Goal: Information Seeking & Learning: Learn about a topic

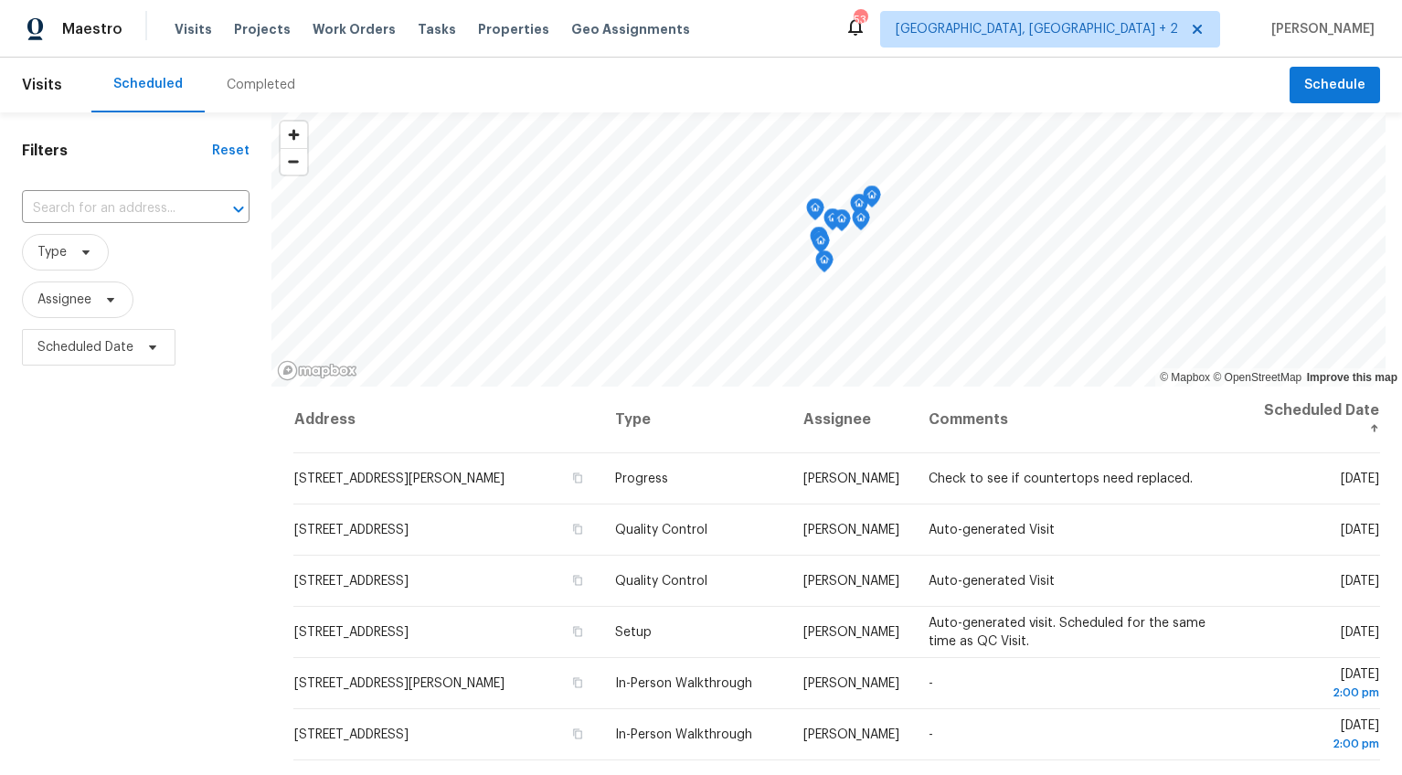
click at [218, 64] on div "Completed" at bounding box center [261, 85] width 112 height 55
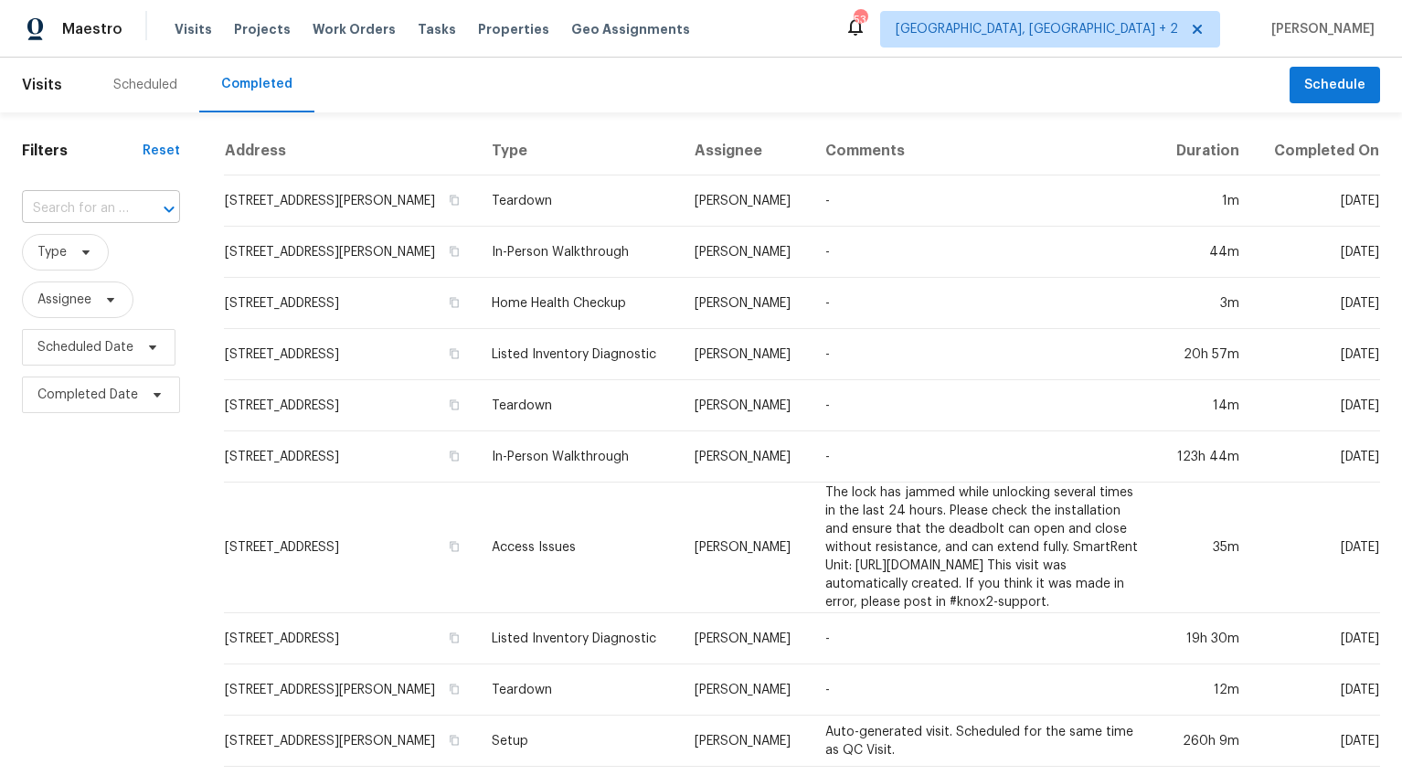
click at [67, 207] on input "text" at bounding box center [75, 209] width 107 height 28
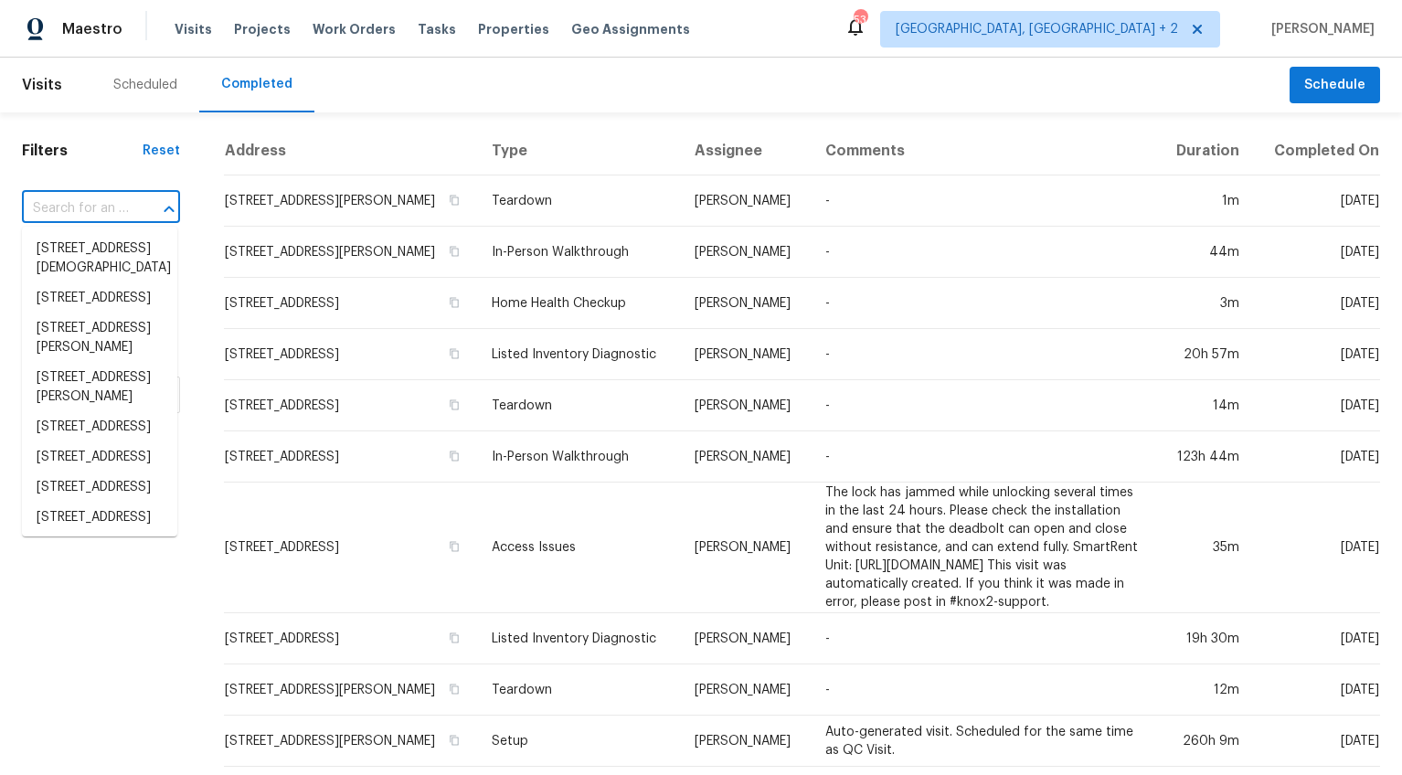
paste input "[STREET_ADDRESS]"
type input "[STREET_ADDRESS]"
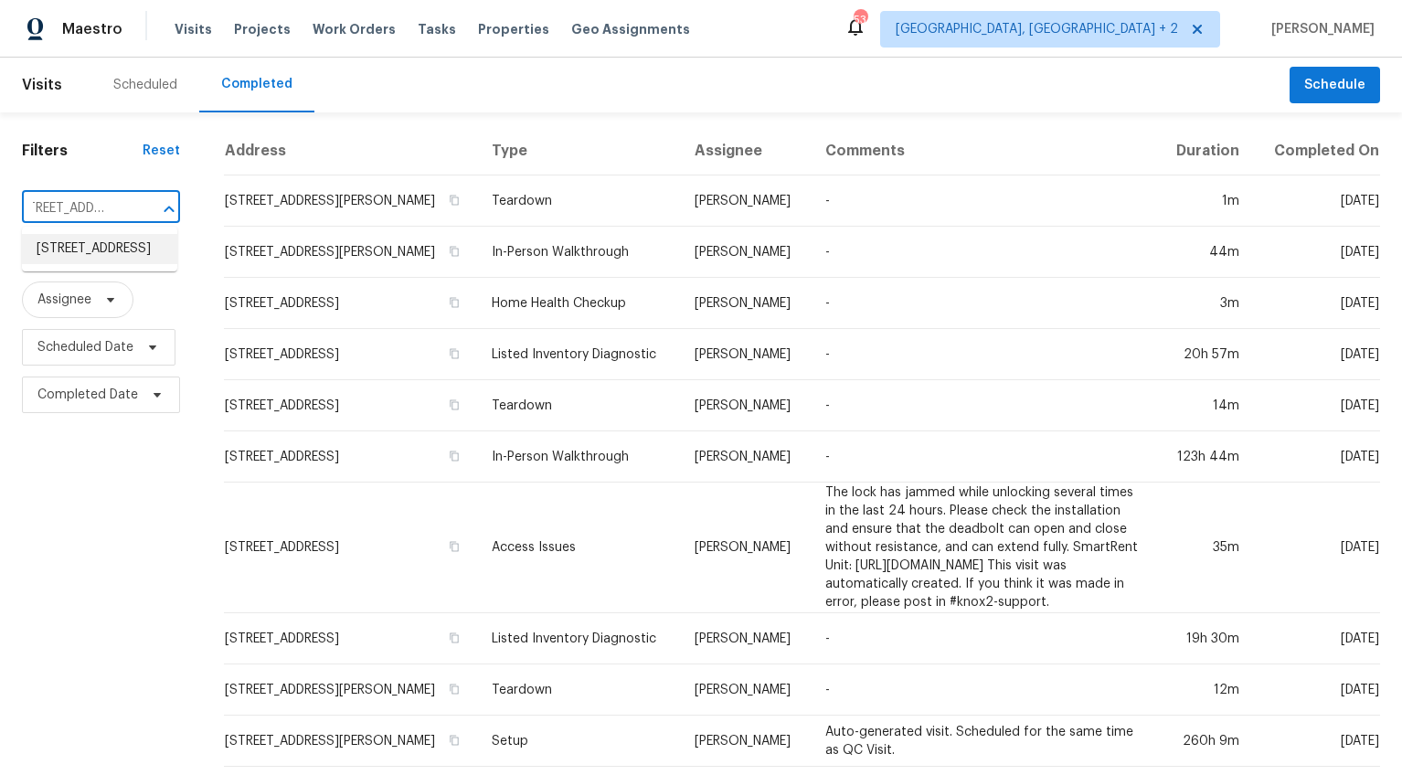
click at [72, 253] on li "[STREET_ADDRESS]" at bounding box center [99, 249] width 155 height 30
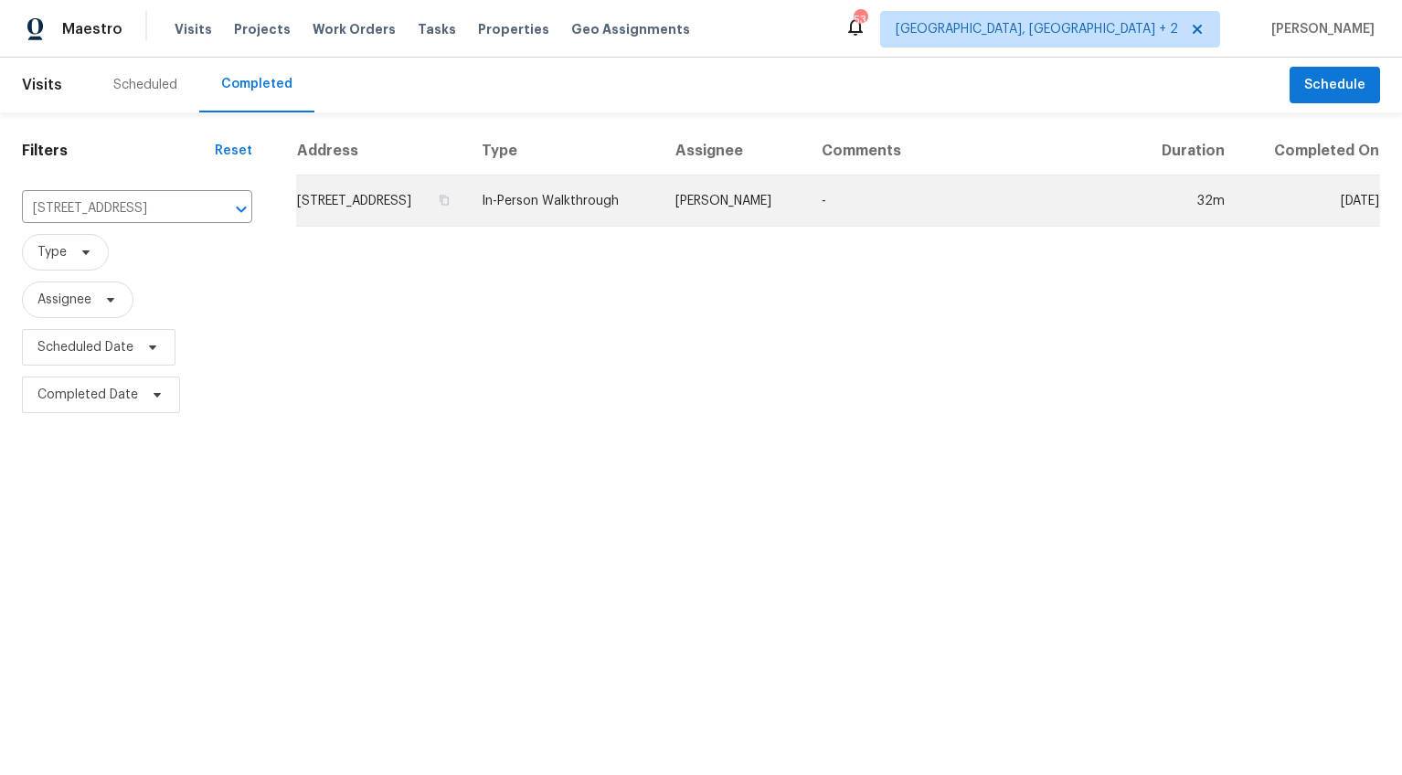
click at [427, 223] on td "[STREET_ADDRESS]" at bounding box center [381, 200] width 171 height 51
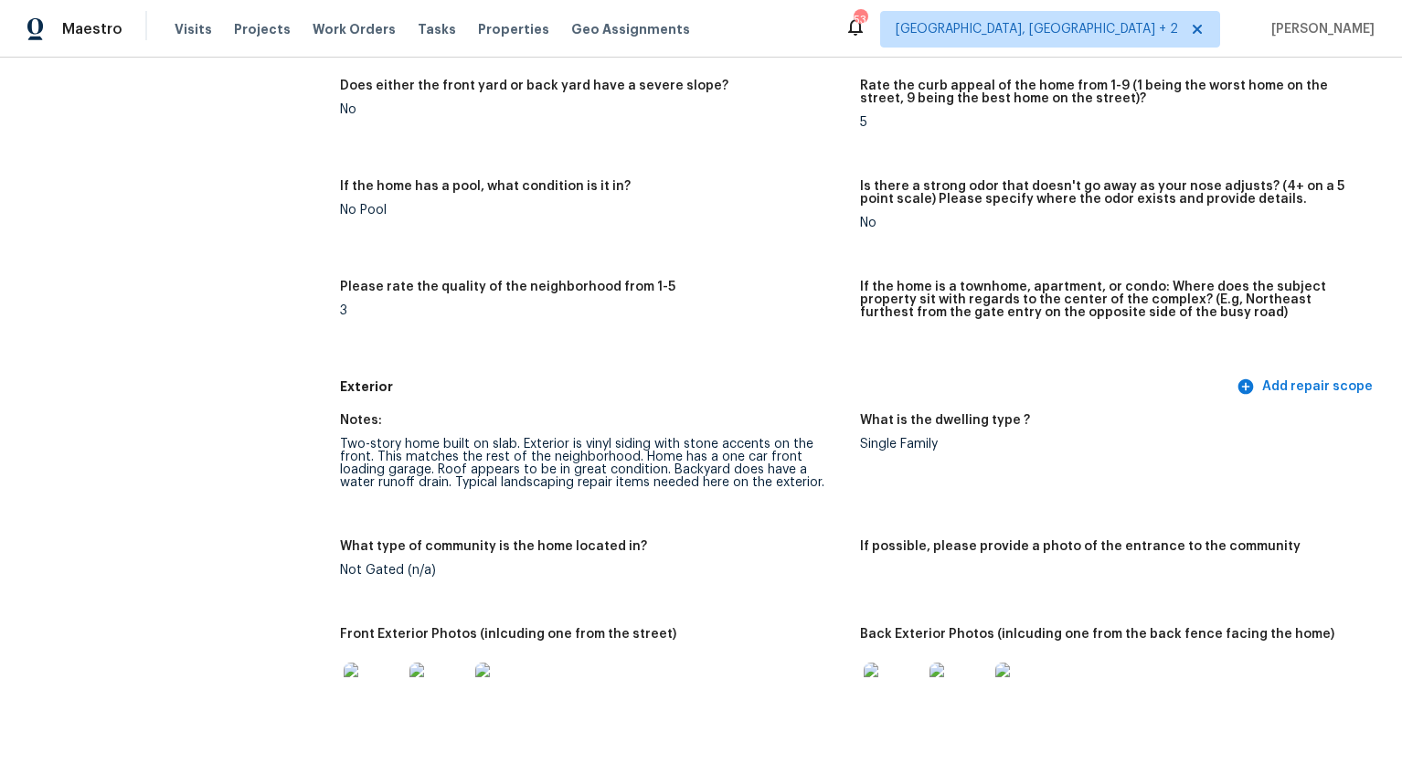
scroll to position [454, 0]
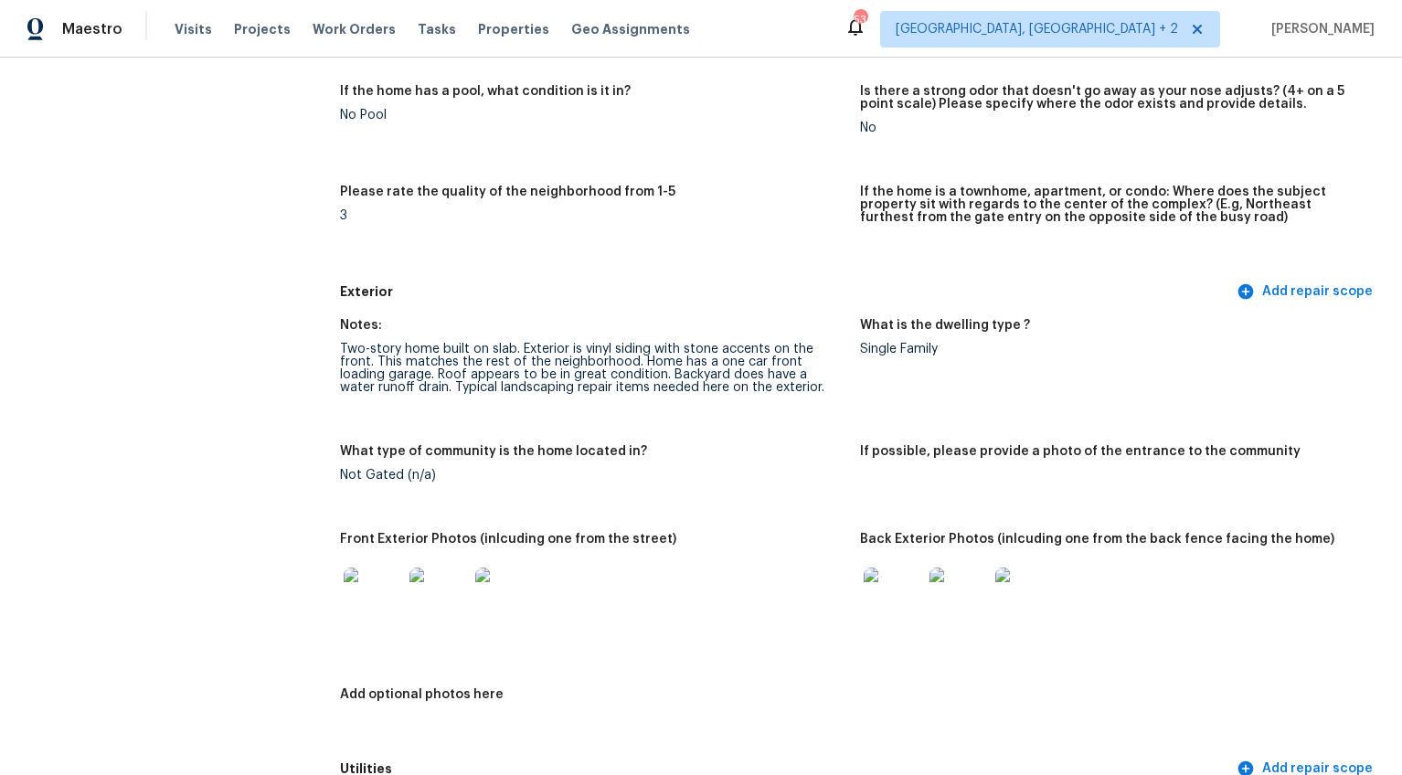
click at [375, 587] on img at bounding box center [373, 597] width 58 height 58
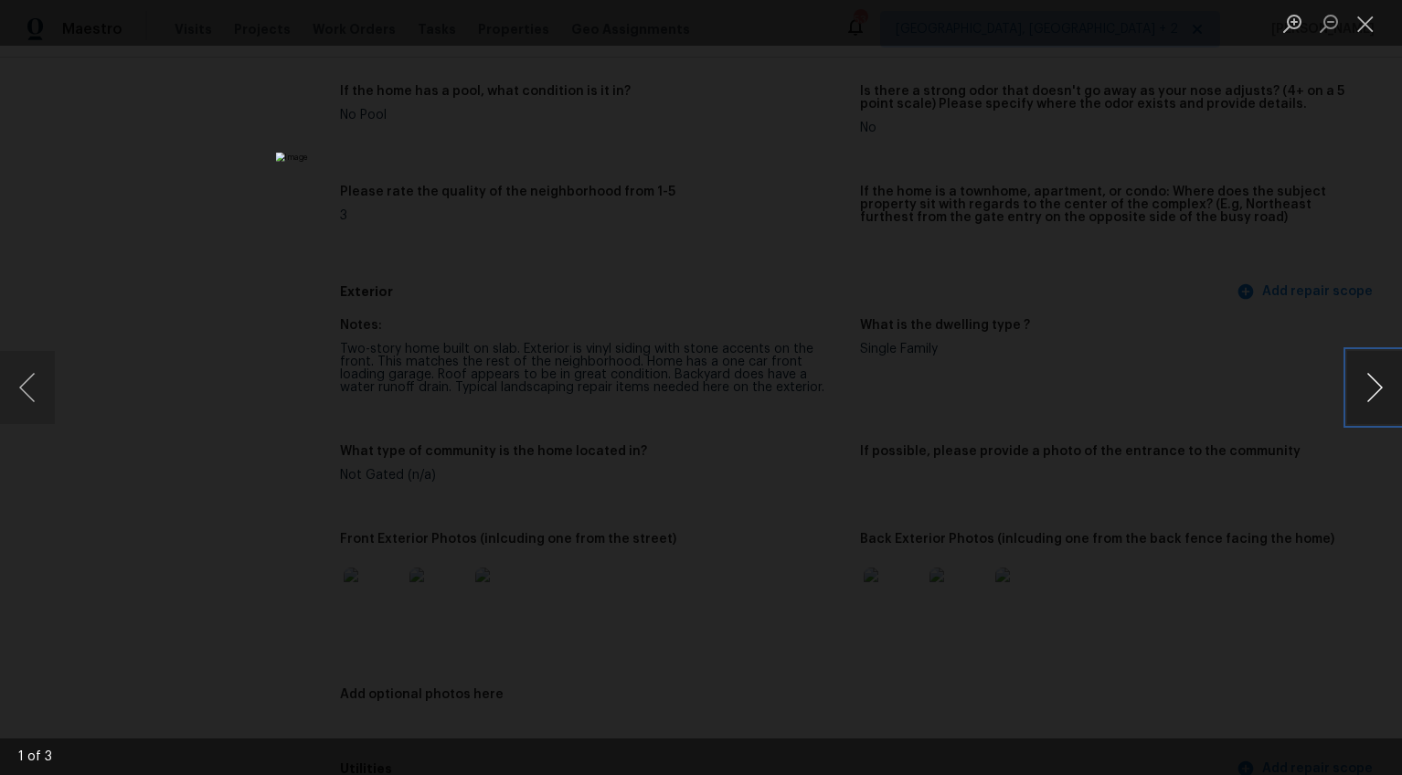
click at [1375, 374] on button "Next image" at bounding box center [1374, 387] width 55 height 73
click at [1222, 429] on div "Lightbox" at bounding box center [701, 387] width 1402 height 775
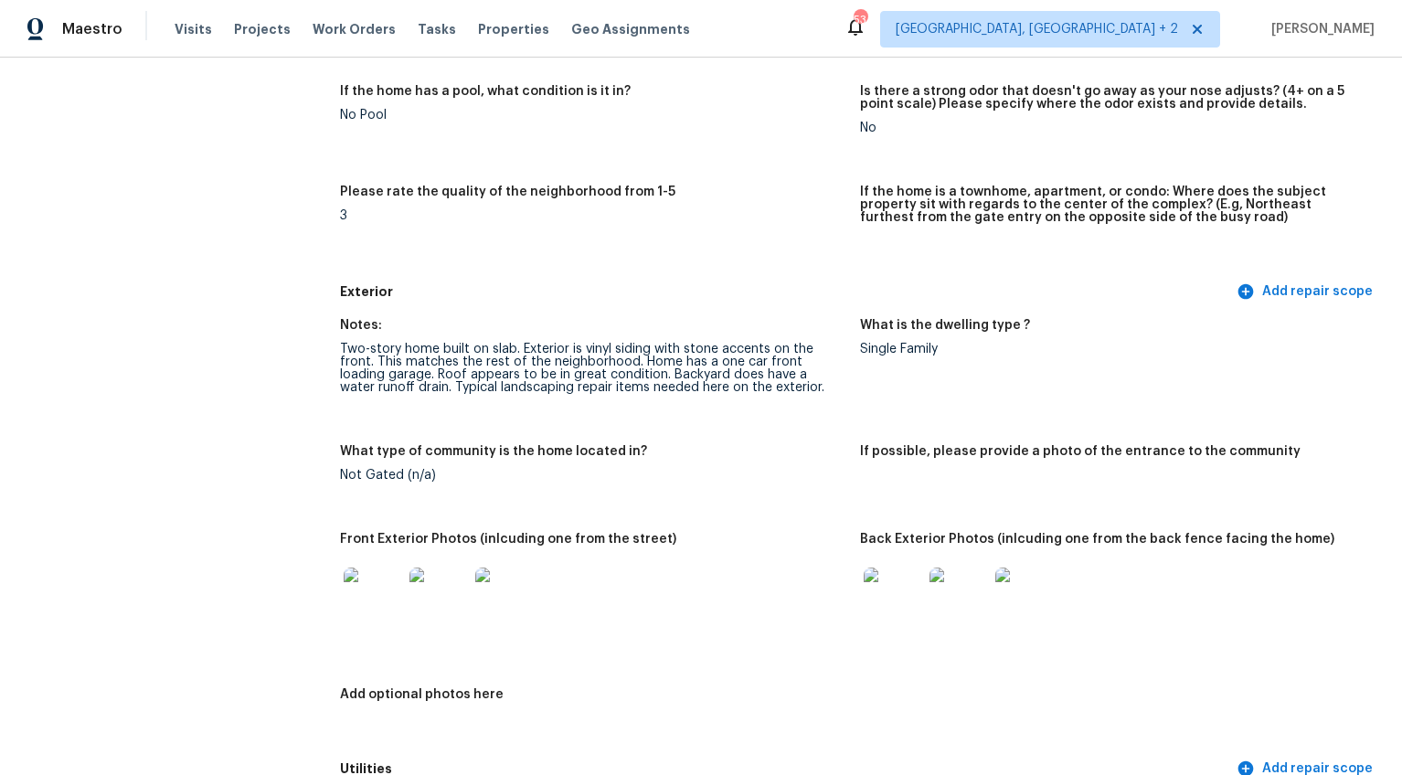
click at [908, 576] on img at bounding box center [893, 597] width 58 height 58
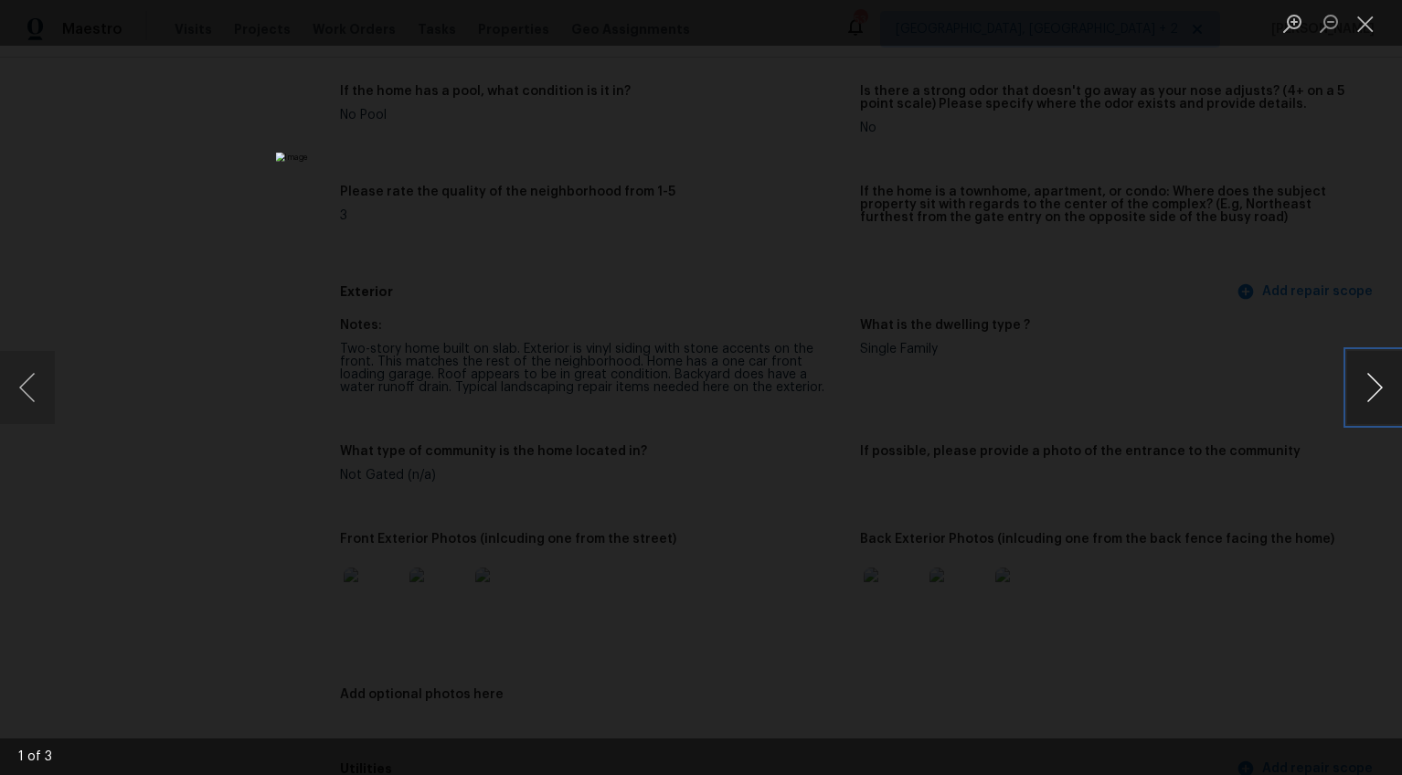
click at [1375, 385] on button "Next image" at bounding box center [1374, 387] width 55 height 73
click at [1362, 396] on button "Next image" at bounding box center [1374, 387] width 55 height 73
click at [1250, 479] on div "Lightbox" at bounding box center [701, 387] width 1402 height 775
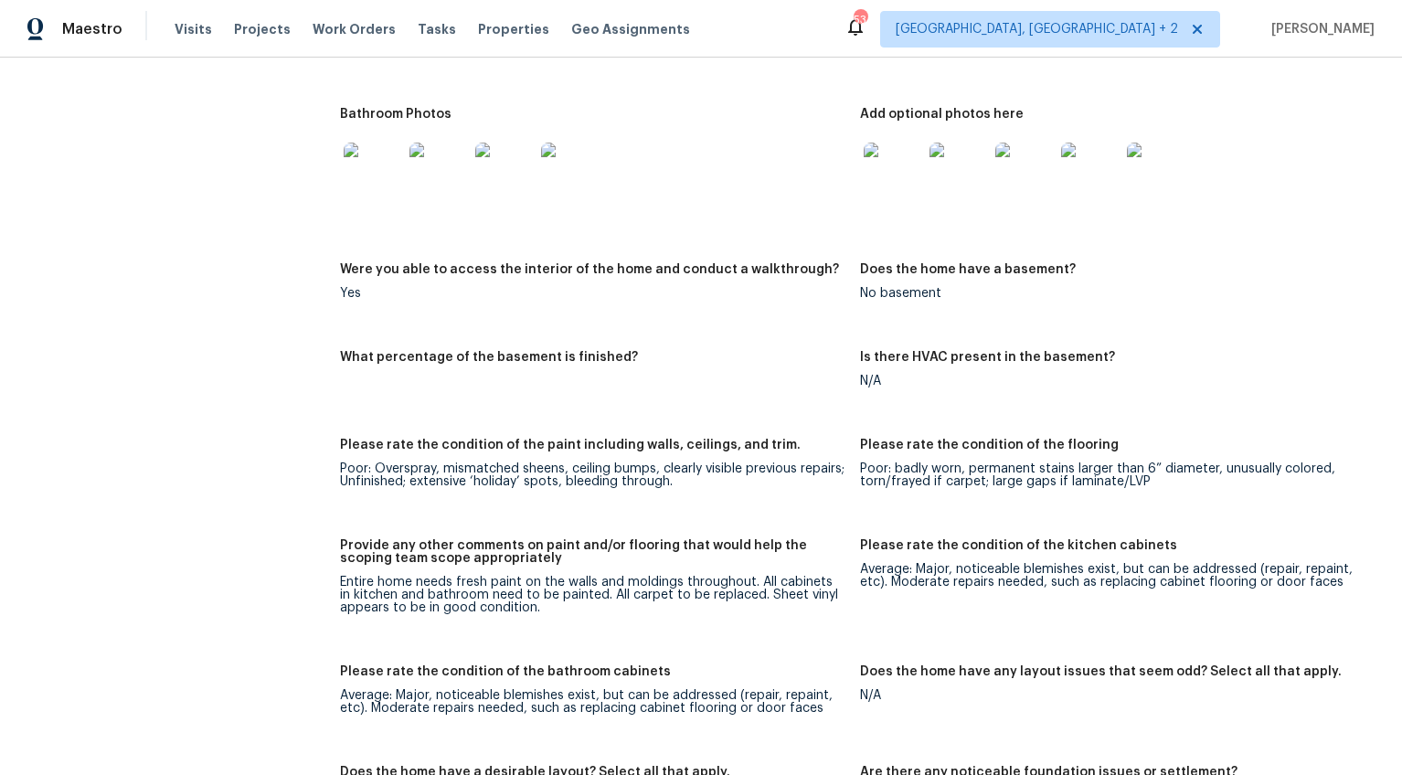
scroll to position [2271, 0]
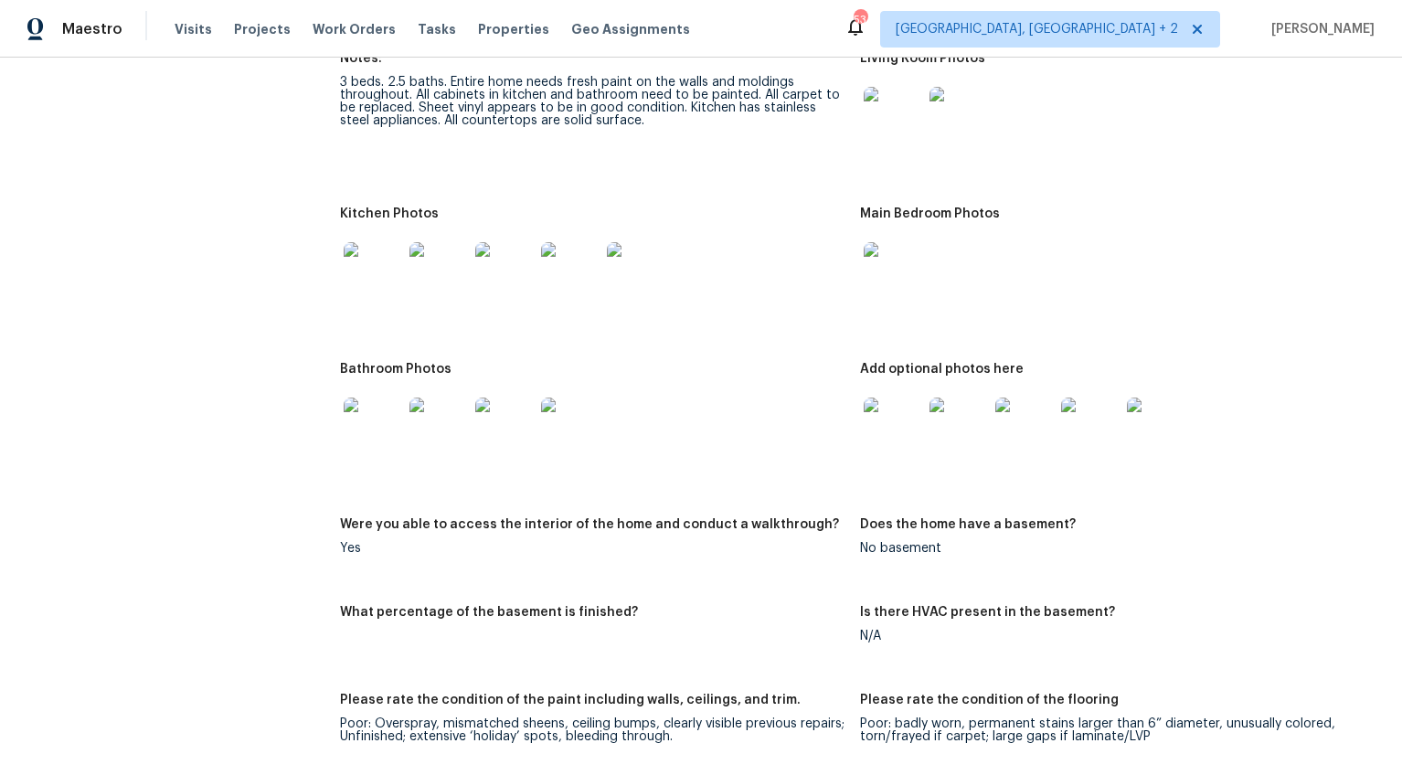
click at [372, 248] on img at bounding box center [373, 271] width 58 height 58
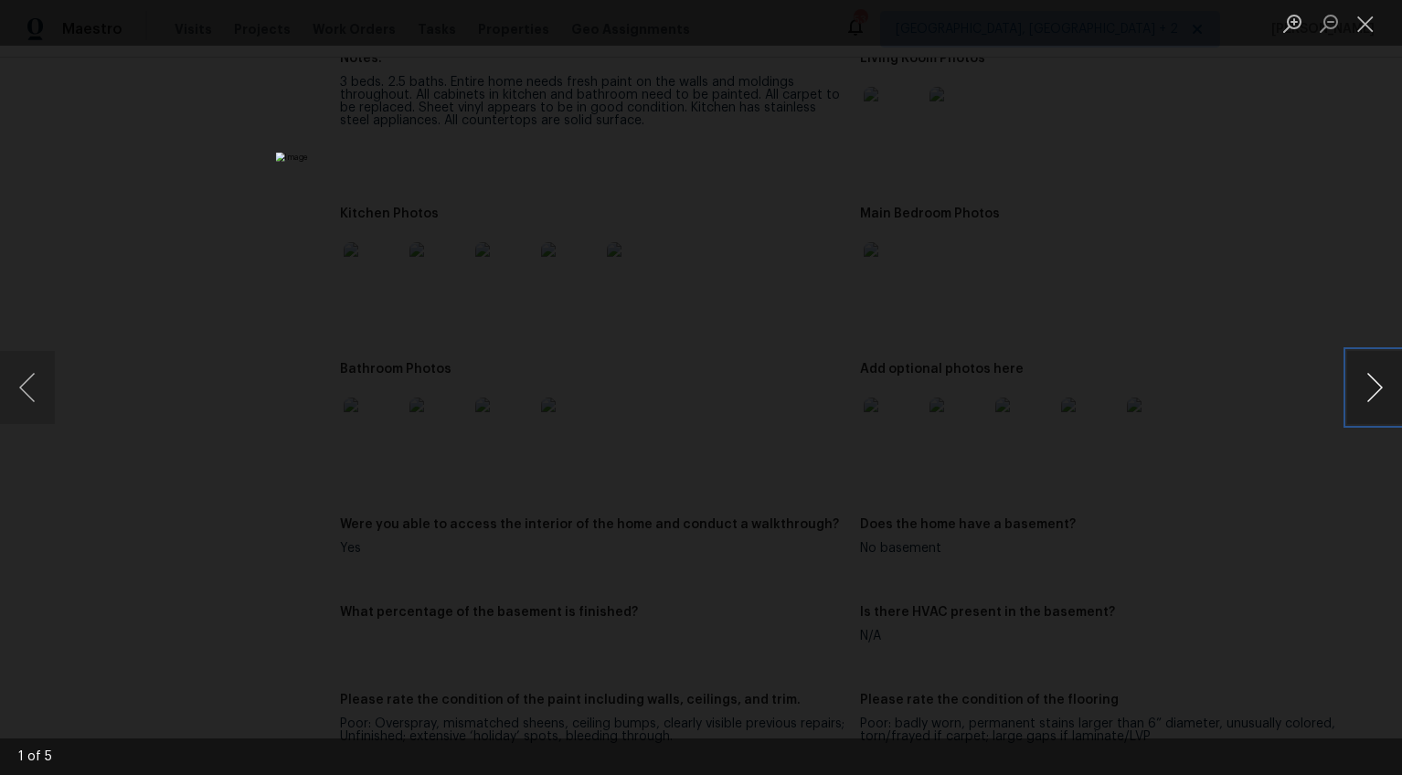
click at [1367, 388] on button "Next image" at bounding box center [1374, 387] width 55 height 73
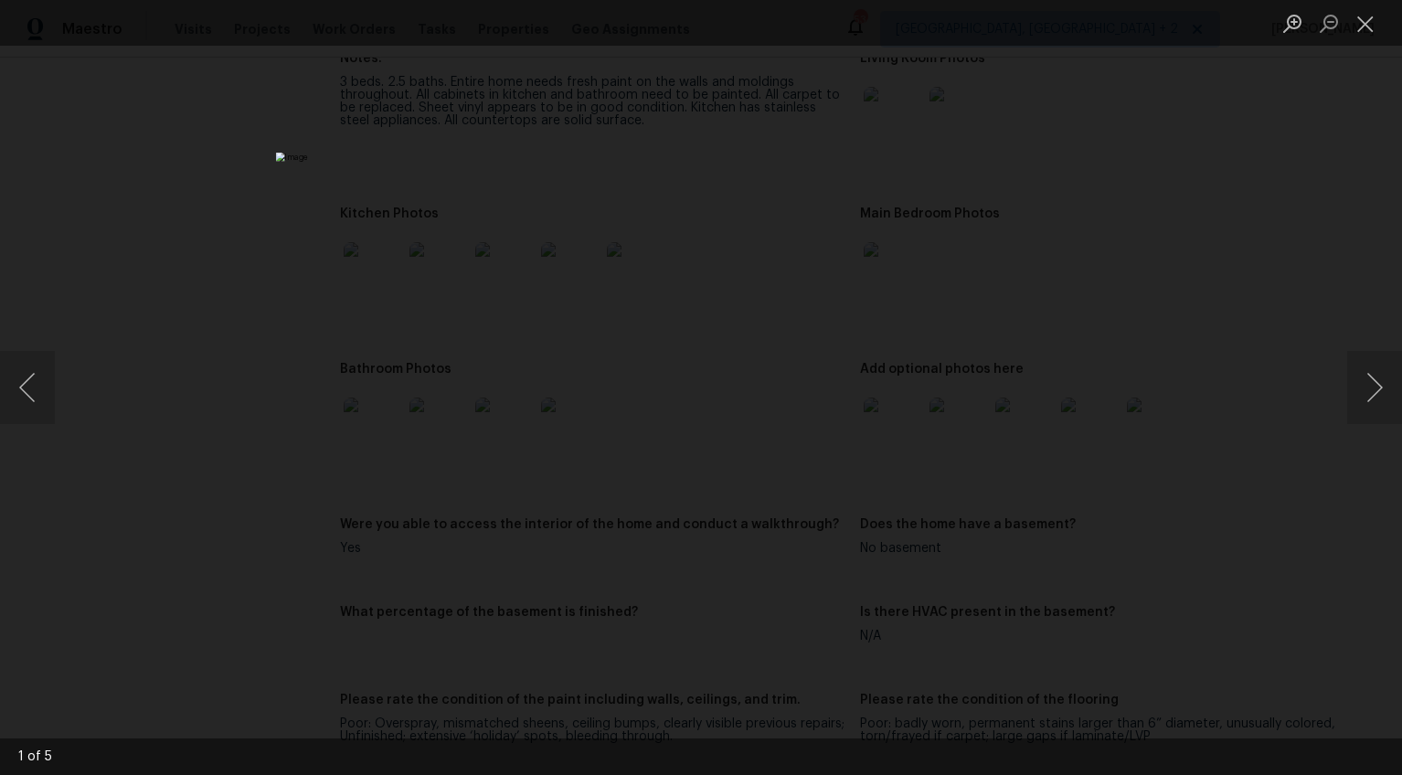
click at [1299, 497] on div "Lightbox" at bounding box center [701, 387] width 1402 height 775
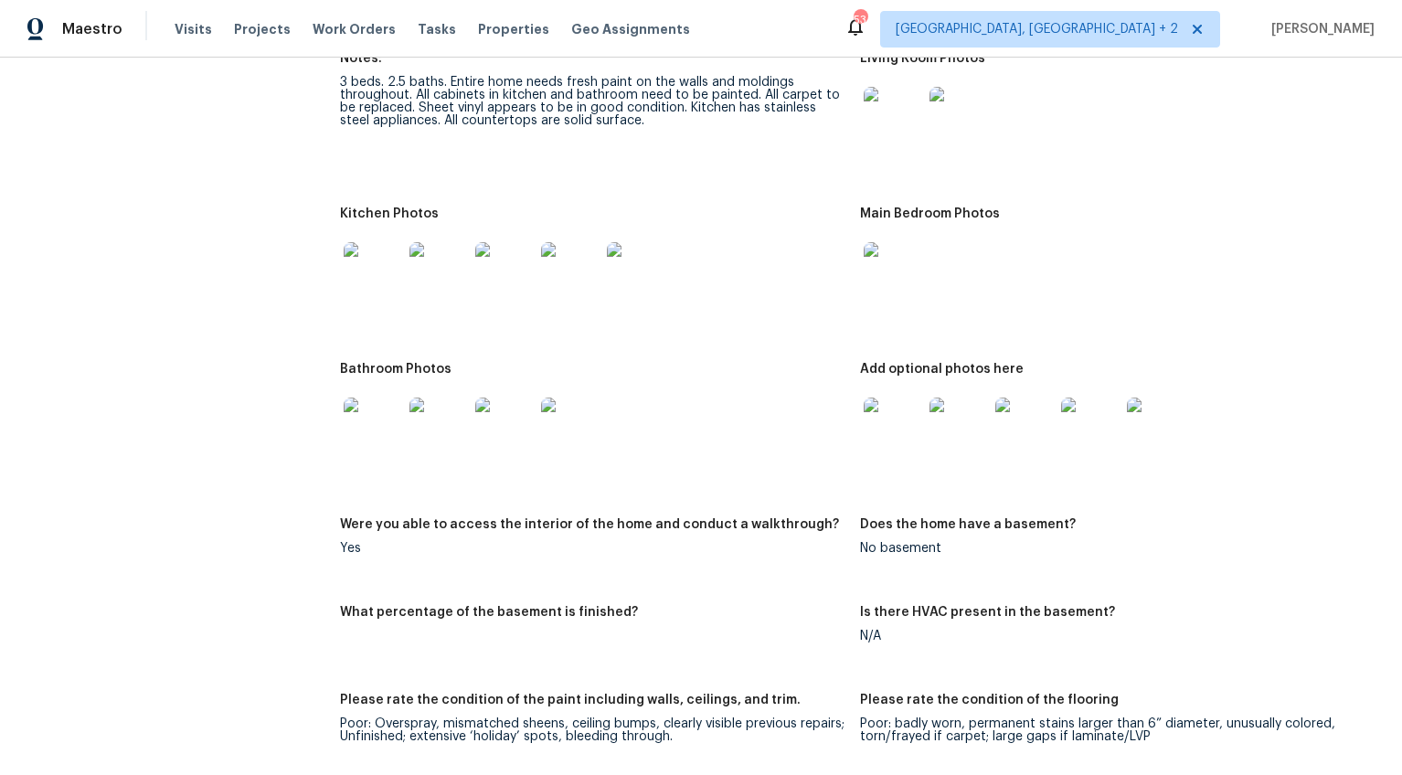
scroll to position [2288, 0]
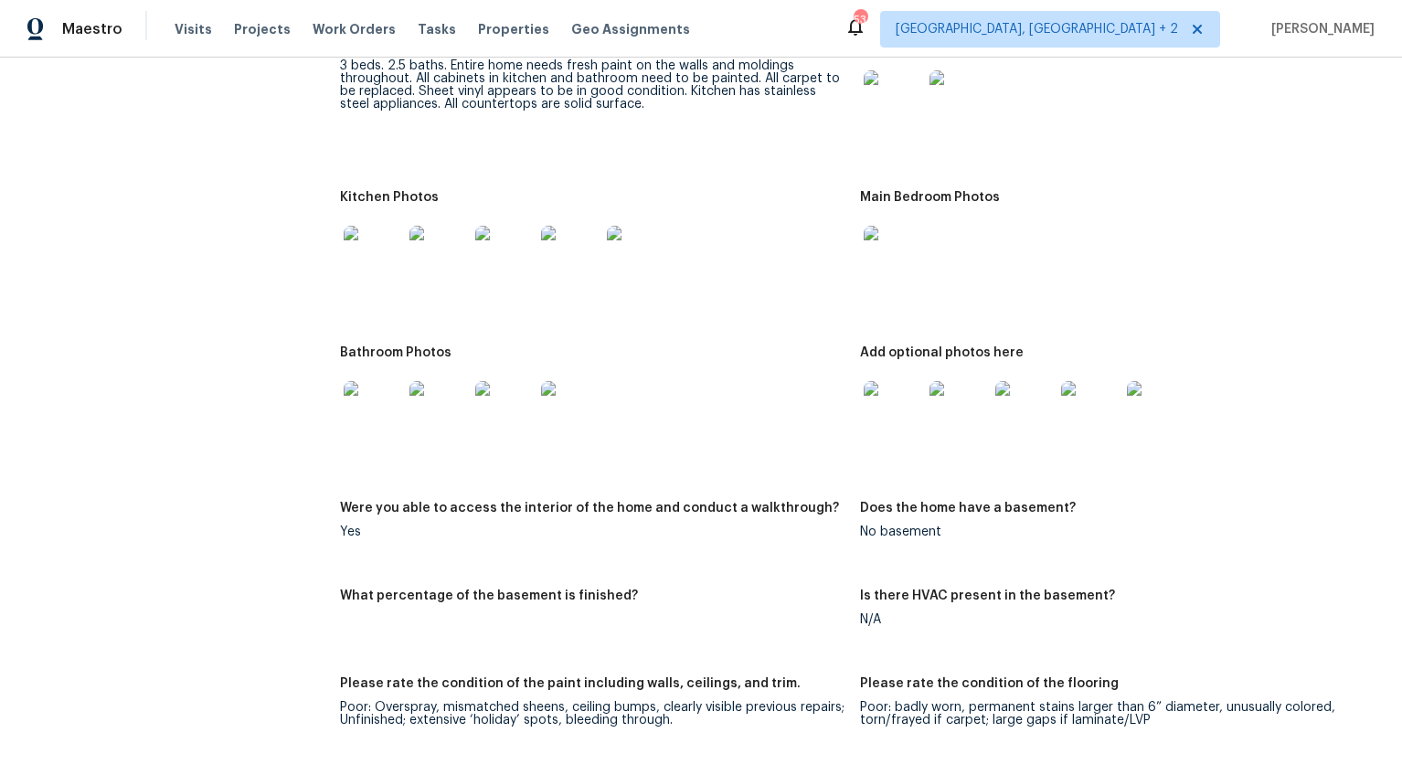
click at [371, 409] on img at bounding box center [373, 410] width 58 height 58
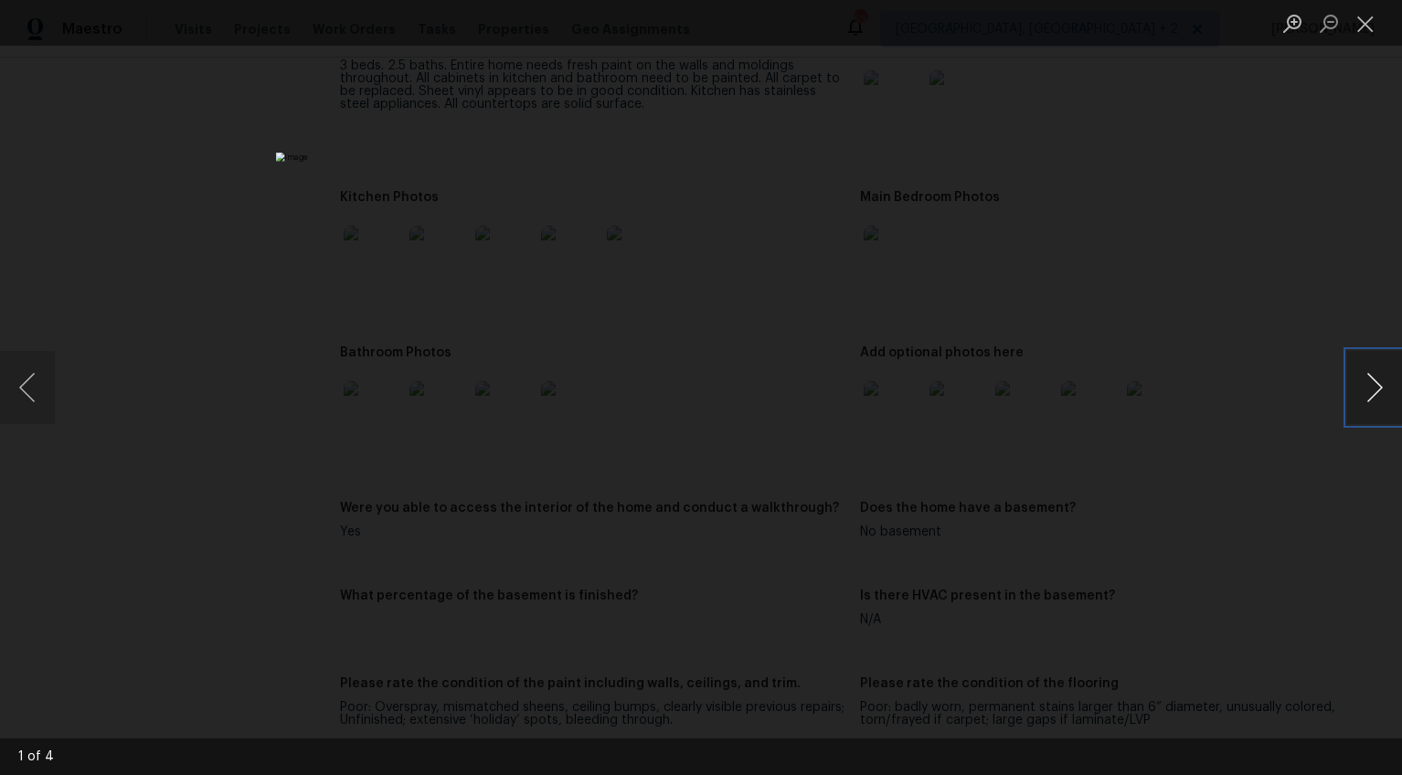
click at [1371, 385] on button "Next image" at bounding box center [1374, 387] width 55 height 73
click at [1290, 465] on div "Lightbox" at bounding box center [701, 387] width 1402 height 775
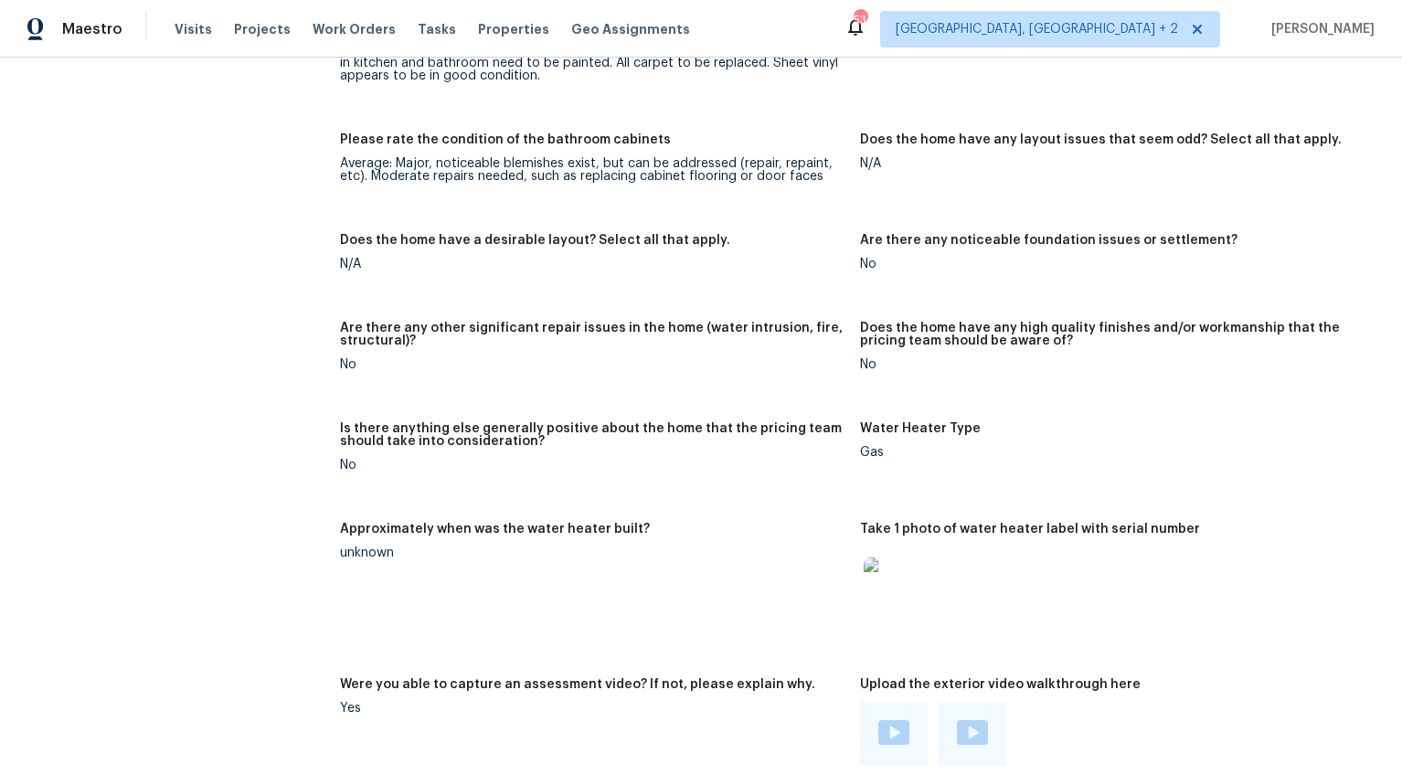
scroll to position [3261, 0]
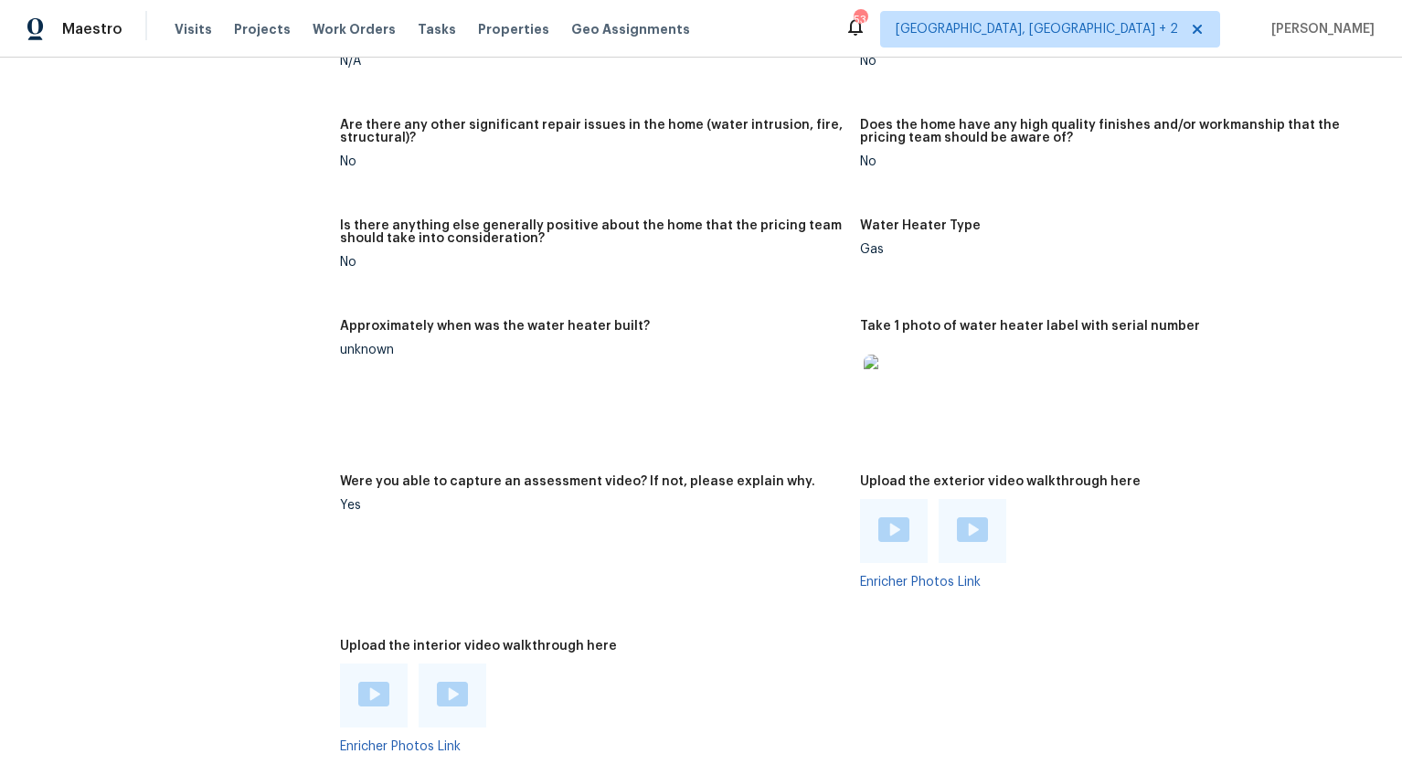
click at [880, 517] on img at bounding box center [893, 529] width 31 height 25
click at [961, 499] on div at bounding box center [973, 531] width 68 height 64
click at [958, 517] on img at bounding box center [972, 529] width 31 height 25
click at [441, 687] on img at bounding box center [452, 694] width 31 height 25
click at [380, 682] on img at bounding box center [373, 694] width 31 height 25
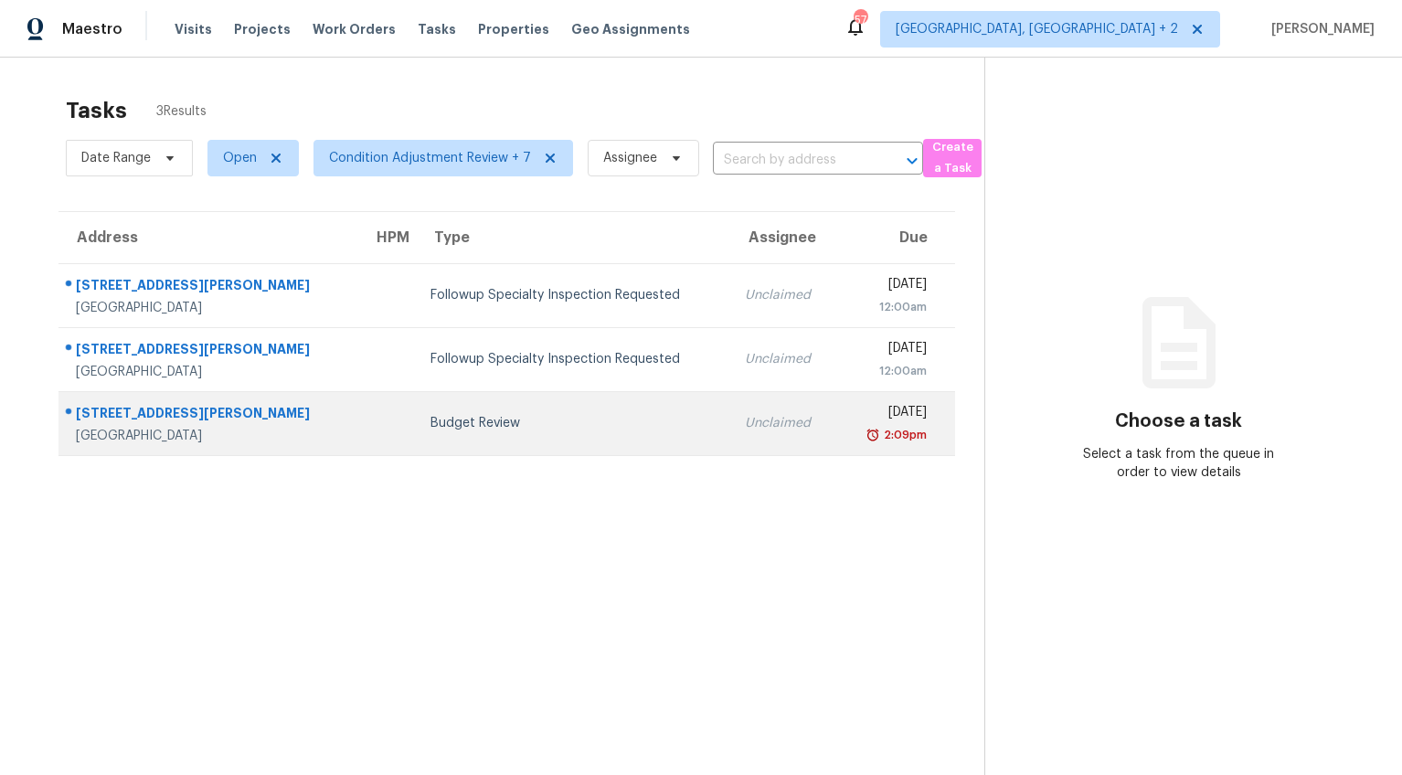
click at [430, 431] on div "Budget Review" at bounding box center [572, 423] width 285 height 18
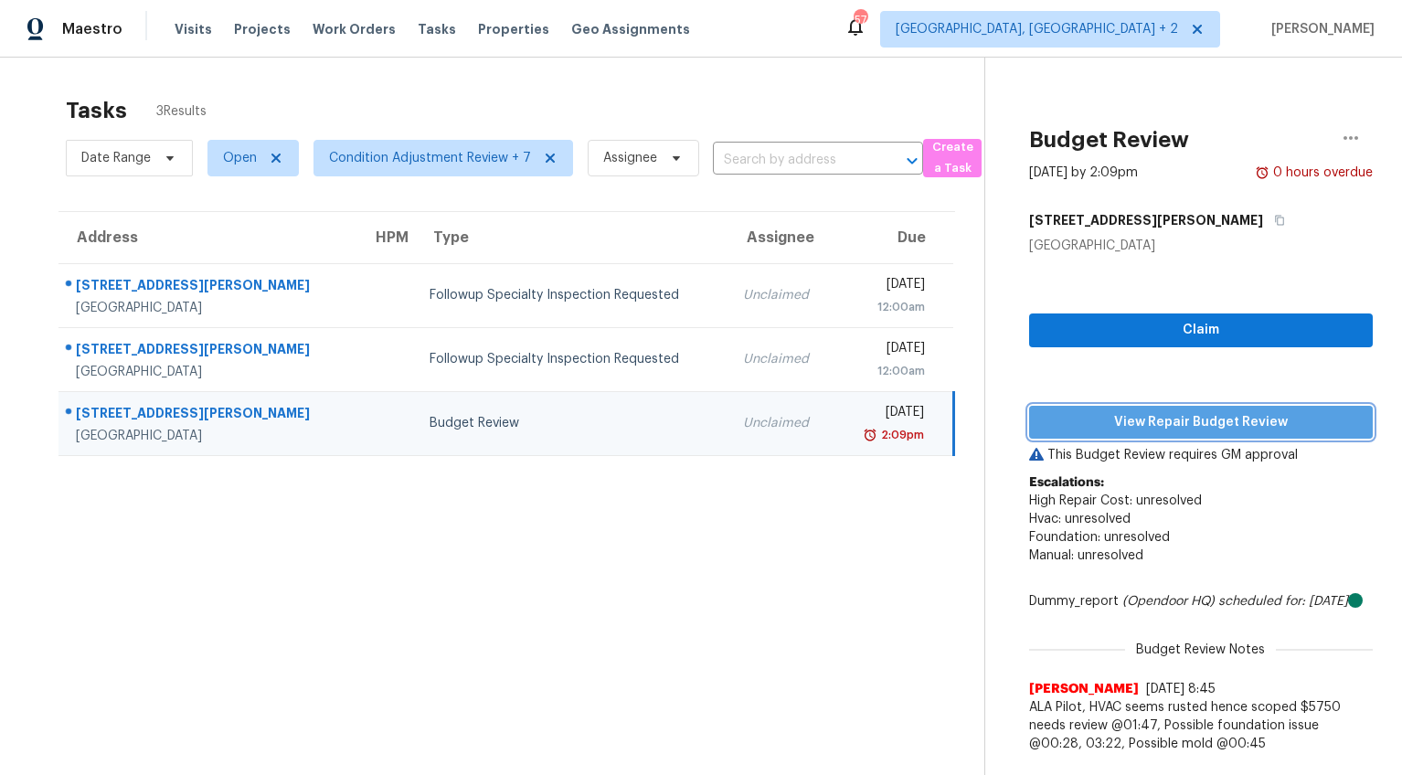
click at [1194, 411] on span "View Repair Budget Review" at bounding box center [1201, 422] width 314 height 23
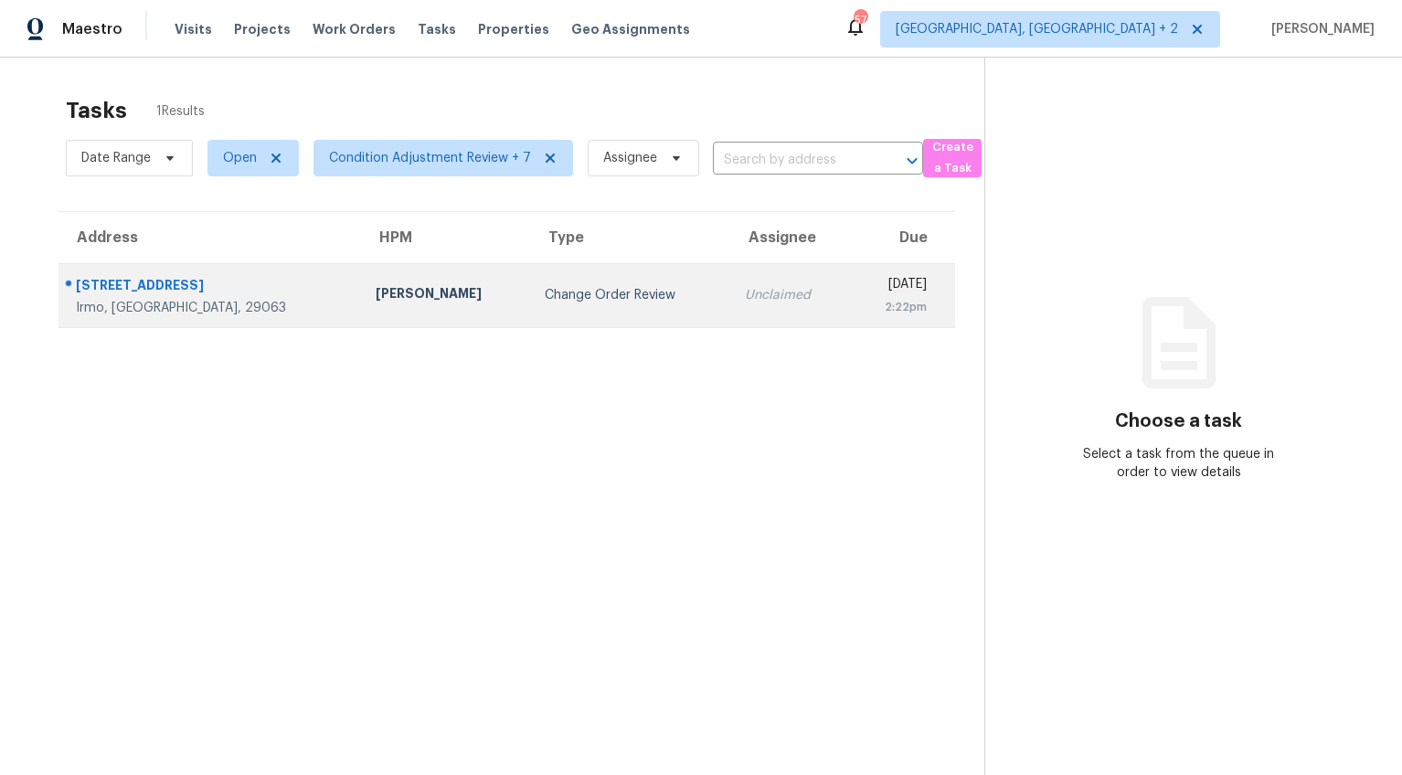
click at [371, 298] on td "[PERSON_NAME]" at bounding box center [445, 295] width 169 height 64
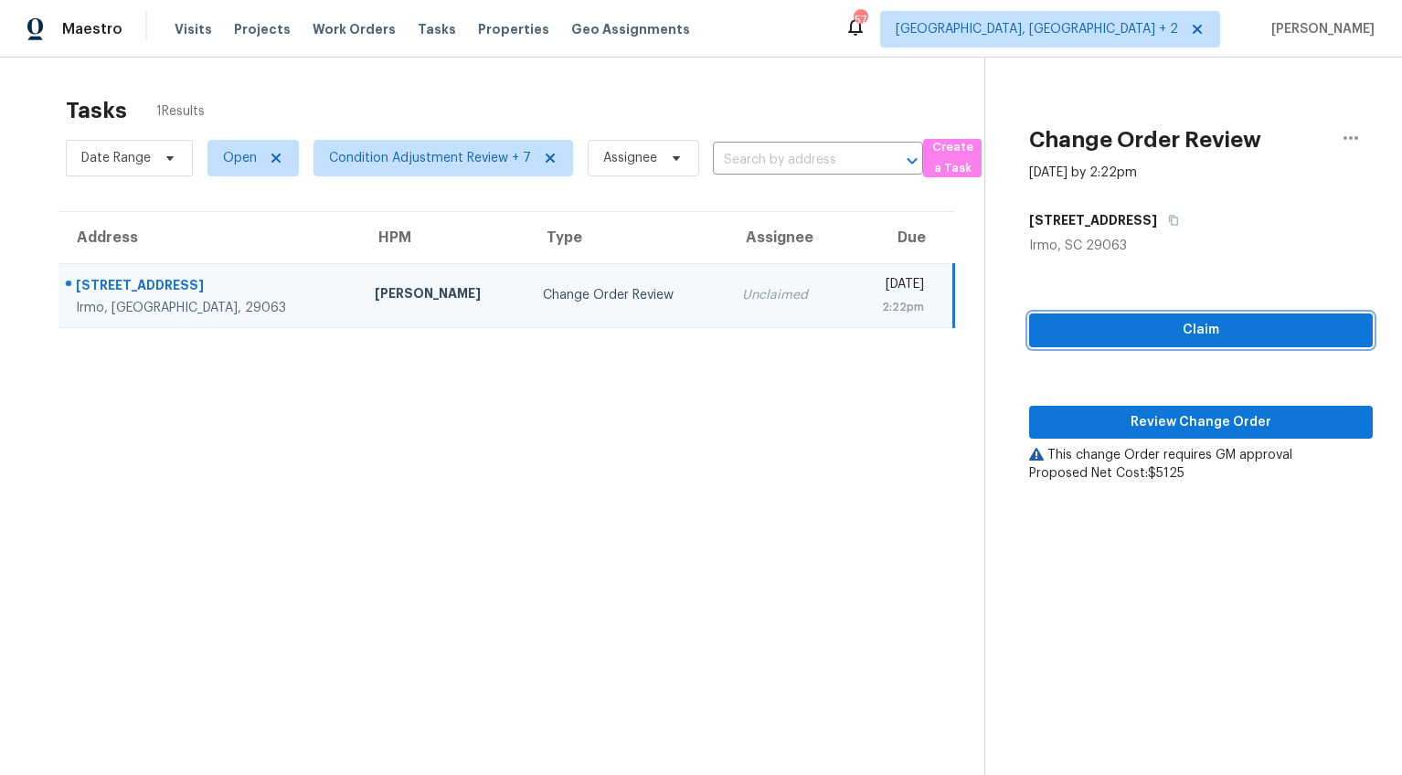
click at [1184, 327] on span "Claim" at bounding box center [1201, 330] width 314 height 23
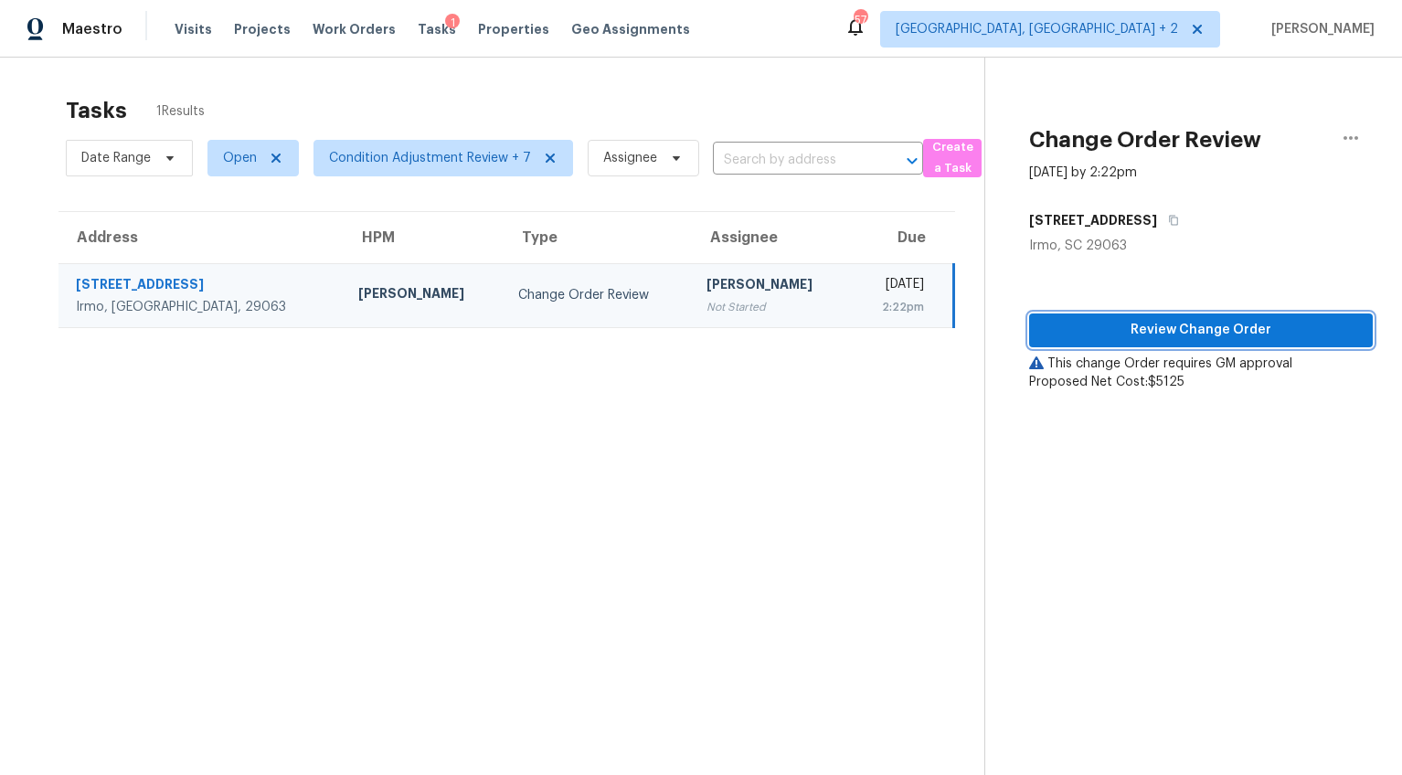
click at [1210, 329] on span "Review Change Order" at bounding box center [1201, 330] width 314 height 23
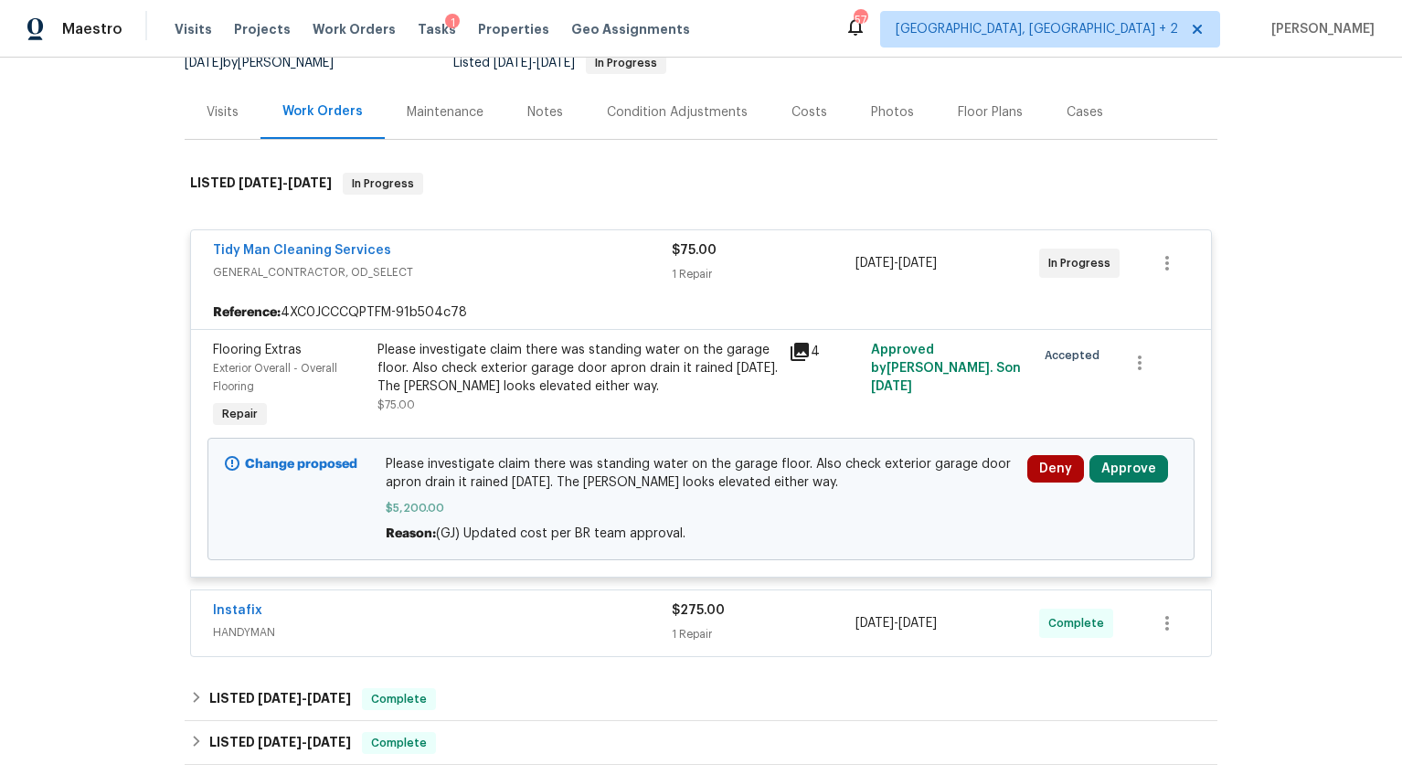
scroll to position [226, 0]
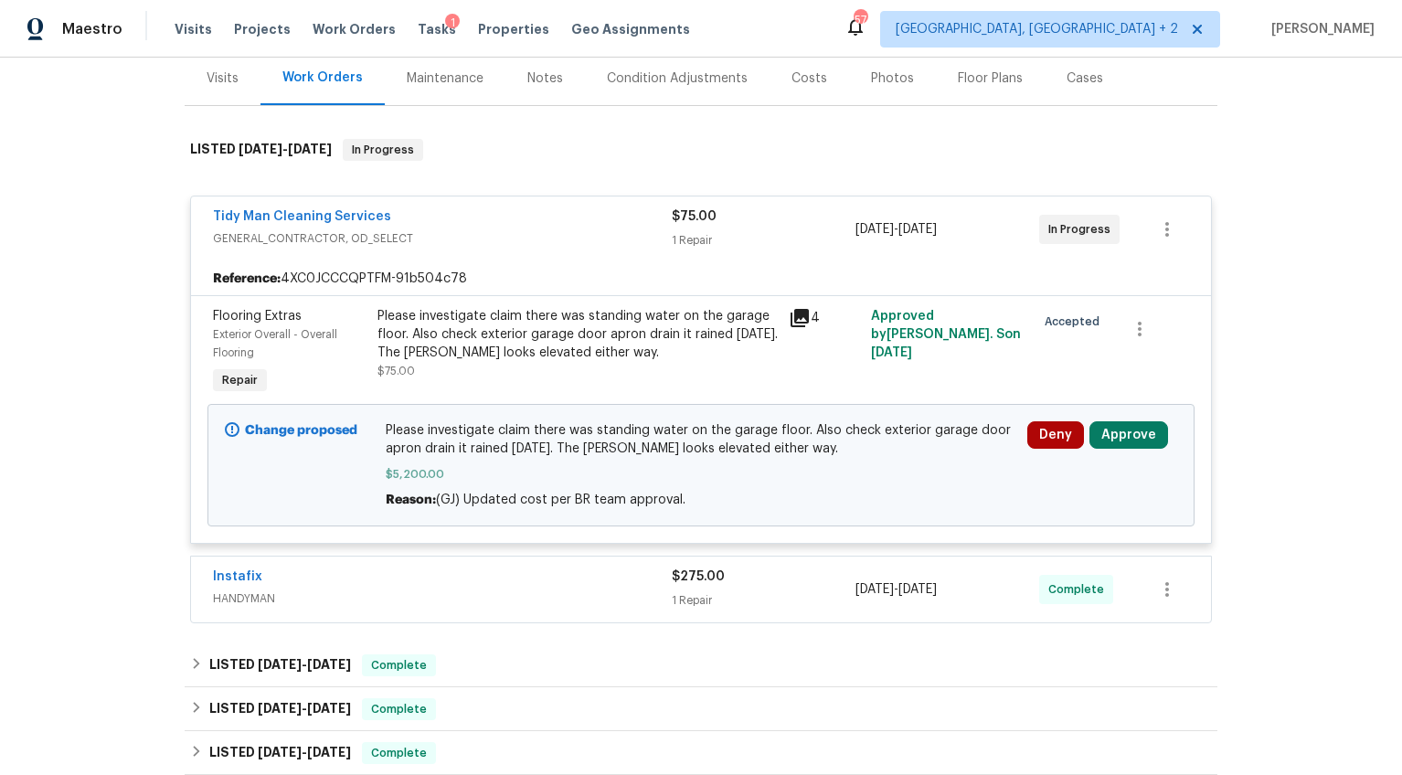
click at [307, 208] on span "Tidy Man Cleaning Services" at bounding box center [302, 216] width 178 height 18
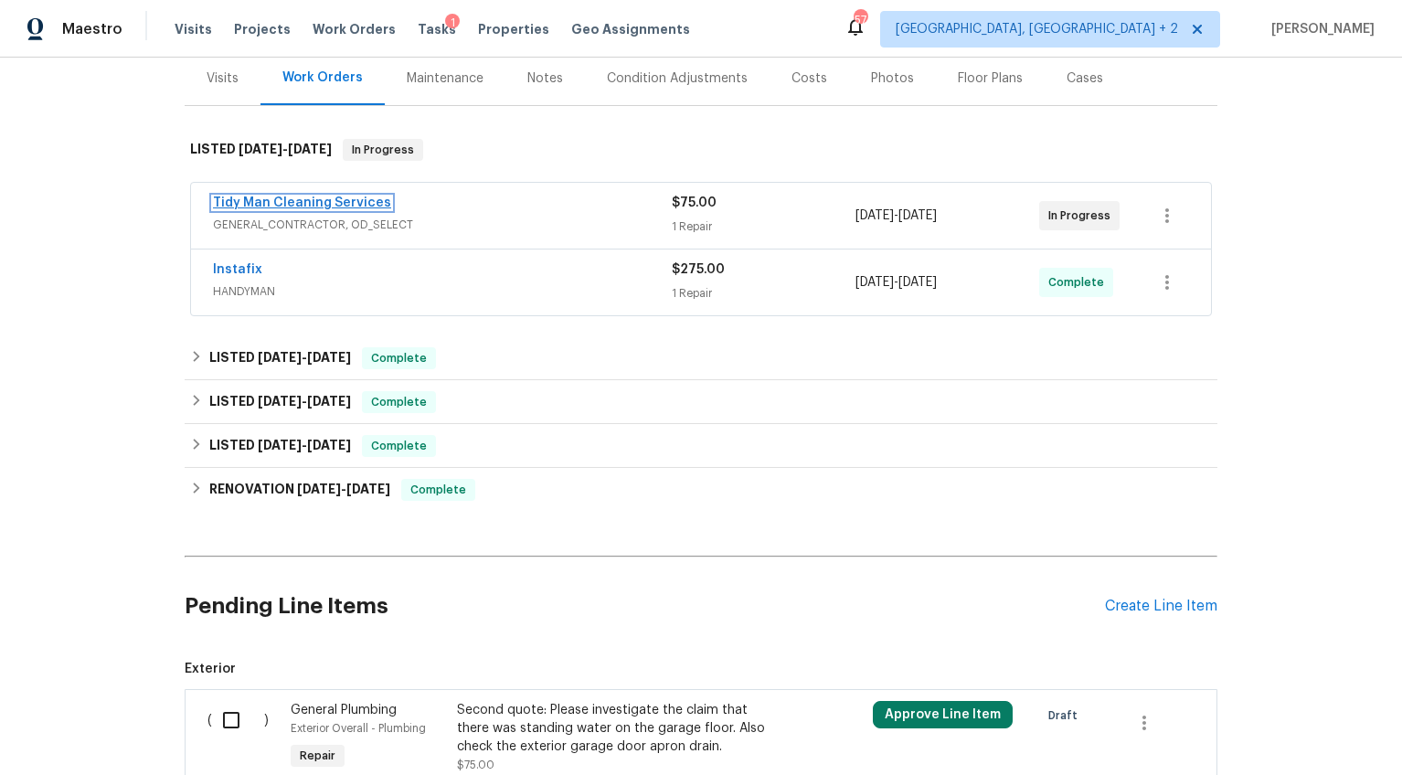
click at [312, 206] on link "Tidy Man Cleaning Services" at bounding box center [302, 202] width 178 height 13
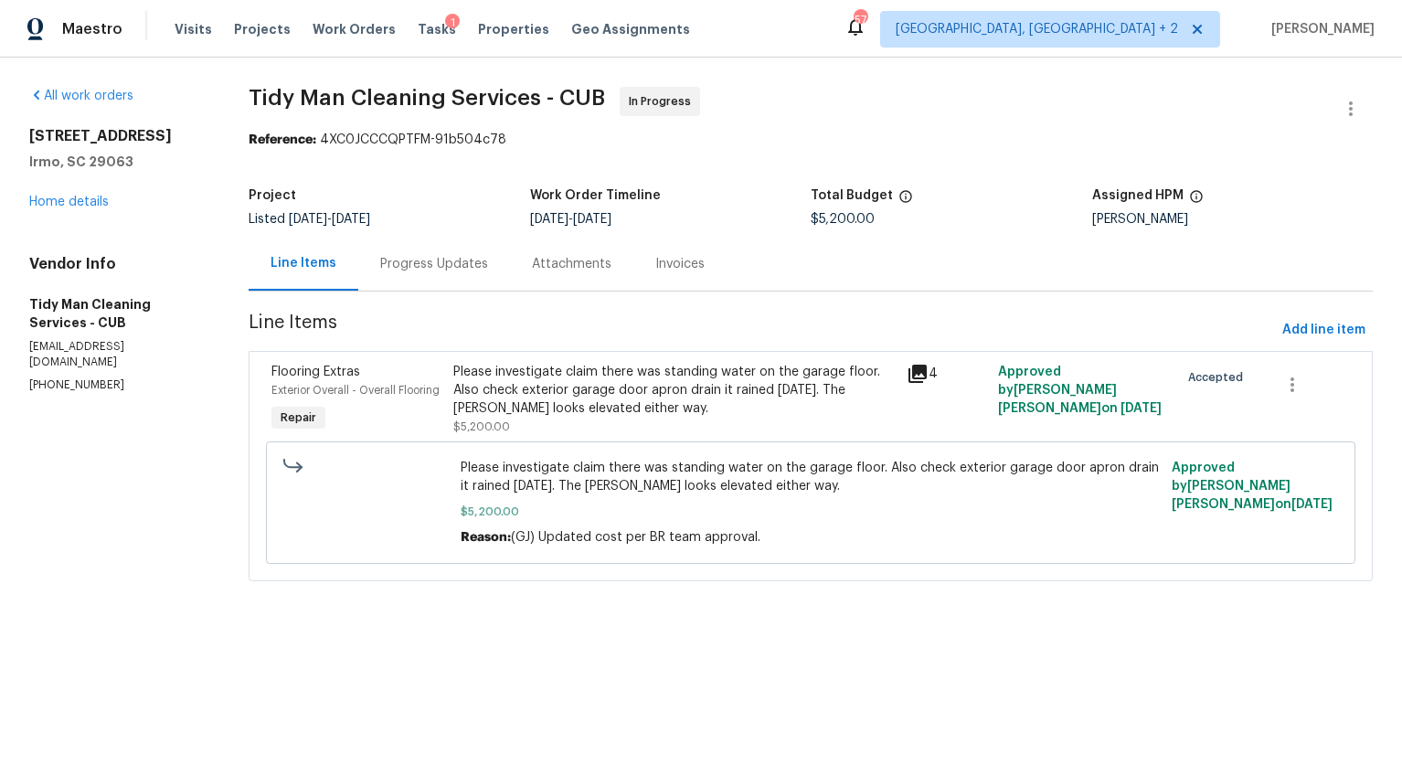
click at [395, 260] on div "Progress Updates" at bounding box center [434, 264] width 108 height 18
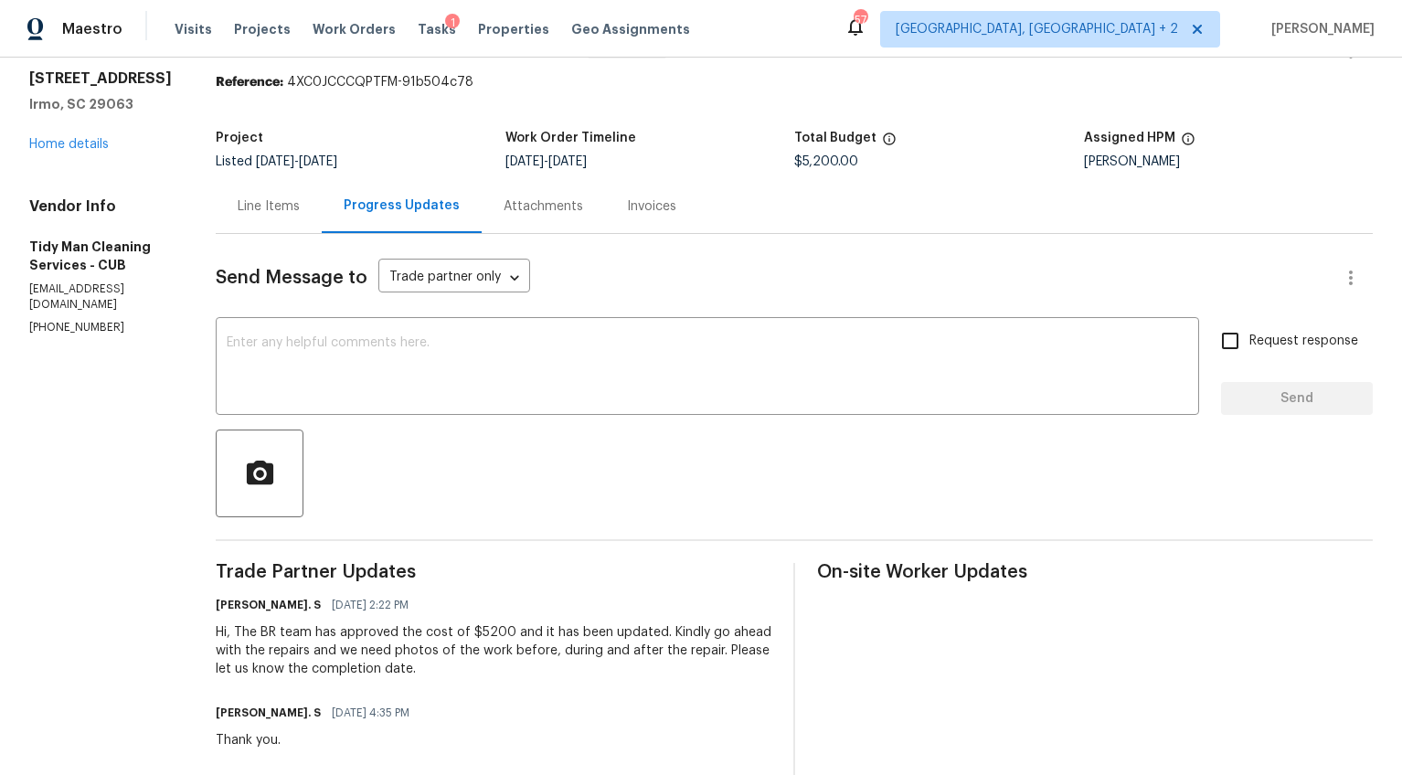
scroll to position [45, 0]
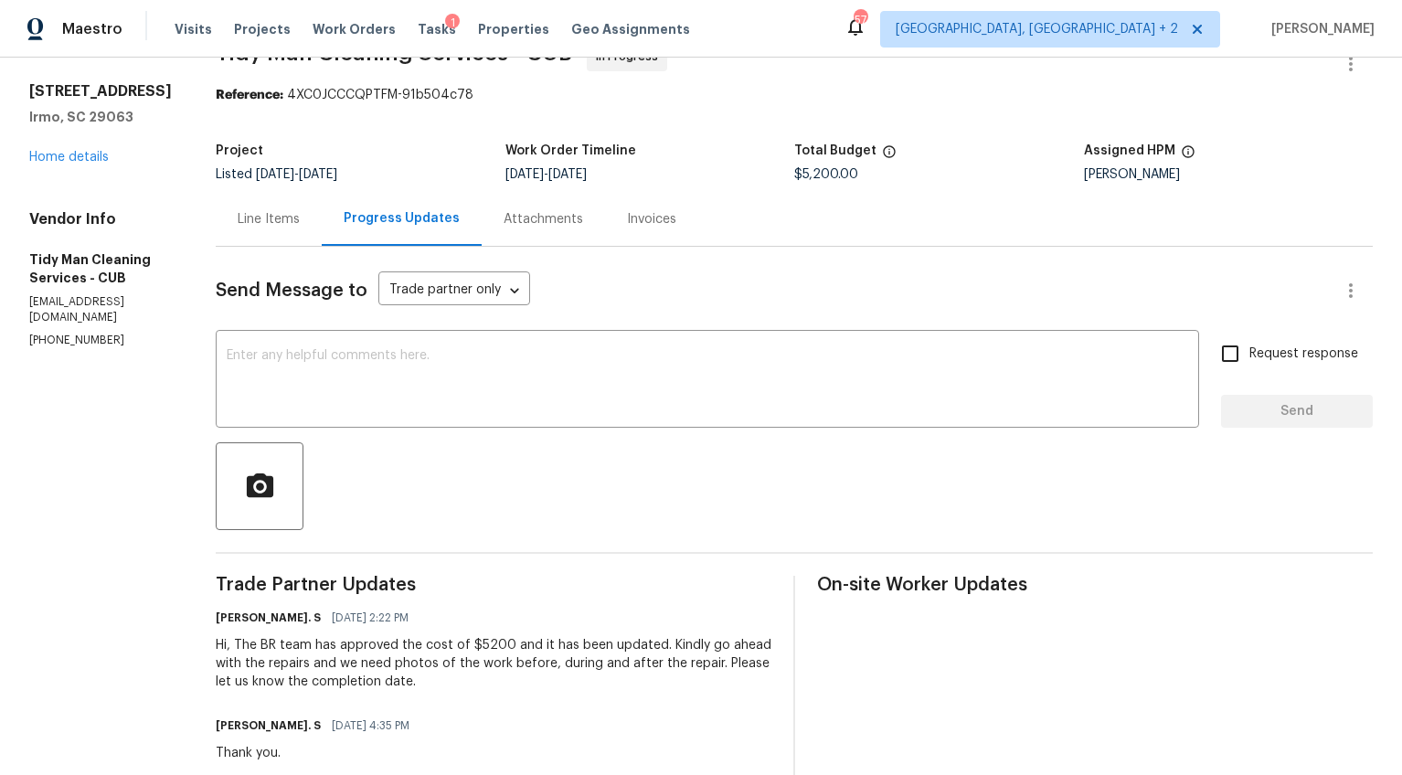
click at [253, 222] on div "Line Items" at bounding box center [269, 219] width 62 height 18
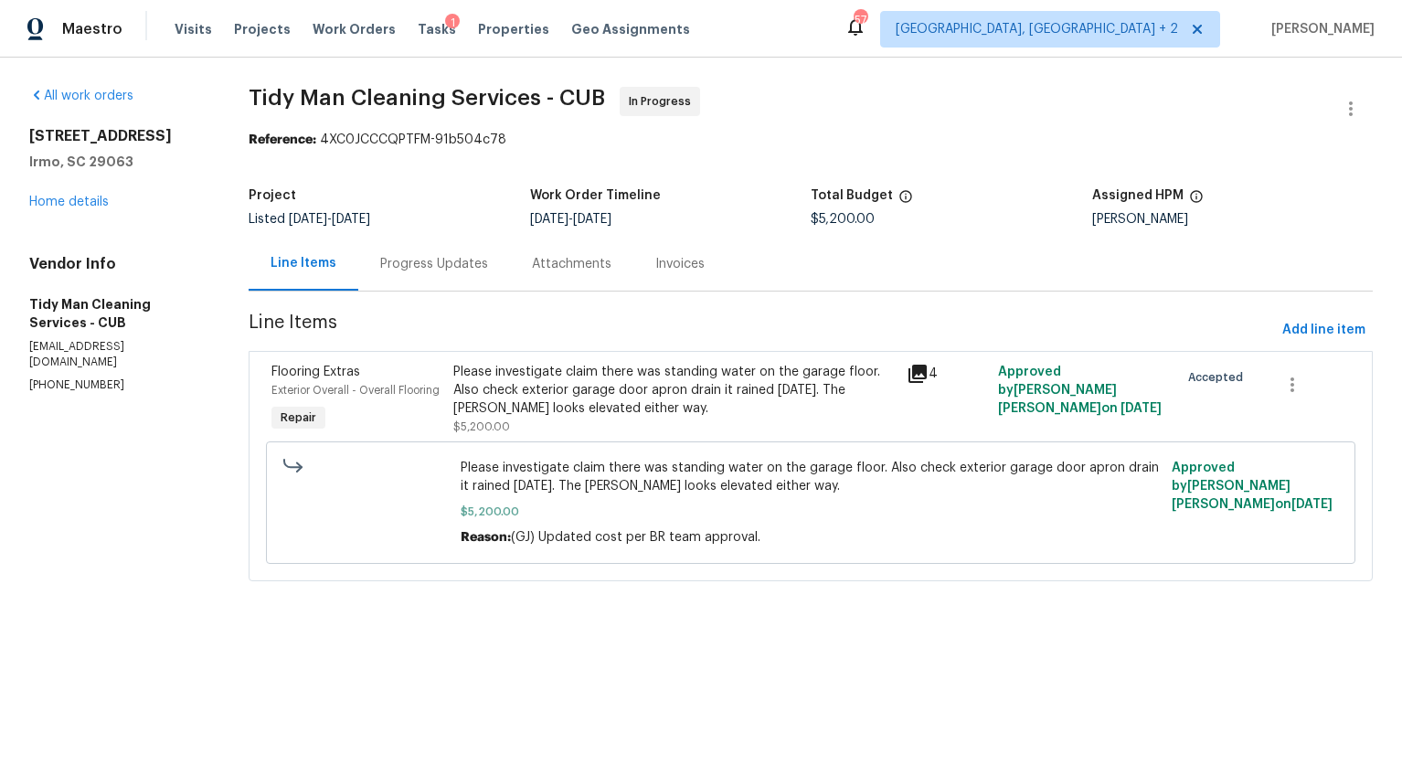
click at [534, 389] on div "Please investigate claim there was standing water on the garage floor. Also che…" at bounding box center [674, 390] width 443 height 55
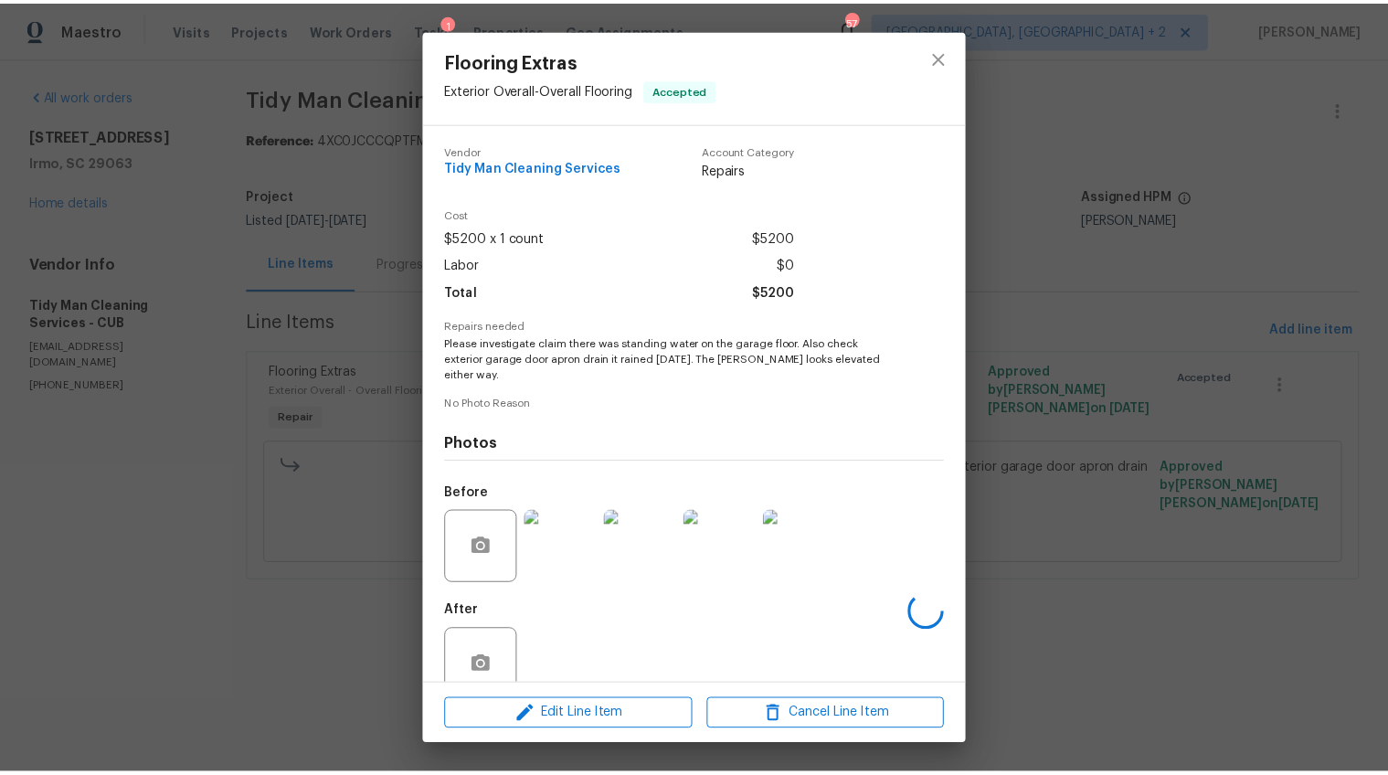
scroll to position [37, 0]
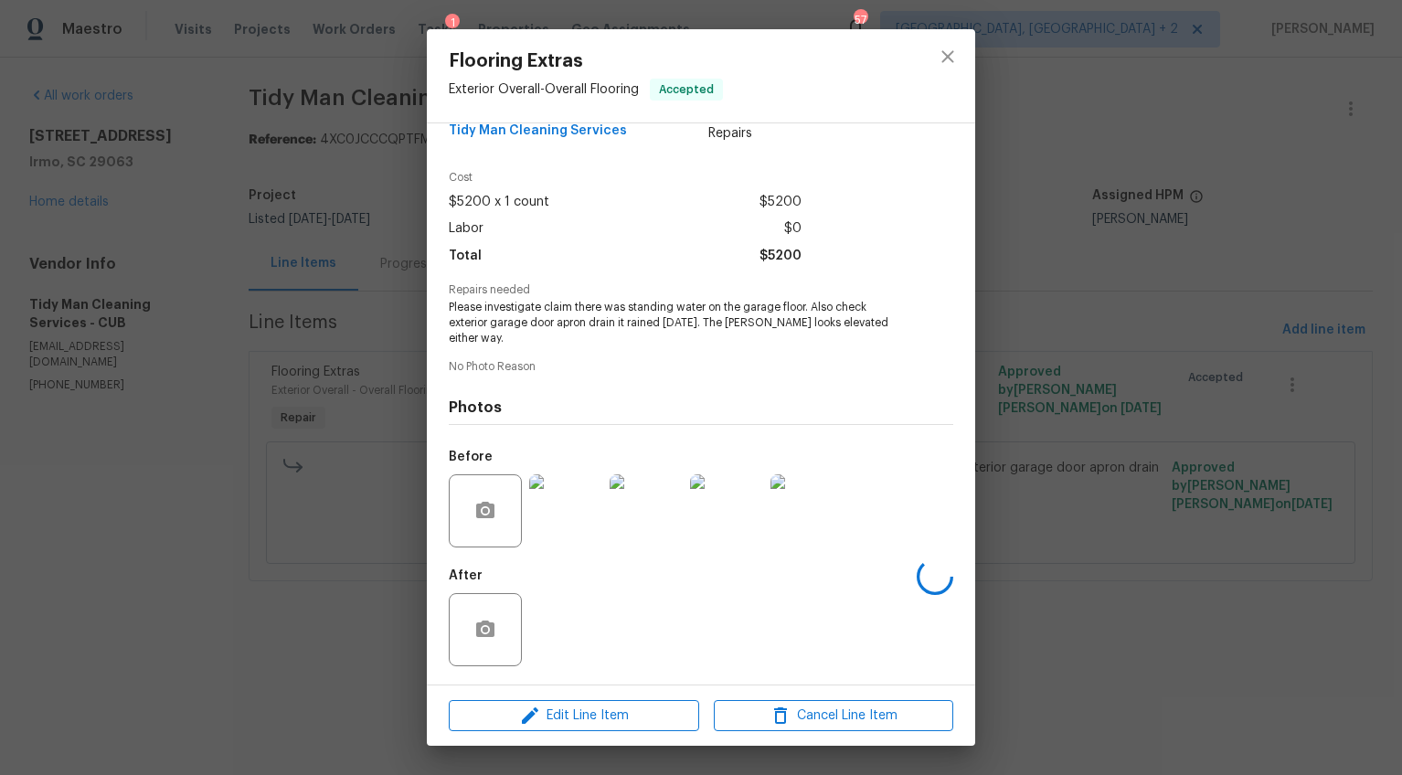
click at [556, 513] on img at bounding box center [565, 510] width 73 height 73
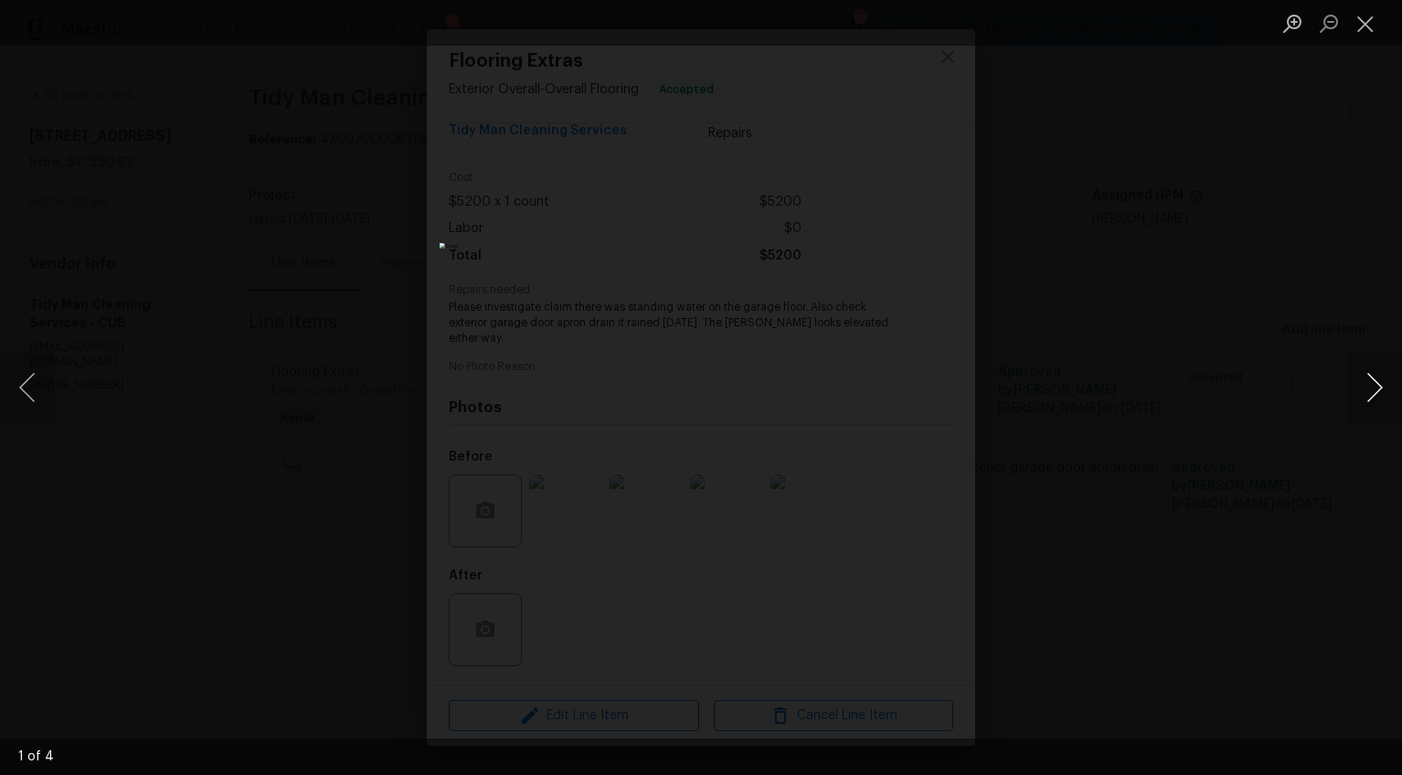
click at [1366, 390] on button "Next image" at bounding box center [1374, 387] width 55 height 73
click at [1364, 391] on button "Next image" at bounding box center [1374, 387] width 55 height 73
click at [27, 386] on button "Previous image" at bounding box center [27, 387] width 55 height 73
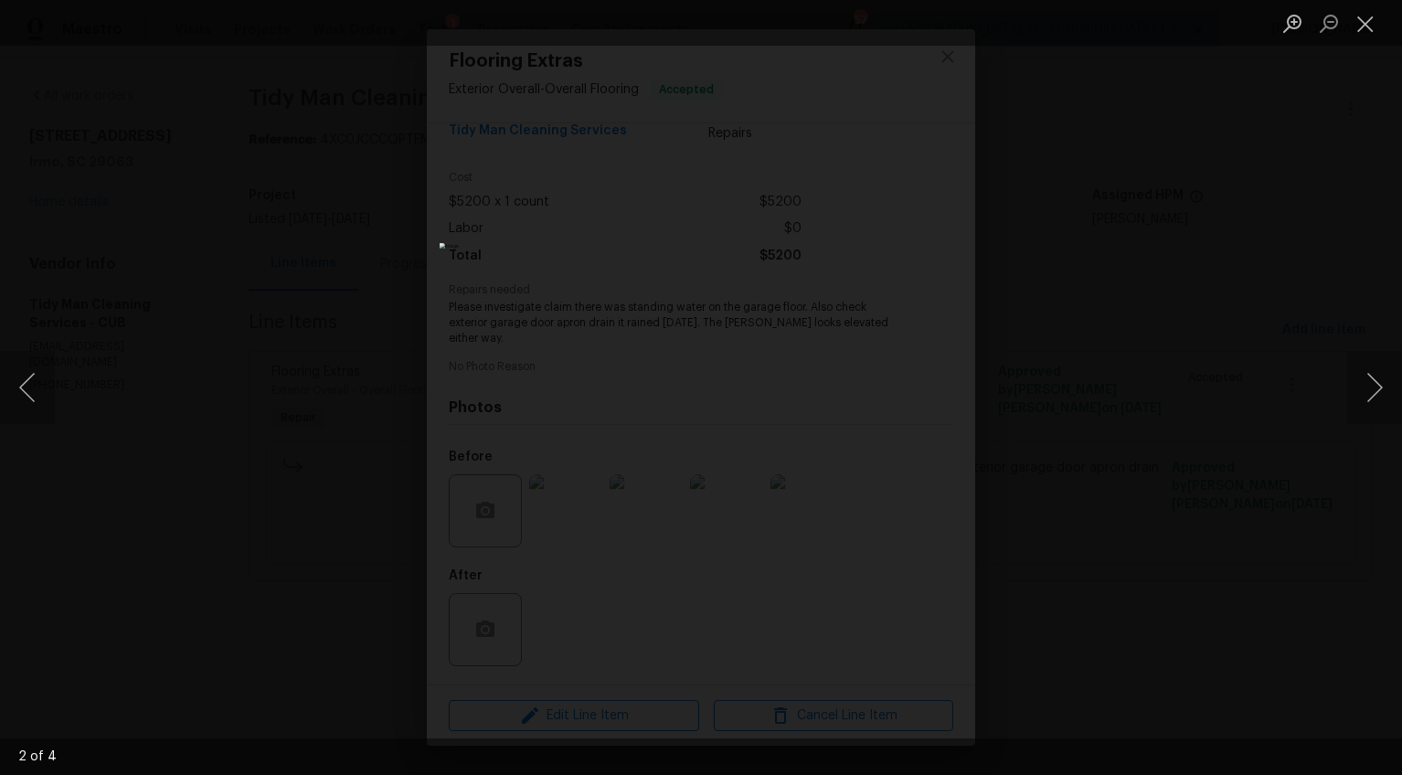
click at [1120, 572] on div "Lightbox" at bounding box center [701, 387] width 1402 height 775
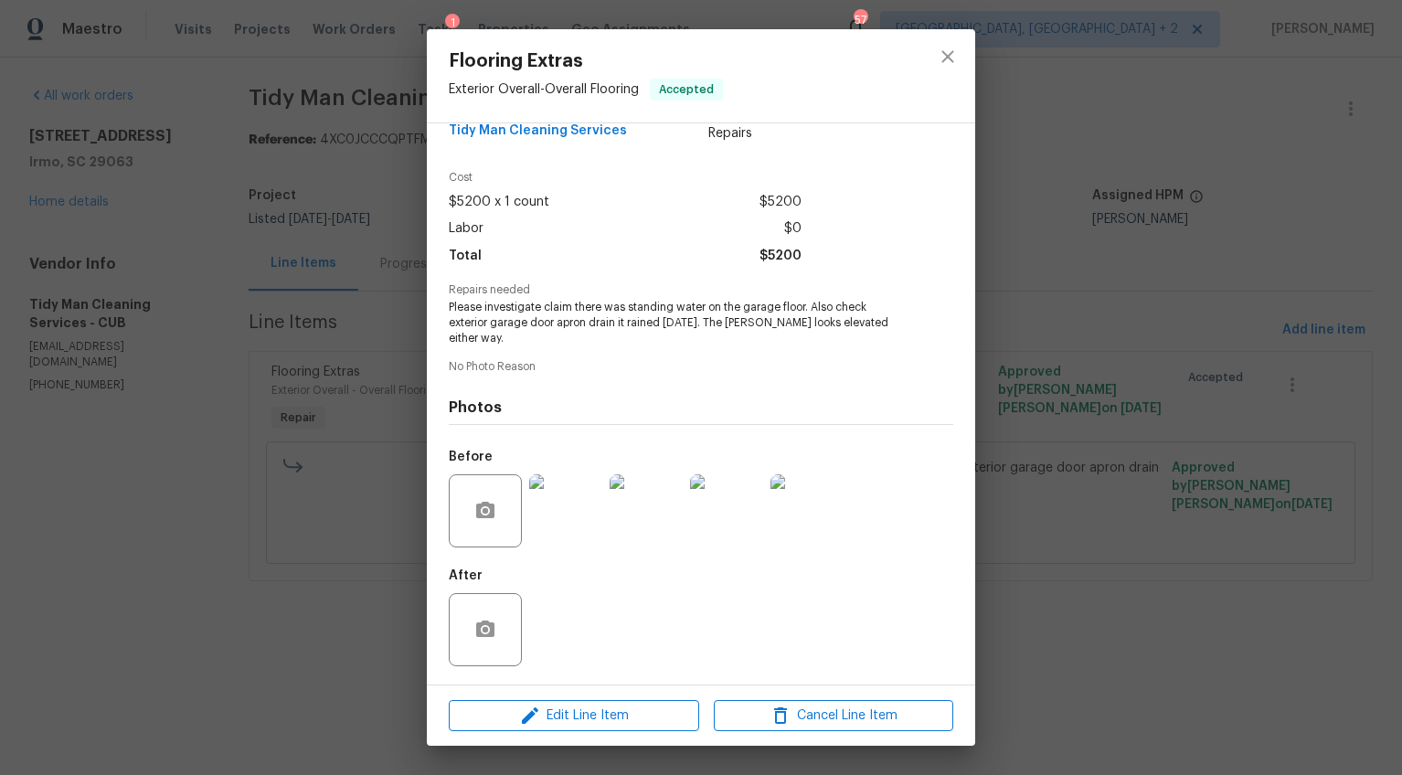
click at [1120, 572] on div "Flooring Extras Exterior Overall - Overall Flooring Accepted Vendor Tidy Man Cl…" at bounding box center [701, 387] width 1402 height 775
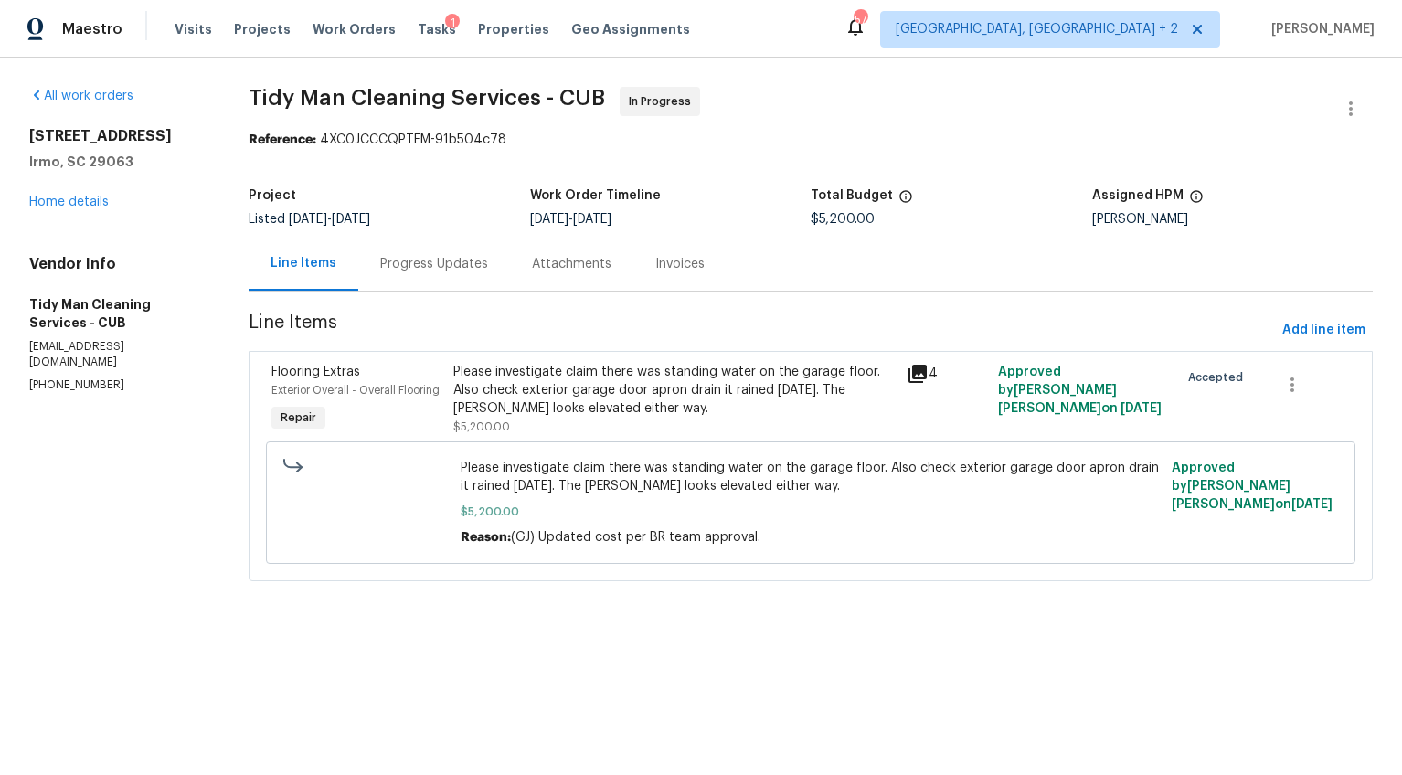
click at [495, 393] on div "Please investigate claim there was standing water on the garage floor. Also che…" at bounding box center [674, 390] width 443 height 55
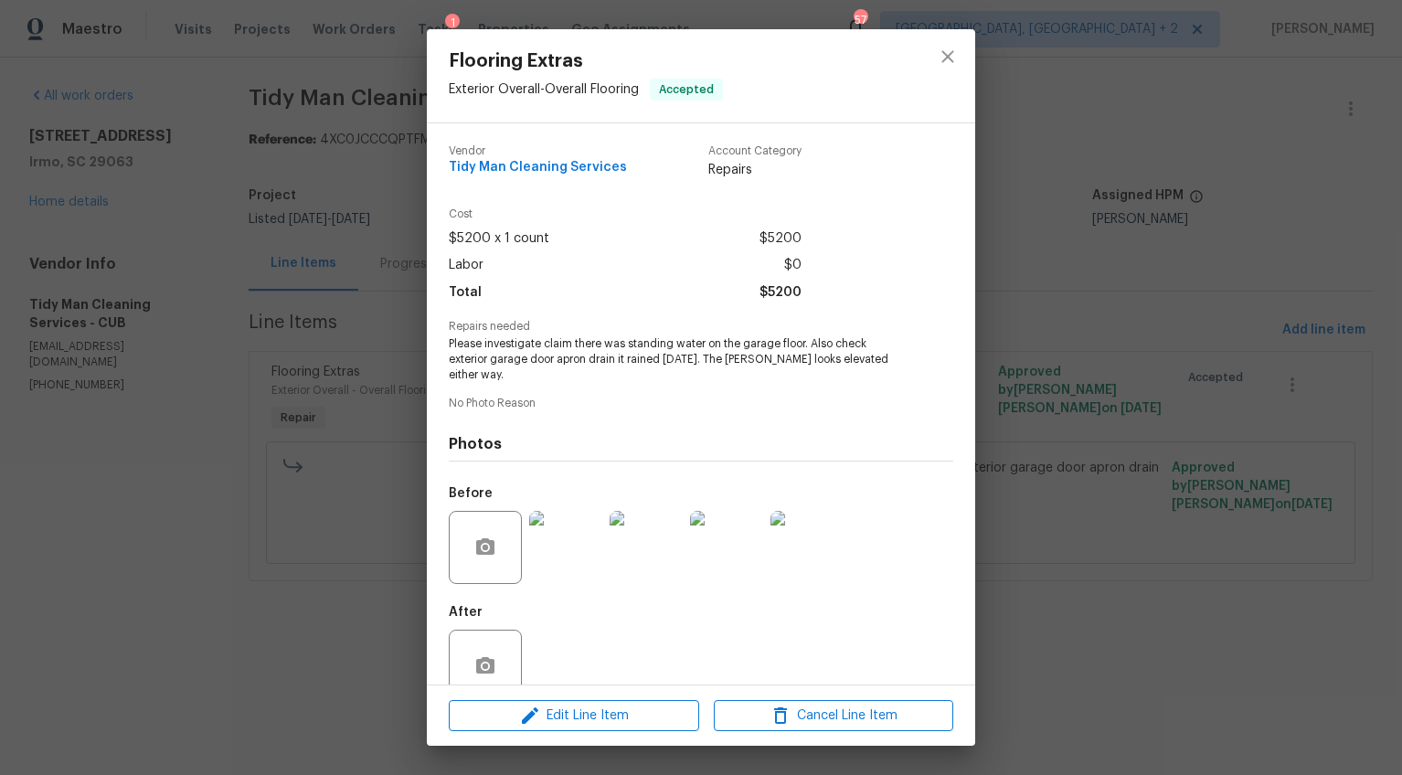
click at [552, 542] on img at bounding box center [565, 547] width 73 height 73
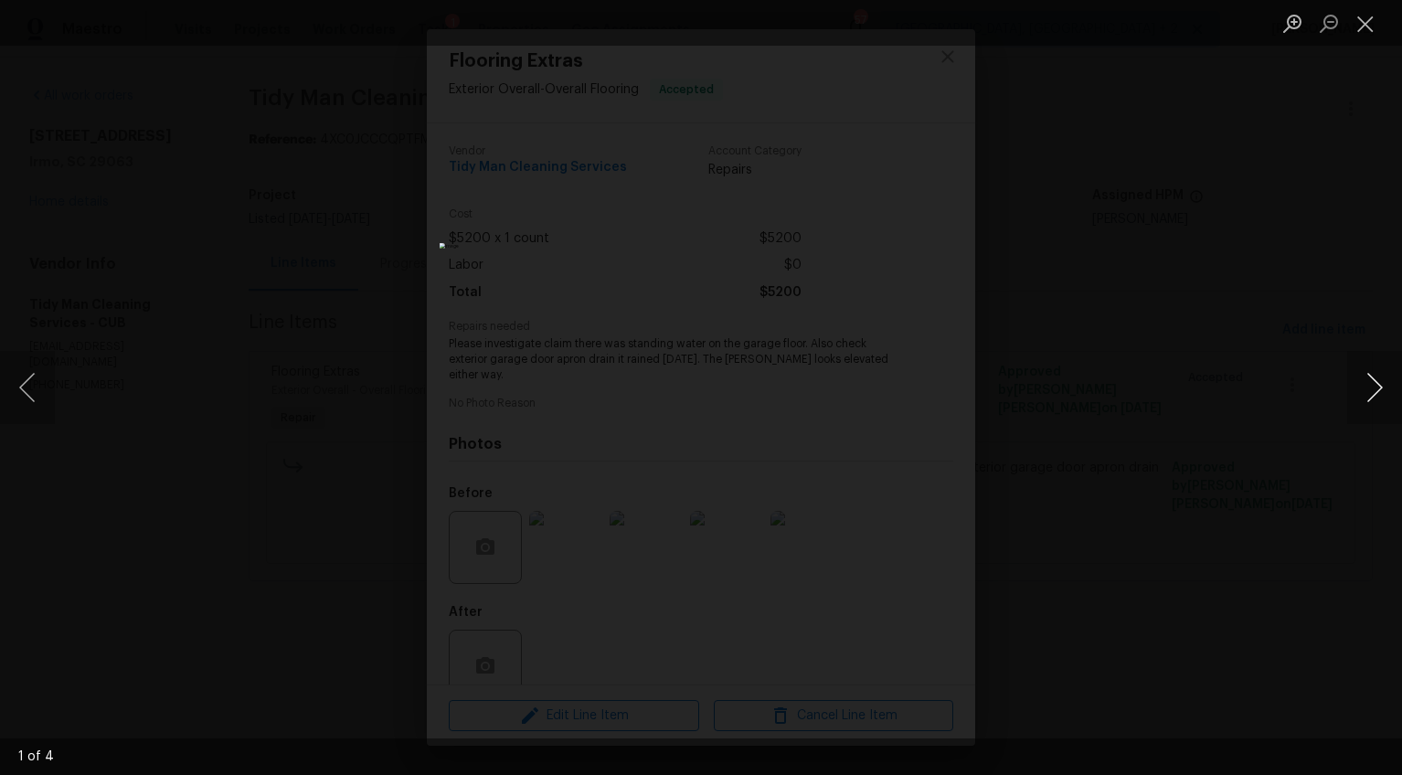
click at [1360, 379] on button "Next image" at bounding box center [1374, 387] width 55 height 73
click at [1357, 378] on button "Next image" at bounding box center [1374, 387] width 55 height 73
click at [1361, 377] on button "Next image" at bounding box center [1374, 387] width 55 height 73
click at [42, 398] on button "Previous image" at bounding box center [27, 387] width 55 height 73
click at [101, 596] on div "Lightbox" at bounding box center [701, 387] width 1402 height 775
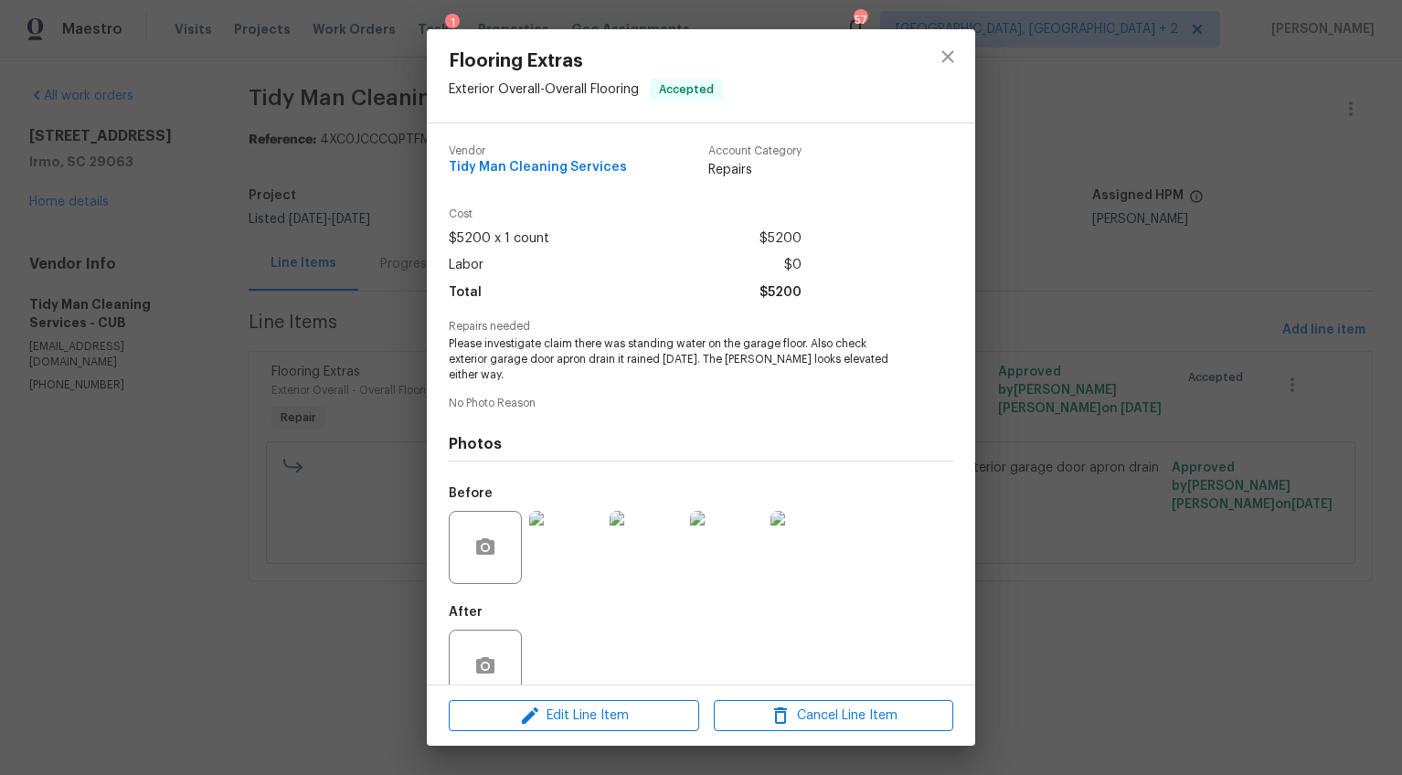
click at [112, 581] on div "Flooring Extras Exterior Overall - Overall Flooring Accepted Vendor Tidy Man Cl…" at bounding box center [701, 387] width 1402 height 775
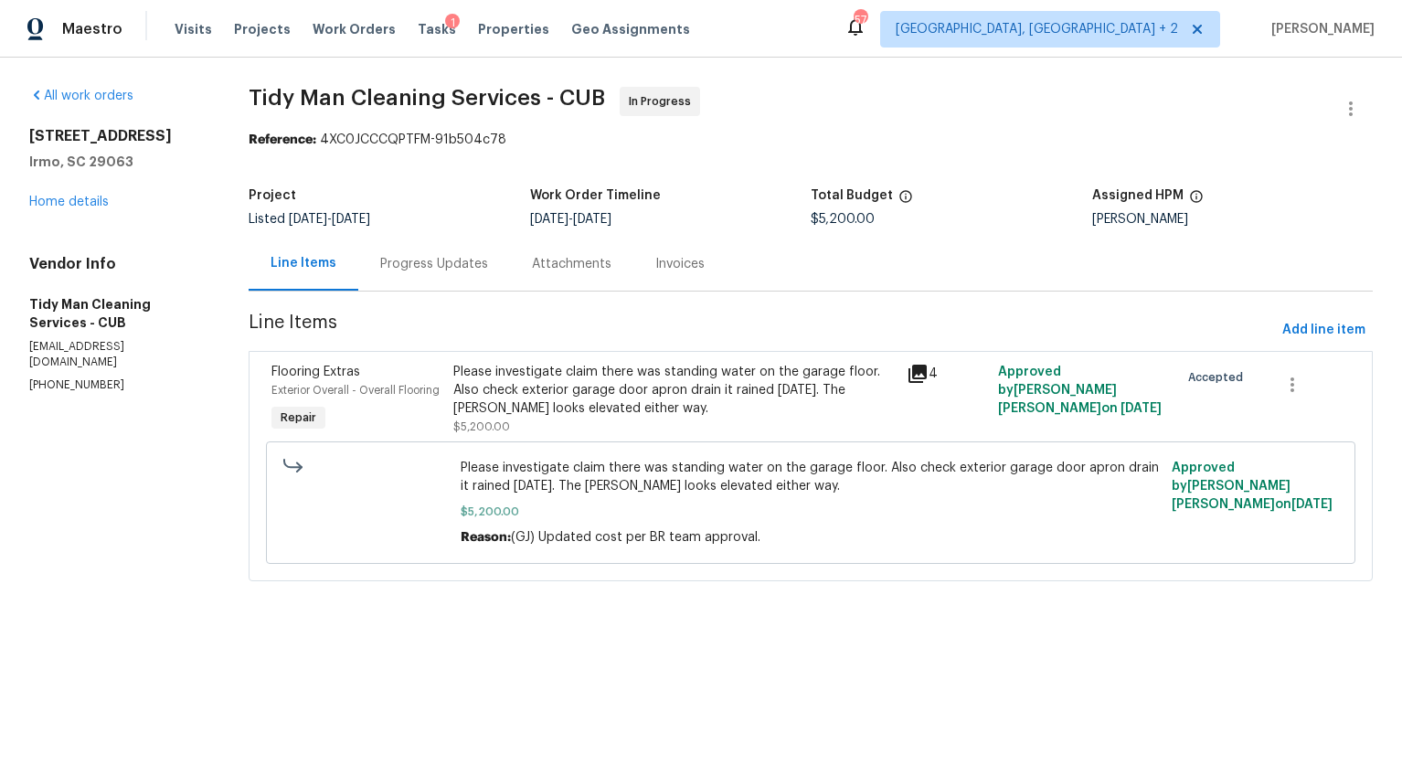
click at [412, 238] on div "Progress Updates" at bounding box center [434, 264] width 152 height 54
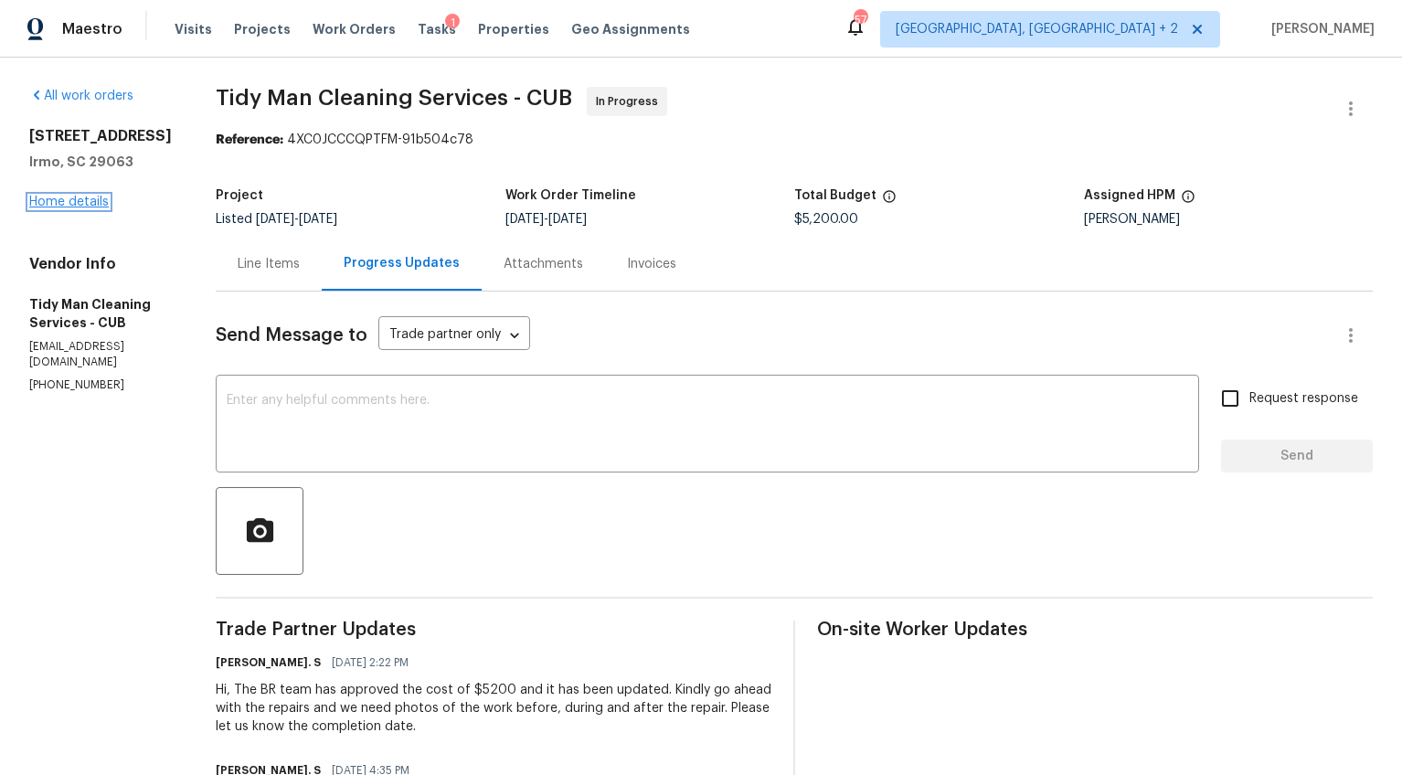
click at [80, 208] on link "Home details" at bounding box center [69, 202] width 80 height 13
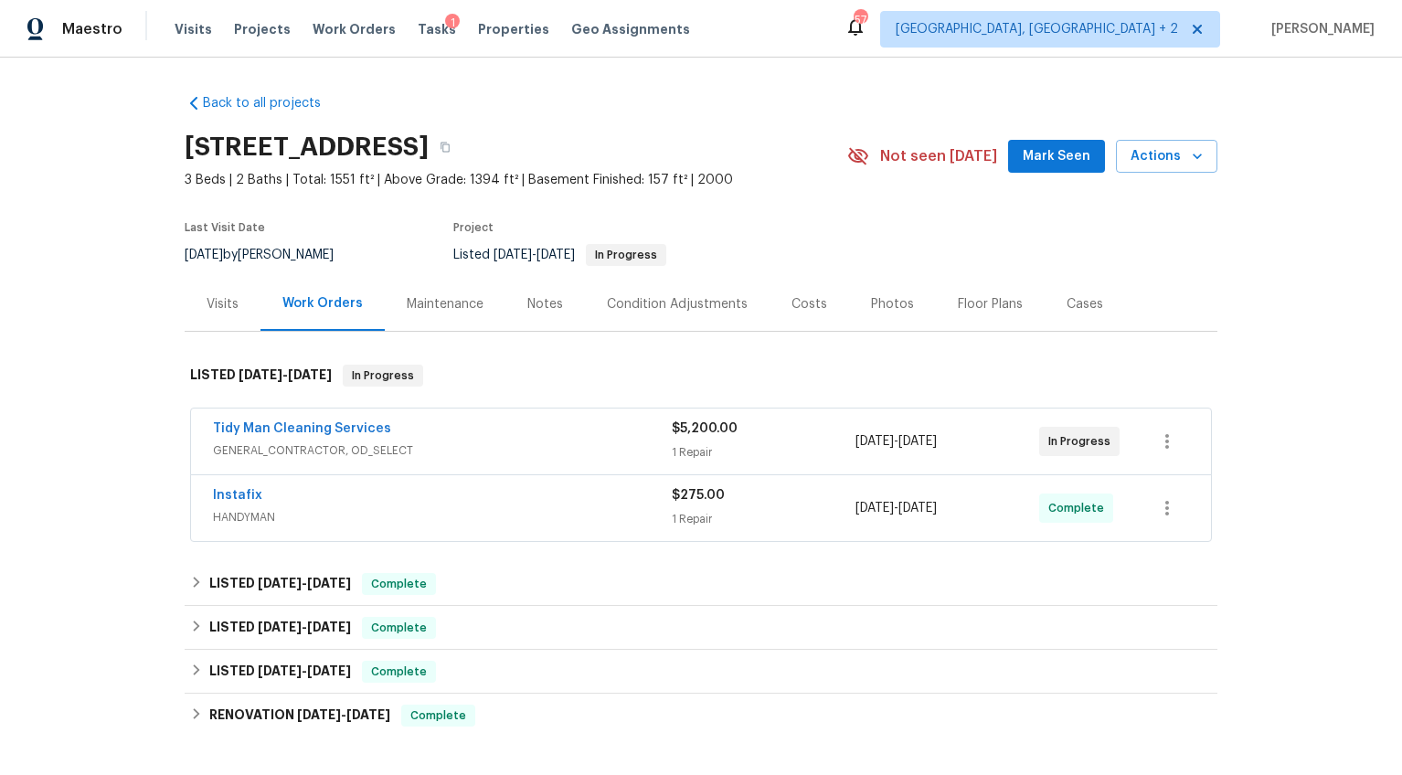
click at [791, 307] on div "Costs" at bounding box center [809, 304] width 36 height 18
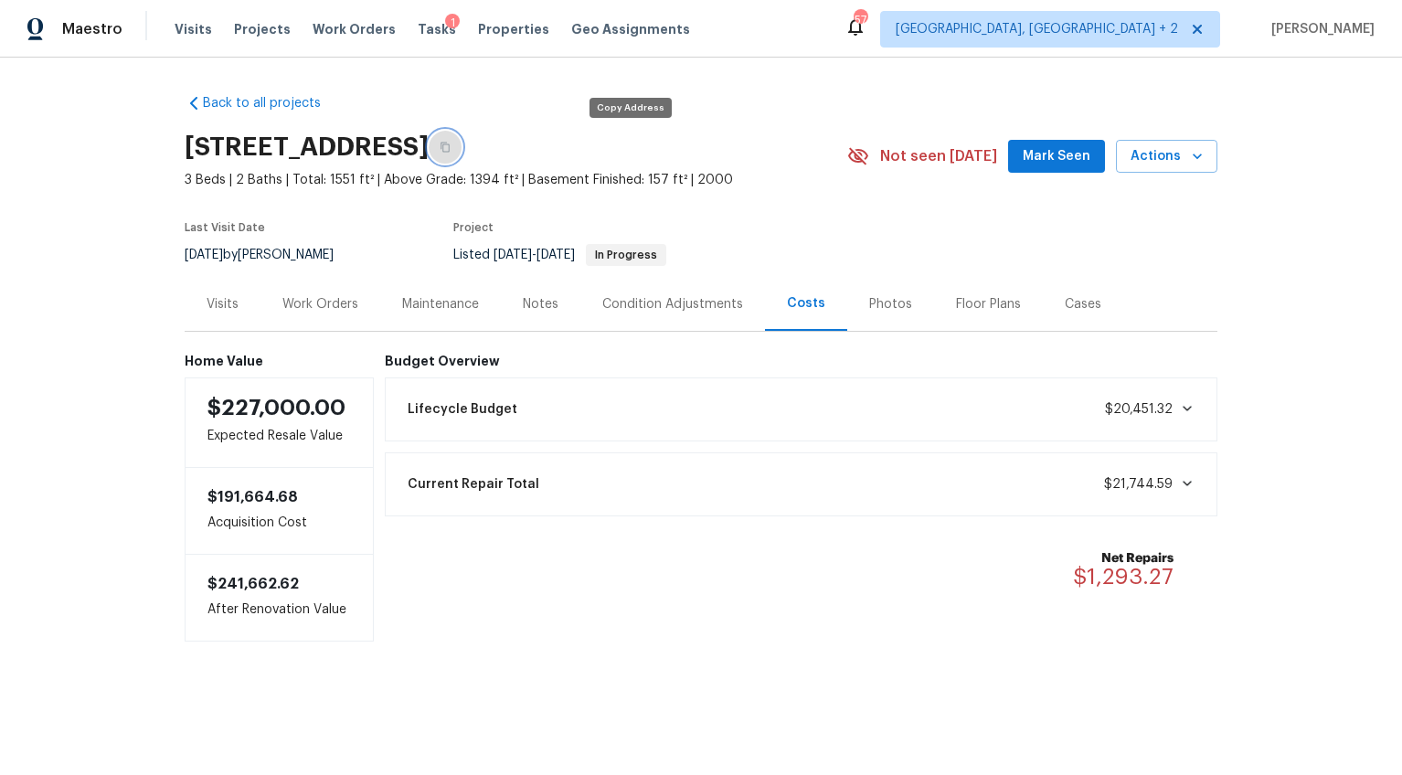
click at [451, 146] on icon "button" at bounding box center [445, 147] width 11 height 11
click at [544, 310] on div "Notes" at bounding box center [541, 304] width 36 height 18
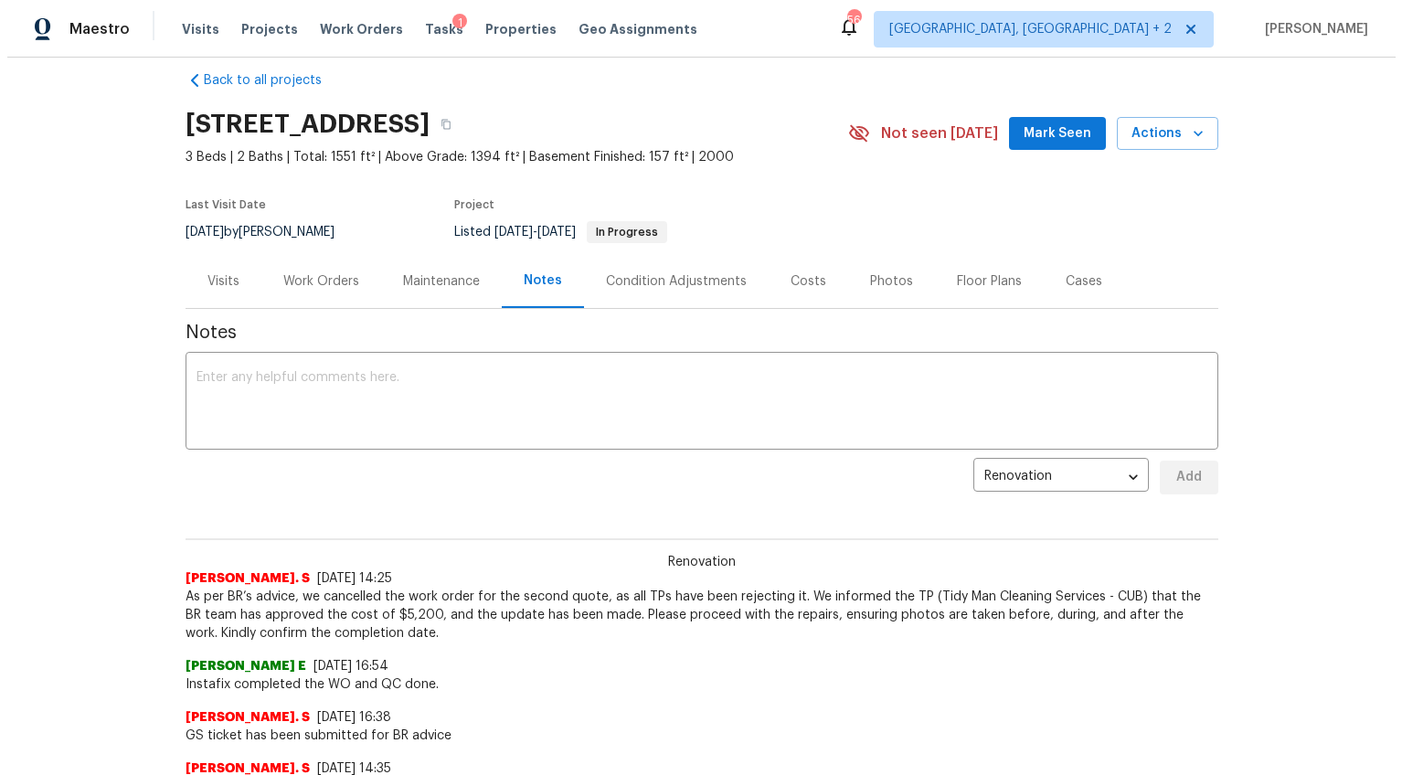
scroll to position [88, 0]
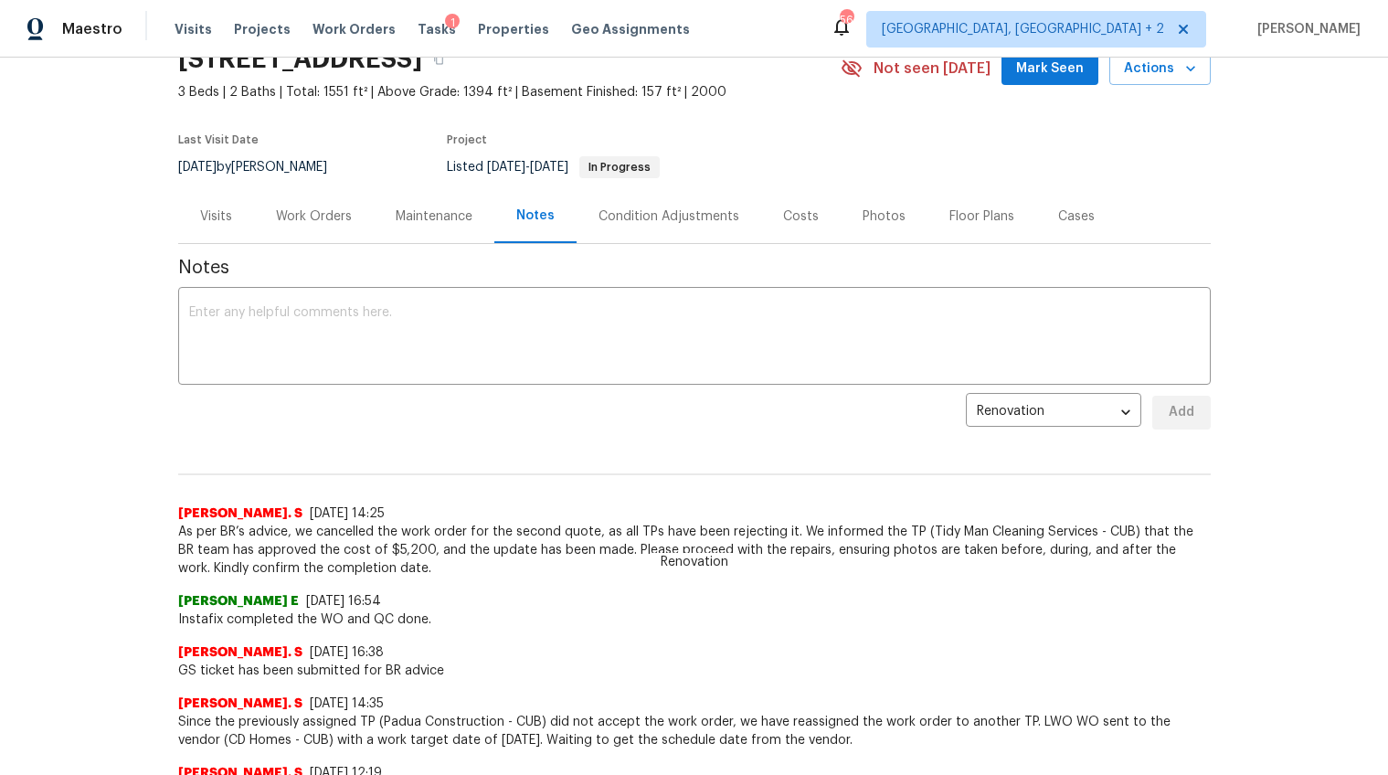
click at [330, 219] on div "Work Orders" at bounding box center [314, 216] width 76 height 18
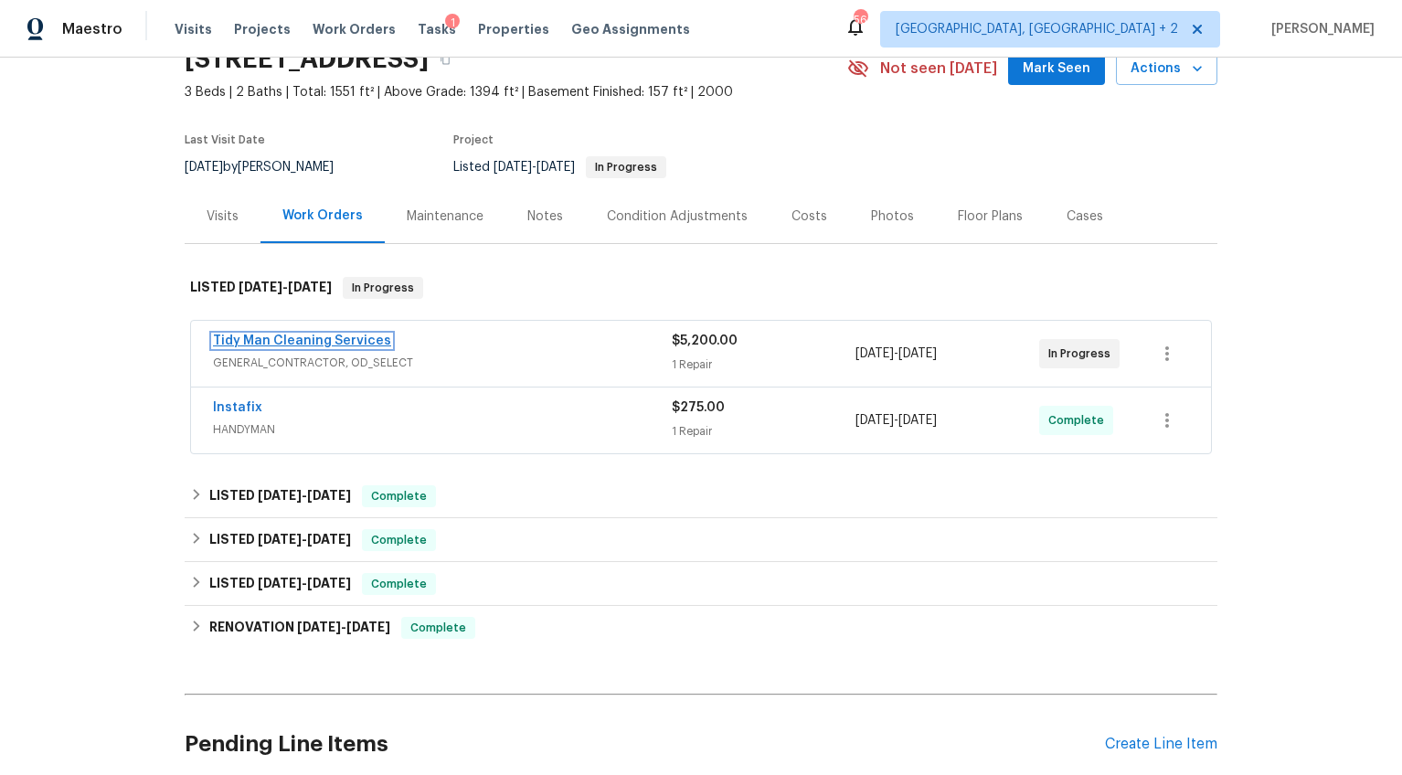
click at [307, 343] on link "Tidy Man Cleaning Services" at bounding box center [302, 340] width 178 height 13
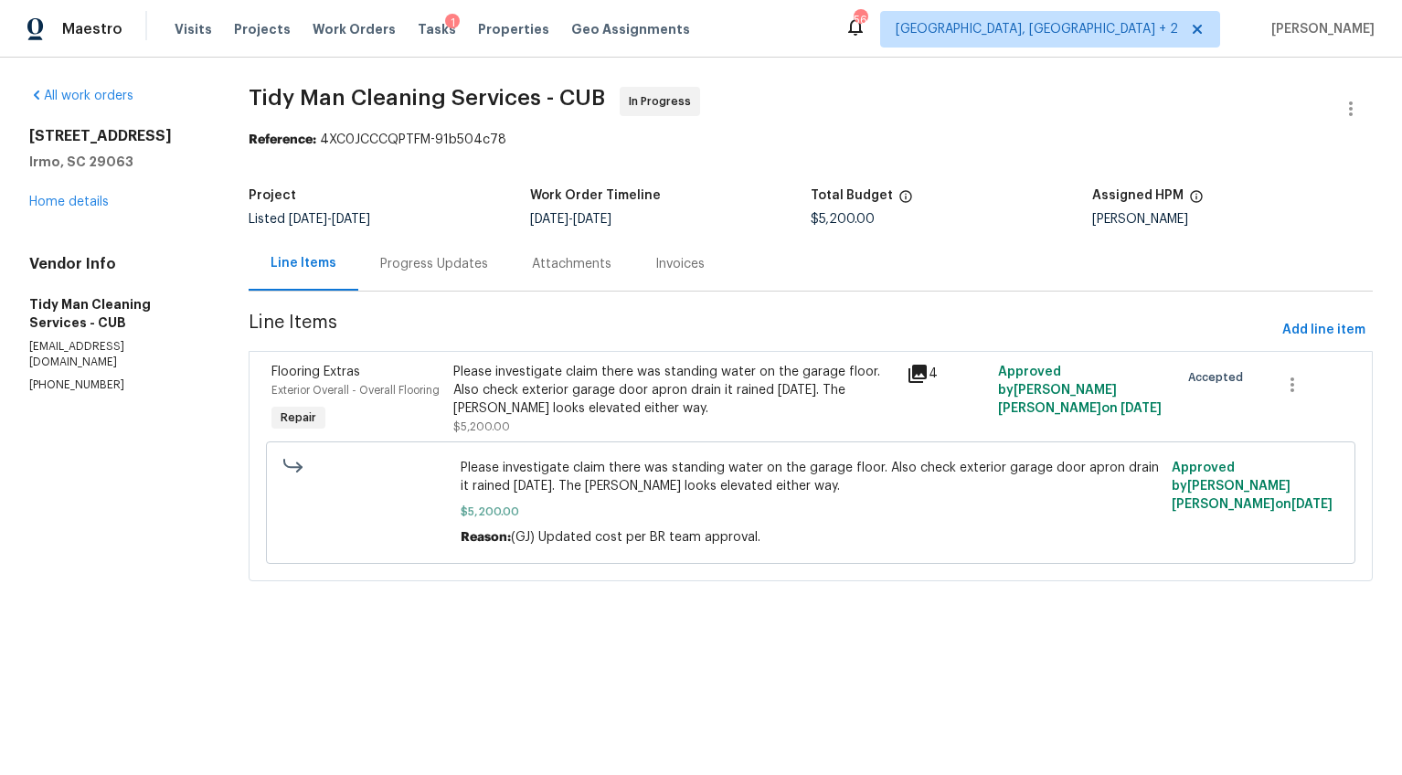
click at [450, 272] on div "Progress Updates" at bounding box center [434, 264] width 108 height 18
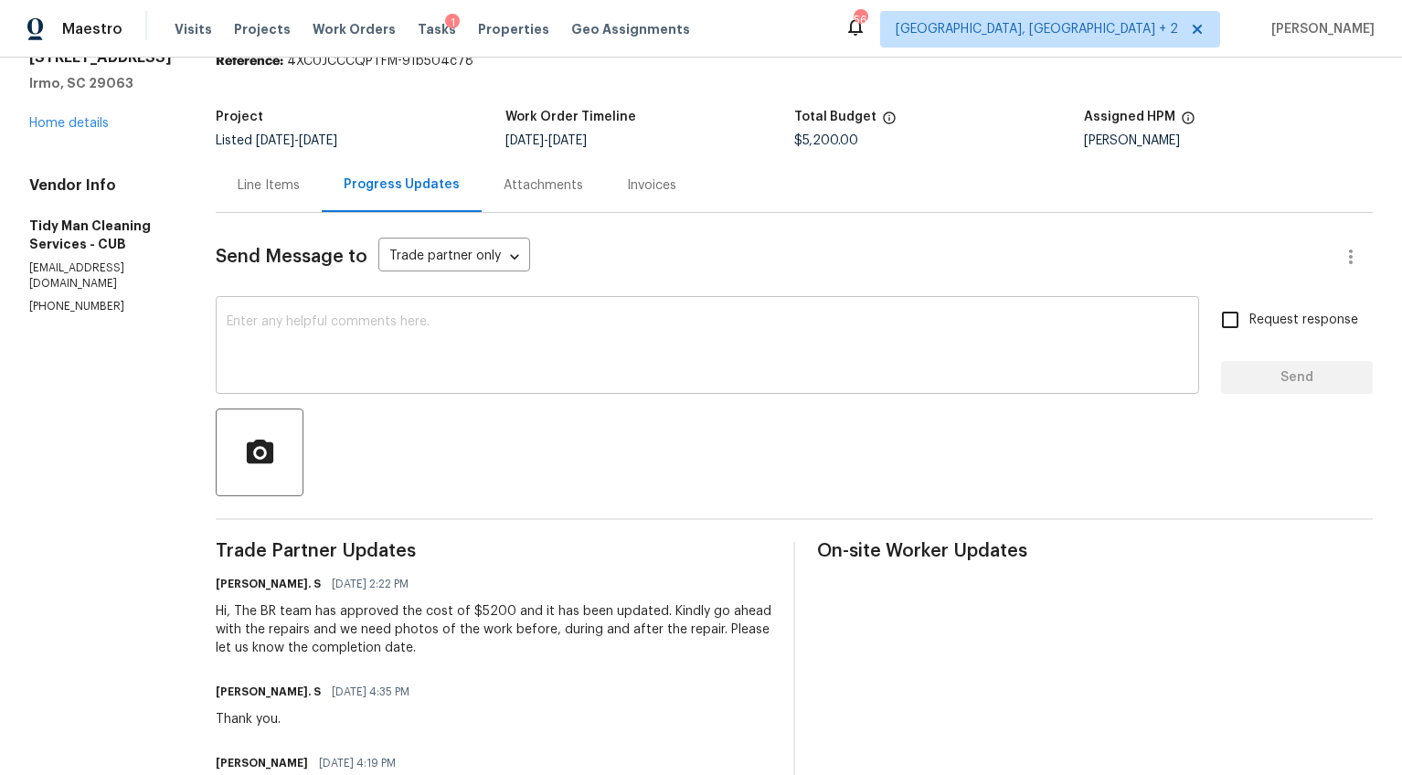
scroll to position [65, 0]
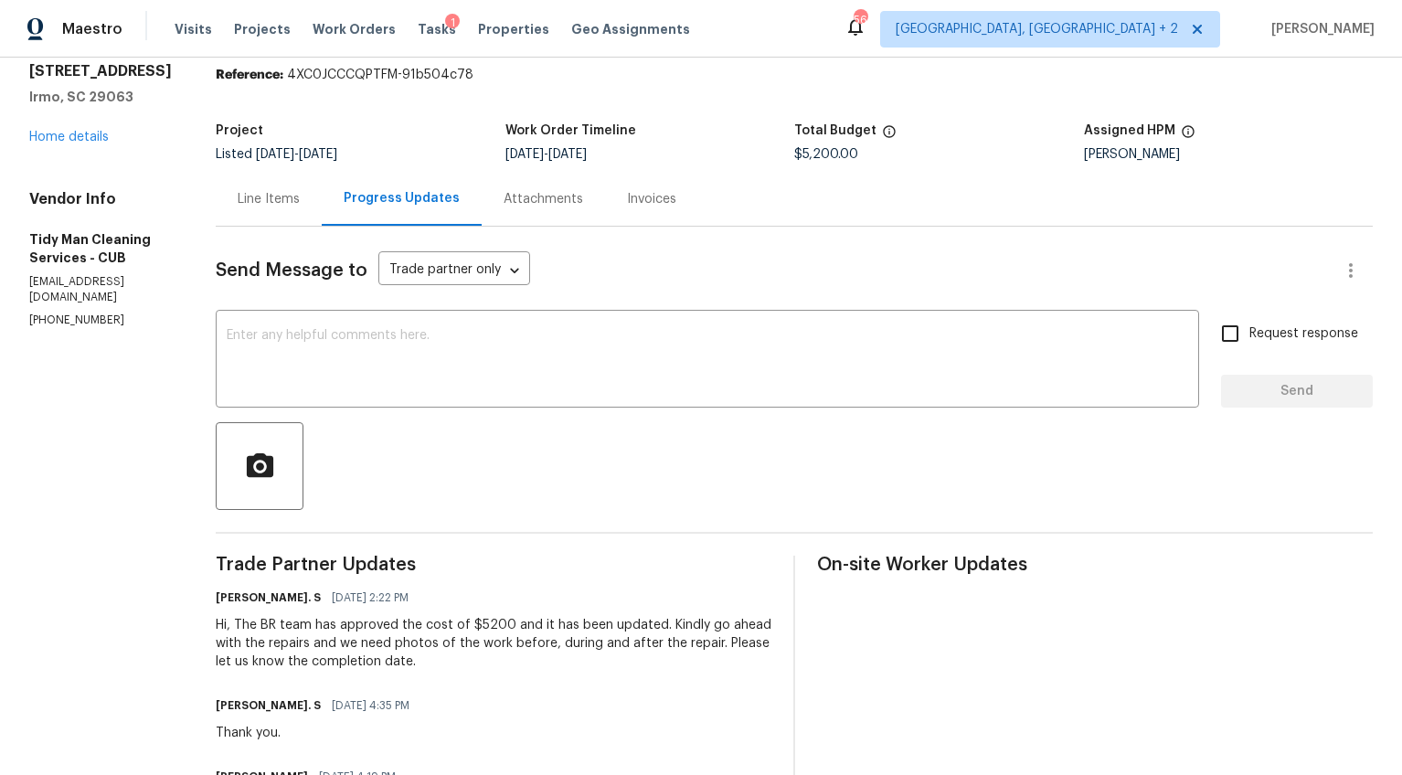
click at [238, 197] on div "Line Items" at bounding box center [269, 199] width 62 height 18
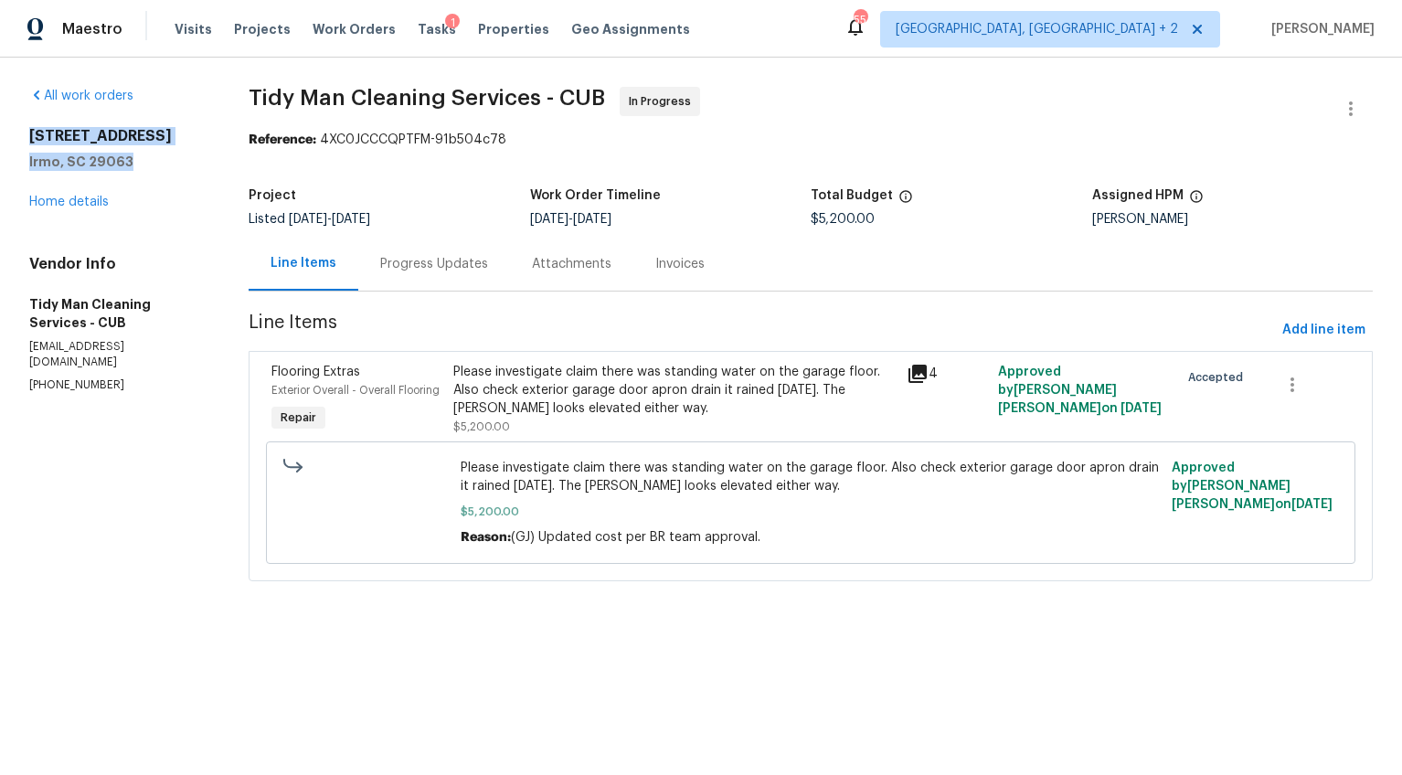
drag, startPoint x: 125, startPoint y: 162, endPoint x: 30, endPoint y: 133, distance: 99.2
click at [30, 133] on div "7 Beech Branch Ct Irmo, SC 29063" at bounding box center [116, 149] width 175 height 44
copy div "7 Beech Branch Ct Irmo, SC 29063"
click at [46, 205] on link "Home details" at bounding box center [69, 202] width 80 height 13
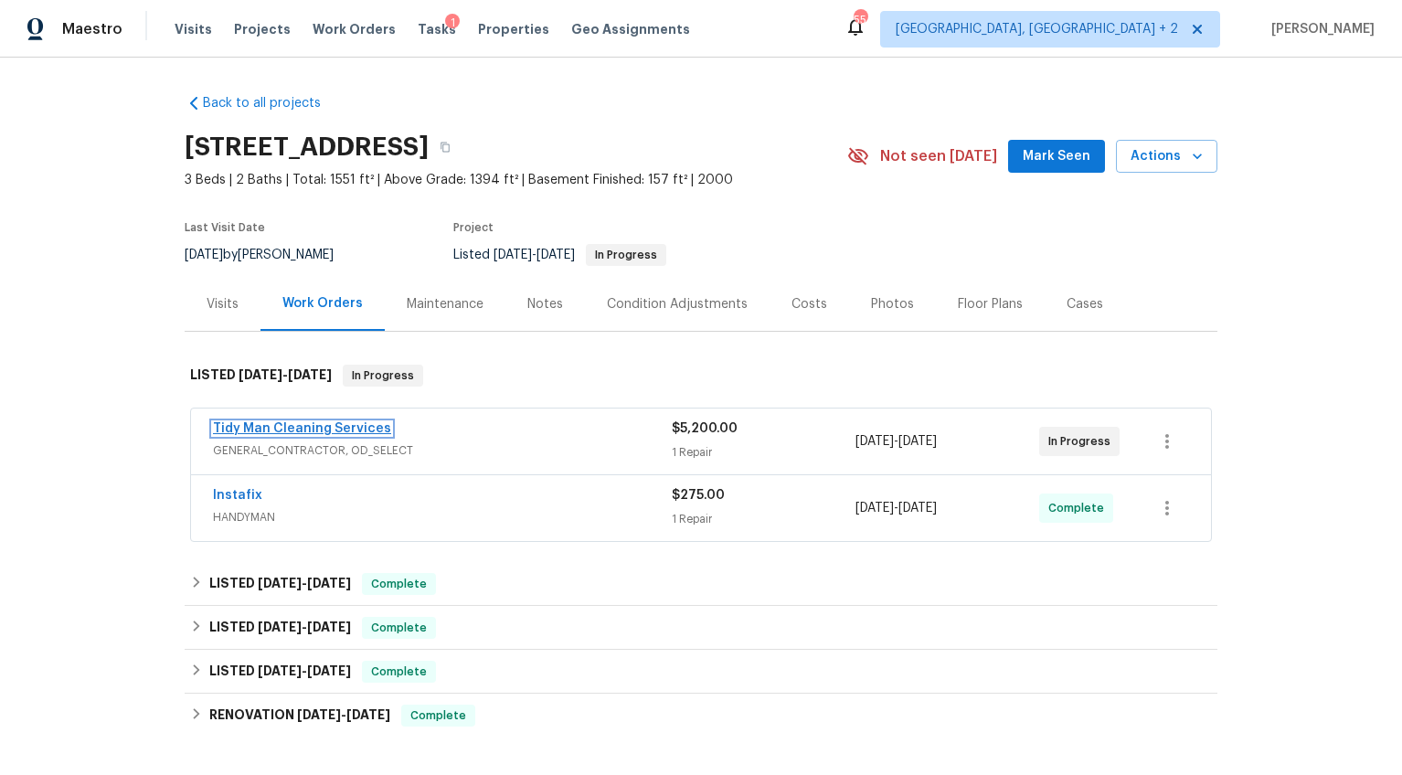
click at [365, 430] on link "Tidy Man Cleaning Services" at bounding box center [302, 428] width 178 height 13
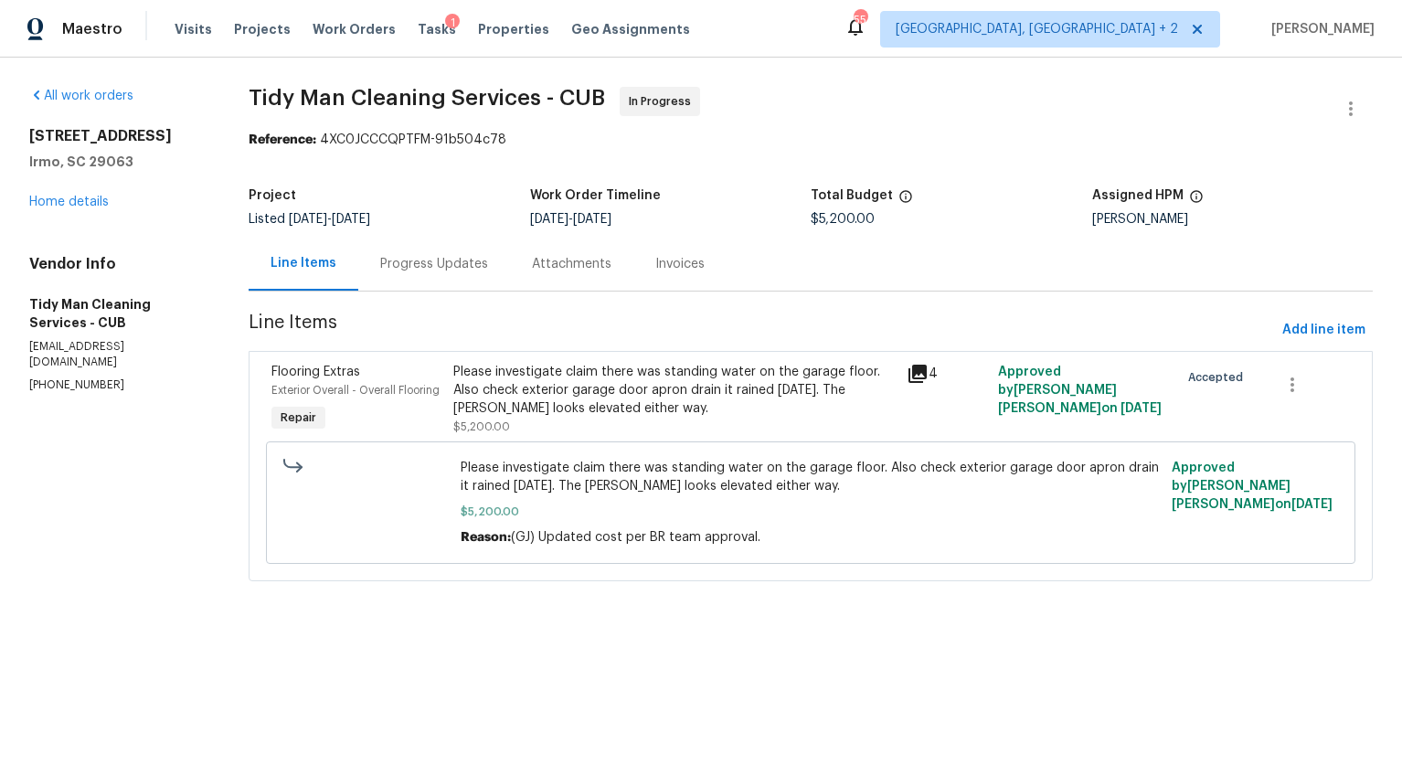
click at [468, 273] on div "Progress Updates" at bounding box center [434, 264] width 108 height 18
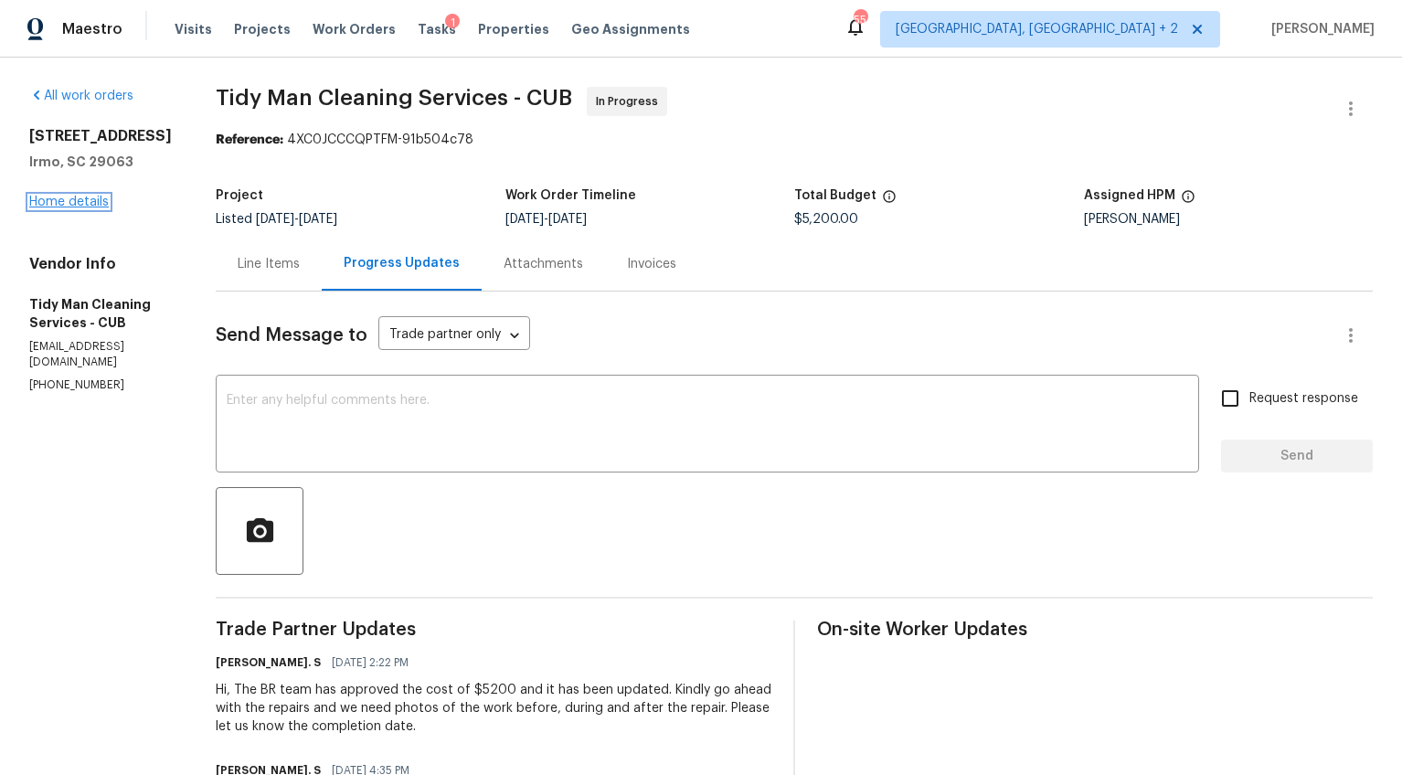
click at [101, 208] on link "Home details" at bounding box center [69, 202] width 80 height 13
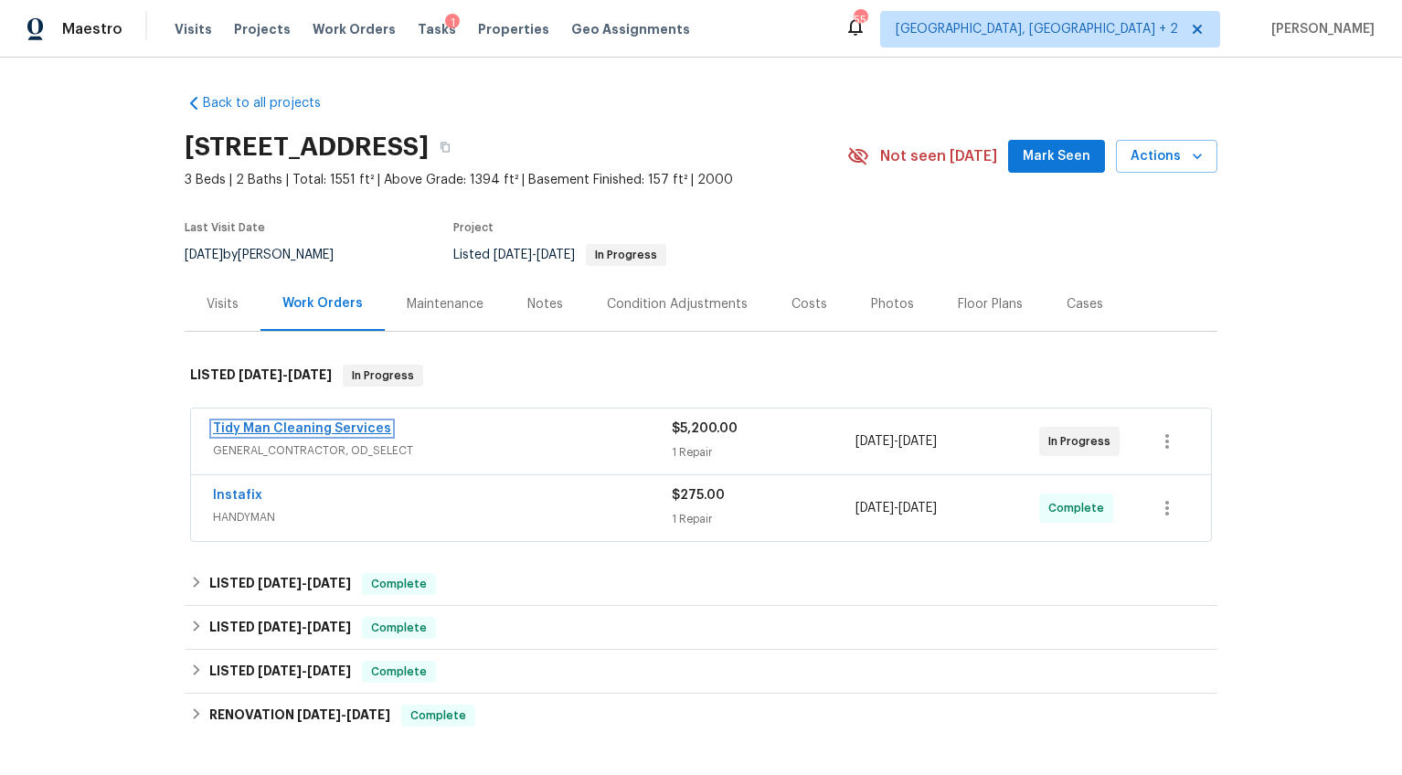
click at [303, 427] on link "Tidy Man Cleaning Services" at bounding box center [302, 428] width 178 height 13
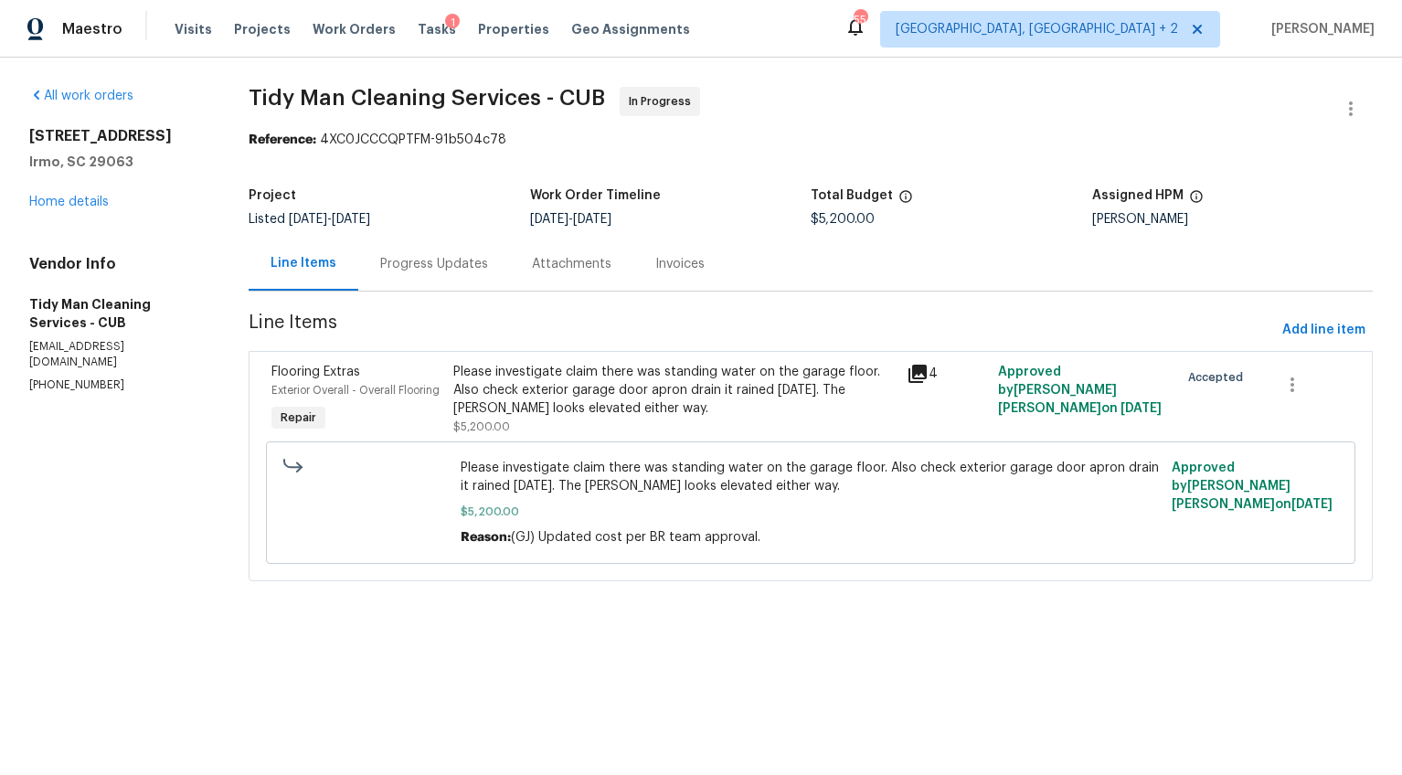
click at [576, 420] on div "Please investigate claim there was standing water on the garage floor. Also che…" at bounding box center [674, 399] width 443 height 73
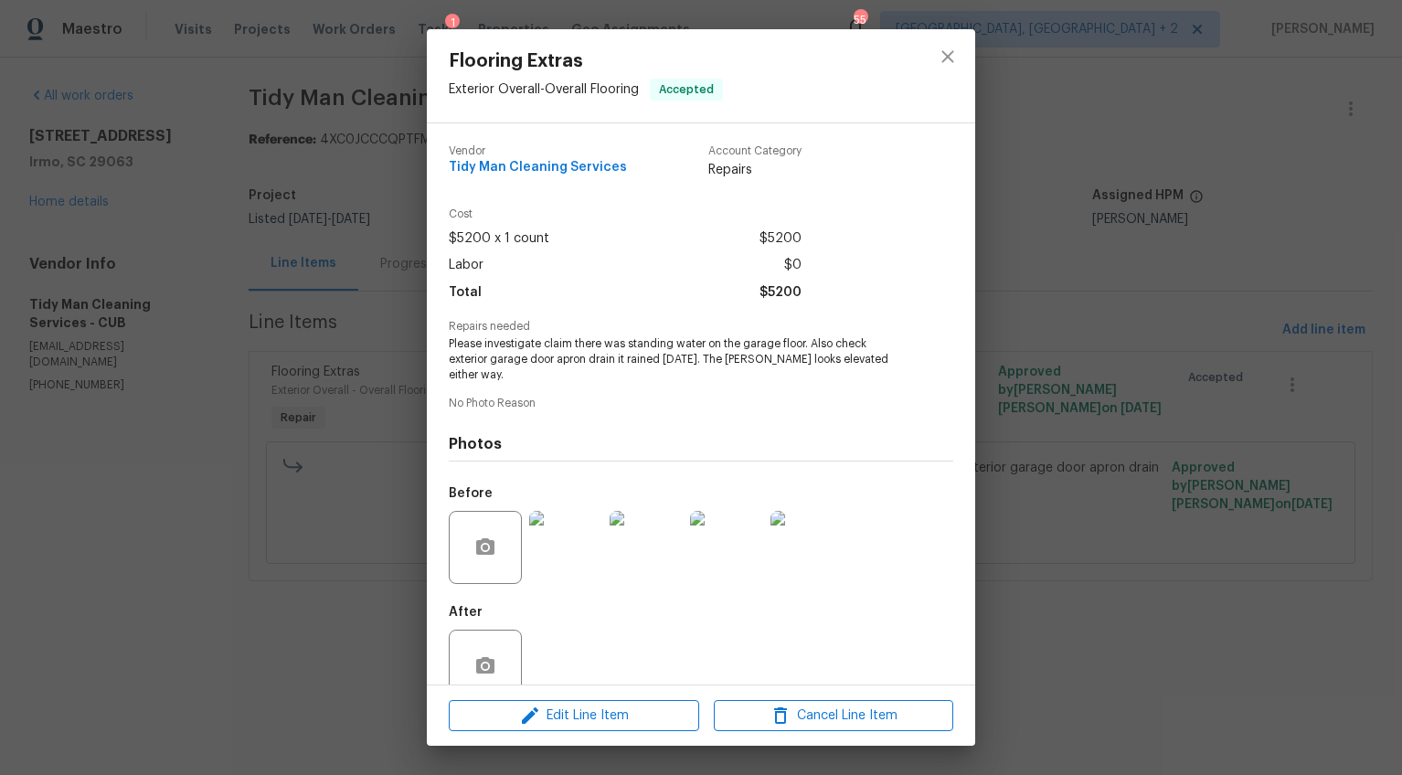
click at [1153, 410] on div "Flooring Extras Exterior Overall - Overall Flooring Accepted Vendor Tidy Man Cl…" at bounding box center [701, 387] width 1402 height 775
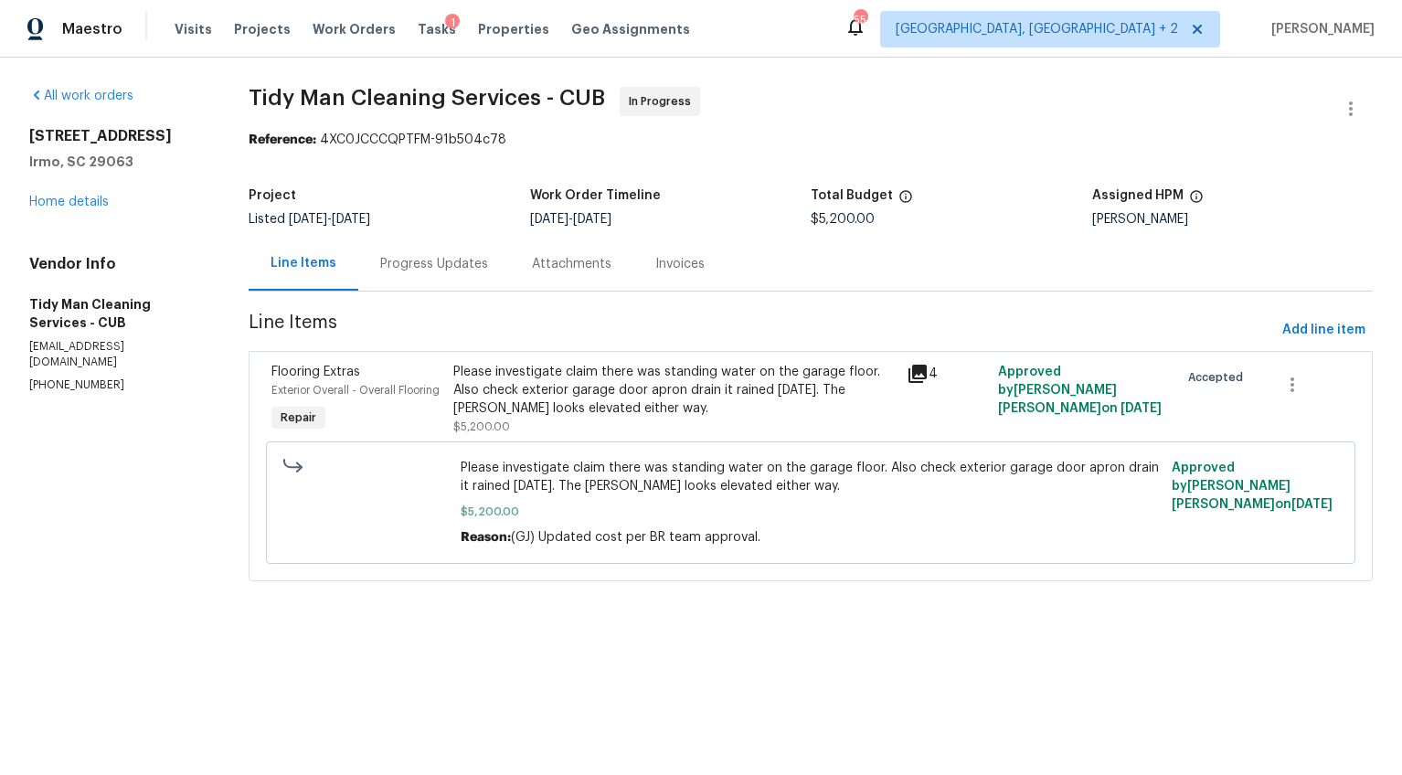
click at [495, 287] on div "Progress Updates" at bounding box center [434, 264] width 152 height 54
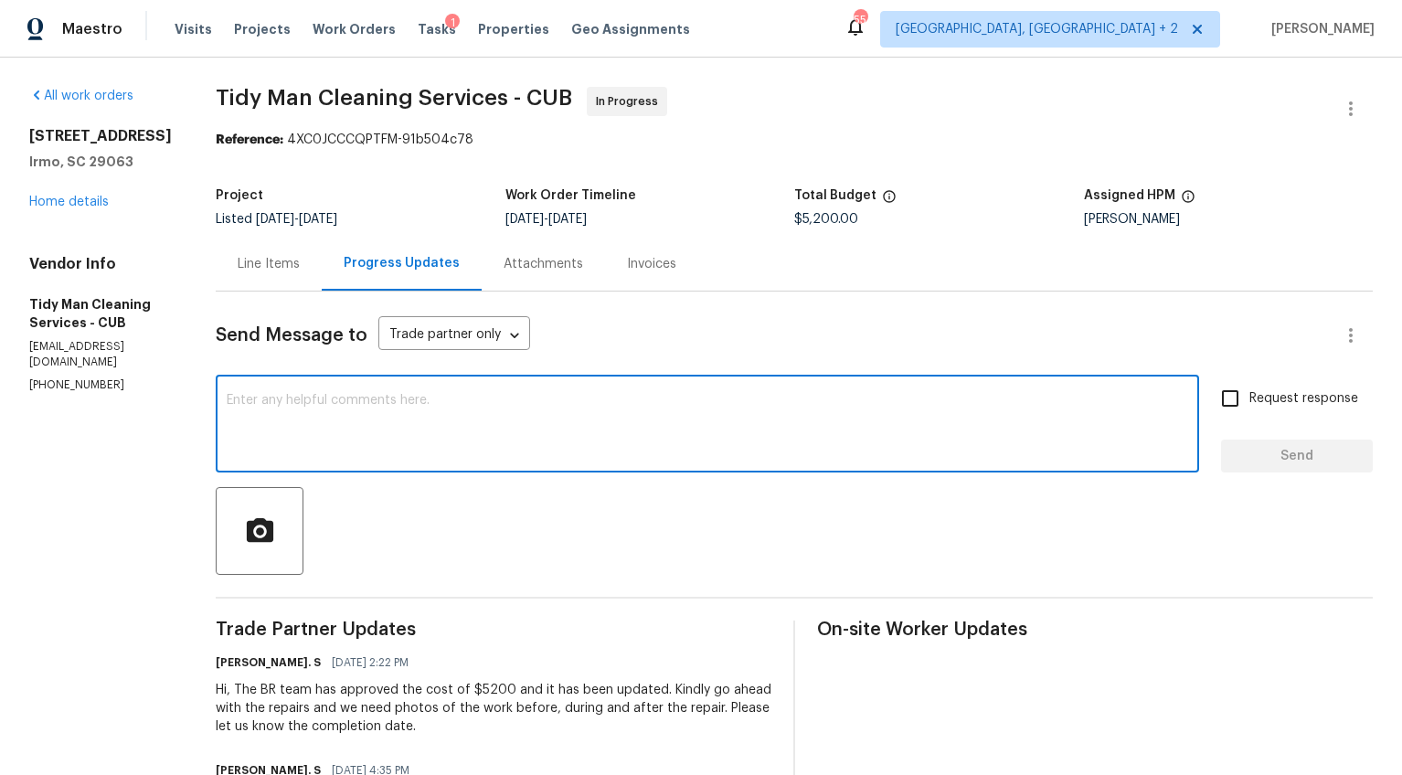
click at [484, 436] on textarea at bounding box center [707, 426] width 961 height 64
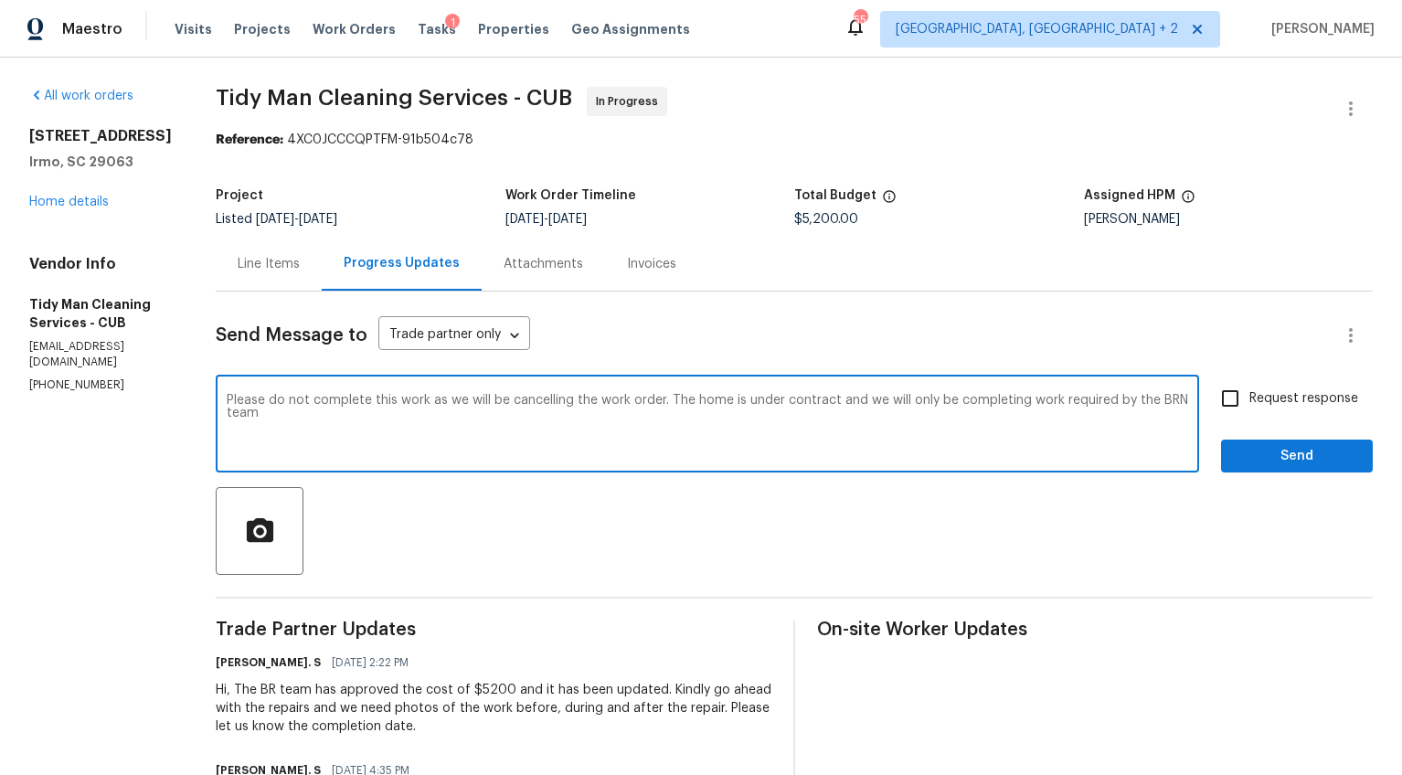
type textarea "Please do not complete this work as we will be cancelling the work order. The h…"
click at [1290, 401] on span "Request response" at bounding box center [1303, 398] width 109 height 19
click at [1249, 401] on input "Request response" at bounding box center [1230, 398] width 38 height 38
checkbox input "true"
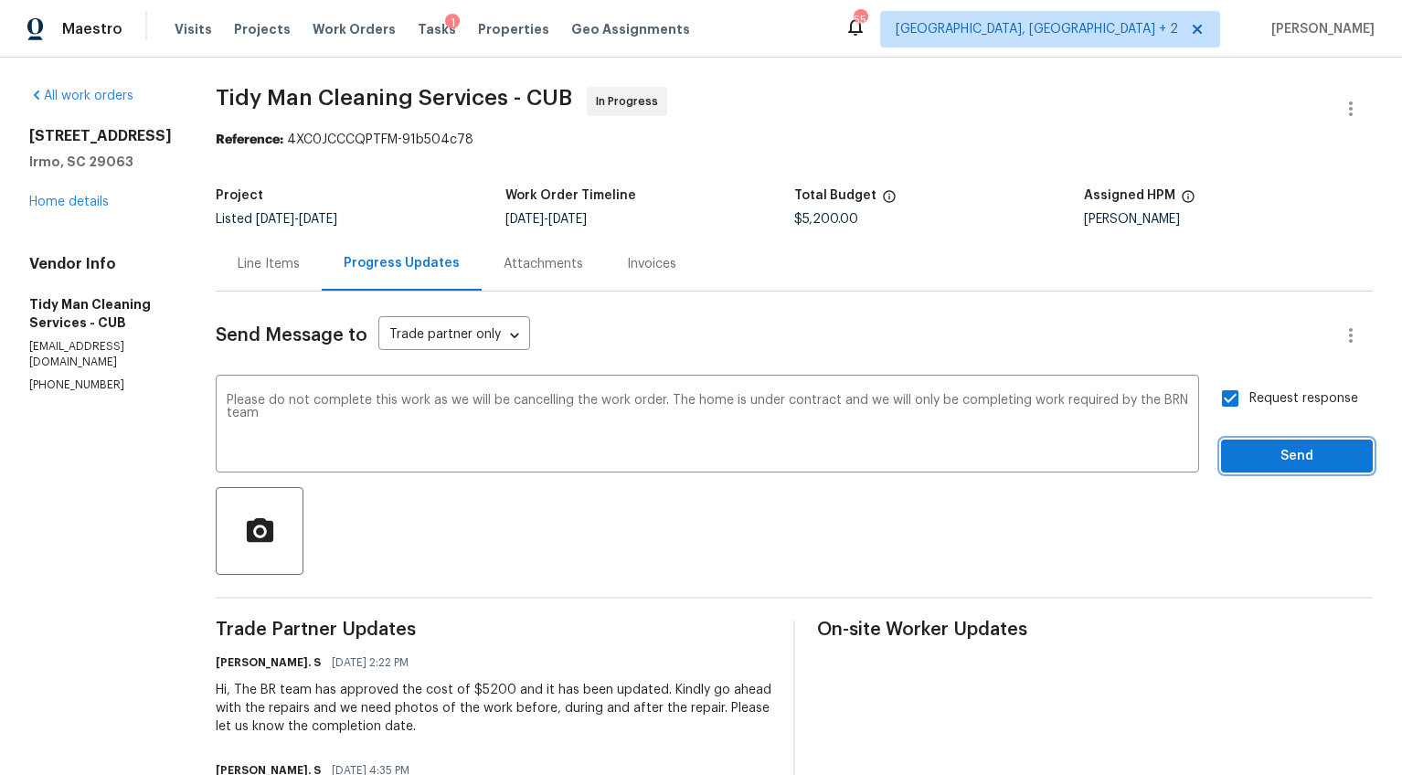
click at [1277, 451] on span "Send" at bounding box center [1297, 456] width 122 height 23
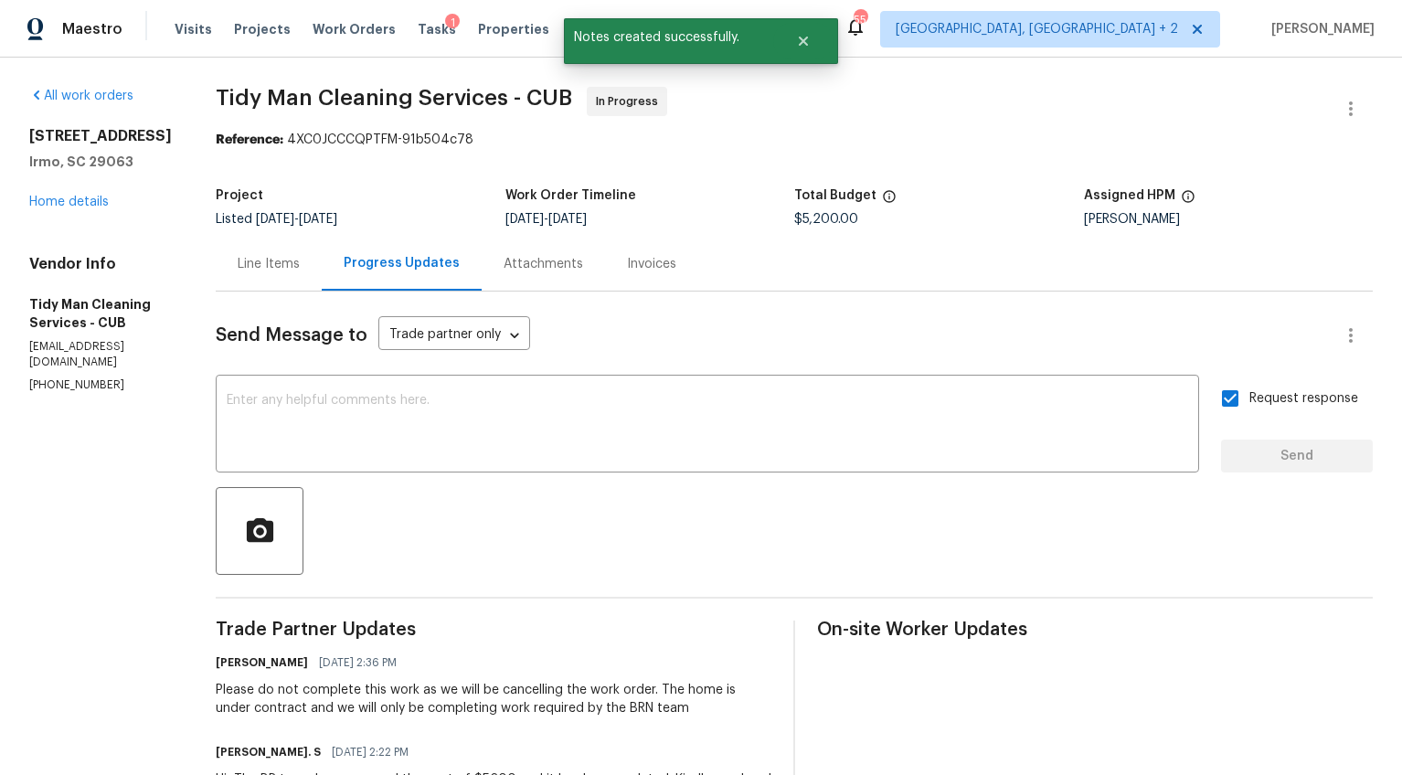
click at [277, 267] on div "Line Items" at bounding box center [269, 264] width 62 height 18
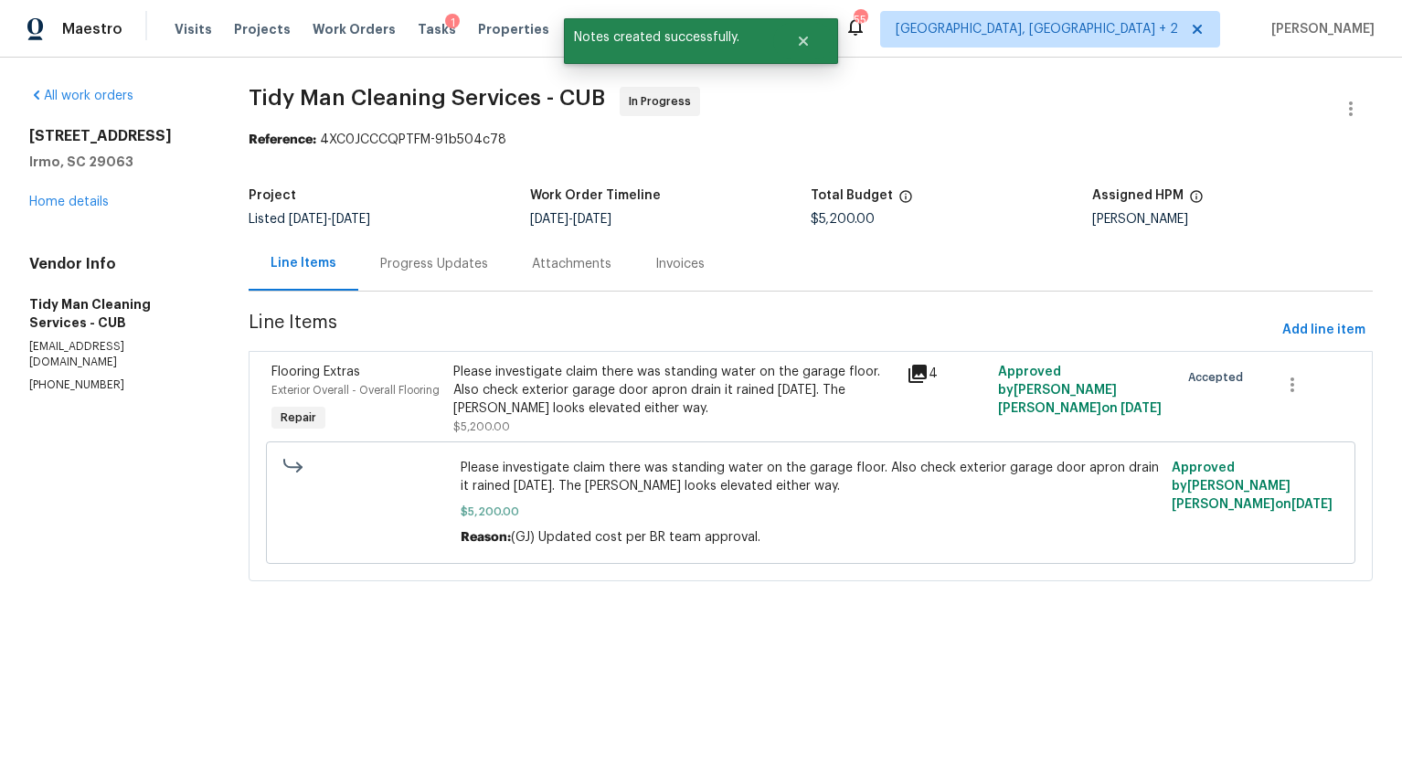
click at [608, 430] on div "Please investigate claim there was standing water on the garage floor. Also che…" at bounding box center [674, 399] width 443 height 73
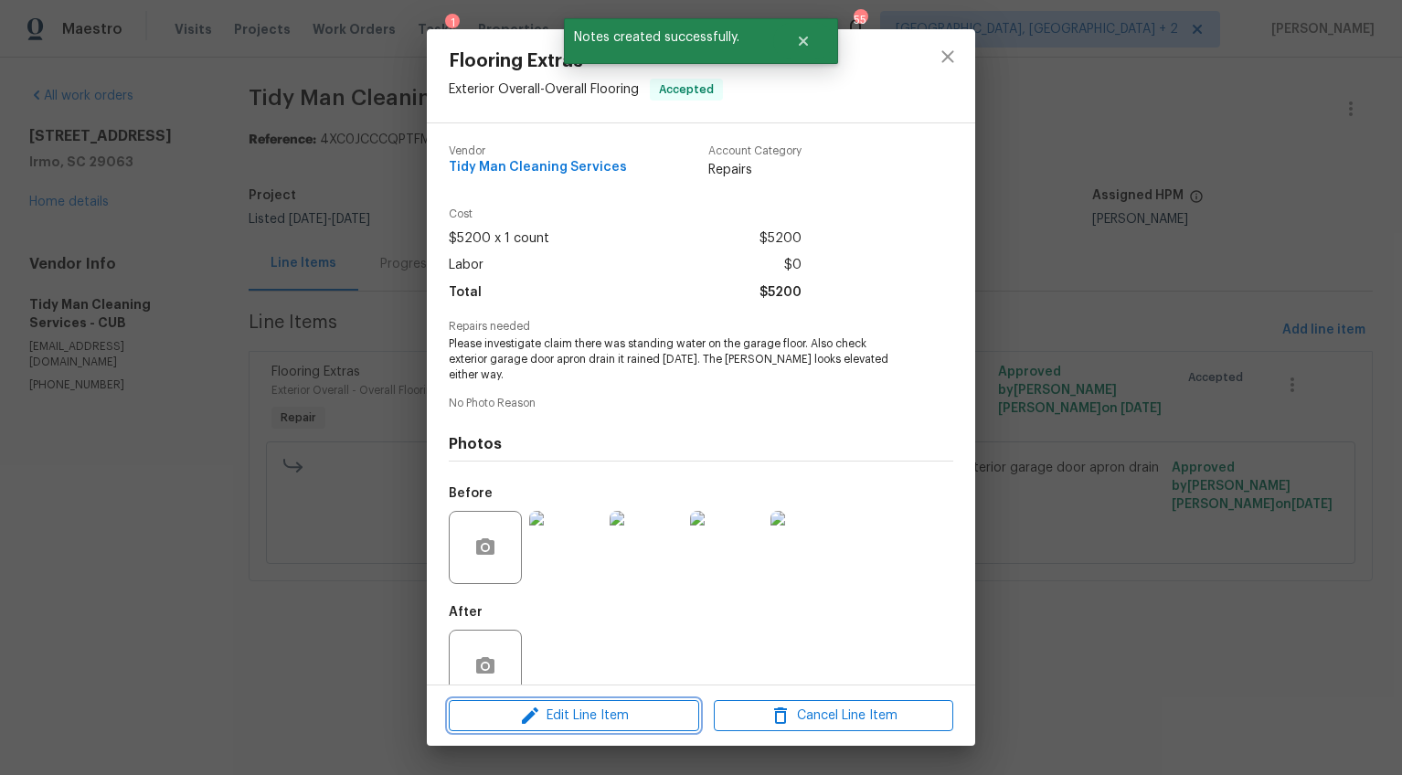
click at [596, 717] on span "Edit Line Item" at bounding box center [573, 716] width 239 height 23
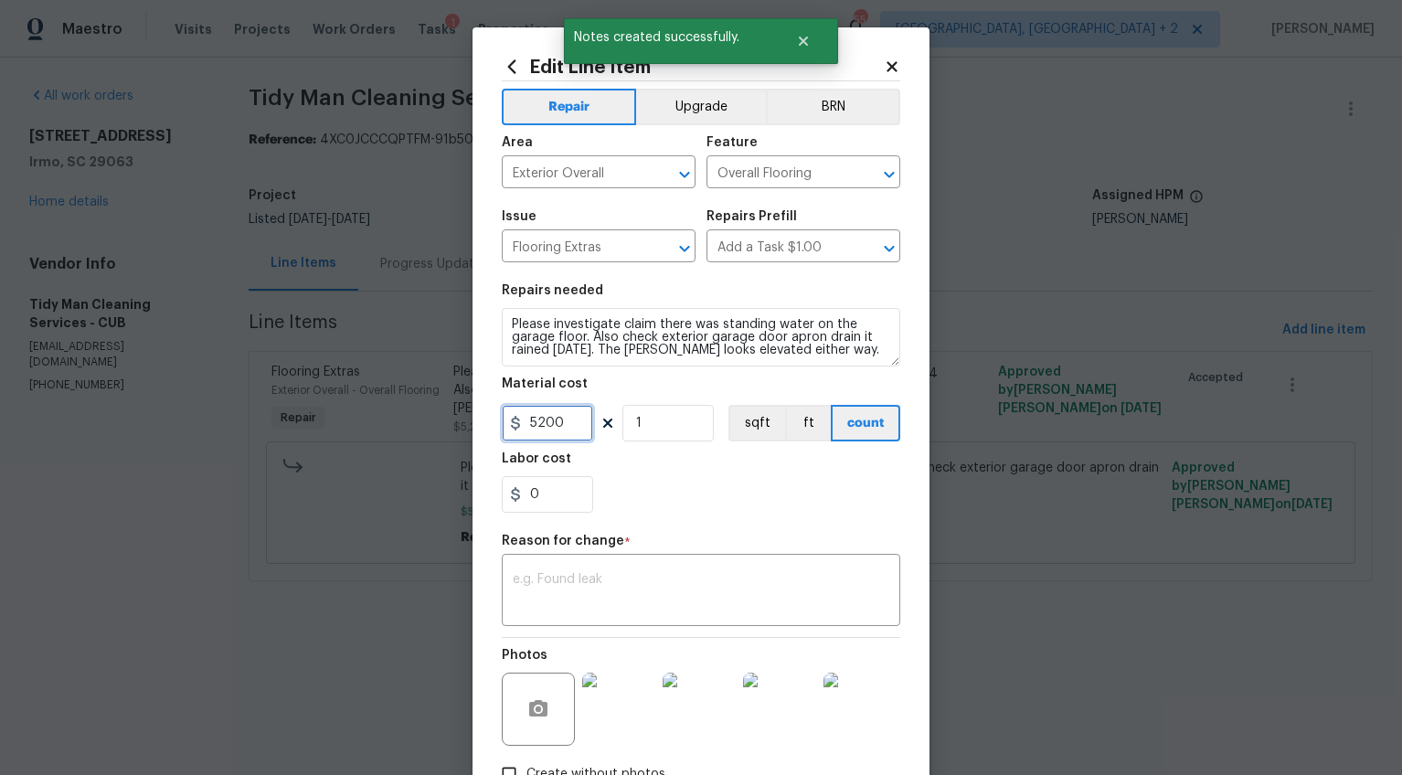
drag, startPoint x: 568, startPoint y: 423, endPoint x: 435, endPoint y: 414, distance: 133.7
click at [435, 414] on div "Edit Line Item Repair Upgrade BRN Area Exterior Overall ​ Feature Overall Floor…" at bounding box center [701, 387] width 1402 height 775
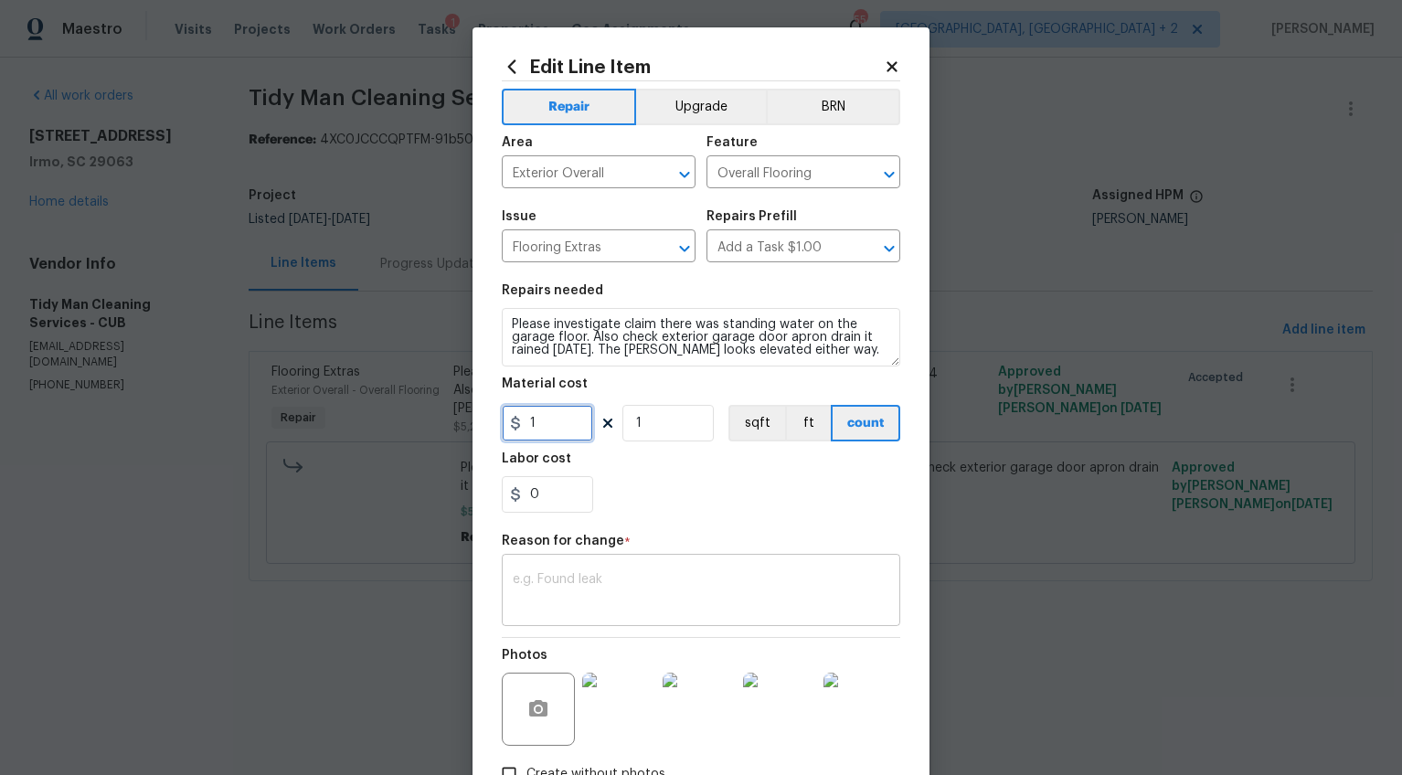
type input "1"
click at [650, 598] on textarea at bounding box center [701, 592] width 377 height 38
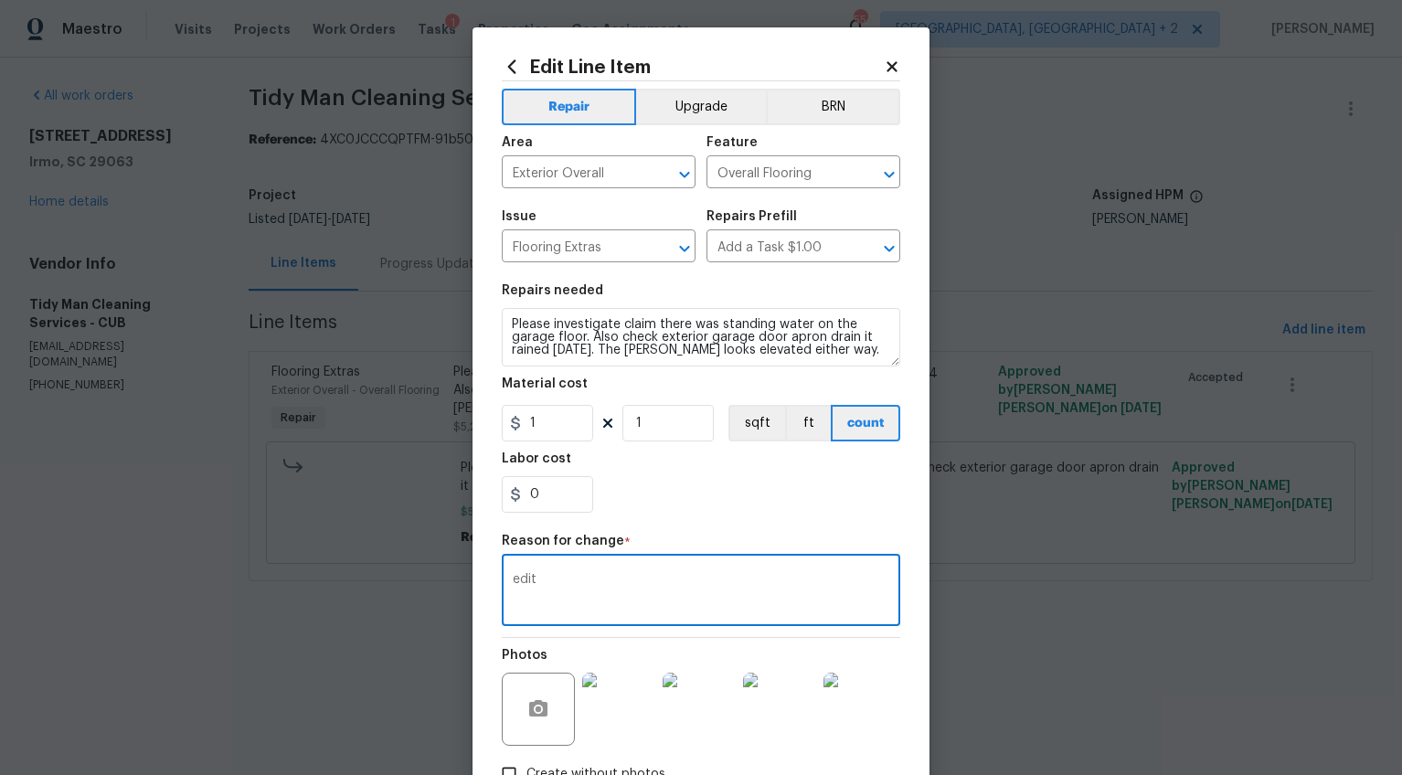
scroll to position [125, 0]
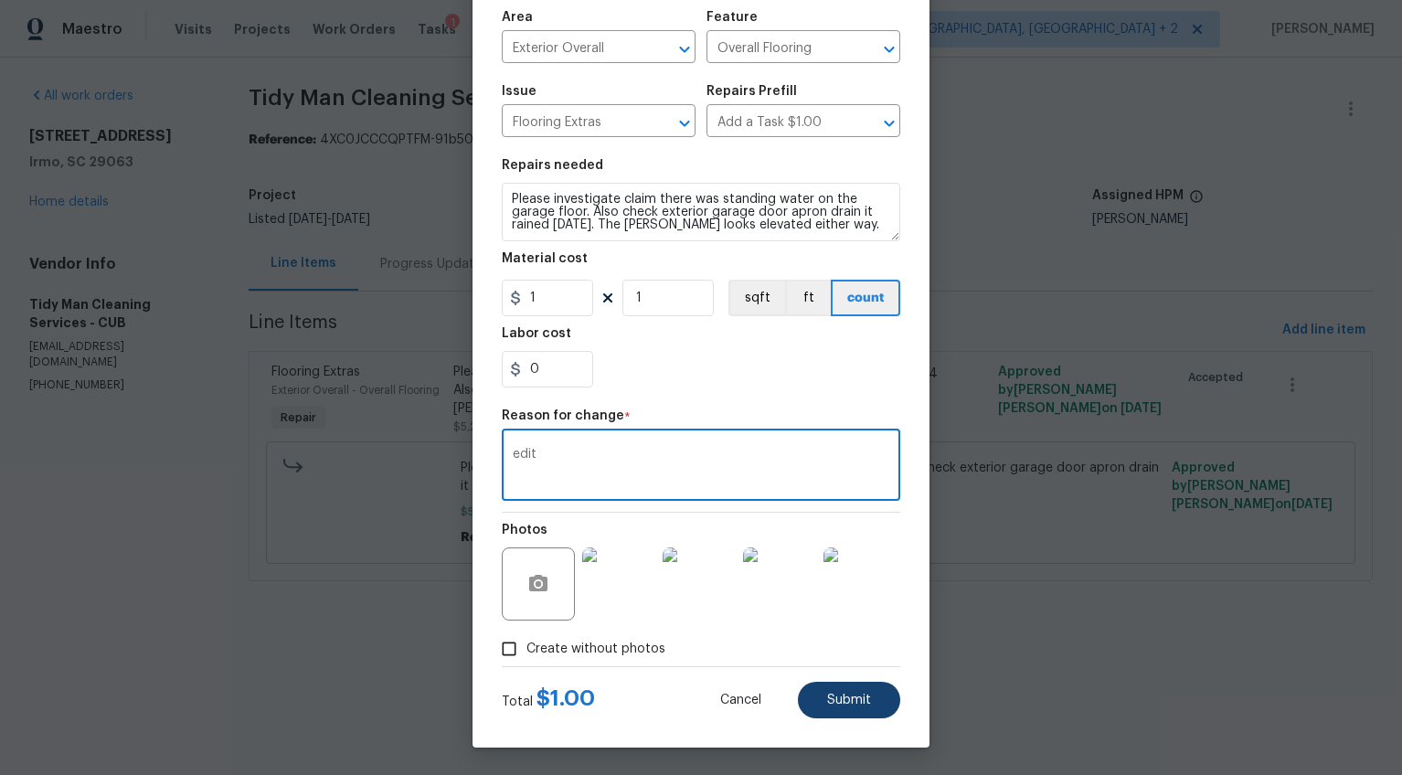
type textarea "edit"
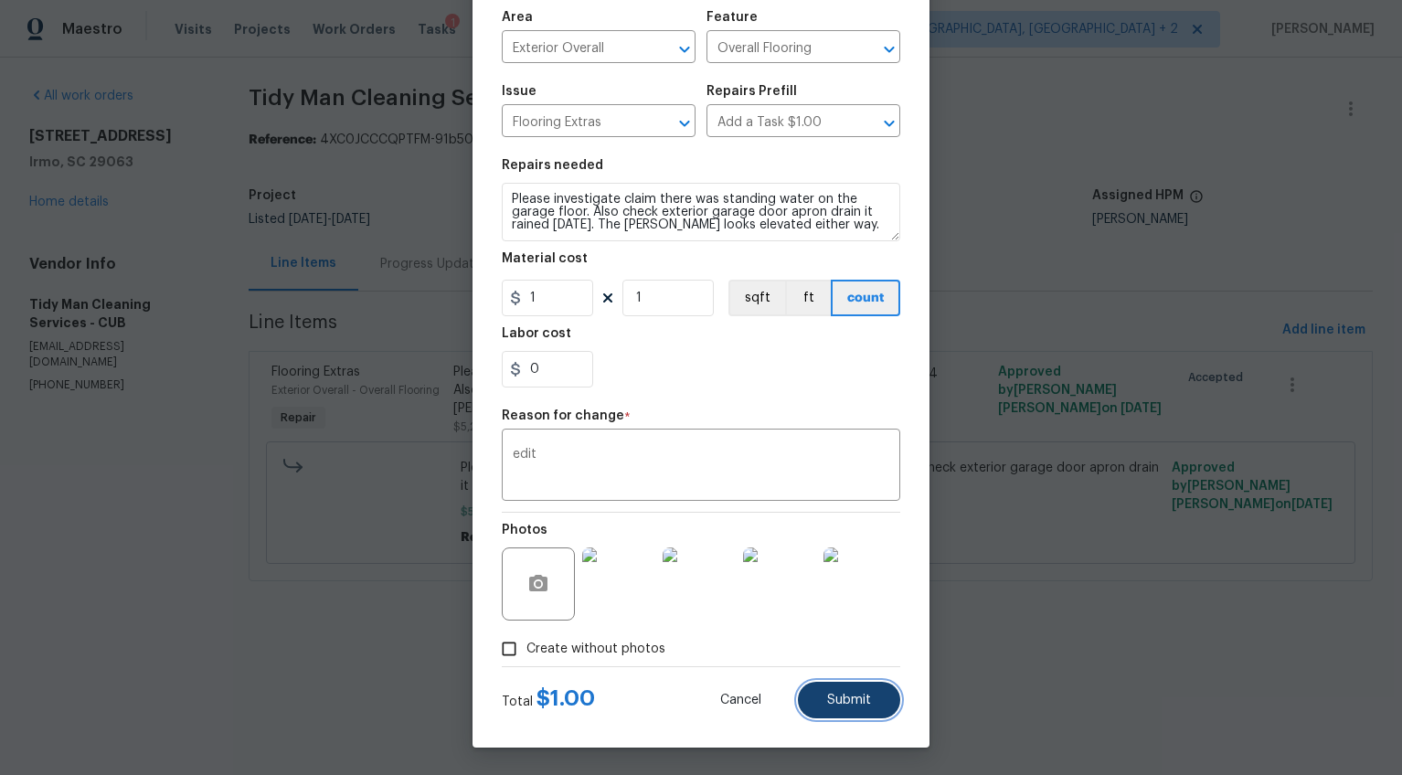
click at [816, 685] on button "Submit" at bounding box center [849, 700] width 102 height 37
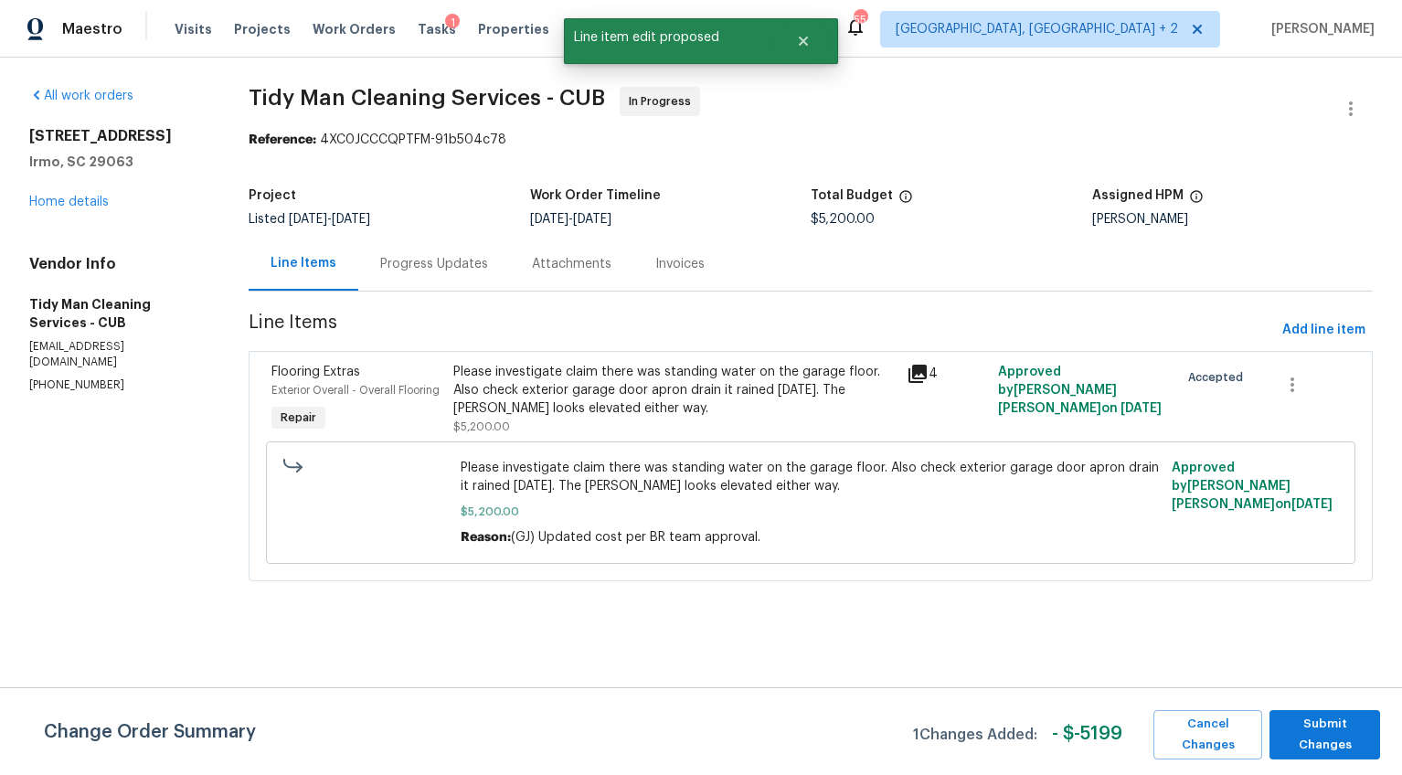
scroll to position [0, 0]
click at [1317, 739] on span "Submit Changes" at bounding box center [1325, 735] width 92 height 42
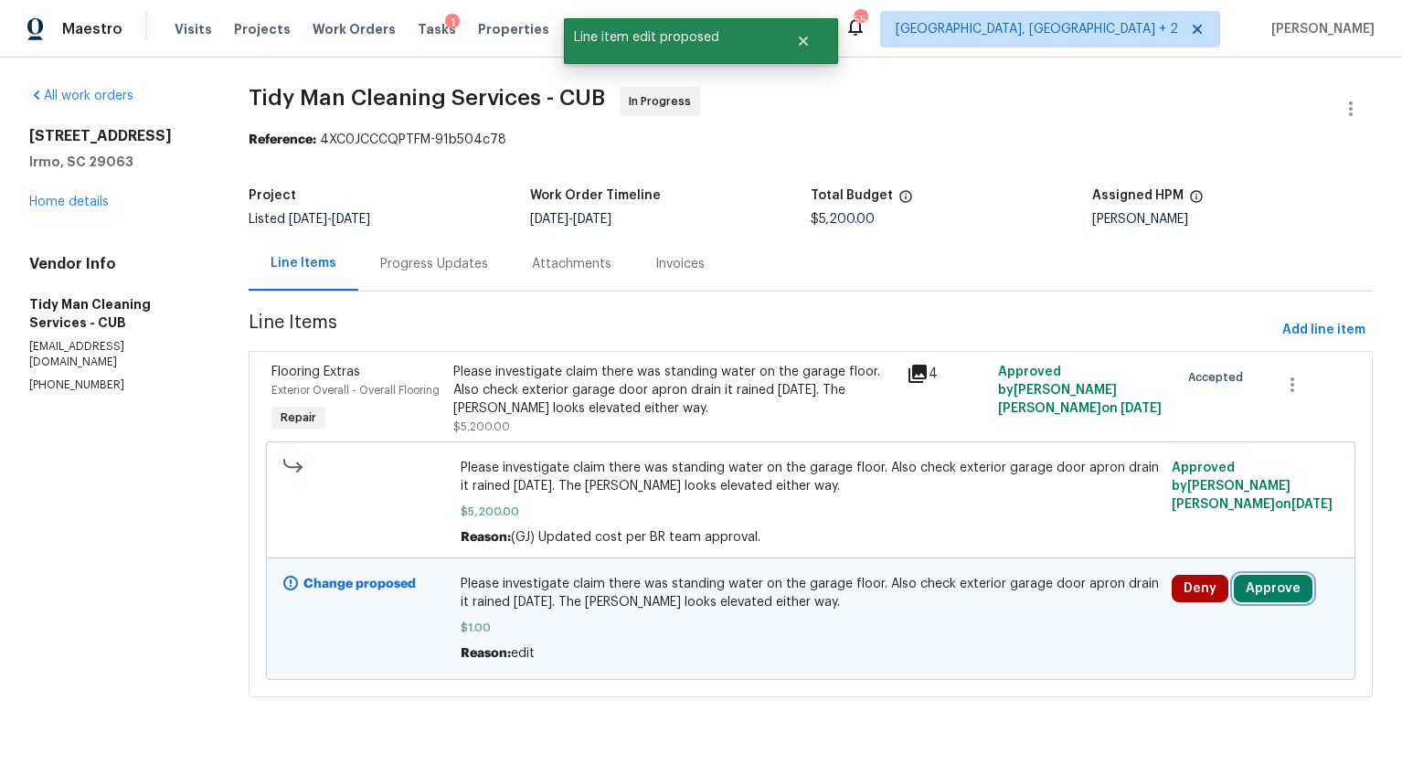
click at [1265, 602] on button "Approve" at bounding box center [1273, 588] width 79 height 27
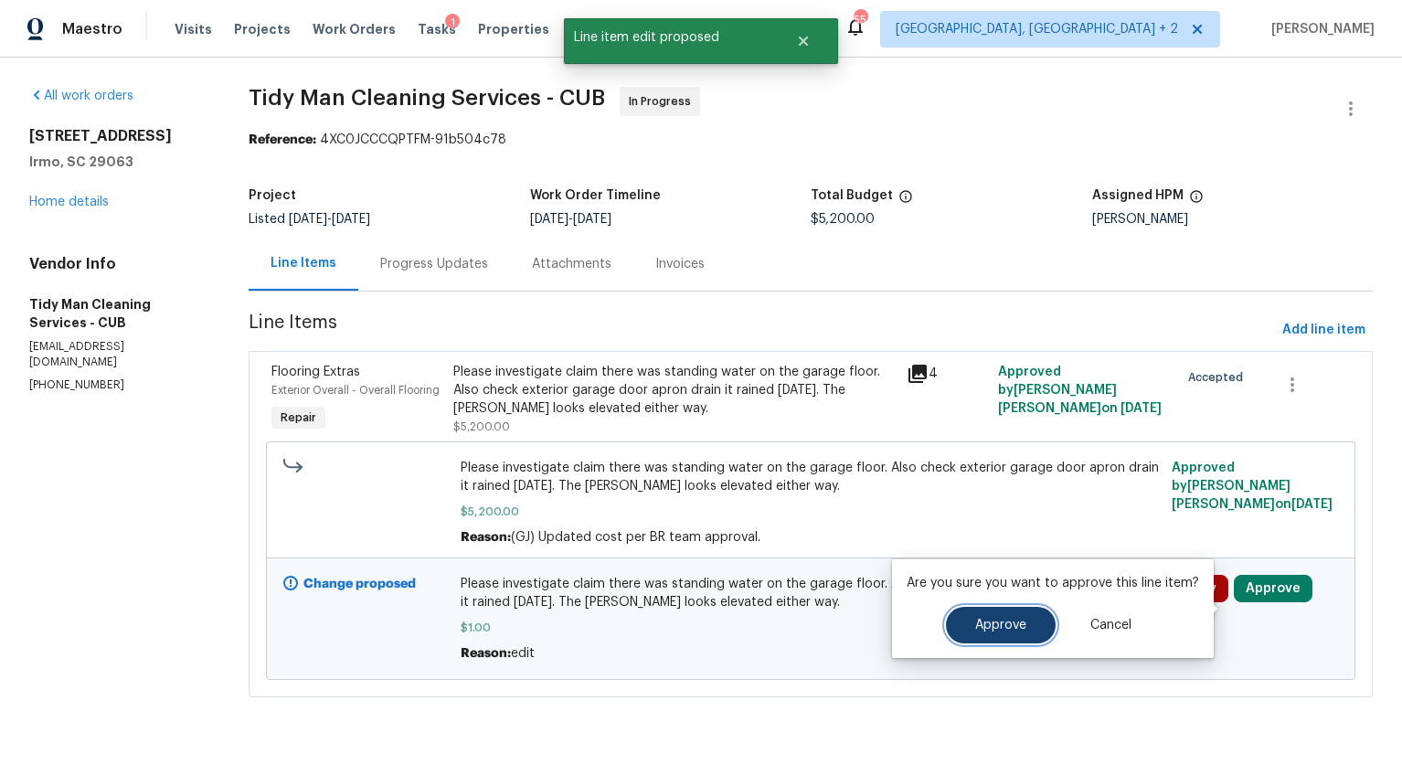
click at [975, 611] on button "Approve" at bounding box center [1001, 625] width 110 height 37
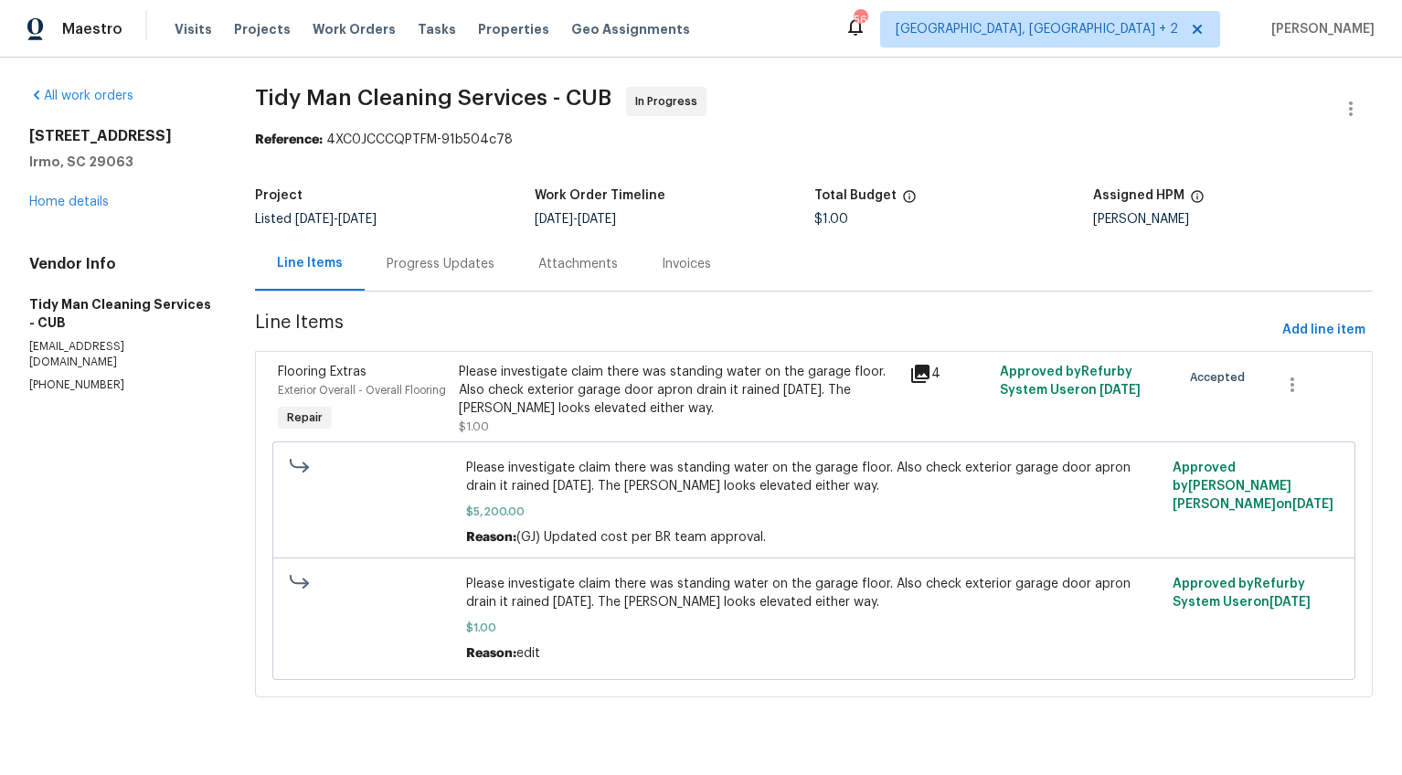
click at [438, 255] on div "Progress Updates" at bounding box center [441, 264] width 108 height 18
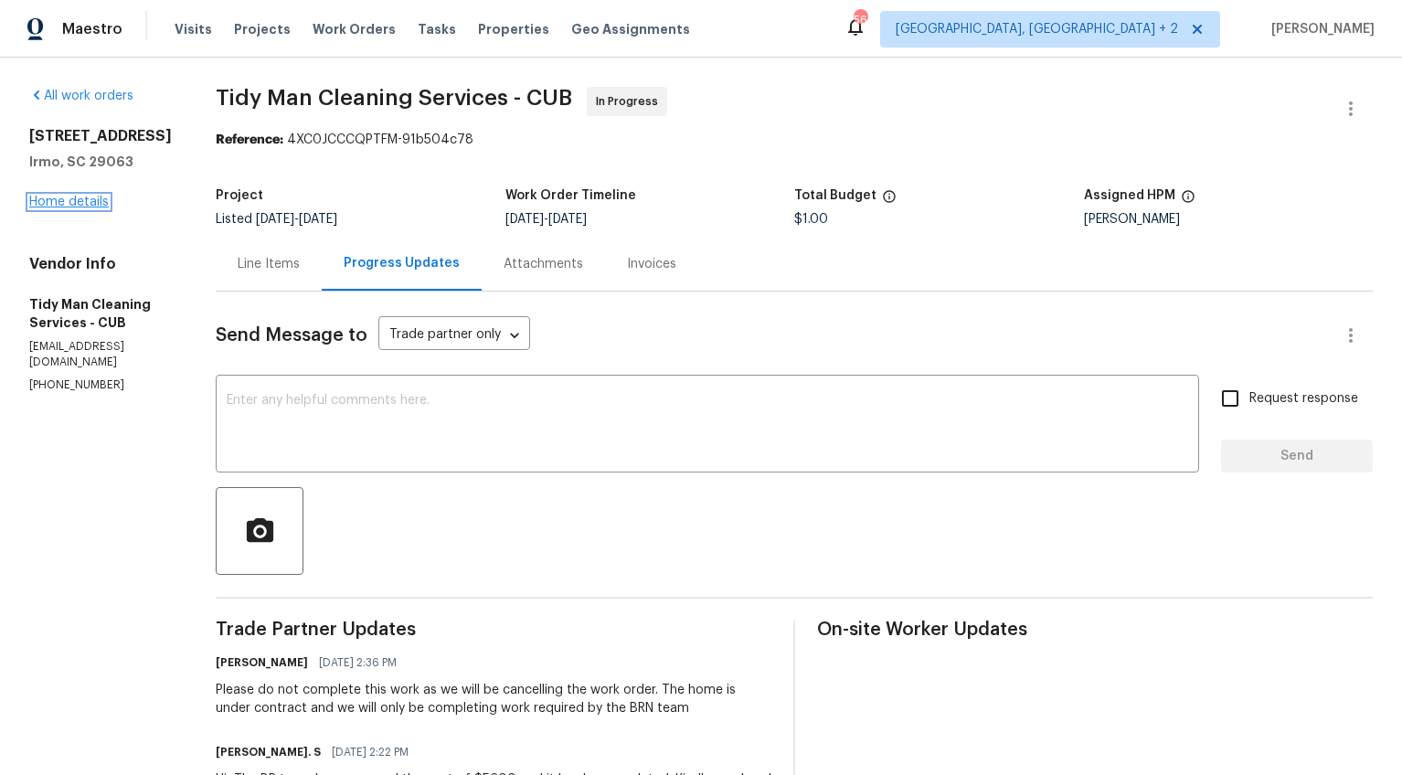
click at [97, 208] on link "Home details" at bounding box center [69, 202] width 80 height 13
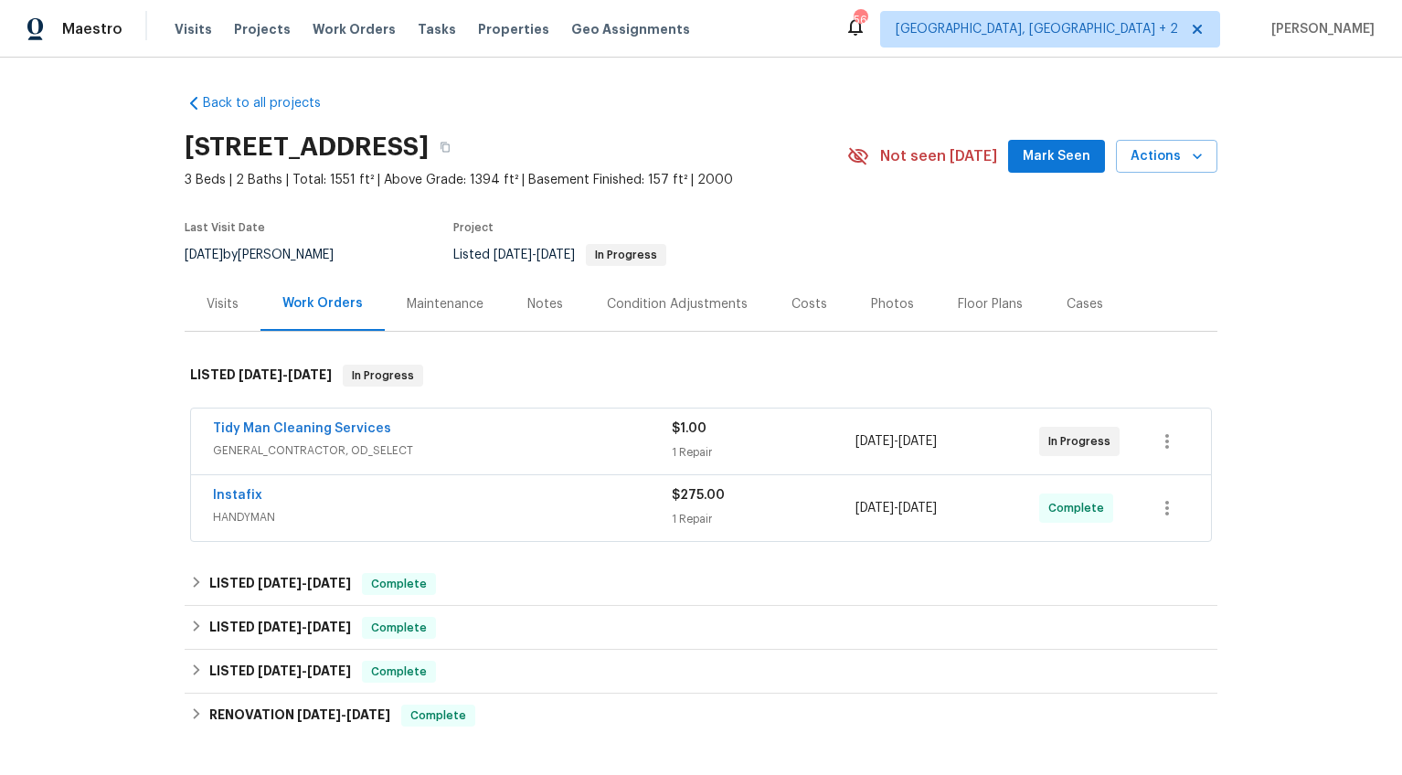
click at [791, 298] on div "Costs" at bounding box center [809, 304] width 36 height 18
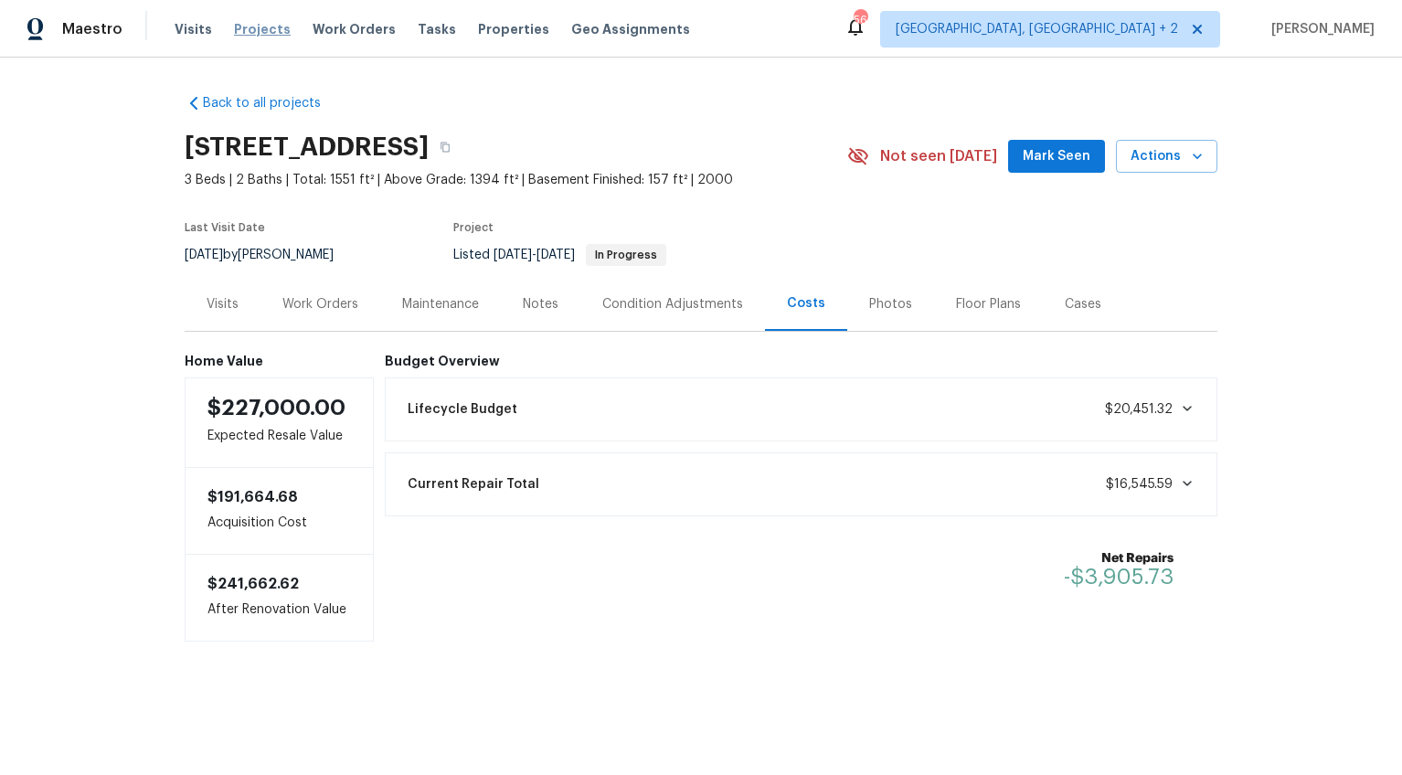
click at [259, 31] on span "Projects" at bounding box center [262, 29] width 57 height 18
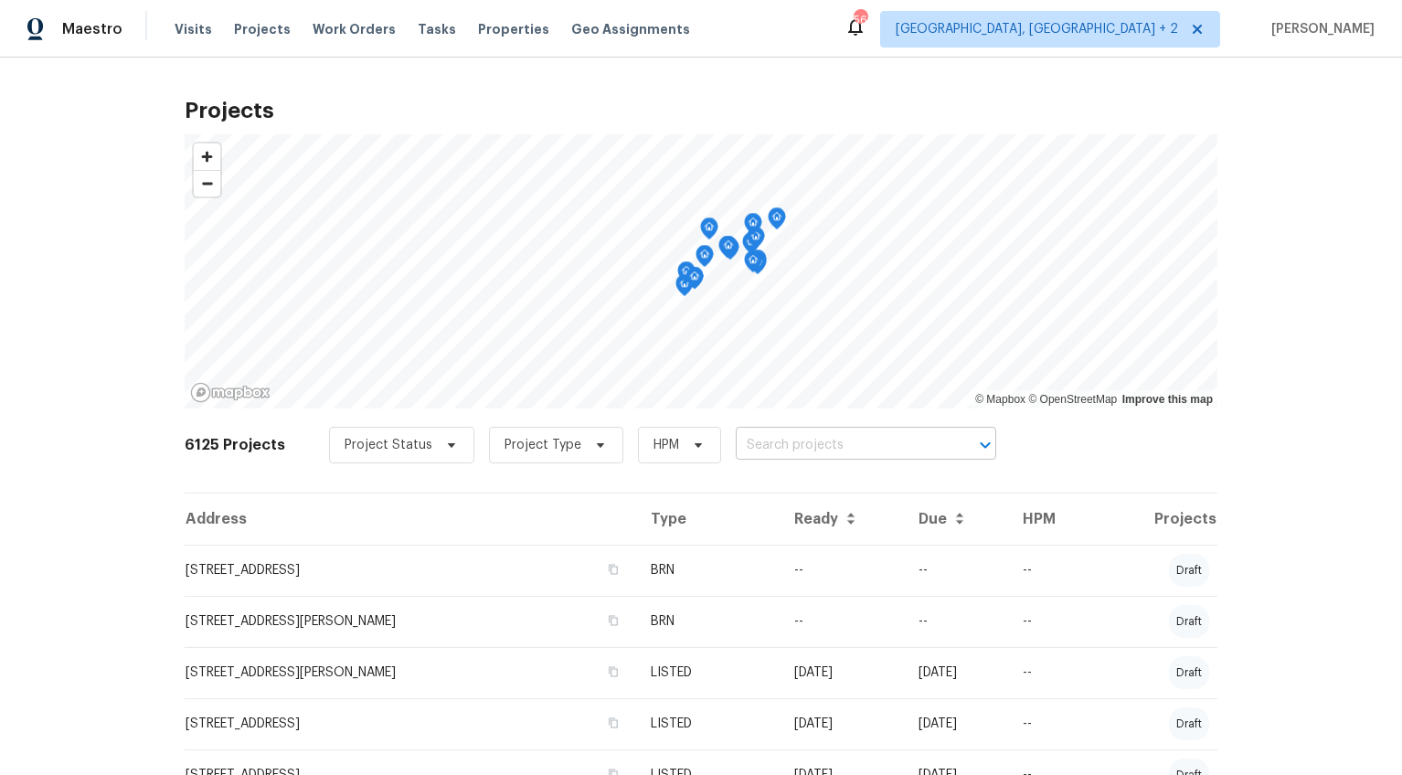
click at [852, 446] on input "text" at bounding box center [840, 445] width 209 height 28
type input "radcot"
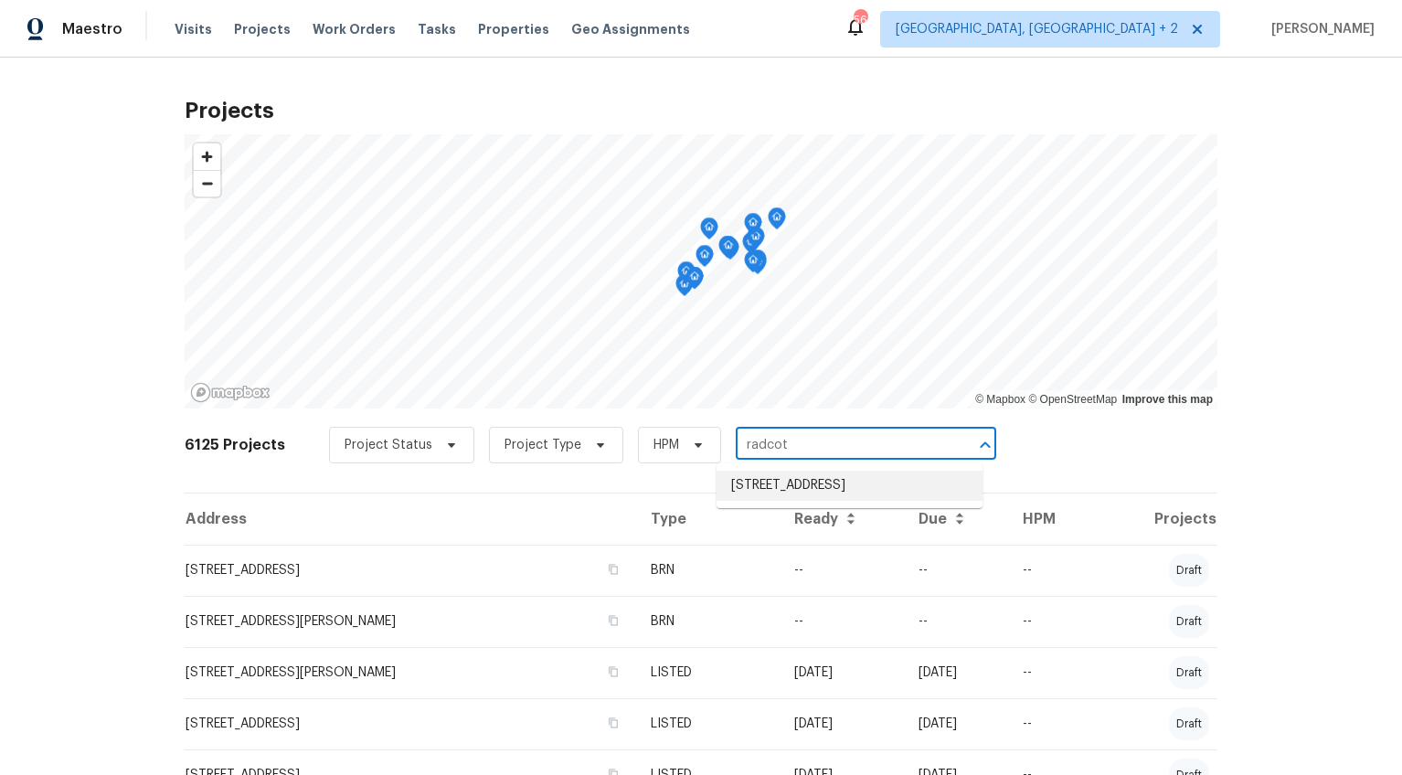
click at [855, 478] on li "[STREET_ADDRESS]" at bounding box center [850, 486] width 266 height 30
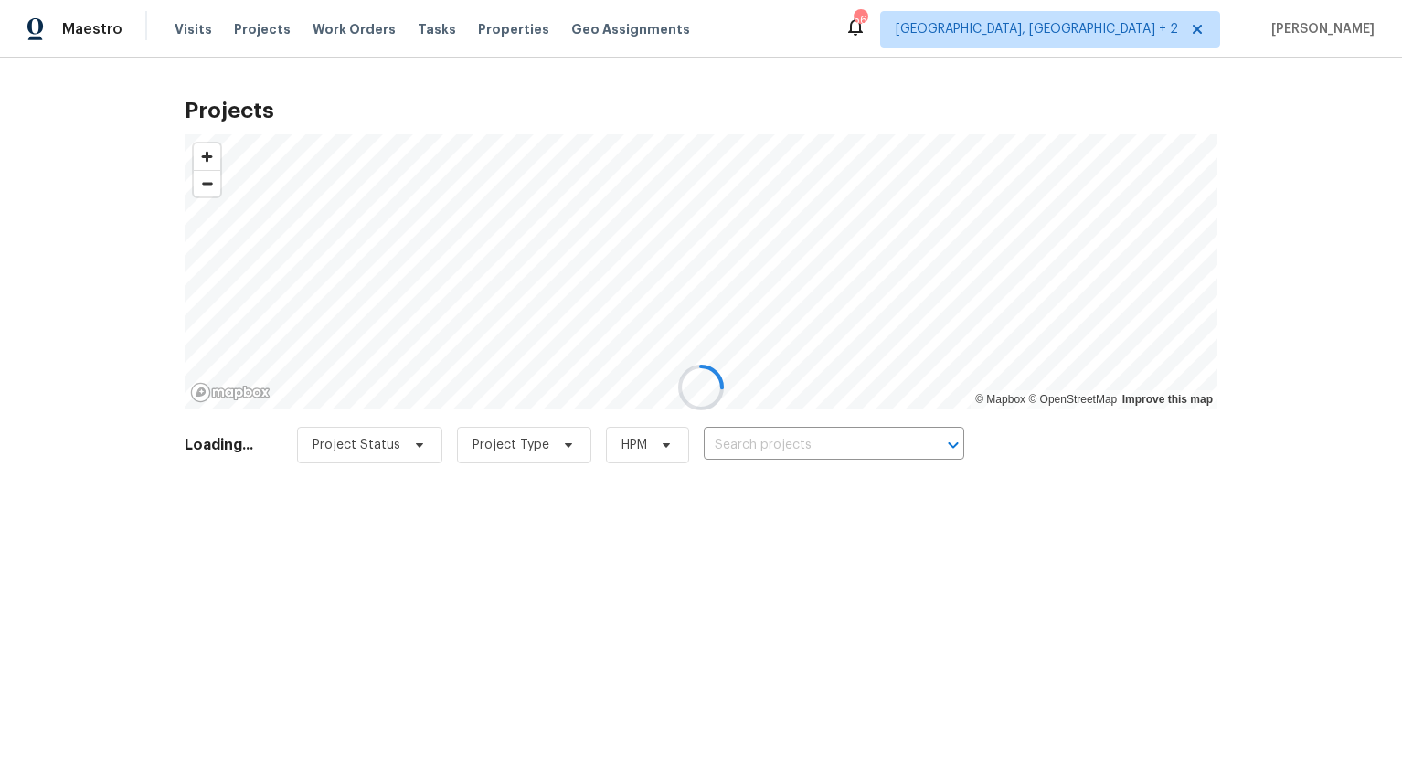
type input "[STREET_ADDRESS]"
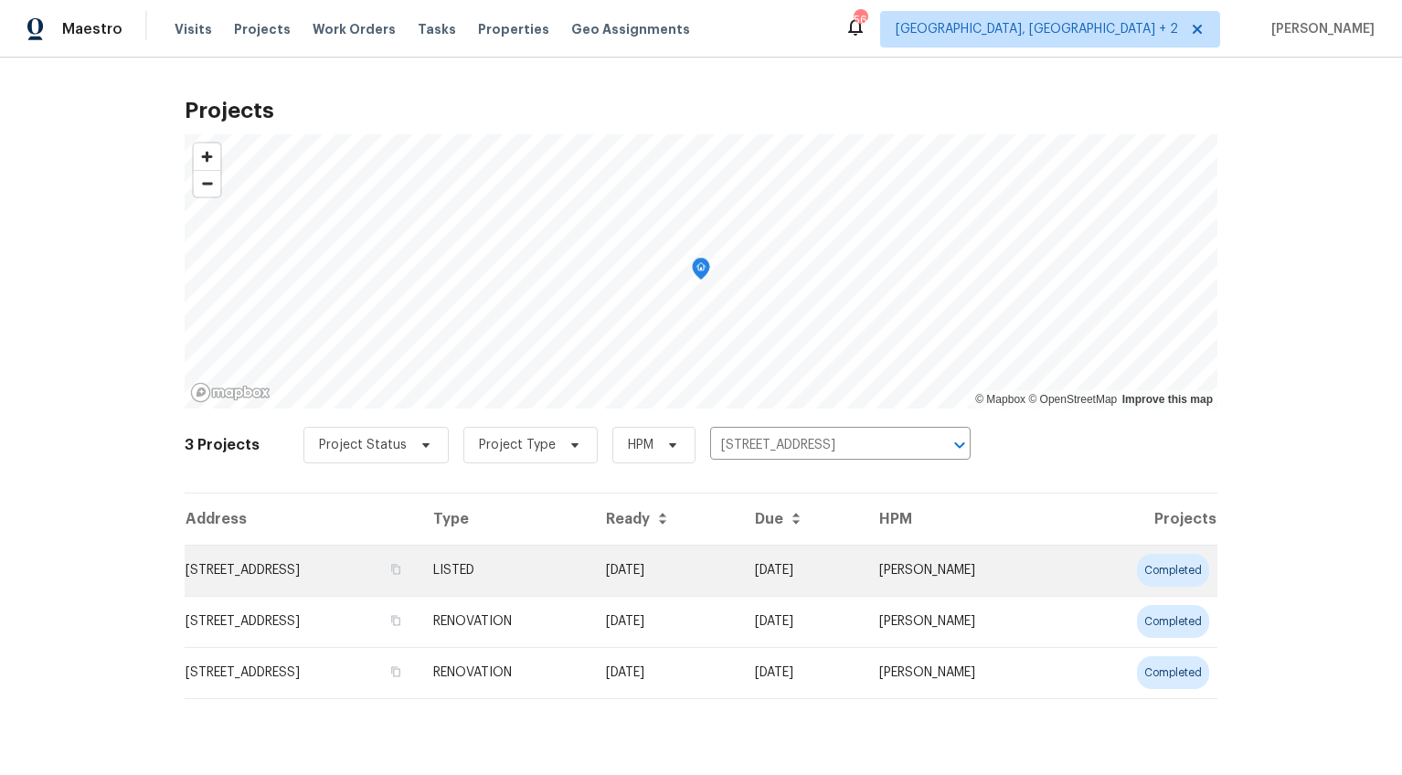
click at [356, 557] on td "[STREET_ADDRESS]" at bounding box center [302, 570] width 234 height 51
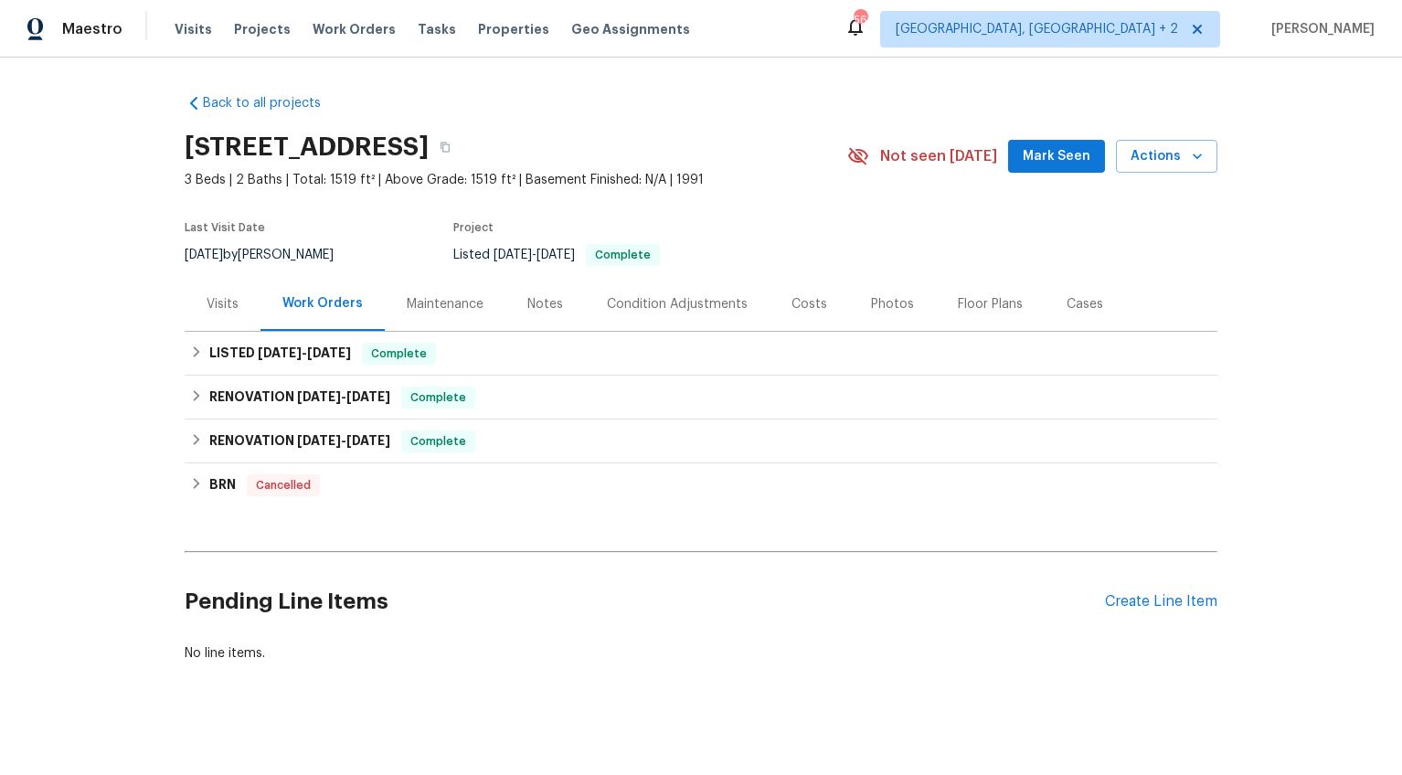
click at [237, 313] on div "Visits" at bounding box center [223, 304] width 76 height 54
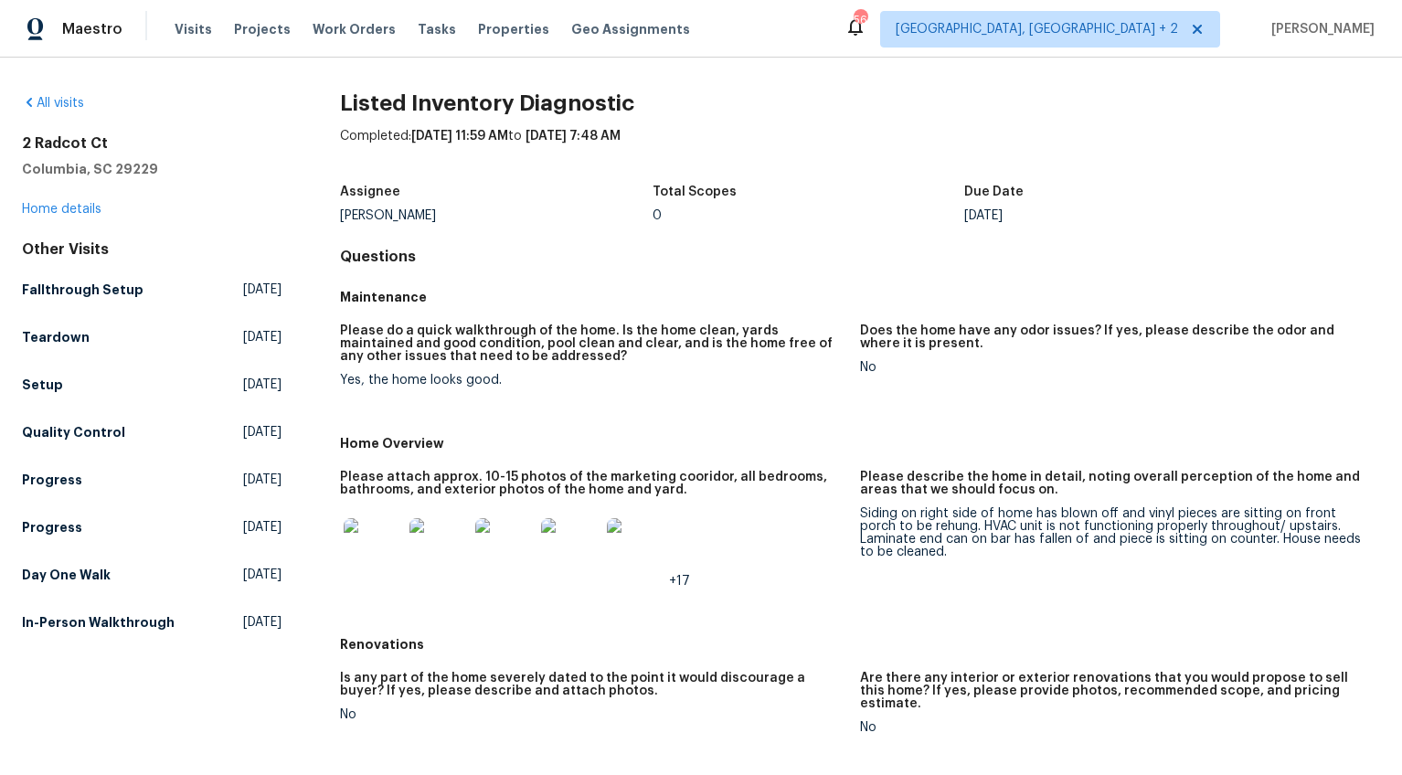
scroll to position [176, 0]
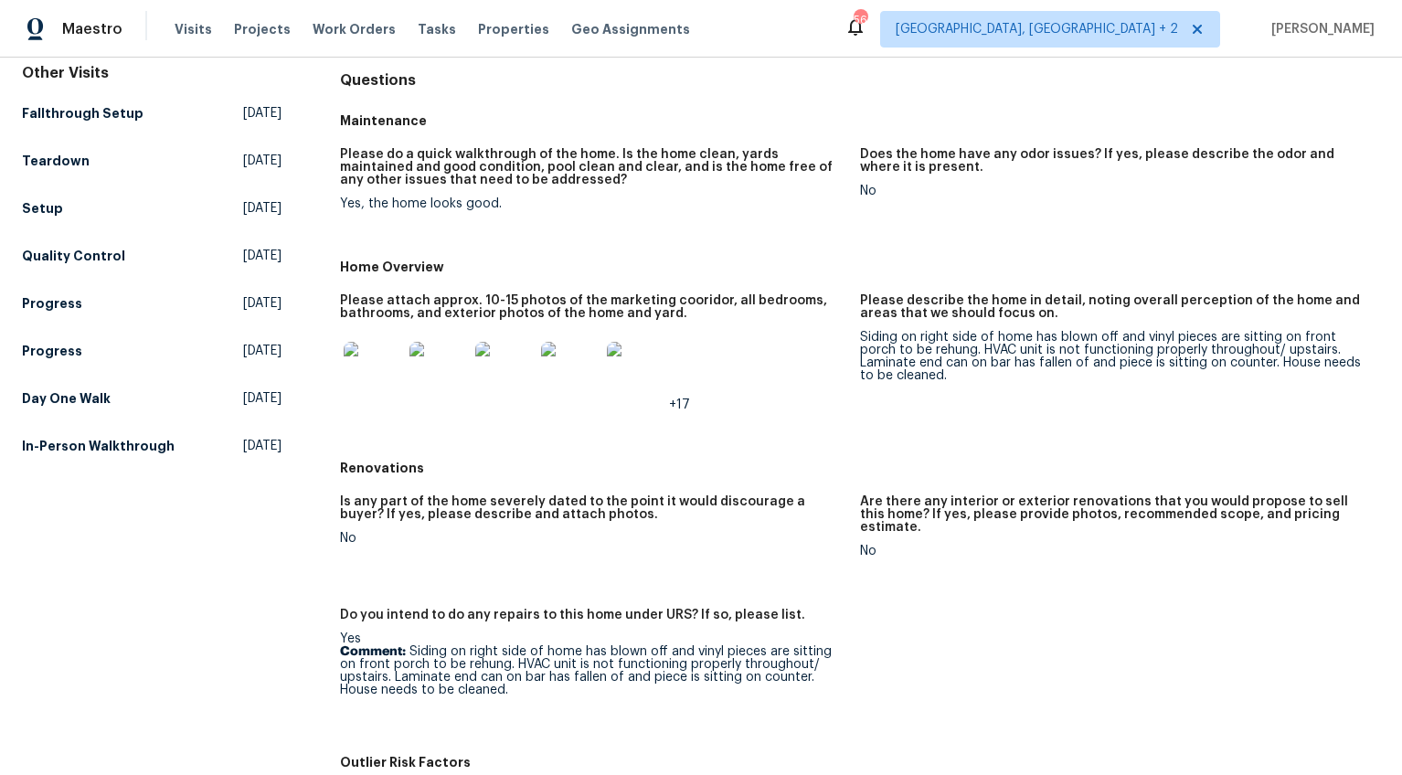
click at [377, 359] on img at bounding box center [373, 371] width 58 height 58
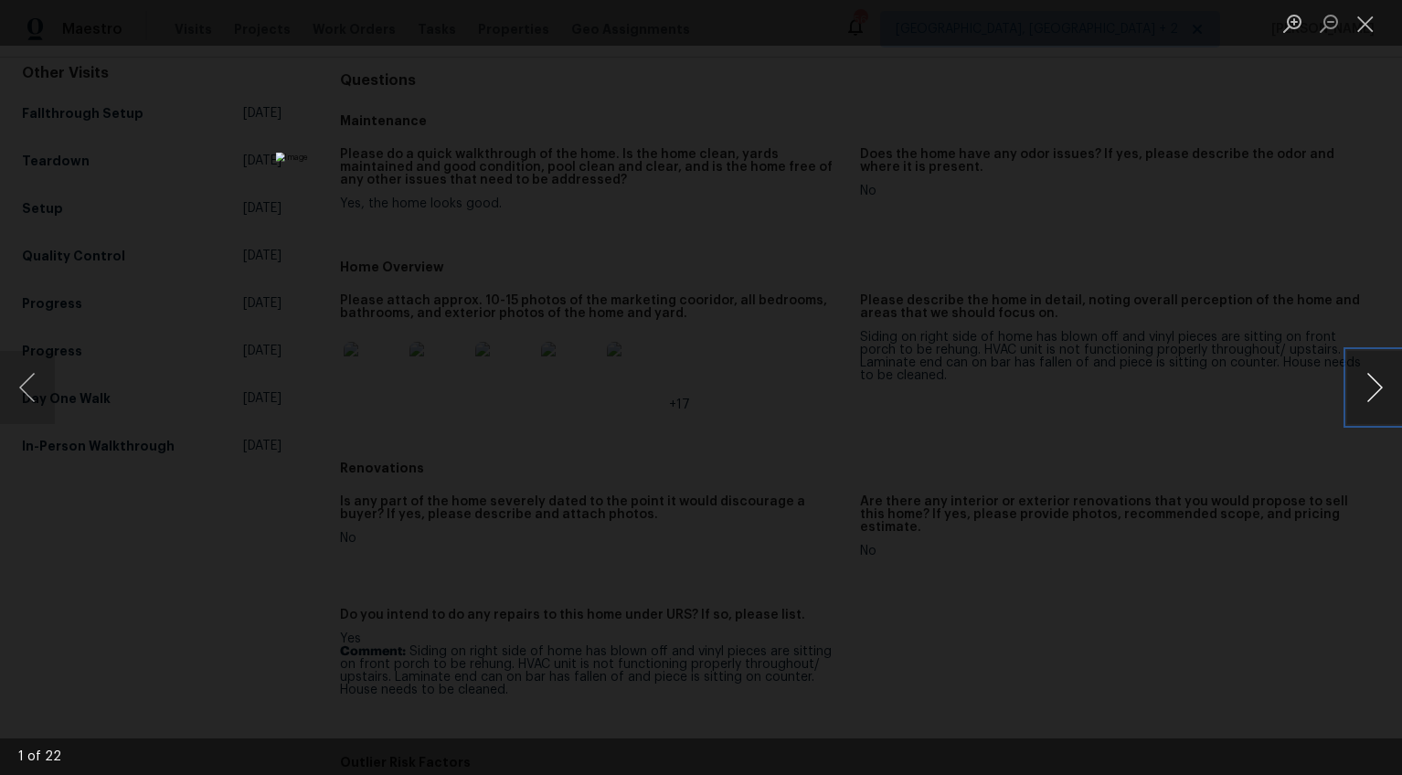
click at [1357, 386] on button "Next image" at bounding box center [1374, 387] width 55 height 73
click at [1263, 400] on div "Lightbox" at bounding box center [701, 387] width 1402 height 775
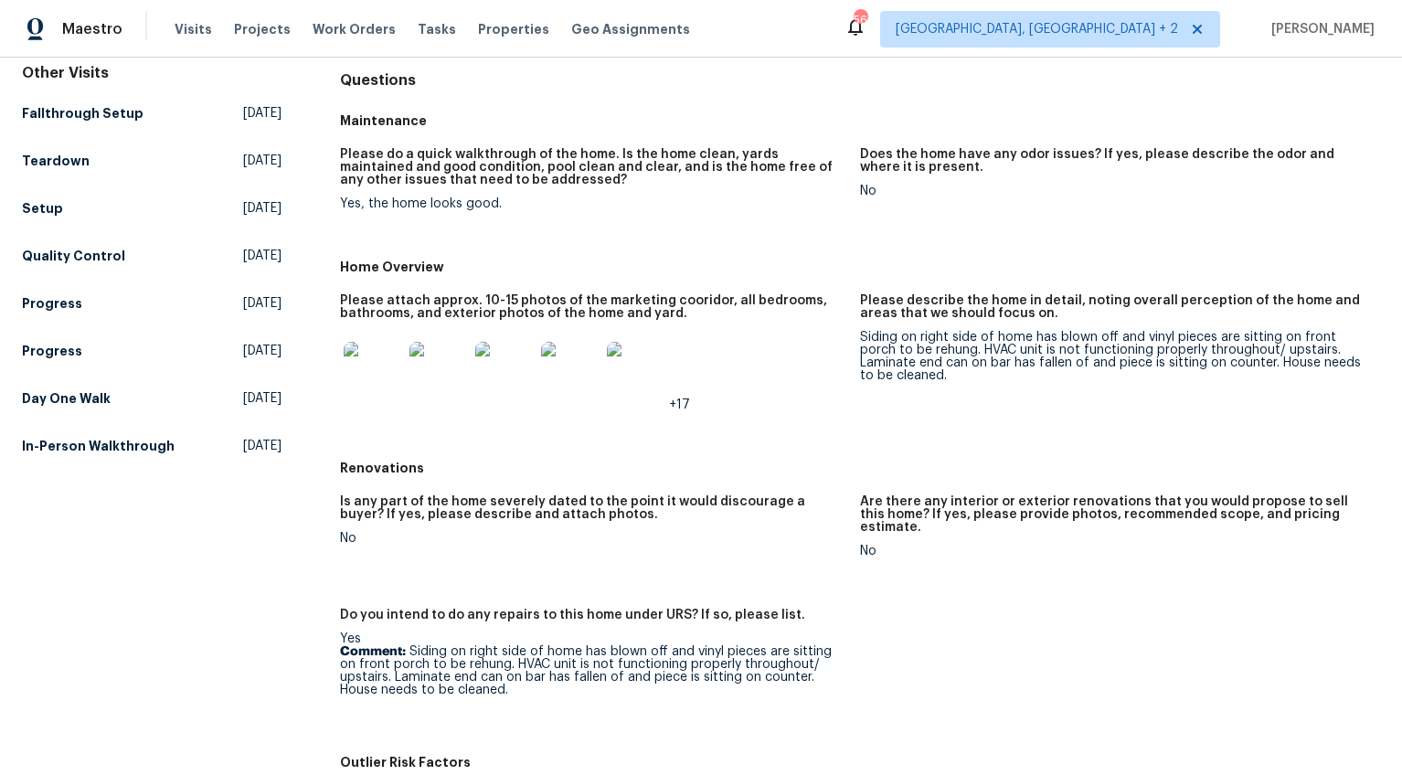
scroll to position [0, 0]
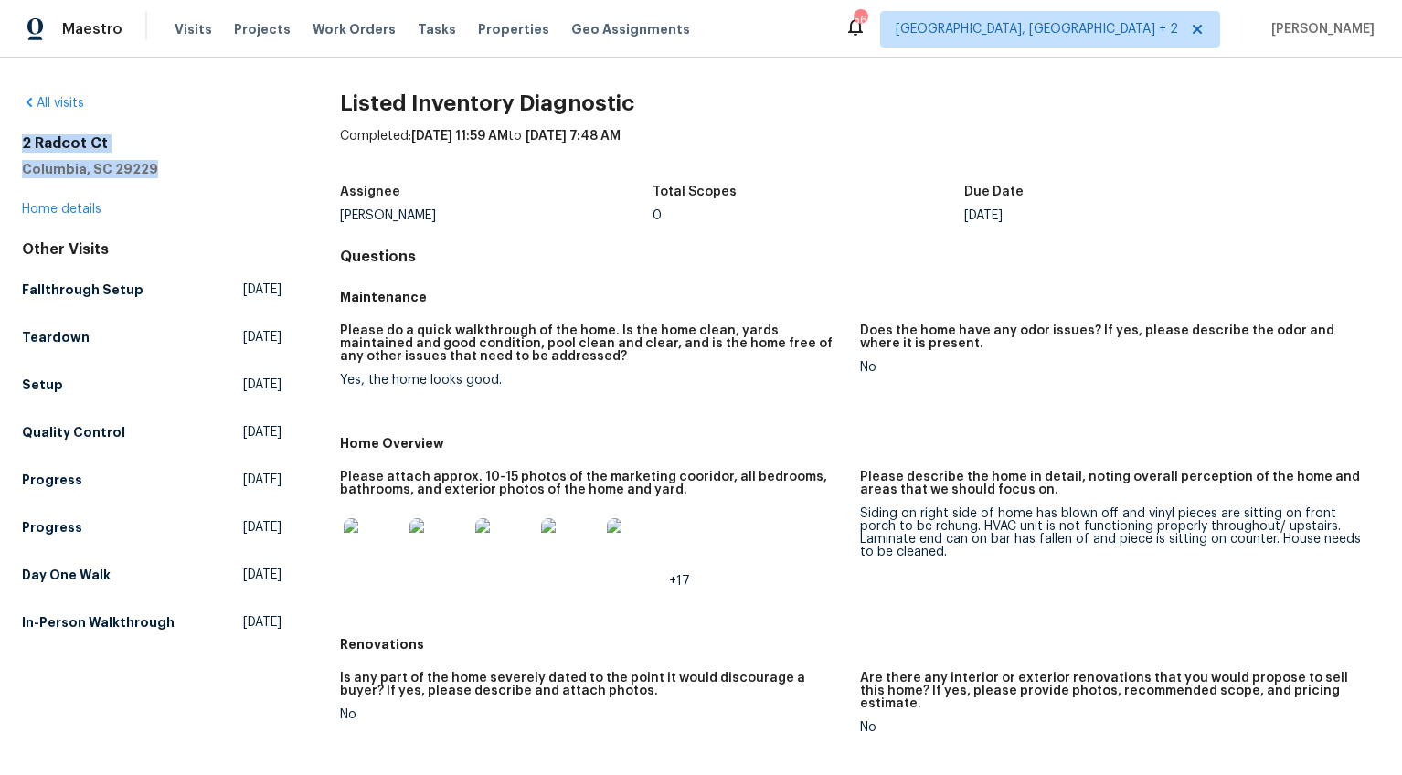
drag, startPoint x: 148, startPoint y: 172, endPoint x: 25, endPoint y: 145, distance: 126.2
click at [25, 145] on div "2 Radcot Ct Columbia, SC 29229" at bounding box center [152, 156] width 260 height 44
copy div "2 Radcot Ct Columbia, SC 29229"
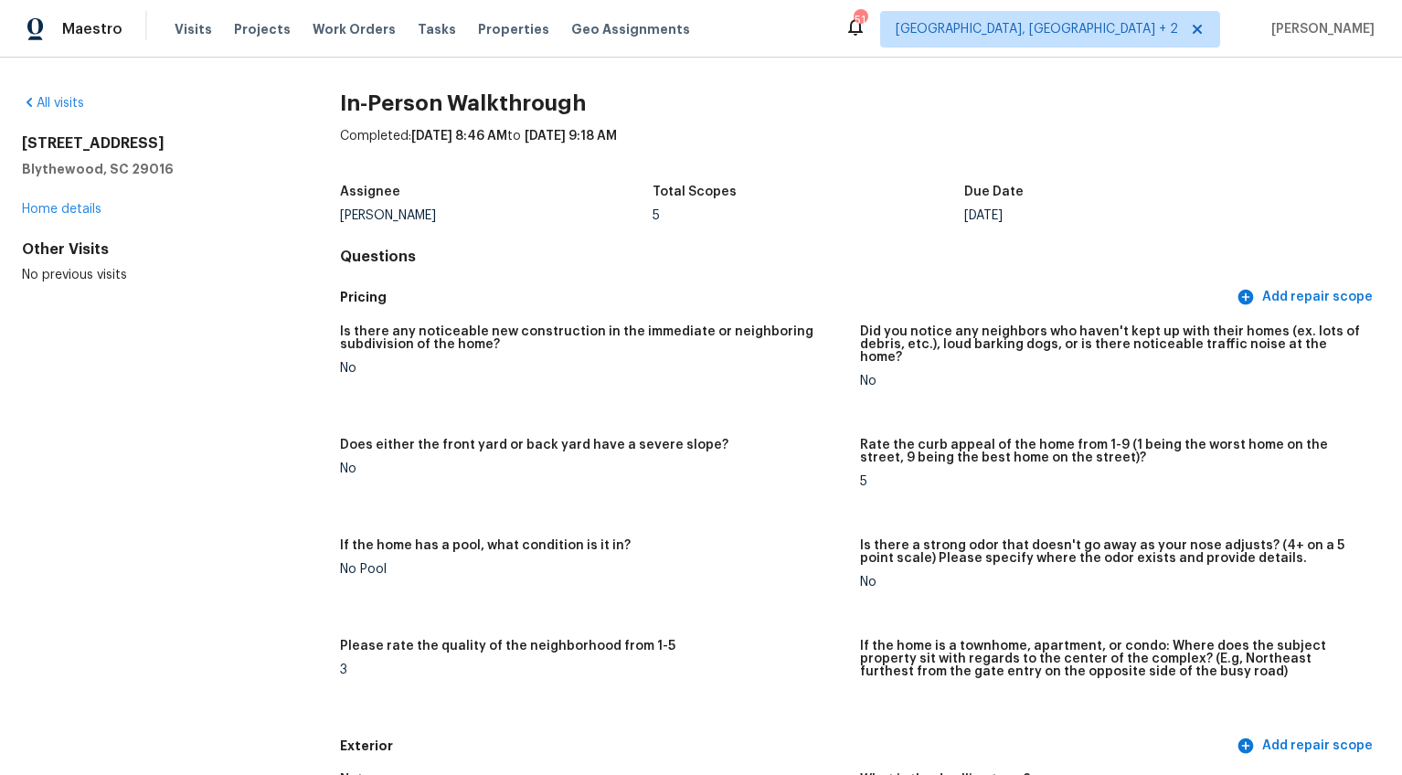
click at [118, 232] on div "All visits [STREET_ADDRESS] Home details Other Visits No previous visits" at bounding box center [152, 189] width 260 height 190
click at [84, 208] on link "Home details" at bounding box center [62, 209] width 80 height 13
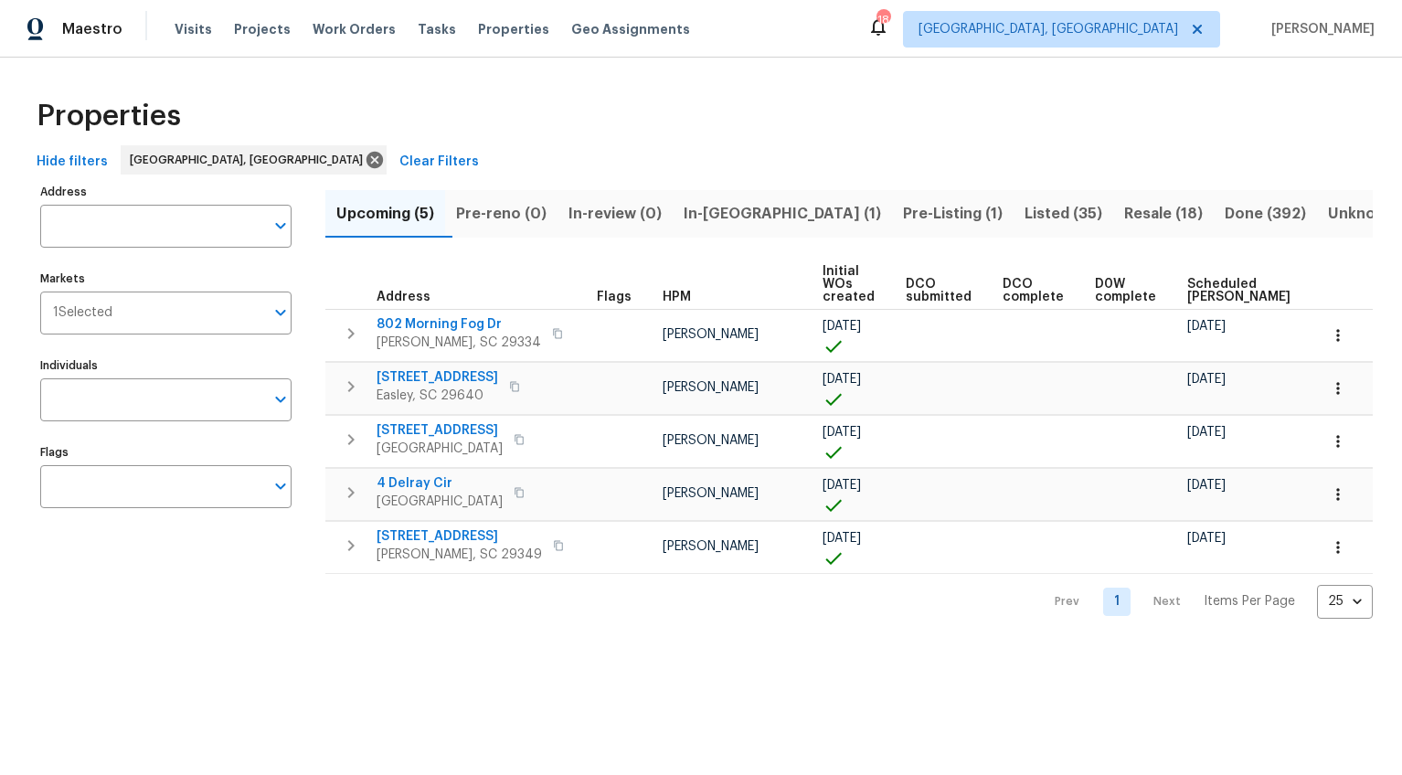
click at [1124, 209] on span "Resale (18)" at bounding box center [1163, 214] width 79 height 26
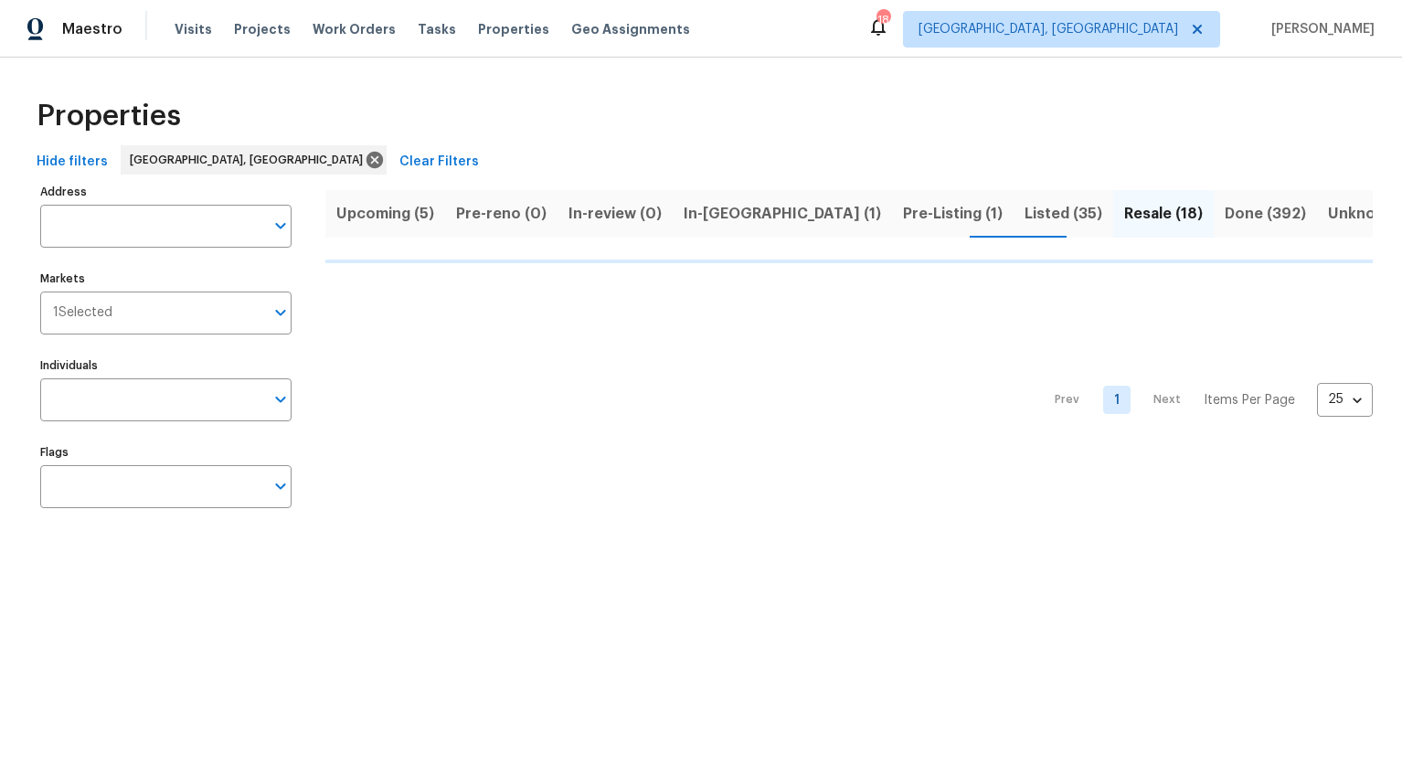
click at [1024, 214] on span "Listed (35)" at bounding box center [1063, 214] width 78 height 26
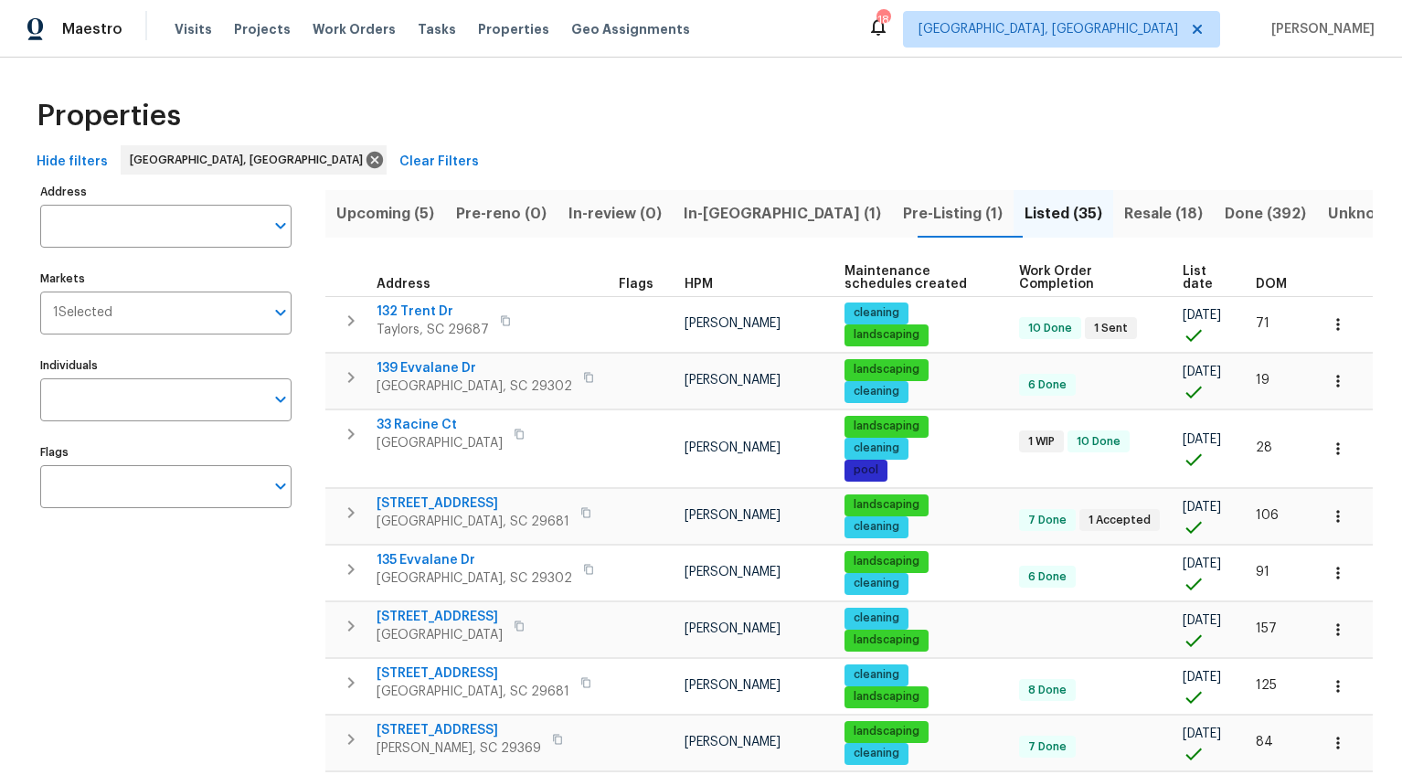
click at [1256, 290] on span "DOM" at bounding box center [1271, 284] width 31 height 13
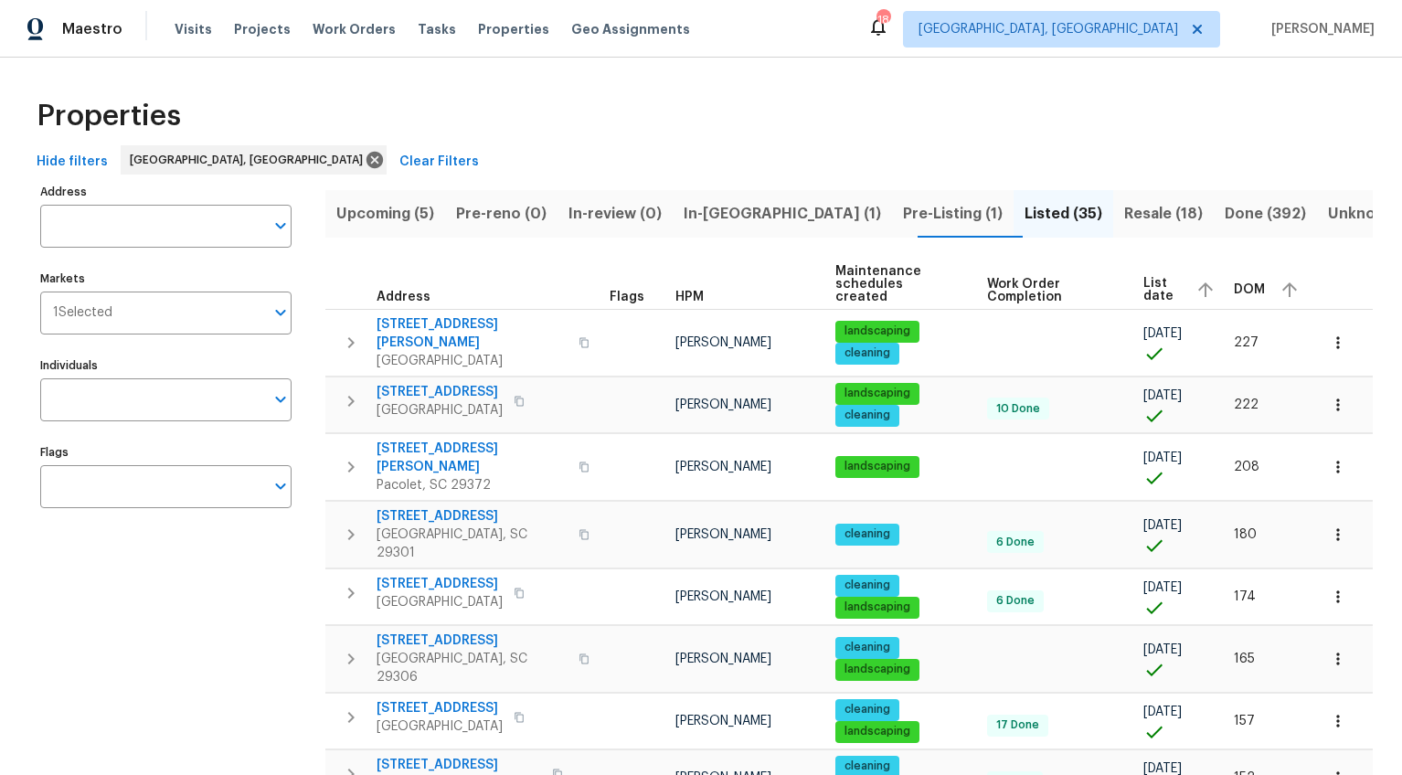
click at [1250, 292] on th "DOM" at bounding box center [1268, 285] width 84 height 50
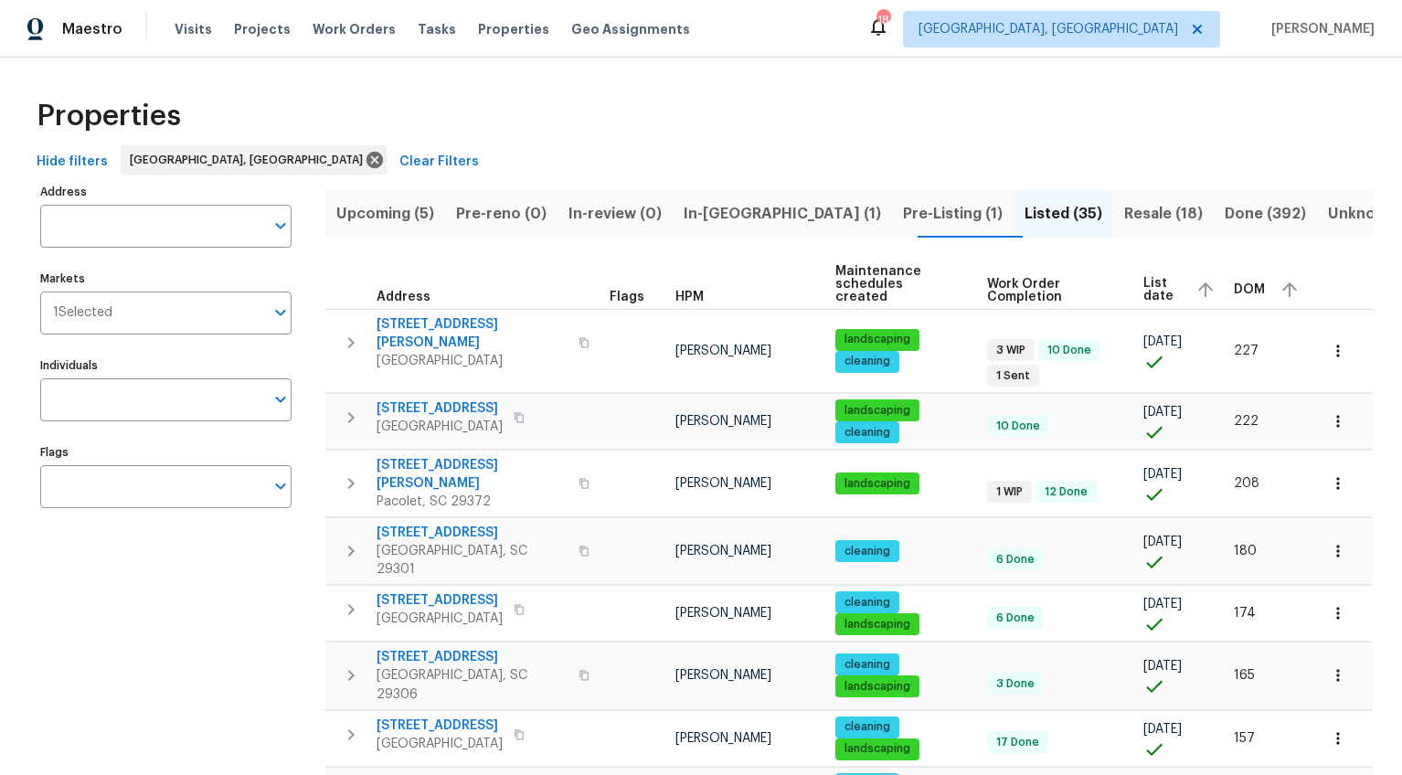
click at [1234, 283] on span "DOM" at bounding box center [1249, 289] width 31 height 13
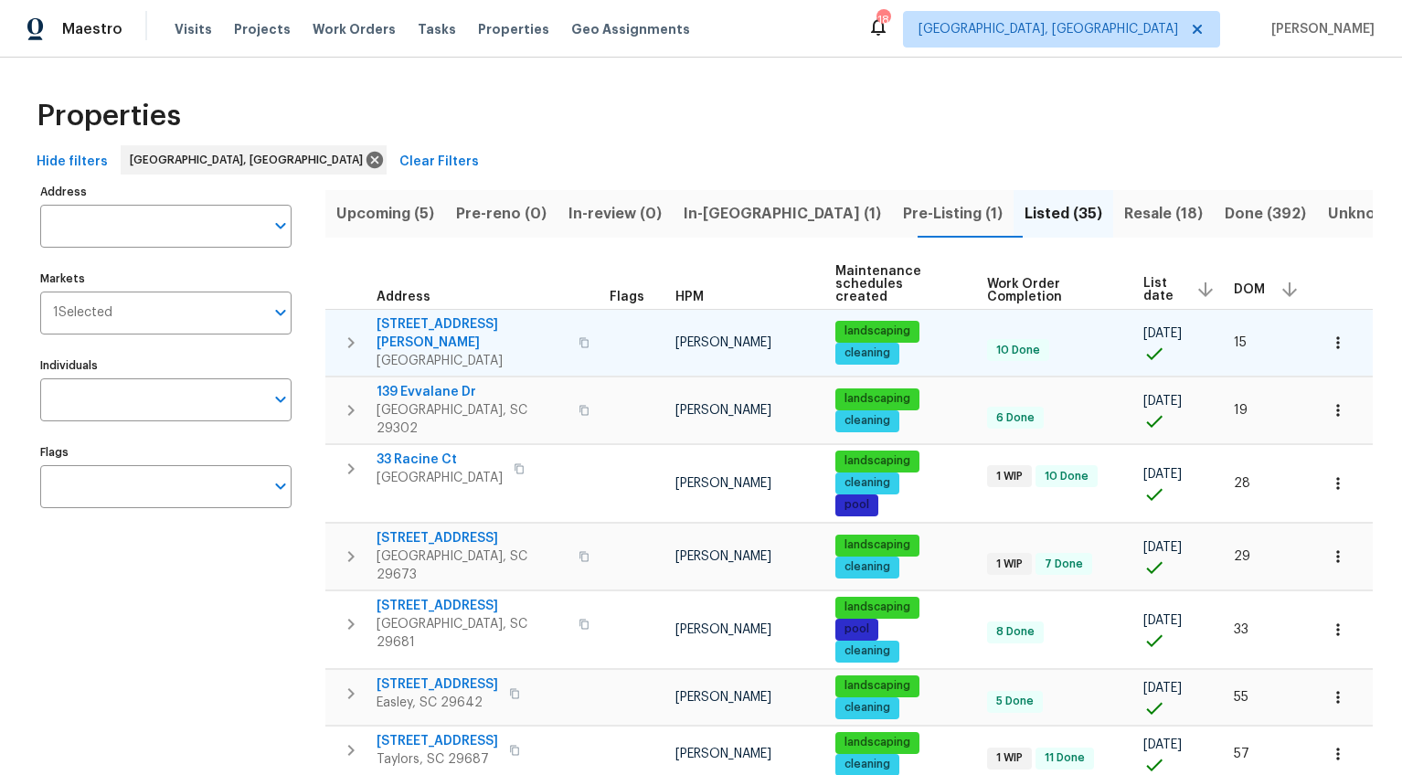
click at [579, 337] on icon "button" at bounding box center [584, 342] width 11 height 11
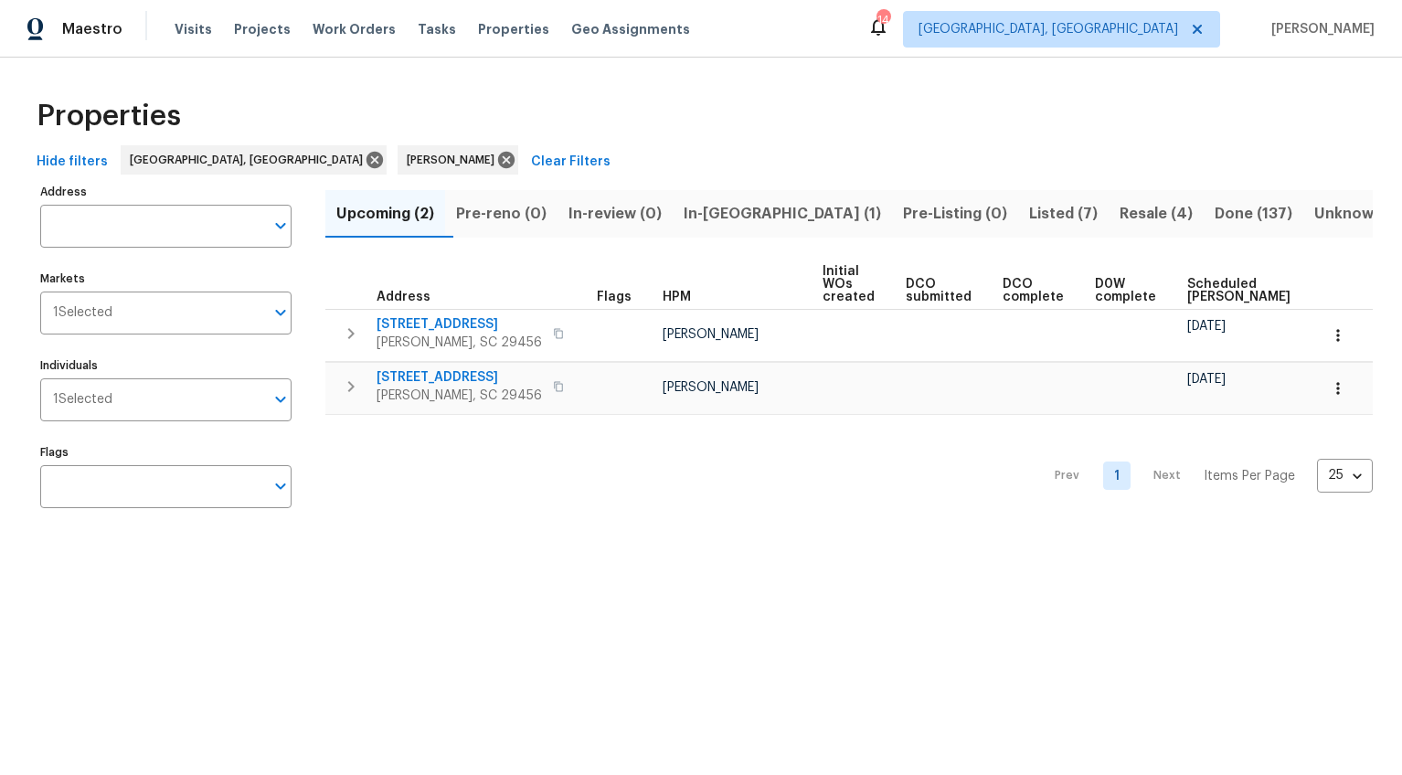
click at [1029, 218] on span "Listed (7)" at bounding box center [1063, 214] width 69 height 26
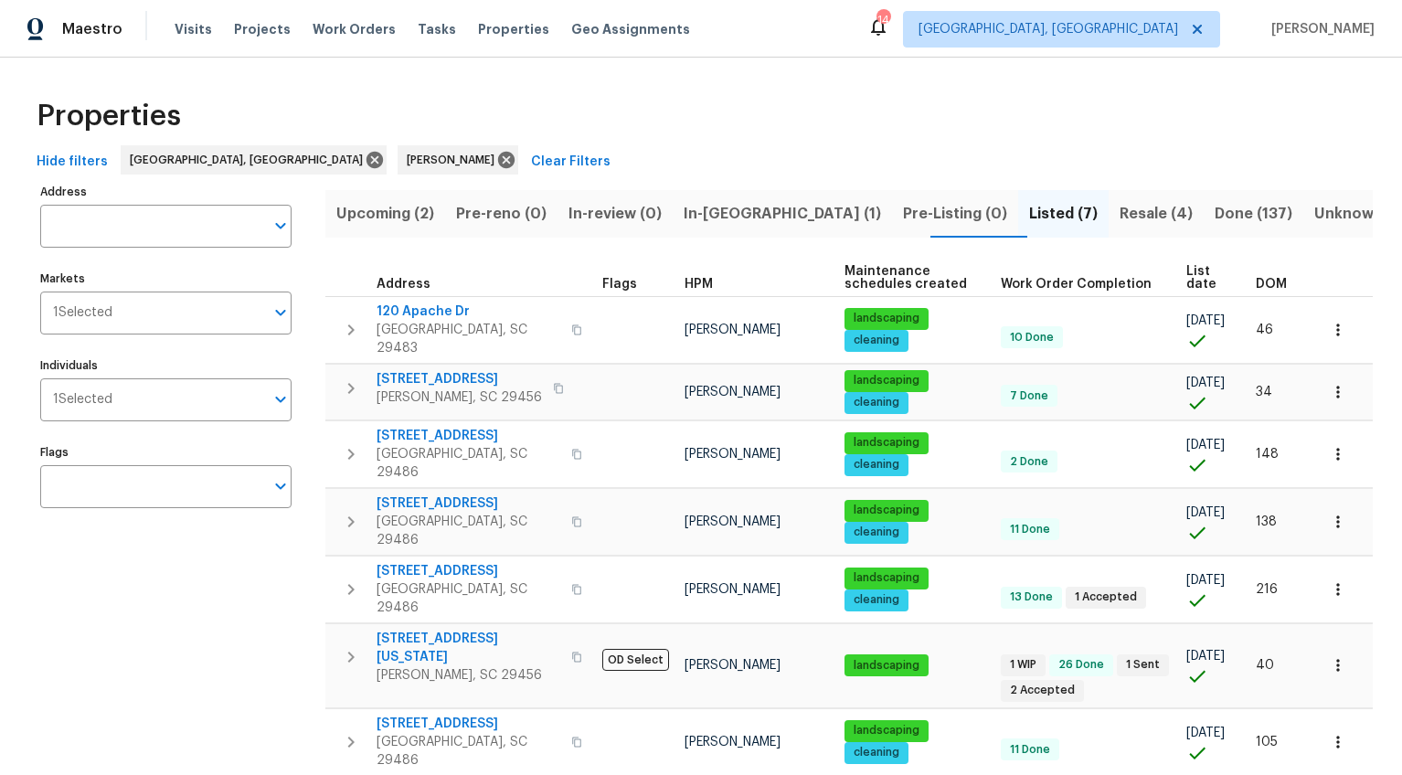
click at [1256, 278] on span "DOM" at bounding box center [1271, 284] width 31 height 13
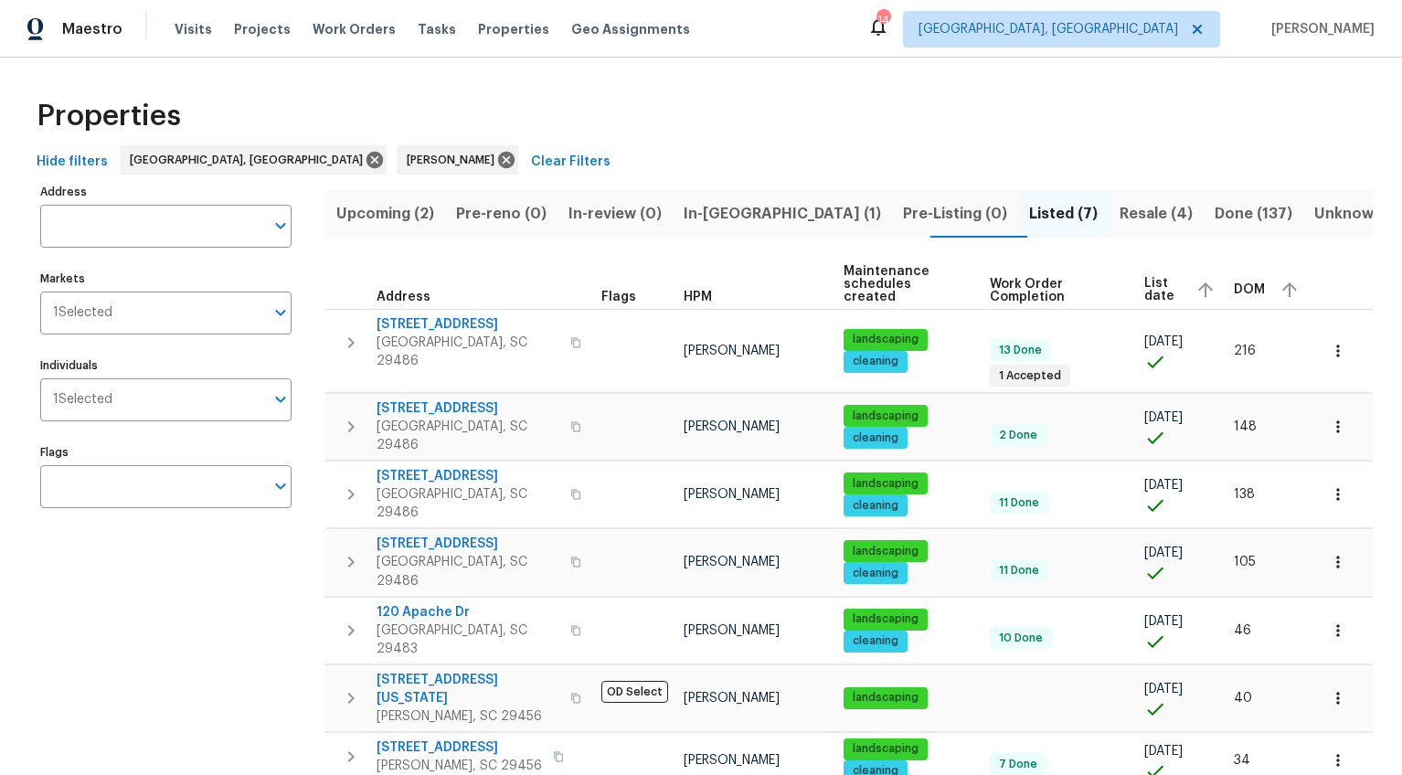
click at [1252, 286] on div "DOM" at bounding box center [1268, 289] width 69 height 27
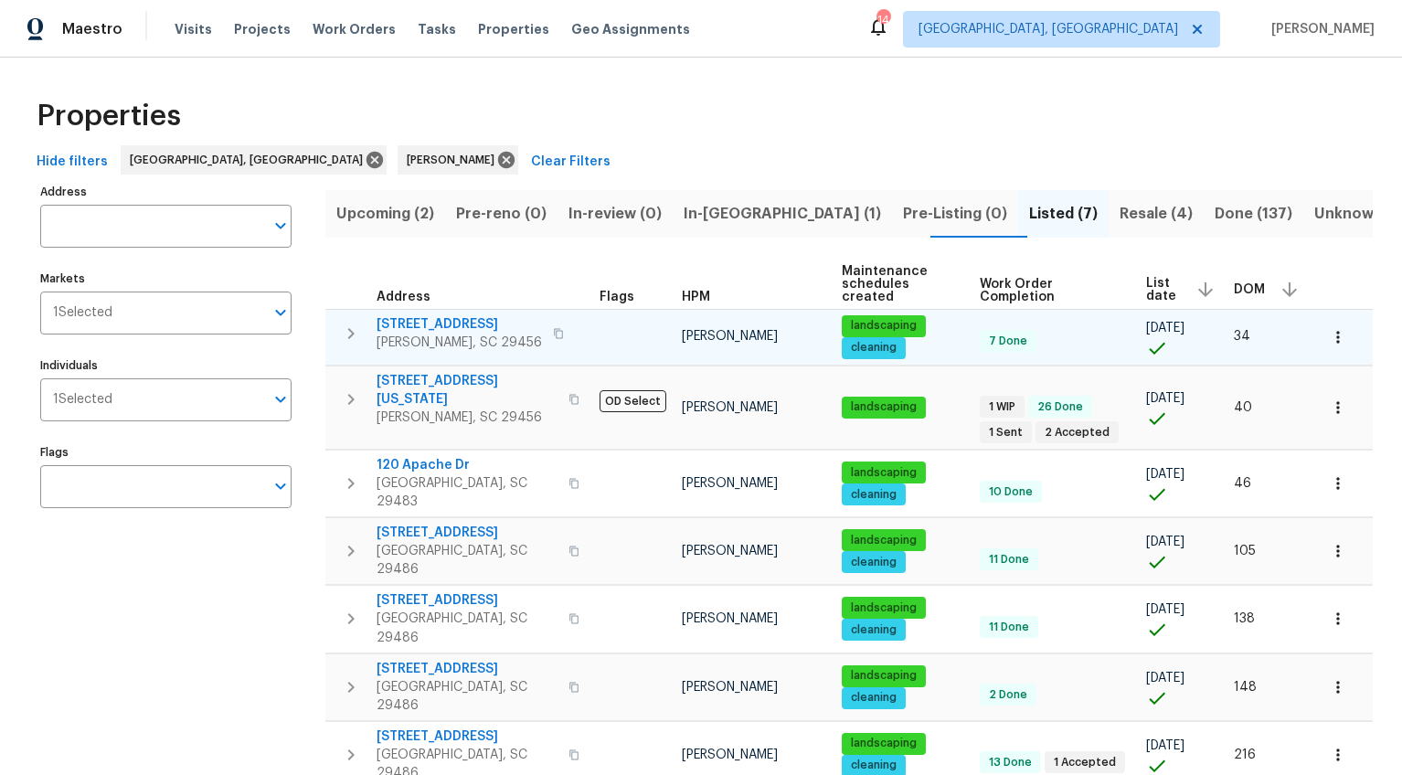
click at [553, 336] on icon "button" at bounding box center [558, 333] width 11 height 11
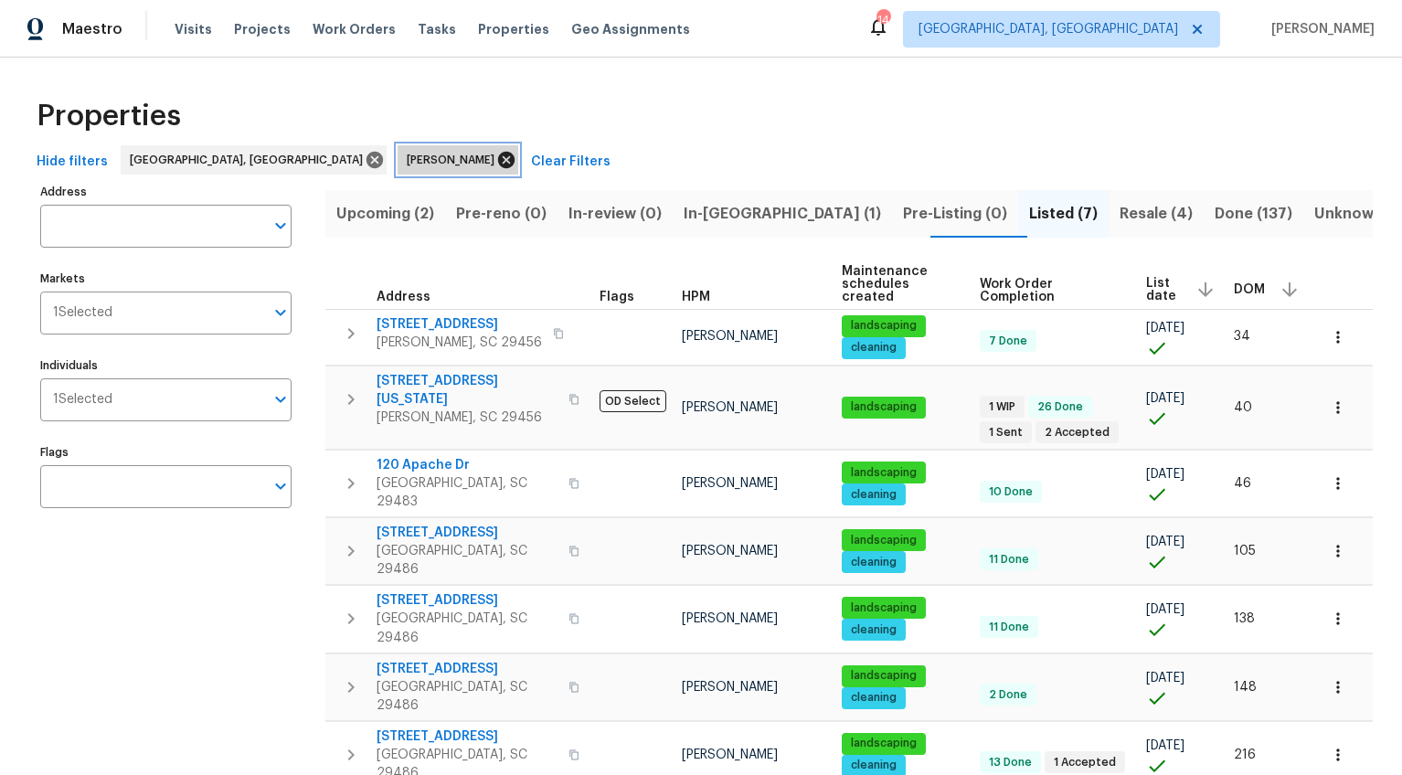
click at [498, 161] on icon at bounding box center [506, 160] width 16 height 16
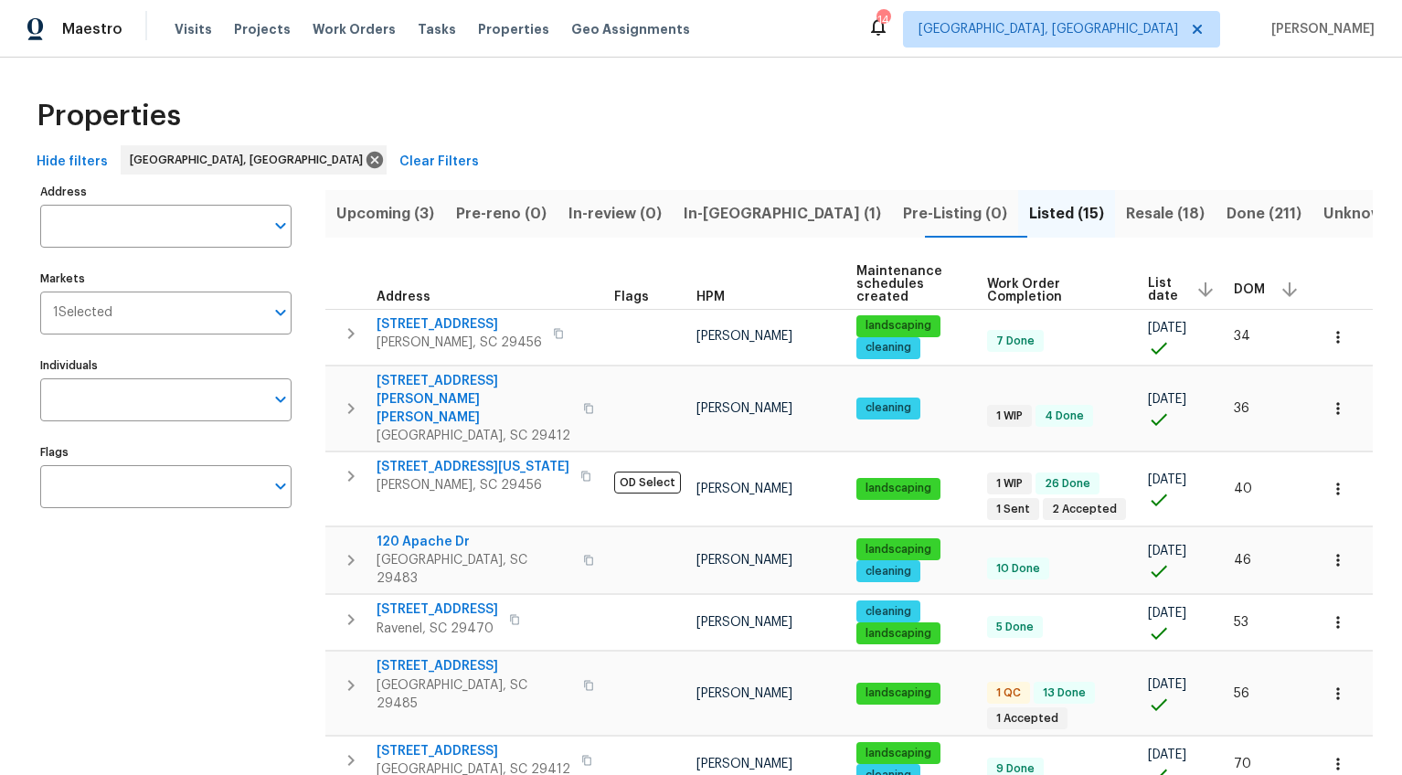
click at [1234, 289] on span "DOM" at bounding box center [1249, 289] width 31 height 13
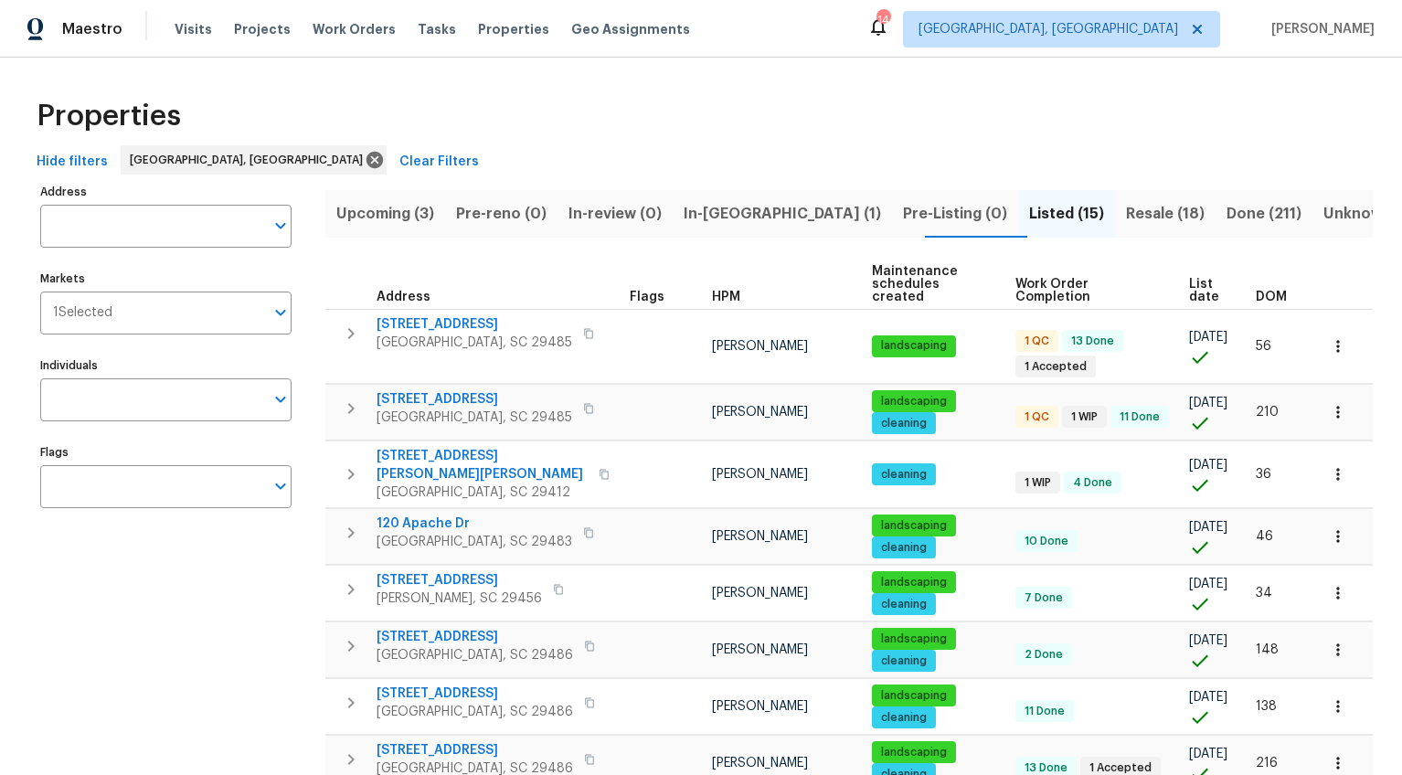
click at [1256, 291] on span "DOM" at bounding box center [1271, 297] width 31 height 13
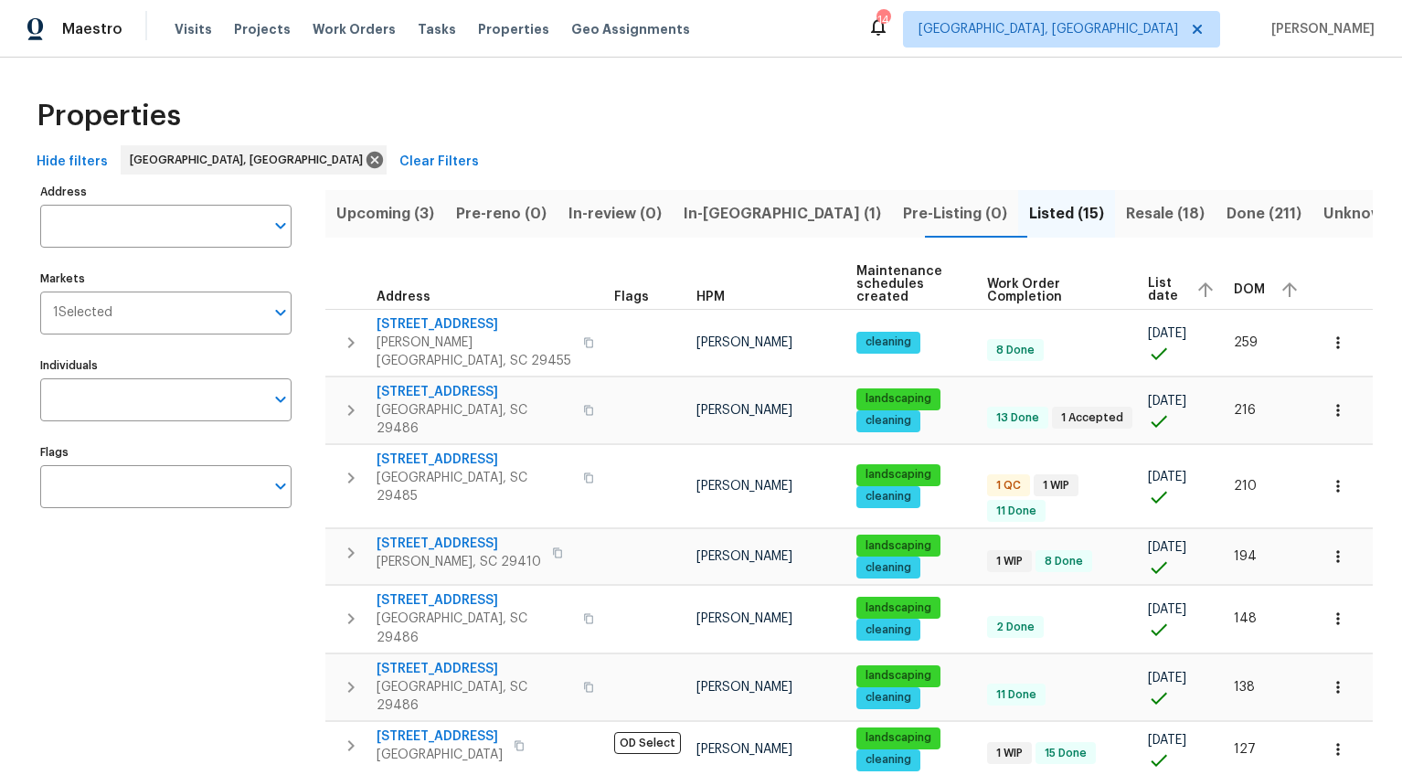
click at [1236, 280] on div "DOM" at bounding box center [1268, 289] width 69 height 27
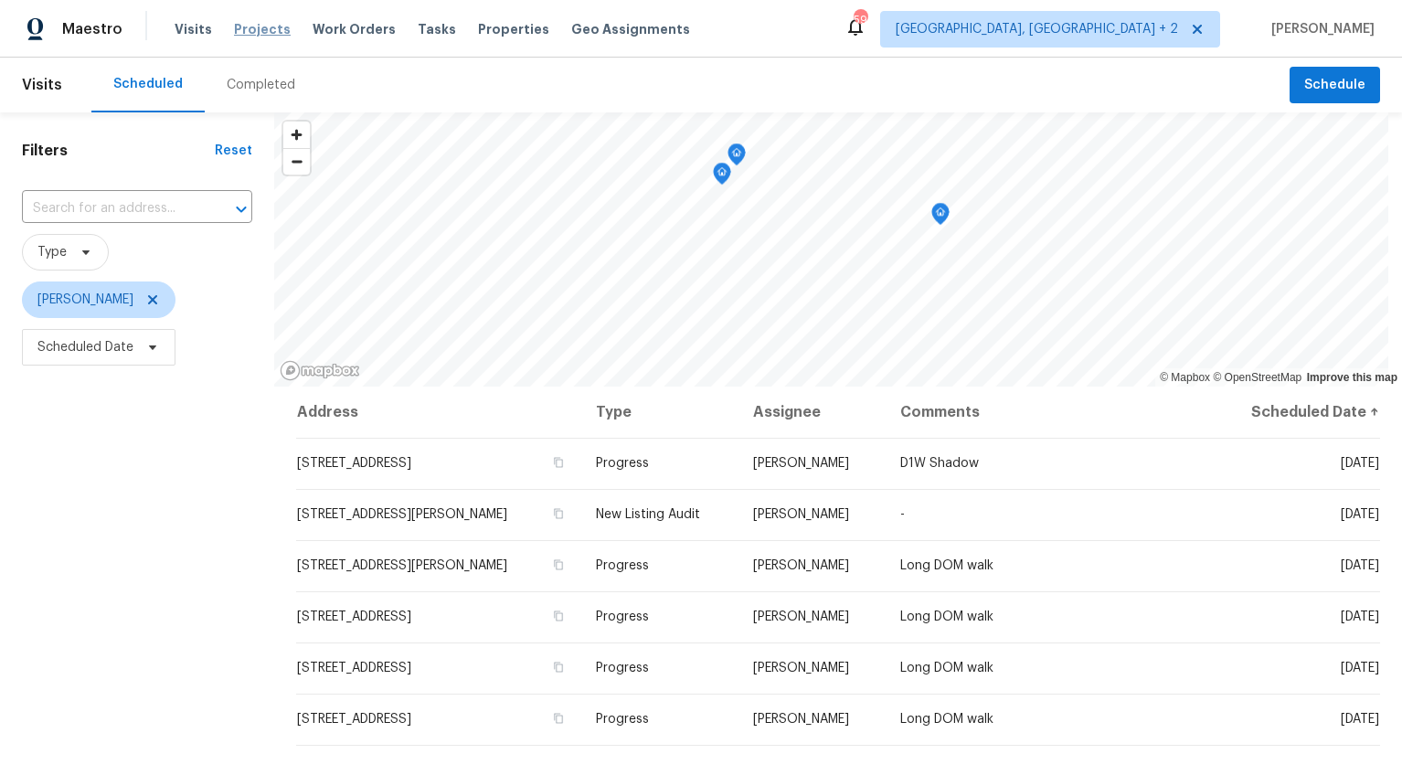
click at [244, 31] on span "Projects" at bounding box center [262, 29] width 57 height 18
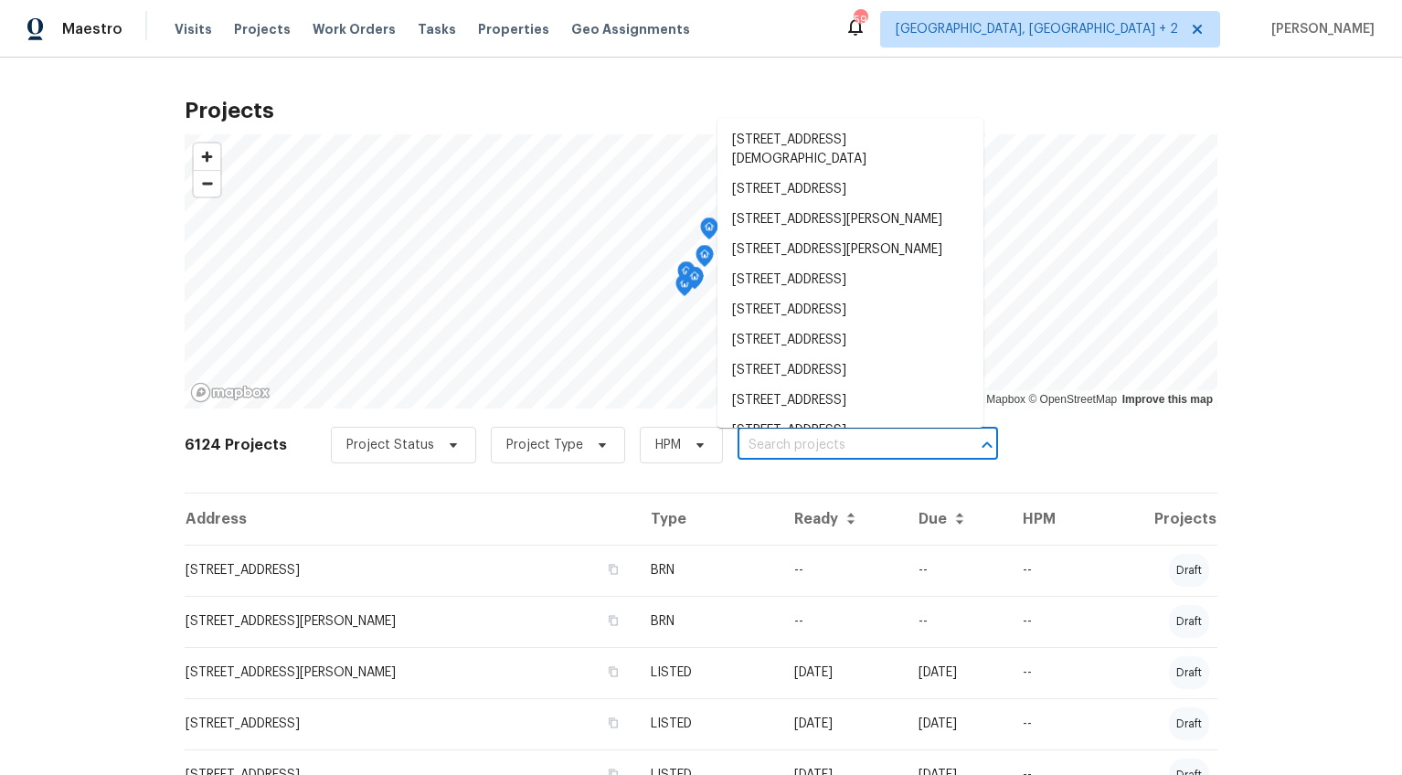
click at [758, 443] on input "text" at bounding box center [842, 445] width 209 height 28
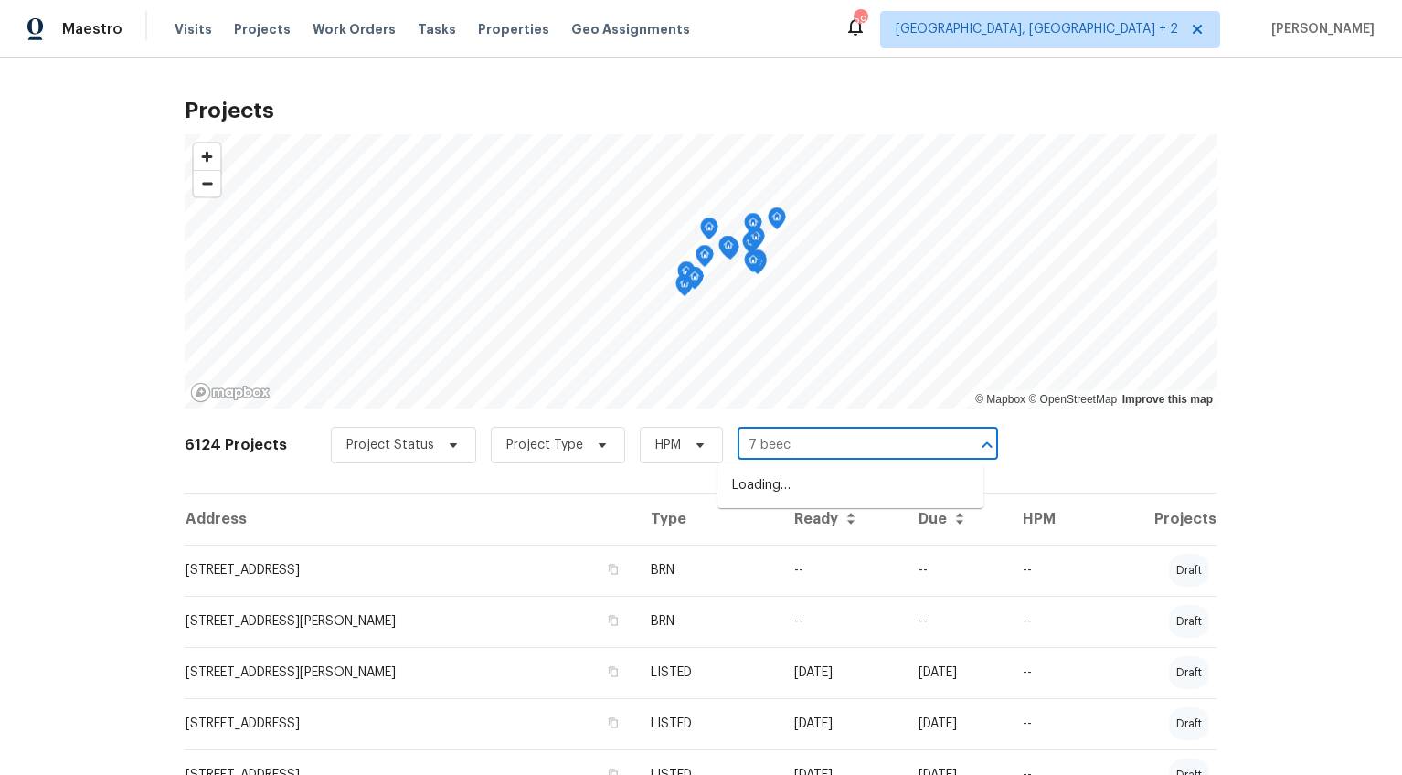
type input "7 beech"
click at [755, 478] on li "[STREET_ADDRESS]" at bounding box center [850, 486] width 266 height 30
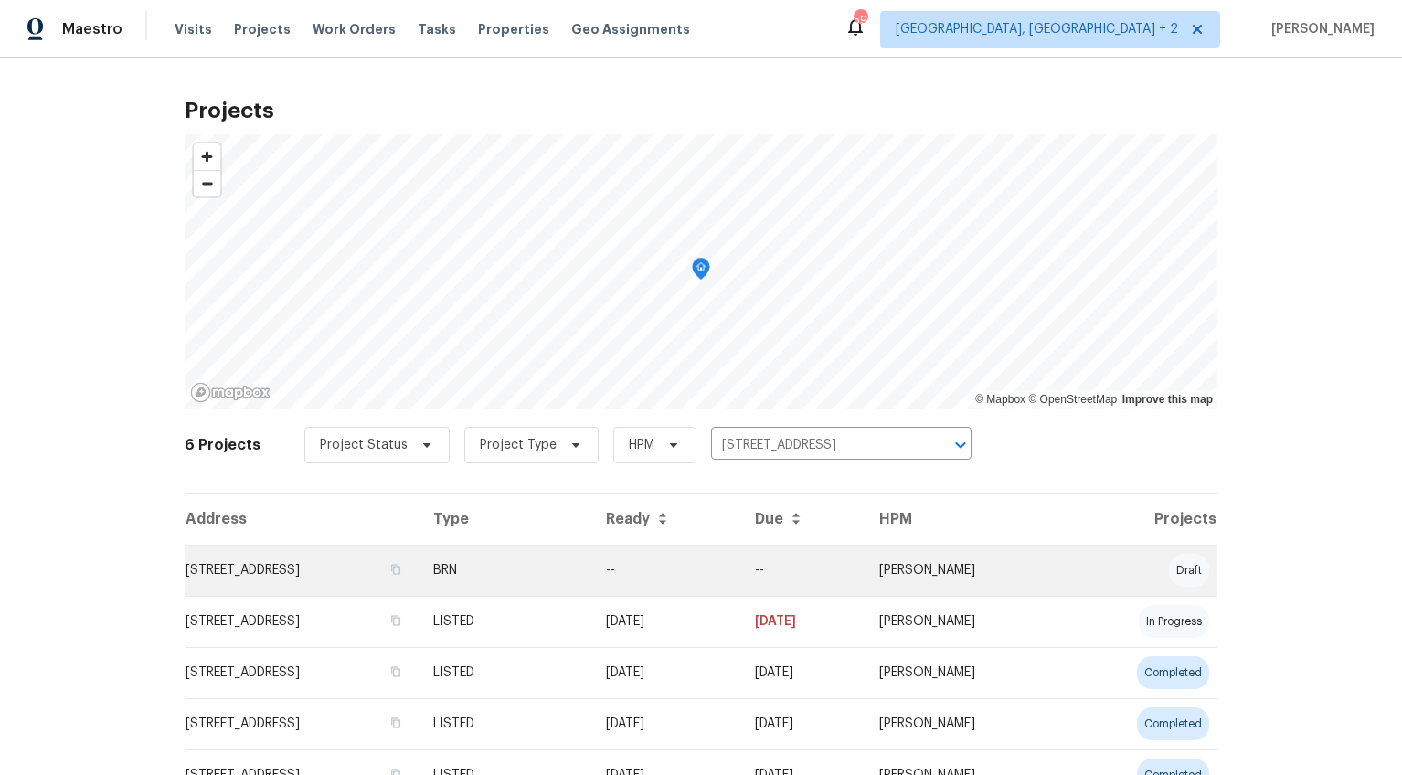
click at [349, 574] on td "7 Beech Branch Ct, Irmo, SC 29063" at bounding box center [302, 570] width 234 height 51
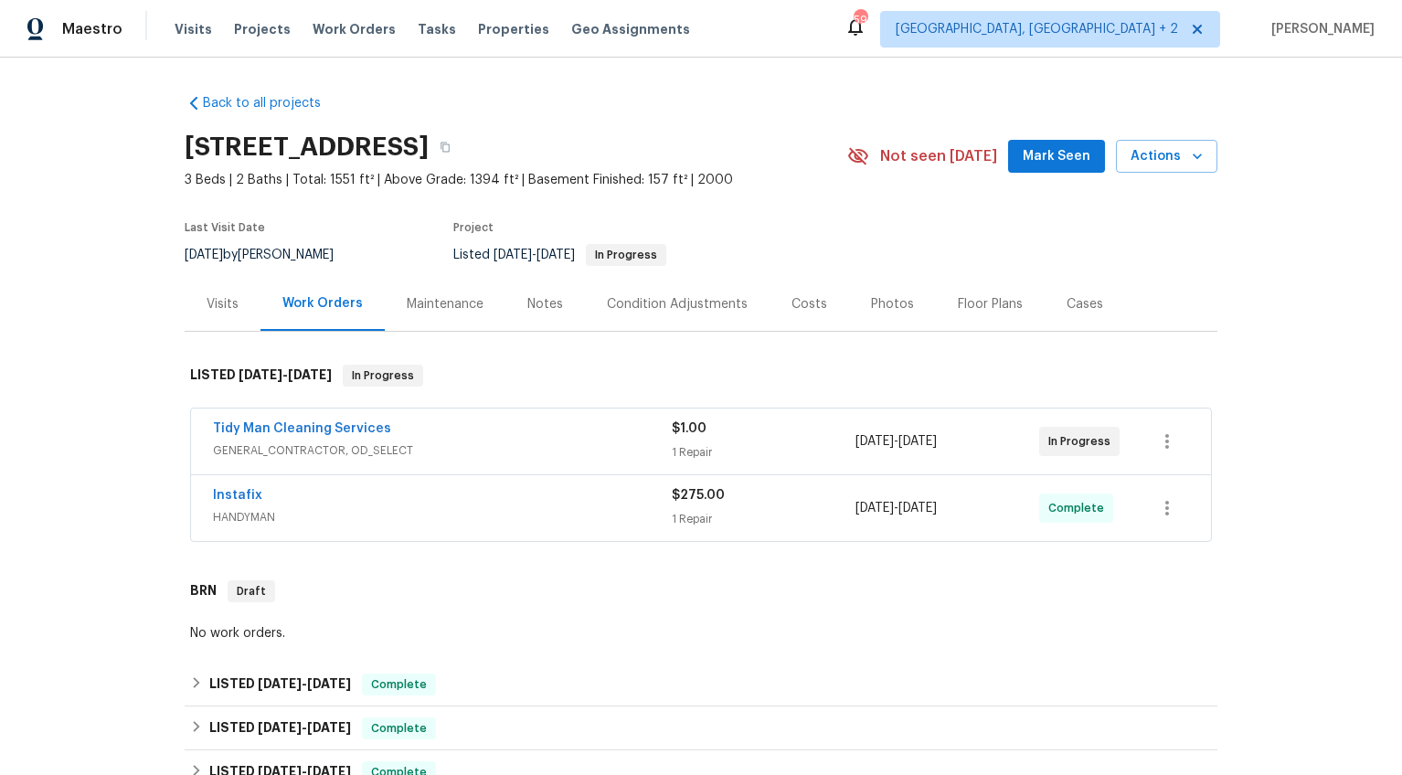
click at [379, 528] on div "Instafix HANDYMAN" at bounding box center [442, 508] width 459 height 44
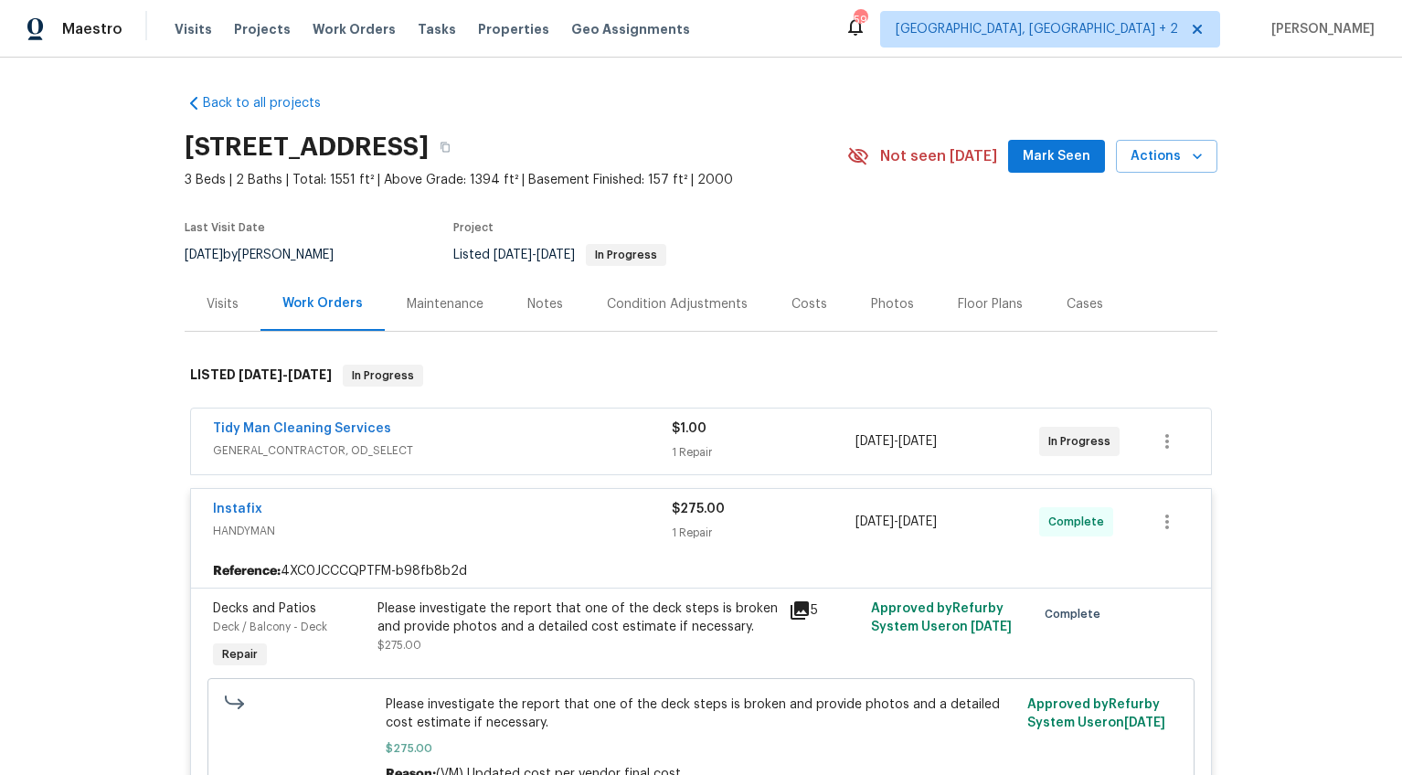
click at [379, 528] on span "HANDYMAN" at bounding box center [442, 531] width 459 height 18
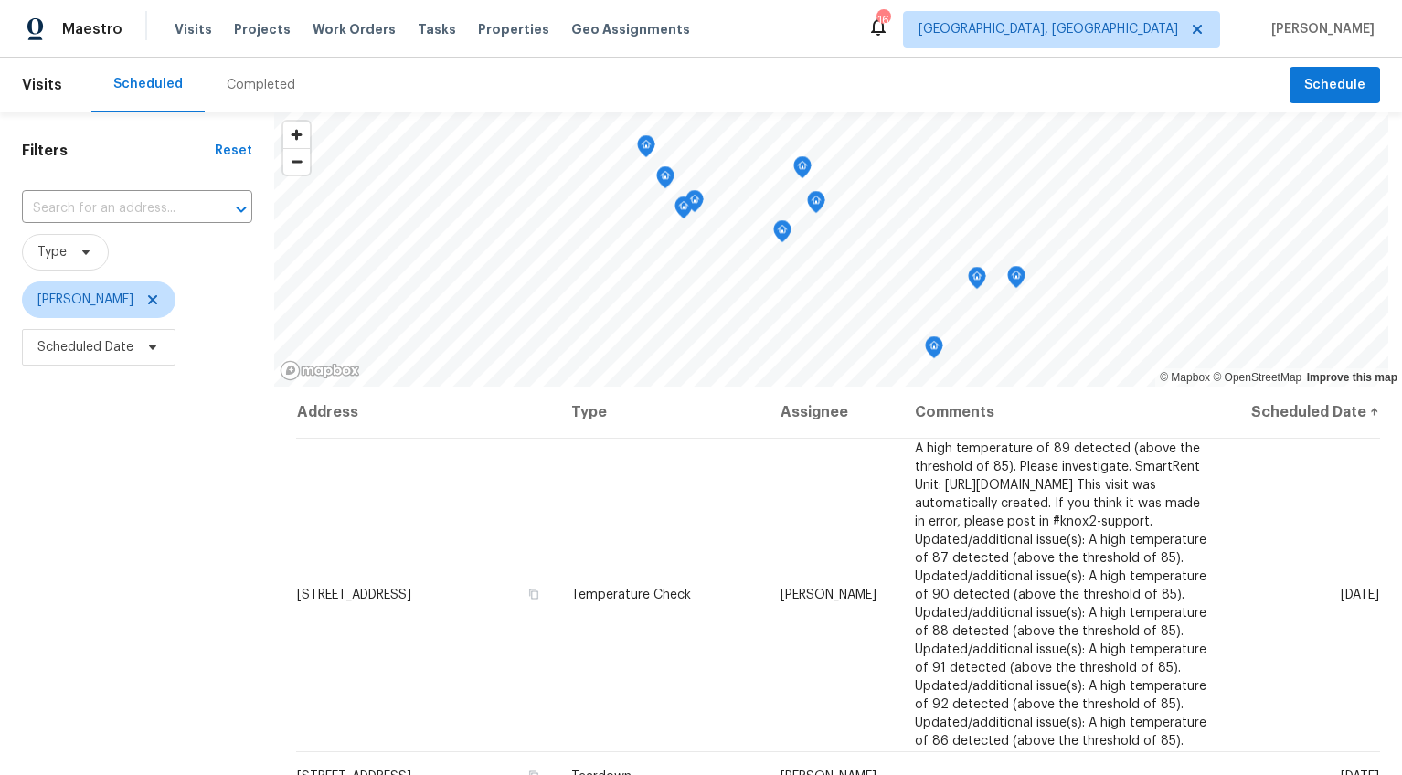
click at [250, 94] on div "Completed" at bounding box center [261, 85] width 112 height 55
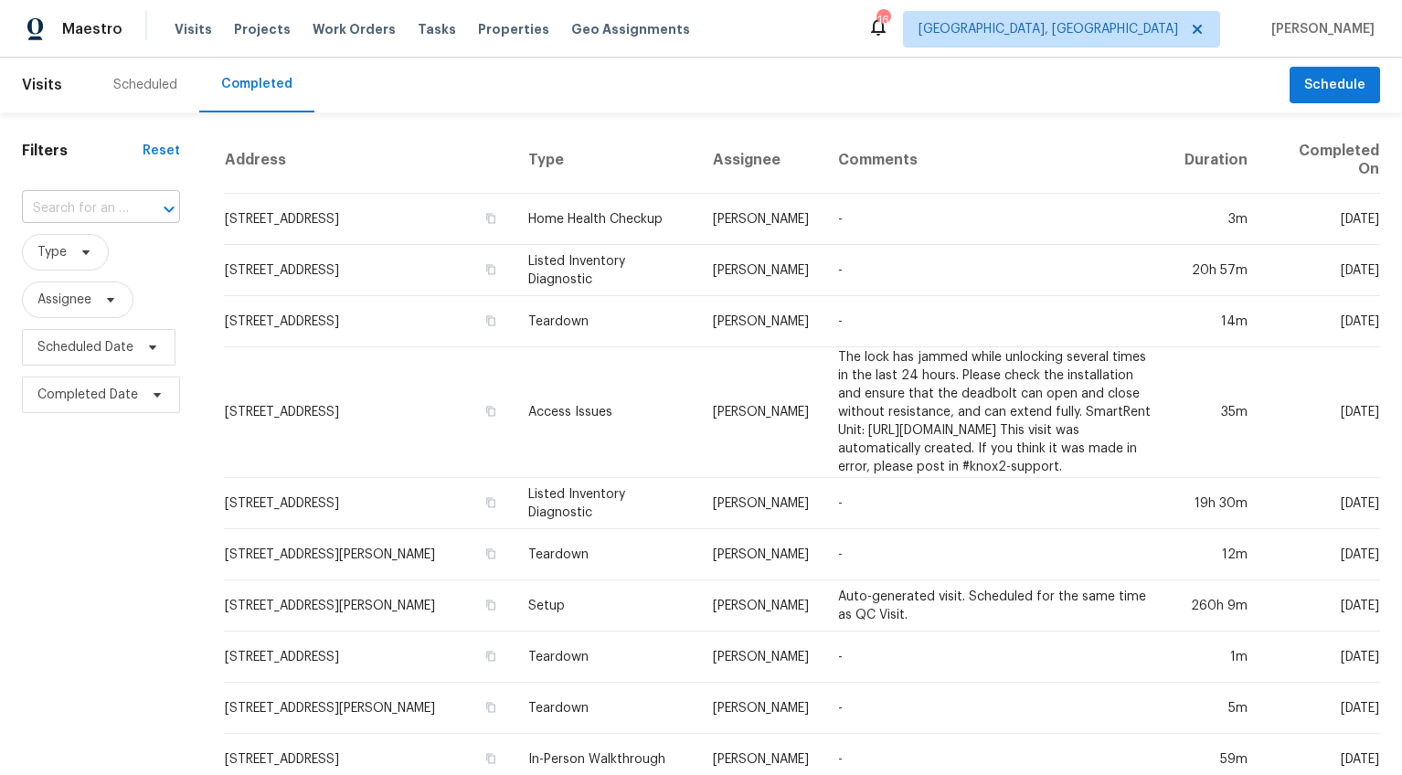
click at [111, 214] on input "text" at bounding box center [75, 209] width 107 height 28
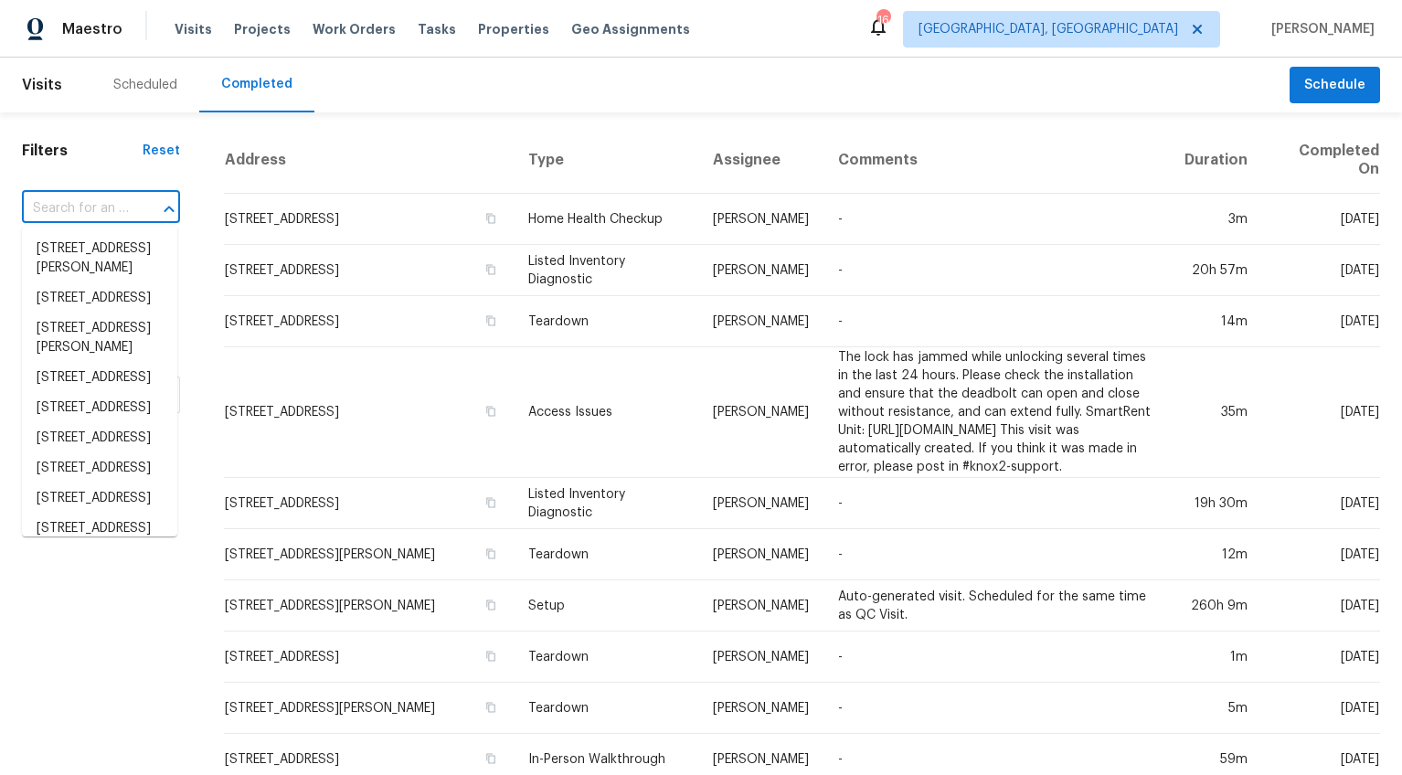
paste input "[STREET_ADDRESS][PERSON_NAME]"
type input "[STREET_ADDRESS][PERSON_NAME]"
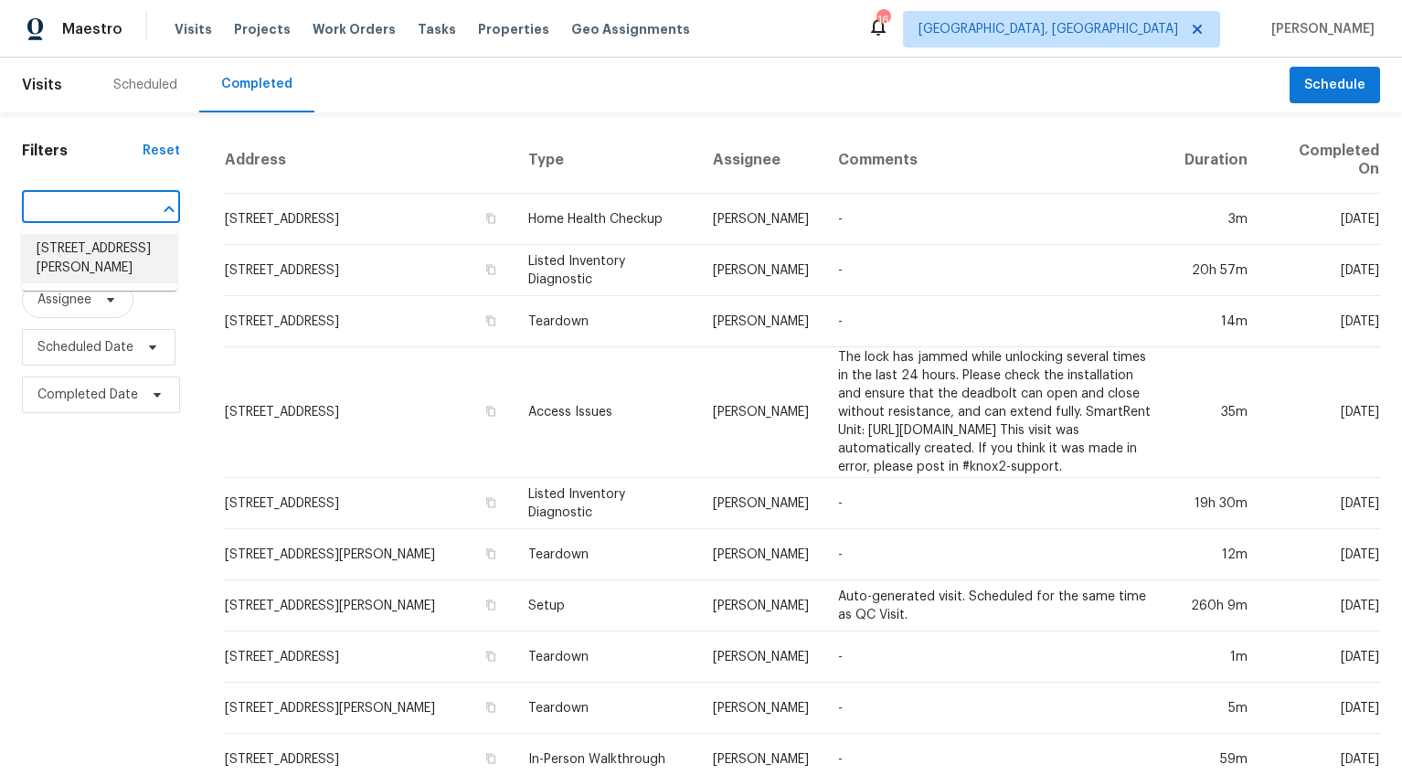
click at [91, 244] on li "[STREET_ADDRESS][PERSON_NAME]" at bounding box center [99, 258] width 155 height 49
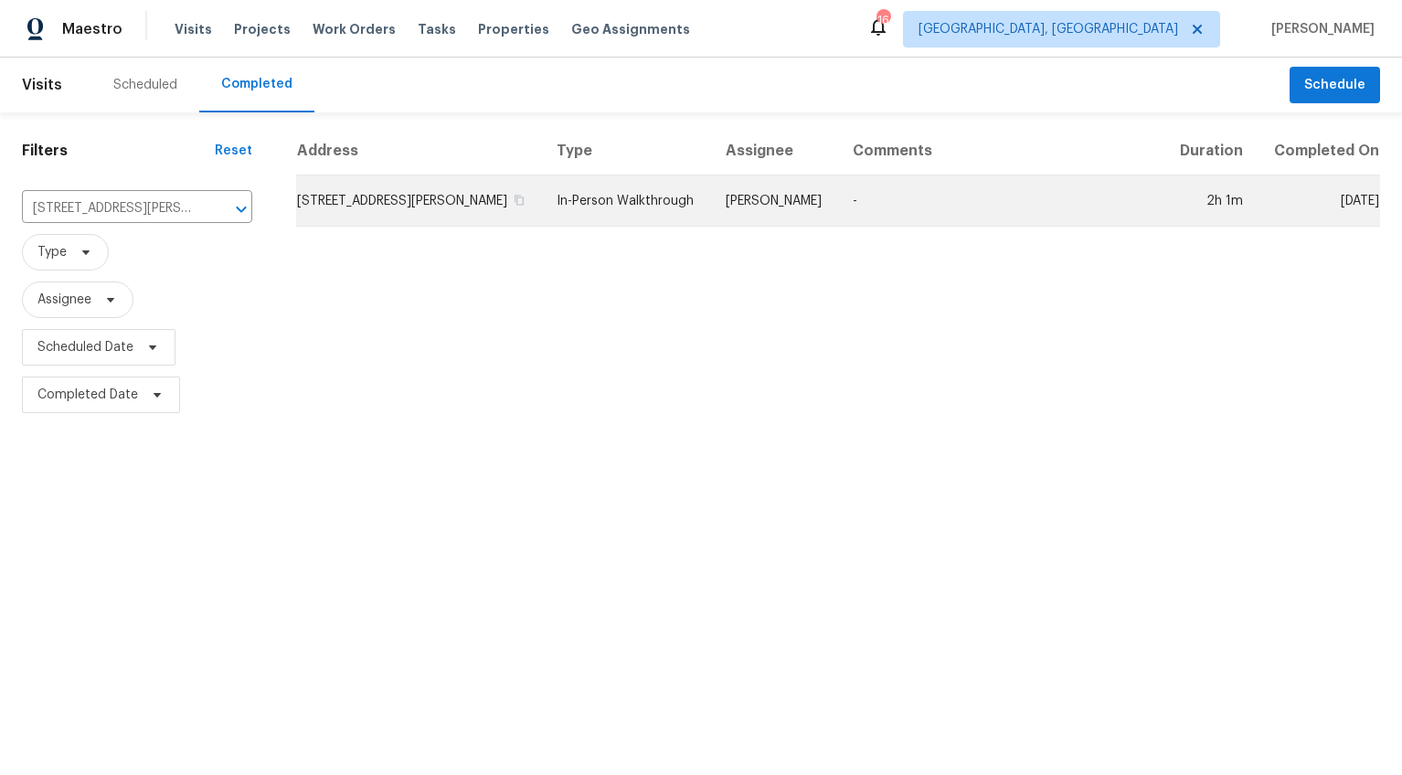
click at [435, 227] on td "[STREET_ADDRESS][PERSON_NAME]" at bounding box center [419, 200] width 246 height 51
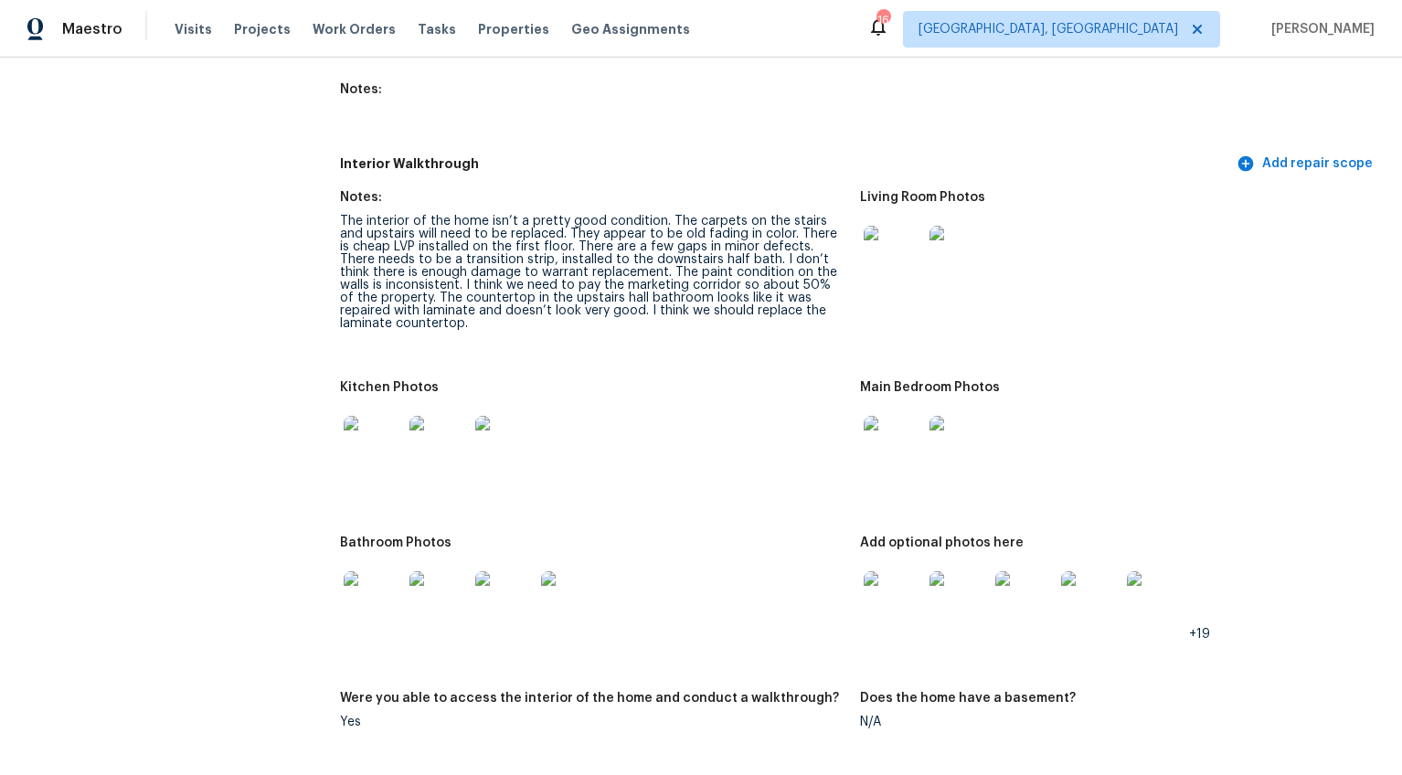
scroll to position [2300, 0]
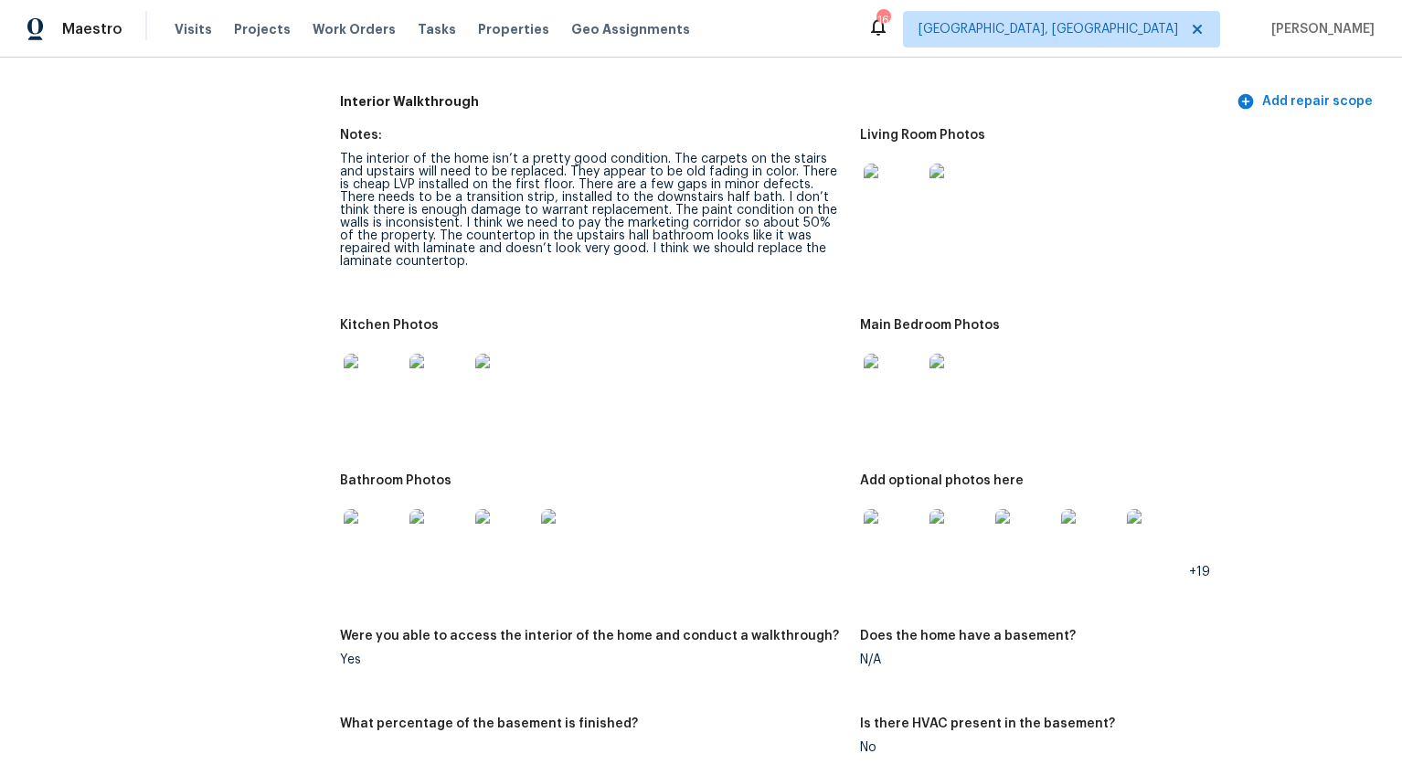
click at [380, 363] on img at bounding box center [373, 383] width 58 height 58
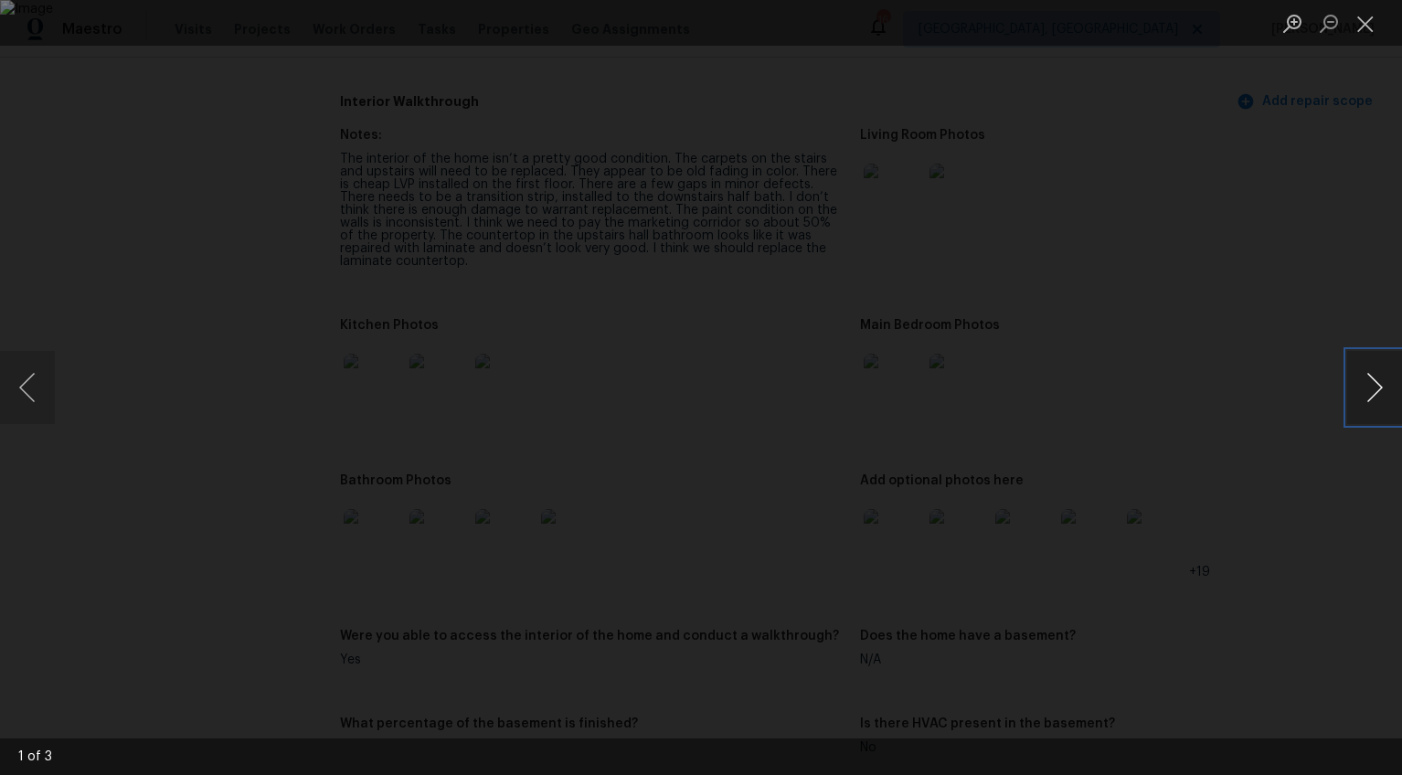
click at [1365, 378] on button "Next image" at bounding box center [1374, 387] width 55 height 73
click at [152, 95] on div "Lightbox" at bounding box center [701, 387] width 1402 height 775
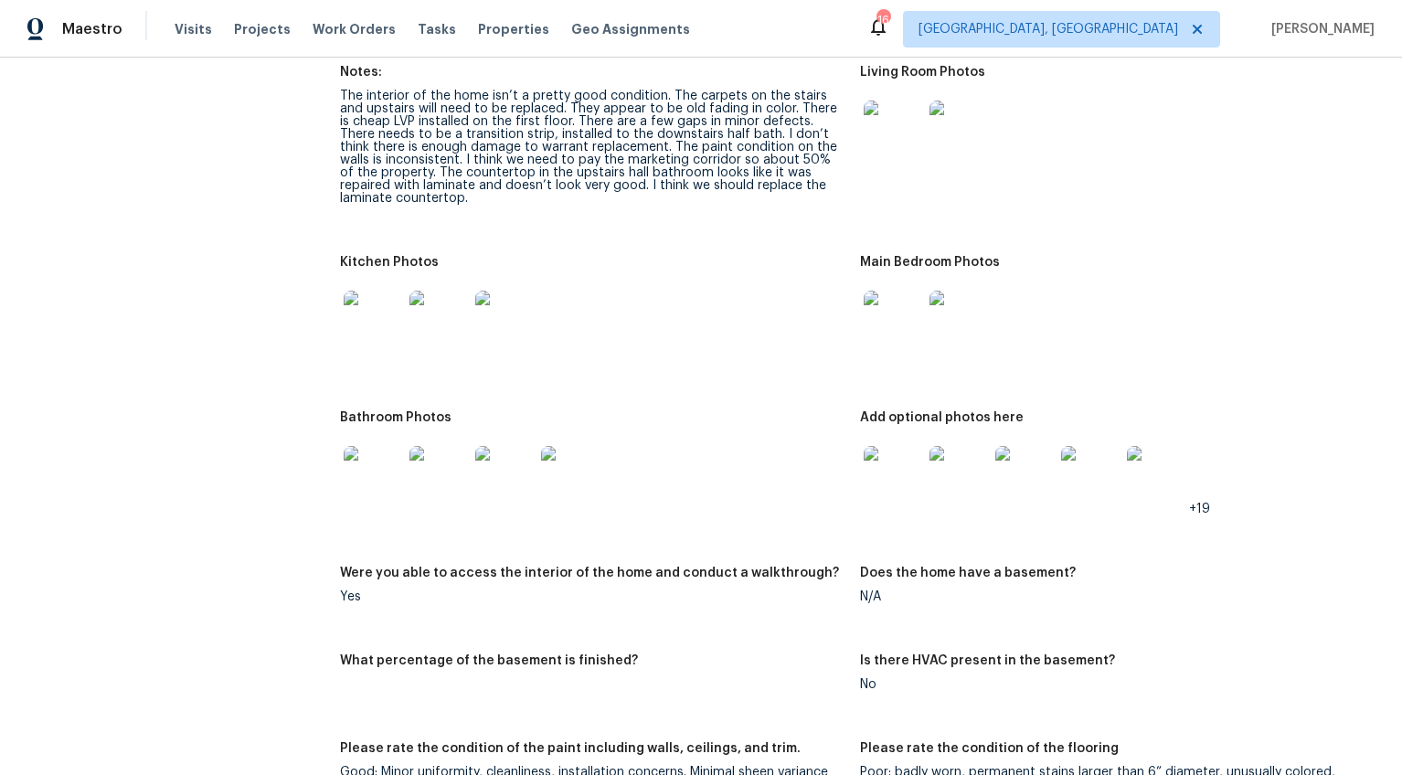
scroll to position [2499, 0]
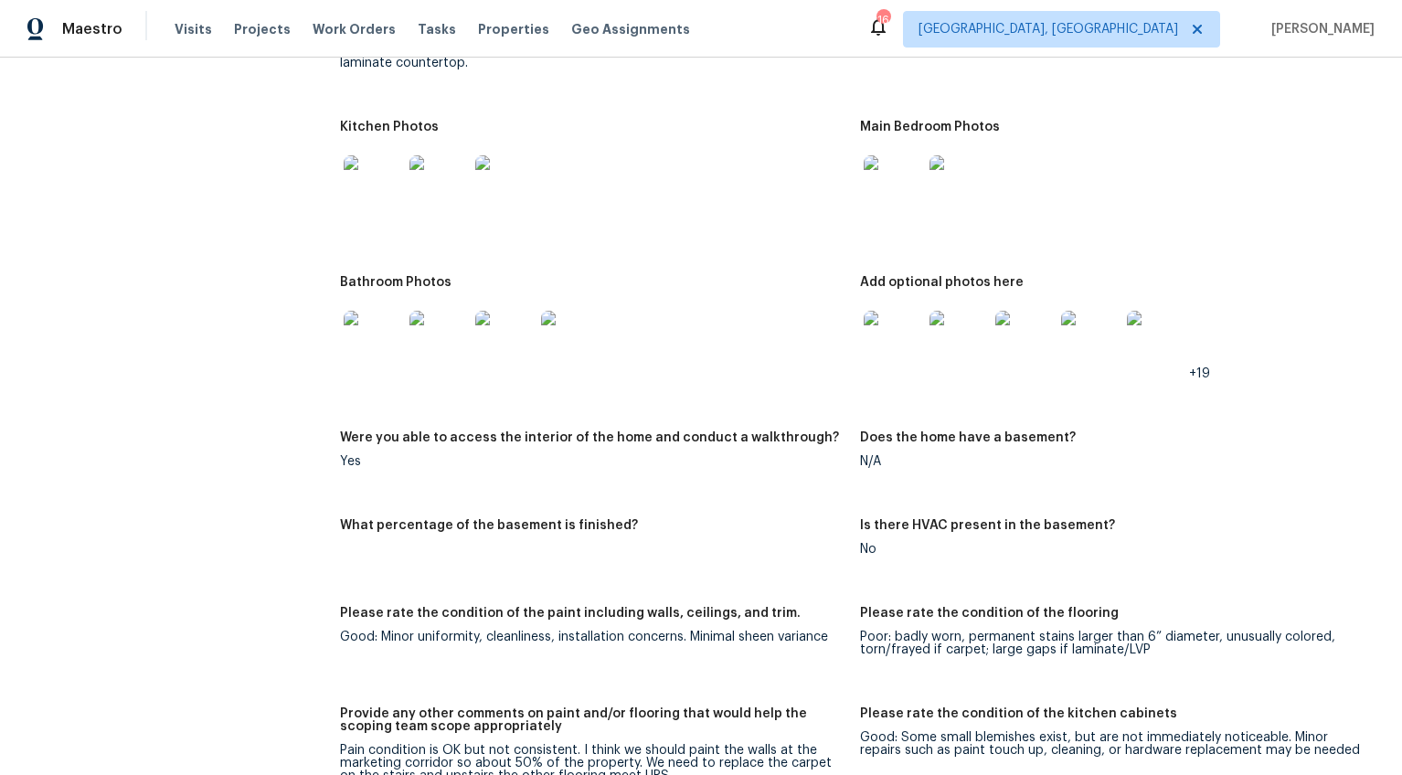
click at [481, 155] on img at bounding box center [504, 184] width 58 height 58
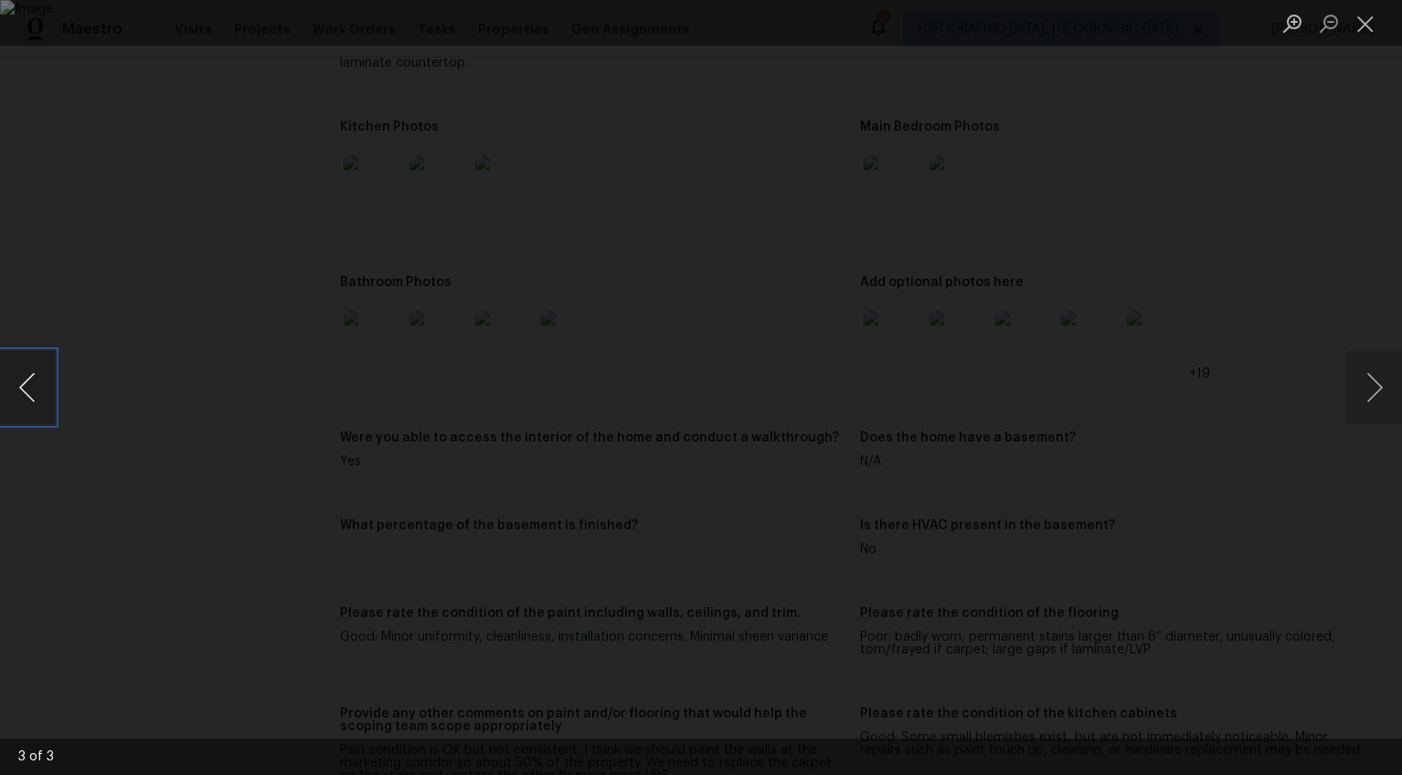
click at [23, 387] on button "Previous image" at bounding box center [27, 387] width 55 height 73
click at [1385, 387] on button "Next image" at bounding box center [1374, 387] width 55 height 73
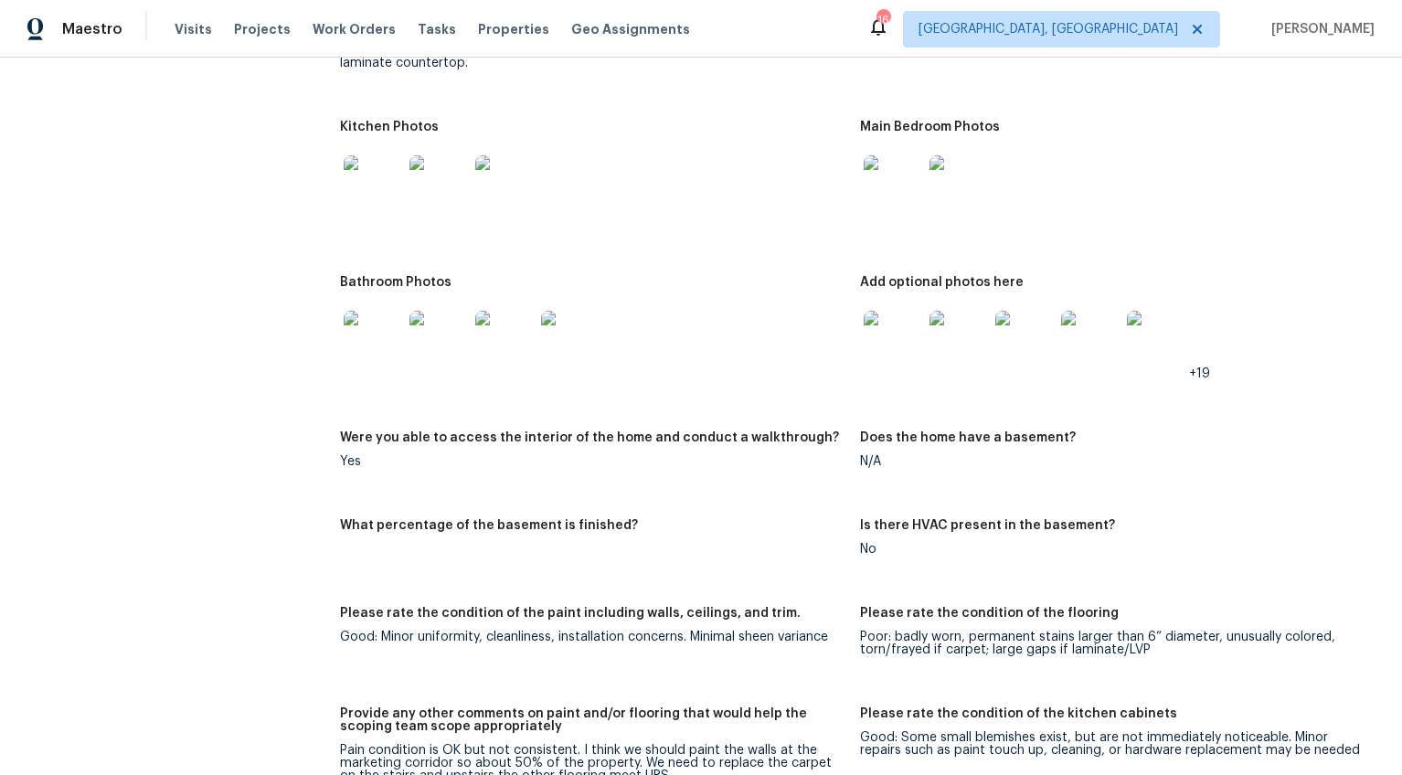
click at [361, 311] on img at bounding box center [373, 340] width 58 height 58
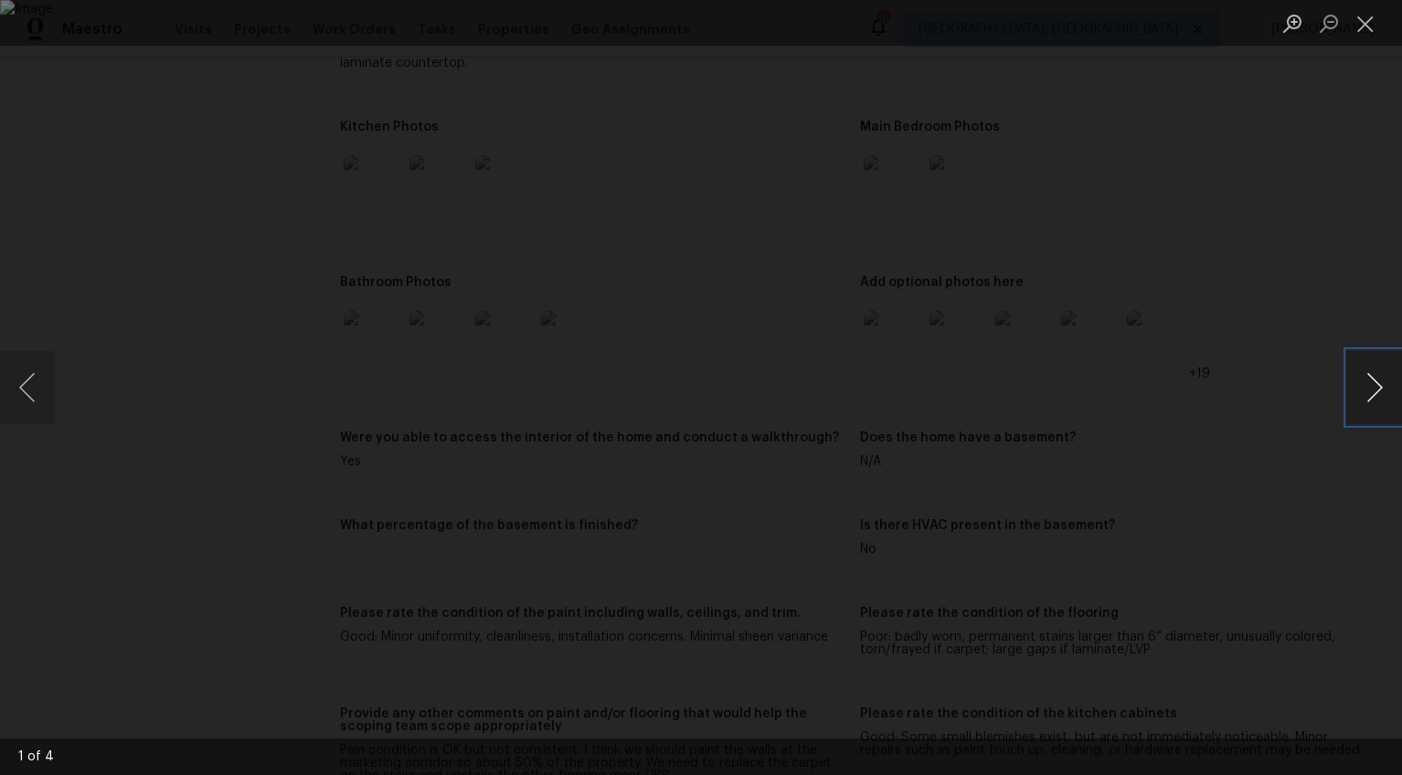
click at [1373, 394] on button "Next image" at bounding box center [1374, 387] width 55 height 73
click at [37, 387] on button "Previous image" at bounding box center [27, 387] width 55 height 73
click at [1361, 381] on button "Next image" at bounding box center [1374, 387] width 55 height 73
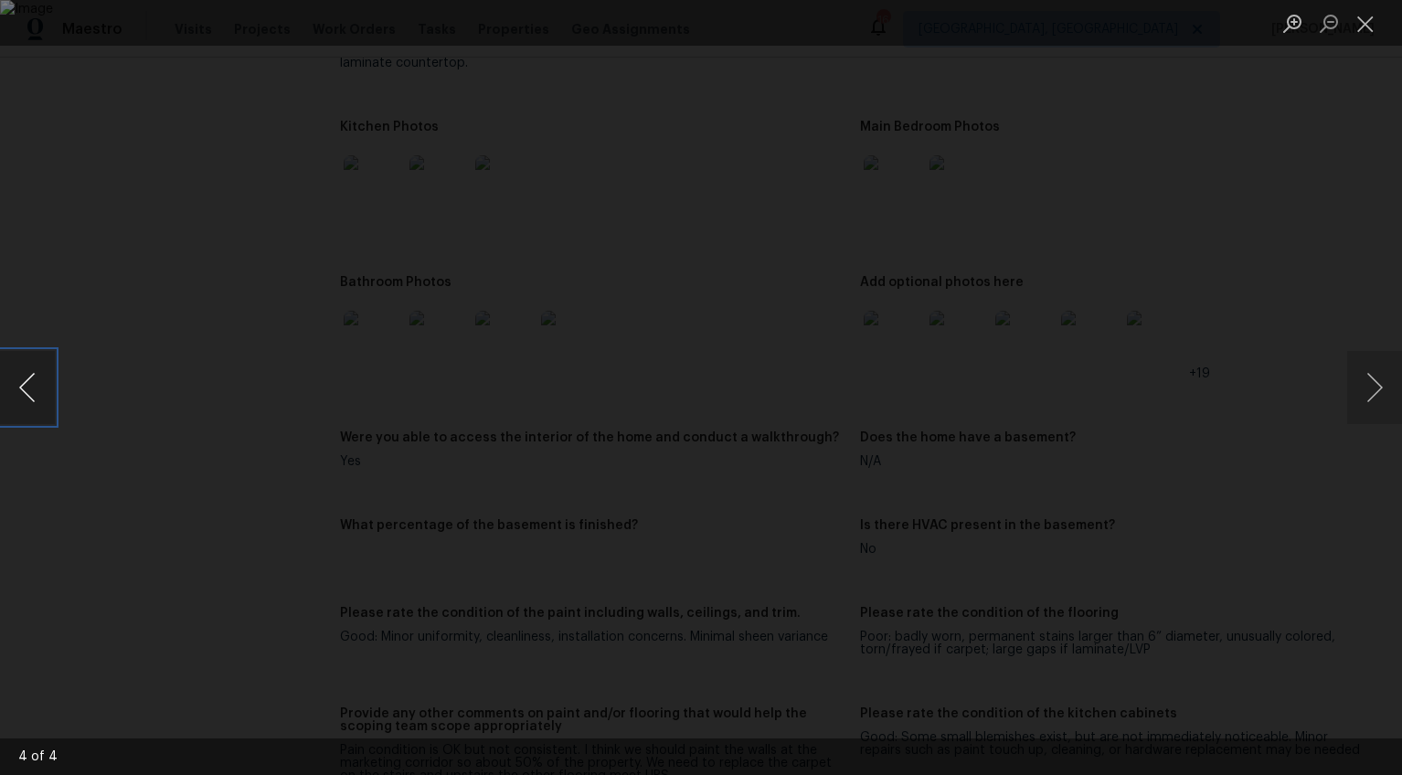
click at [40, 396] on button "Previous image" at bounding box center [27, 387] width 55 height 73
click at [39, 396] on button "Previous image" at bounding box center [27, 387] width 55 height 73
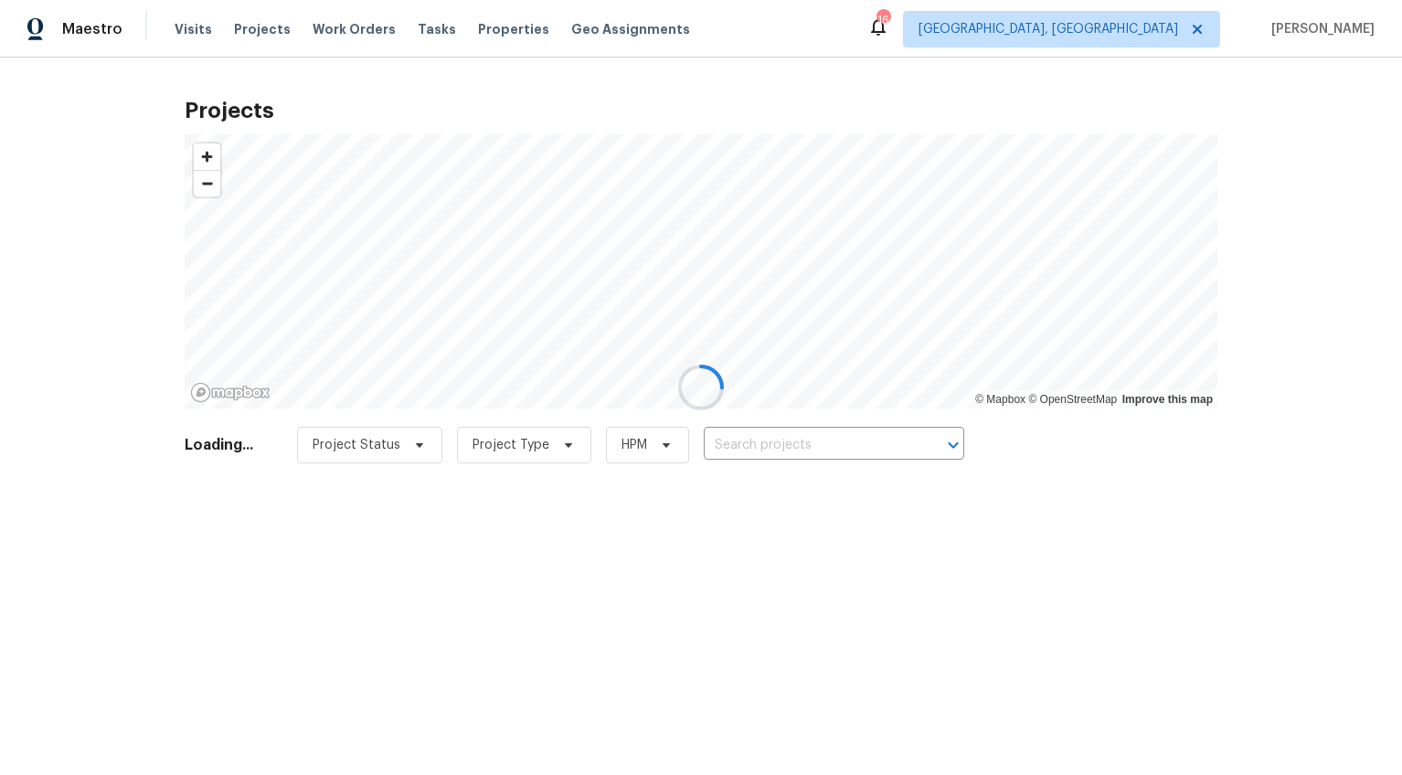
click at [1173, 29] on div at bounding box center [701, 387] width 1402 height 775
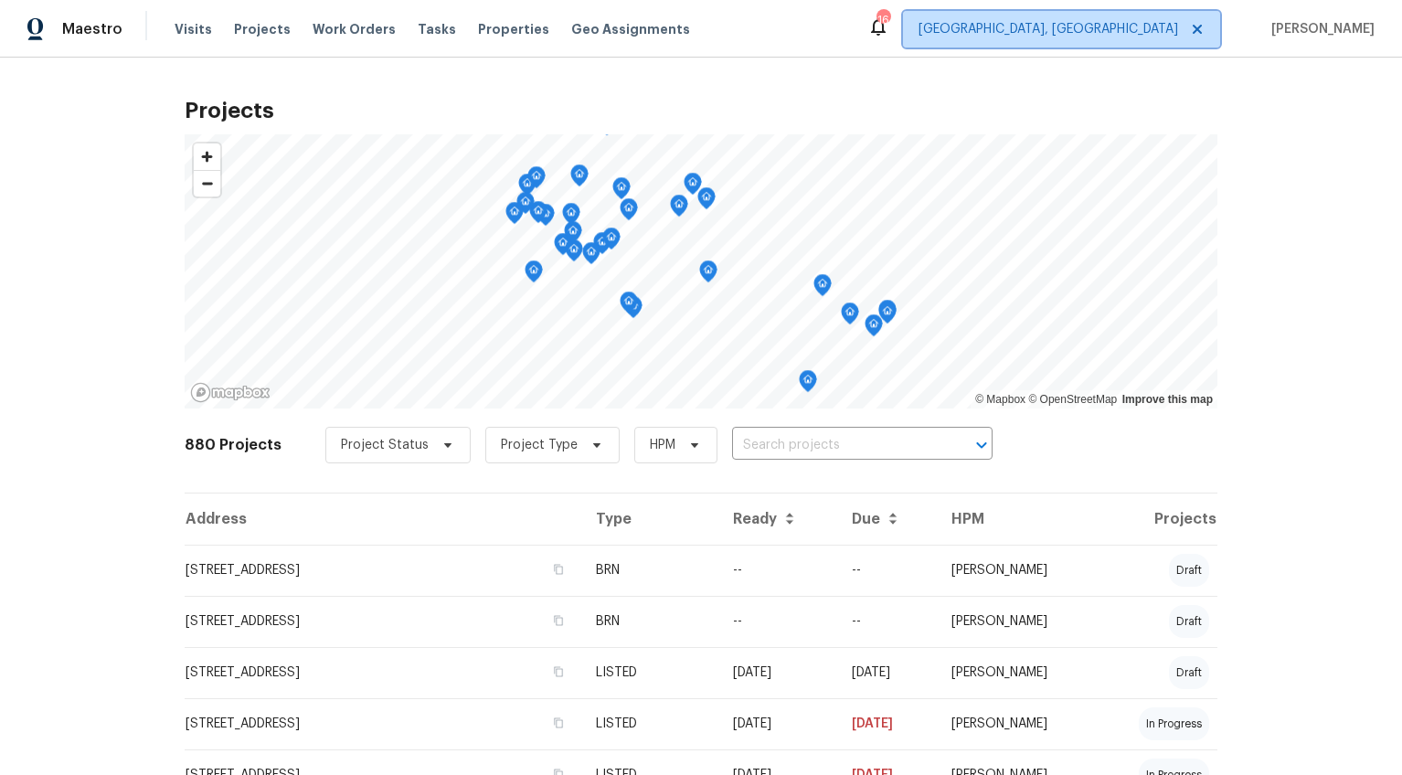
click at [1173, 29] on span "[GEOGRAPHIC_DATA], [GEOGRAPHIC_DATA]" at bounding box center [1048, 29] width 260 height 18
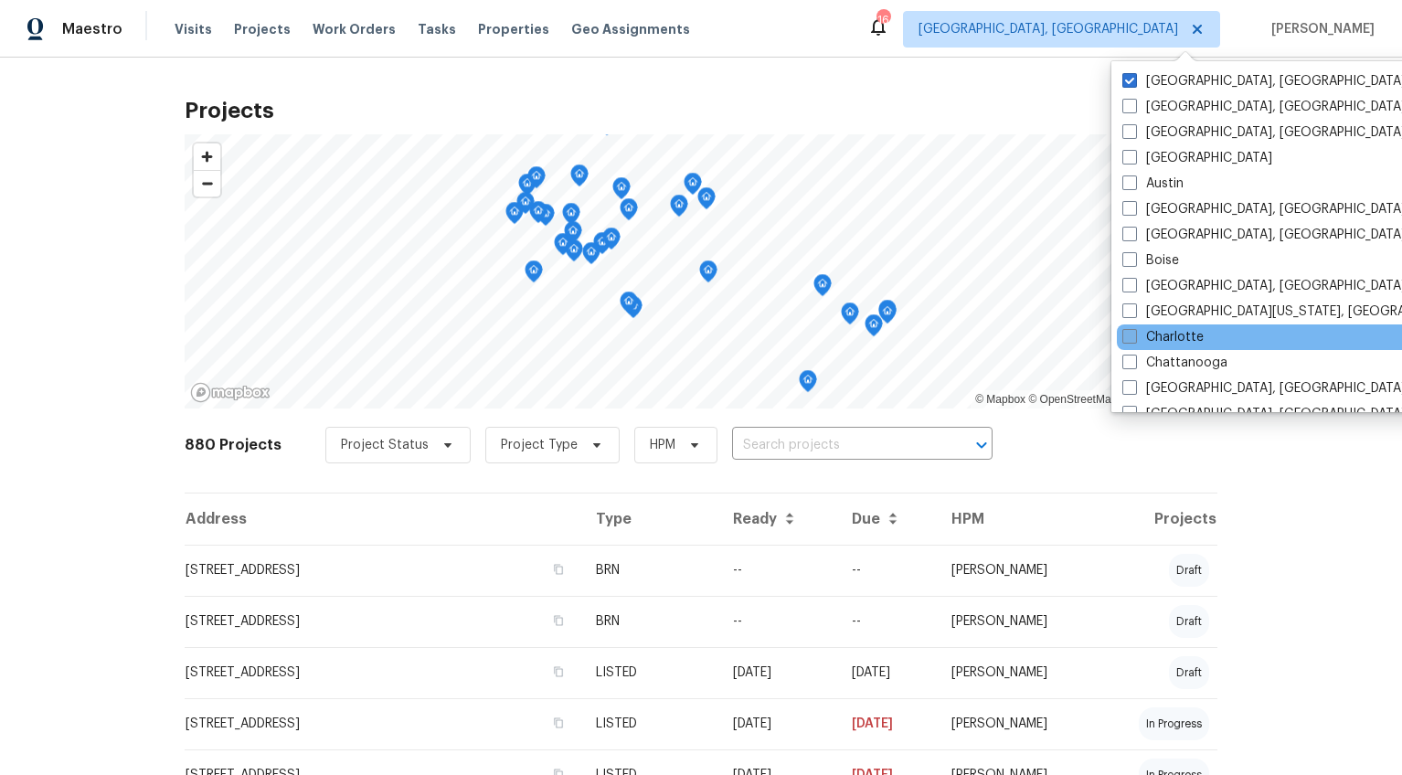
click at [1134, 336] on span at bounding box center [1129, 336] width 15 height 15
click at [1134, 336] on input "Charlotte" at bounding box center [1128, 334] width 12 height 12
checkbox input "true"
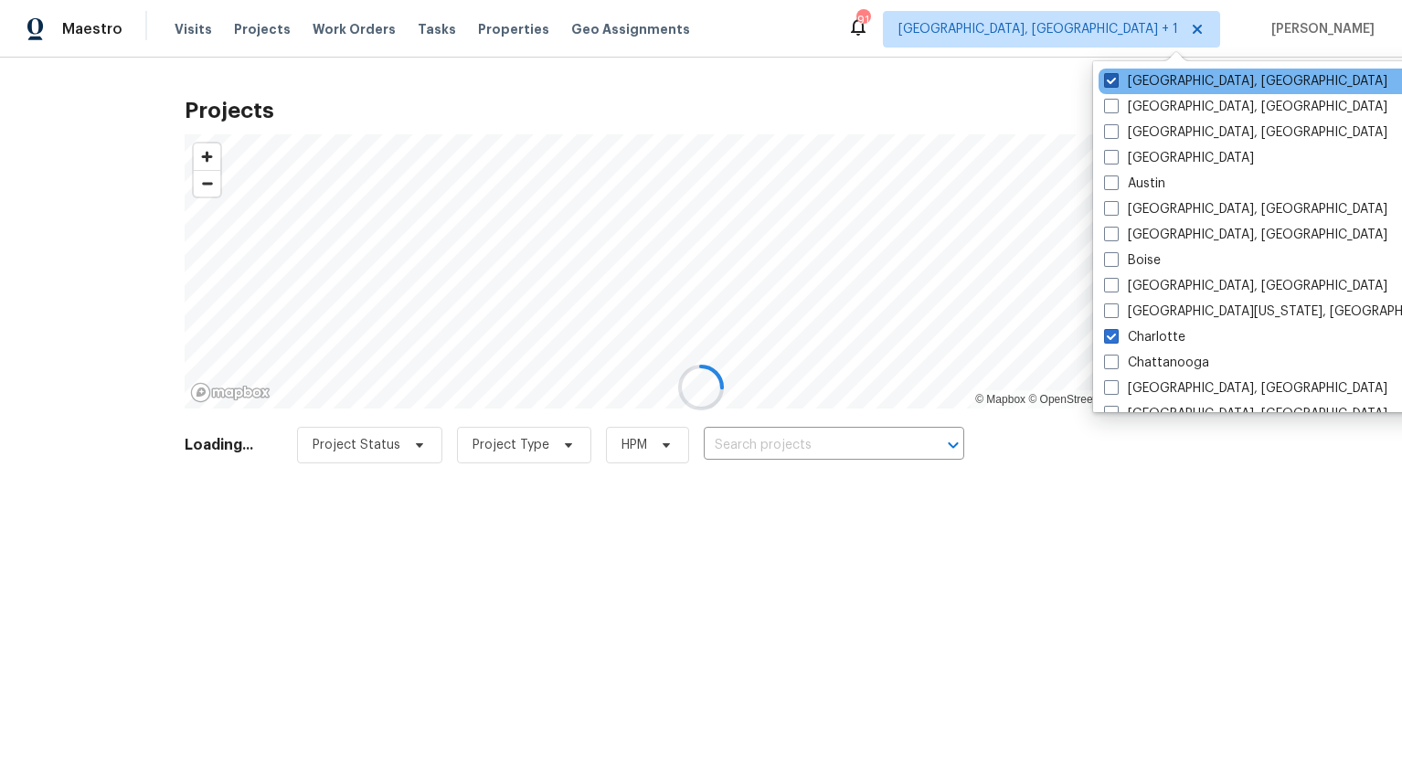
click at [1110, 84] on span at bounding box center [1111, 80] width 15 height 15
click at [1110, 84] on input "[GEOGRAPHIC_DATA], [GEOGRAPHIC_DATA]" at bounding box center [1110, 78] width 12 height 12
checkbox input "false"
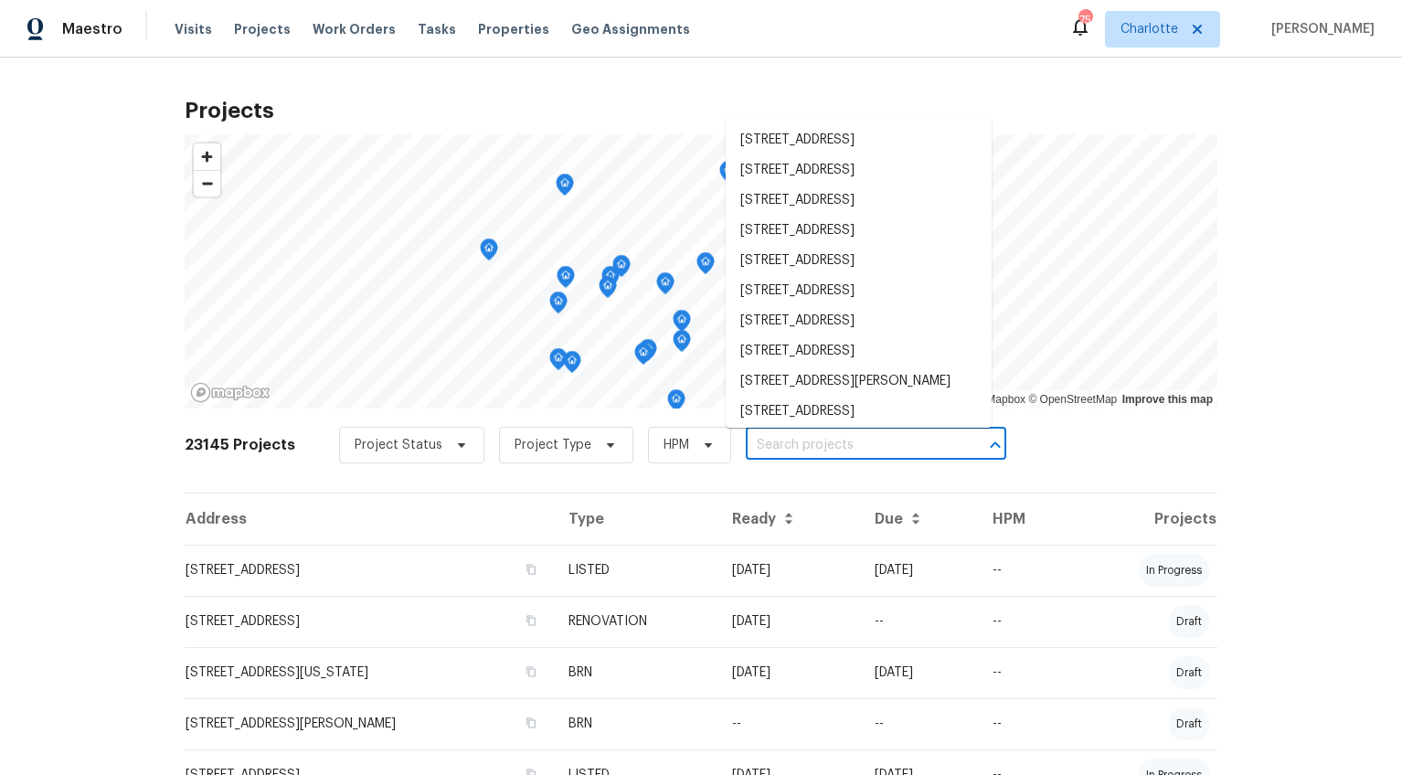
click at [754, 438] on input "text" at bounding box center [850, 445] width 209 height 28
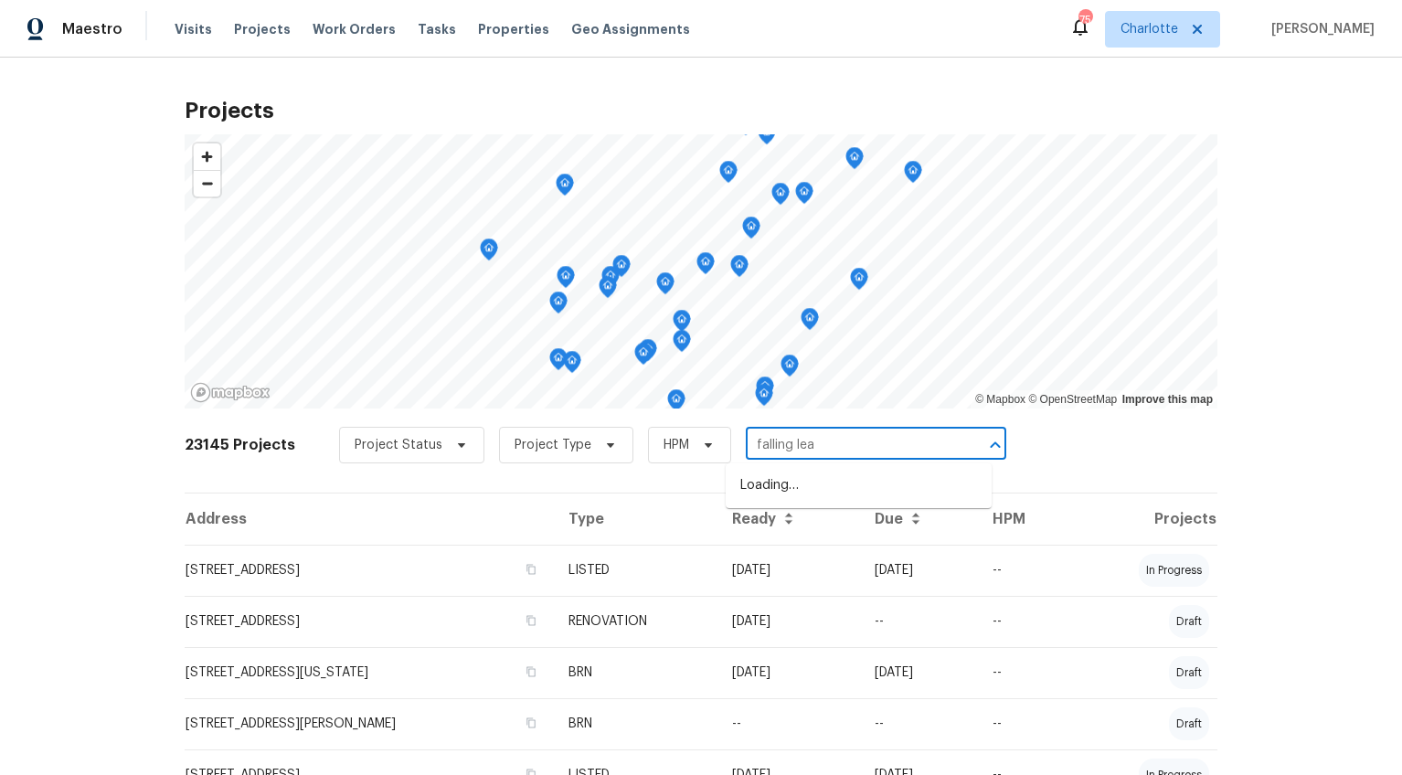
type input "falling leaf"
click at [757, 561] on li "[STREET_ADDRESS]" at bounding box center [859, 546] width 266 height 30
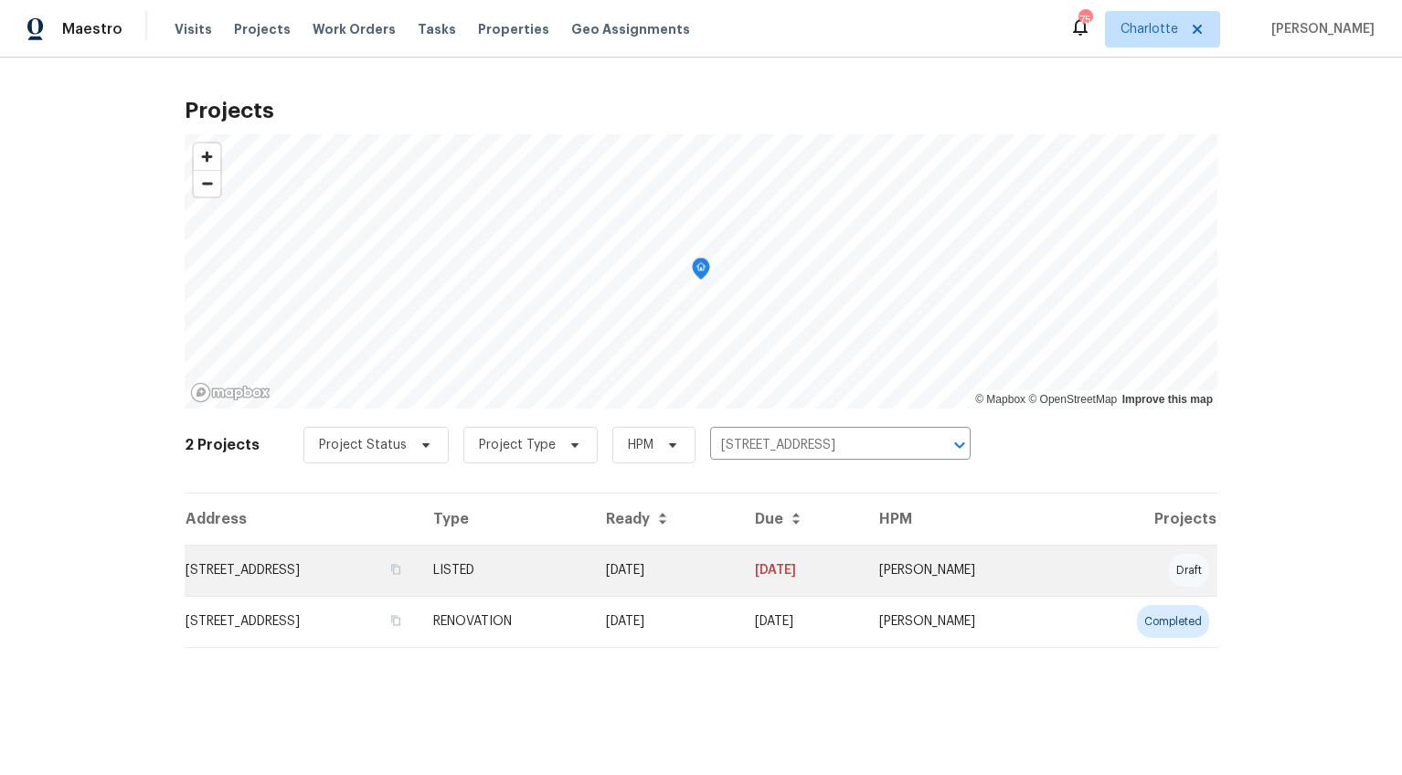
click at [340, 581] on td "[STREET_ADDRESS]" at bounding box center [302, 570] width 234 height 51
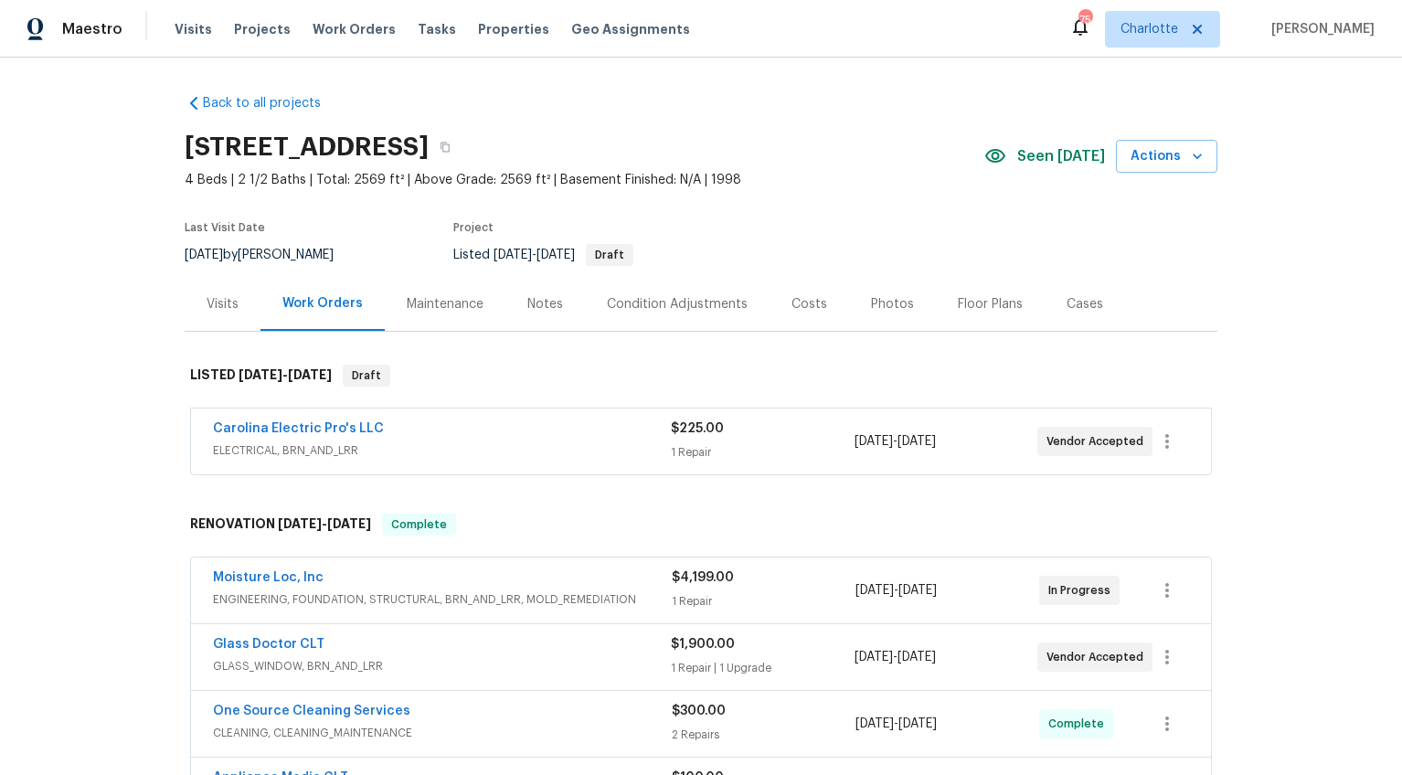
click at [409, 665] on span "GLASS_WINDOW, BRN_AND_LRR" at bounding box center [442, 666] width 458 height 18
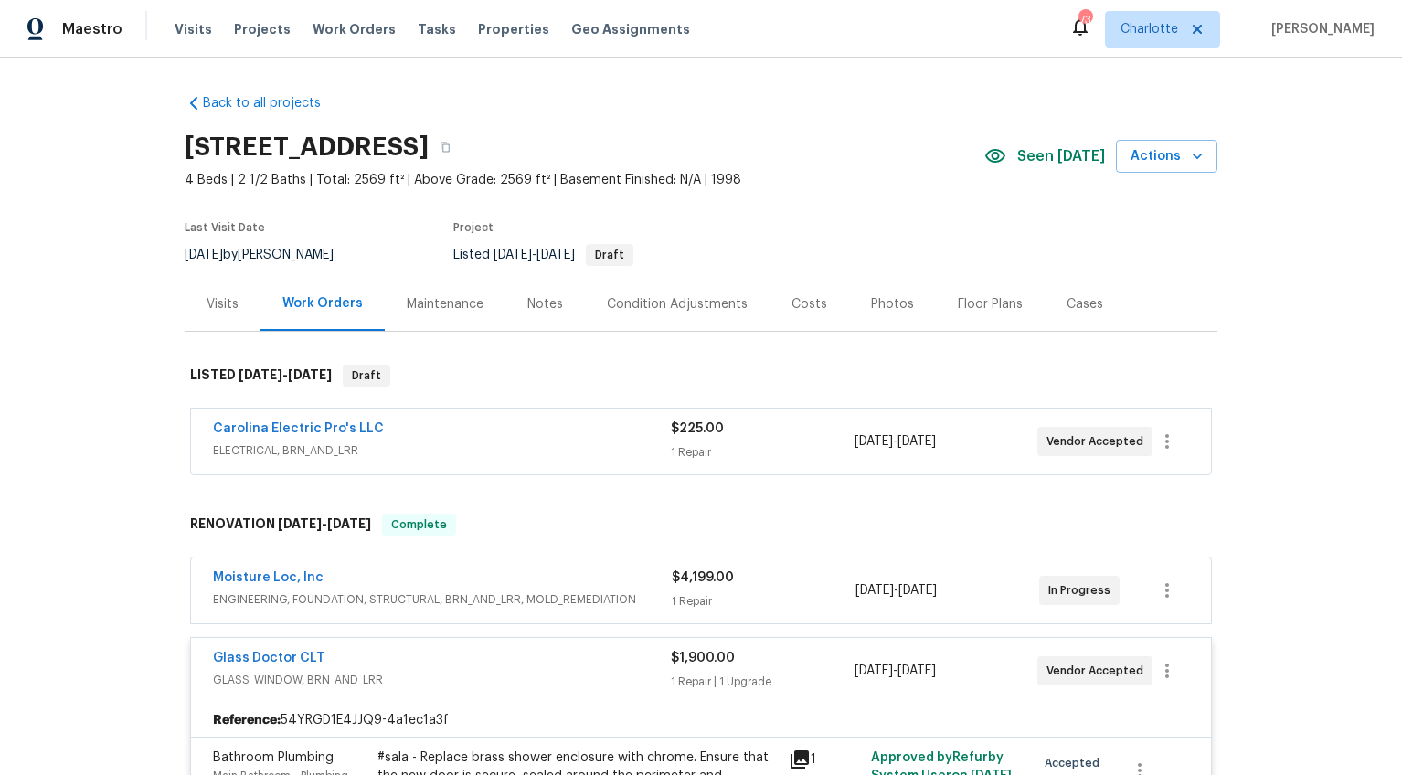
click at [852, 302] on div "Photos" at bounding box center [892, 304] width 87 height 54
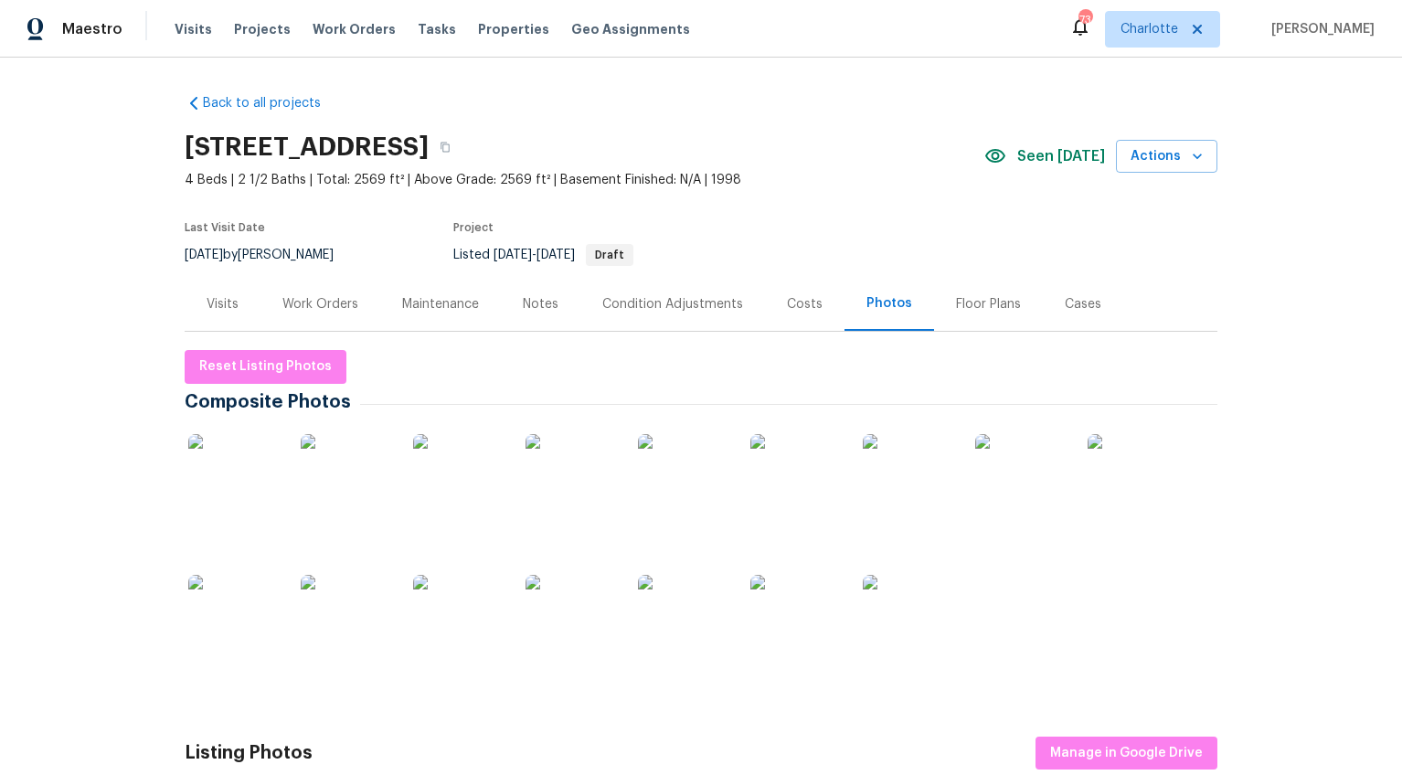
click at [219, 461] on img at bounding box center [233, 479] width 91 height 91
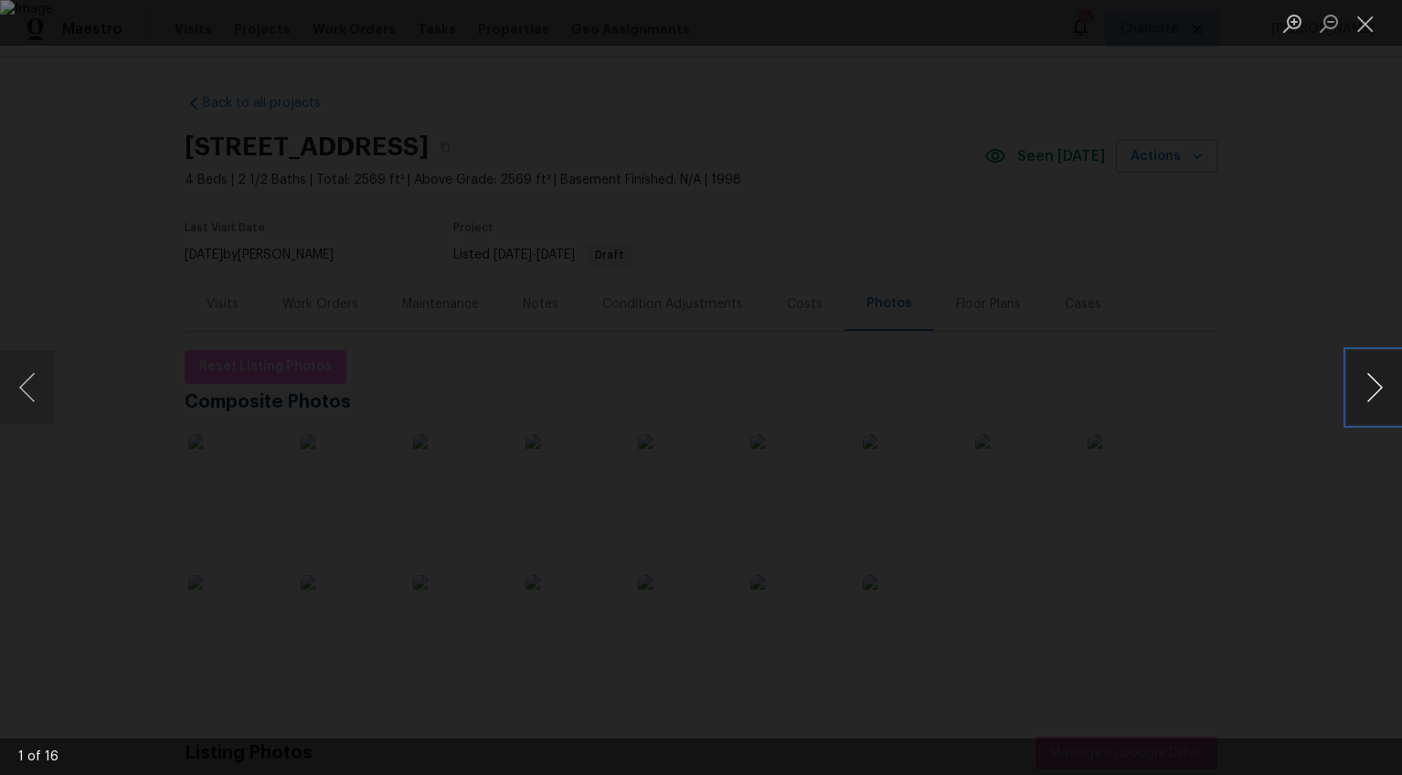
click at [1373, 397] on button "Next image" at bounding box center [1374, 387] width 55 height 73
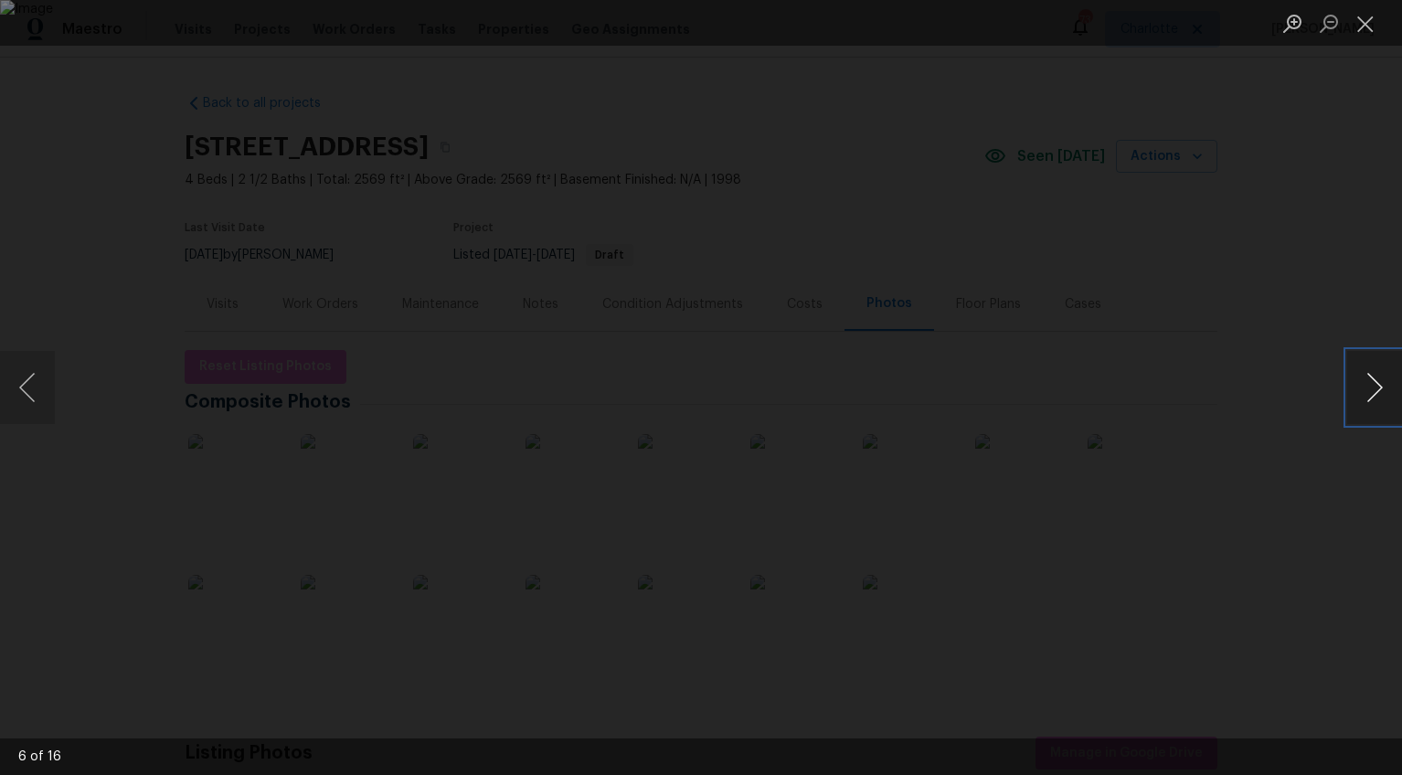
click at [1373, 397] on button "Next image" at bounding box center [1374, 387] width 55 height 73
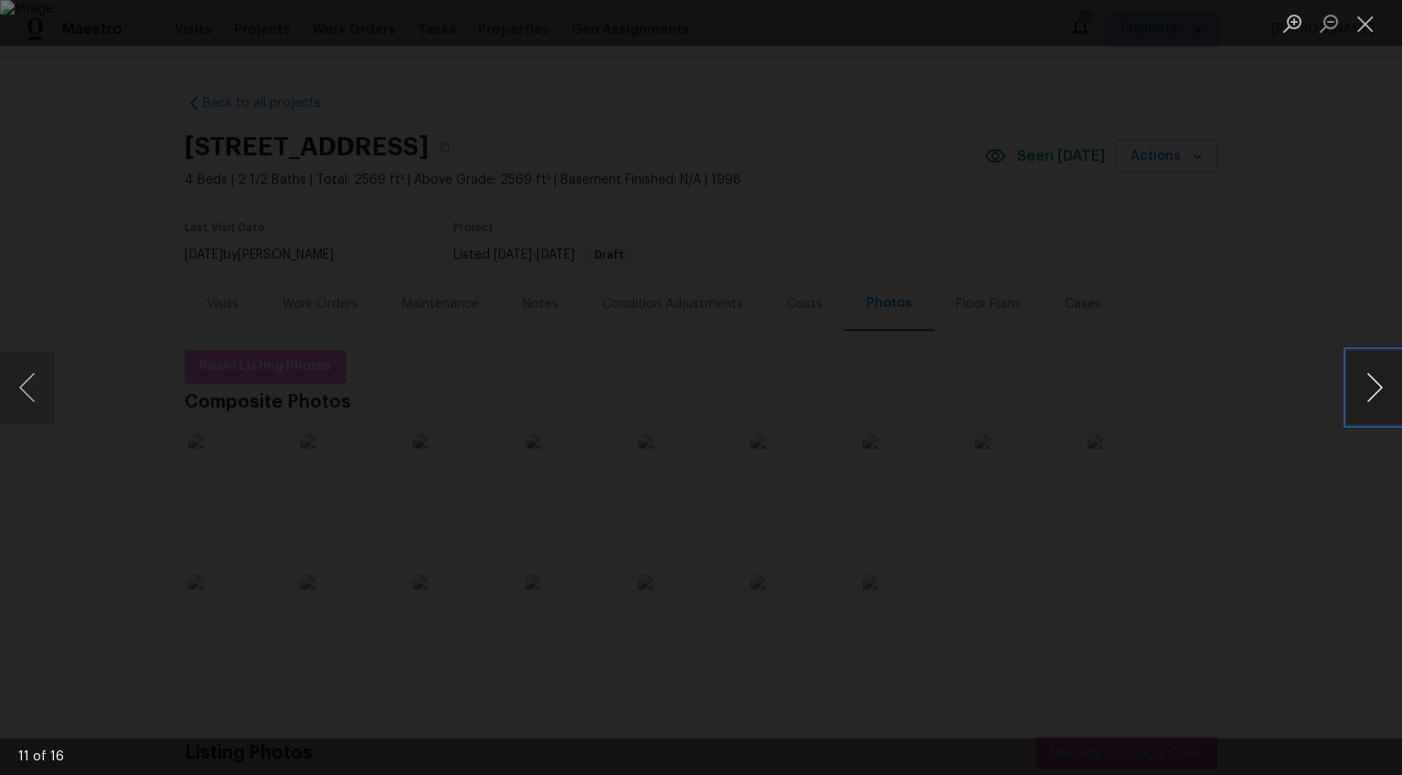
click at [1373, 397] on button "Next image" at bounding box center [1374, 387] width 55 height 73
click at [1379, 373] on button "Next image" at bounding box center [1374, 387] width 55 height 73
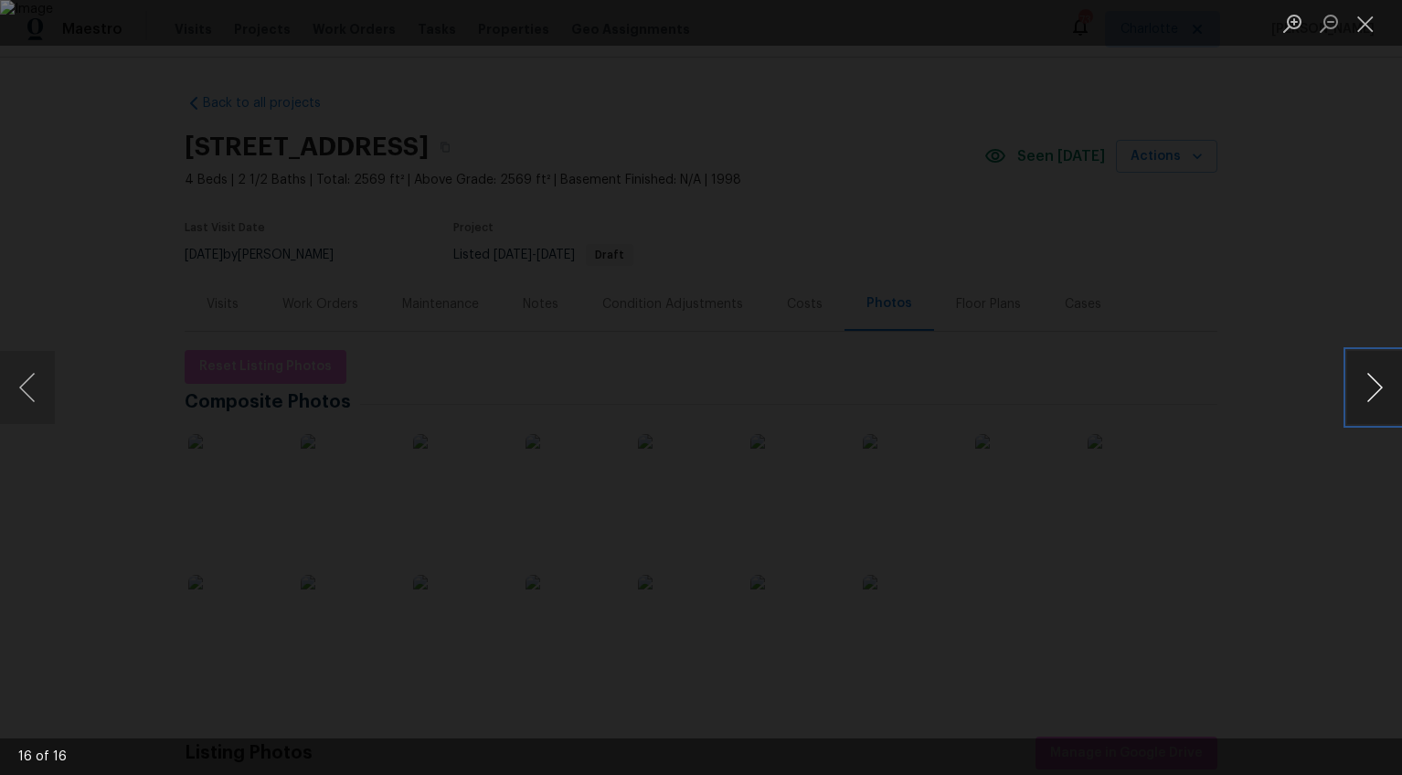
click at [1379, 373] on button "Next image" at bounding box center [1374, 387] width 55 height 73
click at [1327, 462] on div "Lightbox" at bounding box center [701, 387] width 1402 height 775
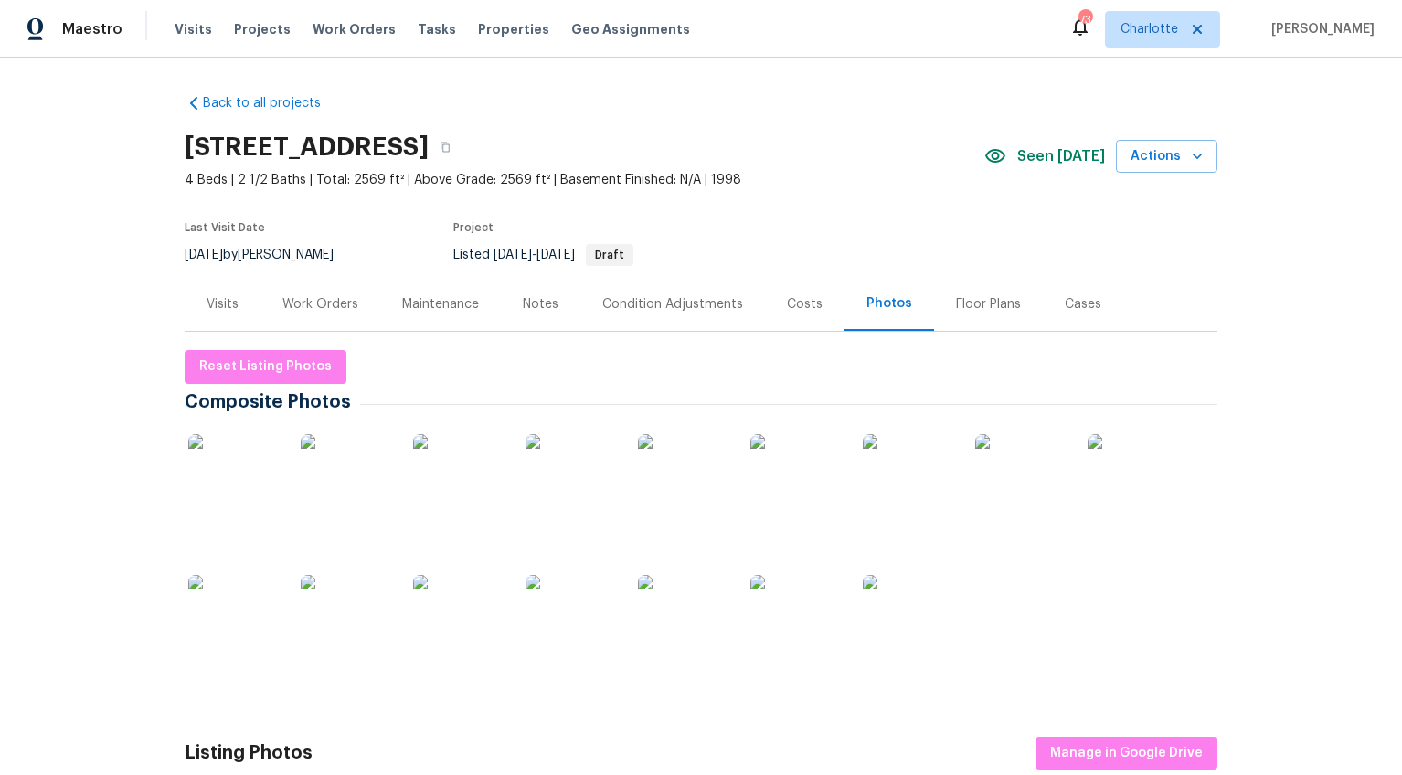
click at [282, 313] on div "Work Orders" at bounding box center [320, 304] width 120 height 54
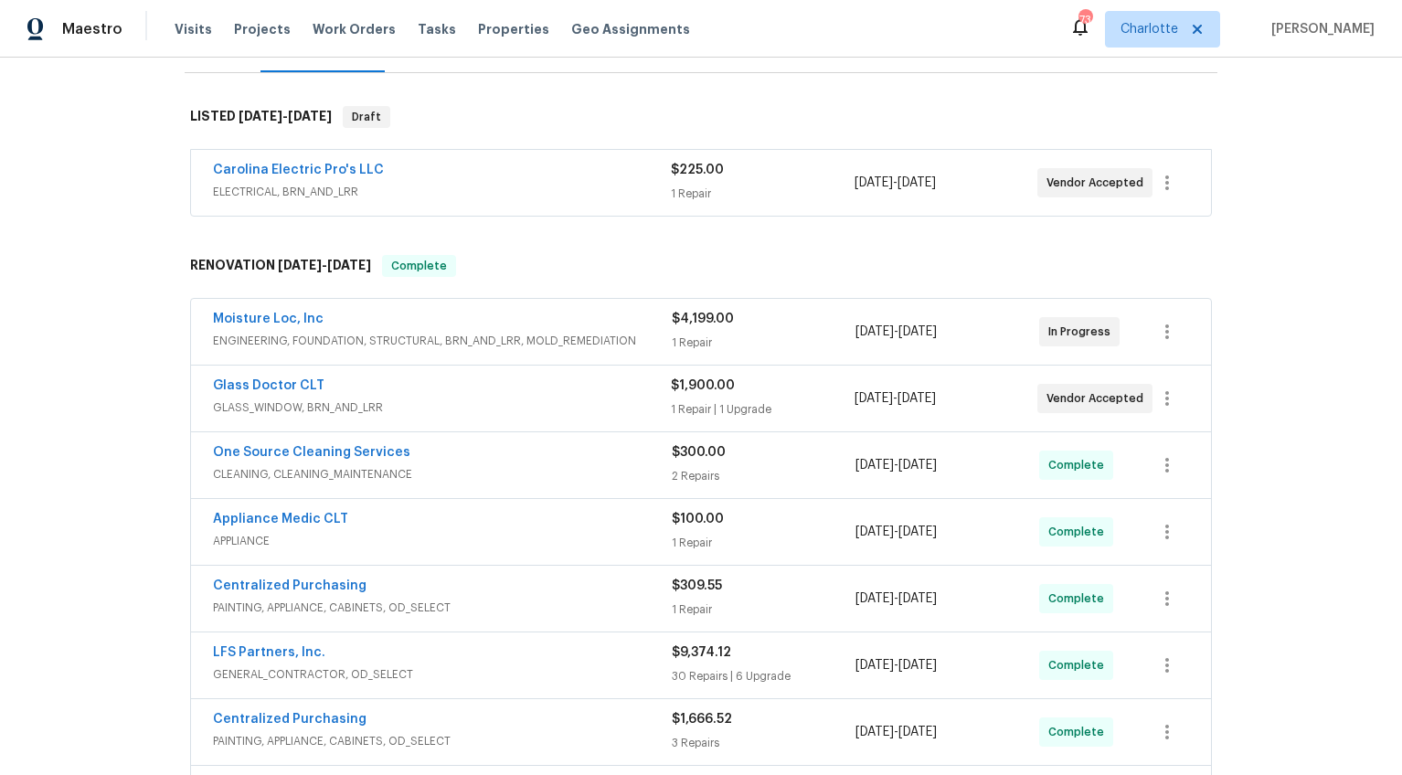
scroll to position [306, 0]
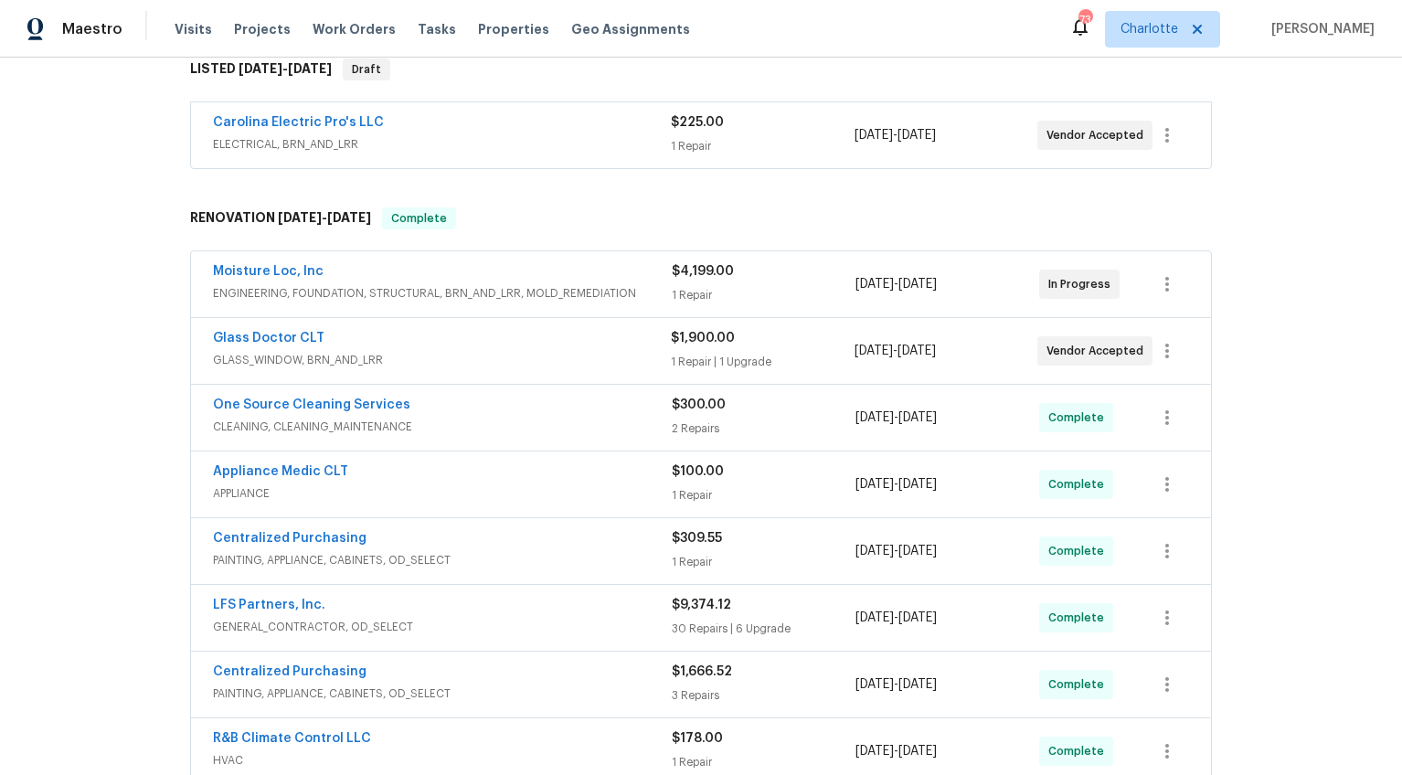
click at [415, 293] on span "ENGINEERING, FOUNDATION, STRUCTURAL, BRN_AND_LRR, MOLD_REMEDIATION" at bounding box center [442, 293] width 459 height 18
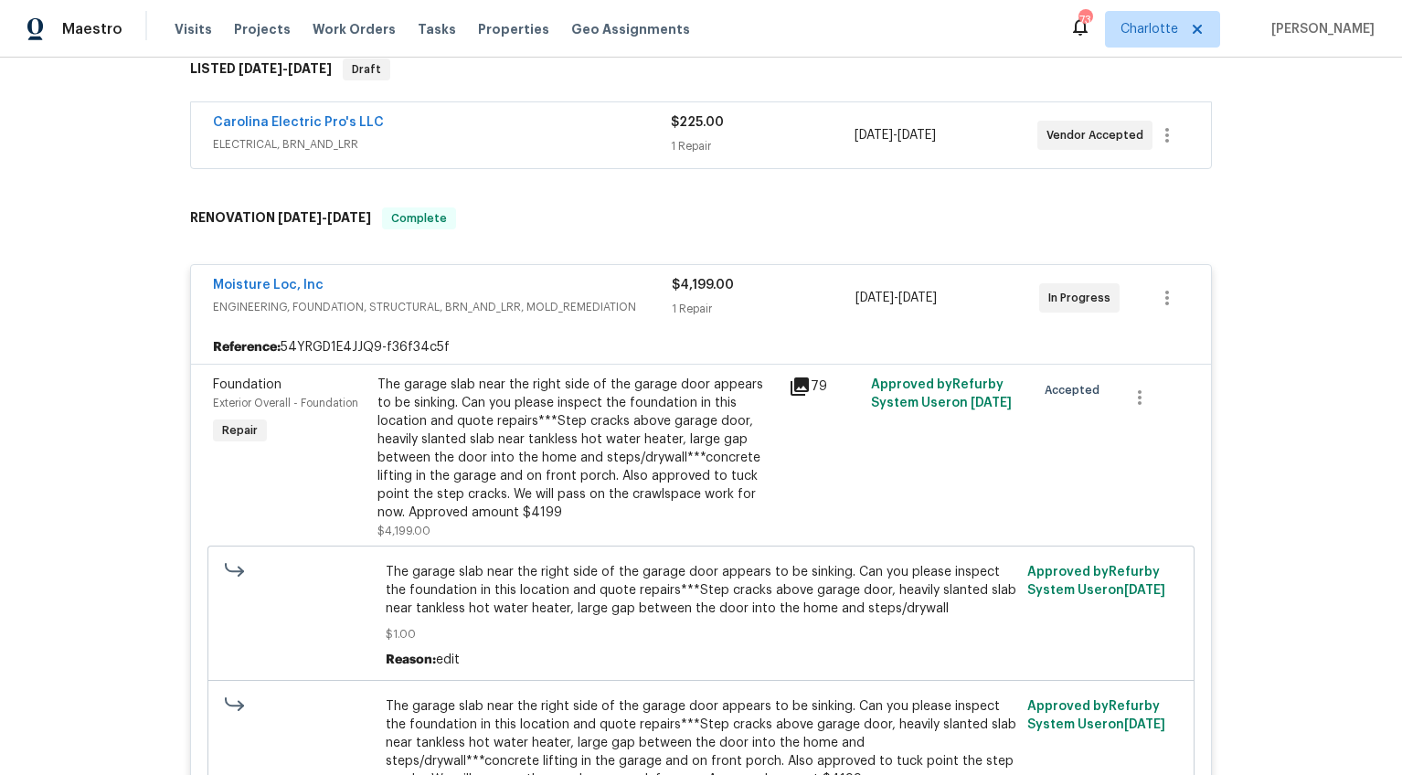
click at [562, 438] on div "The garage slab near the right side of the garage door appears to be sinking. C…" at bounding box center [577, 449] width 400 height 146
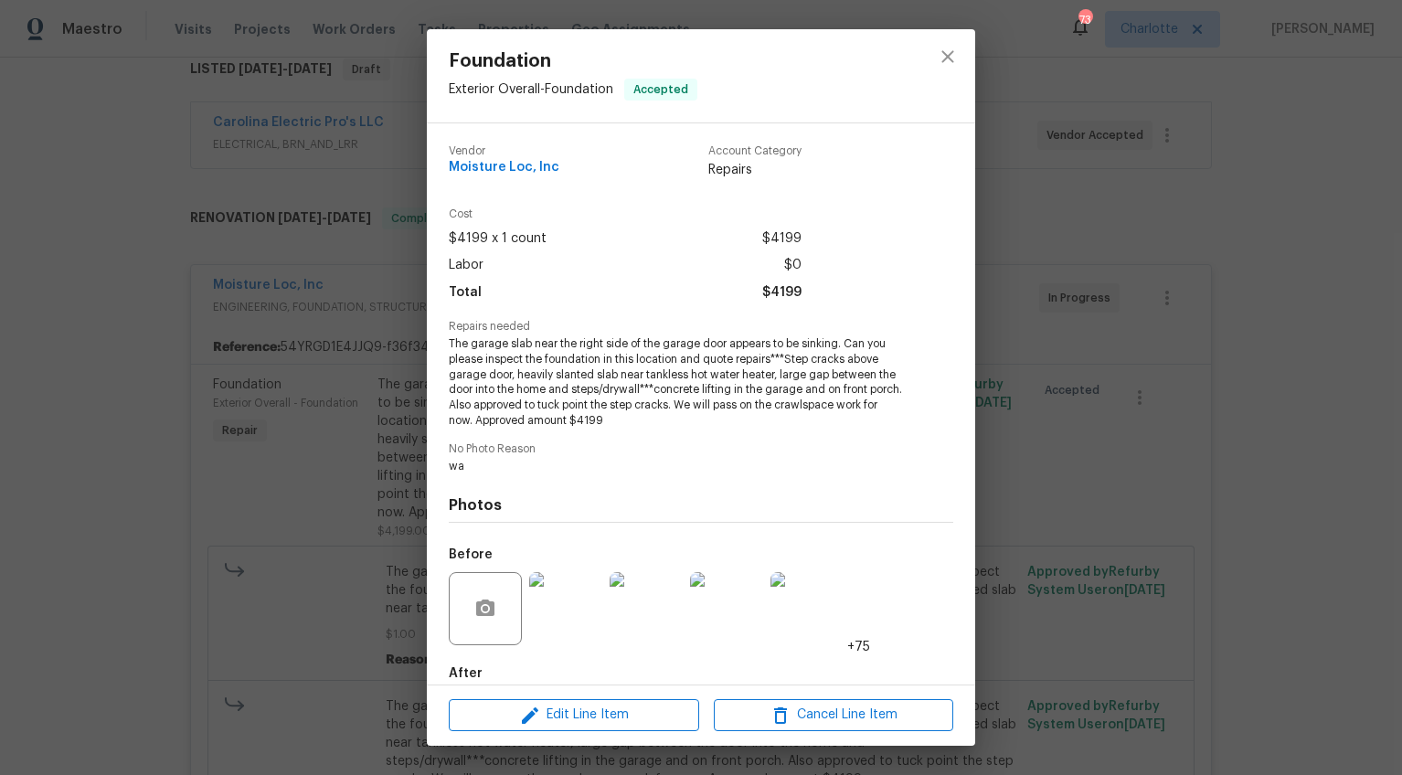
scroll to position [98, 0]
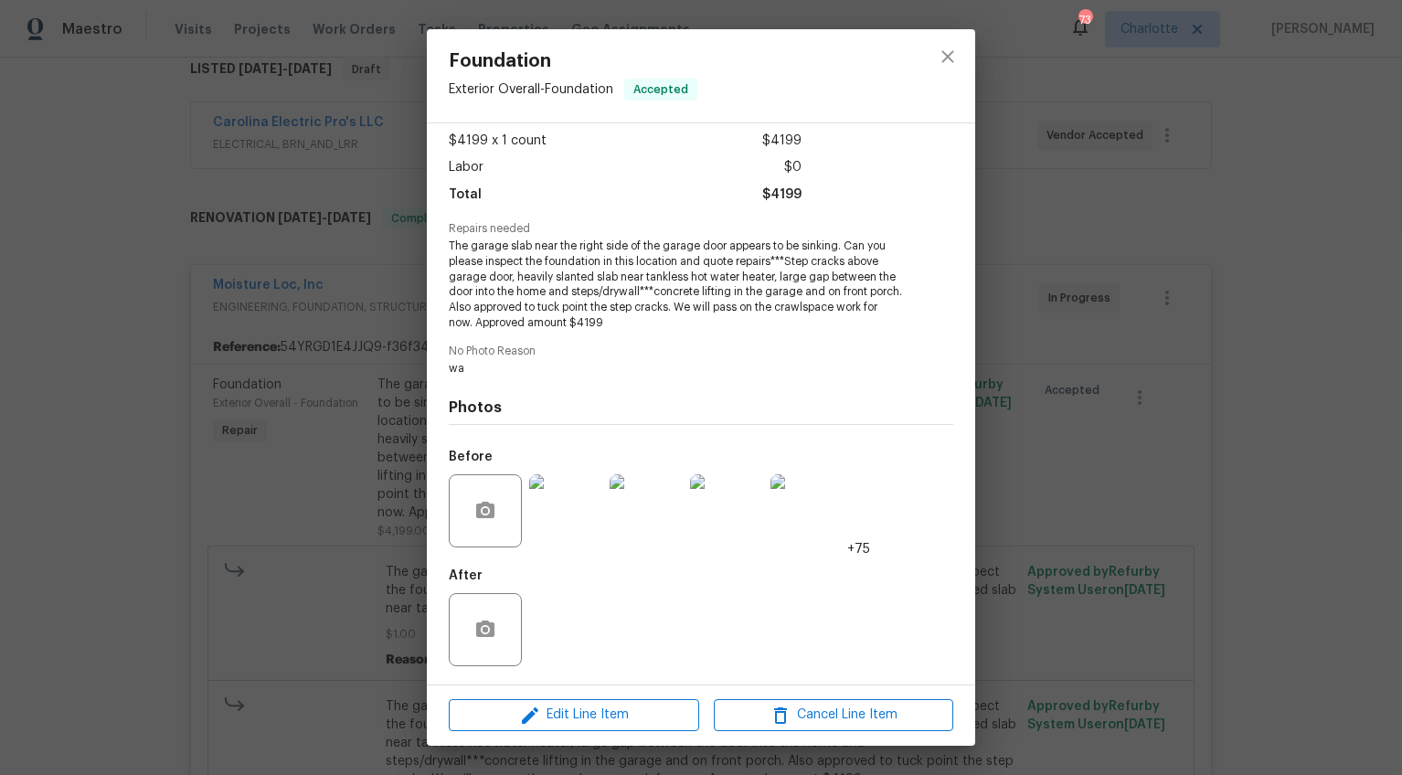
click at [1206, 525] on div "Foundation Exterior Overall - Foundation Accepted Vendor Moisture Loc, Inc Acco…" at bounding box center [701, 387] width 1402 height 775
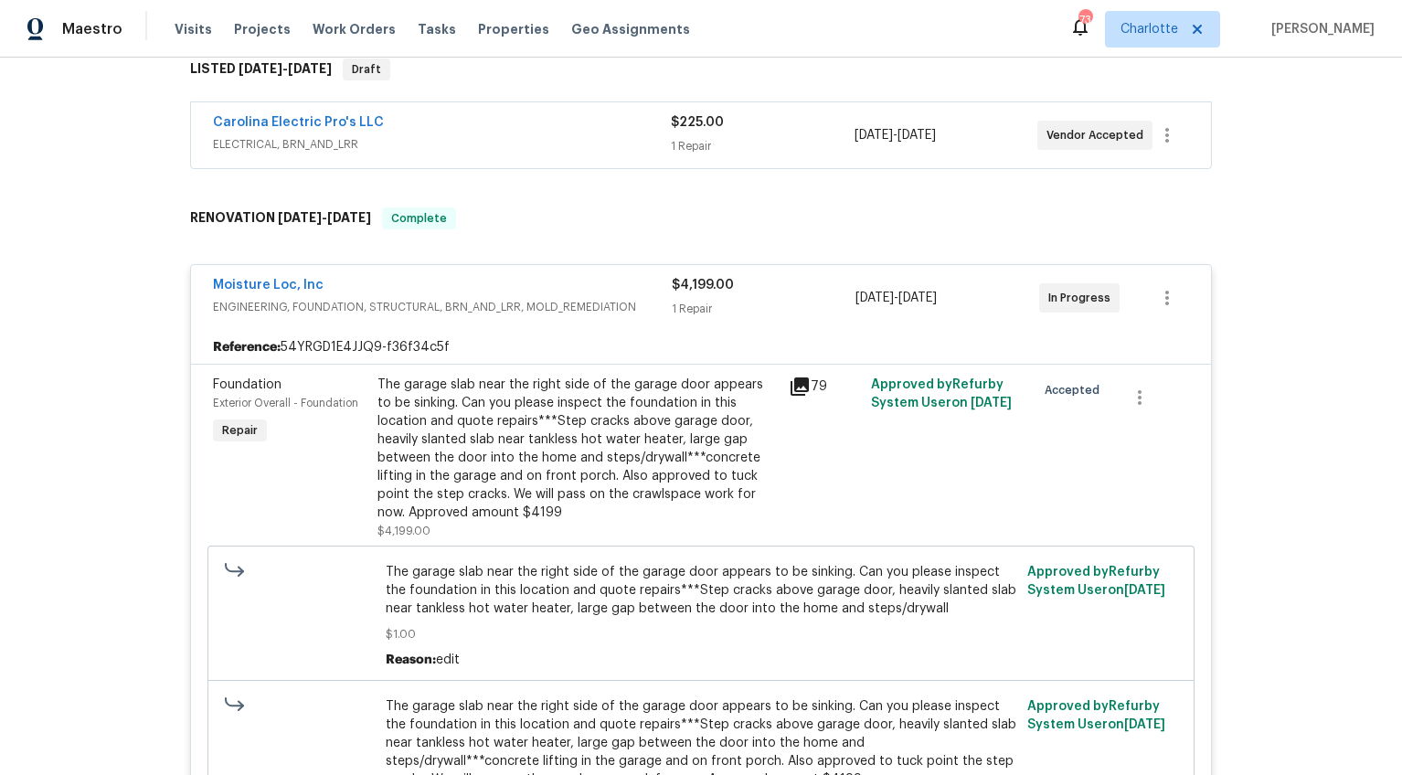
click at [522, 301] on span "ENGINEERING, FOUNDATION, STRUCTURAL, BRN_AND_LRR, MOLD_REMEDIATION" at bounding box center [442, 307] width 459 height 18
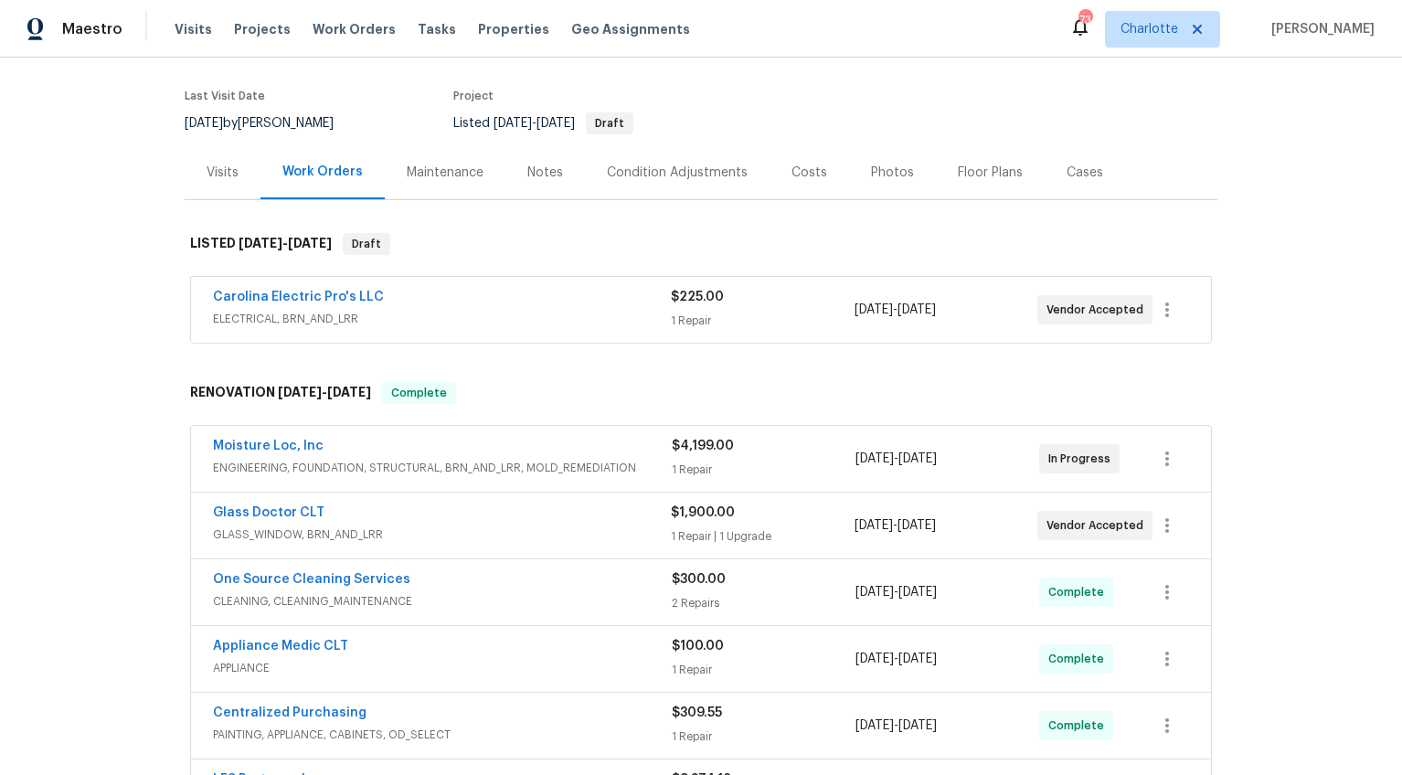
scroll to position [16, 0]
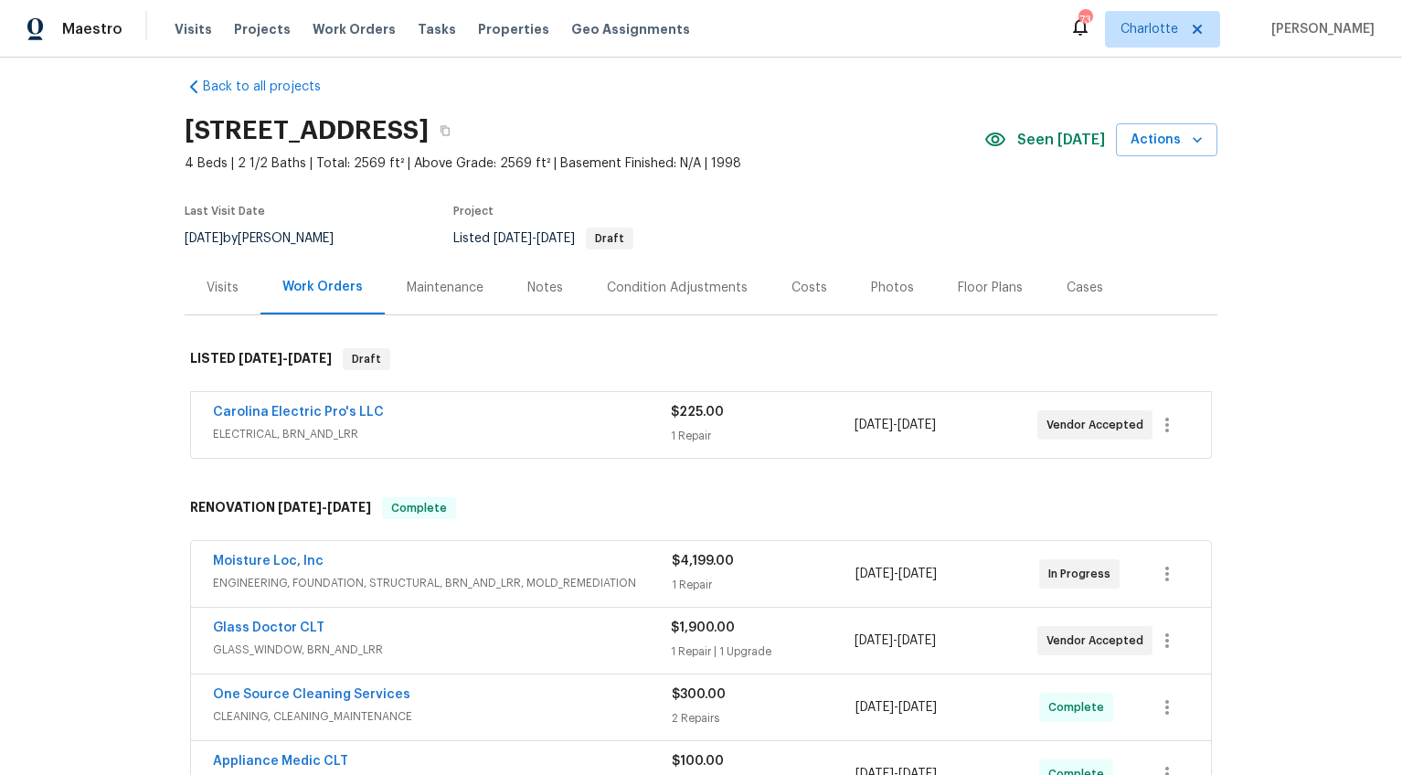
click at [527, 292] on div "Notes" at bounding box center [545, 288] width 36 height 18
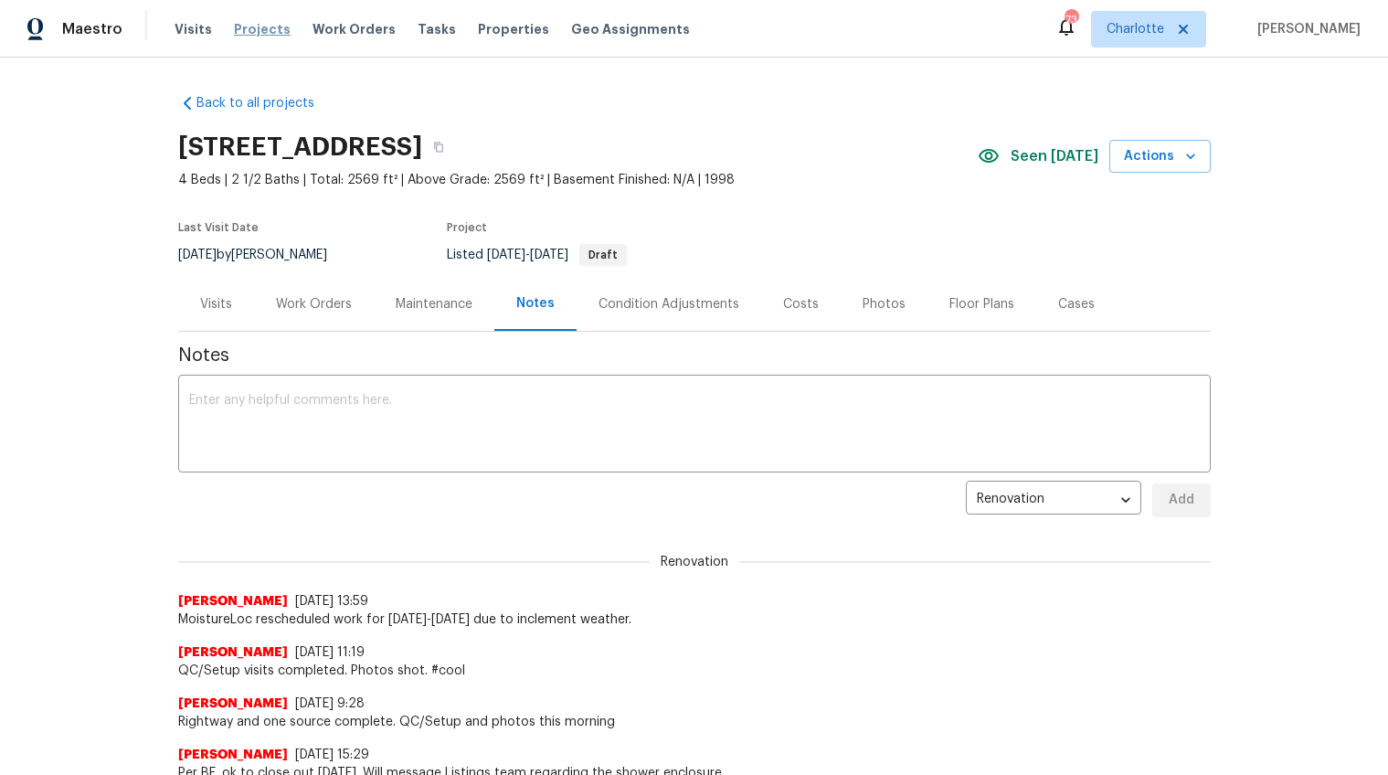
click at [262, 24] on span "Projects" at bounding box center [262, 29] width 57 height 18
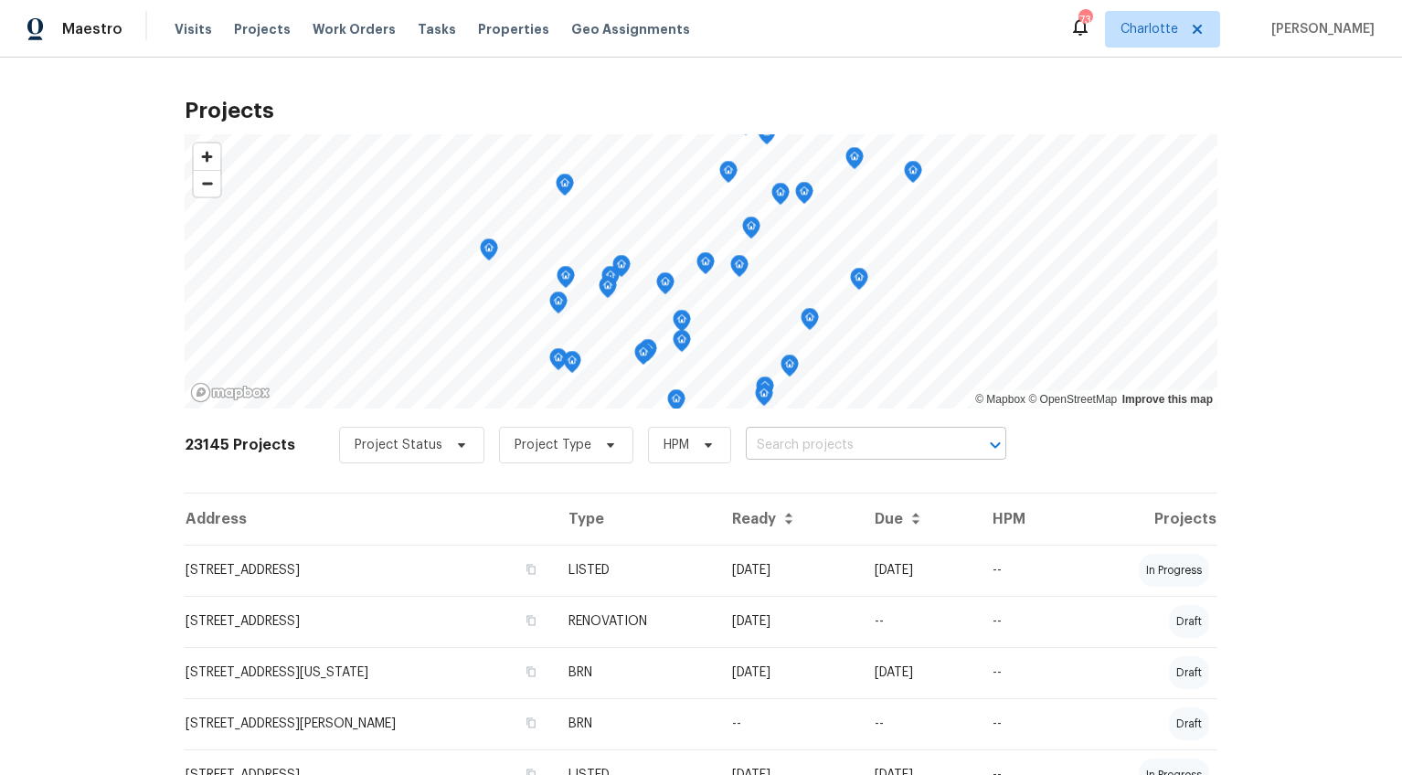
click at [792, 436] on input "text" at bounding box center [850, 445] width 209 height 28
type input "1047"
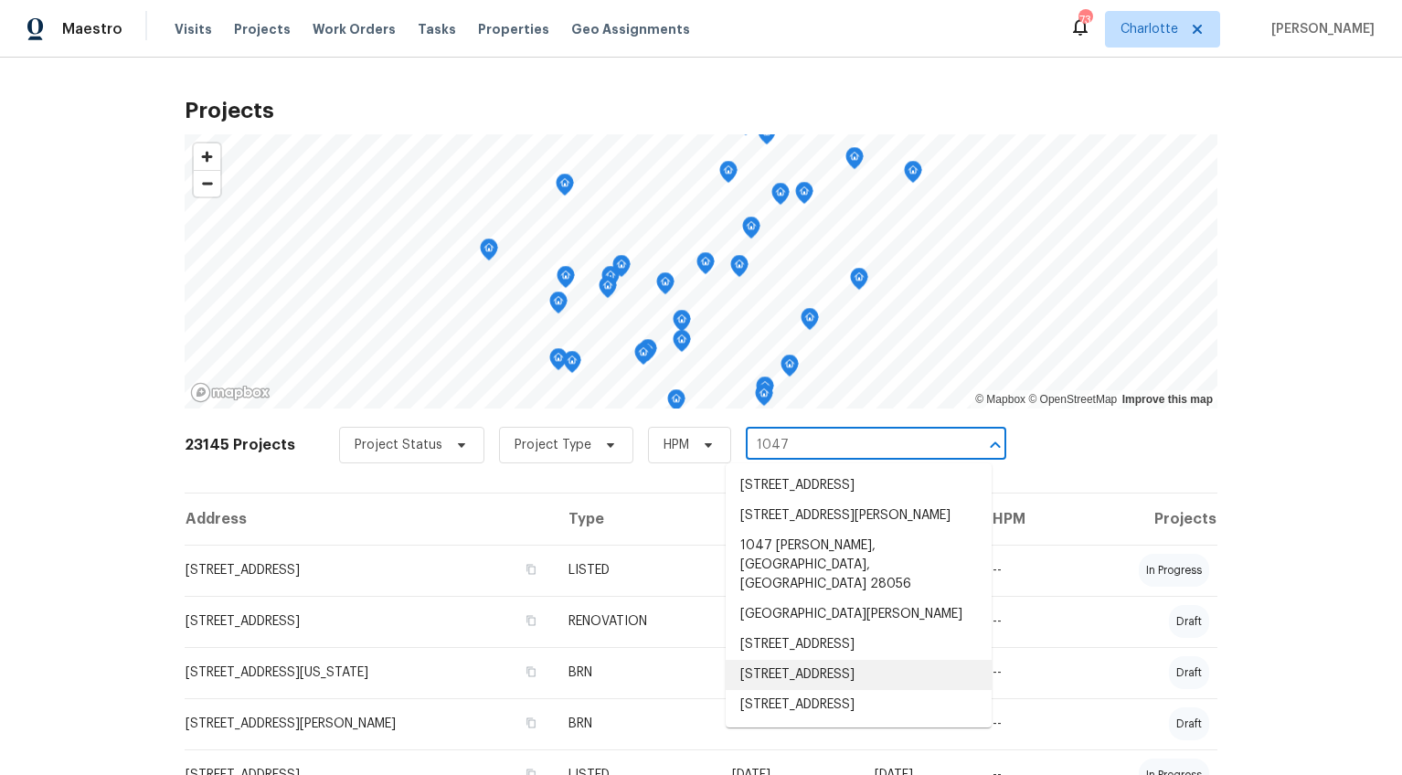
click at [850, 674] on li "1047 Mallard Dr, Rock Hill, SC 29732" at bounding box center [859, 675] width 266 height 30
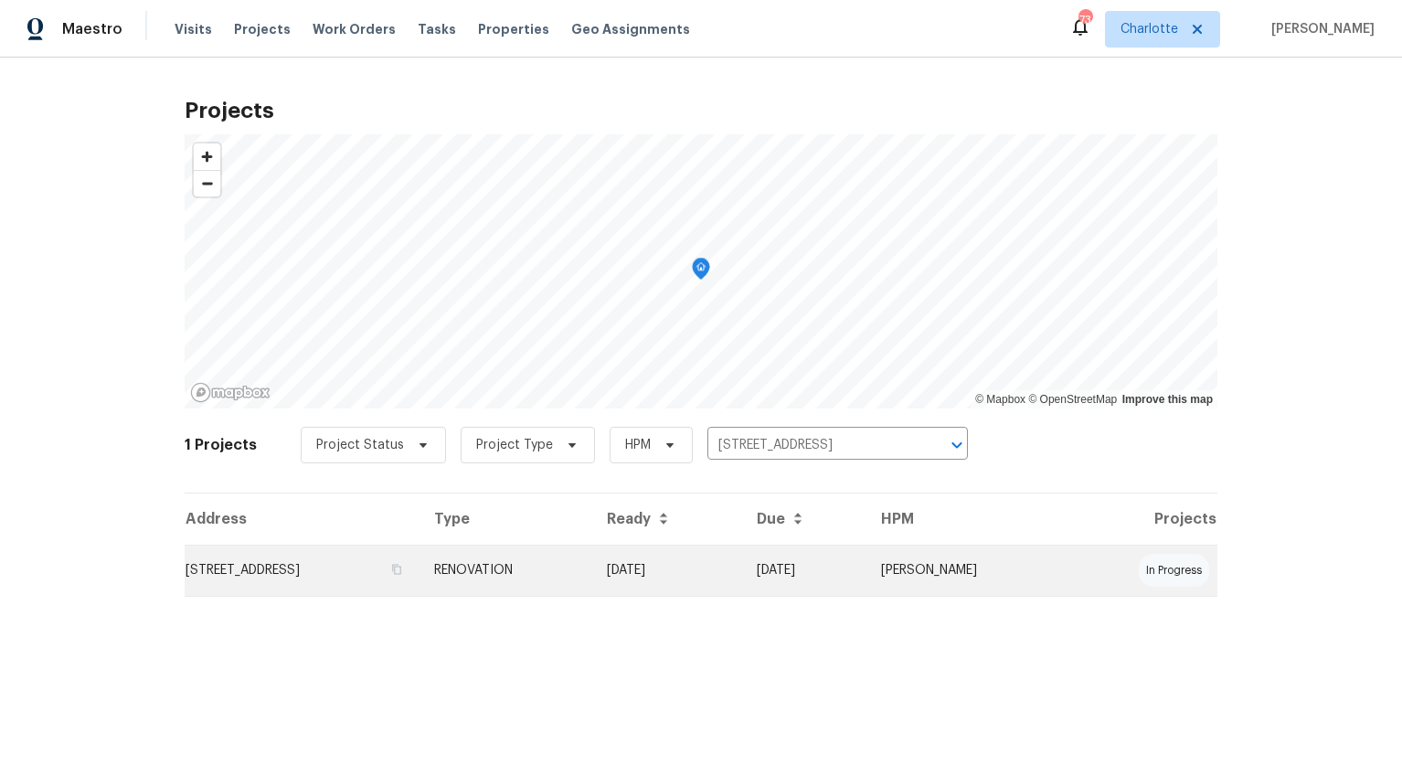
click at [313, 559] on td "1047 Mallard Dr, Rock Hill, SC 29732" at bounding box center [302, 570] width 235 height 51
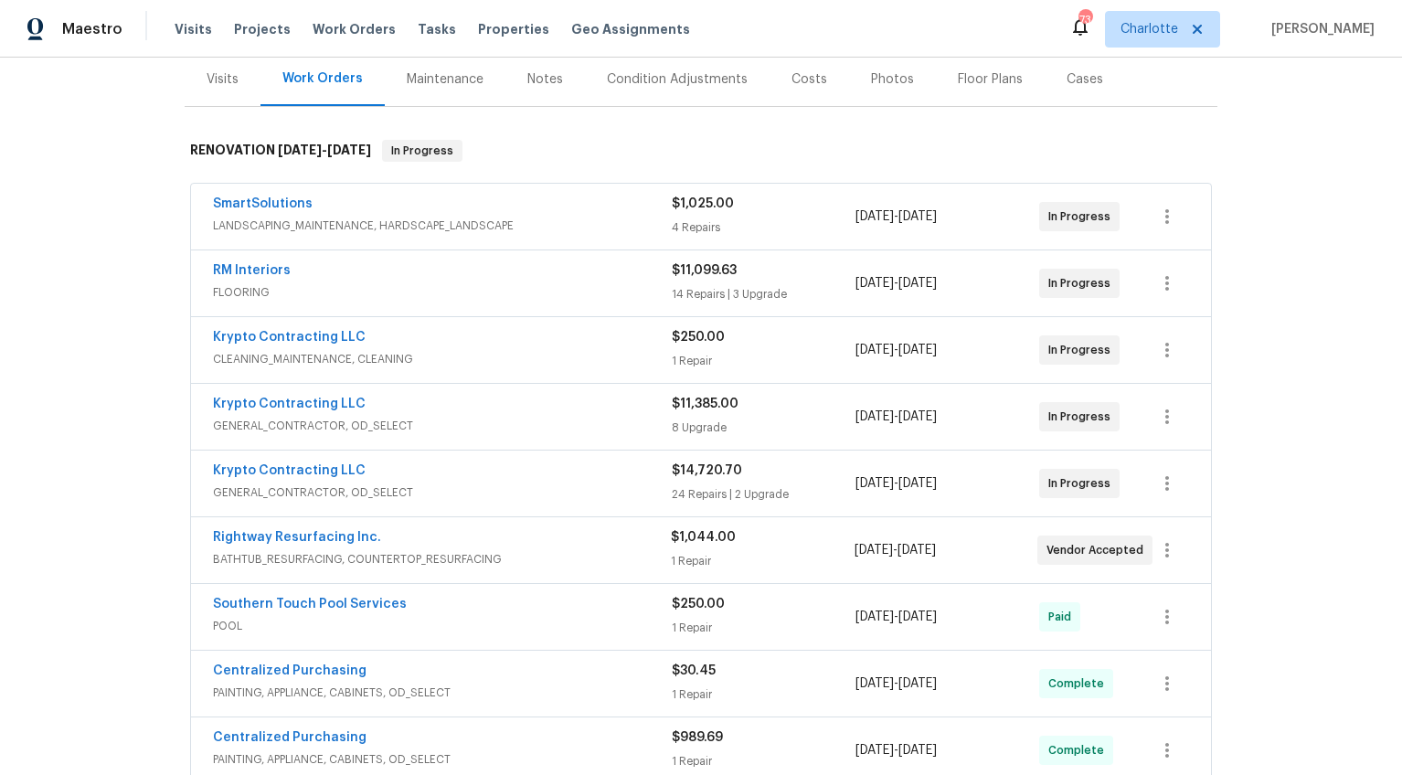
scroll to position [238, 0]
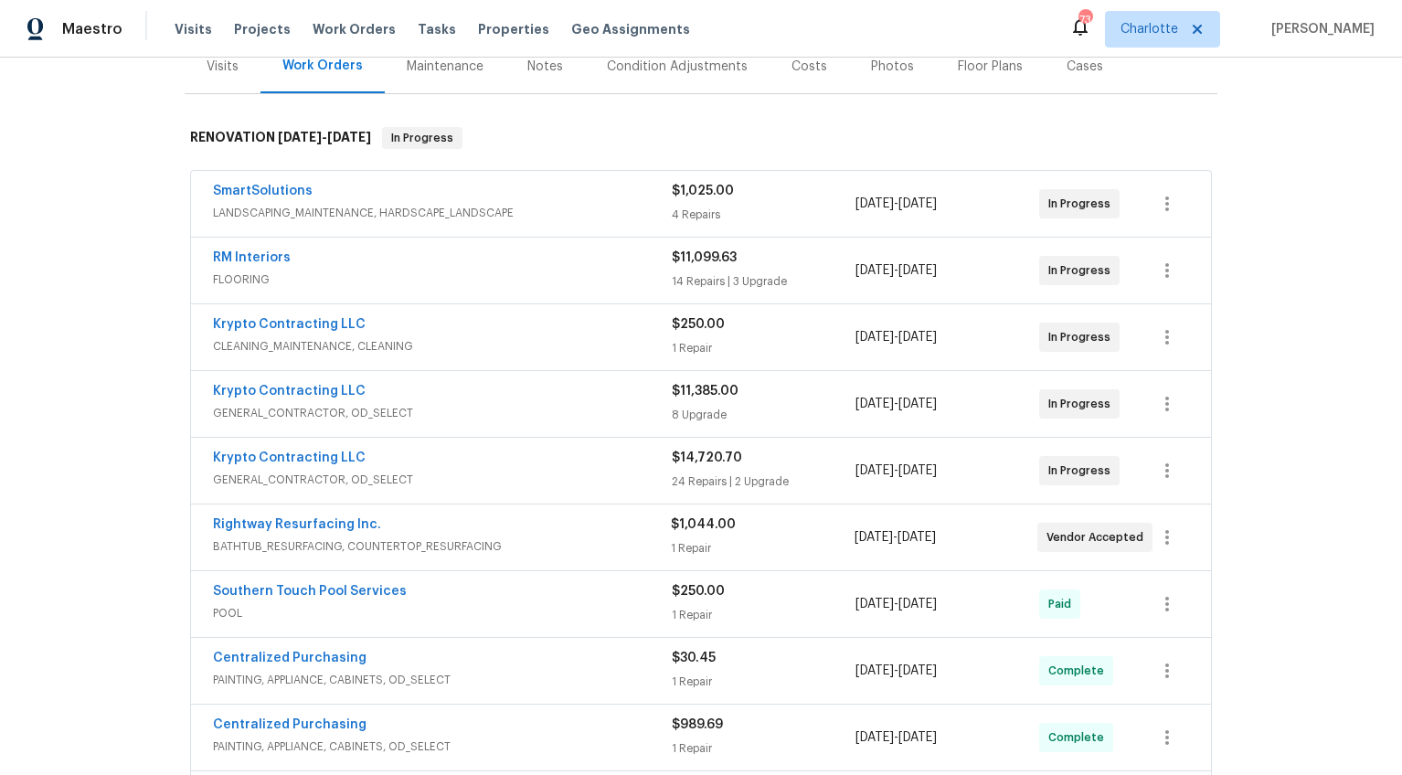
click at [496, 198] on div "SmartSolutions" at bounding box center [442, 193] width 459 height 22
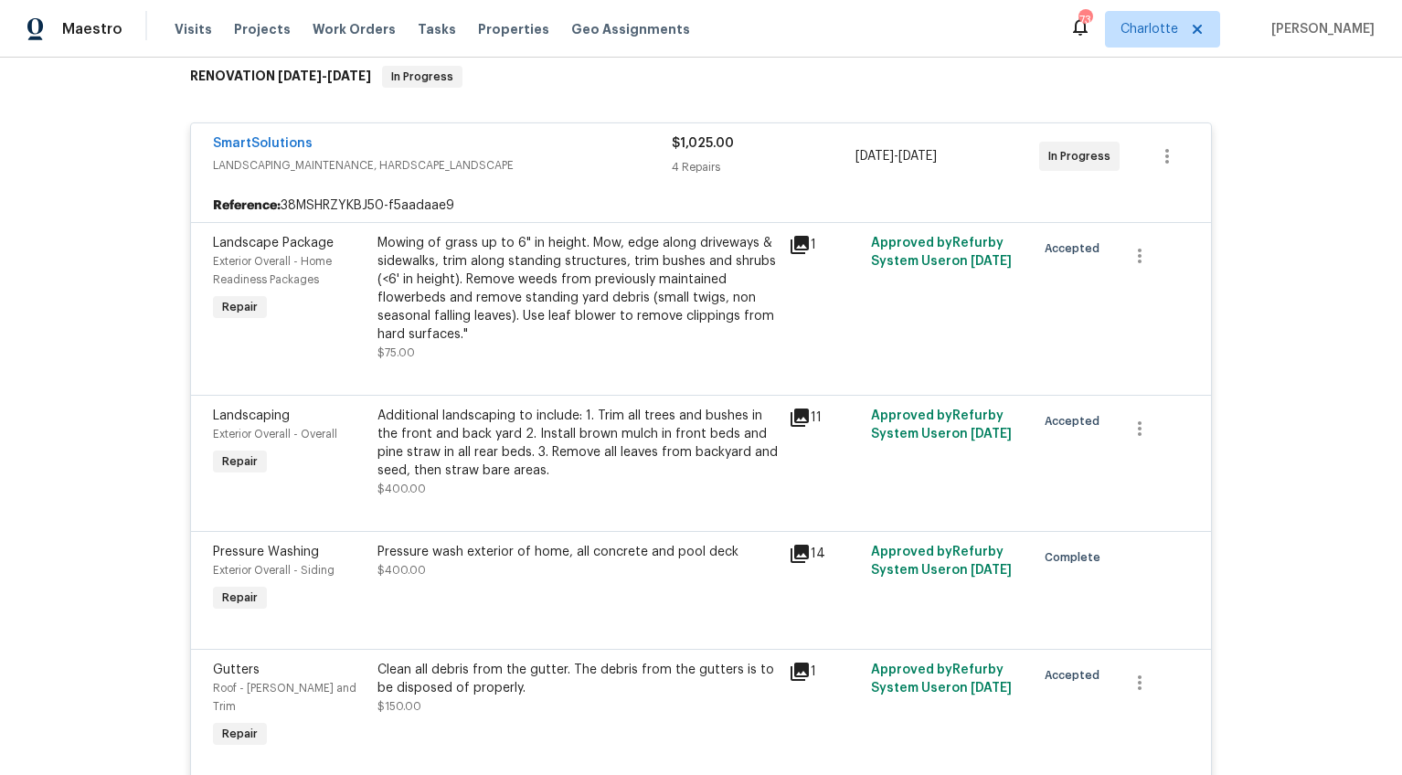
scroll to position [313, 0]
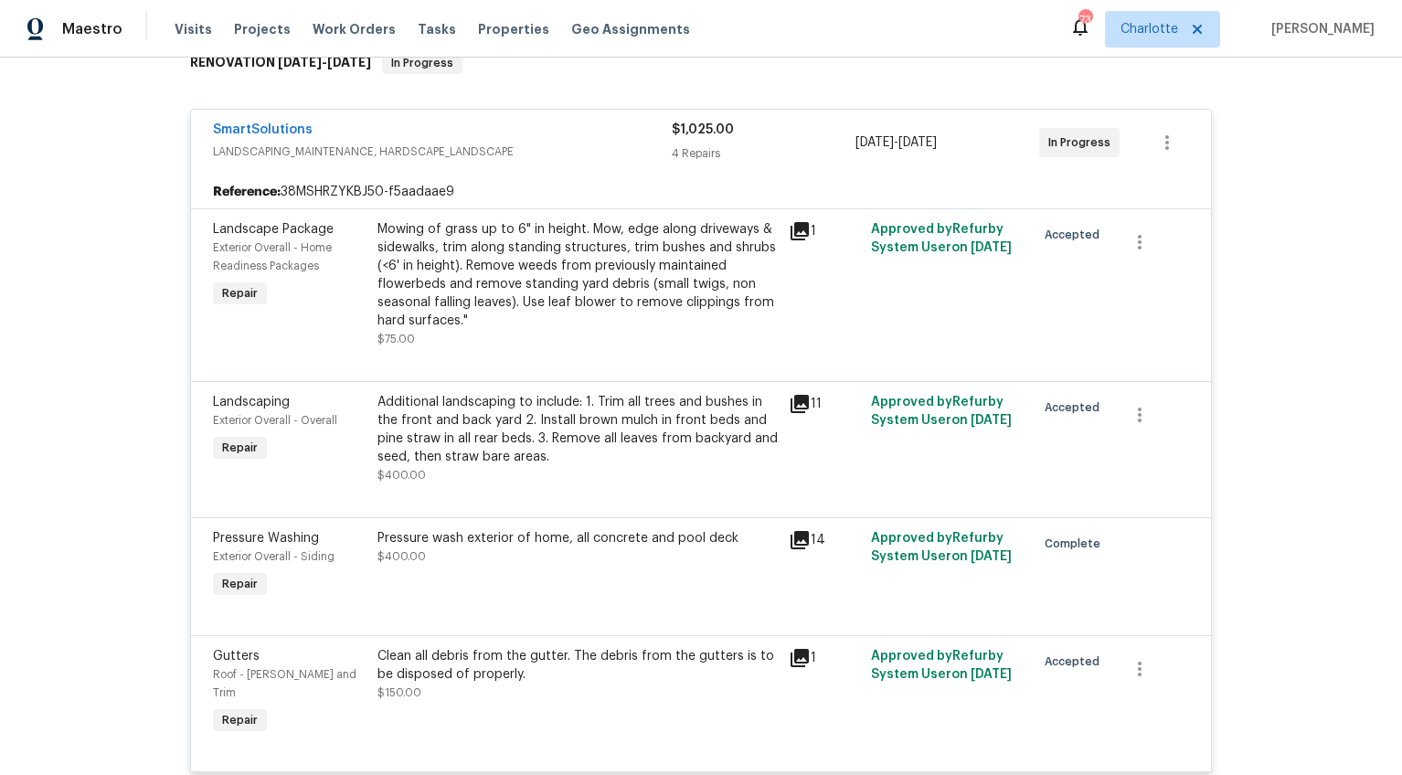
click at [511, 138] on div "SmartSolutions" at bounding box center [442, 132] width 459 height 22
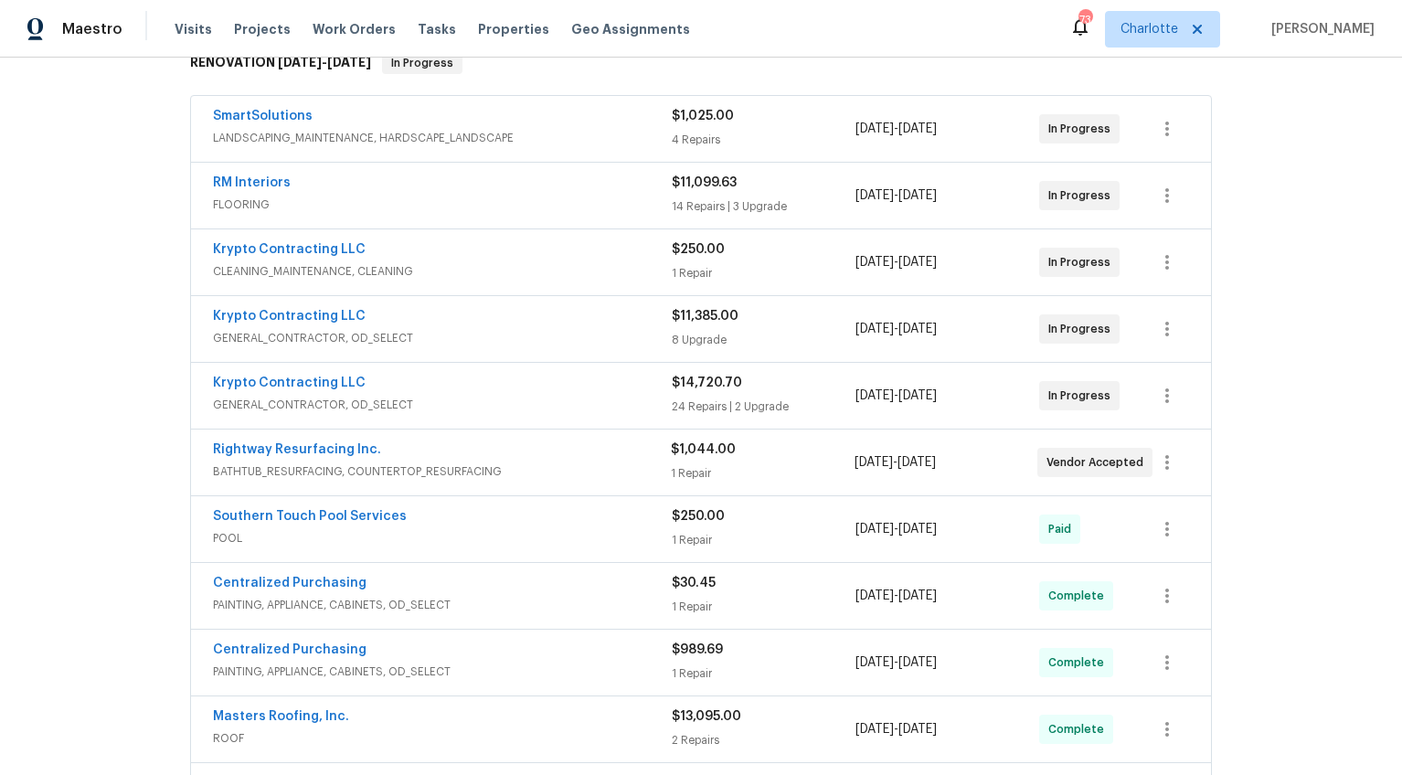
click at [484, 192] on div "RM Interiors" at bounding box center [442, 185] width 459 height 22
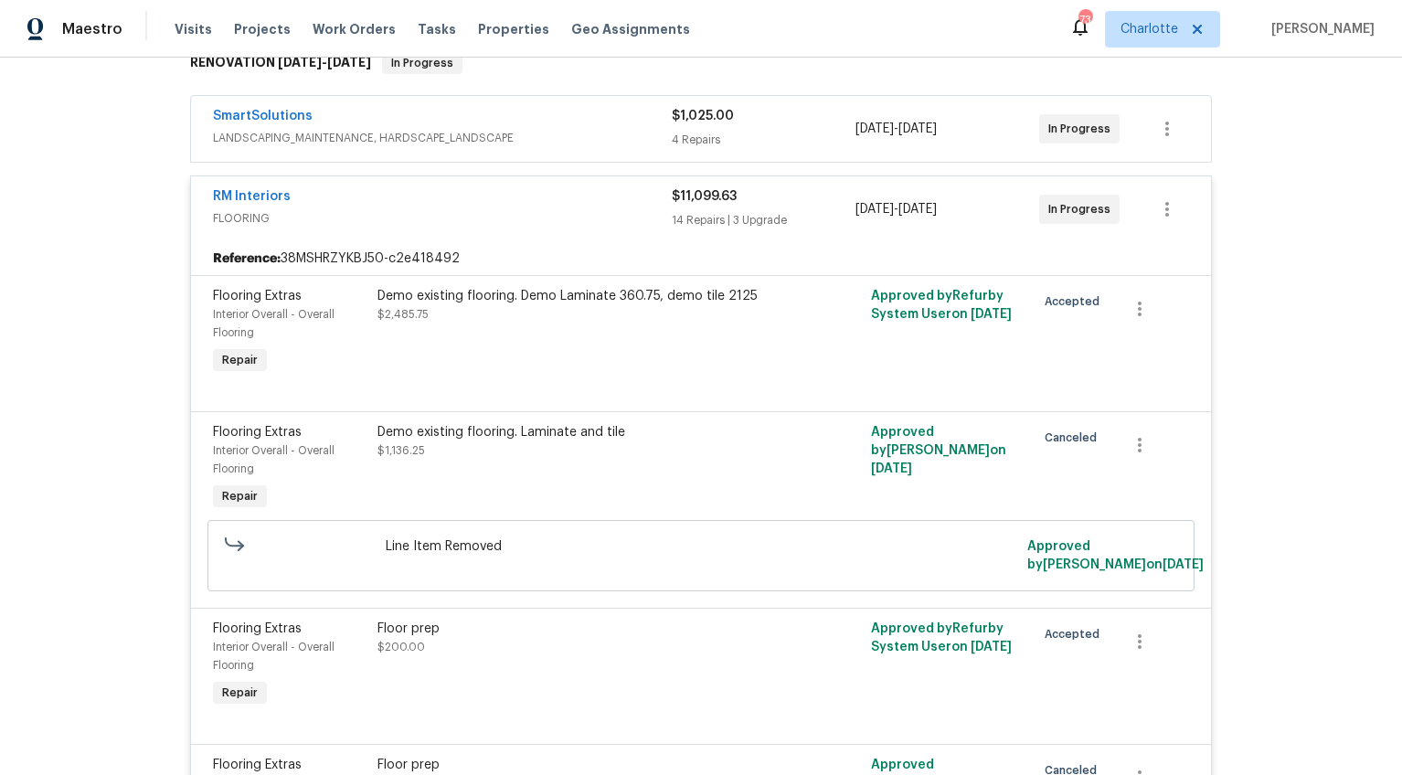
click at [486, 195] on div "RM Interiors" at bounding box center [442, 198] width 459 height 22
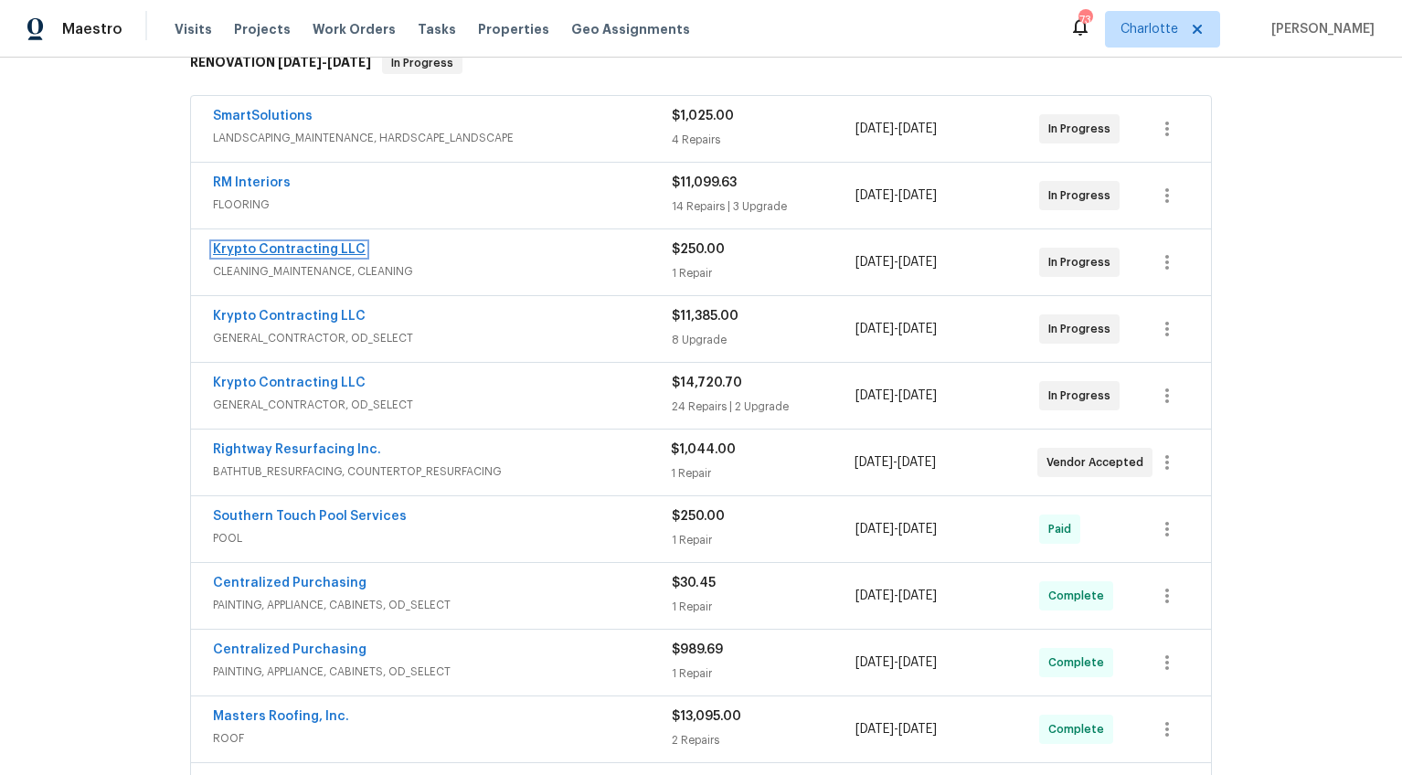
click at [328, 246] on link "Krypto Contracting LLC" at bounding box center [289, 249] width 153 height 13
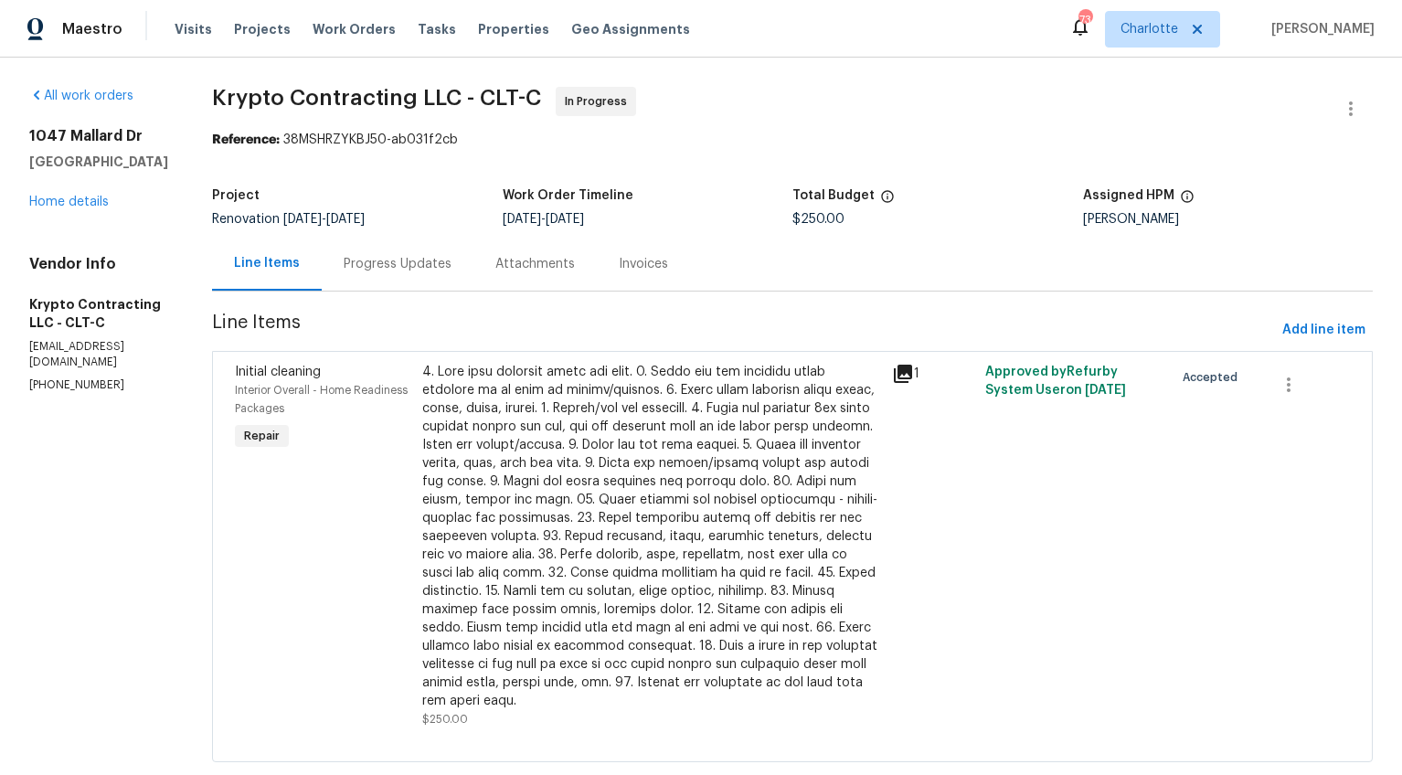
click at [423, 249] on div "Progress Updates" at bounding box center [398, 264] width 152 height 54
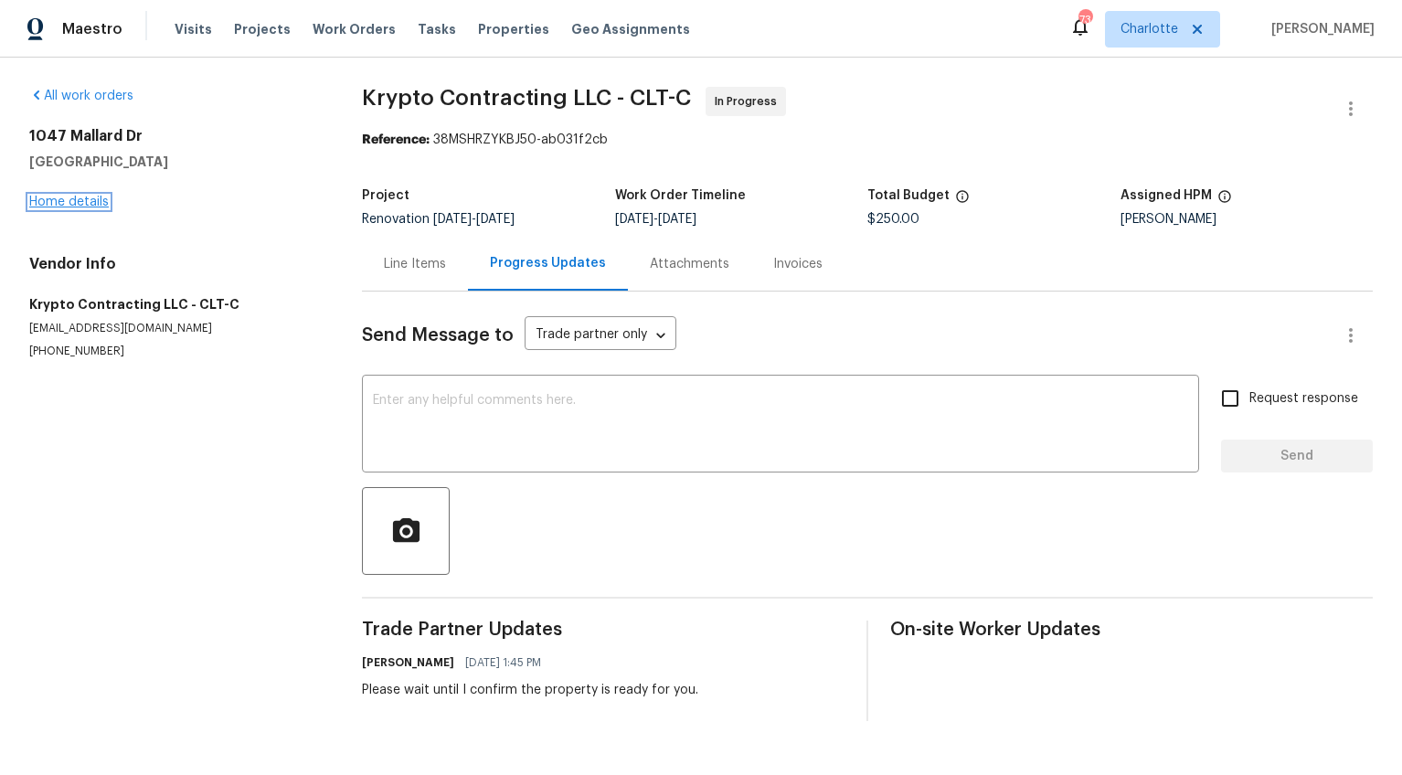
click at [90, 196] on link "Home details" at bounding box center [69, 202] width 80 height 13
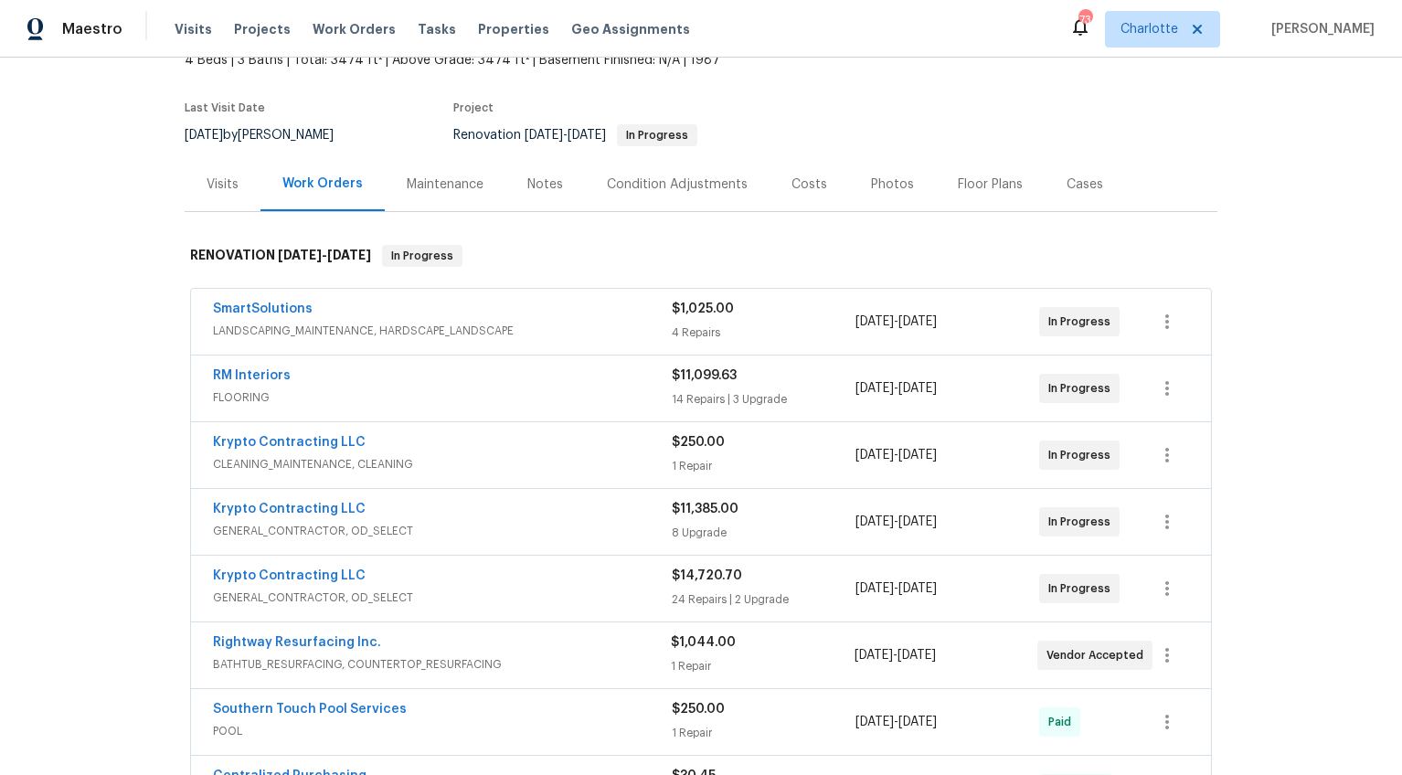
scroll to position [212, 0]
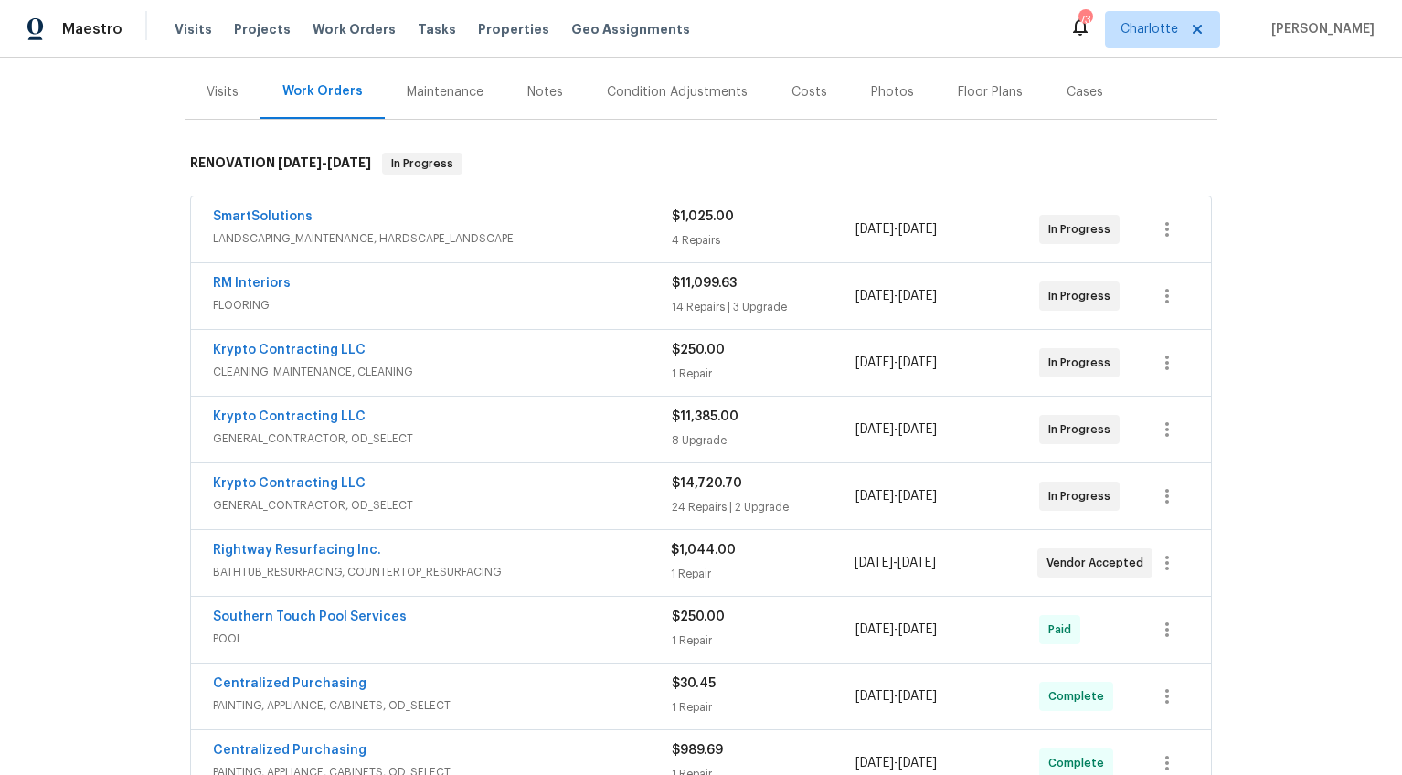
click at [493, 437] on span "GENERAL_CONTRACTOR, OD_SELECT" at bounding box center [442, 439] width 459 height 18
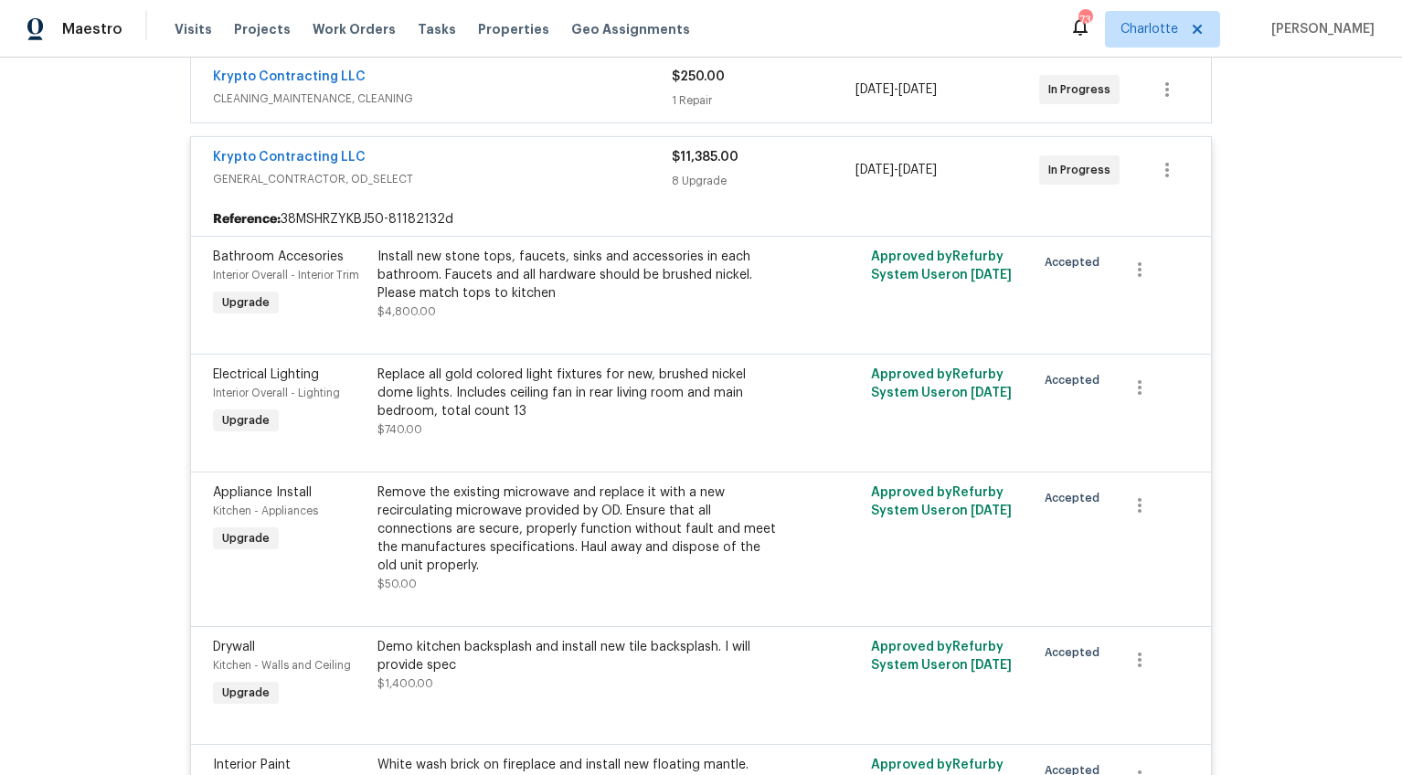
scroll to position [472, 0]
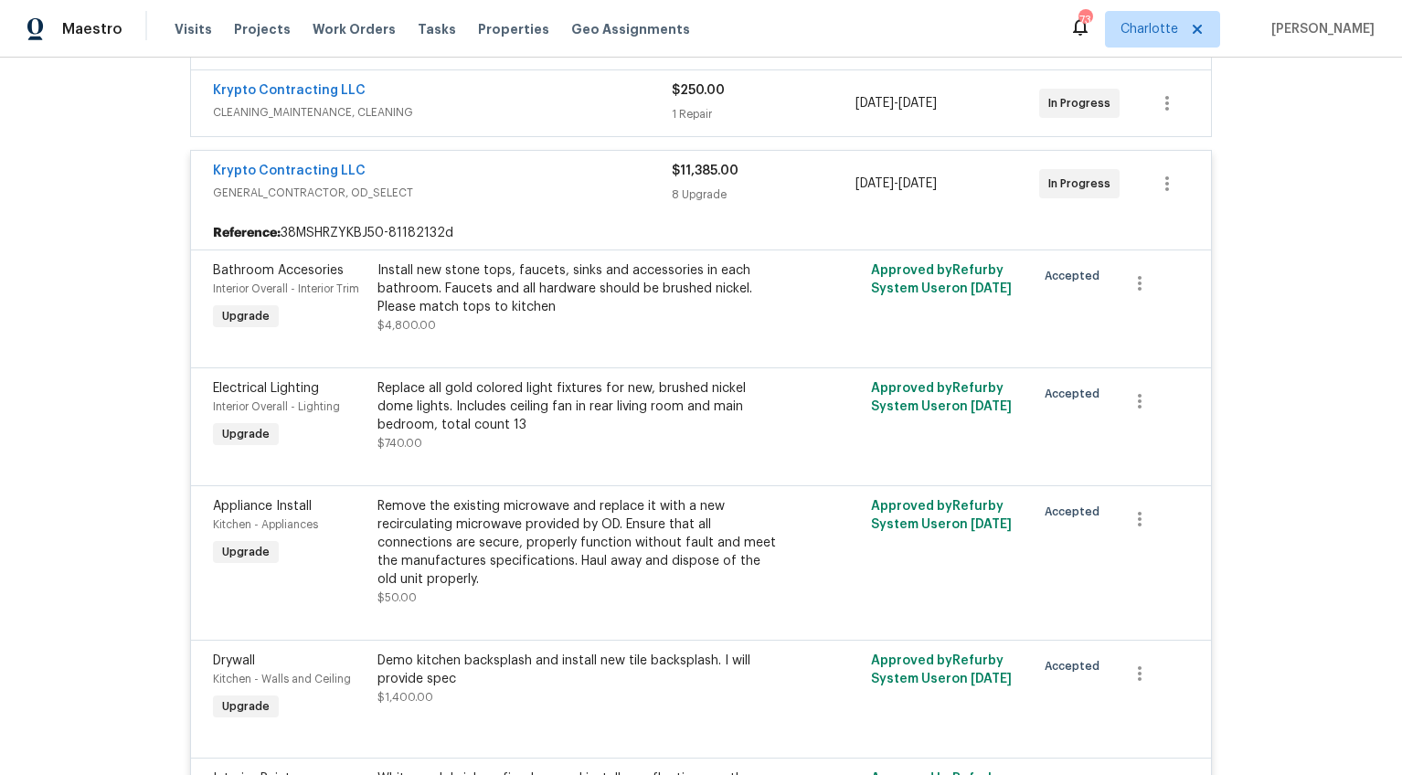
click at [502, 199] on span "GENERAL_CONTRACTOR, OD_SELECT" at bounding box center [442, 193] width 459 height 18
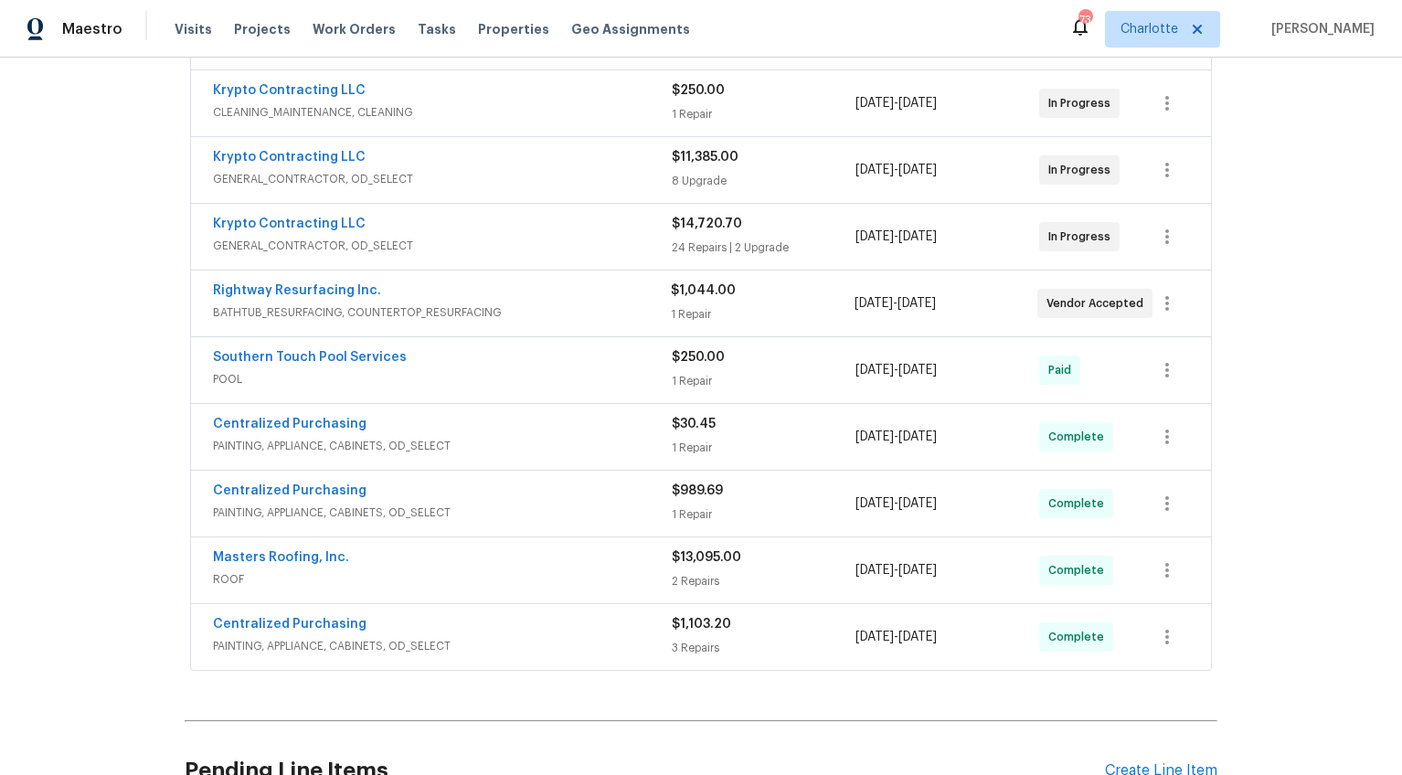
click at [493, 240] on span "GENERAL_CONTRACTOR, OD_SELECT" at bounding box center [442, 246] width 459 height 18
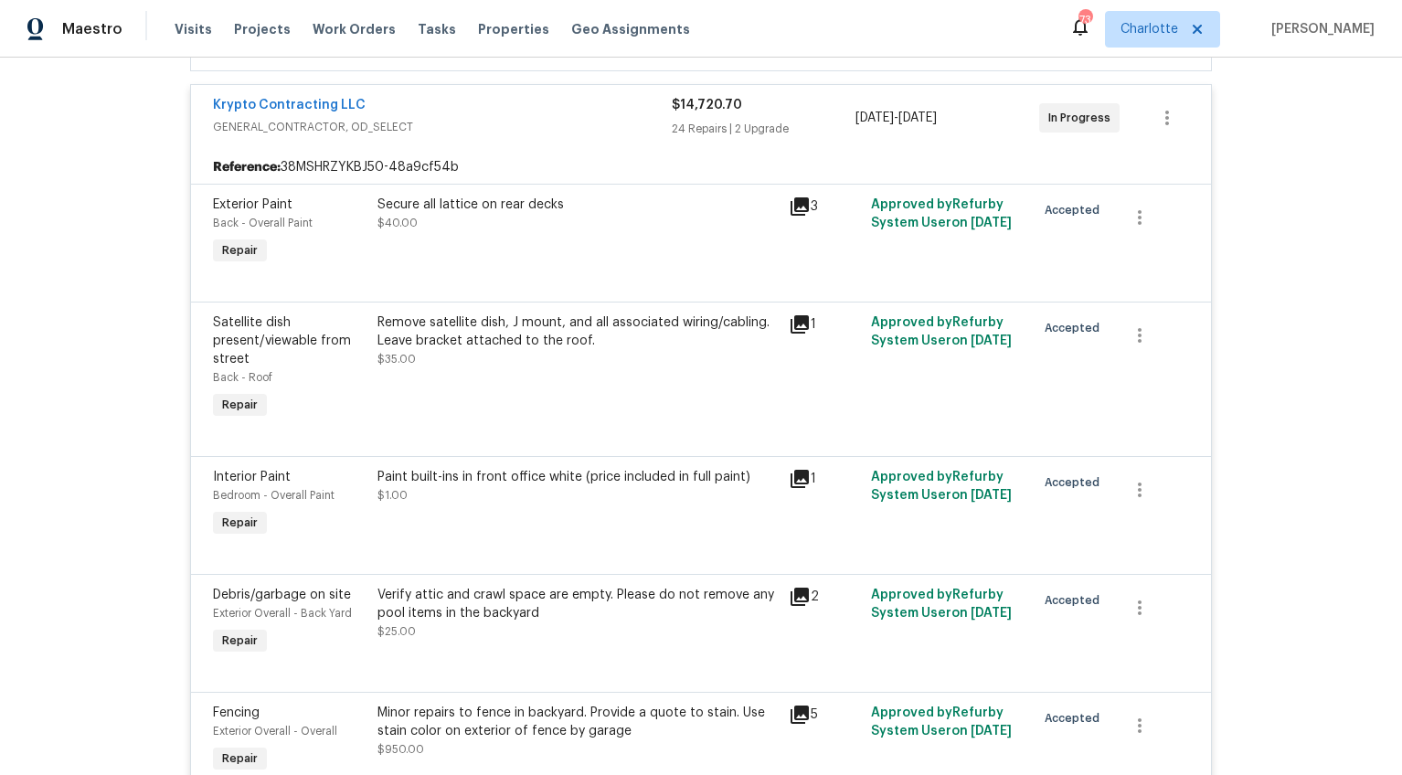
scroll to position [401, 0]
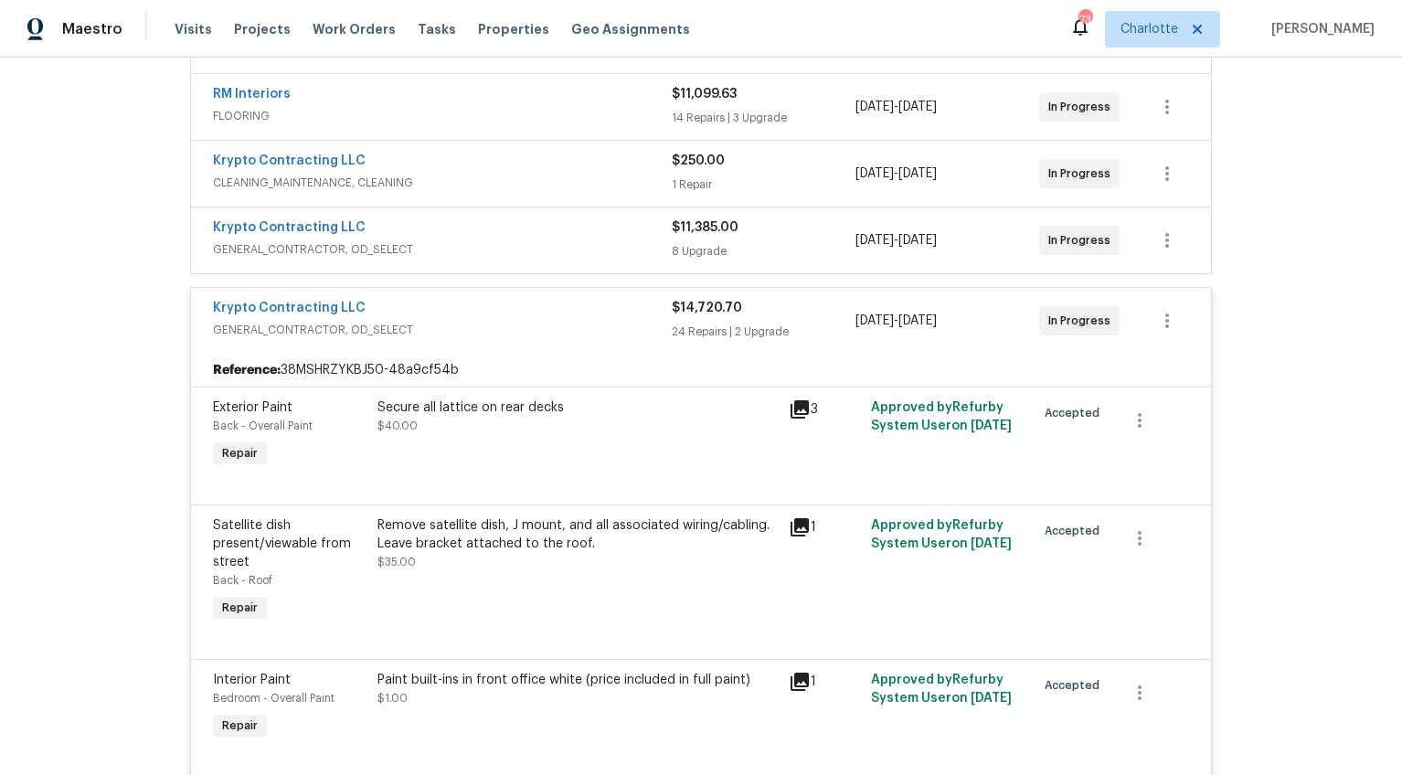
click at [506, 342] on div "Krypto Contracting LLC GENERAL_CONTRACTOR, OD_SELECT" at bounding box center [442, 321] width 459 height 44
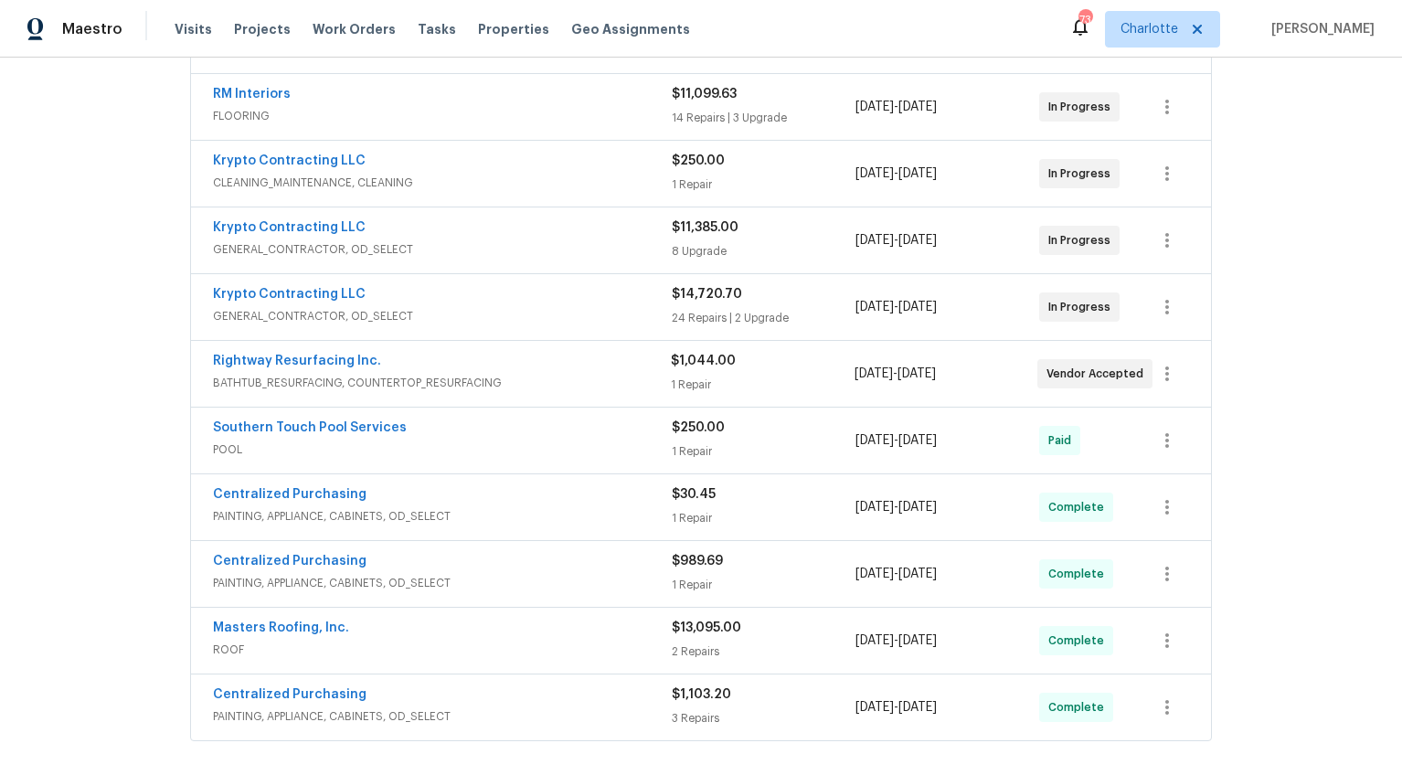
click at [459, 637] on div "Masters Roofing, Inc." at bounding box center [442, 630] width 459 height 22
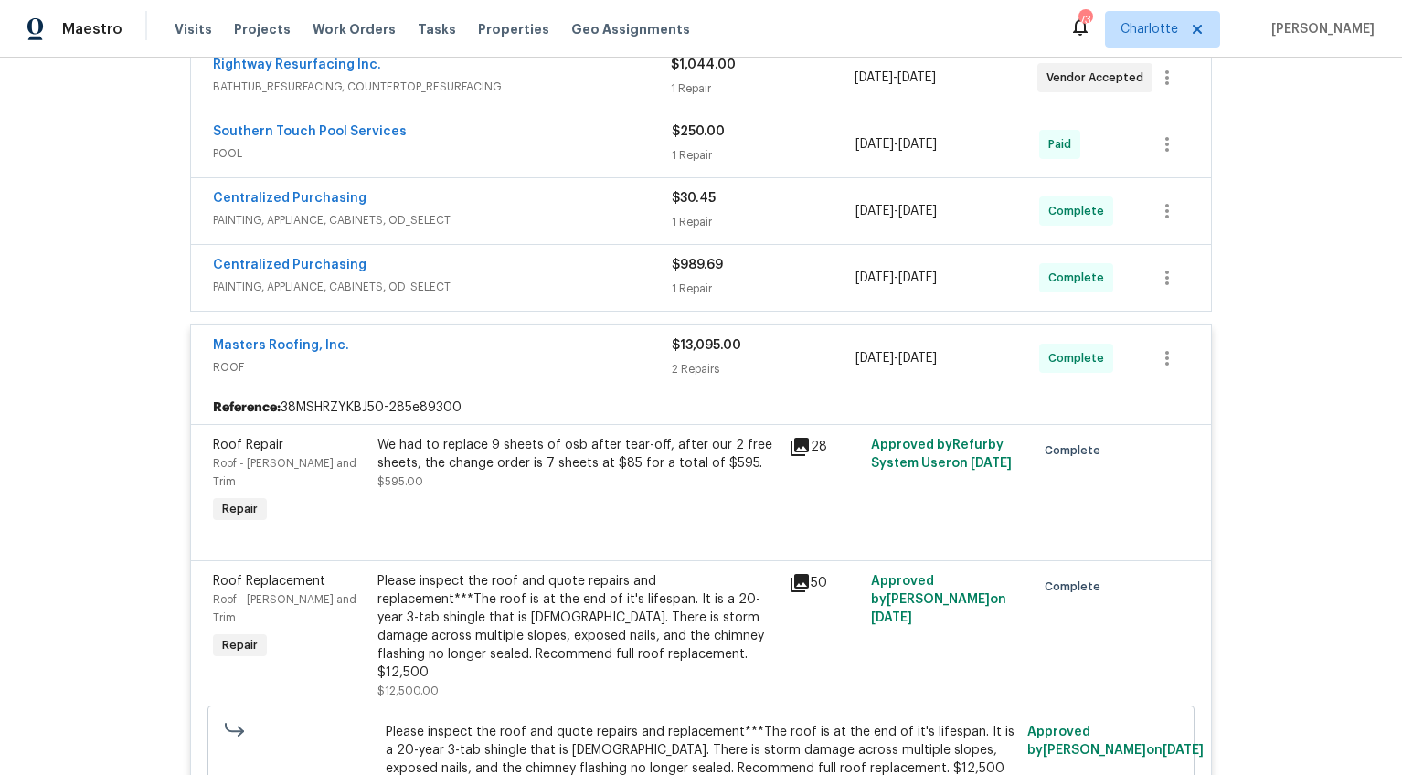
scroll to position [696, 0]
click at [522, 592] on div "Please inspect the roof and quote repairs and replacement***The roof is at the …" at bounding box center [577, 628] width 400 height 110
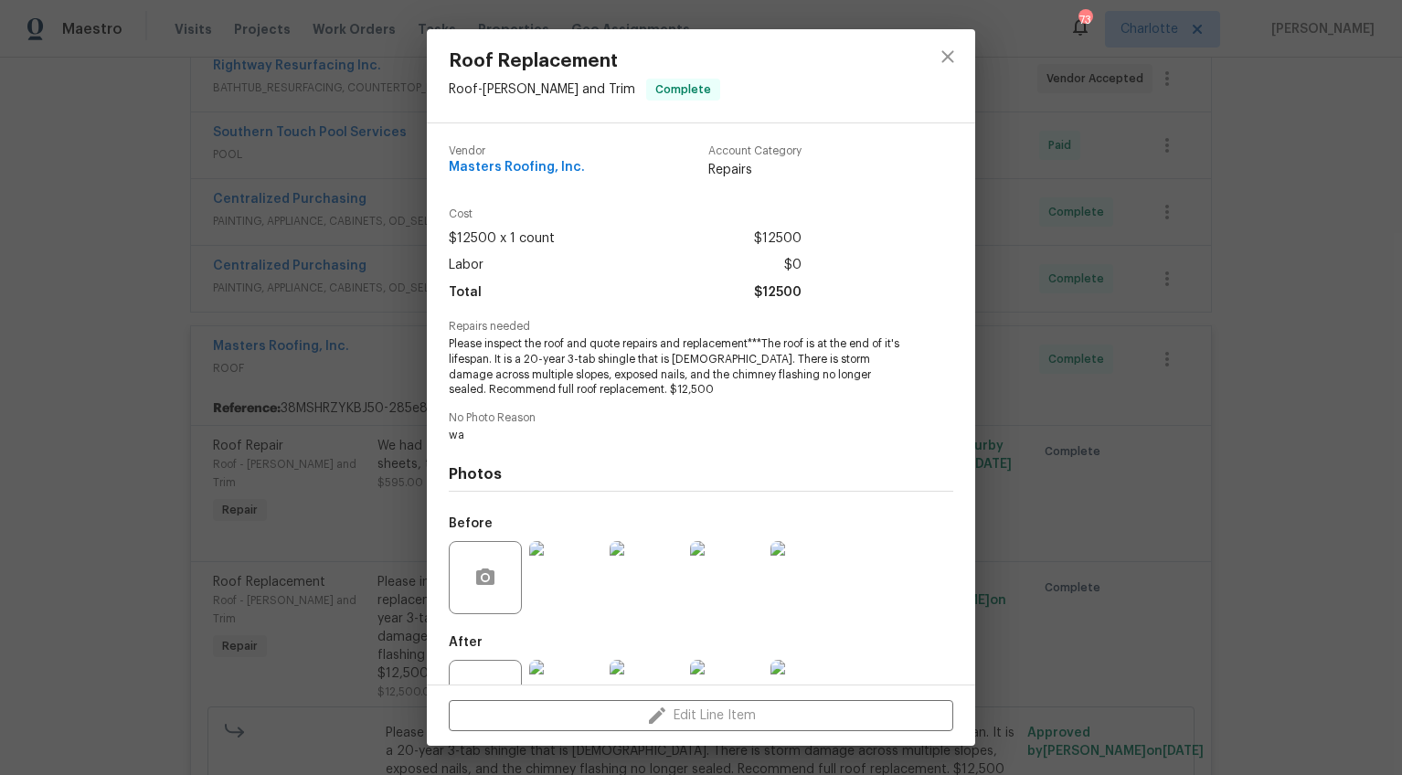
scroll to position [67, 0]
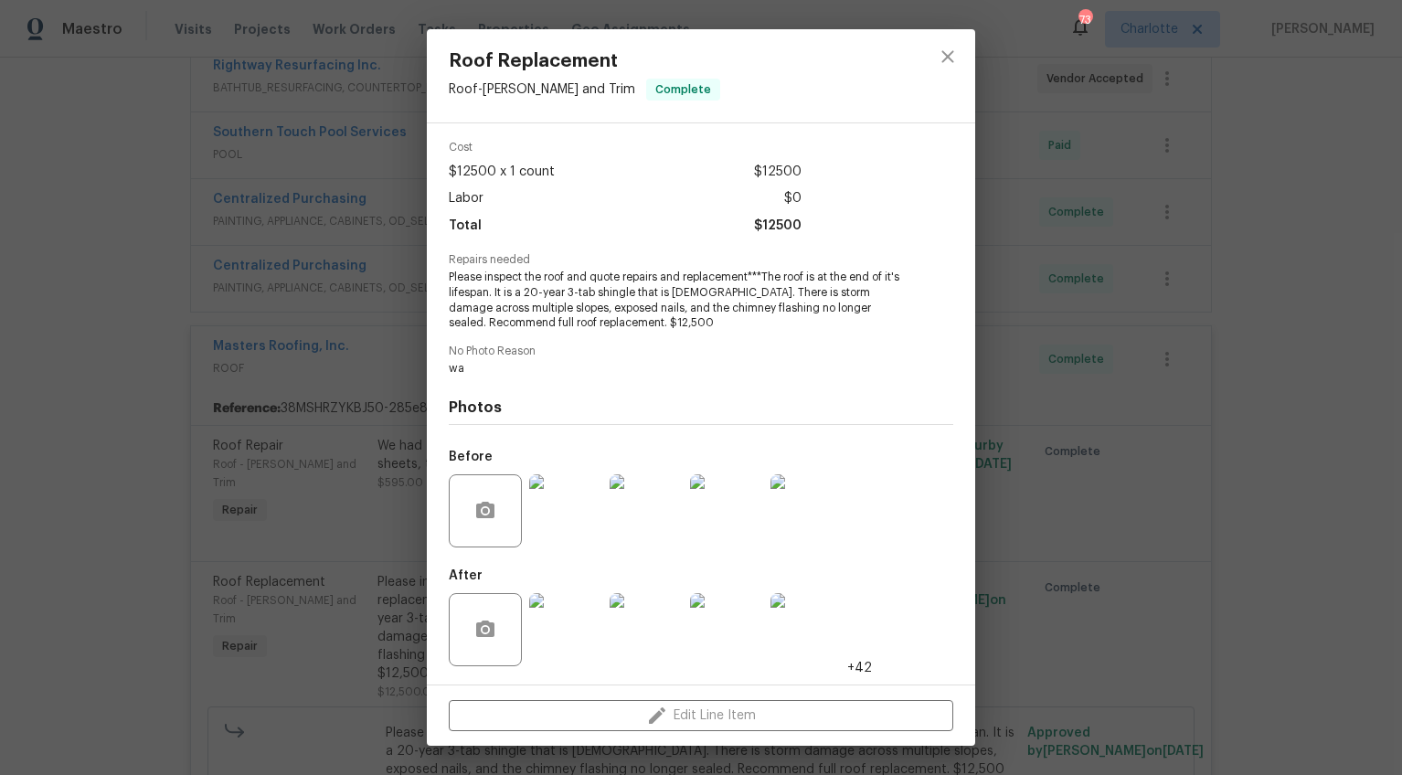
click at [548, 616] on img at bounding box center [565, 629] width 73 height 73
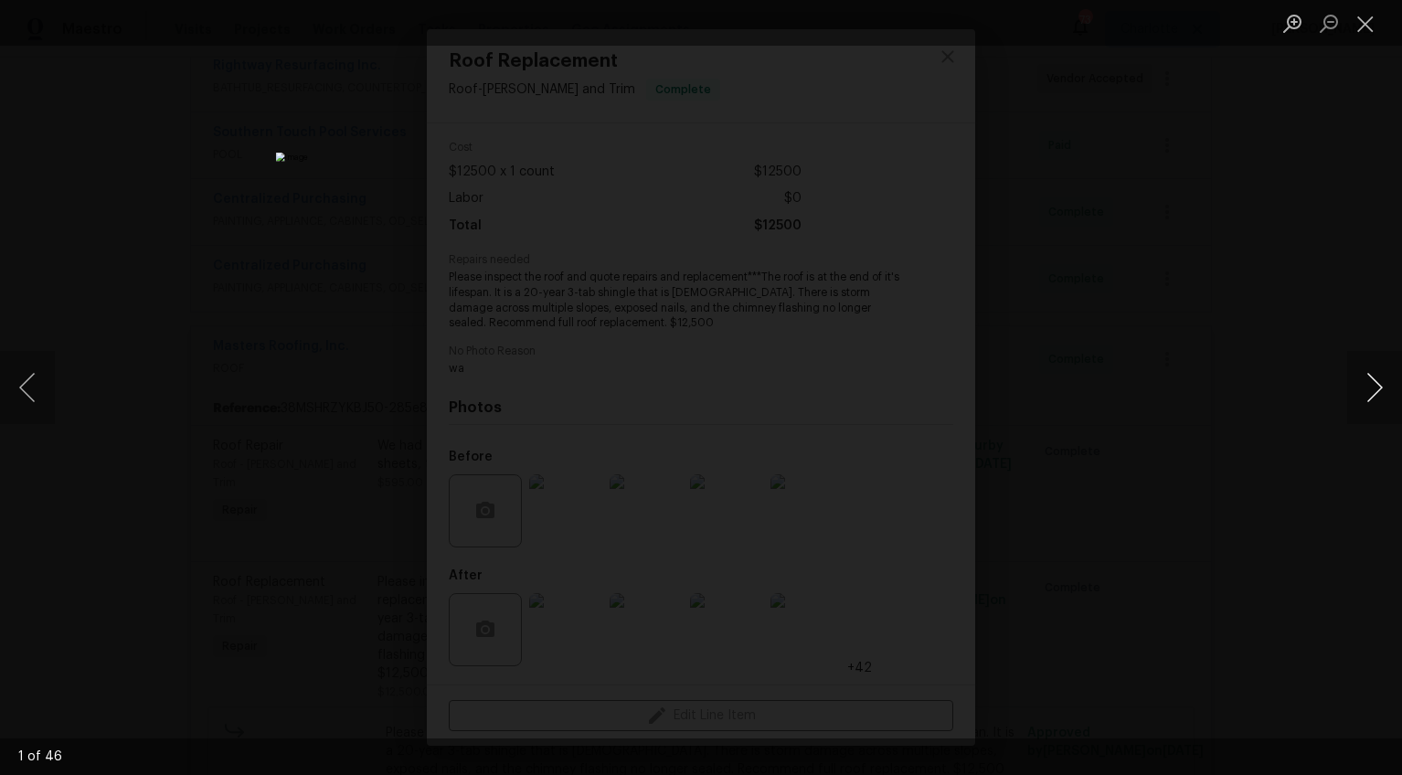
click at [1358, 384] on button "Next image" at bounding box center [1374, 387] width 55 height 73
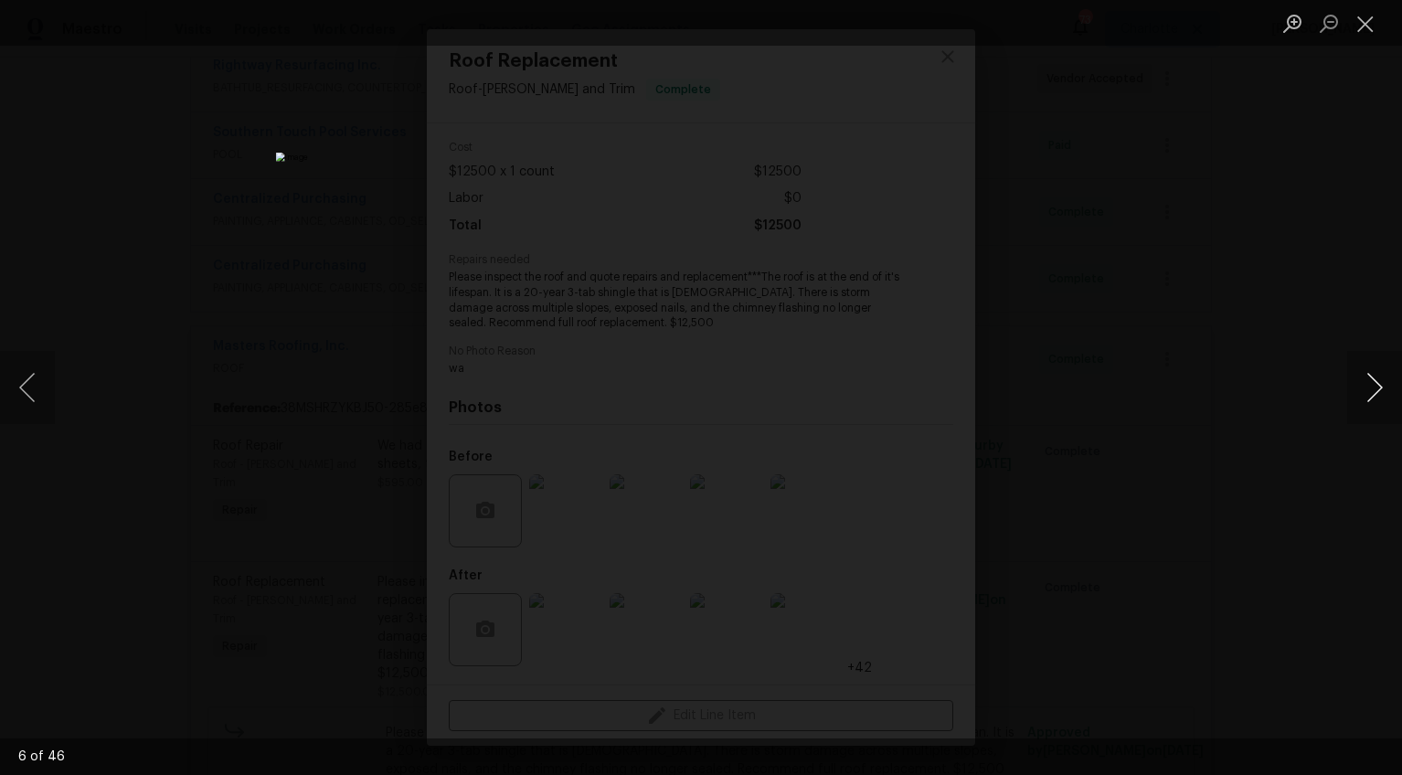
click at [1358, 384] on button "Next image" at bounding box center [1374, 387] width 55 height 73
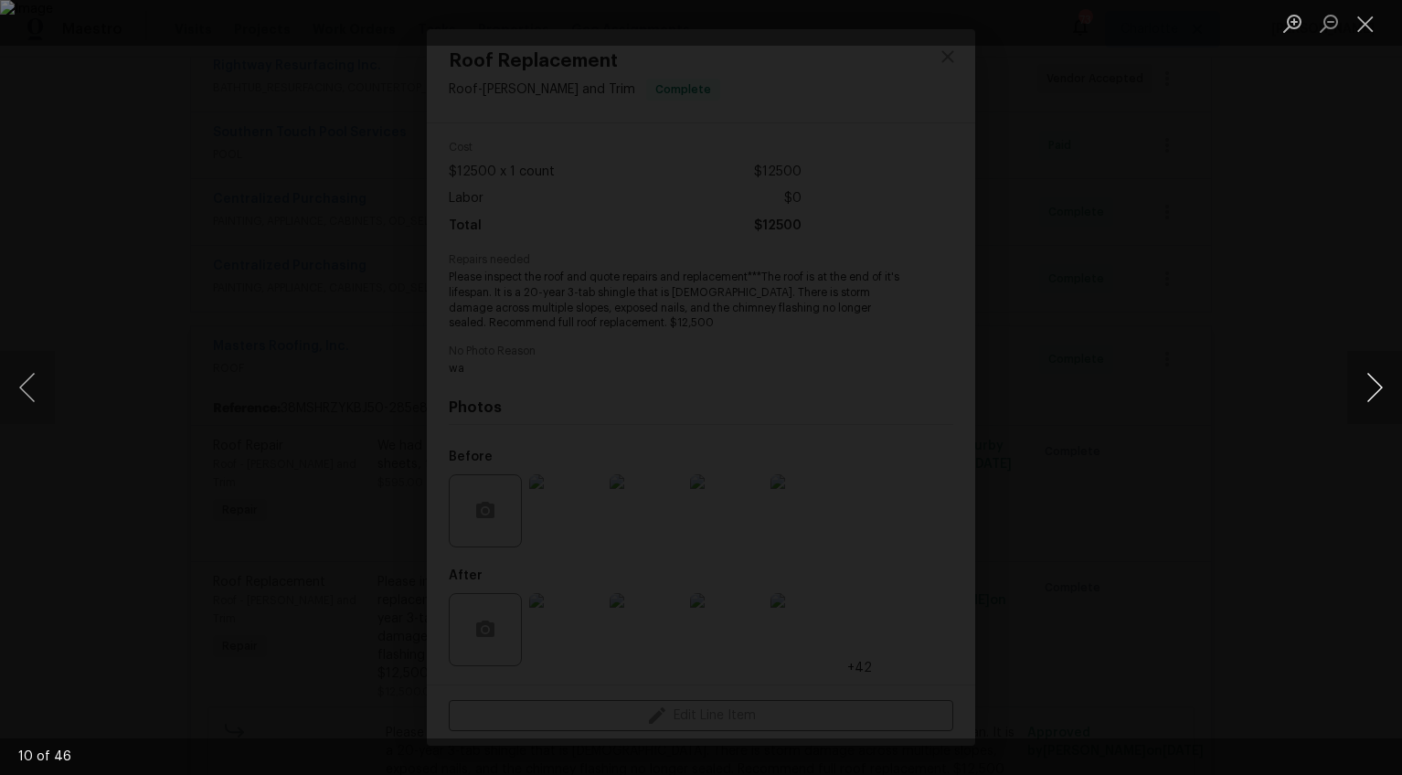
click at [1358, 384] on button "Next image" at bounding box center [1374, 387] width 55 height 73
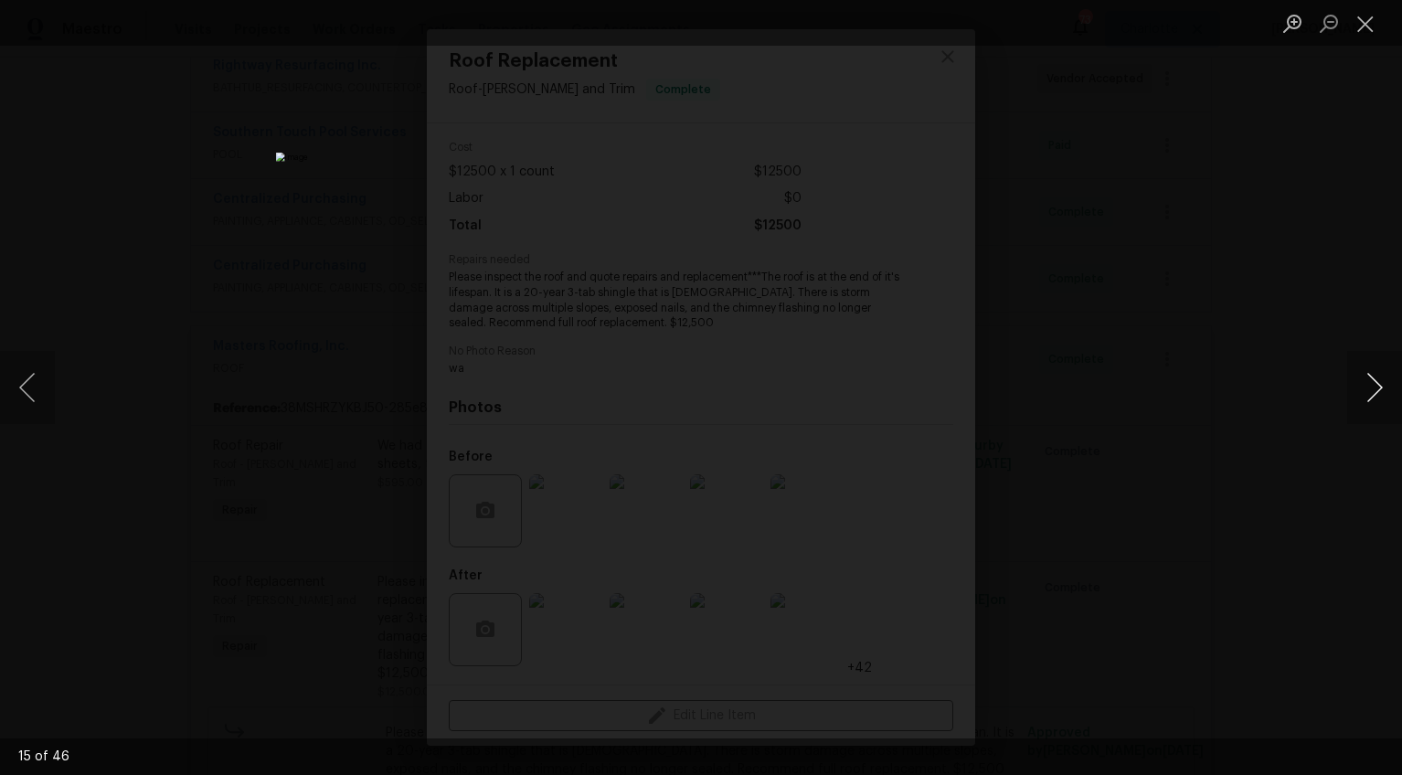
click at [1358, 384] on button "Next image" at bounding box center [1374, 387] width 55 height 73
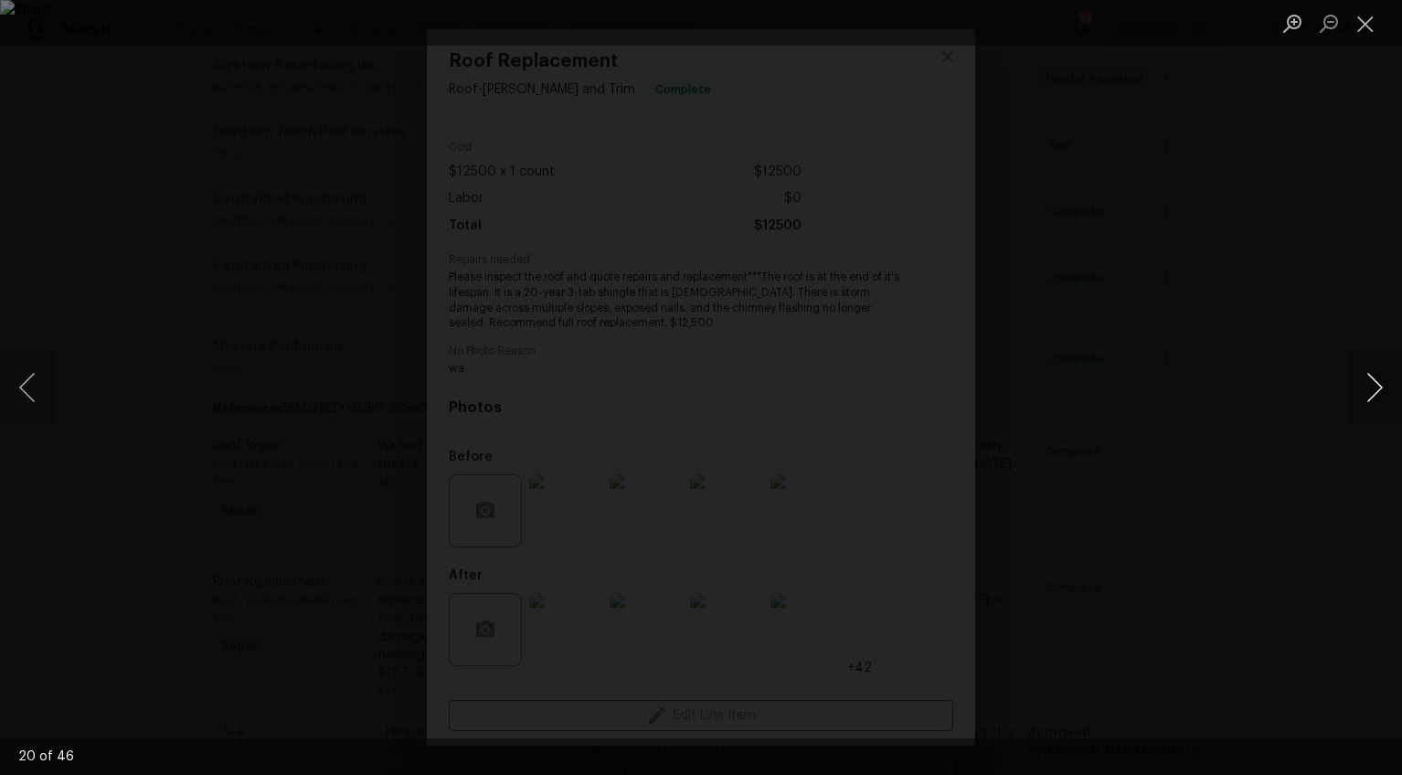
click at [1358, 384] on button "Next image" at bounding box center [1374, 387] width 55 height 73
click at [1367, 387] on button "Next image" at bounding box center [1374, 387] width 55 height 73
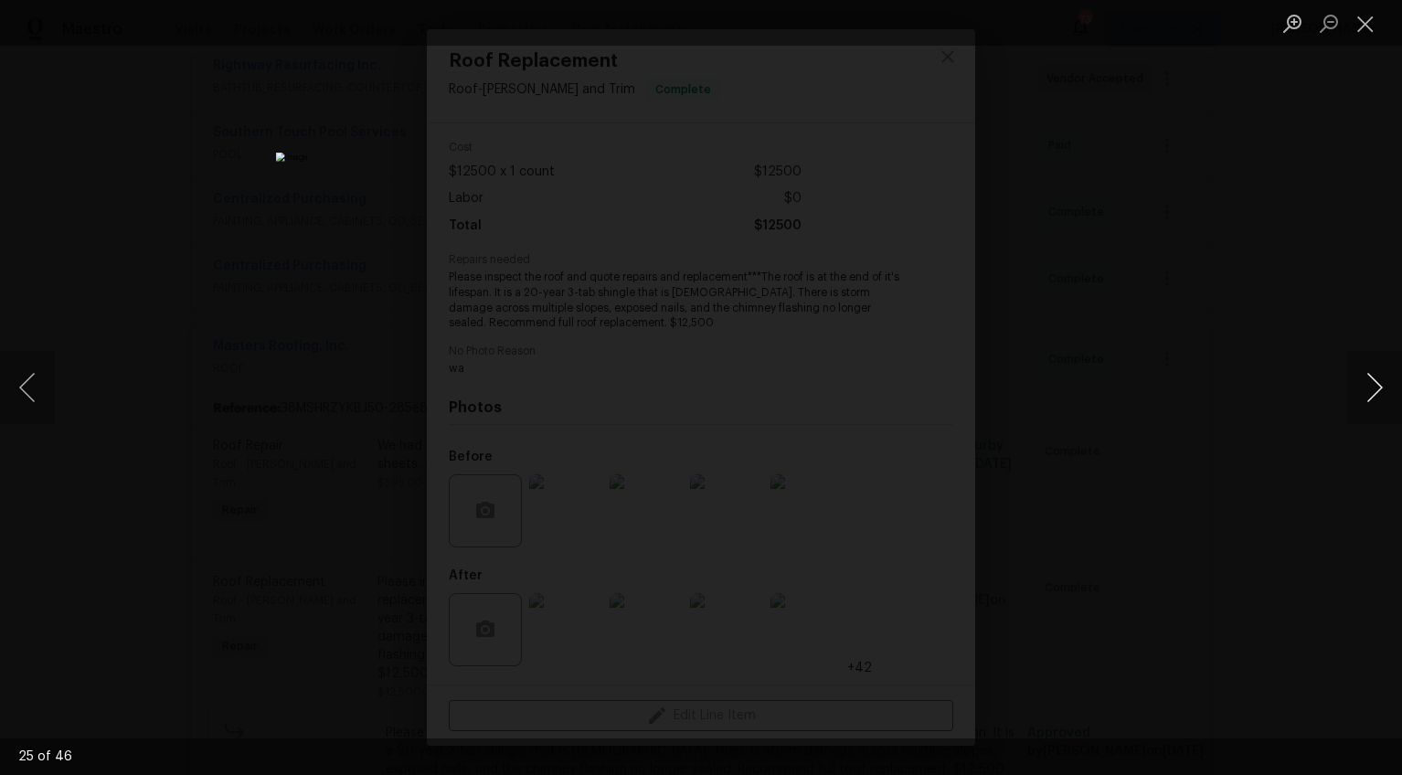
click at [1367, 387] on button "Next image" at bounding box center [1374, 387] width 55 height 73
click at [1223, 526] on div "Lightbox" at bounding box center [701, 387] width 1402 height 775
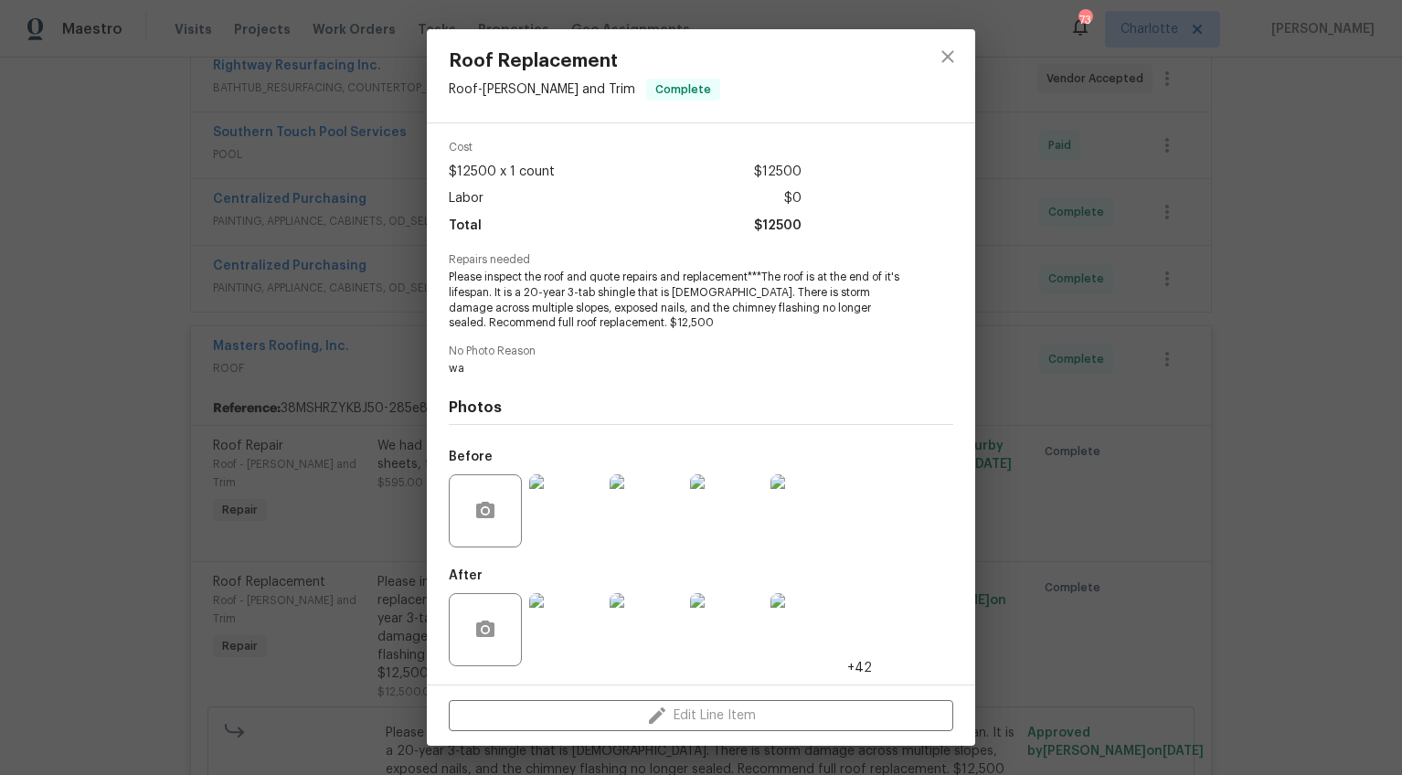
click at [1223, 526] on div "Roof Replacement Roof - Eaves and Trim Complete Vendor Masters Roofing, Inc. Ac…" at bounding box center [701, 387] width 1402 height 775
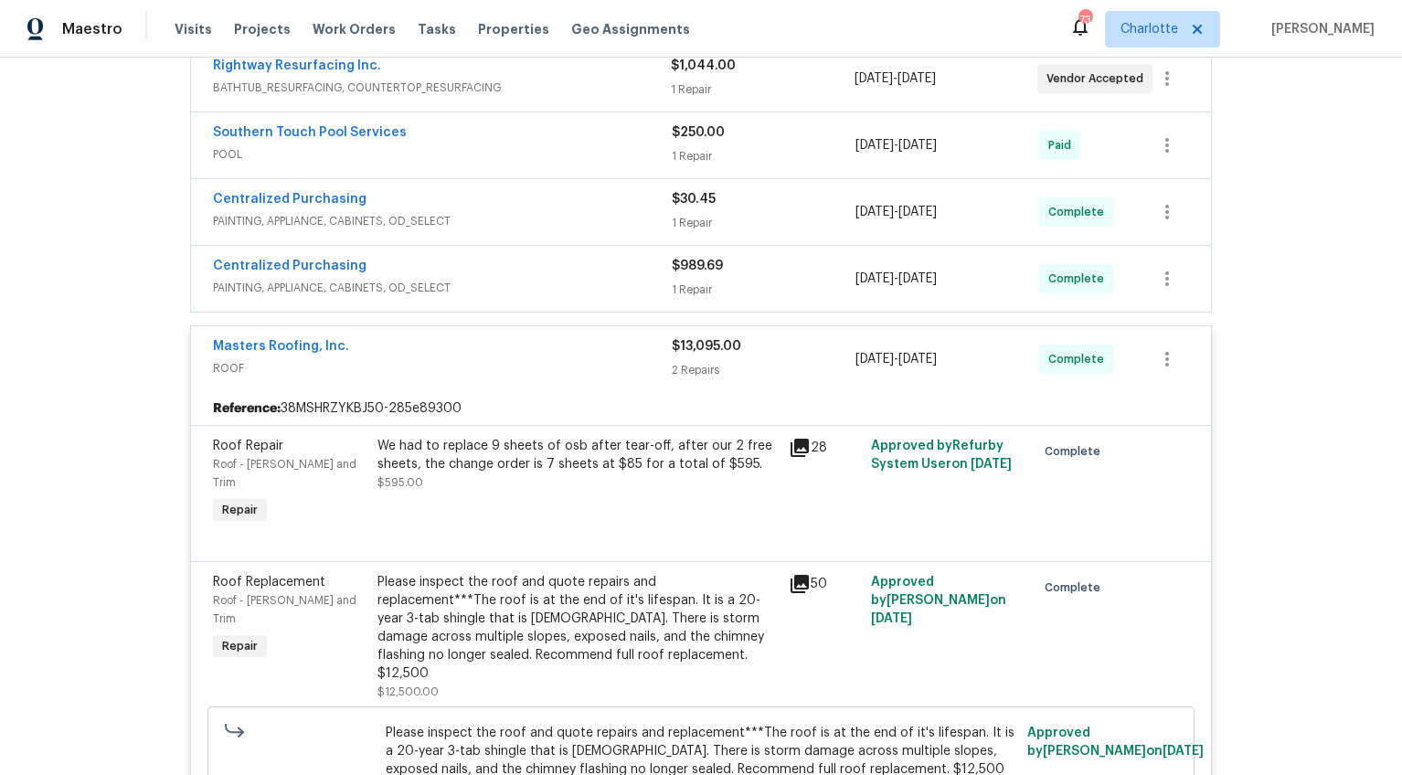
click at [539, 349] on div "Masters Roofing, Inc." at bounding box center [442, 348] width 459 height 22
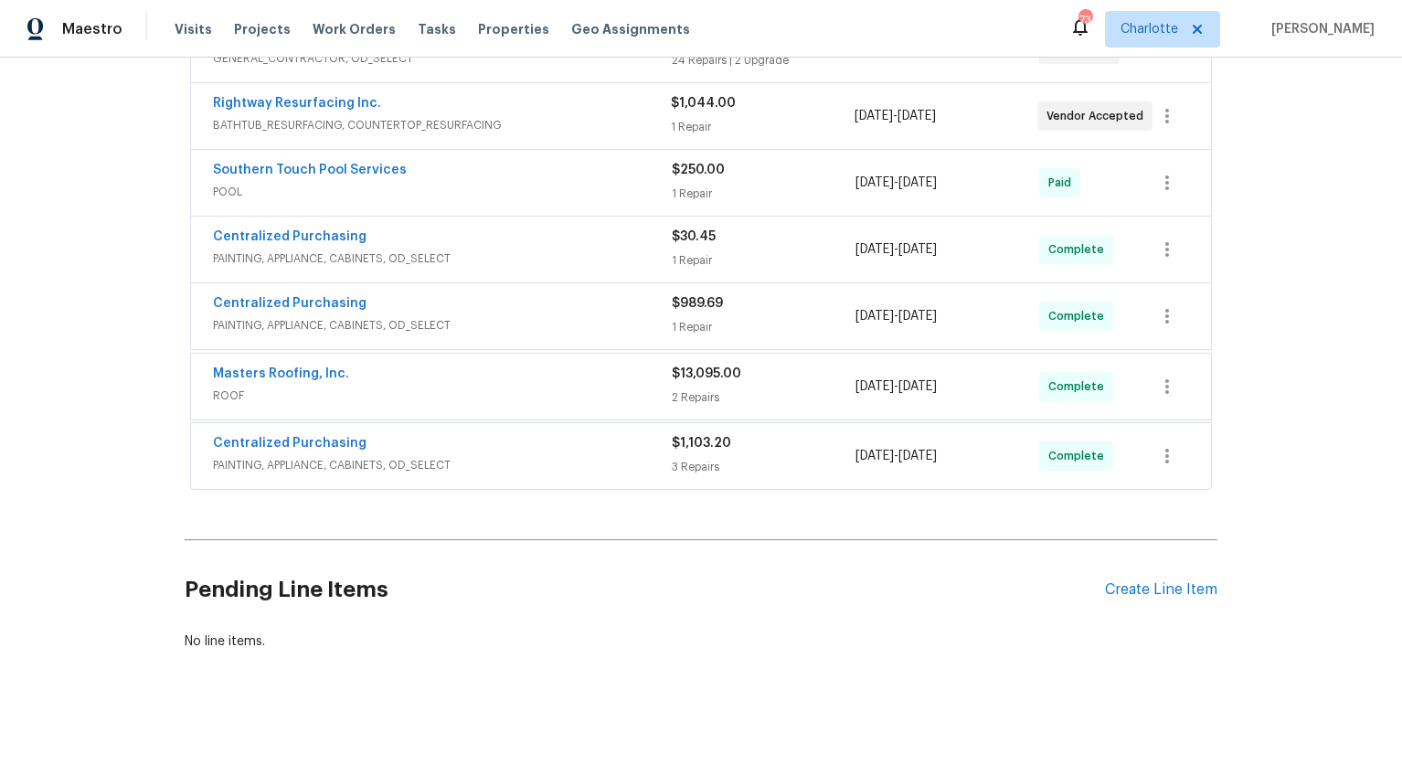
scroll to position [666, 0]
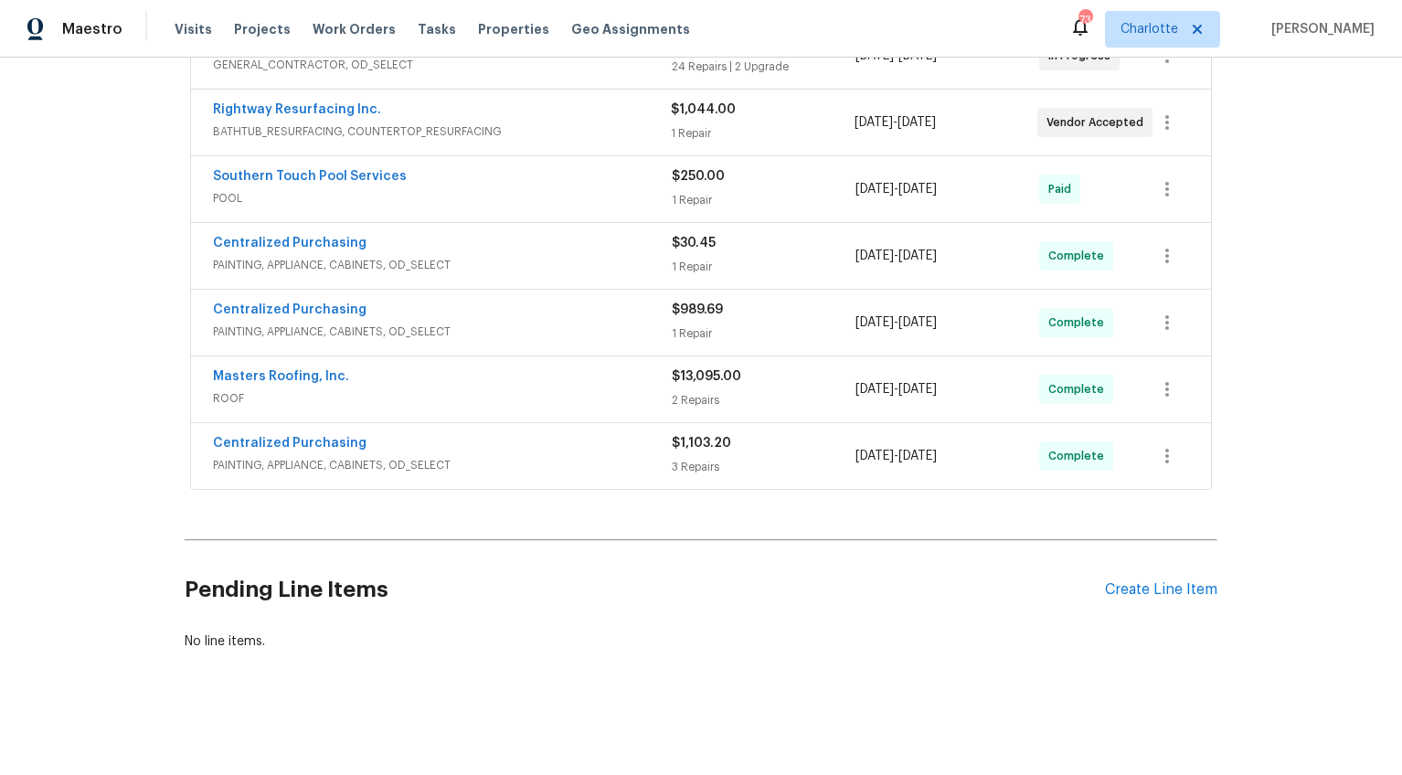
click at [536, 367] on div "Masters Roofing, Inc." at bounding box center [442, 378] width 459 height 22
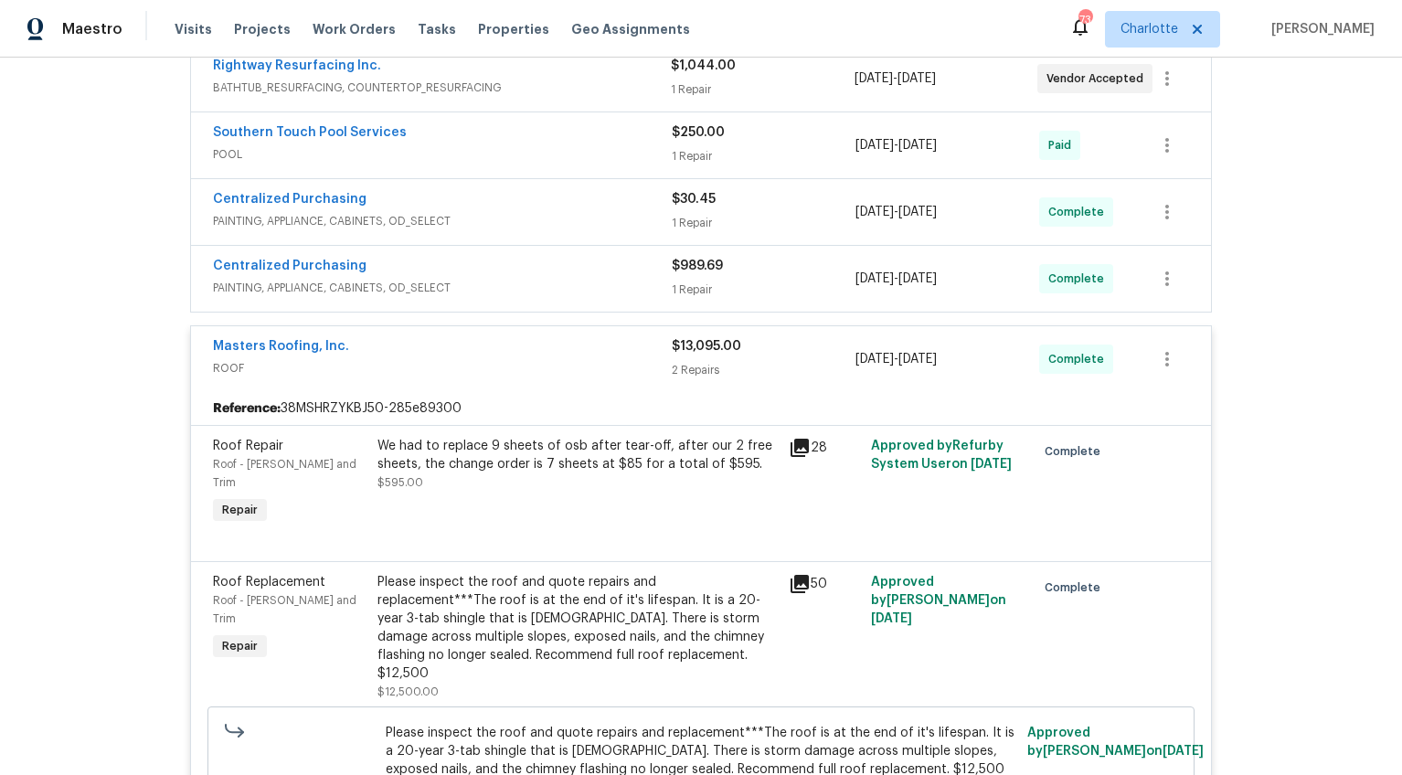
click at [535, 359] on span "ROOF" at bounding box center [442, 368] width 459 height 18
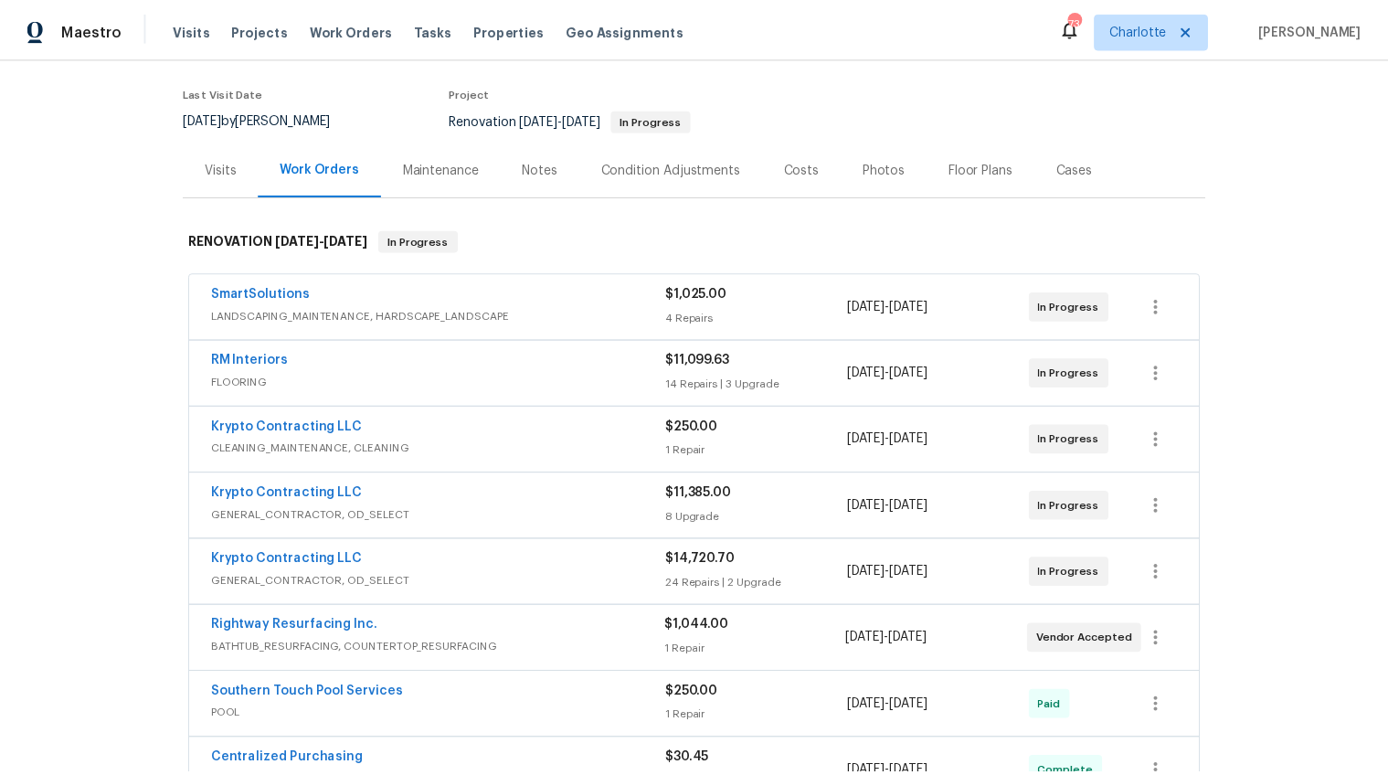
scroll to position [0, 0]
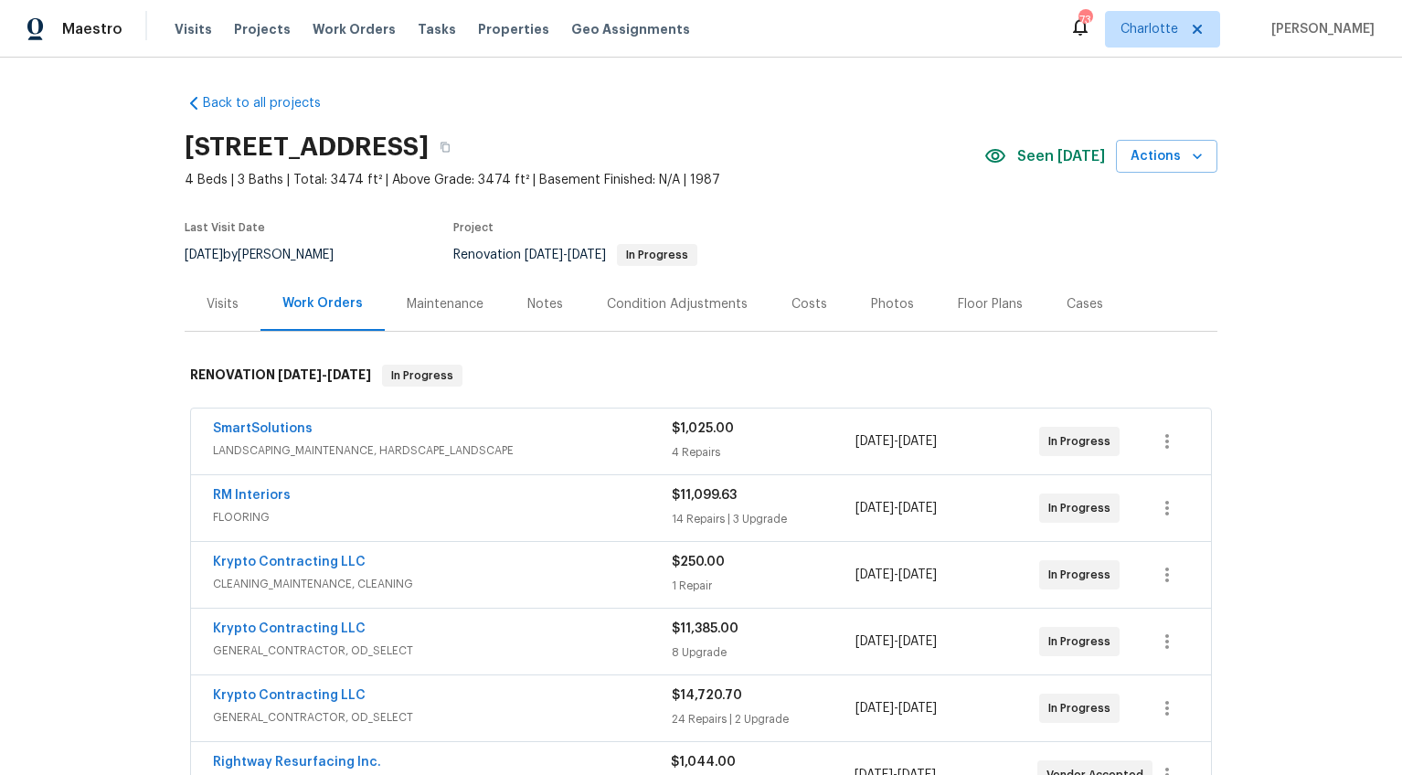
click at [527, 298] on div "Notes" at bounding box center [545, 304] width 36 height 18
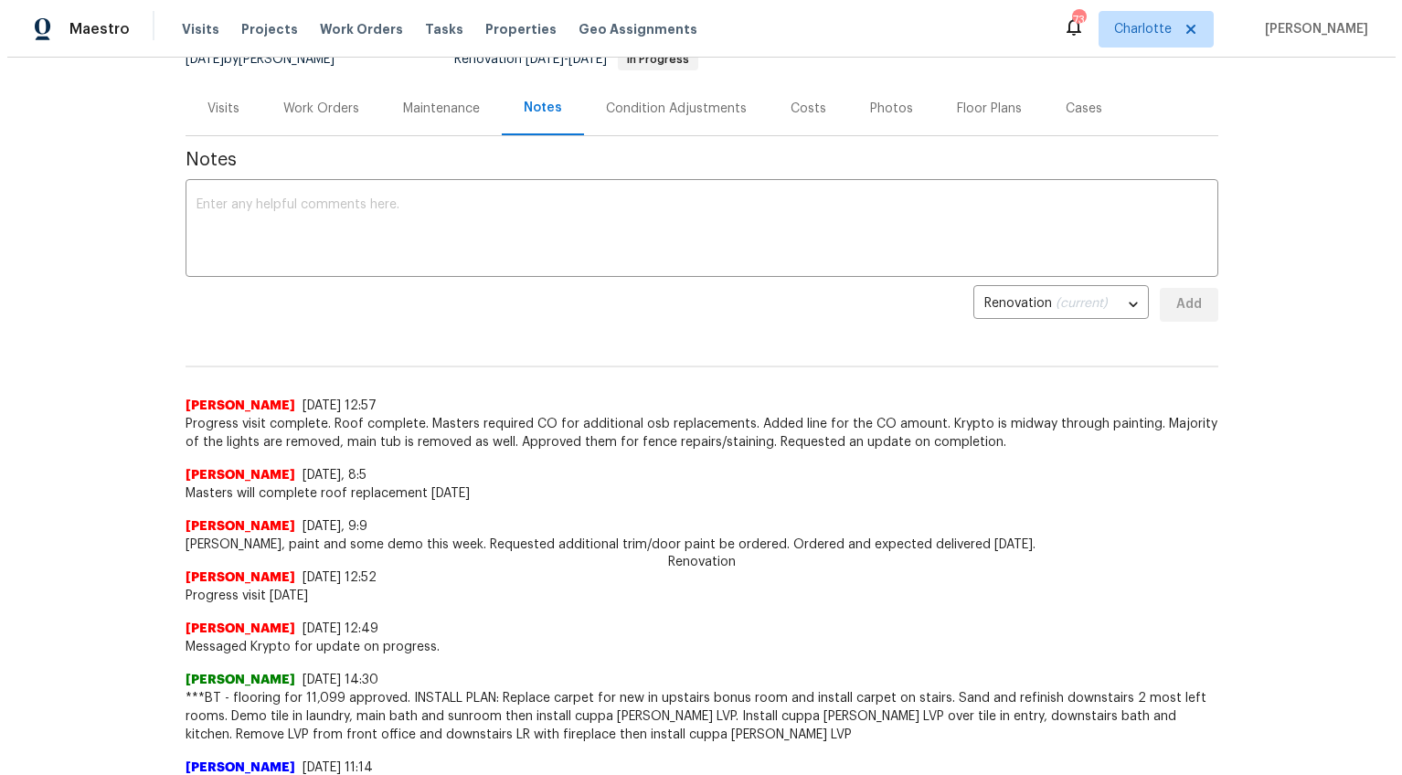
scroll to position [26, 0]
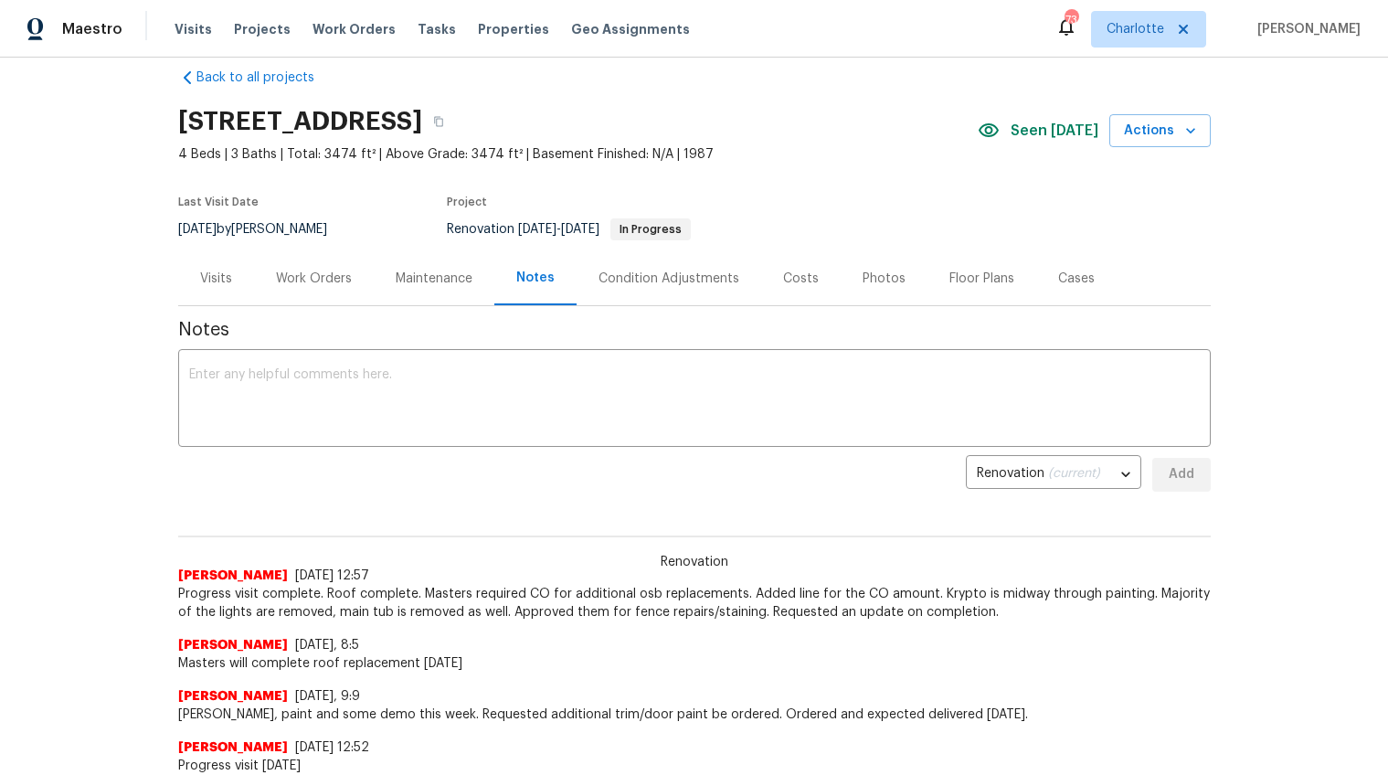
click at [783, 272] on div "Costs" at bounding box center [801, 279] width 36 height 18
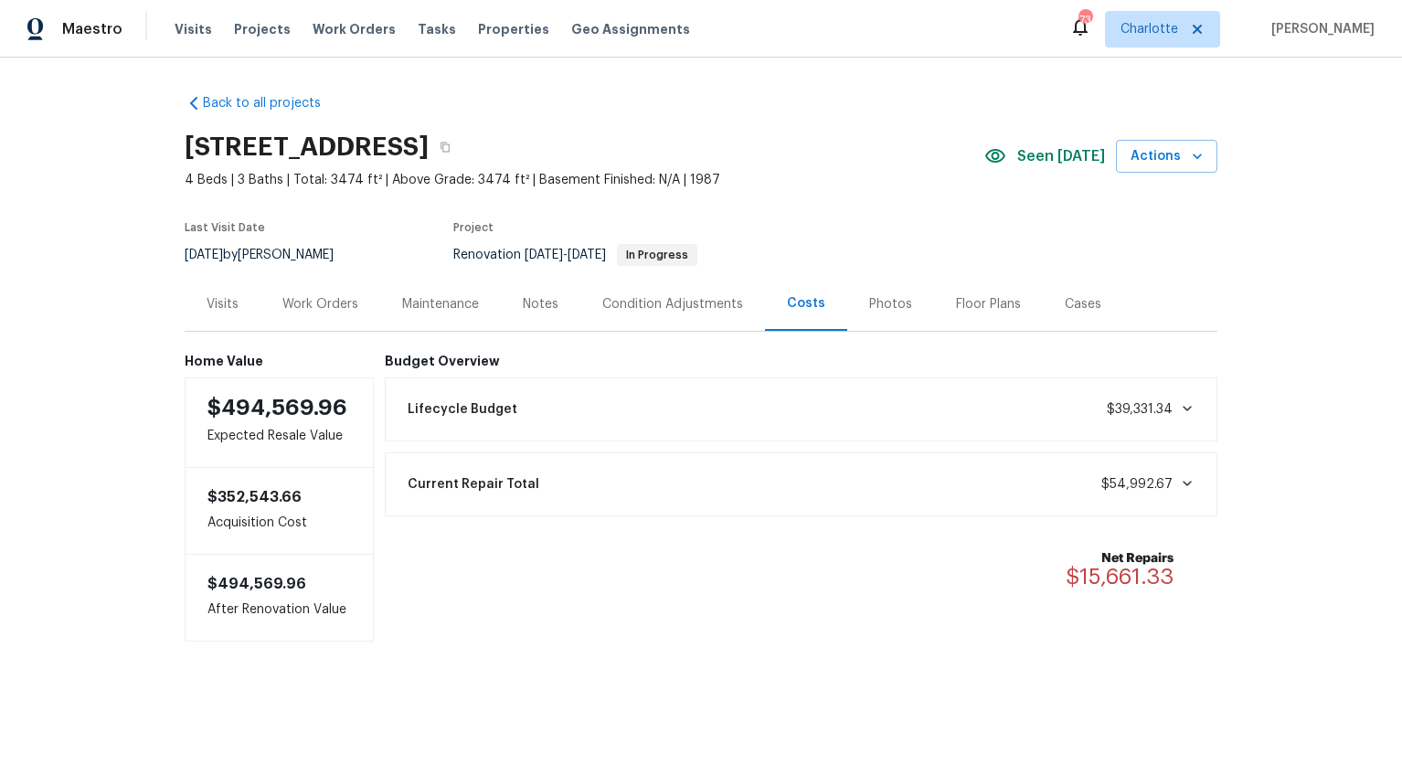
click at [341, 300] on div "Work Orders" at bounding box center [320, 304] width 76 height 18
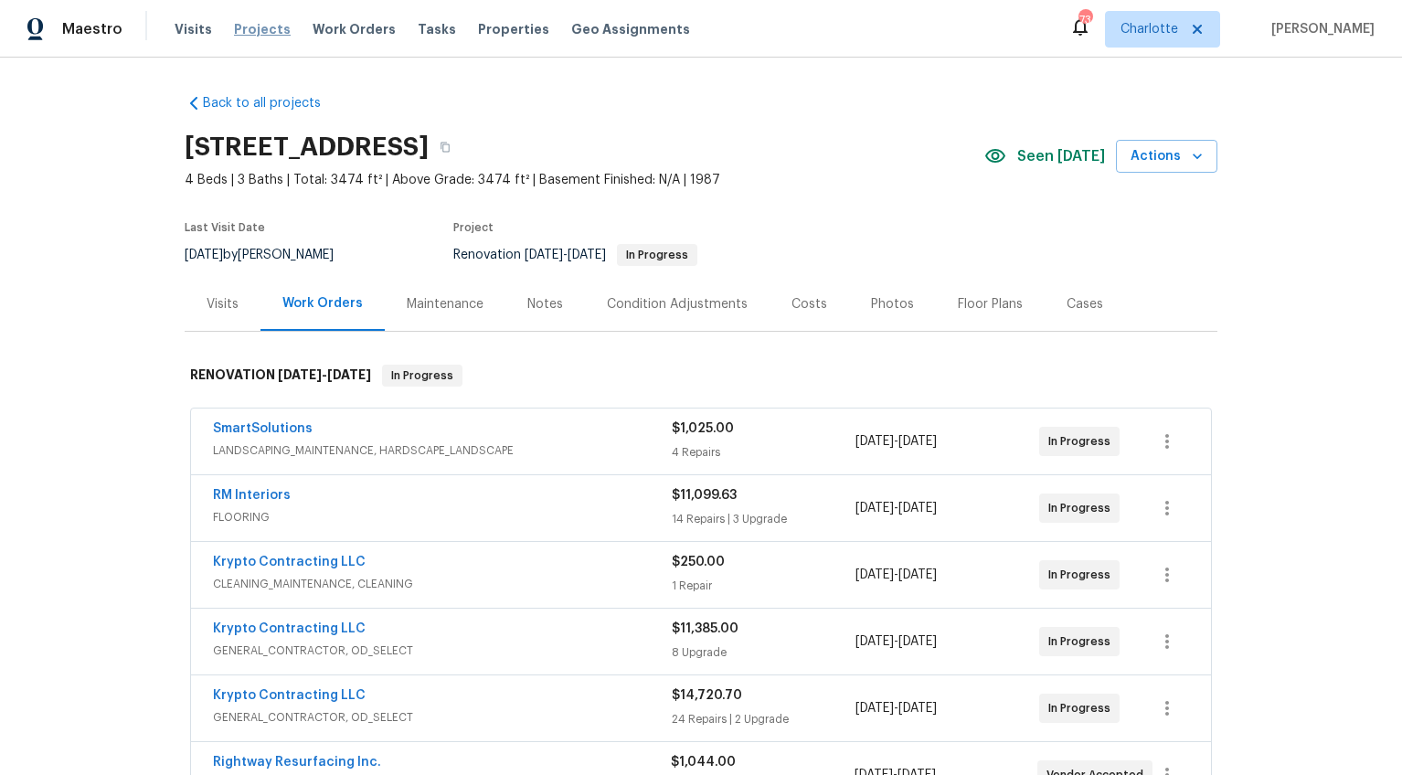
click at [265, 34] on span "Projects" at bounding box center [262, 29] width 57 height 18
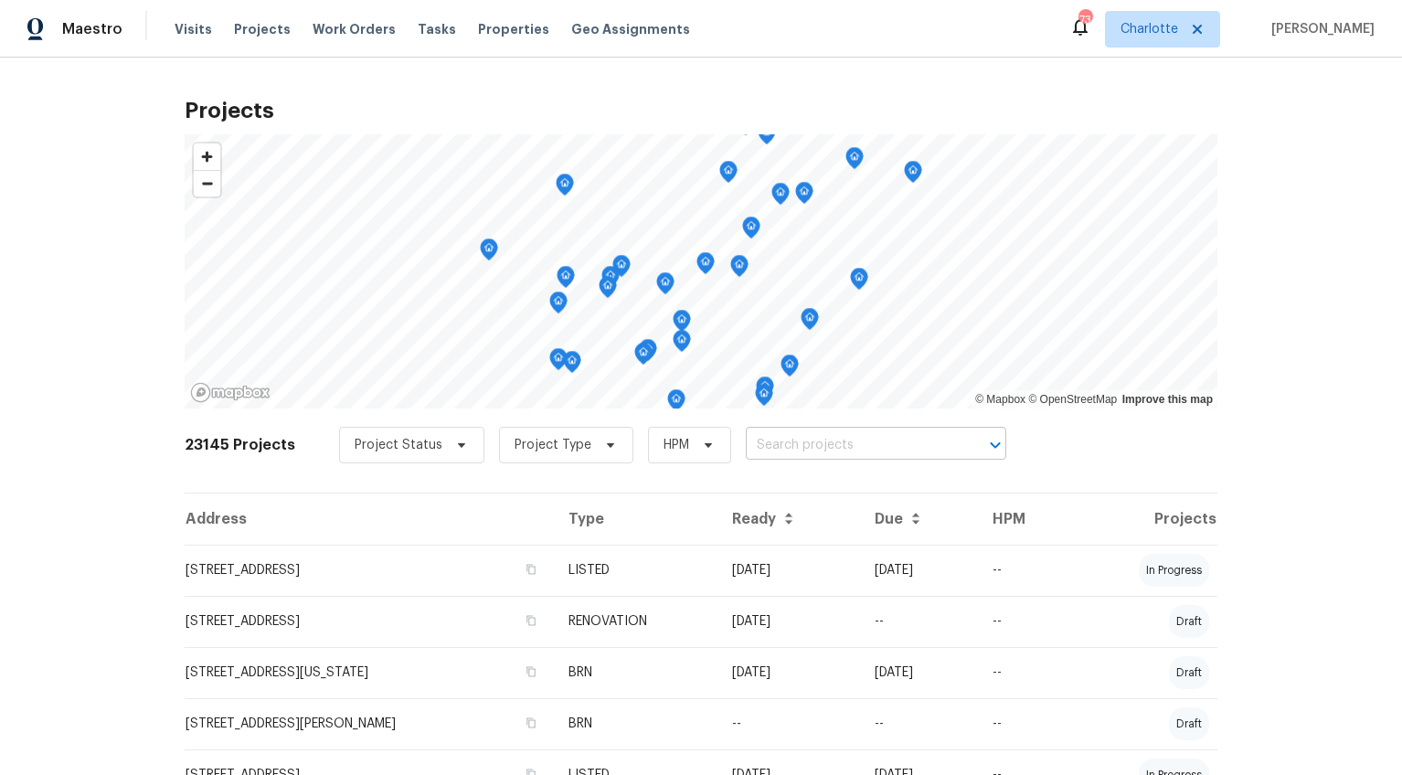
click at [853, 433] on input "text" at bounding box center [850, 445] width 209 height 28
type input "4026"
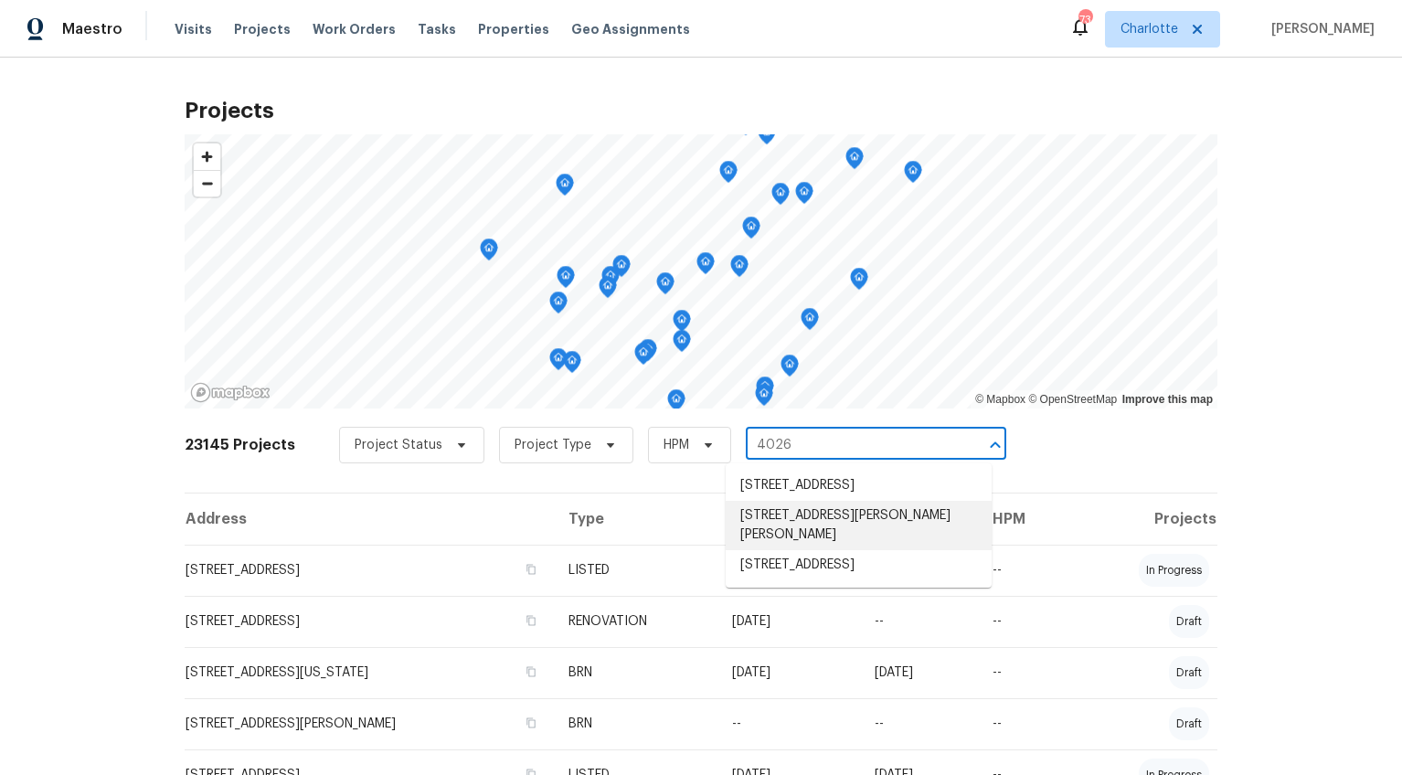
click at [862, 579] on li "4026 Palmetto Dr, Rock Hill, SC 29732" at bounding box center [859, 565] width 266 height 30
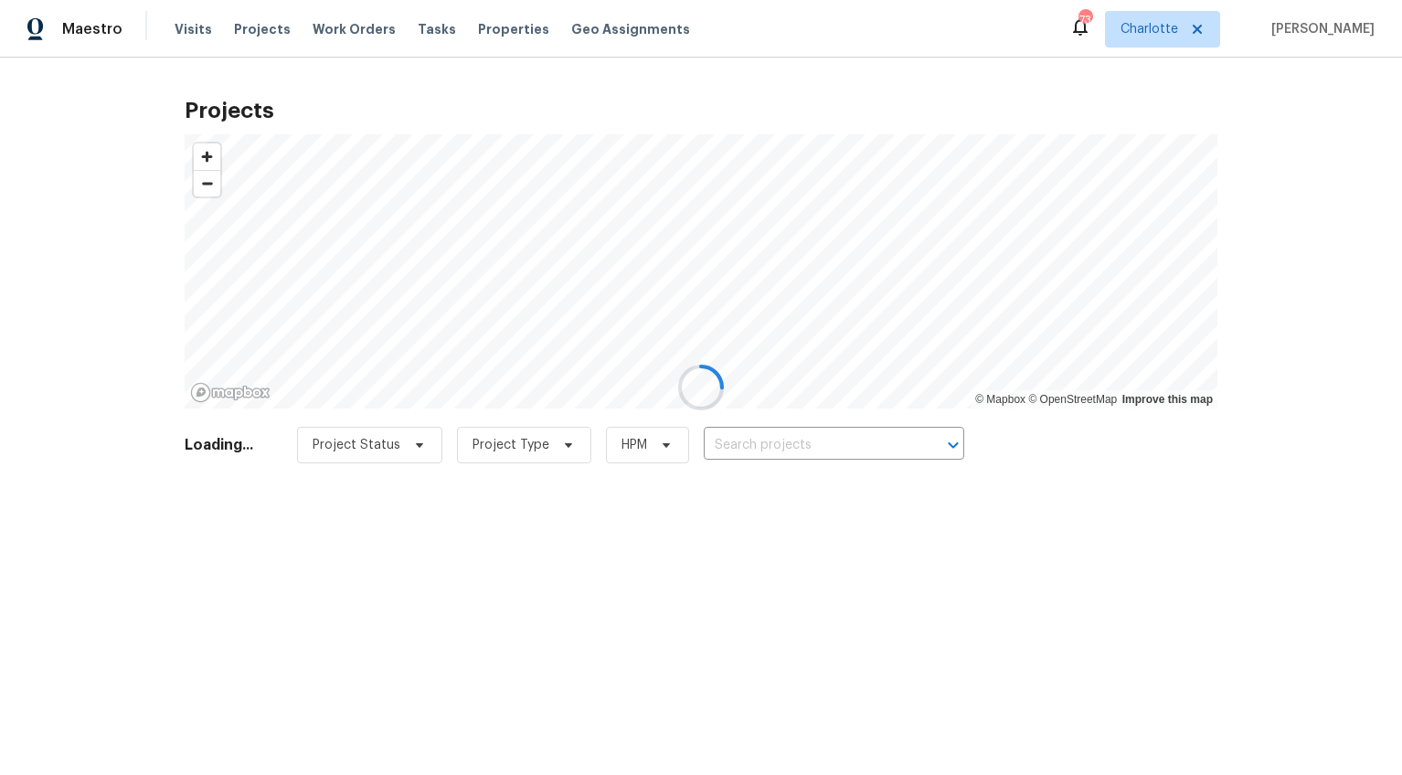
type input "4026 Palmetto Dr, Rock Hill, SC 29732"
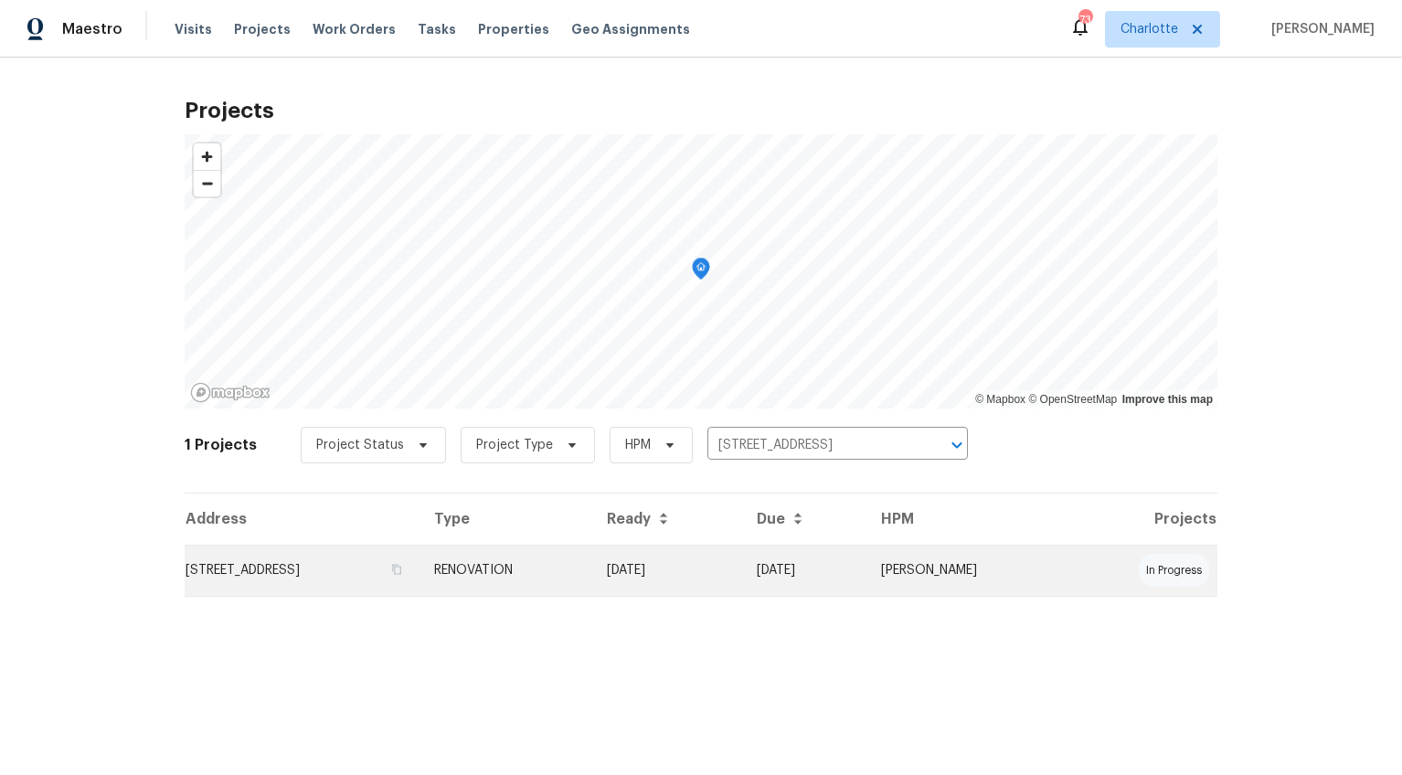
click at [219, 566] on td "4026 Palmetto Dr, Rock Hill, SC 29732" at bounding box center [302, 570] width 235 height 51
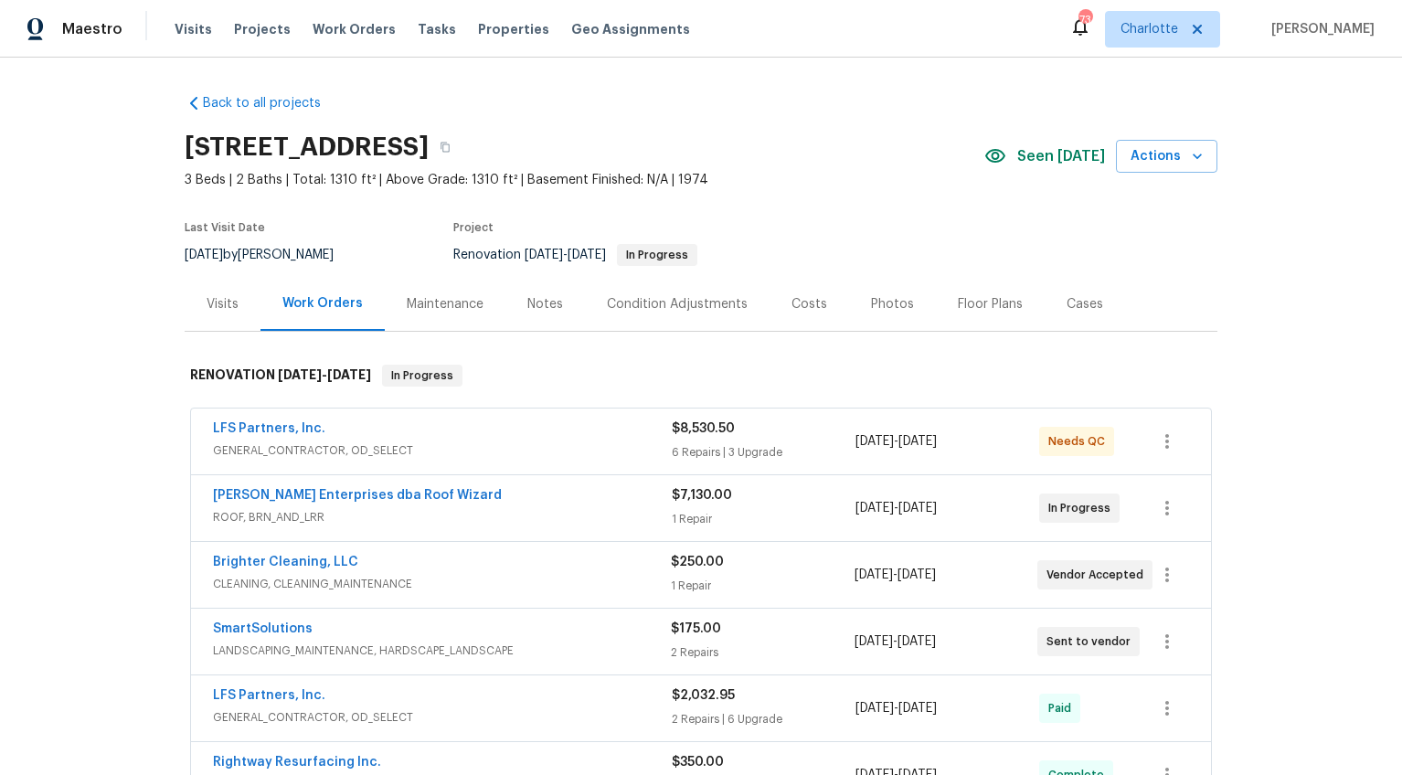
click at [579, 443] on span "GENERAL_CONTRACTOR, OD_SELECT" at bounding box center [442, 450] width 459 height 18
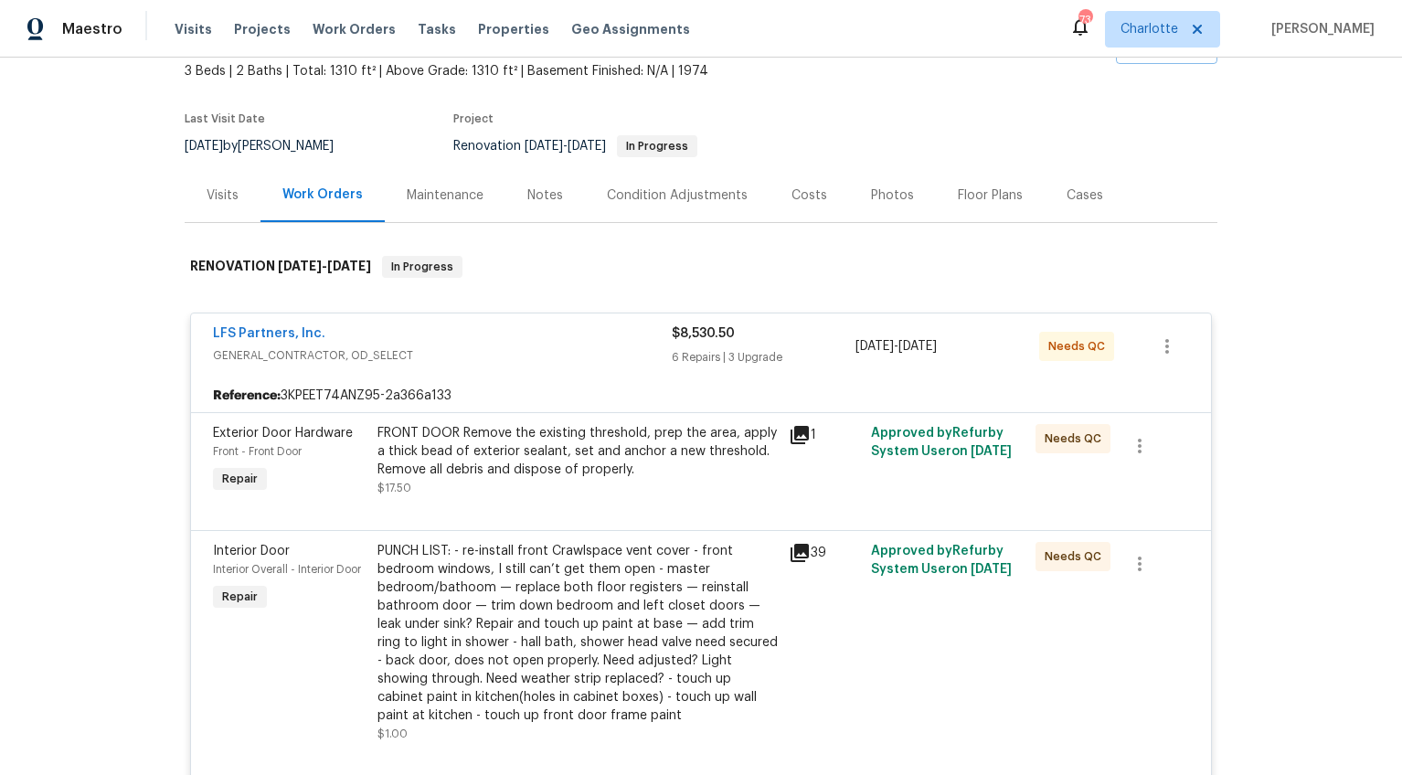
scroll to position [121, 0]
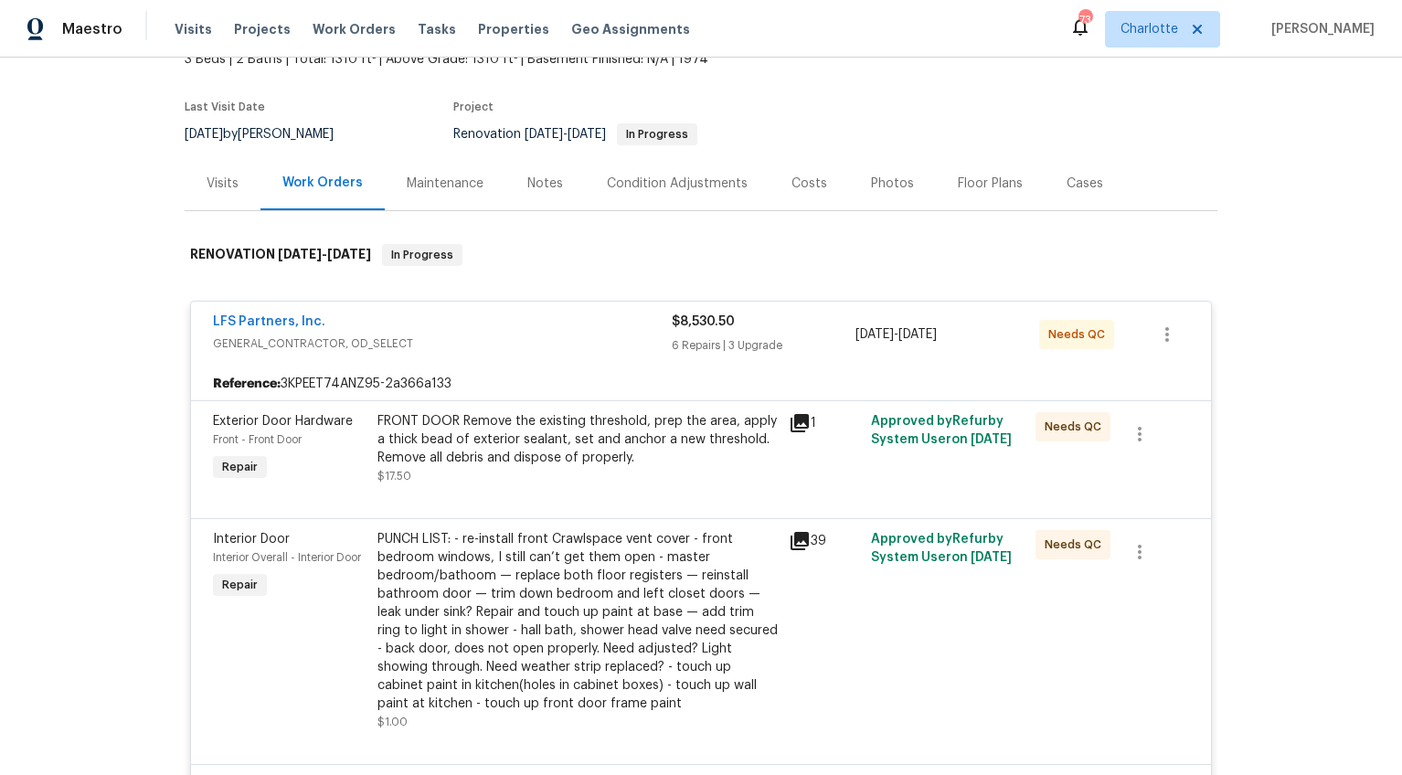
click at [601, 450] on div "FRONT DOOR Remove the existing threshold, prep the area, apply a thick bead of …" at bounding box center [577, 439] width 400 height 55
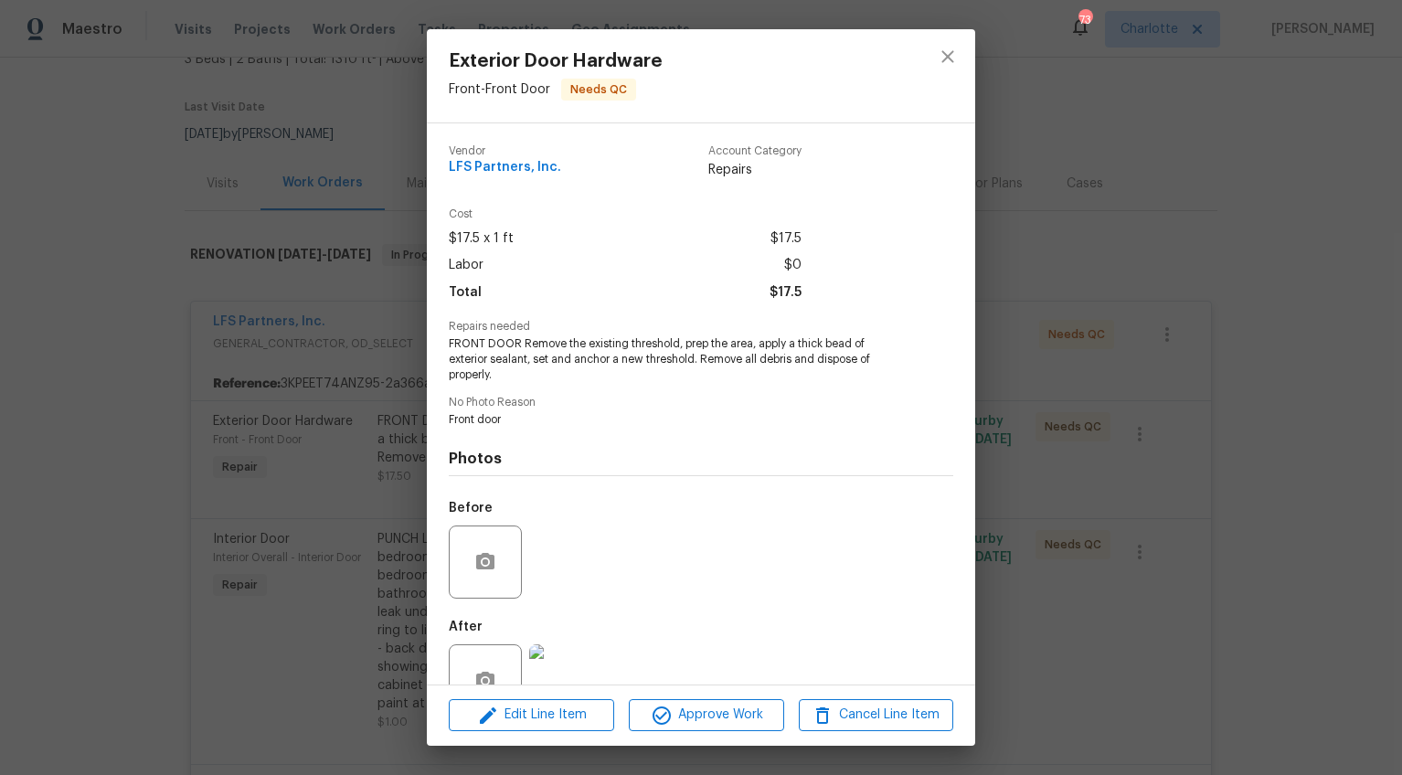
scroll to position [51, 0]
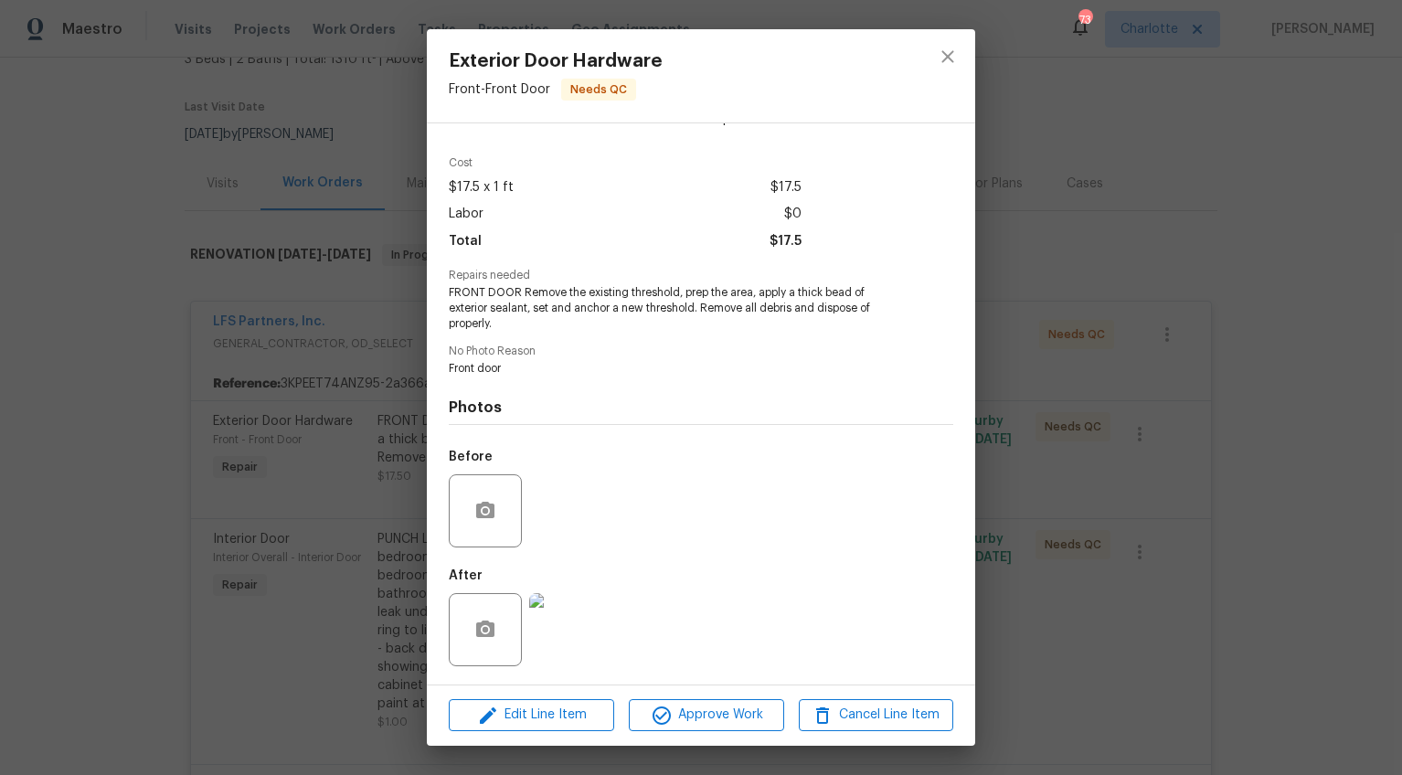
click at [571, 628] on img at bounding box center [565, 629] width 73 height 73
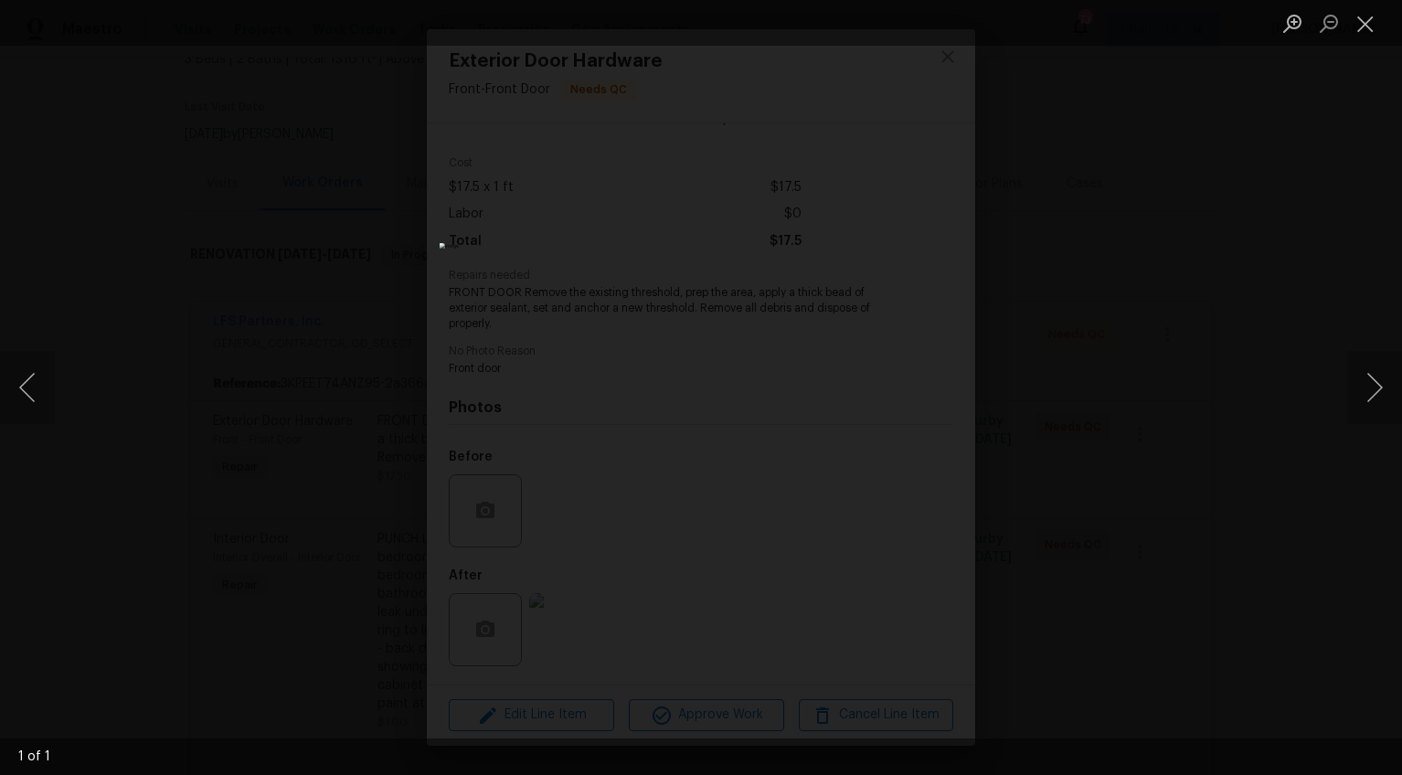
click at [1219, 538] on div "Lightbox" at bounding box center [701, 387] width 1402 height 775
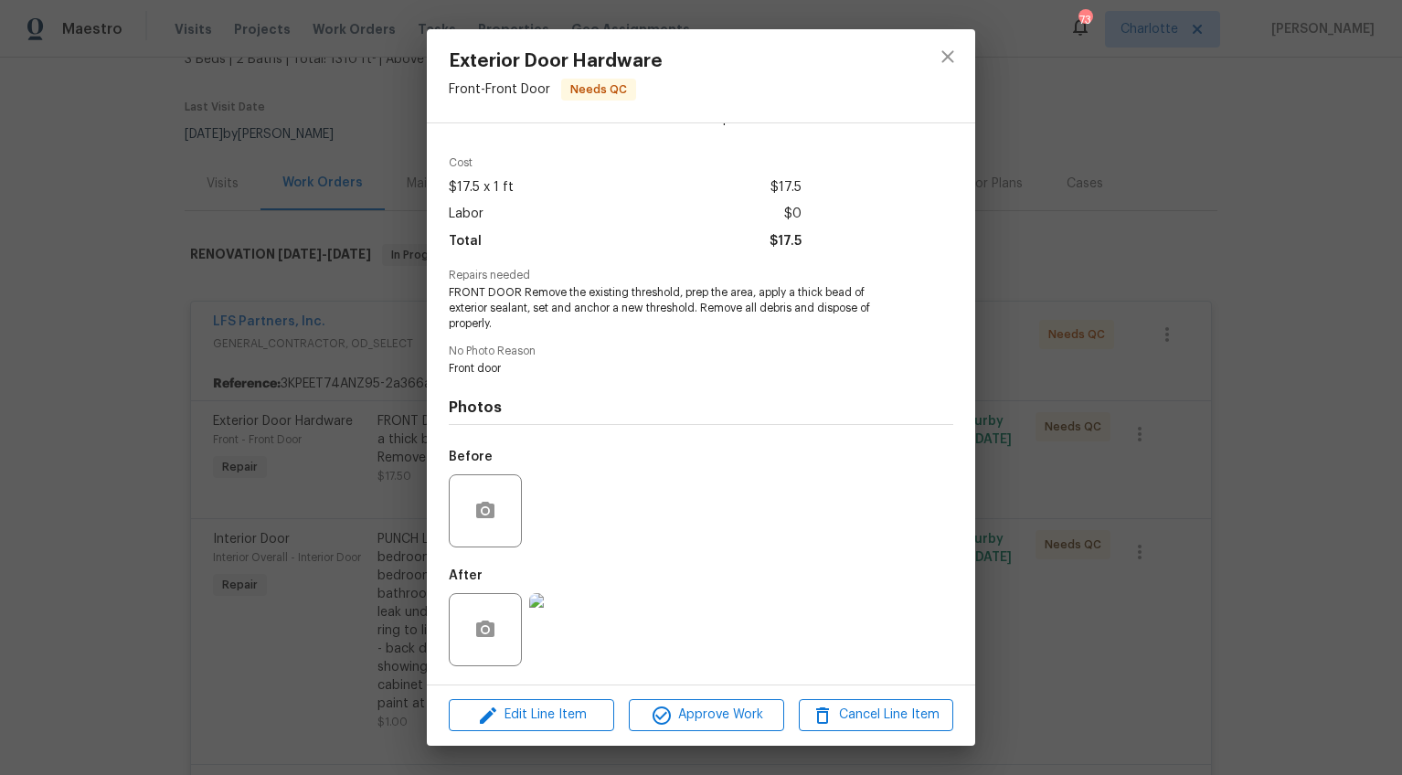
click at [1213, 539] on div "Exterior Door Hardware Front - Front Door Needs QC Vendor LFS Partners, Inc. Ac…" at bounding box center [701, 387] width 1402 height 775
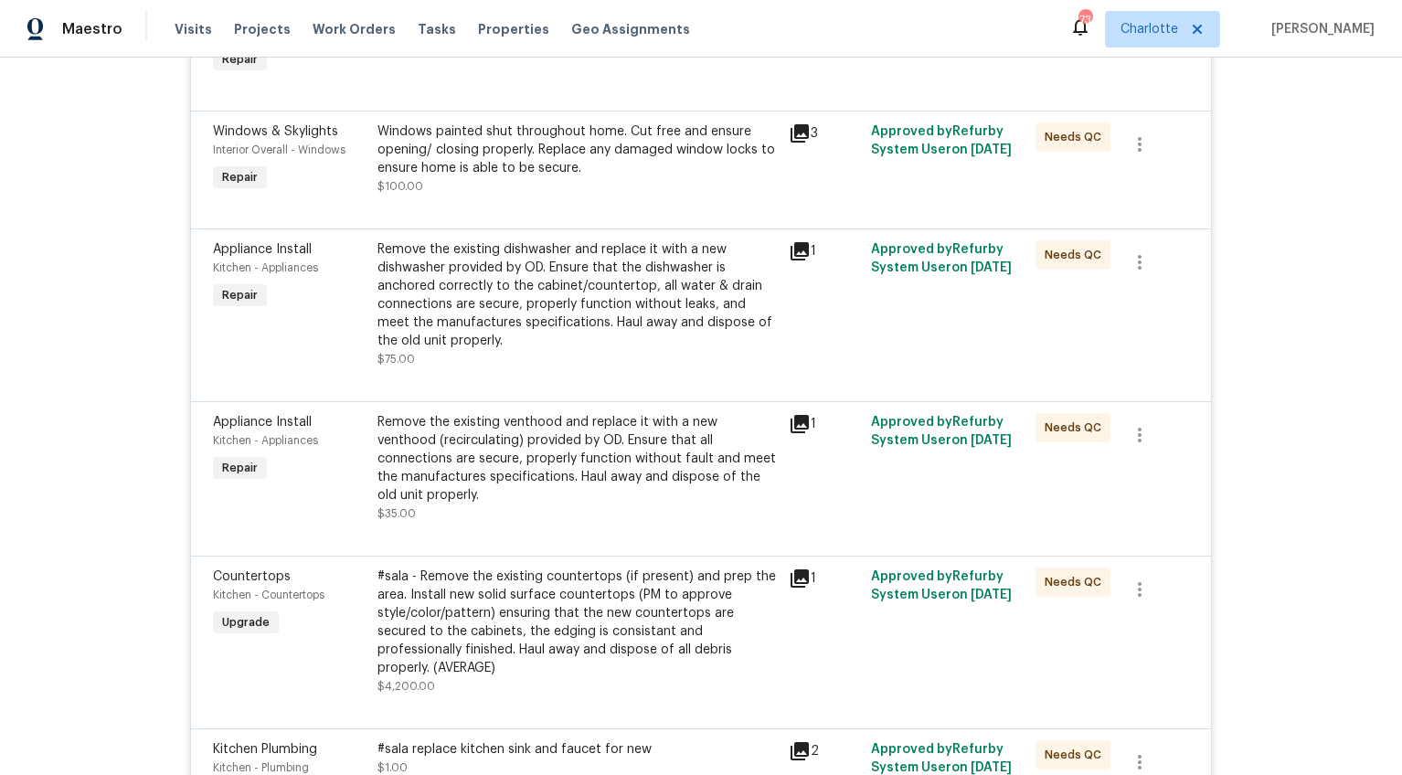
scroll to position [896, 0]
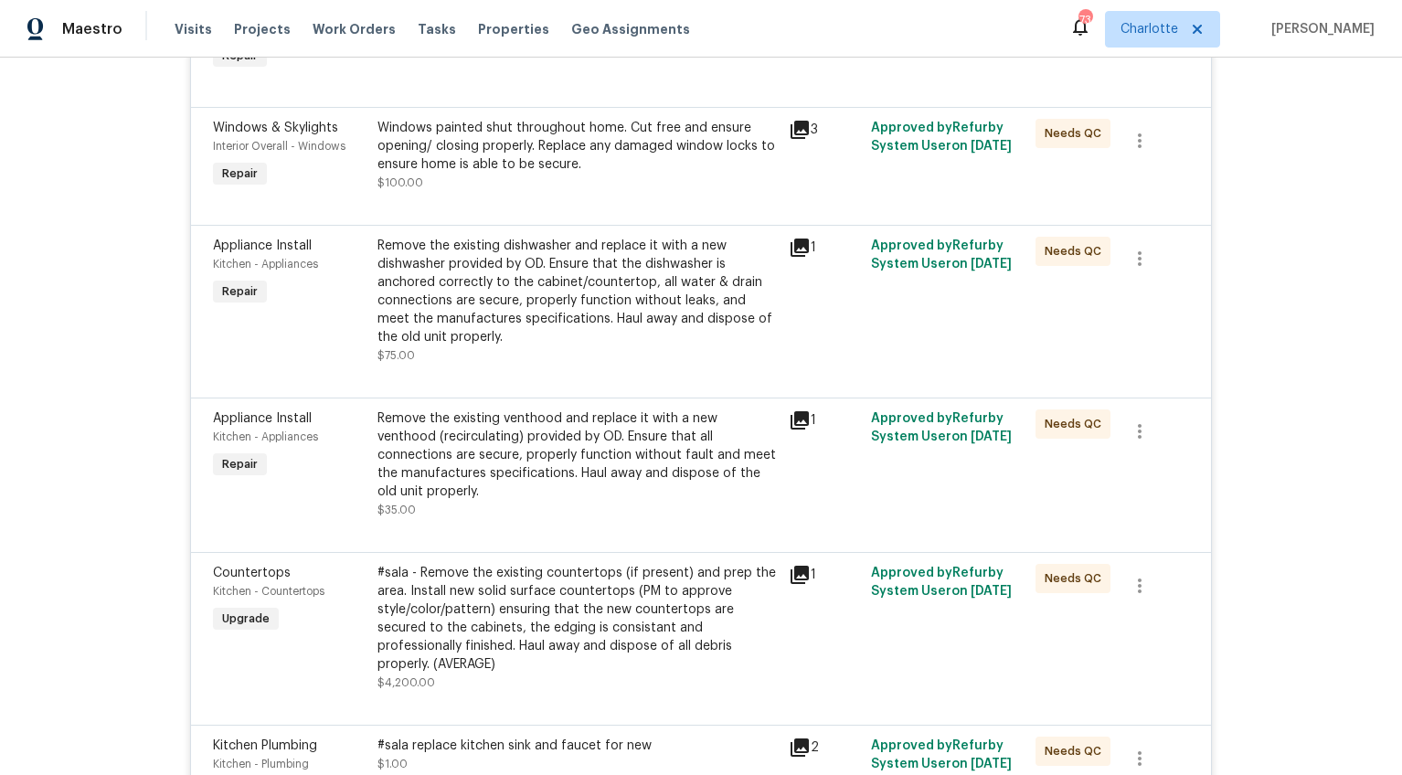
click at [525, 301] on div "Remove the existing dishwasher and replace it with a new dishwasher provided by…" at bounding box center [577, 292] width 400 height 110
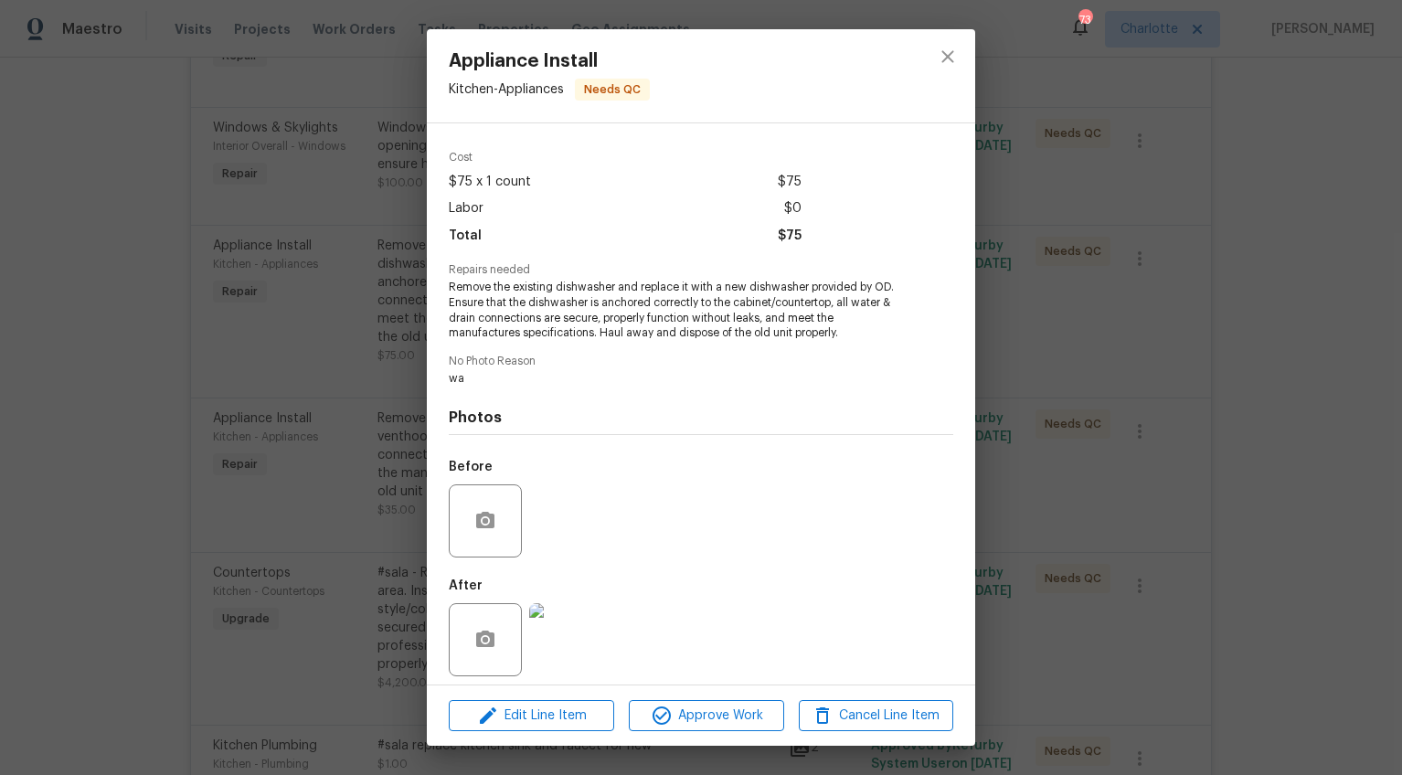
scroll to position [67, 0]
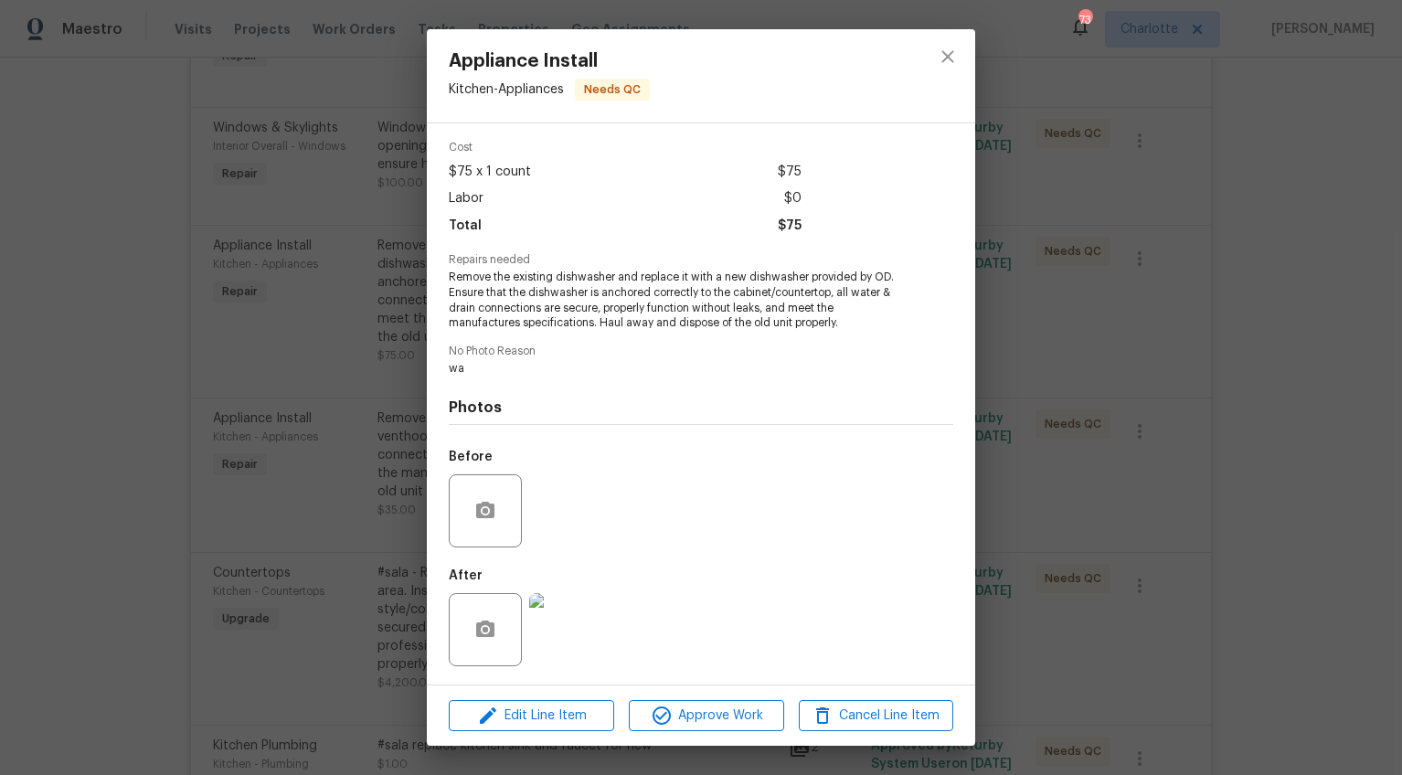
click at [570, 605] on img at bounding box center [565, 629] width 73 height 73
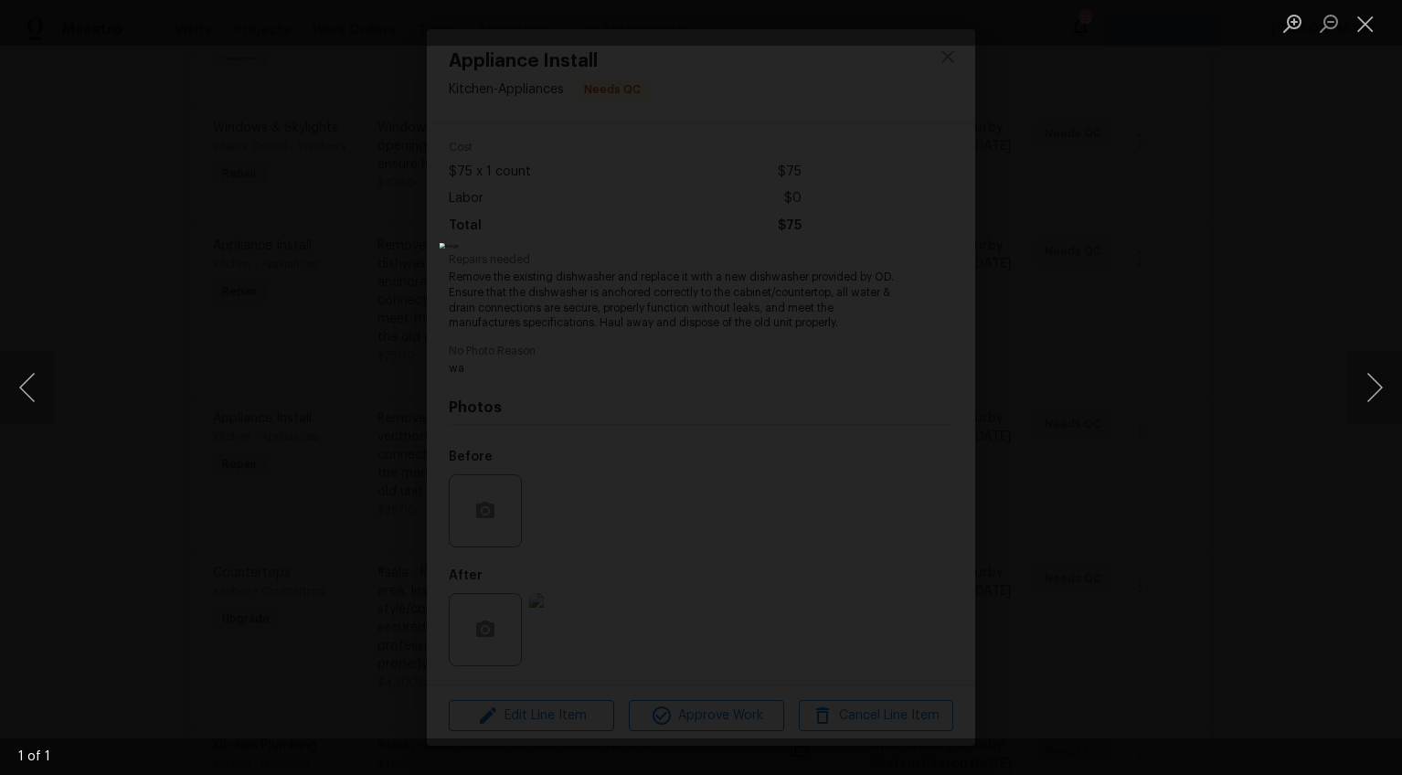
click at [1157, 523] on div "Lightbox" at bounding box center [701, 387] width 1402 height 775
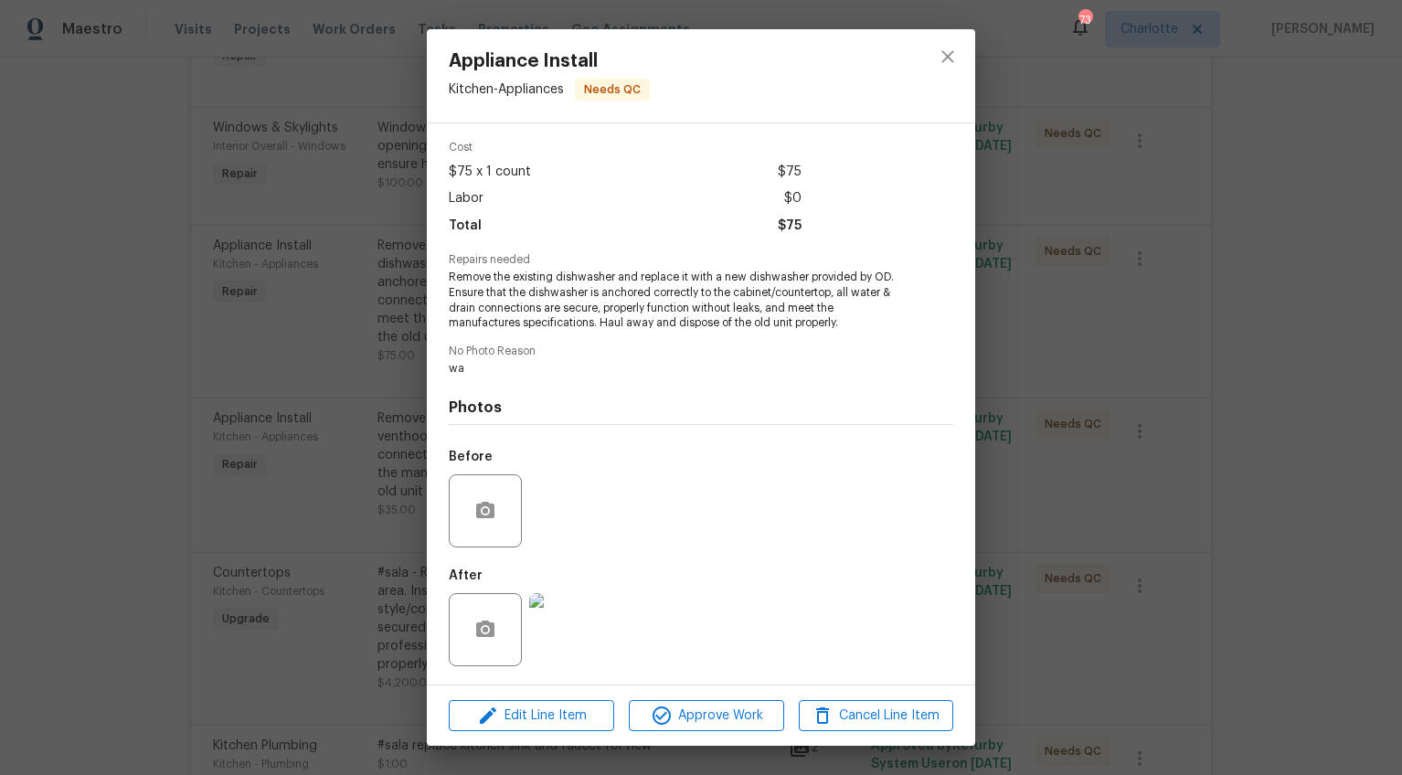
click at [1157, 523] on div "Appliance Install Kitchen - Appliances Needs QC Vendor LFS Partners, Inc. Accou…" at bounding box center [701, 387] width 1402 height 775
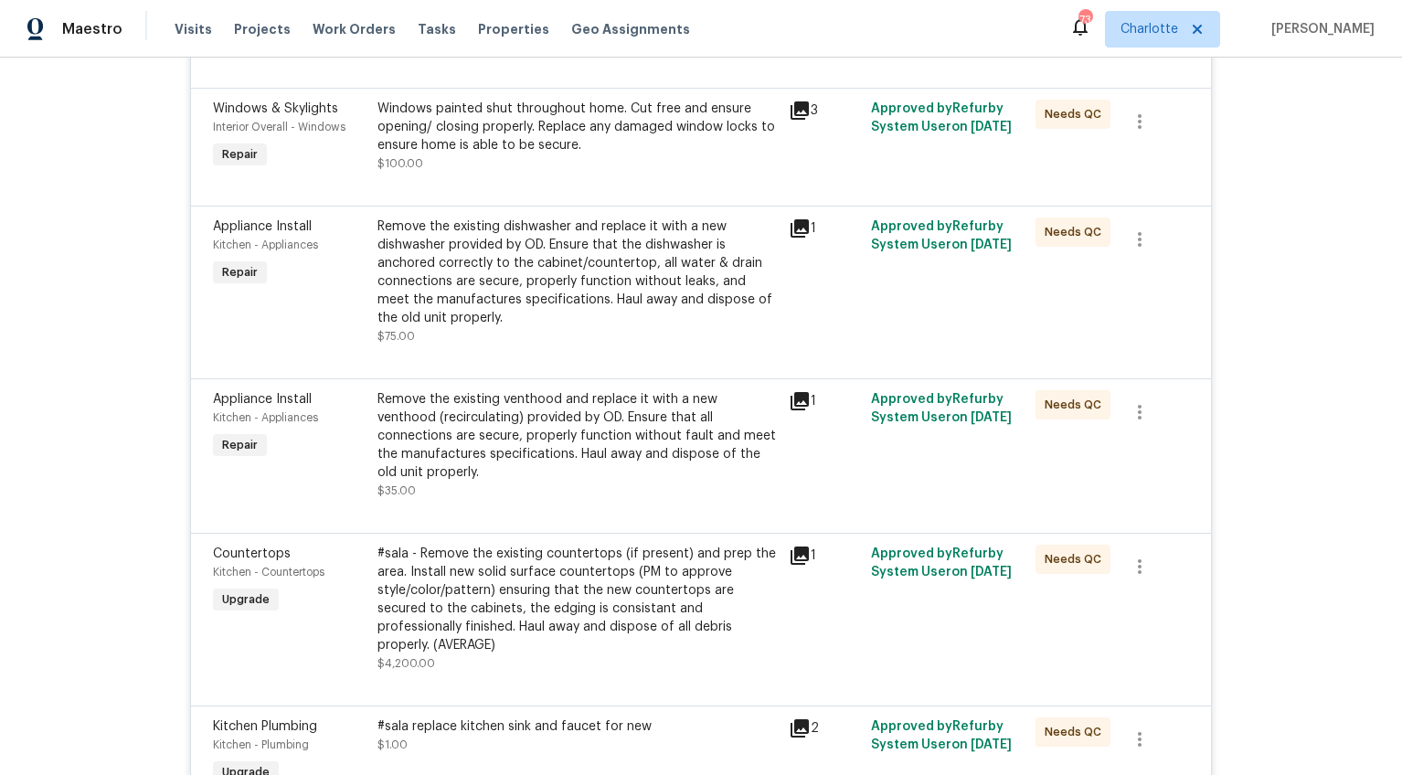
scroll to position [995, 0]
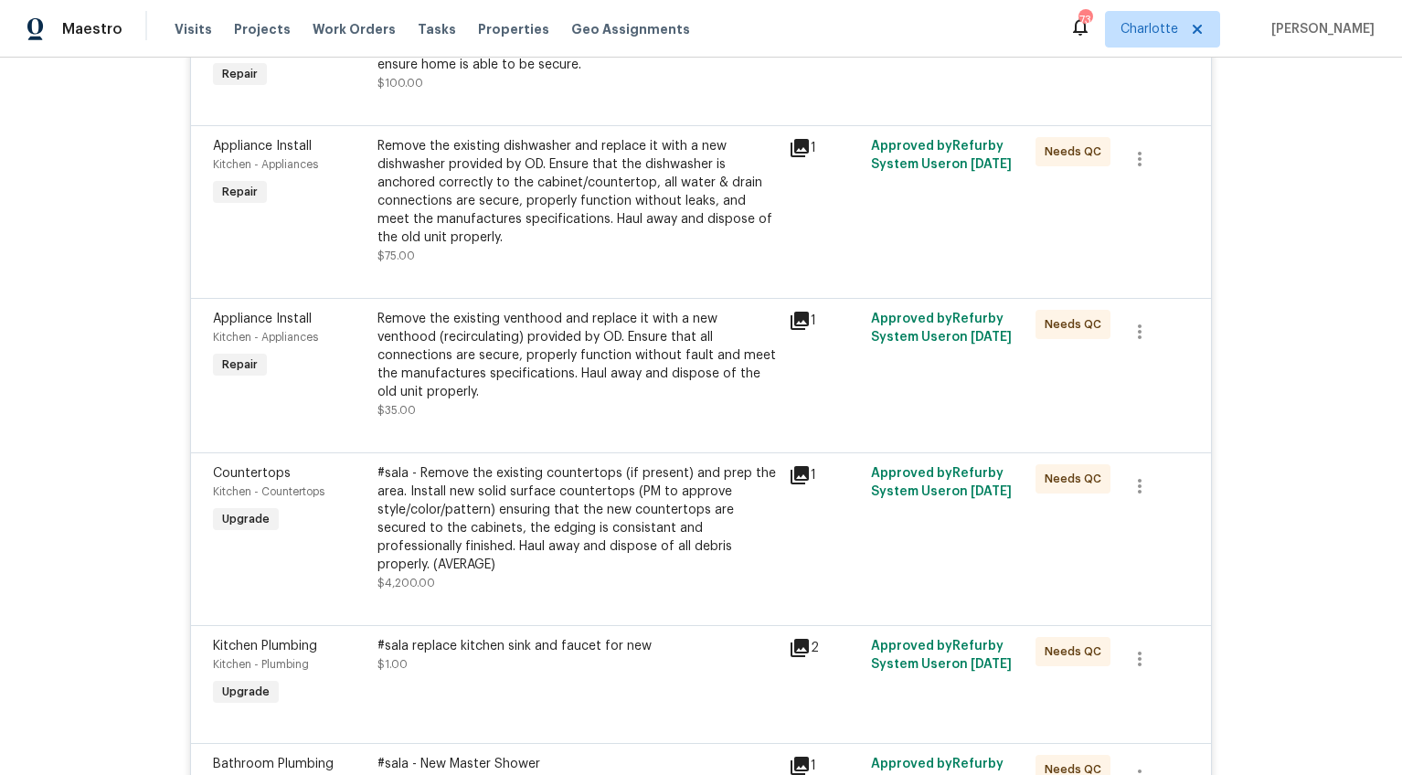
click at [618, 366] on div "Remove the existing venthood and replace it with a new venthood (recirculating)…" at bounding box center [577, 355] width 400 height 91
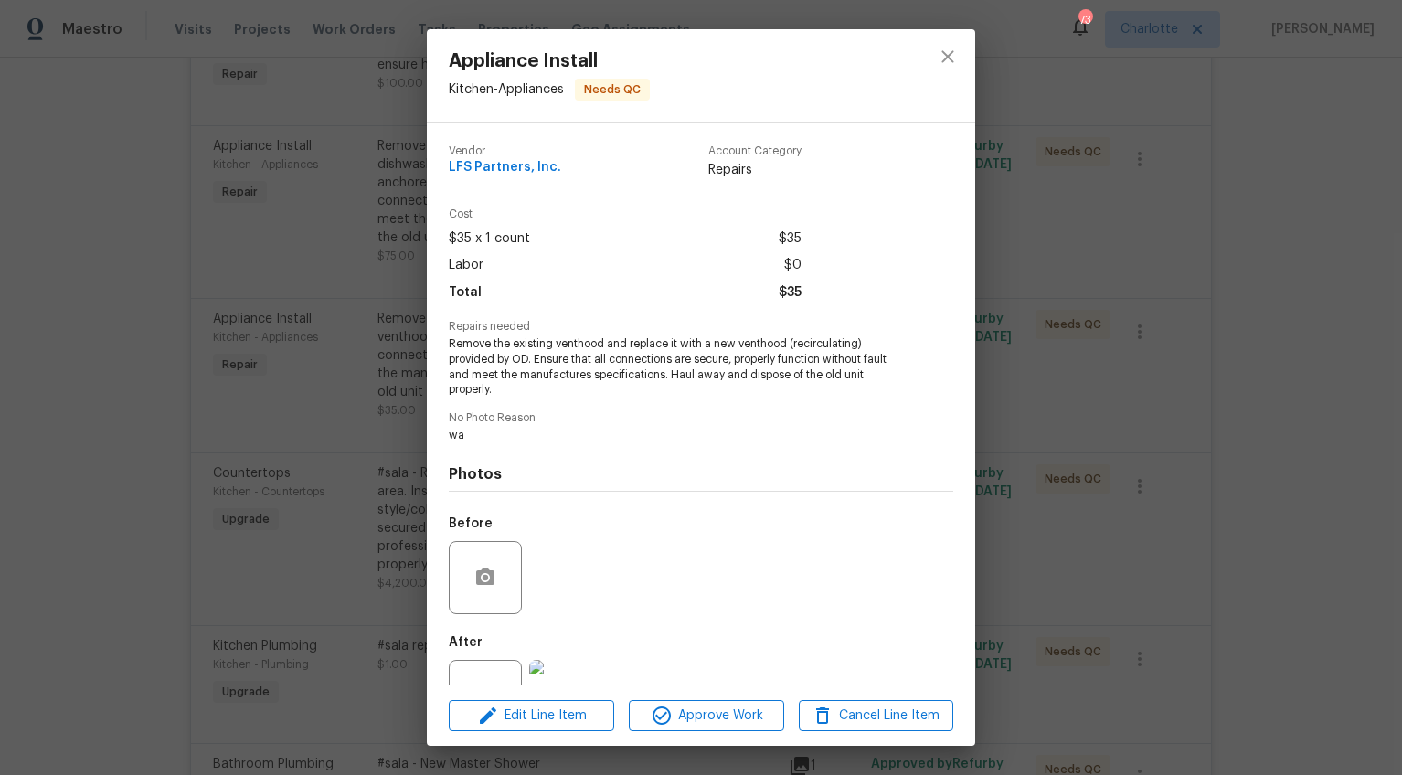
scroll to position [67, 0]
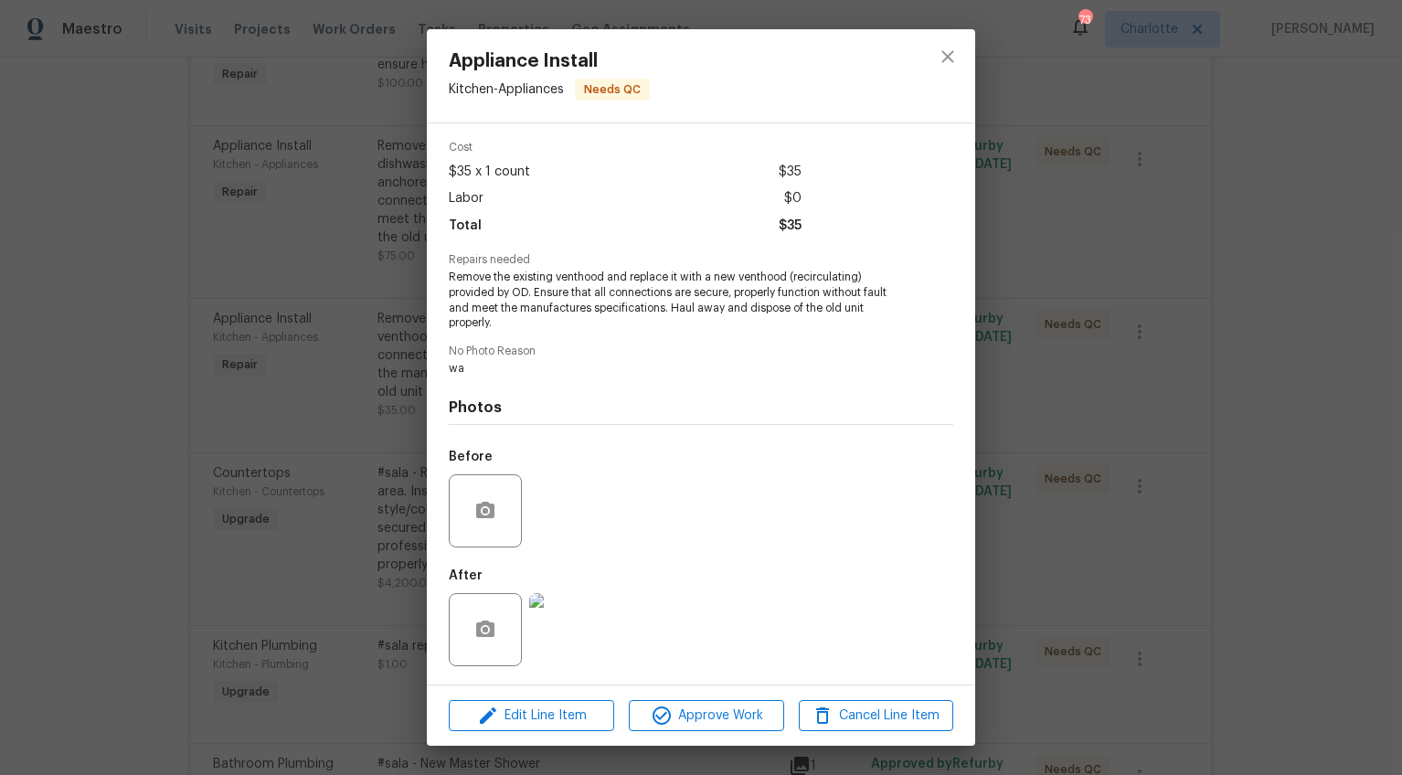
click at [574, 609] on img at bounding box center [565, 629] width 73 height 73
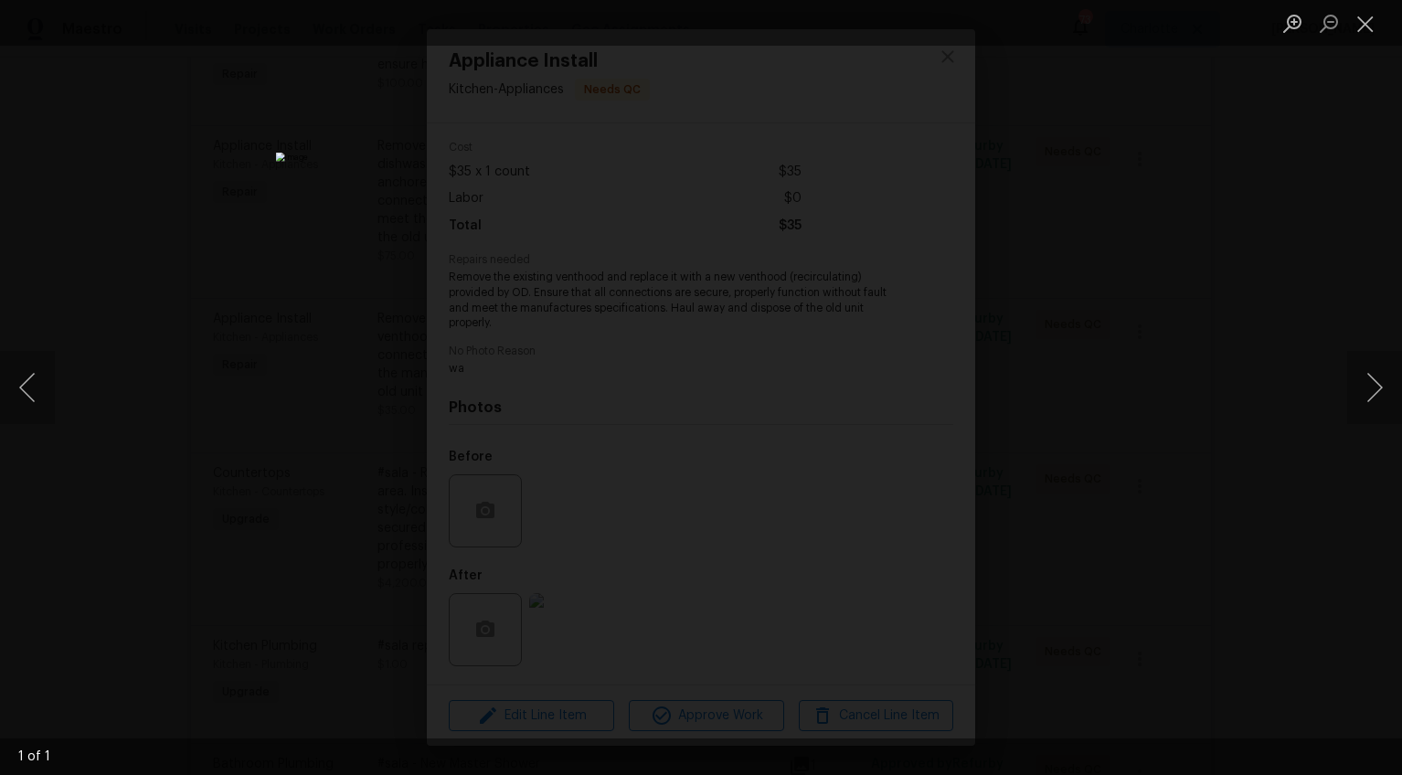
click at [1131, 476] on div "Lightbox" at bounding box center [701, 387] width 1402 height 775
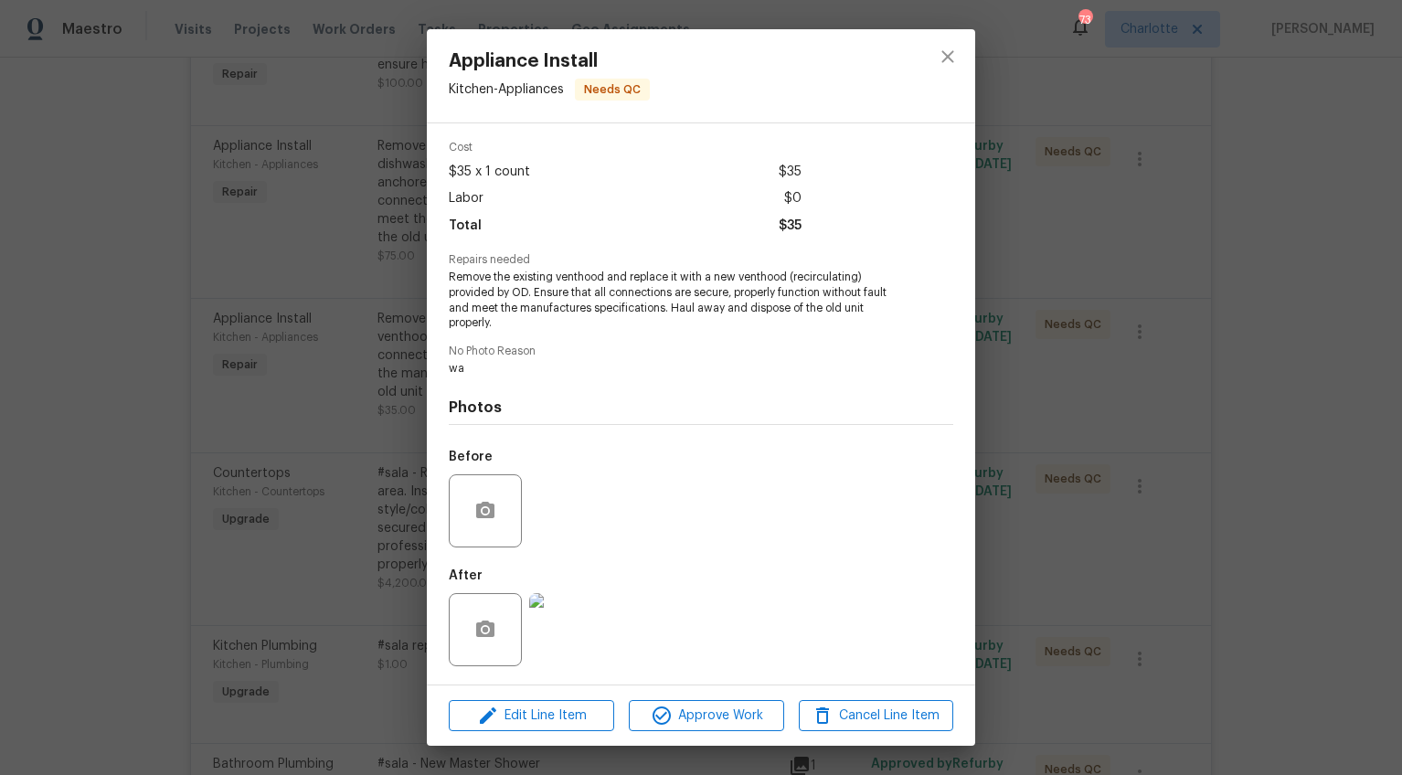
click at [1131, 476] on div "Appliance Install Kitchen - Appliances Needs QC Vendor LFS Partners, Inc. Accou…" at bounding box center [701, 387] width 1402 height 775
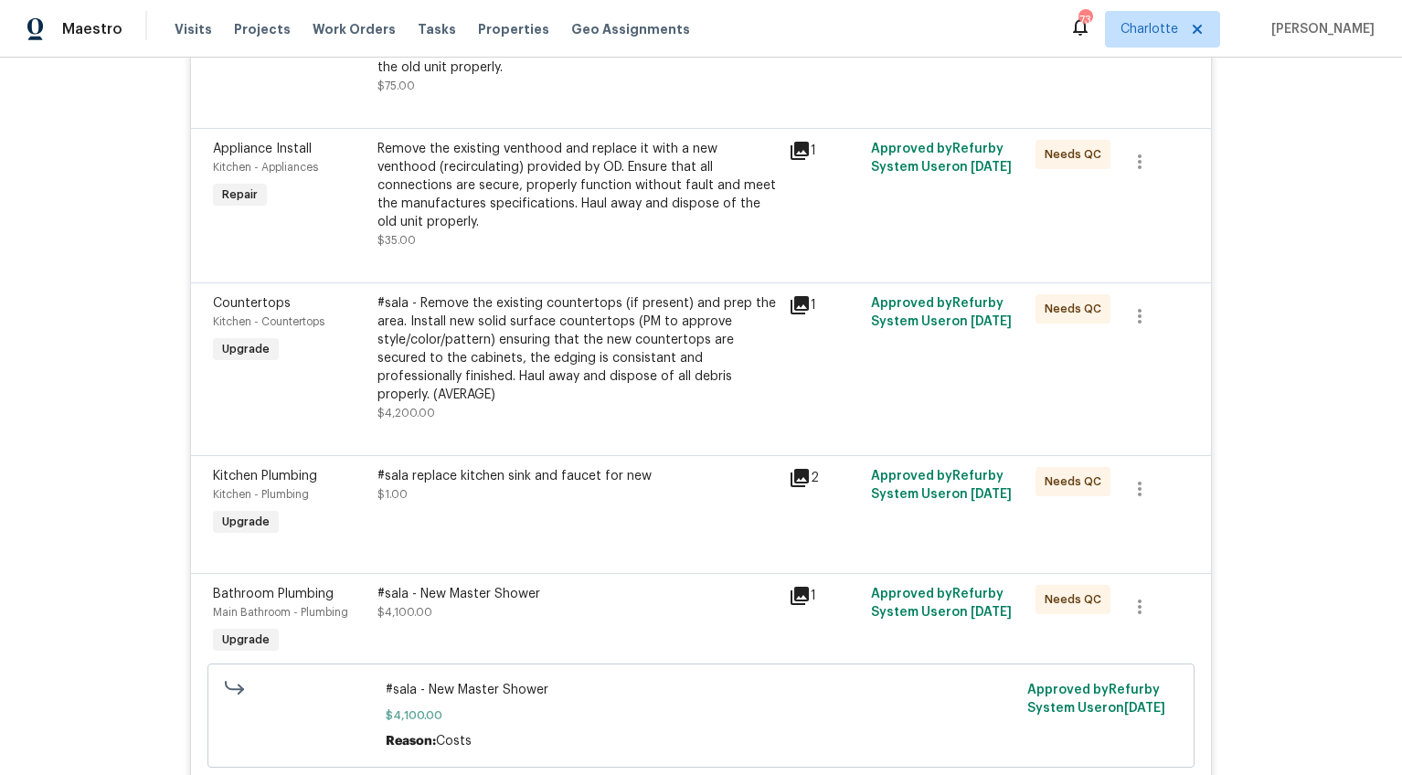
scroll to position [1273, 0]
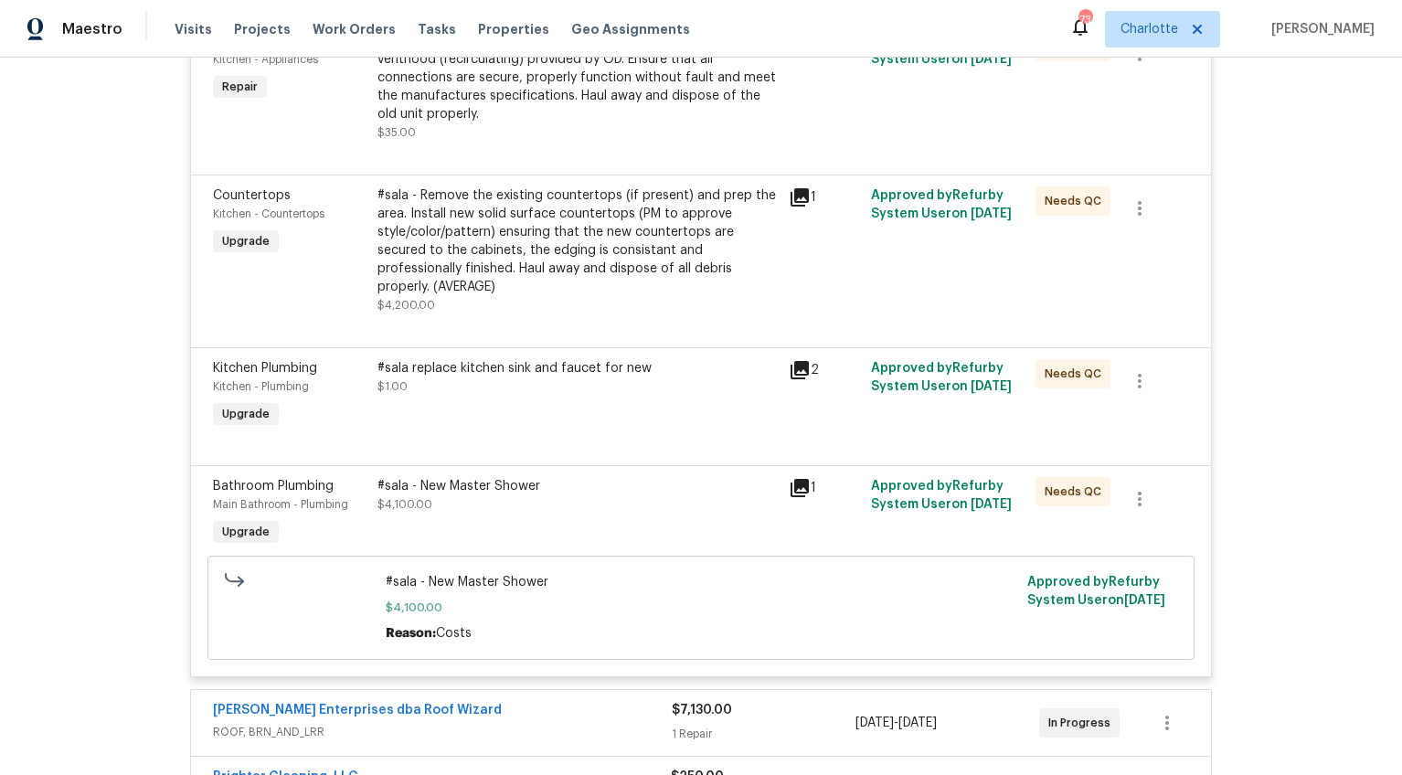
click at [543, 373] on div "#sala replace kitchen sink and faucet for new $1.00" at bounding box center [577, 396] width 411 height 84
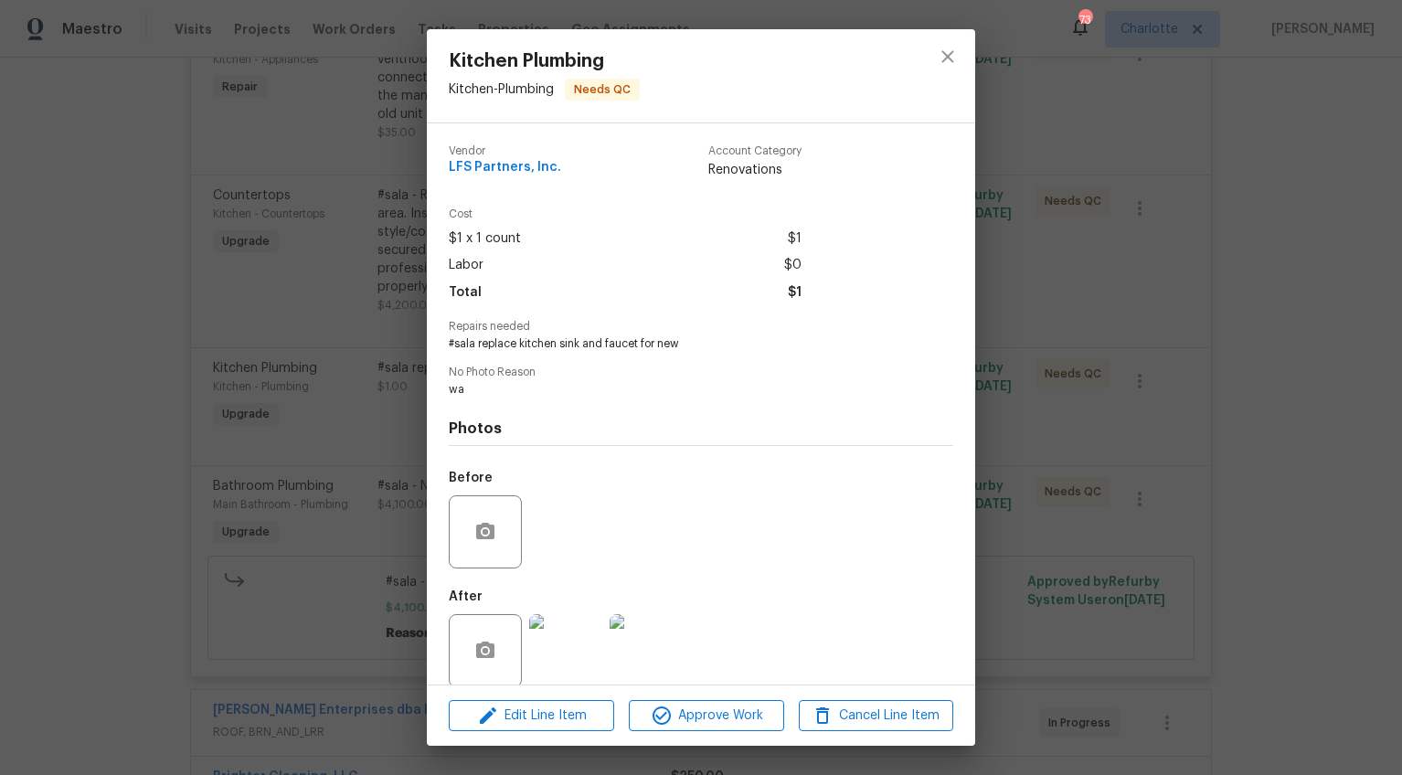
scroll to position [21, 0]
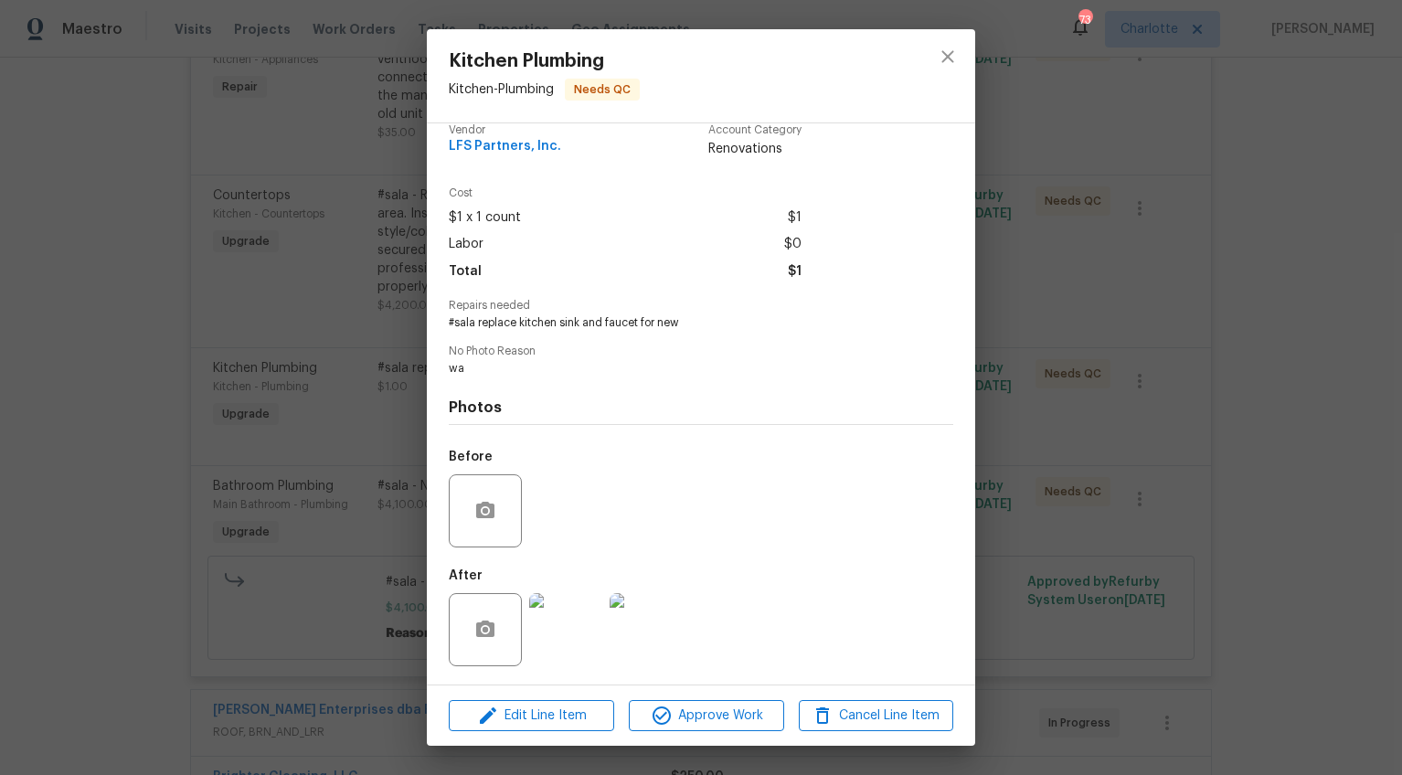
click at [564, 611] on img at bounding box center [565, 629] width 73 height 73
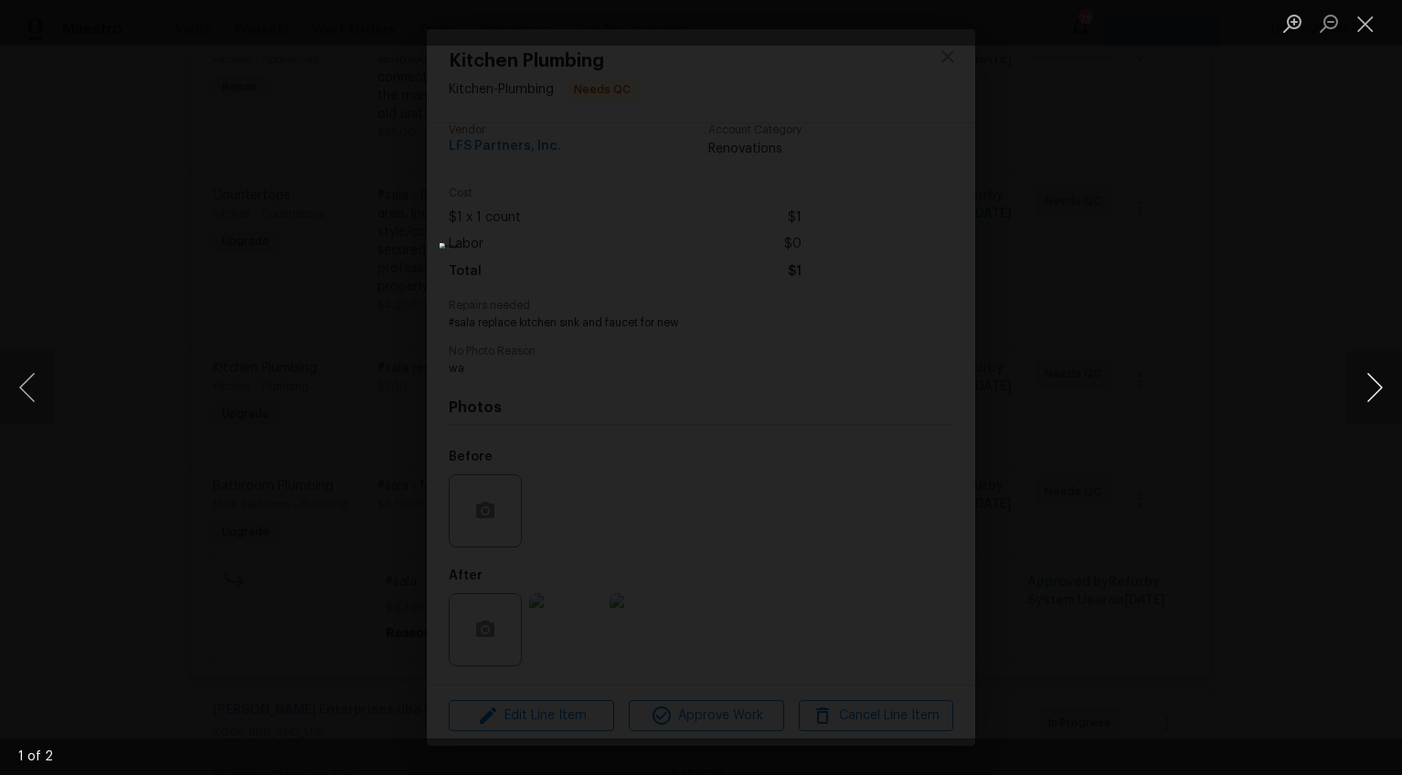
click at [1365, 378] on button "Next image" at bounding box center [1374, 387] width 55 height 73
click at [1203, 469] on div "Lightbox" at bounding box center [701, 387] width 1402 height 775
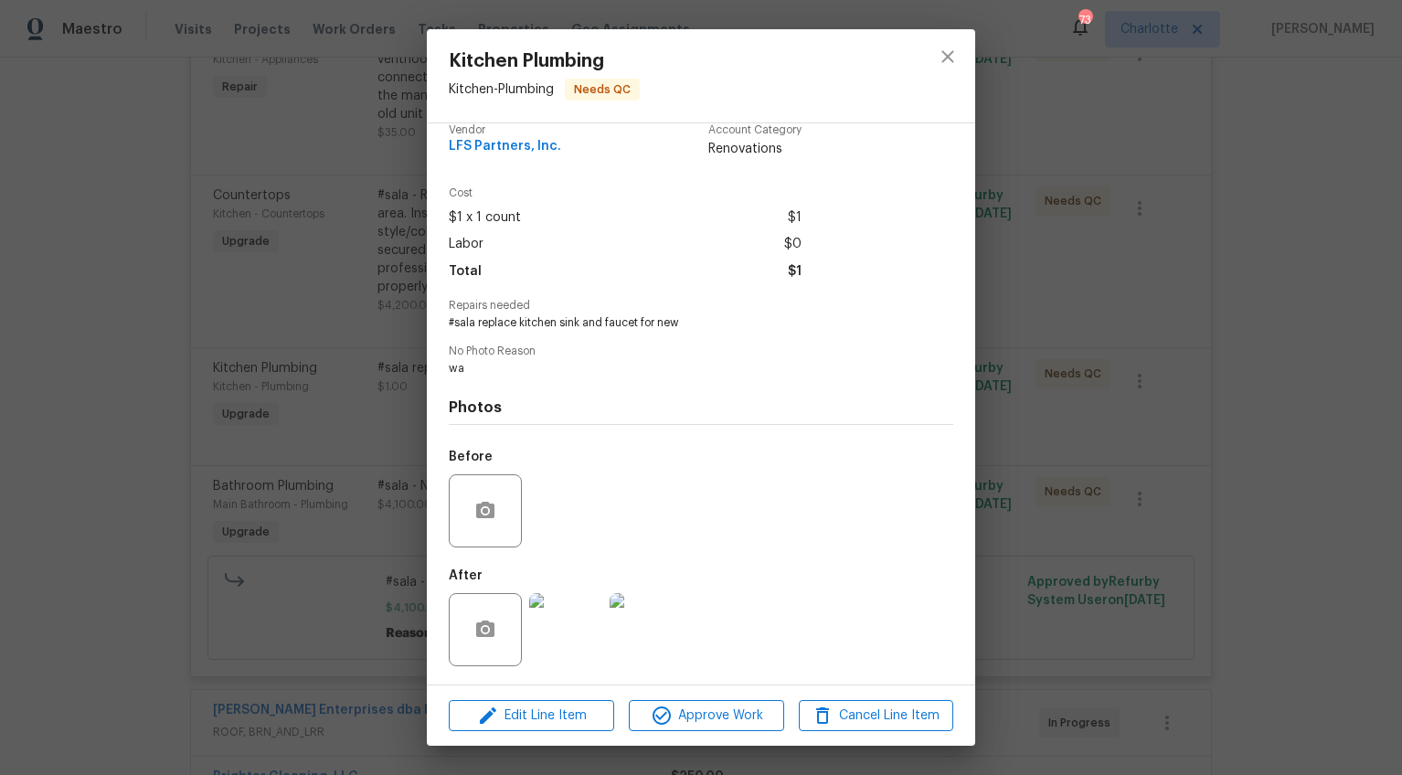
click at [1203, 469] on div "Kitchen Plumbing Kitchen - Plumbing Needs QC Vendor LFS Partners, Inc. Account …" at bounding box center [701, 387] width 1402 height 775
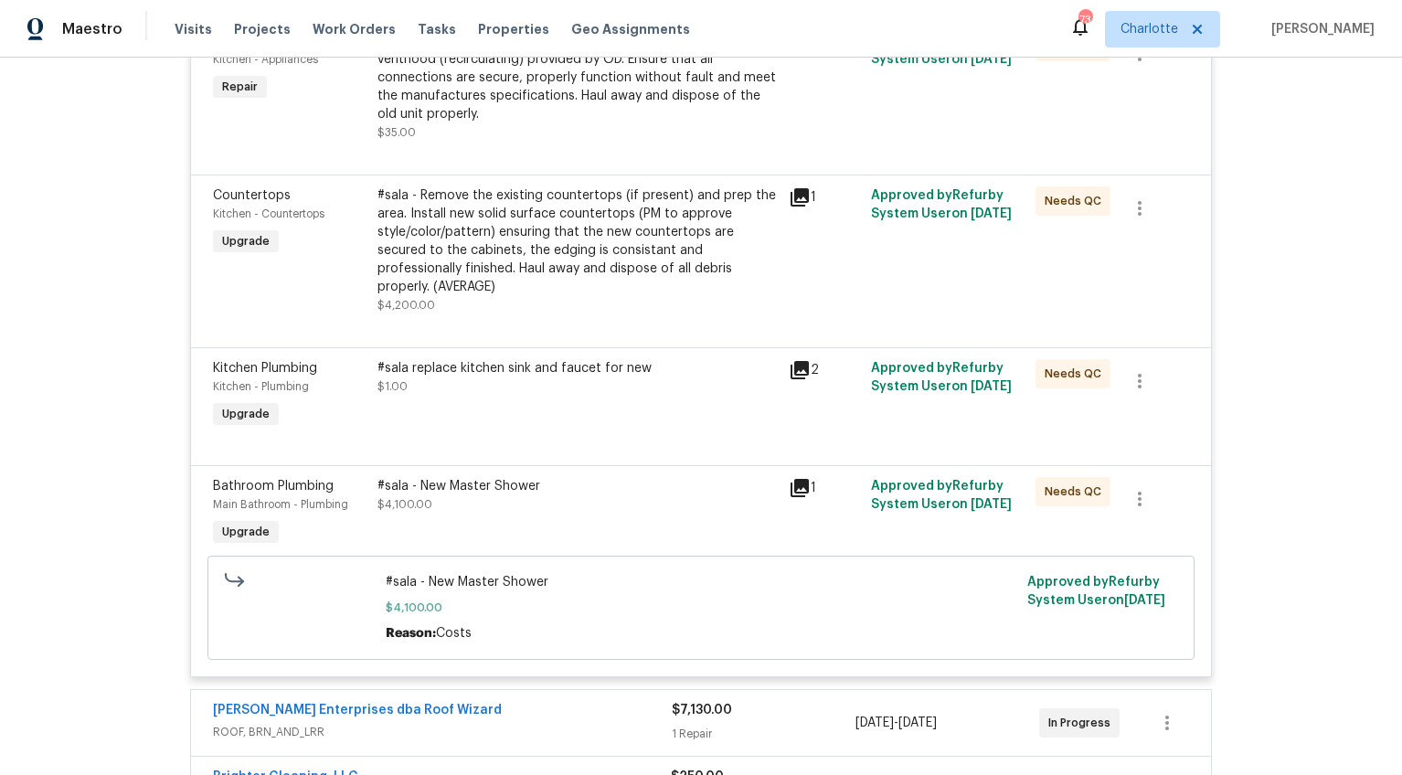
click at [546, 477] on div "#sala - New Master Shower $4,100.00" at bounding box center [577, 495] width 400 height 37
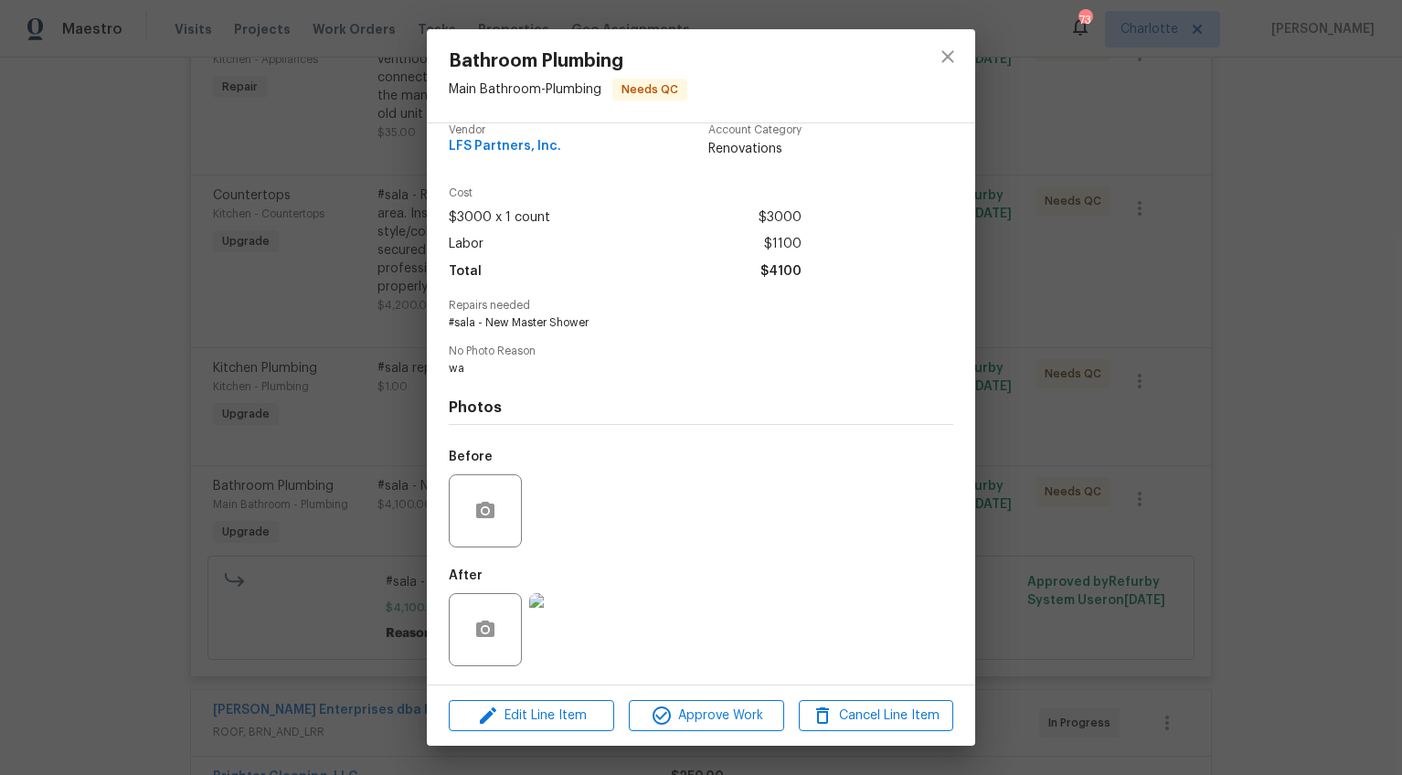
click at [564, 619] on img at bounding box center [565, 629] width 73 height 73
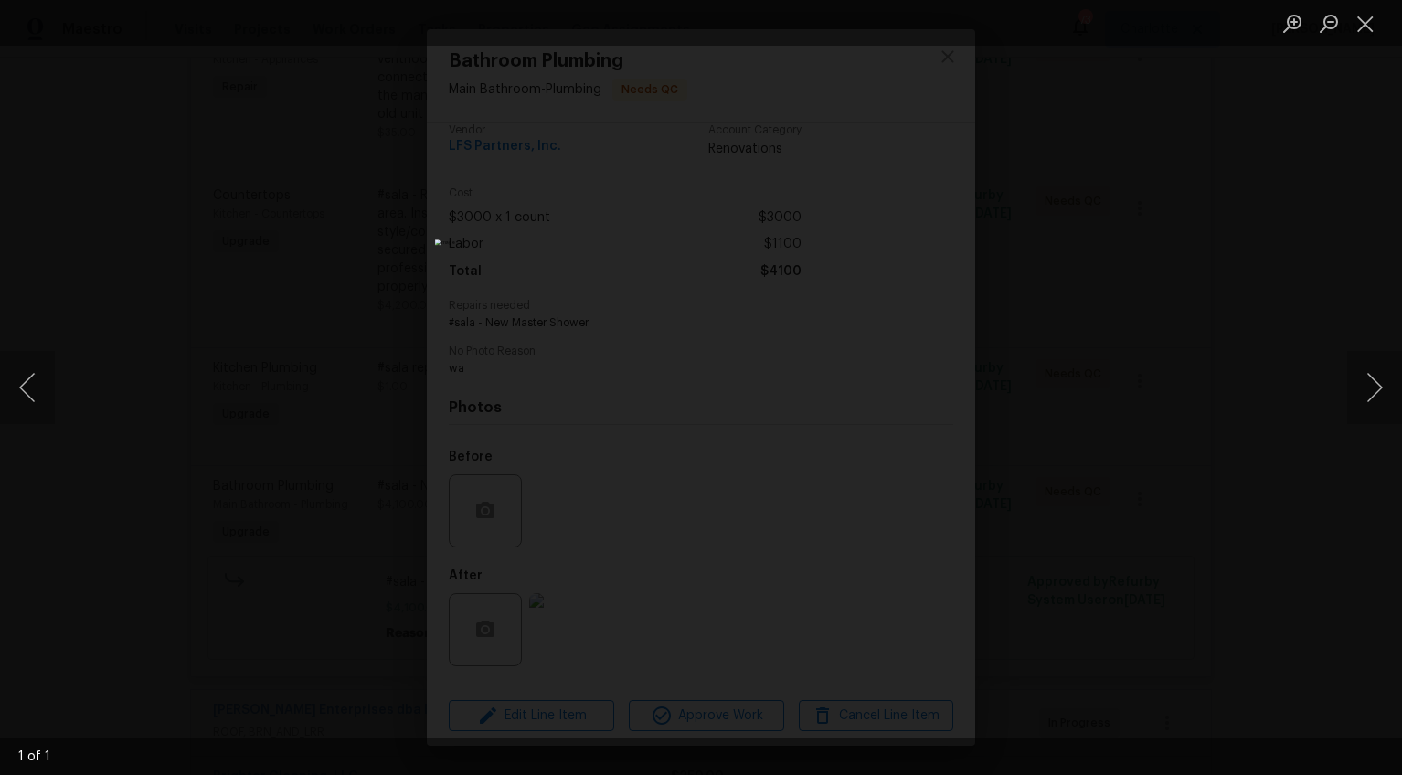
click at [997, 477] on div "Lightbox" at bounding box center [701, 387] width 1402 height 775
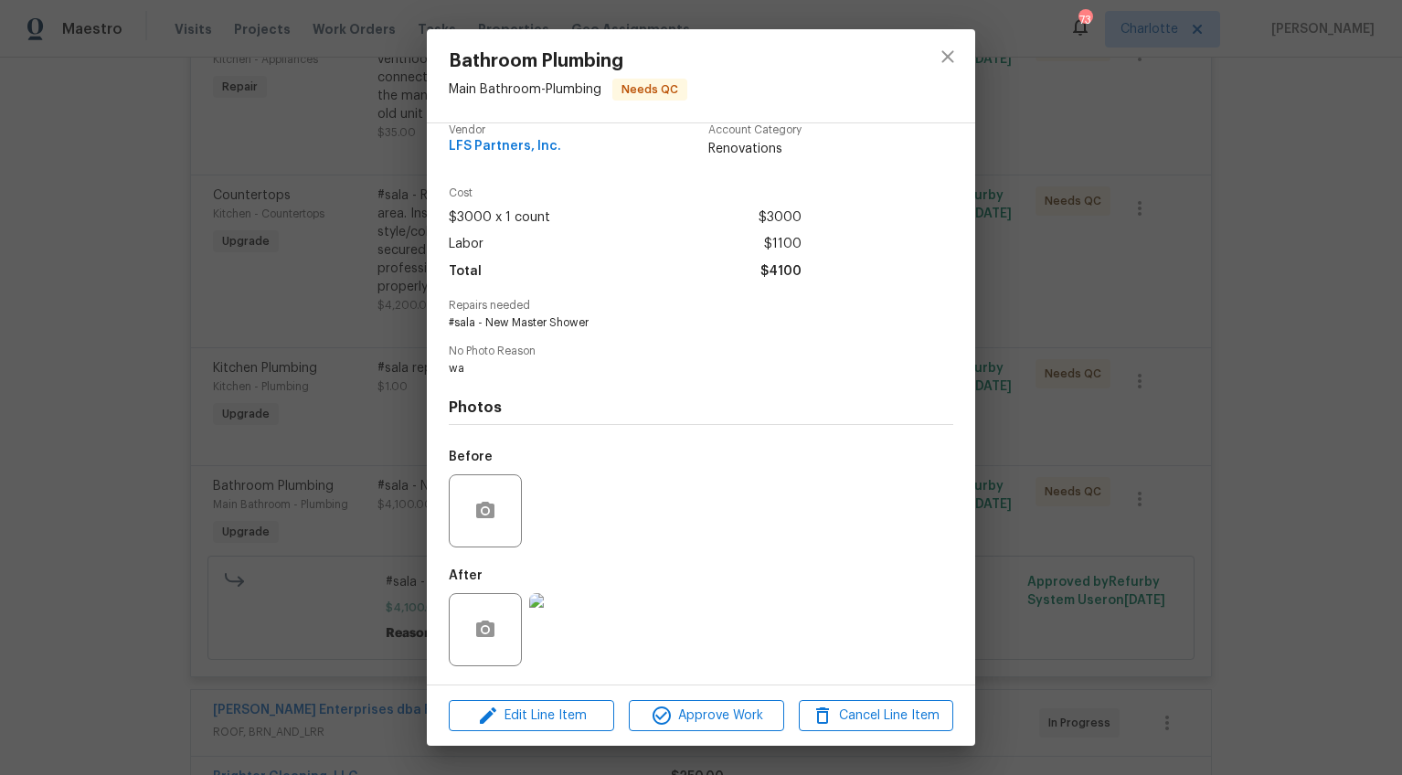
click at [996, 476] on div "Bathroom Plumbing Main Bathroom - Plumbing Needs QC Vendor LFS Partners, Inc. A…" at bounding box center [701, 387] width 1402 height 775
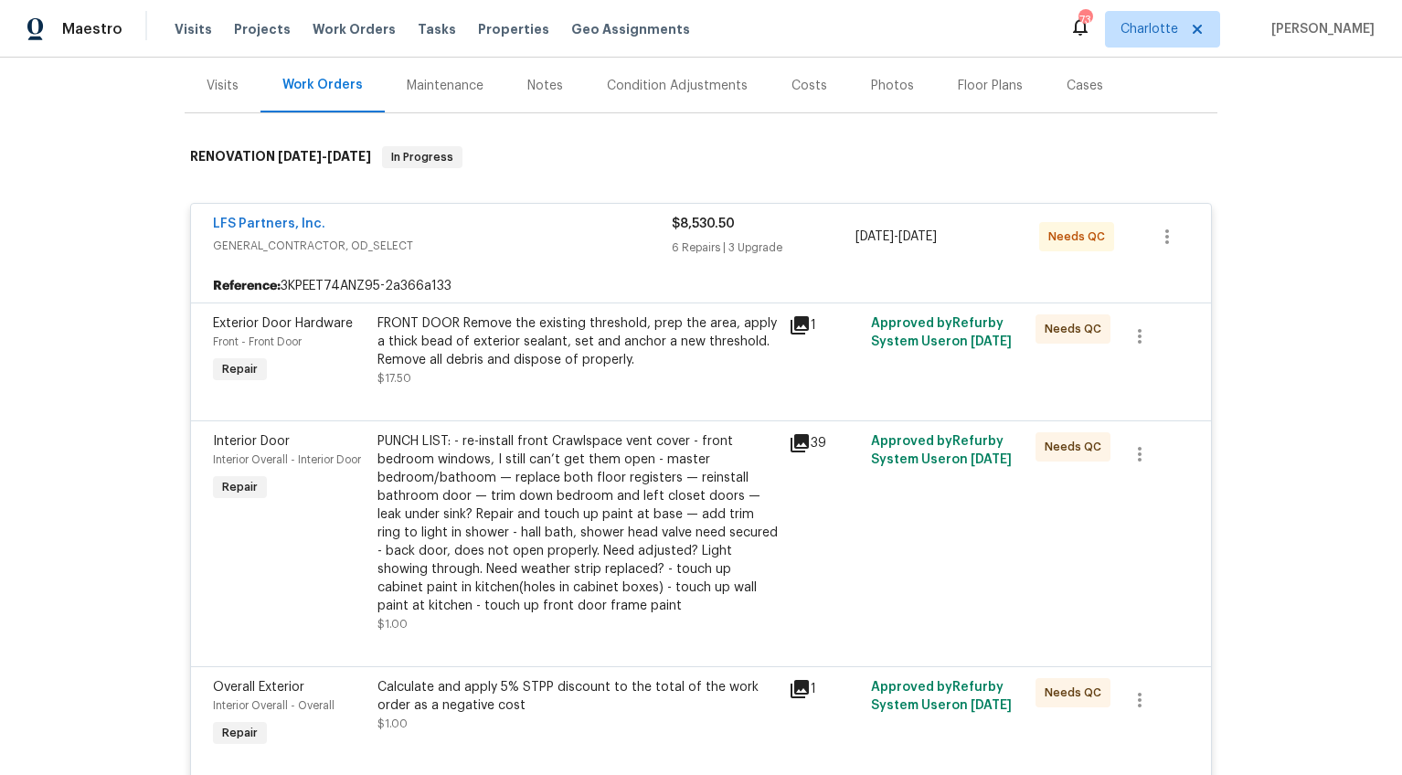
scroll to position [43, 0]
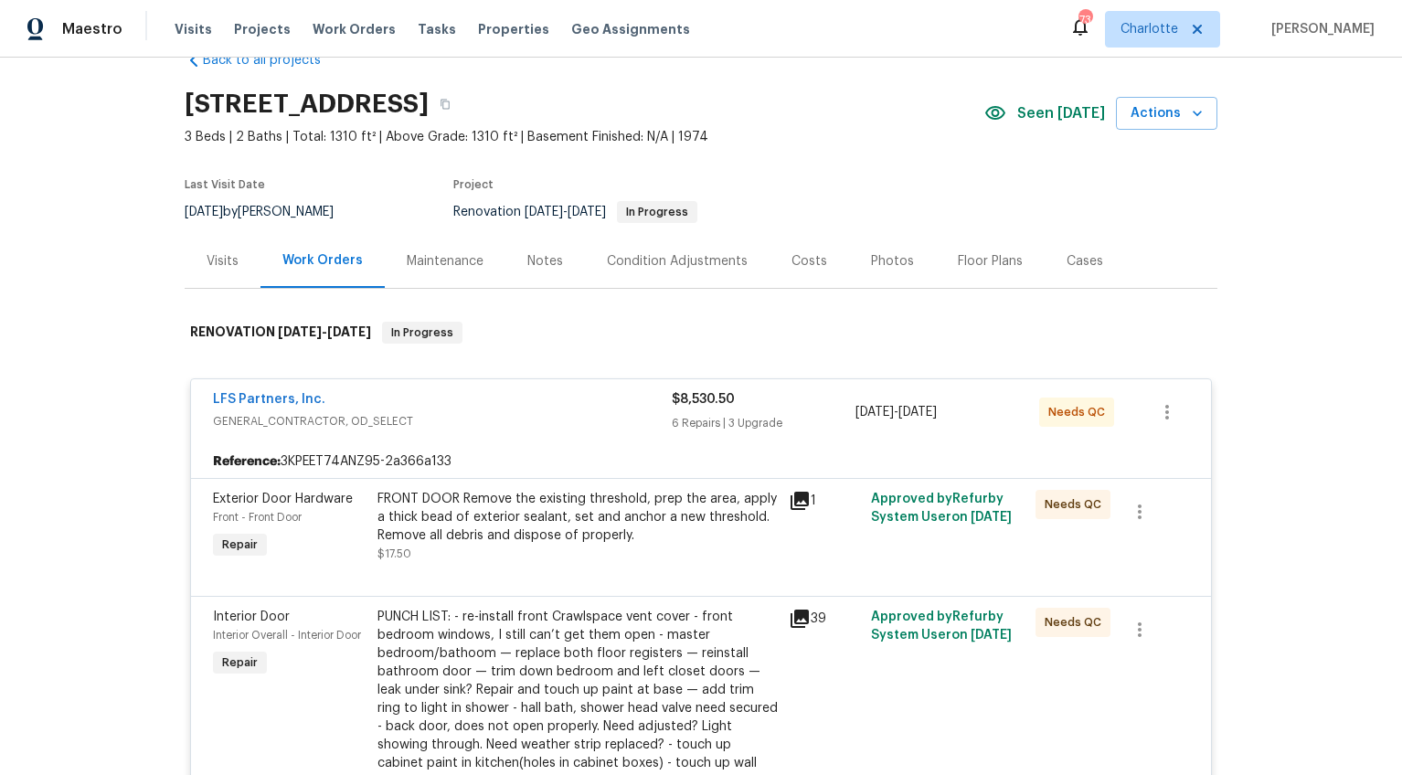
click at [534, 413] on span "GENERAL_CONTRACTOR, OD_SELECT" at bounding box center [442, 421] width 459 height 18
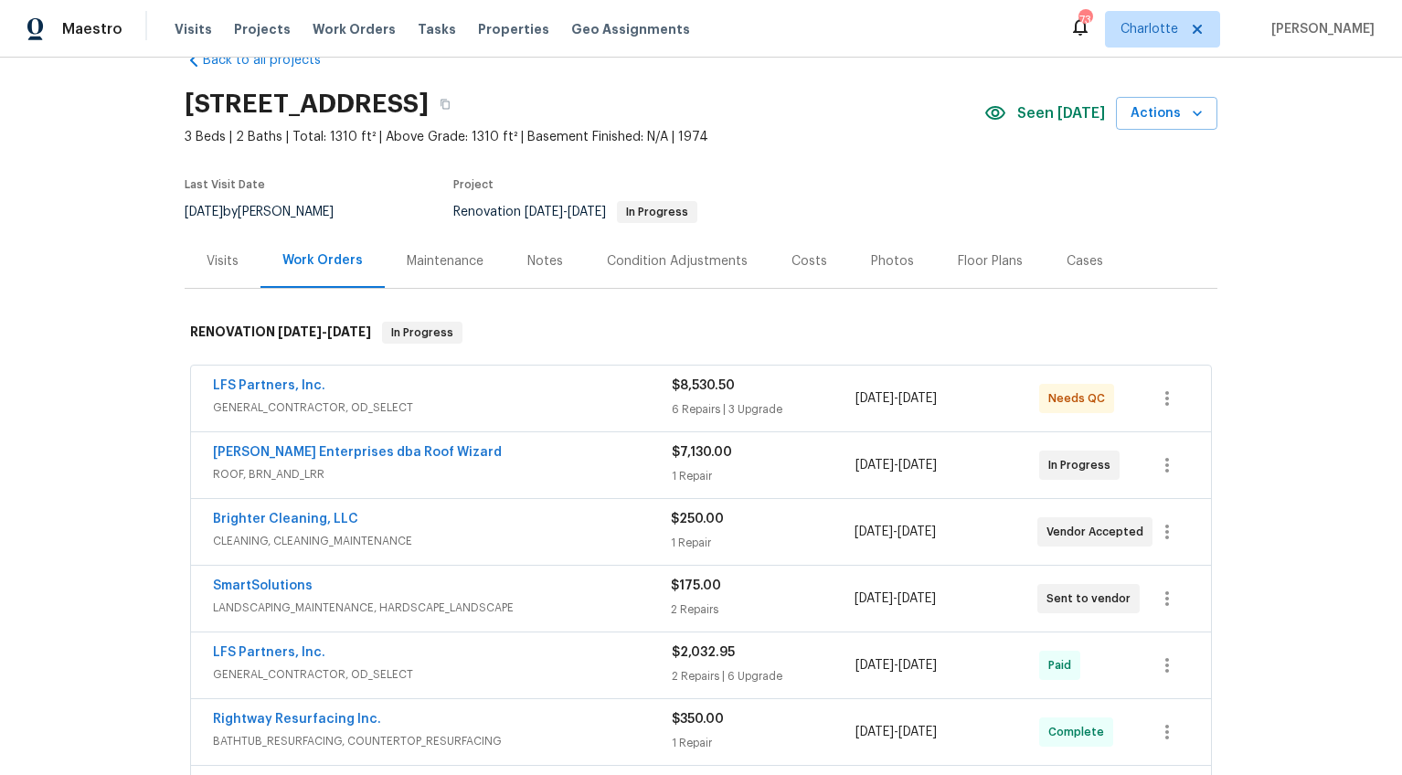
click at [785, 271] on div "Costs" at bounding box center [810, 261] width 80 height 54
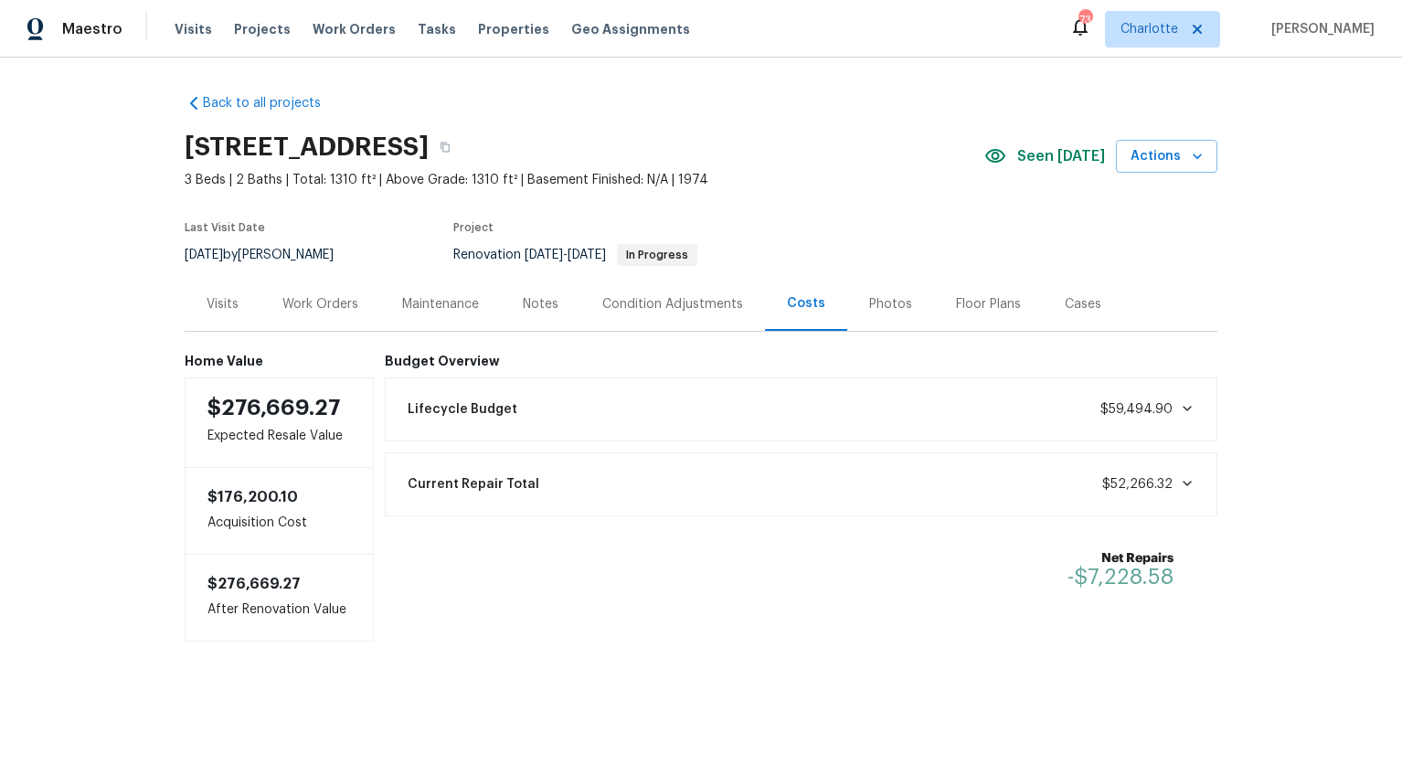
click at [359, 306] on div "Work Orders" at bounding box center [320, 304] width 120 height 54
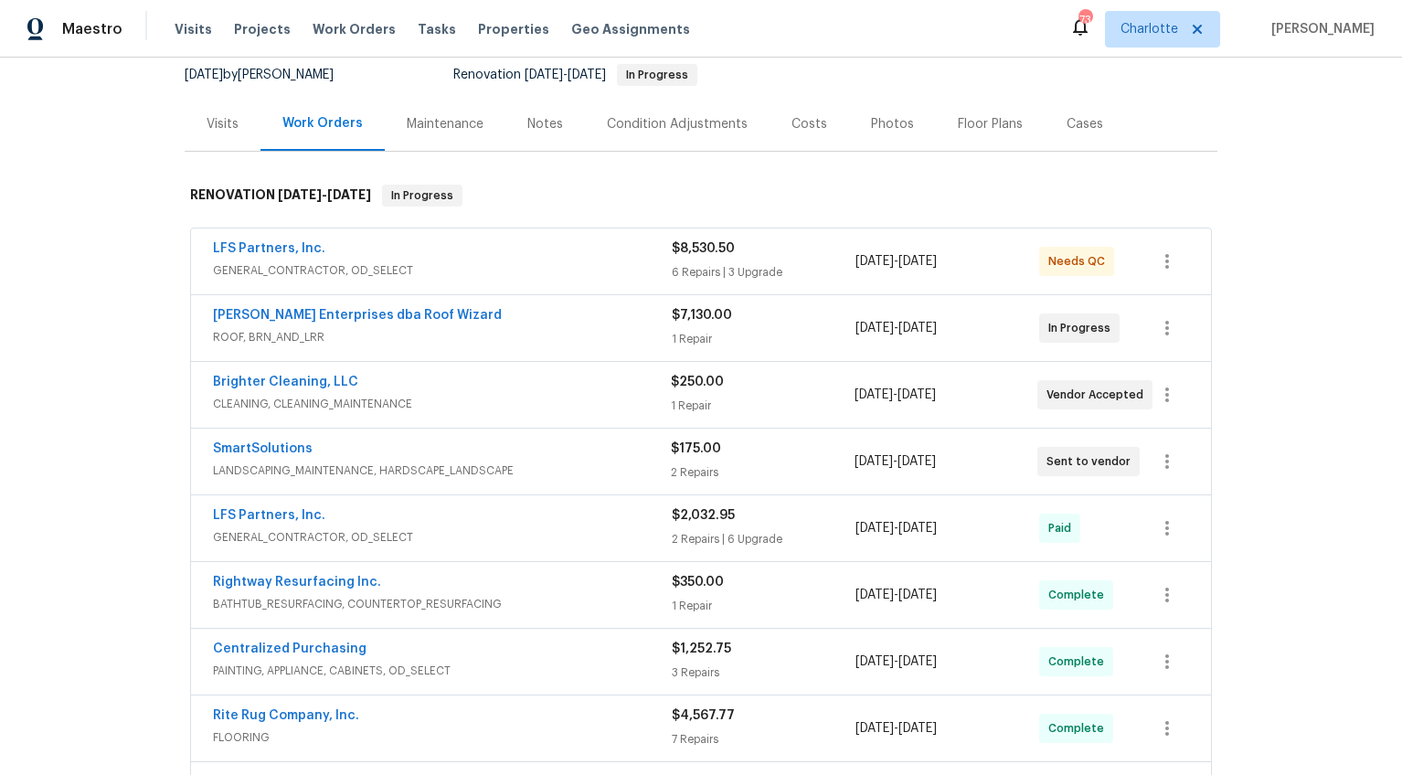
scroll to position [194, 0]
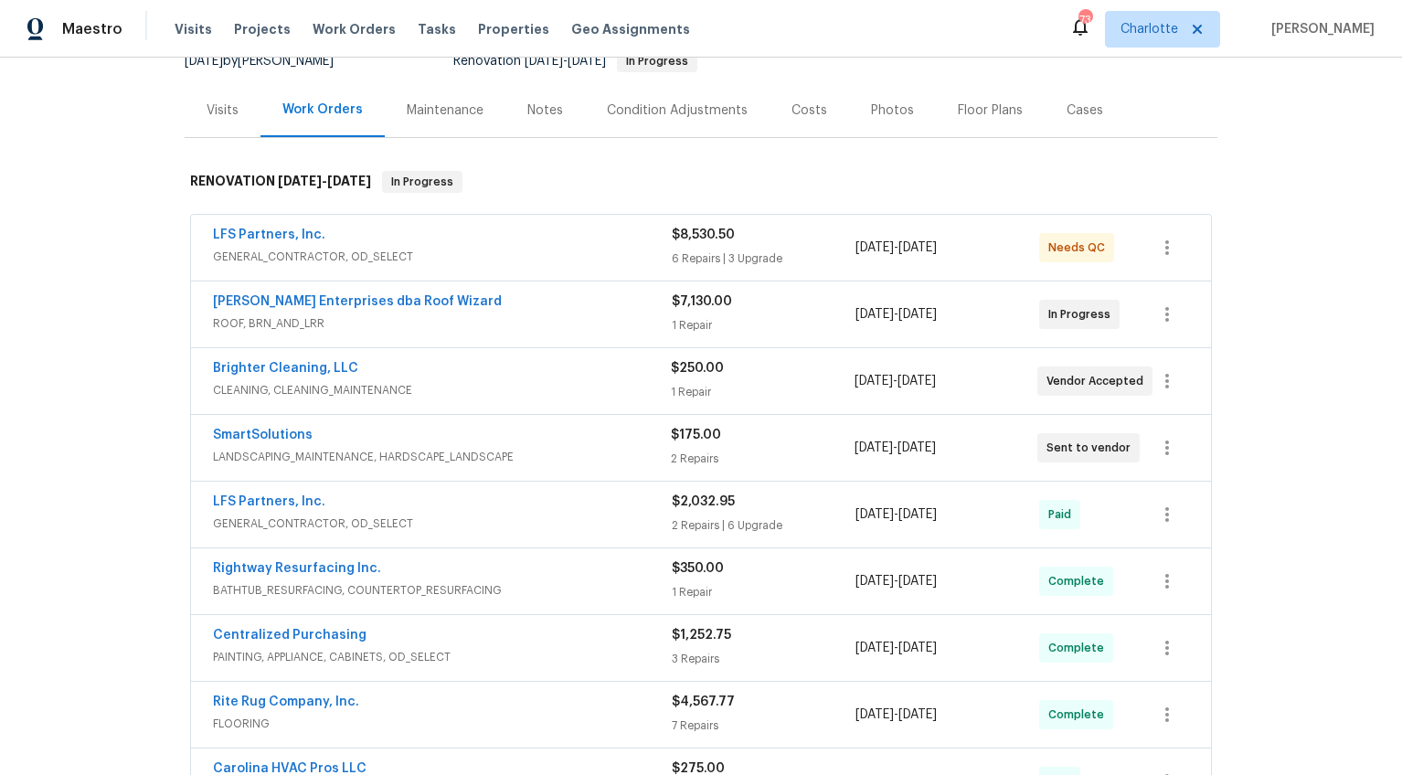
click at [568, 313] on div "Nordman Enterprises dba Roof Wizard" at bounding box center [442, 303] width 459 height 22
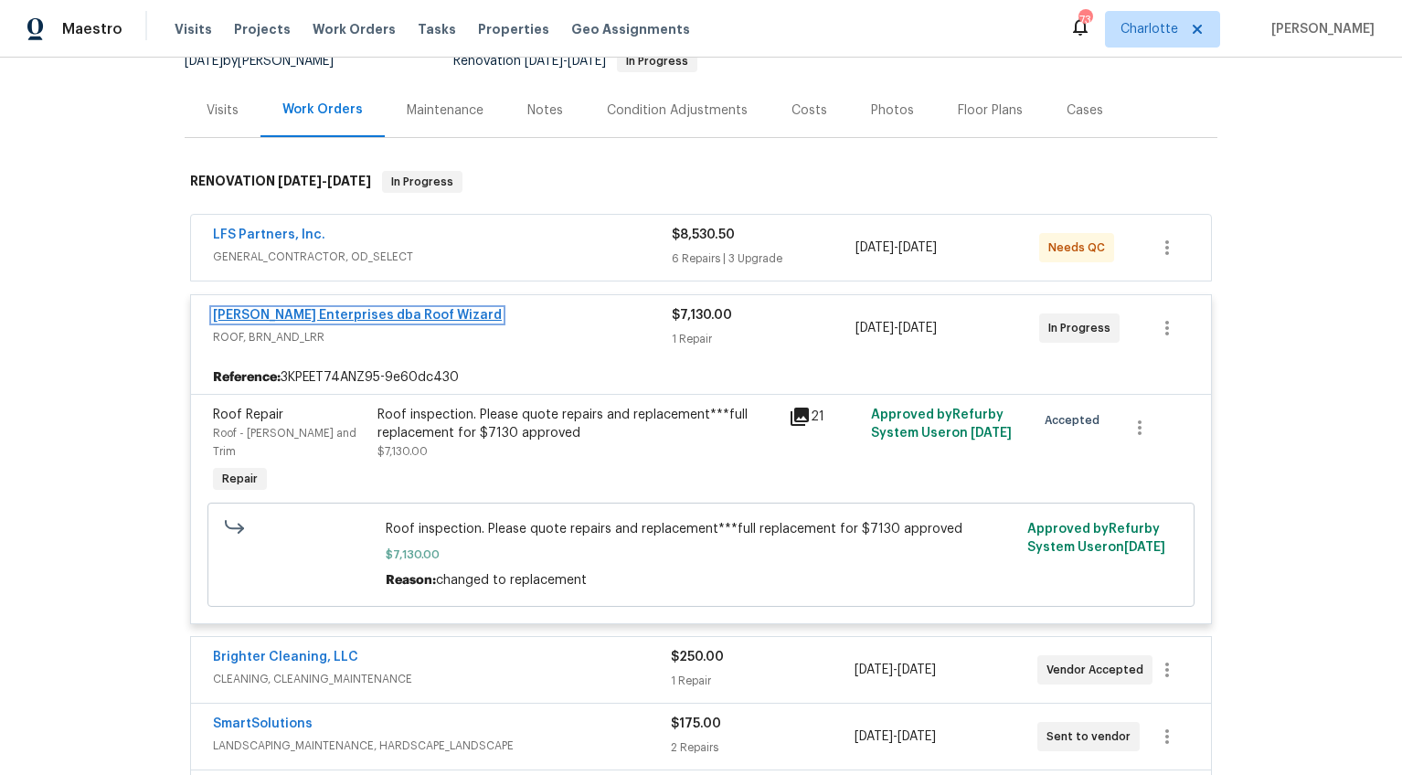
click at [407, 316] on link "Nordman Enterprises dba Roof Wizard" at bounding box center [357, 315] width 289 height 13
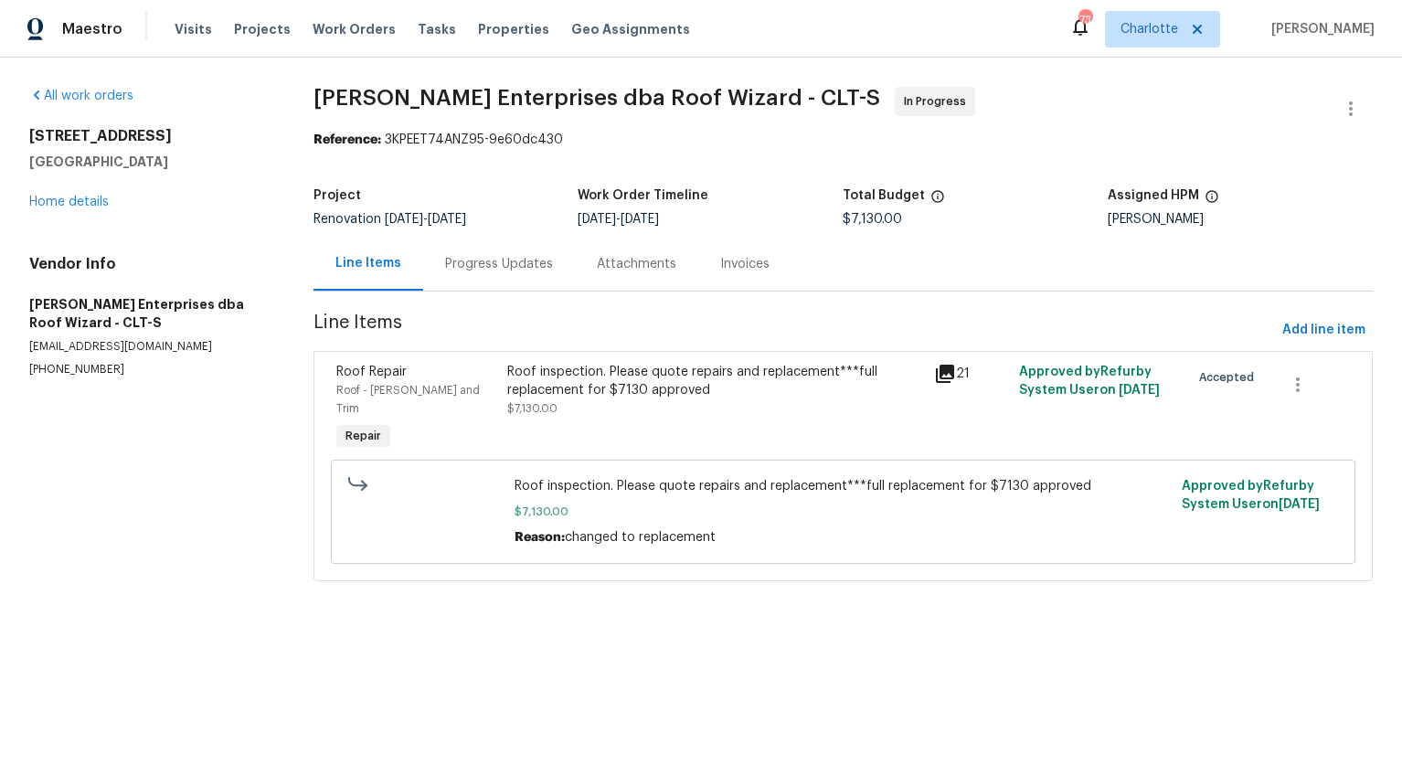
click at [470, 274] on div "Progress Updates" at bounding box center [499, 264] width 152 height 54
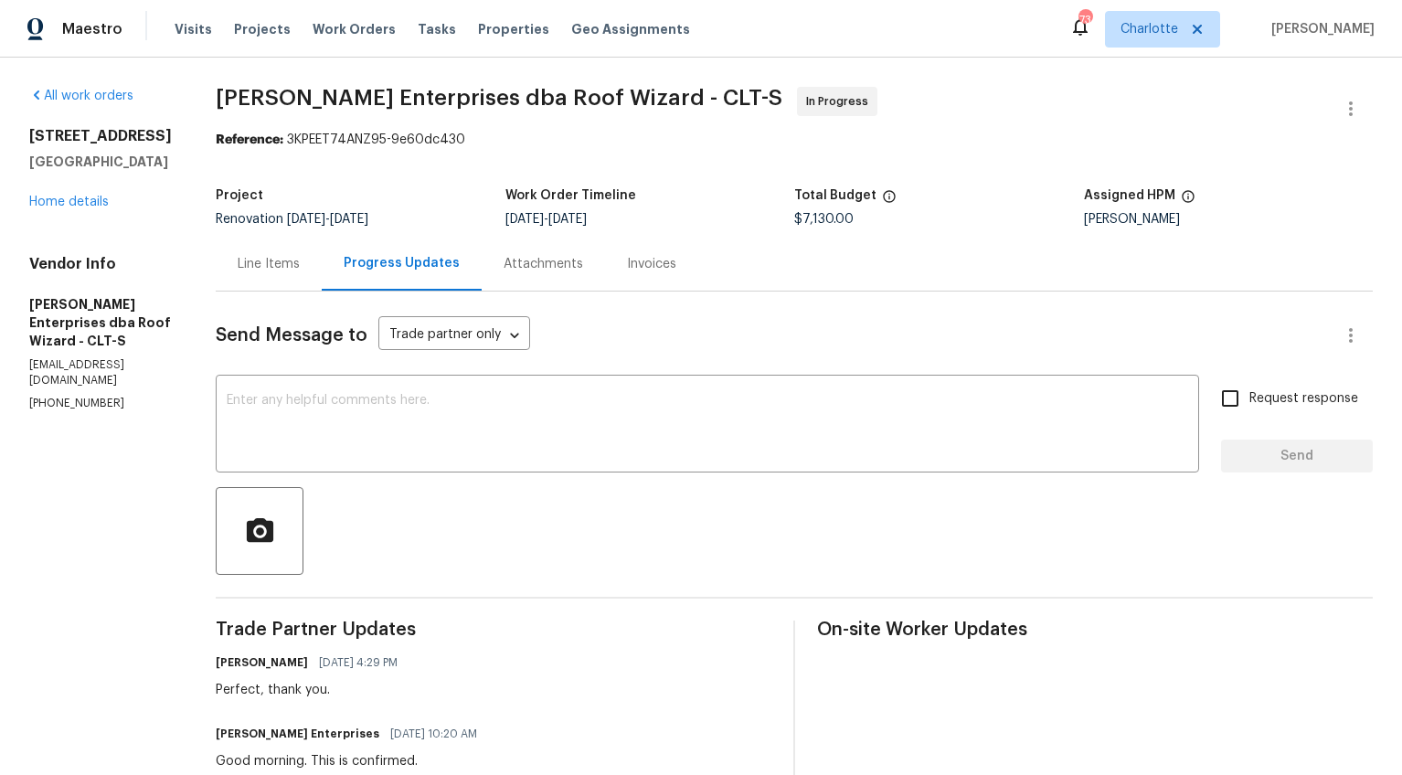
scroll to position [5, 0]
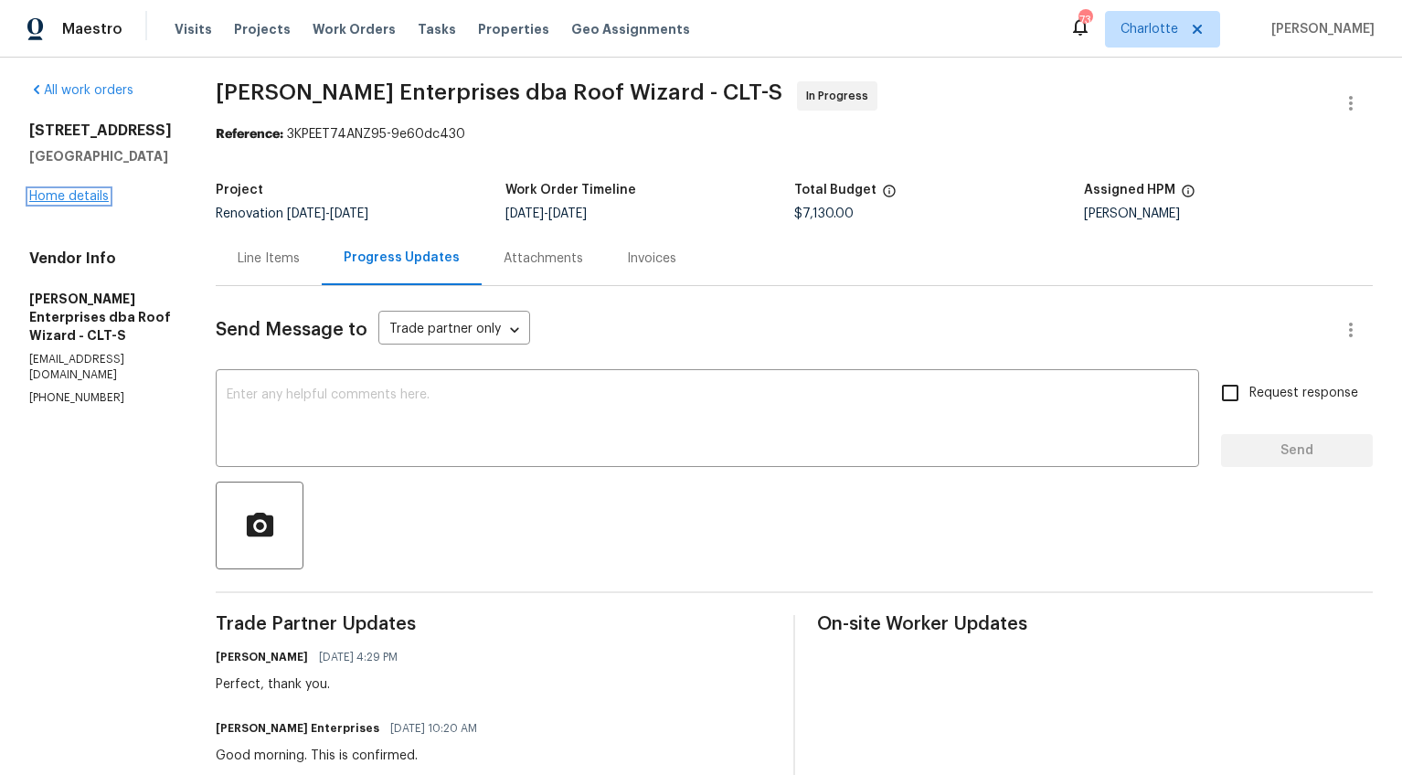
click at [88, 196] on link "Home details" at bounding box center [69, 196] width 80 height 13
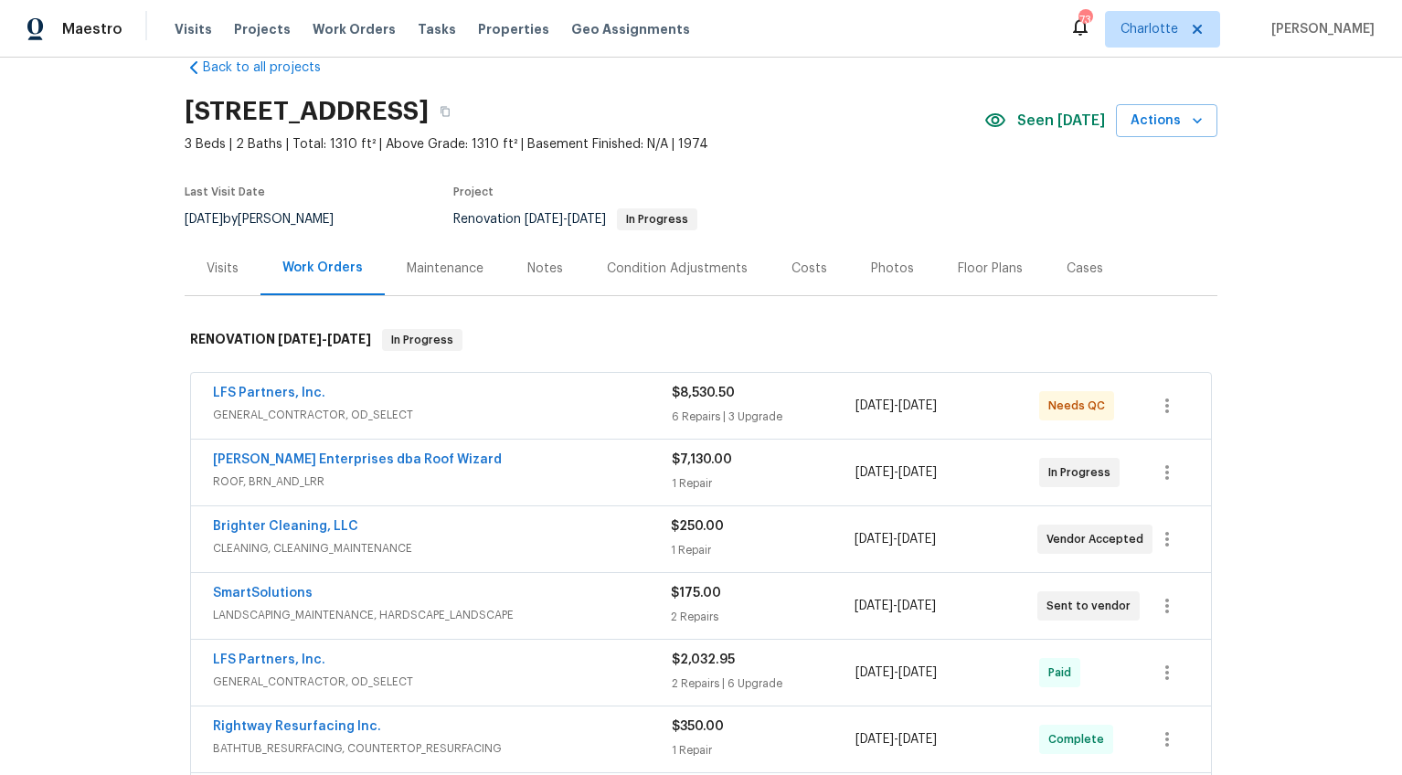
scroll to position [100, 0]
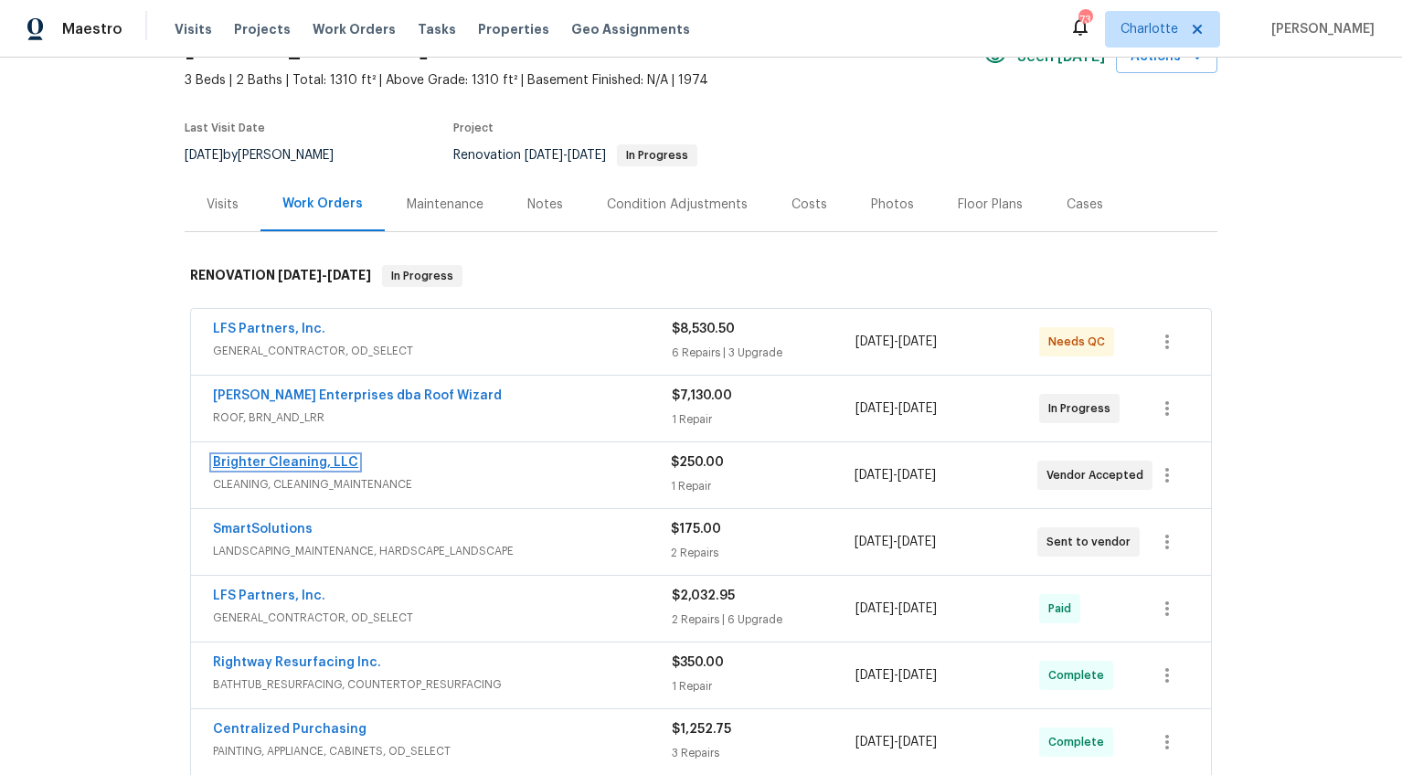
click at [315, 462] on link "Brighter Cleaning, LLC" at bounding box center [285, 462] width 145 height 13
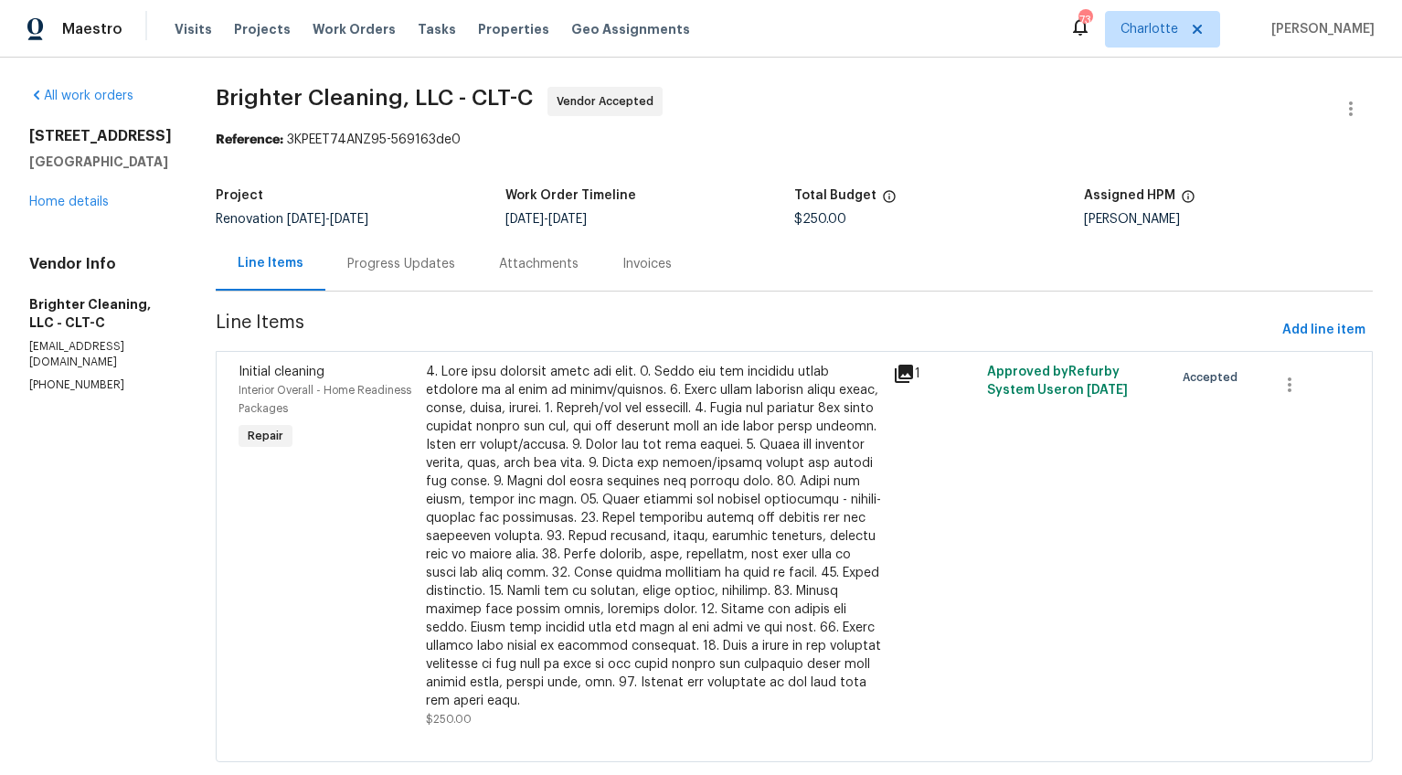
click at [386, 250] on div "Progress Updates" at bounding box center [401, 264] width 152 height 54
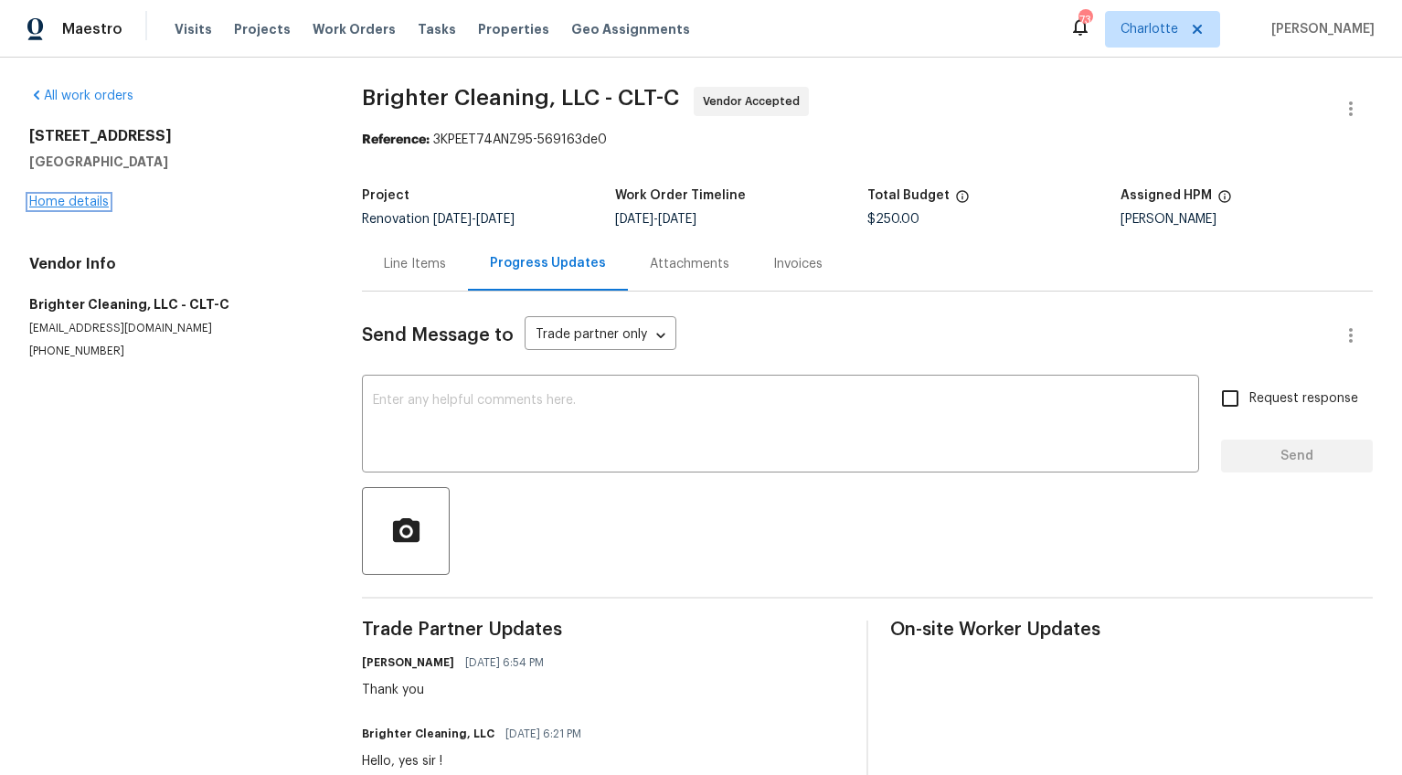
click at [90, 204] on link "Home details" at bounding box center [69, 202] width 80 height 13
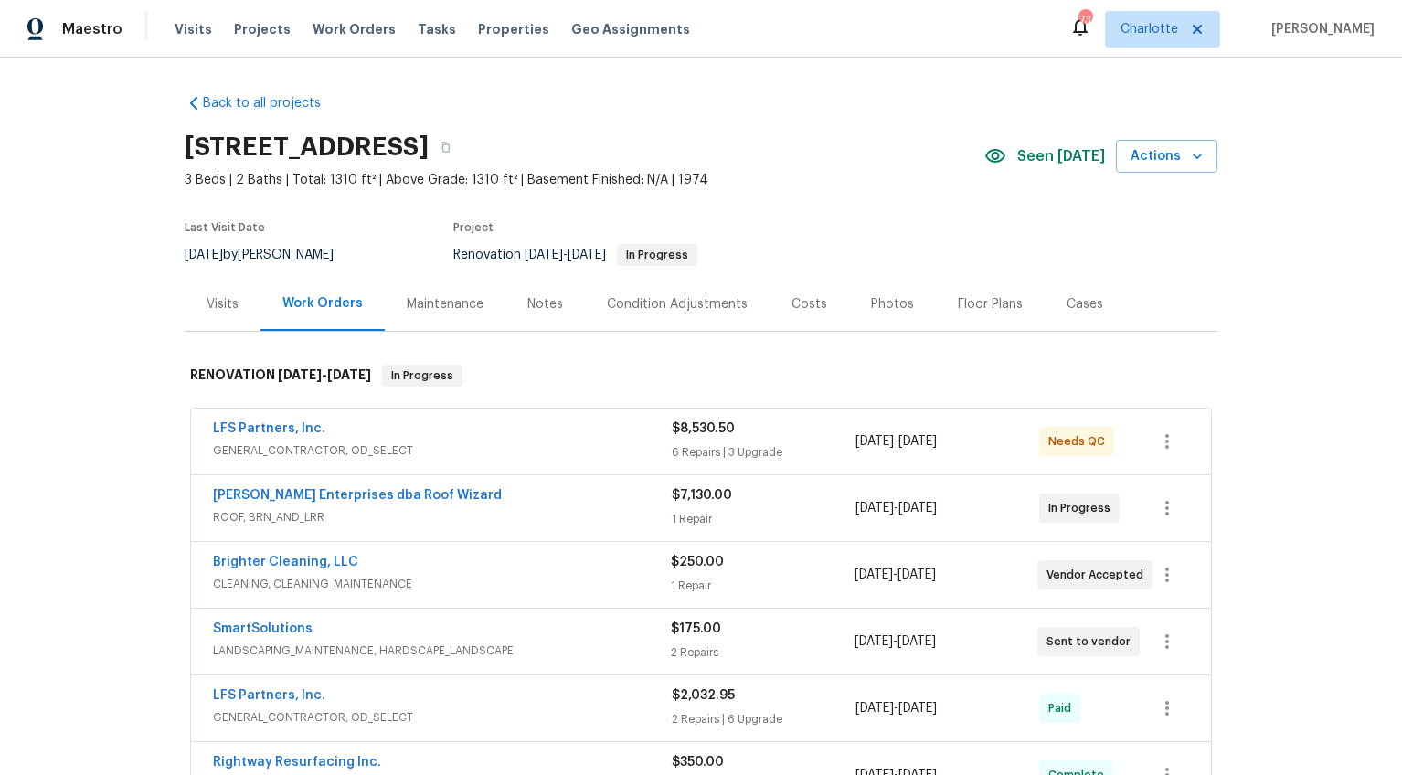
click at [548, 302] on div "Notes" at bounding box center [545, 304] width 36 height 18
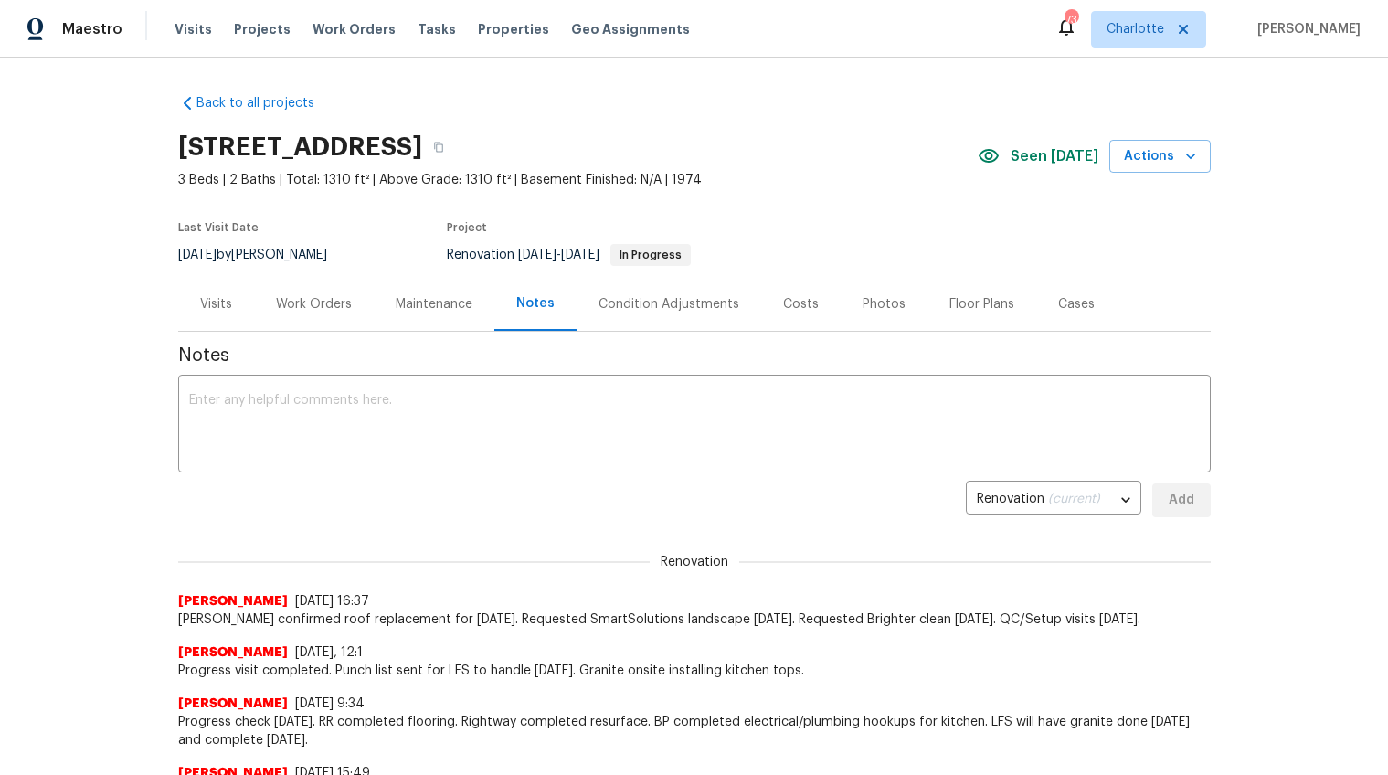
click at [286, 299] on div "Work Orders" at bounding box center [314, 304] width 76 height 18
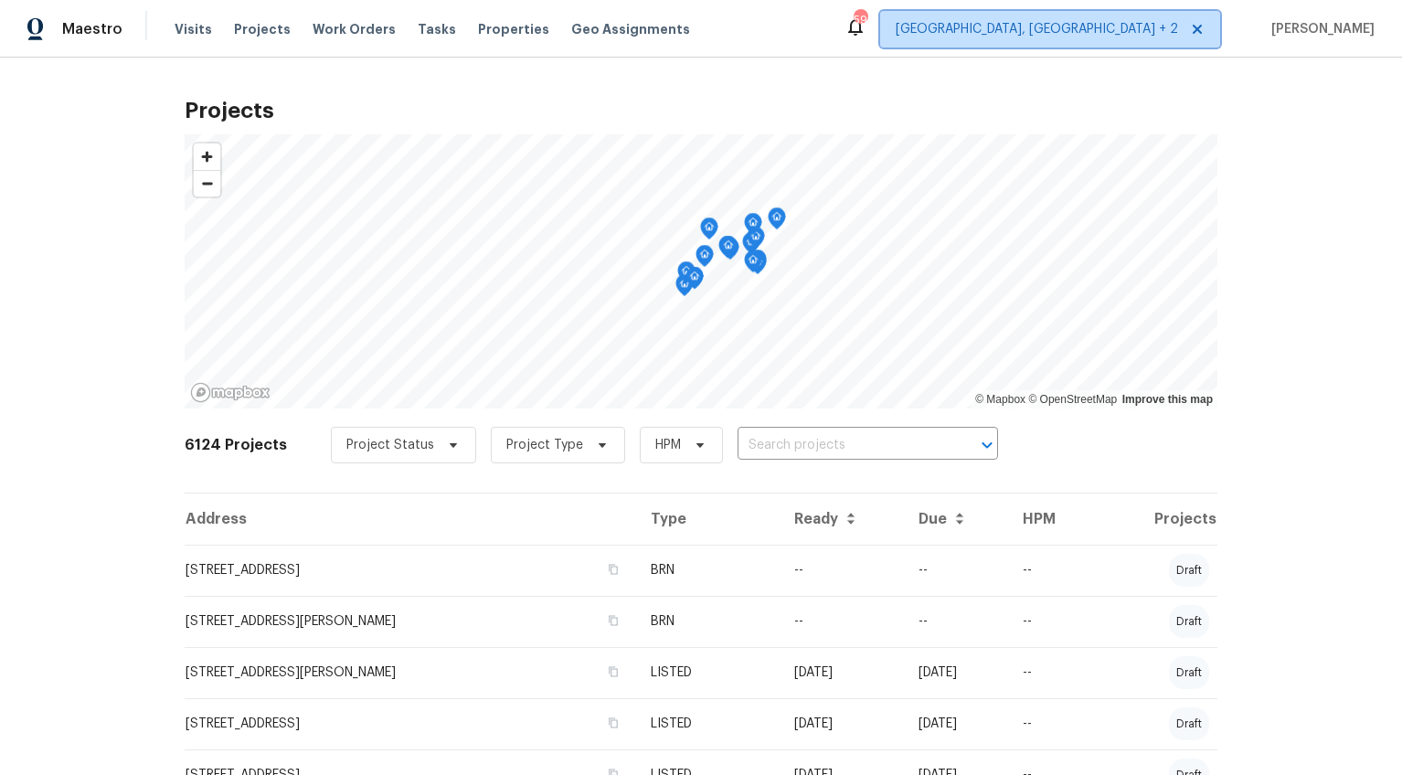
click at [1141, 32] on span "[GEOGRAPHIC_DATA], [GEOGRAPHIC_DATA] + 2" at bounding box center [1037, 29] width 282 height 18
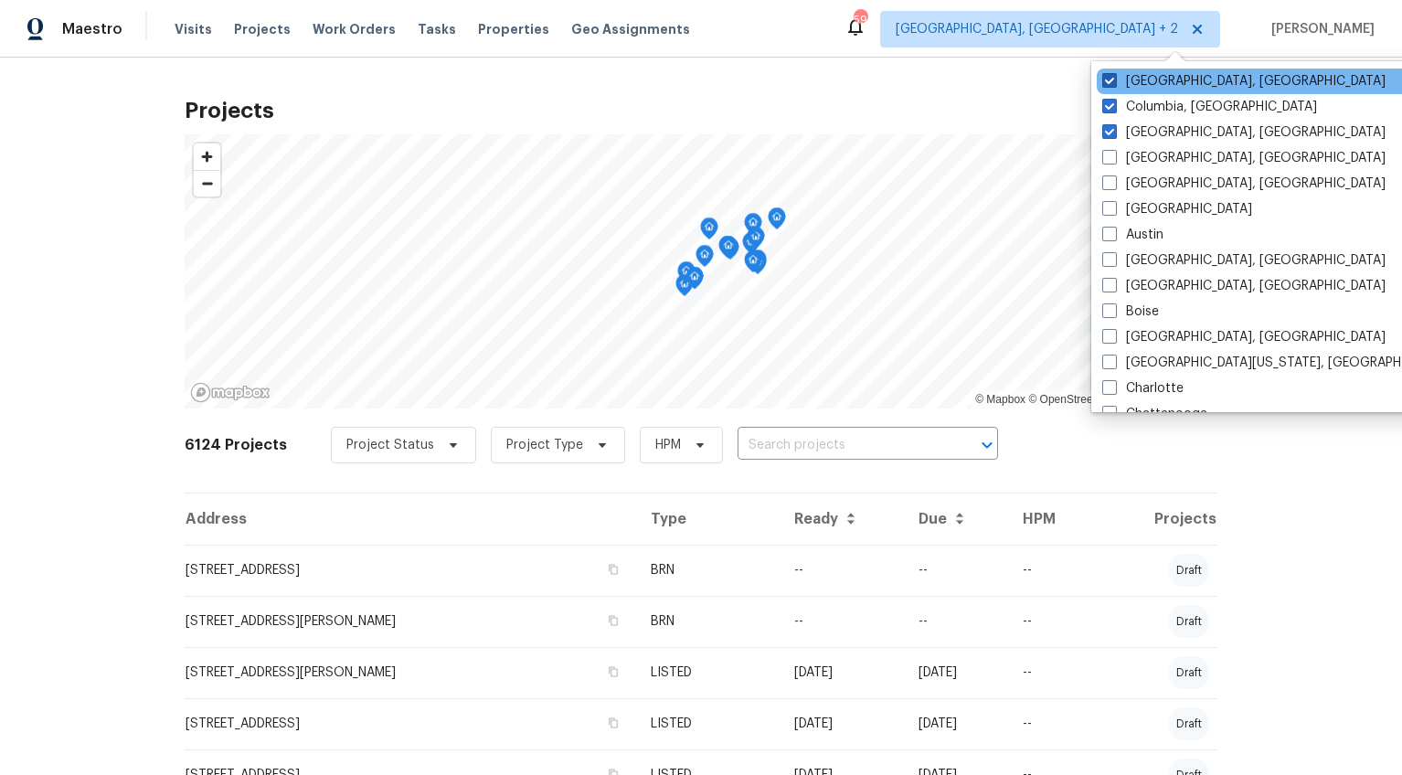
click at [1110, 82] on span at bounding box center [1109, 80] width 15 height 15
click at [1110, 82] on input "[GEOGRAPHIC_DATA], [GEOGRAPHIC_DATA]" at bounding box center [1108, 78] width 12 height 12
checkbox input "false"
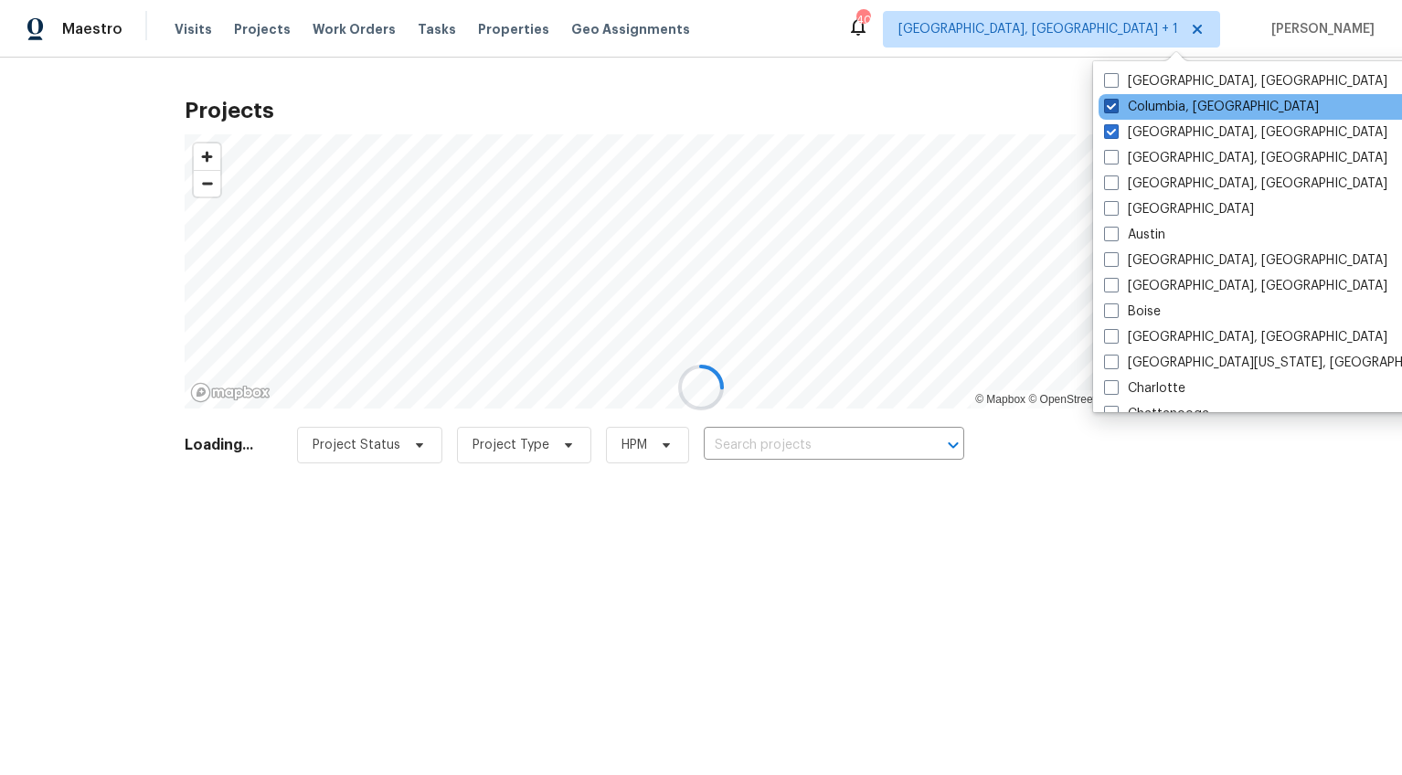
click at [1109, 105] on span at bounding box center [1111, 106] width 15 height 15
click at [1109, 105] on input "Columbia, [GEOGRAPHIC_DATA]" at bounding box center [1110, 104] width 12 height 12
checkbox input "false"
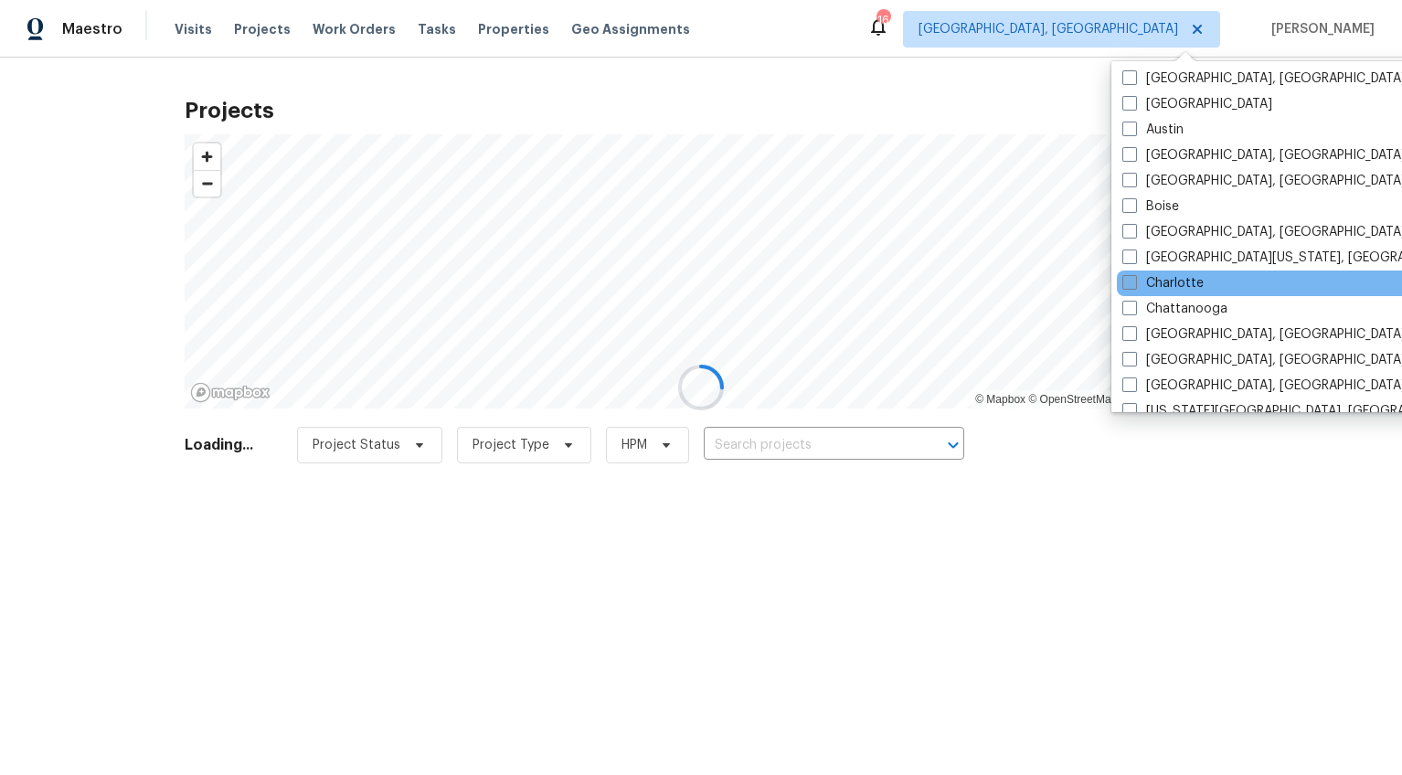
scroll to position [92, 0]
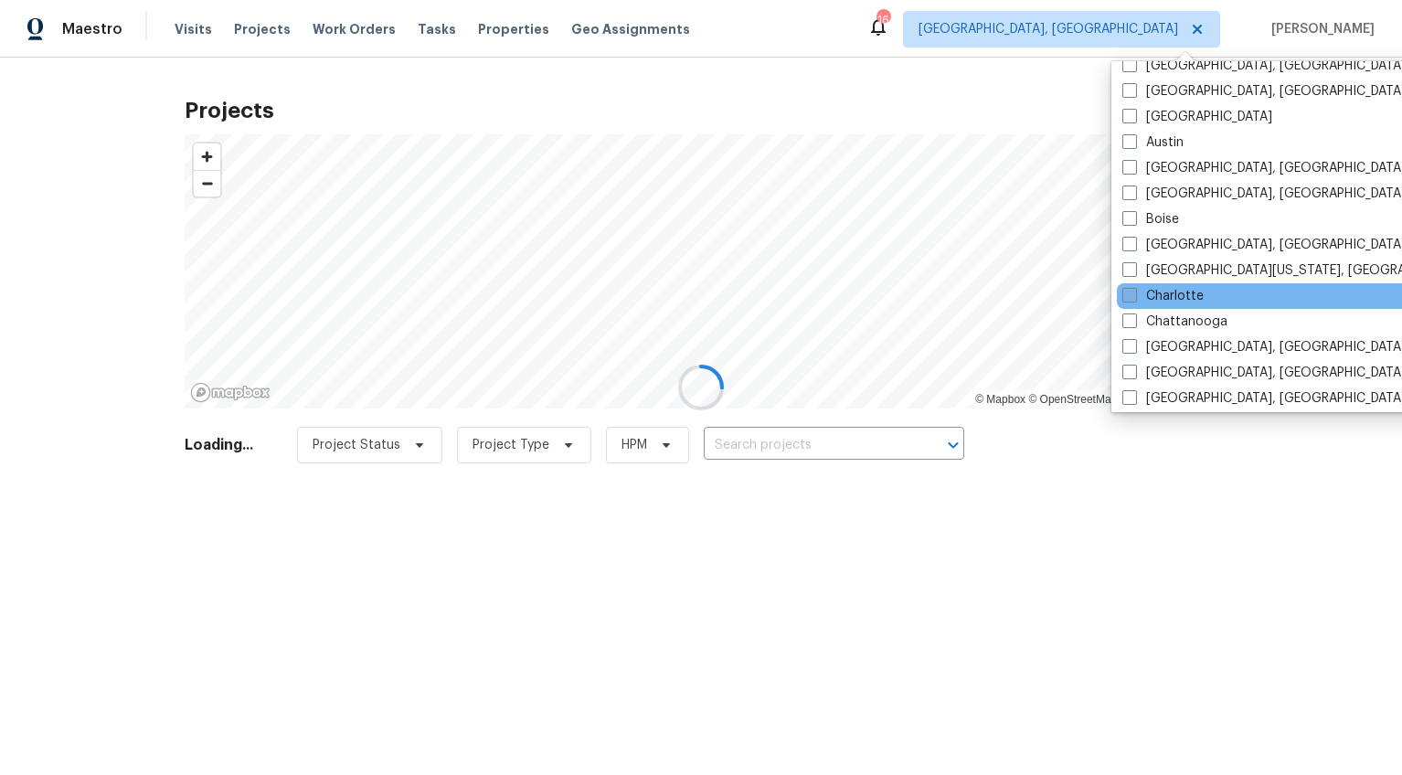
click at [1130, 298] on span at bounding box center [1129, 295] width 15 height 15
click at [1130, 298] on input "Charlotte" at bounding box center [1128, 293] width 12 height 12
checkbox input "true"
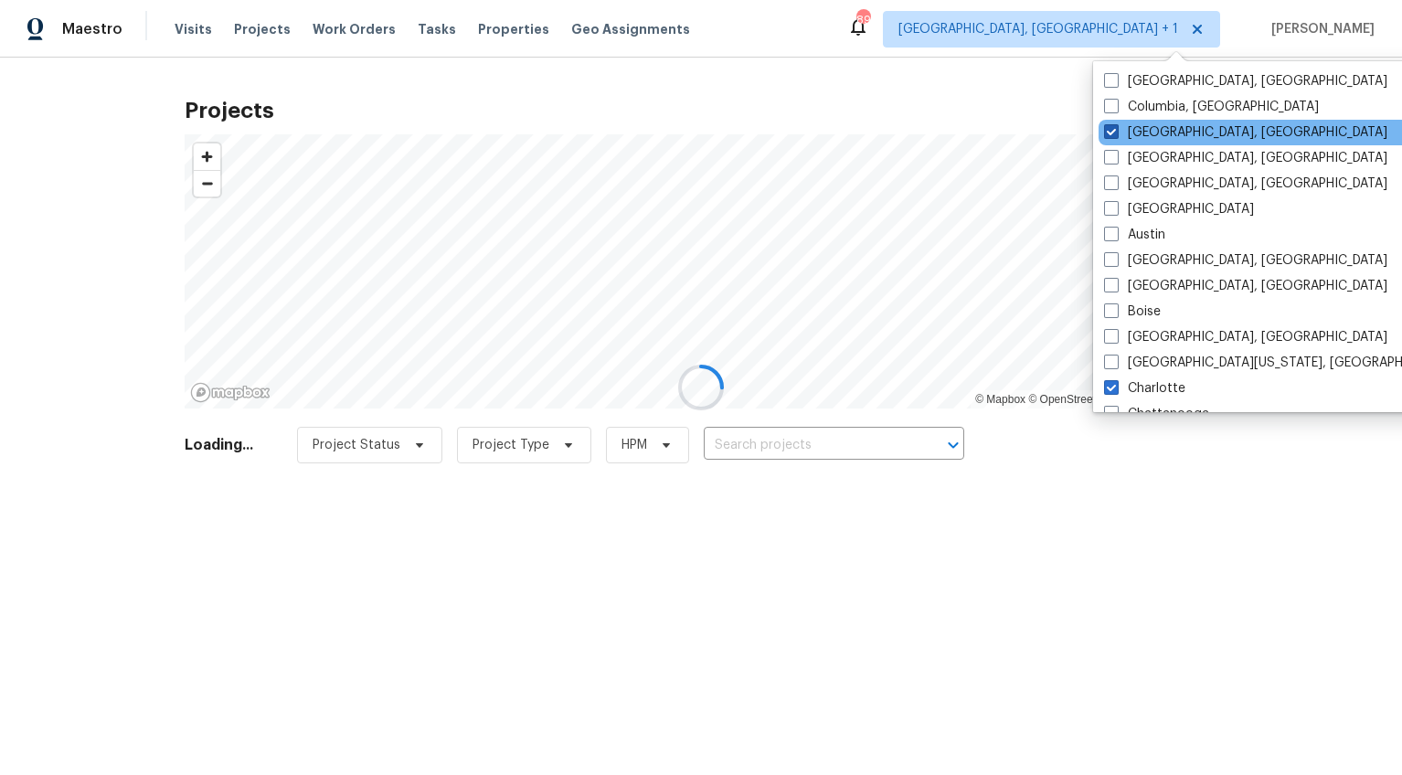
click at [1111, 131] on span at bounding box center [1111, 131] width 15 height 15
click at [1111, 131] on input "[GEOGRAPHIC_DATA], [GEOGRAPHIC_DATA]" at bounding box center [1110, 129] width 12 height 12
checkbox input "false"
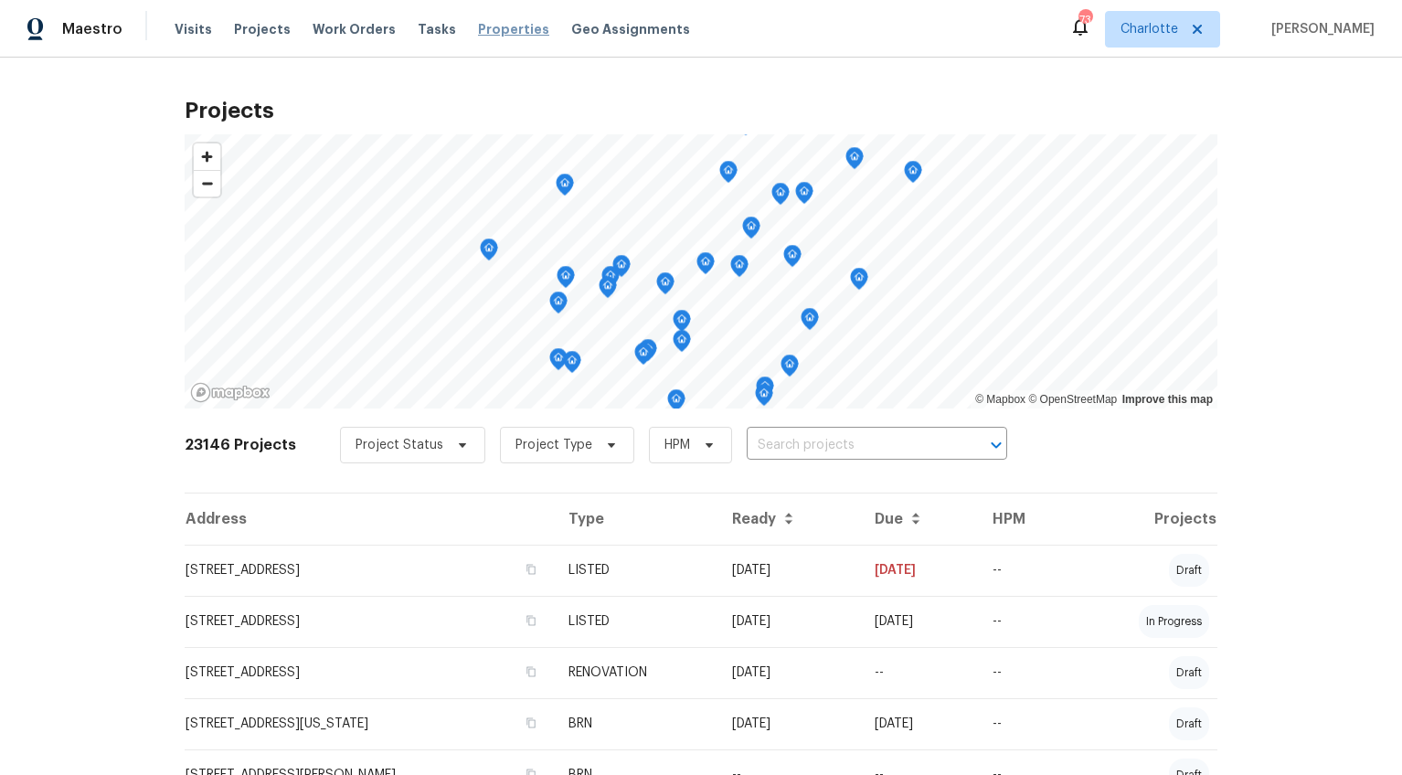
click at [502, 30] on span "Properties" at bounding box center [513, 29] width 71 height 18
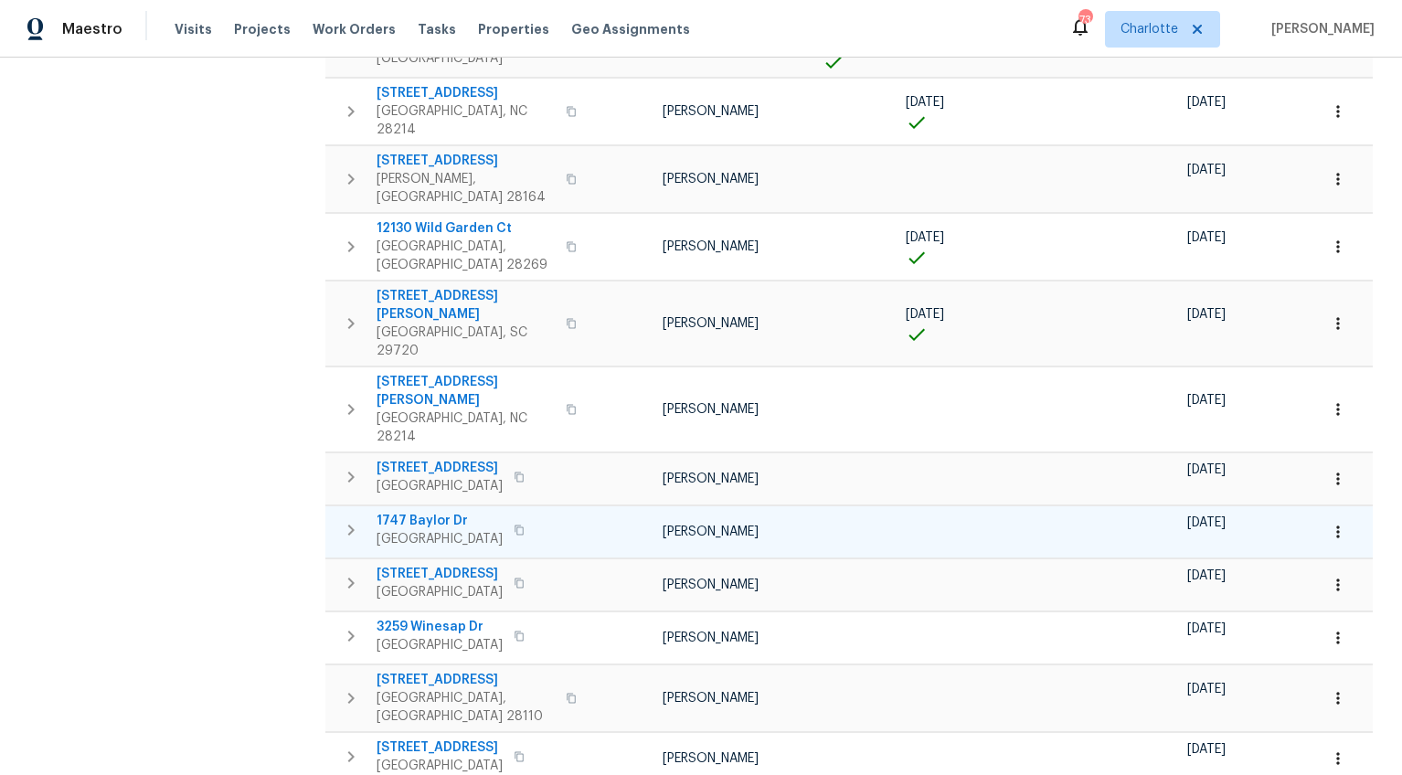
scroll to position [482, 0]
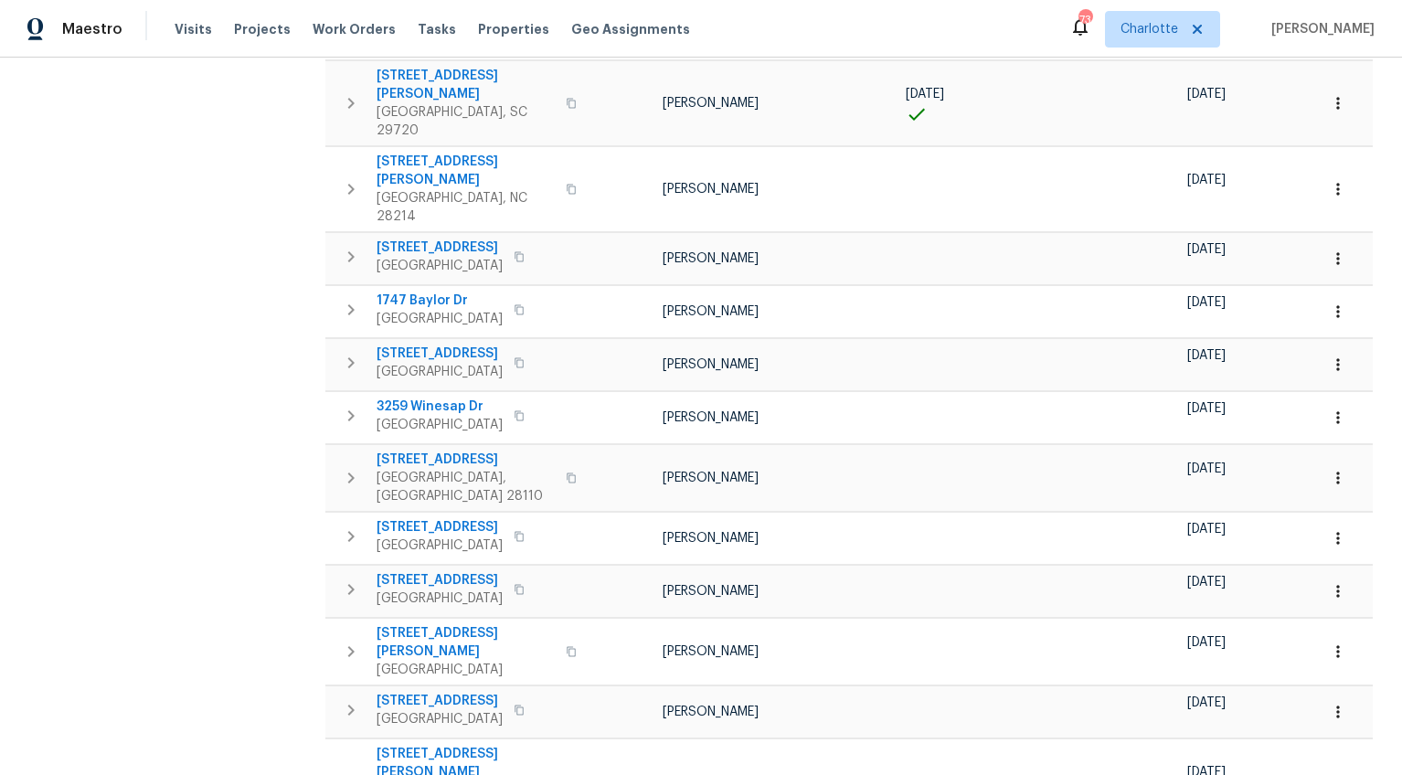
scroll to position [784, 0]
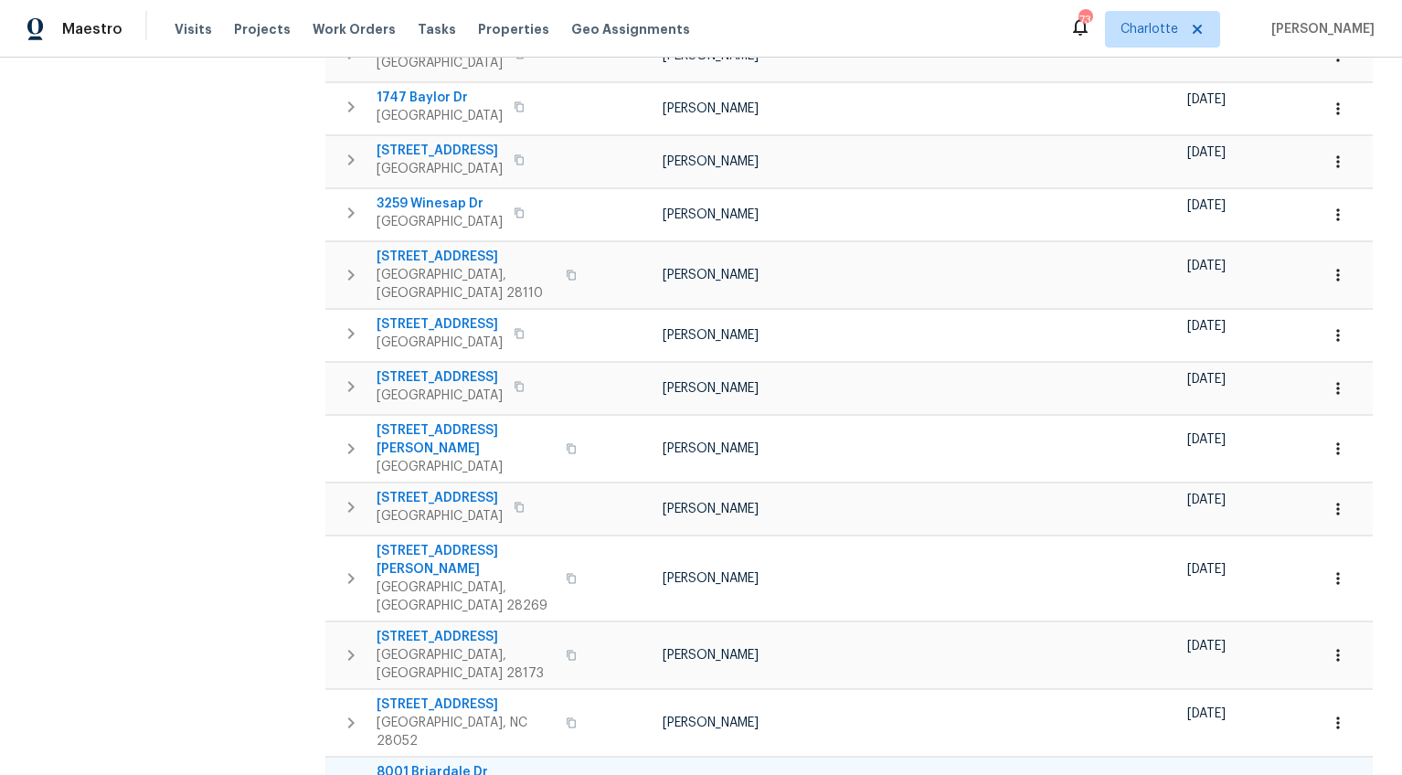
scroll to position [961, 0]
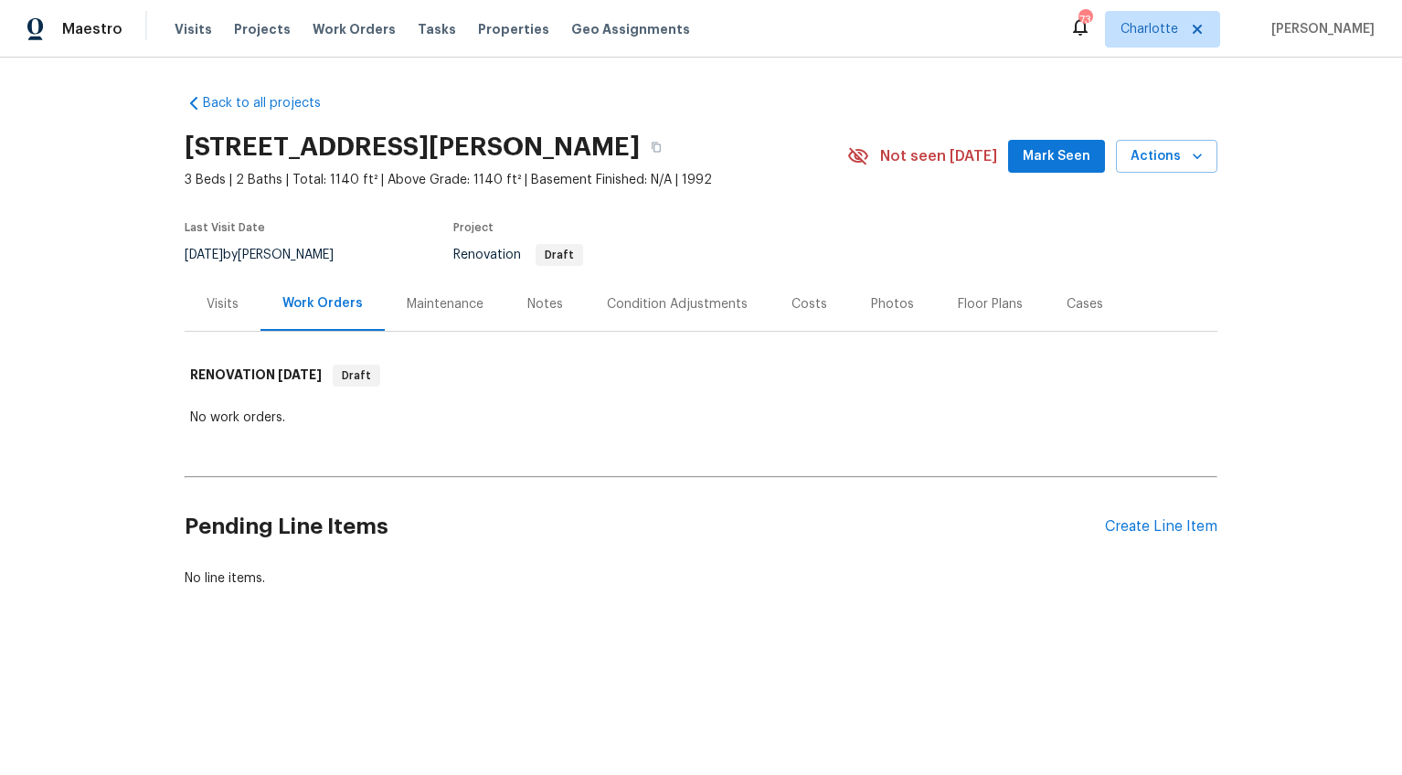
click at [810, 314] on div "Costs" at bounding box center [810, 304] width 80 height 54
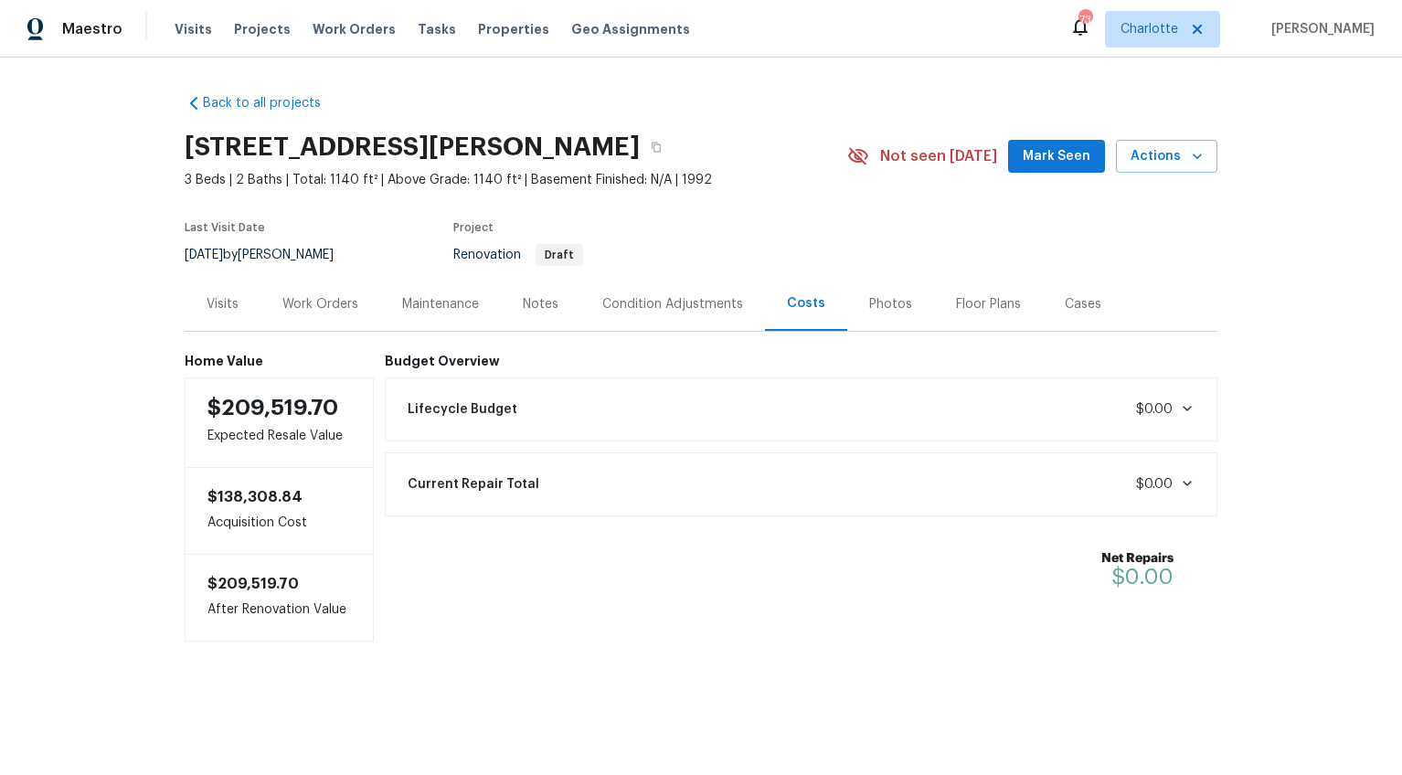
click at [639, 321] on div "Condition Adjustments" at bounding box center [672, 304] width 185 height 54
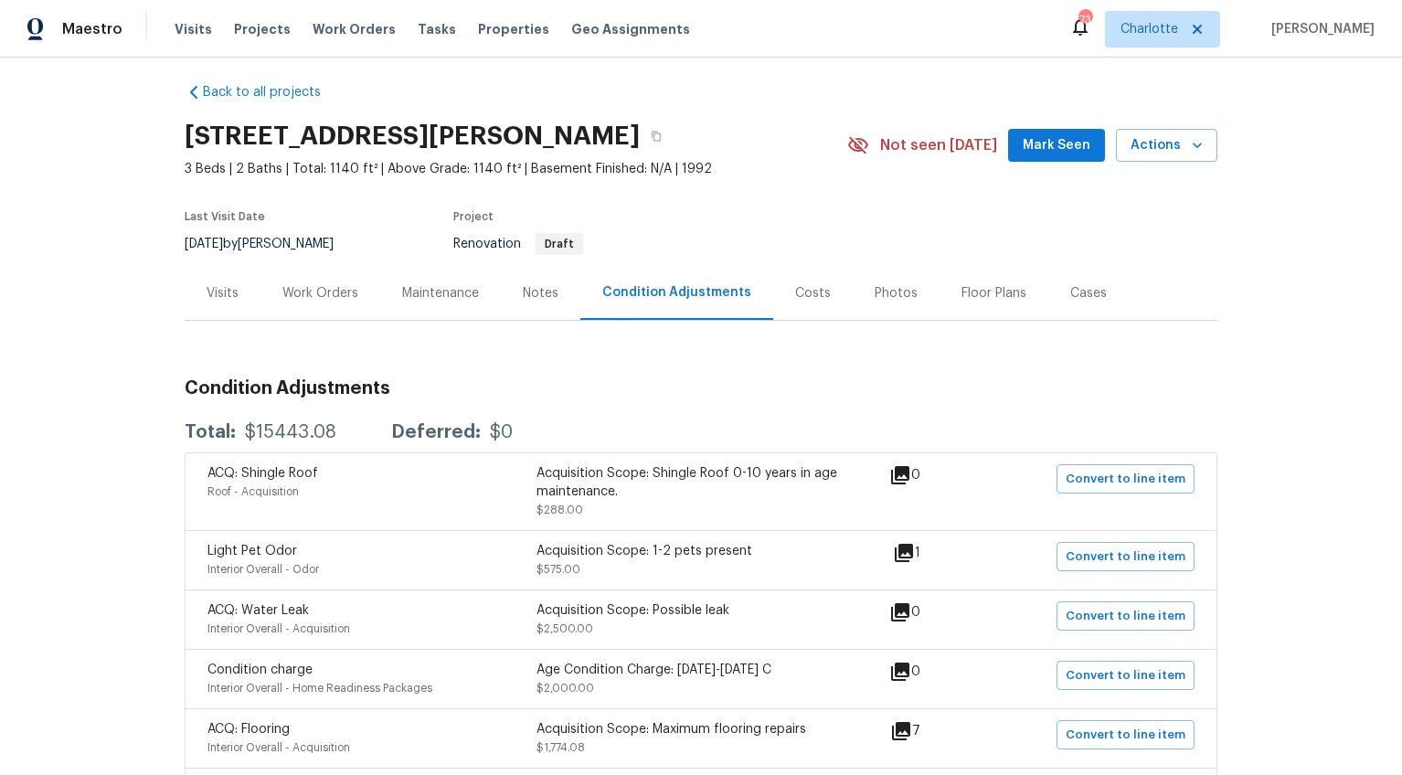
scroll to position [31, 0]
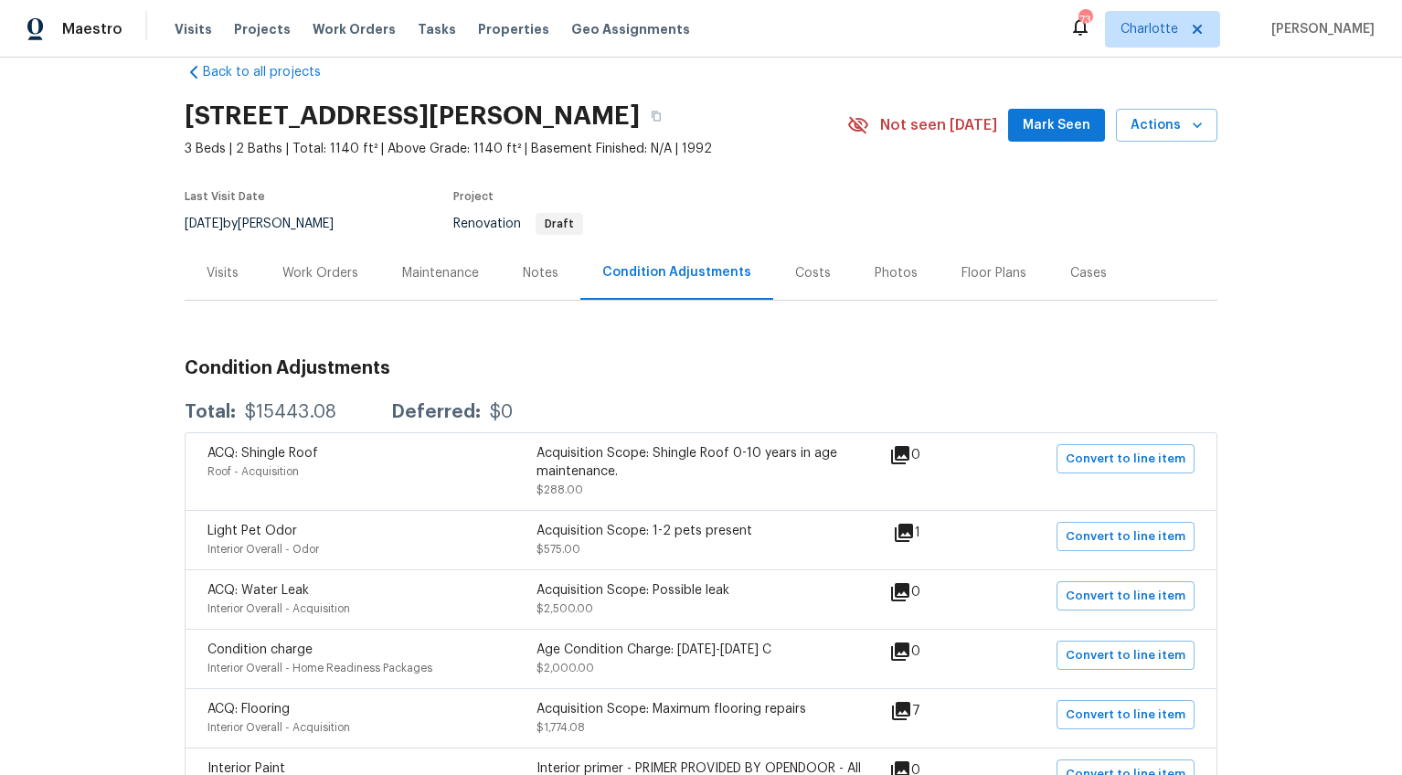
click at [228, 260] on div "Visits" at bounding box center [223, 273] width 76 height 54
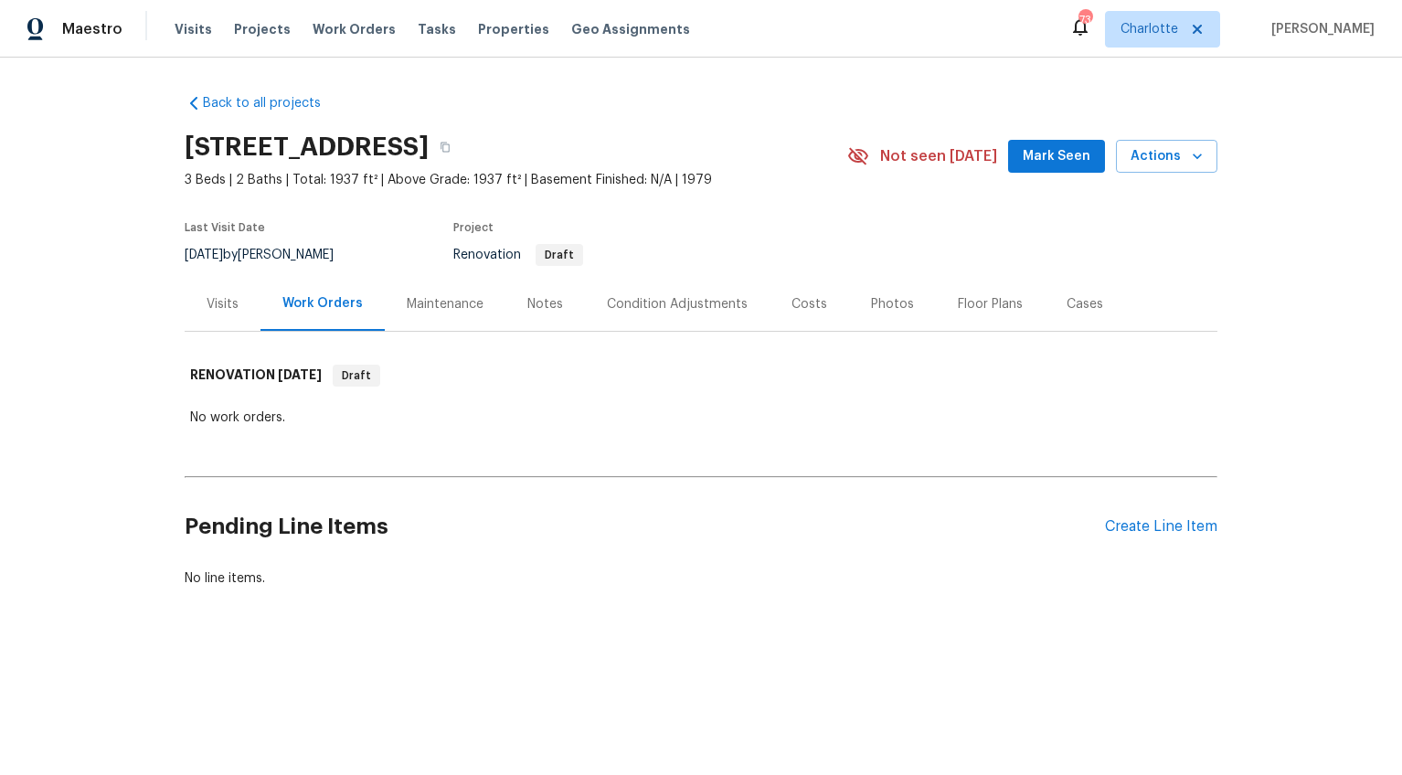
click at [209, 289] on div "Visits" at bounding box center [223, 304] width 76 height 54
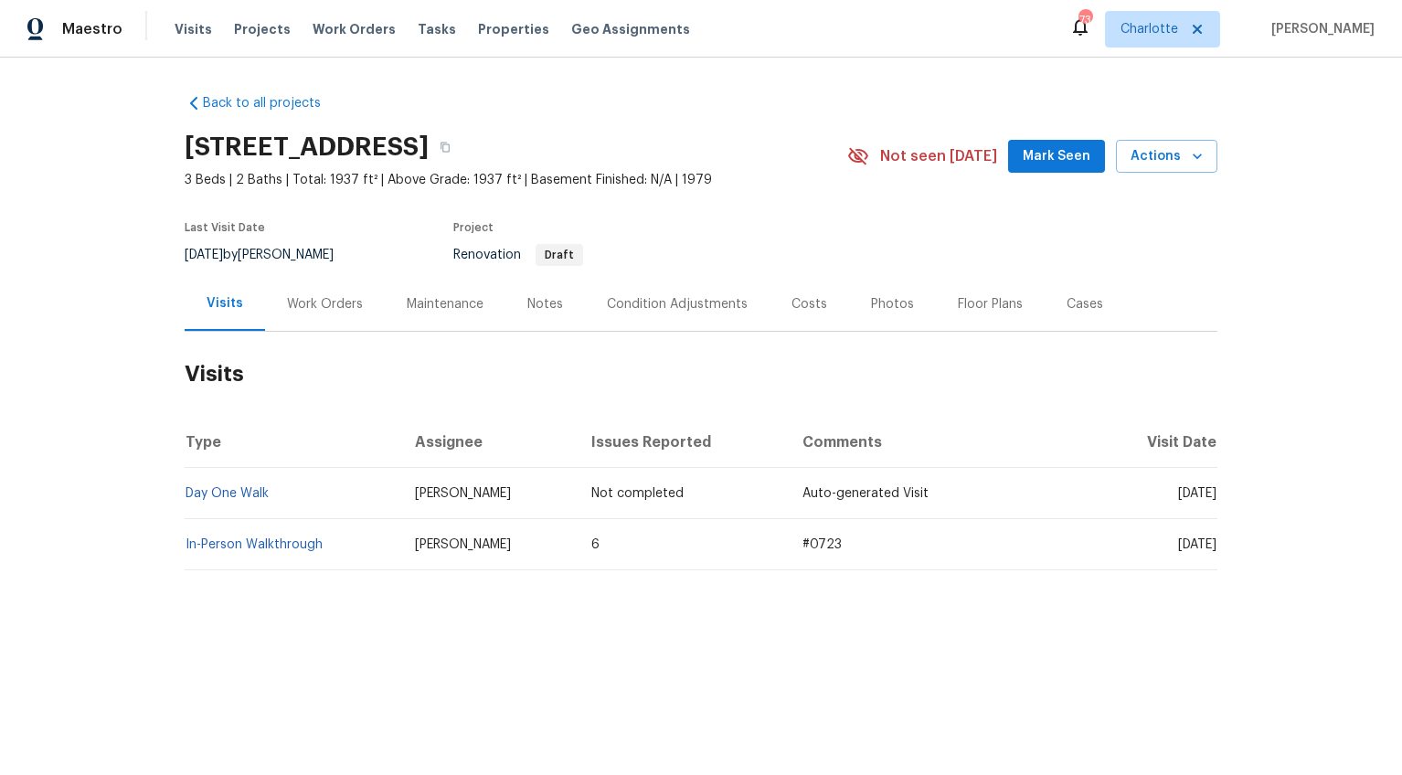
click at [799, 305] on div "Costs" at bounding box center [809, 304] width 36 height 18
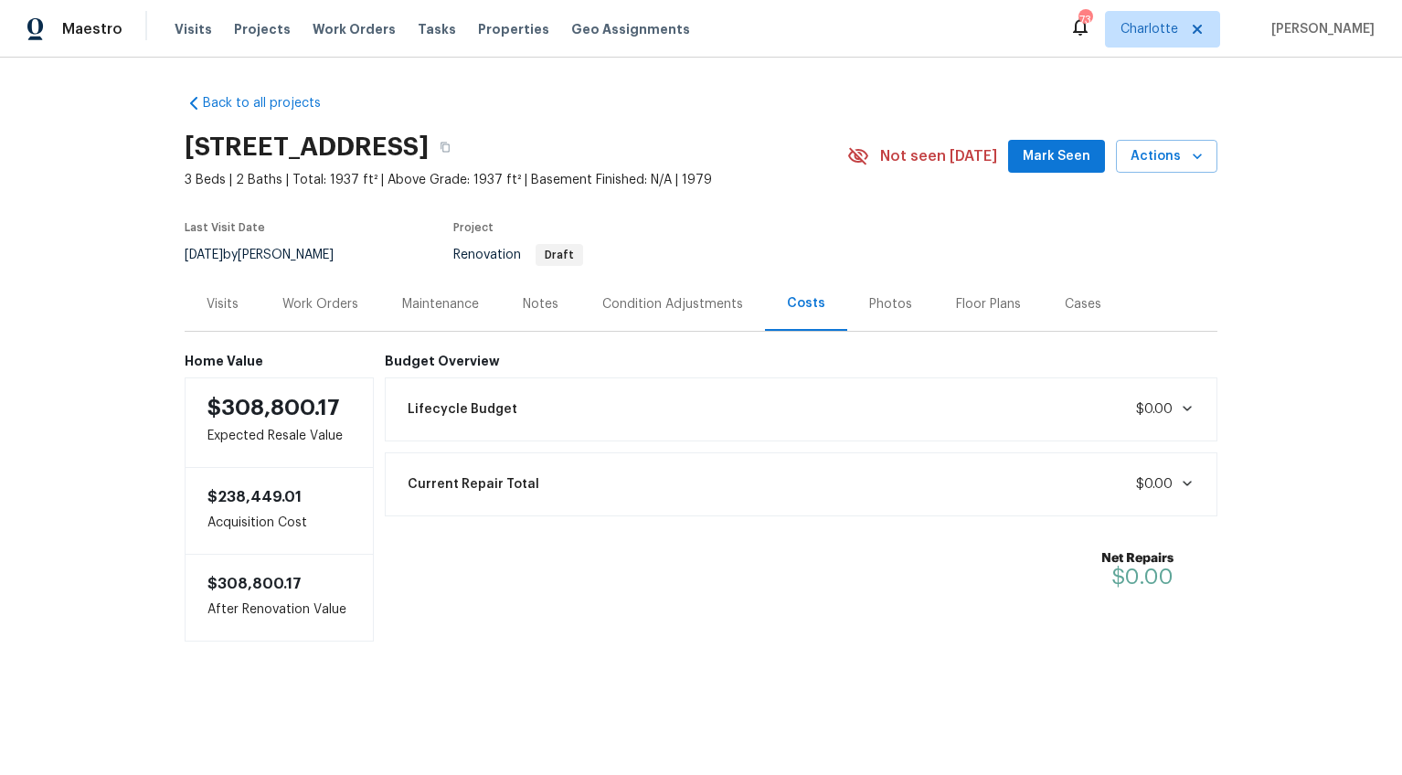
click at [442, 306] on div "Maintenance" at bounding box center [440, 304] width 77 height 18
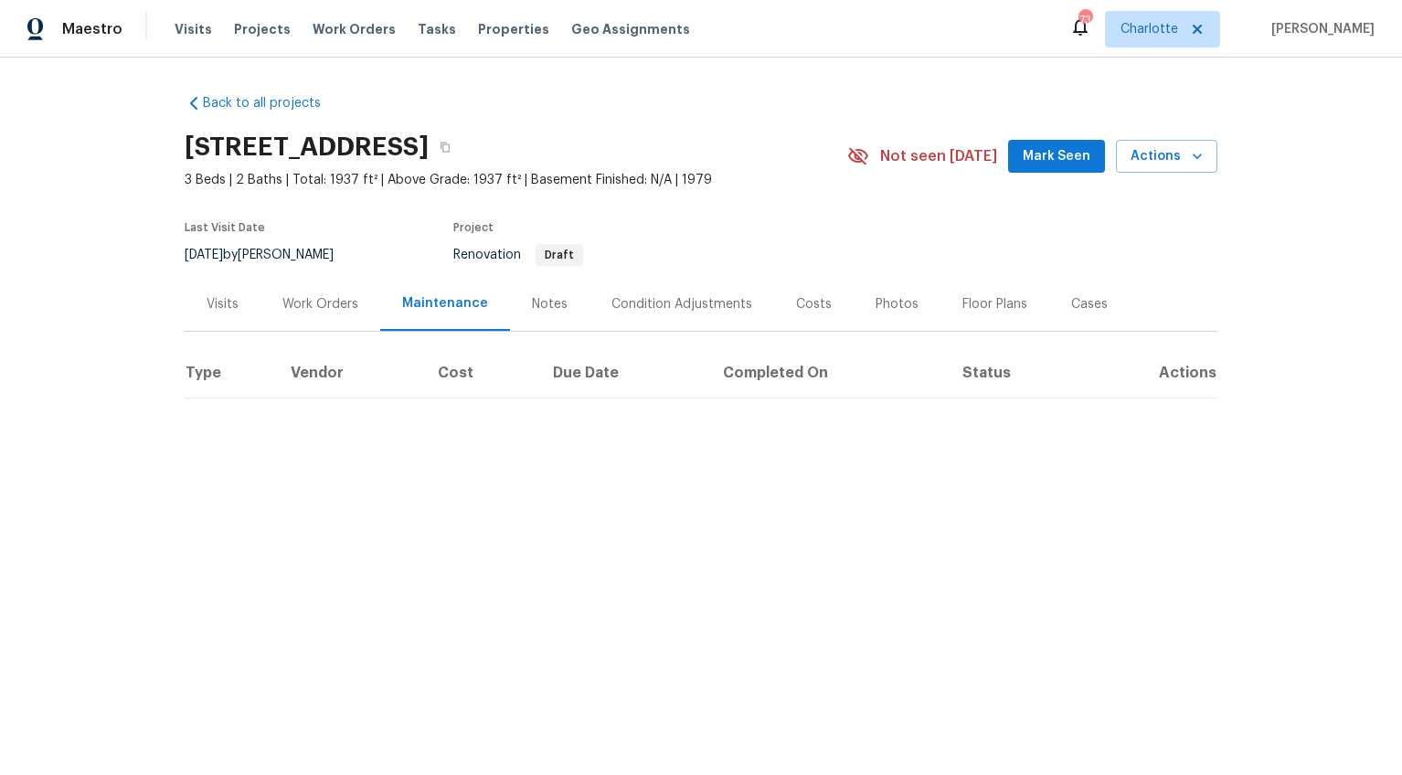
click at [532, 307] on div "Notes" at bounding box center [550, 304] width 36 height 18
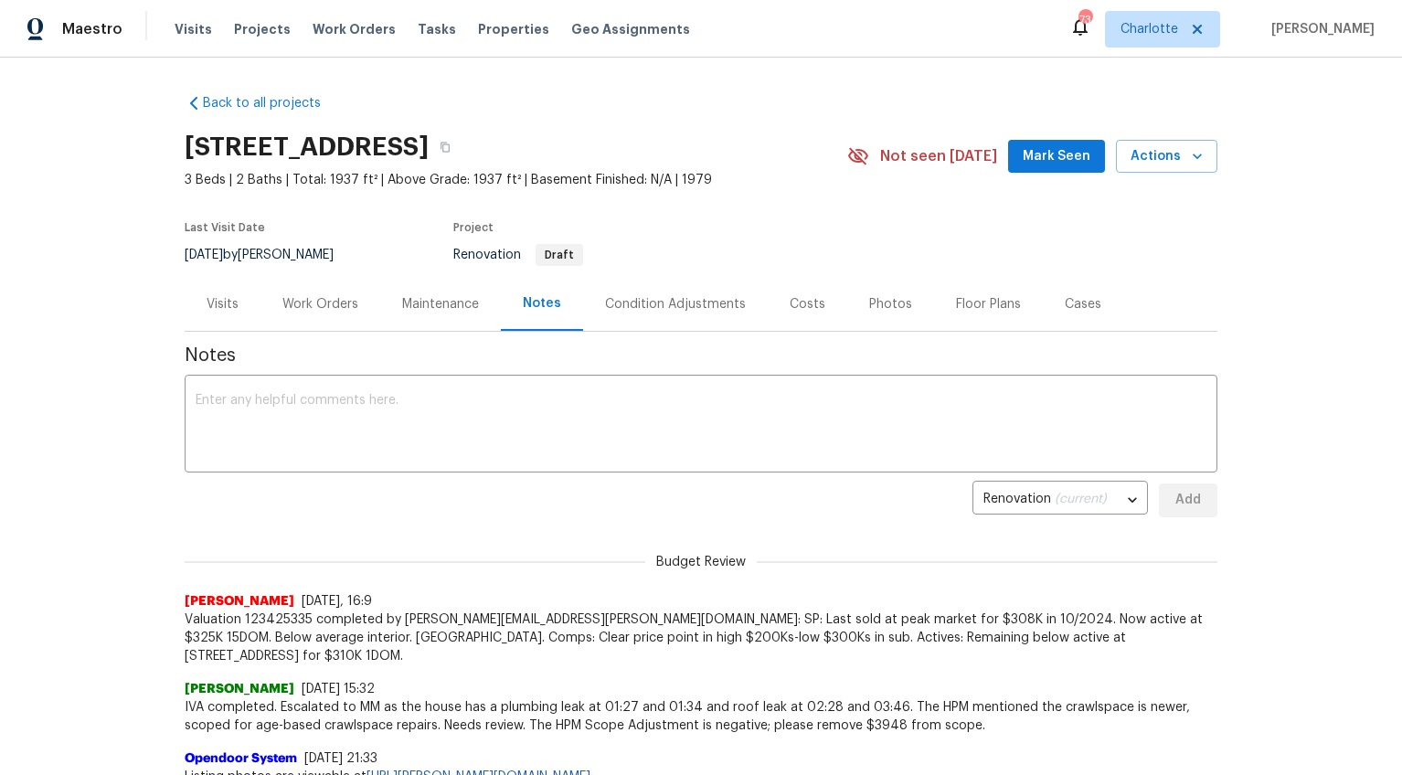
click at [642, 310] on div "Condition Adjustments" at bounding box center [675, 304] width 141 height 18
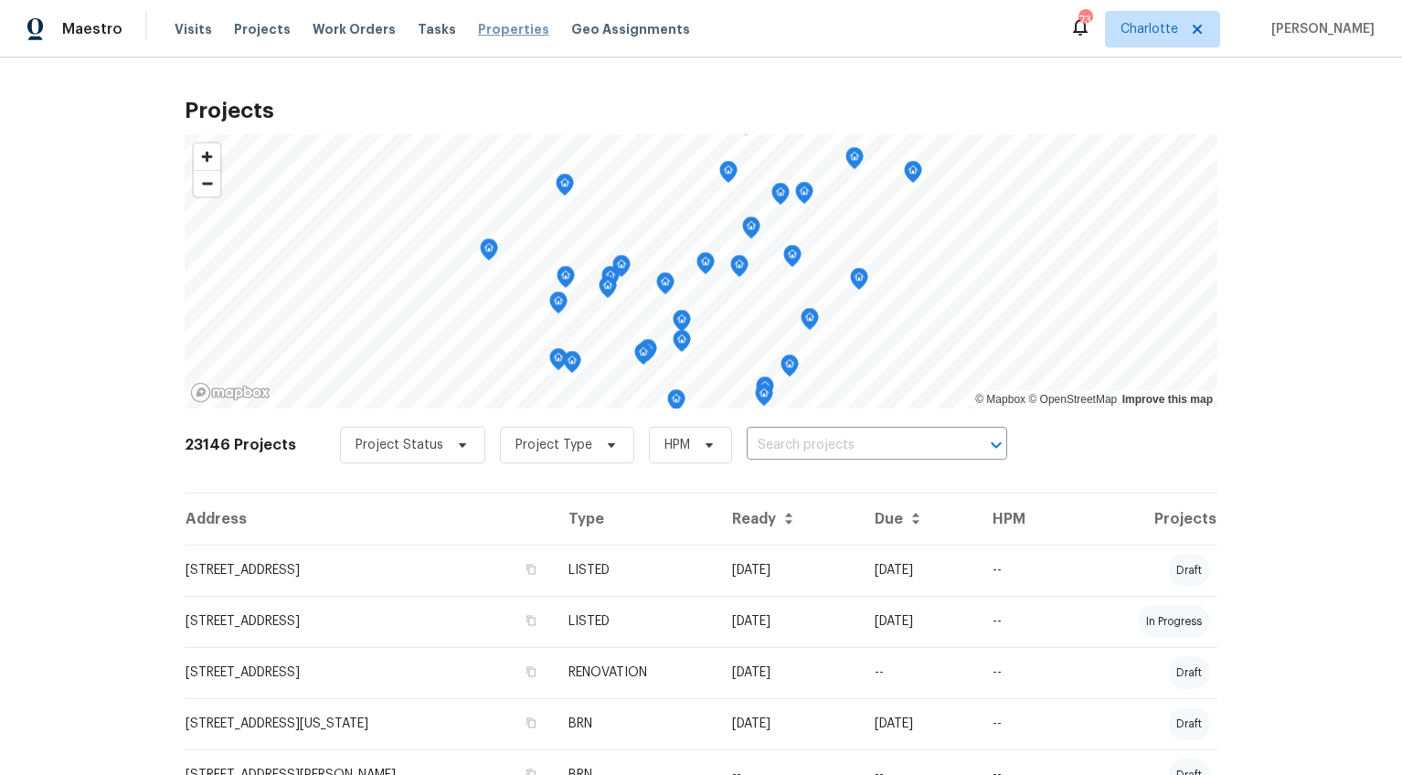
click at [498, 23] on span "Properties" at bounding box center [513, 29] width 71 height 18
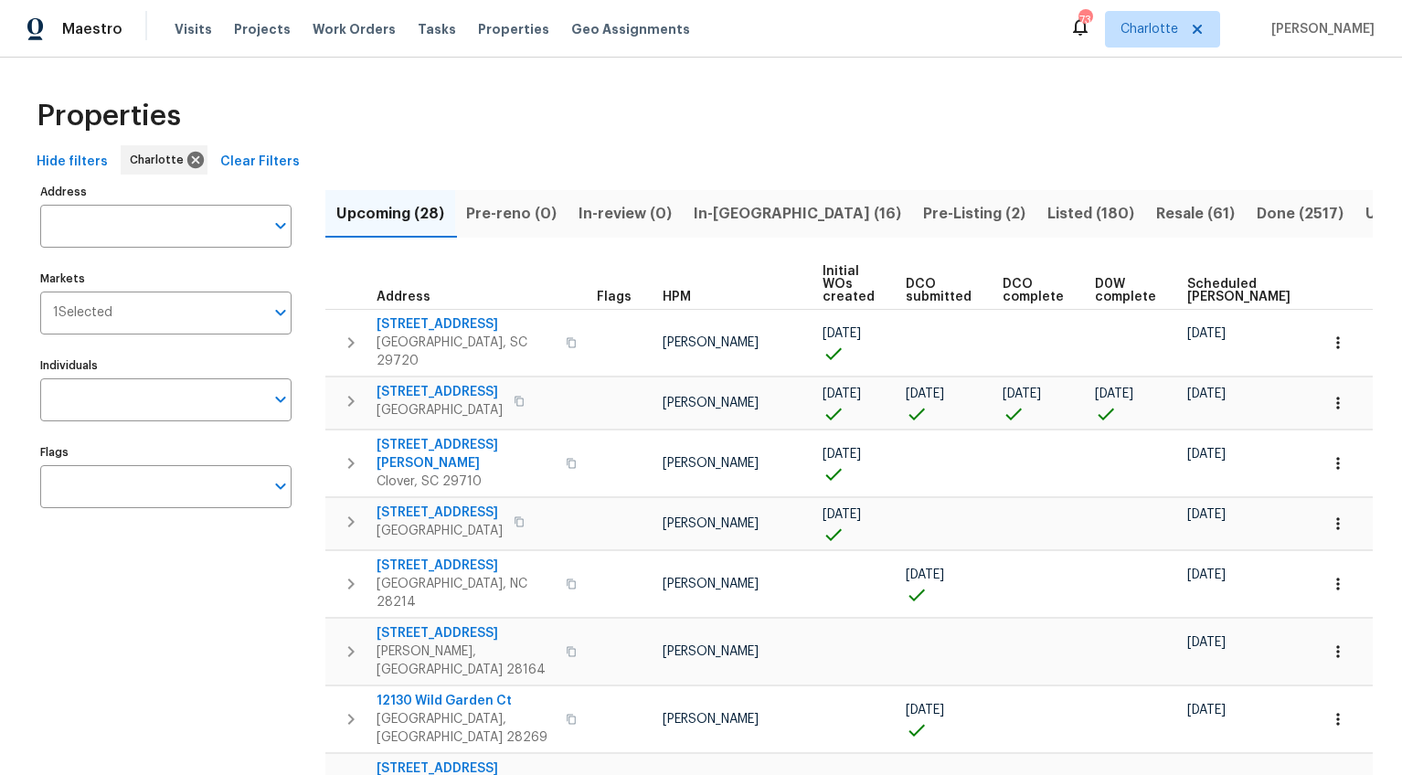
click at [712, 210] on span "In-[GEOGRAPHIC_DATA] (16)" at bounding box center [797, 214] width 207 height 26
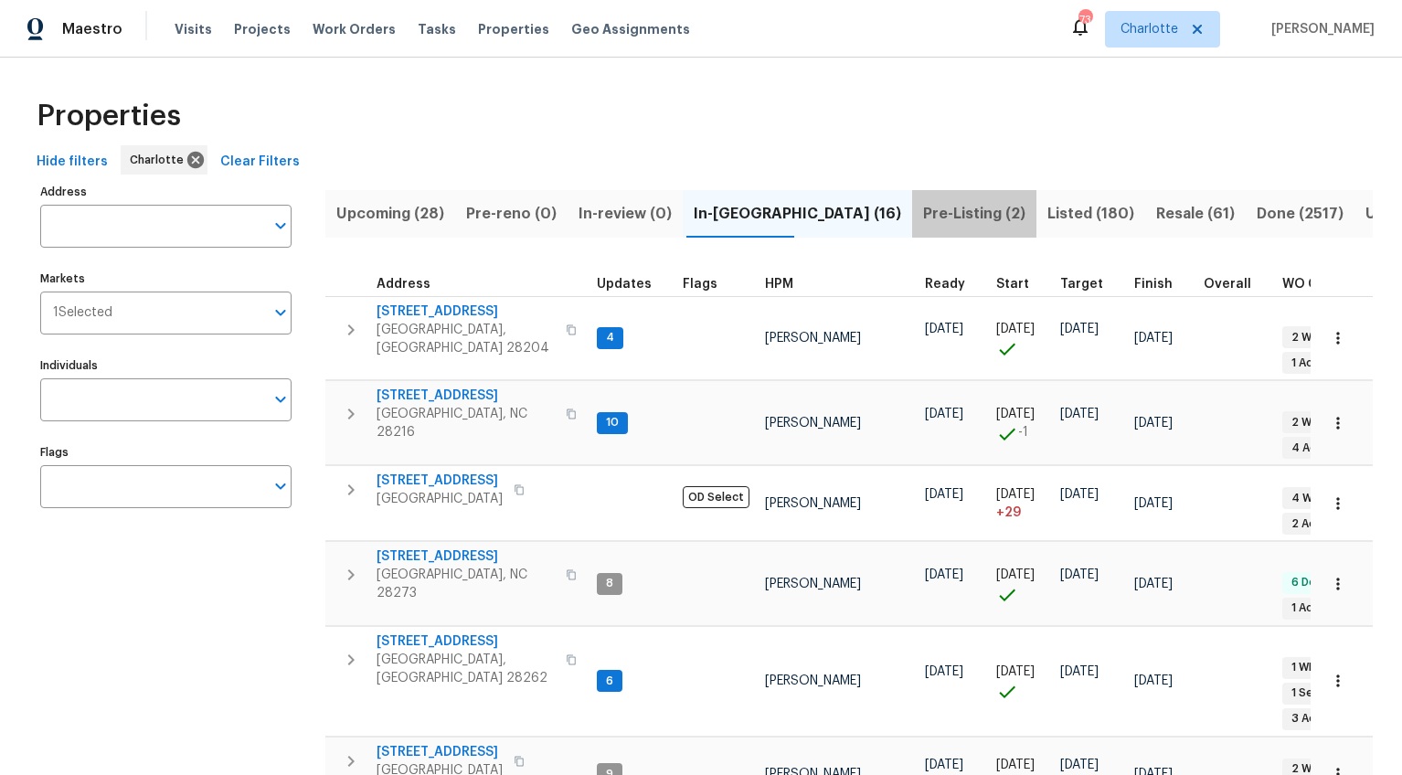
click at [923, 214] on span "Pre-Listing (2)" at bounding box center [974, 214] width 102 height 26
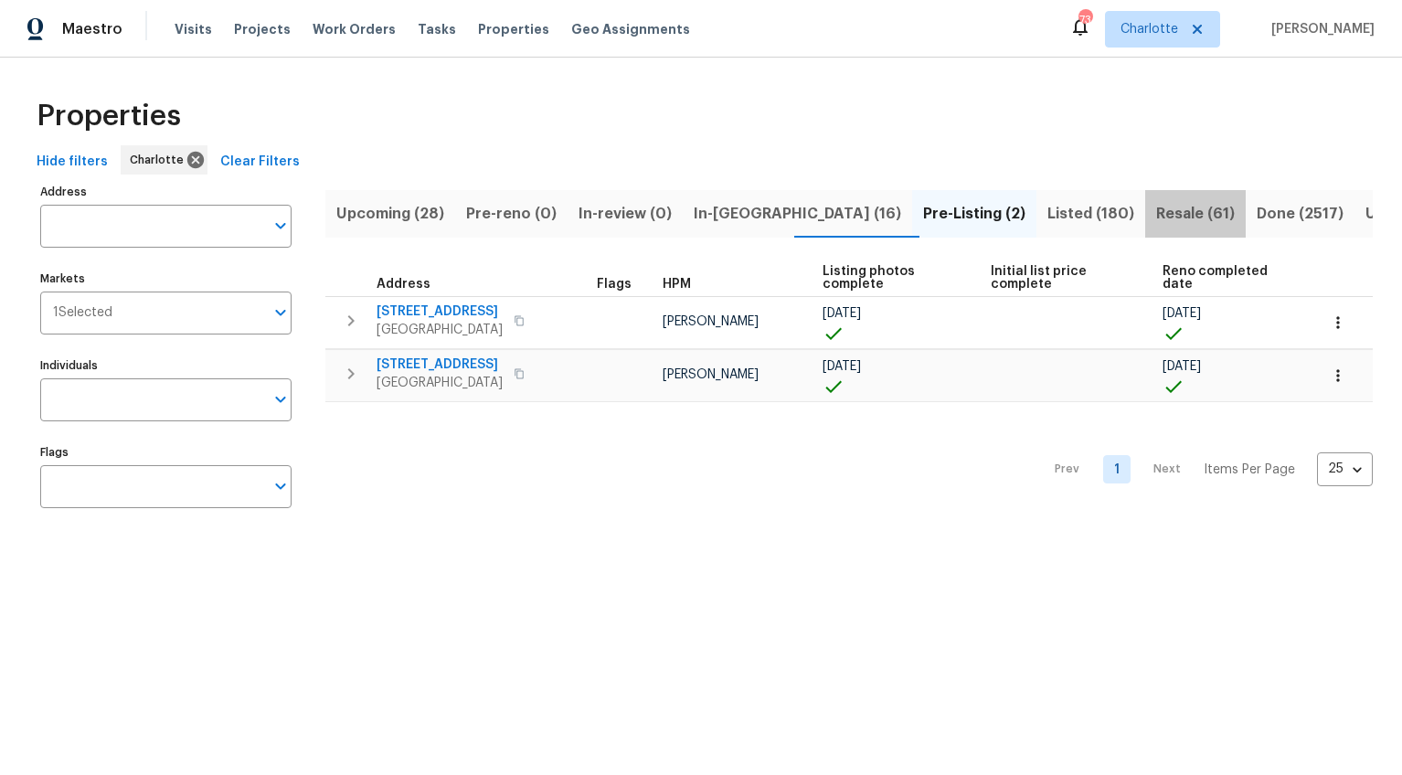
click at [1156, 210] on span "Resale (61)" at bounding box center [1195, 214] width 79 height 26
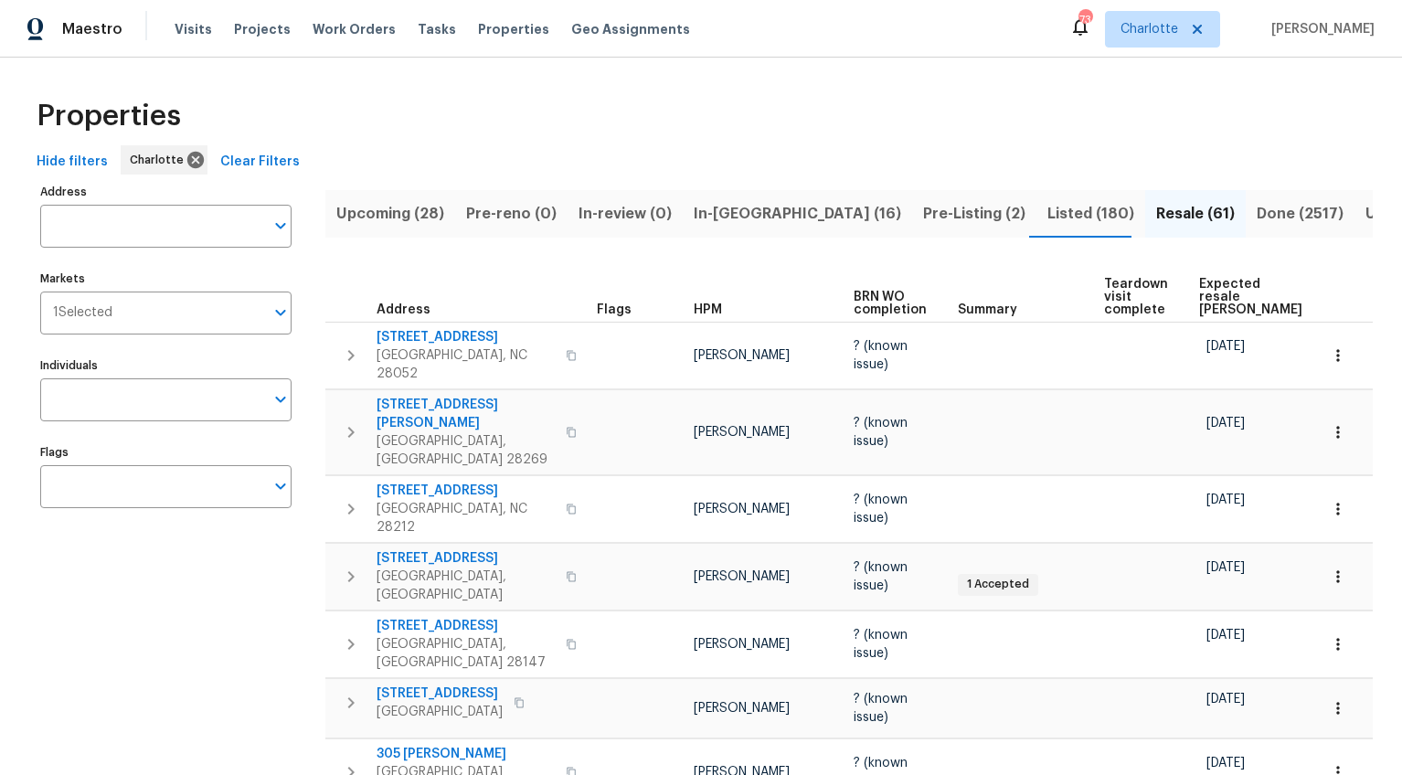
click at [1213, 282] on span "Expected resale COE" at bounding box center [1250, 297] width 103 height 38
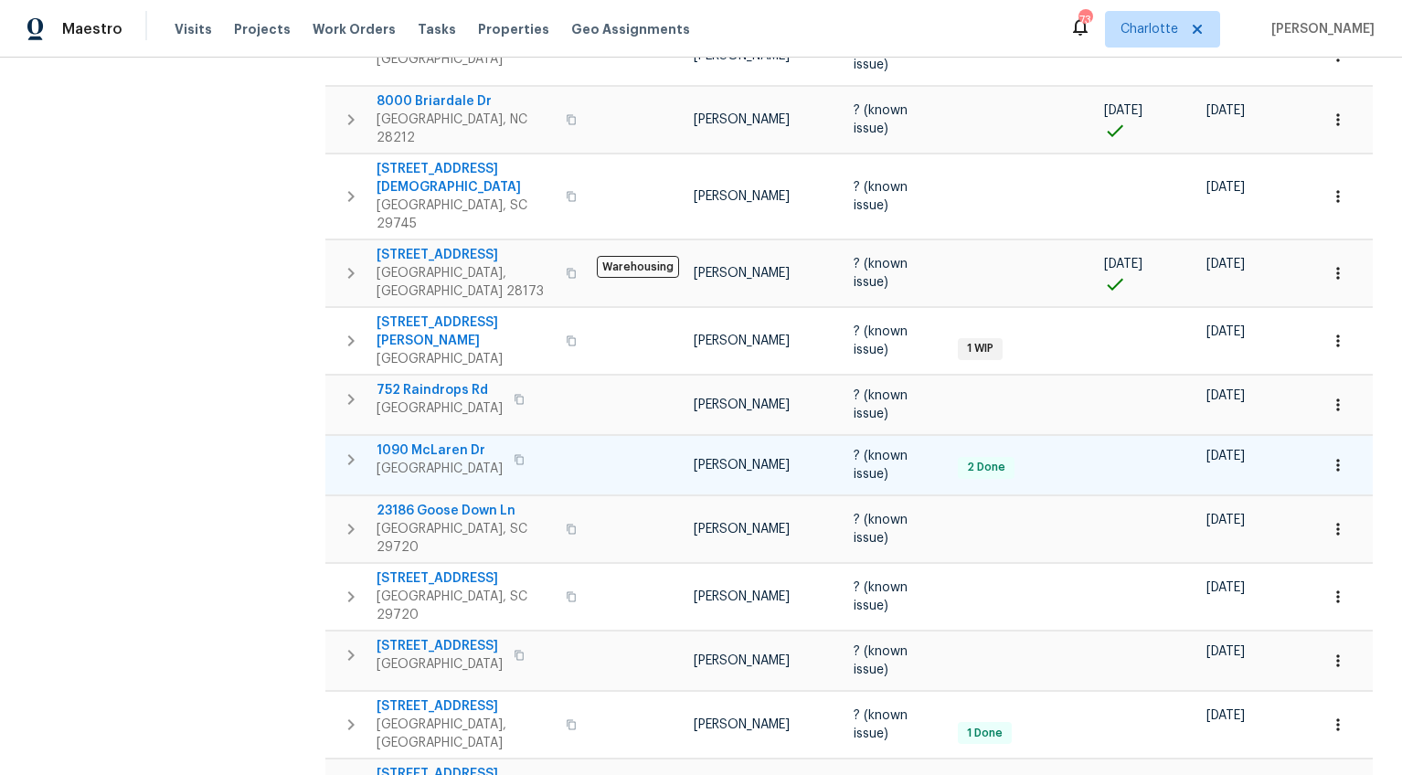
scroll to position [1152, 0]
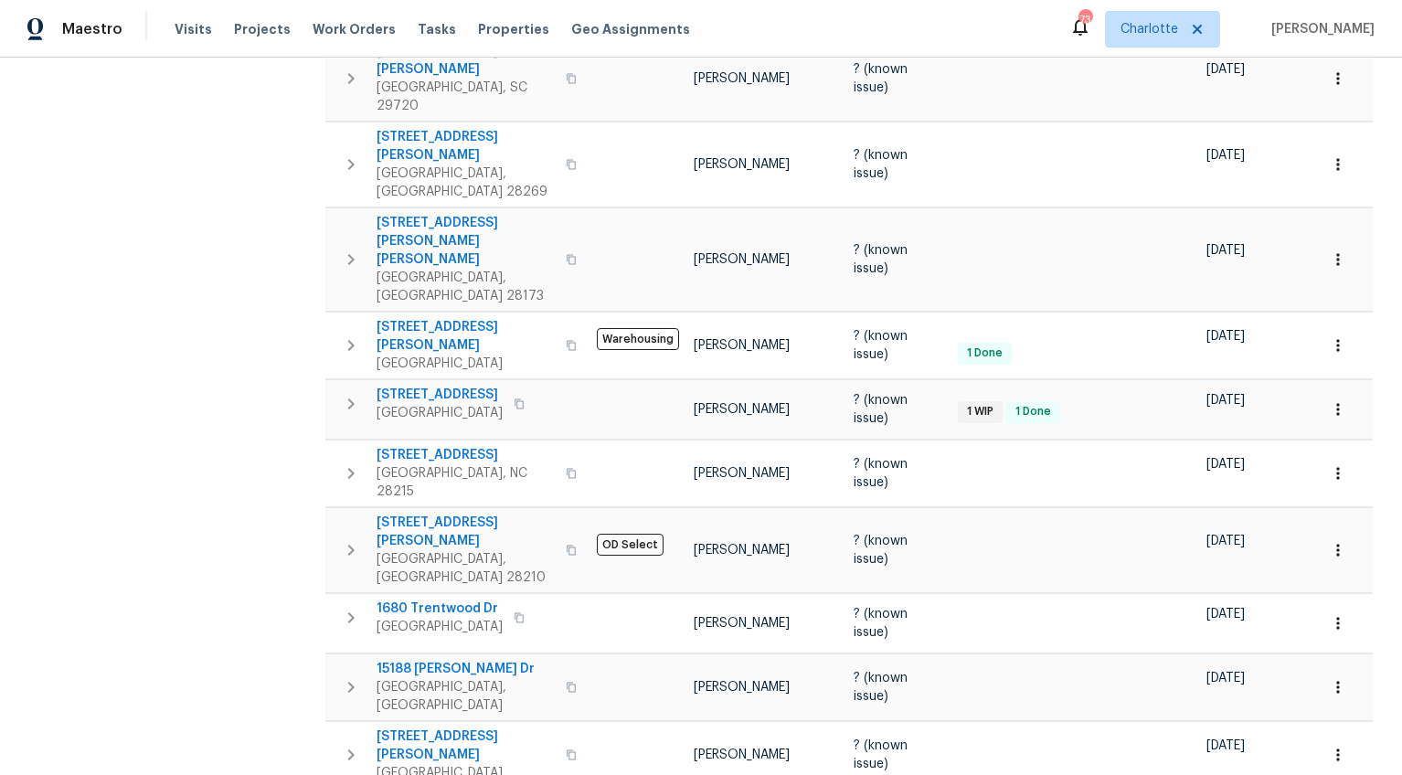
scroll to position [1156, 0]
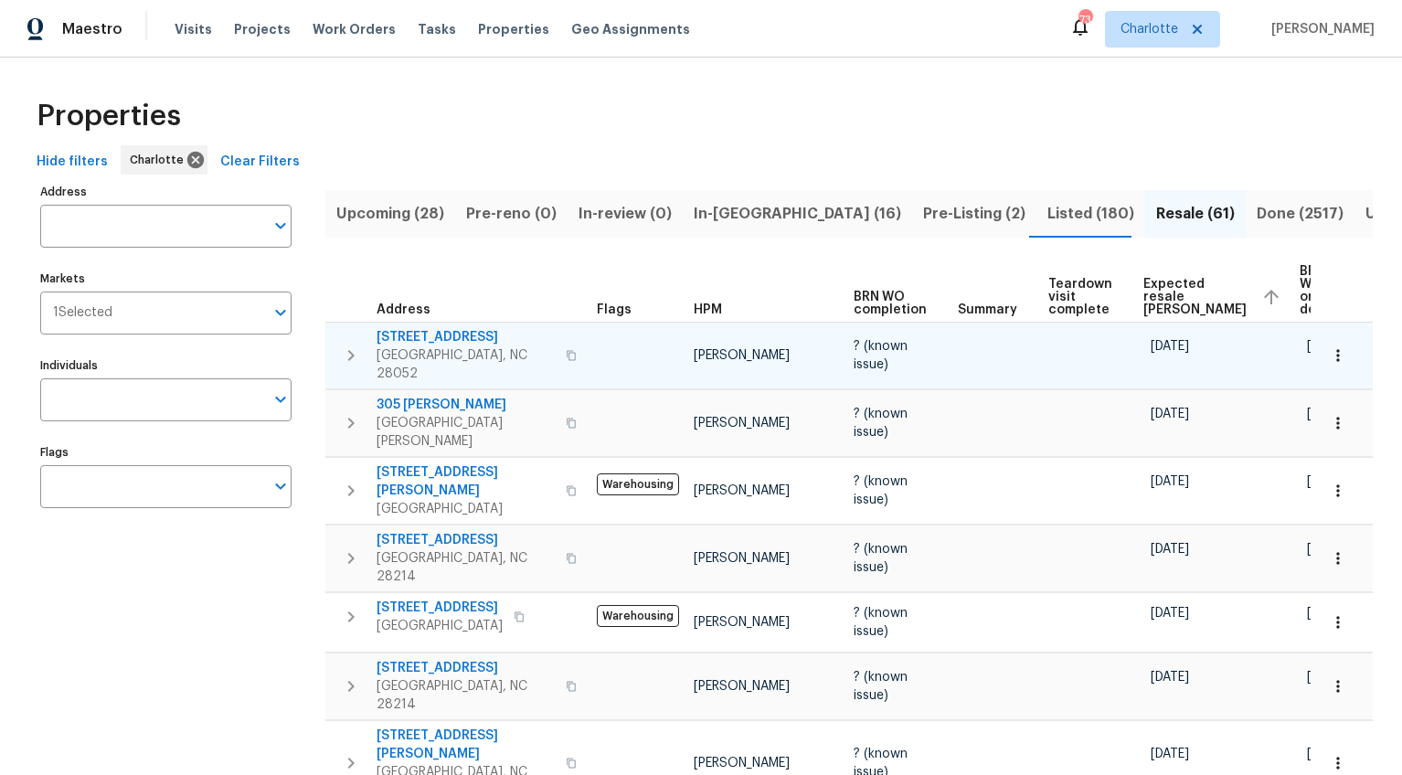
click at [404, 334] on span "905 Lynhaven Dr" at bounding box center [466, 337] width 178 height 18
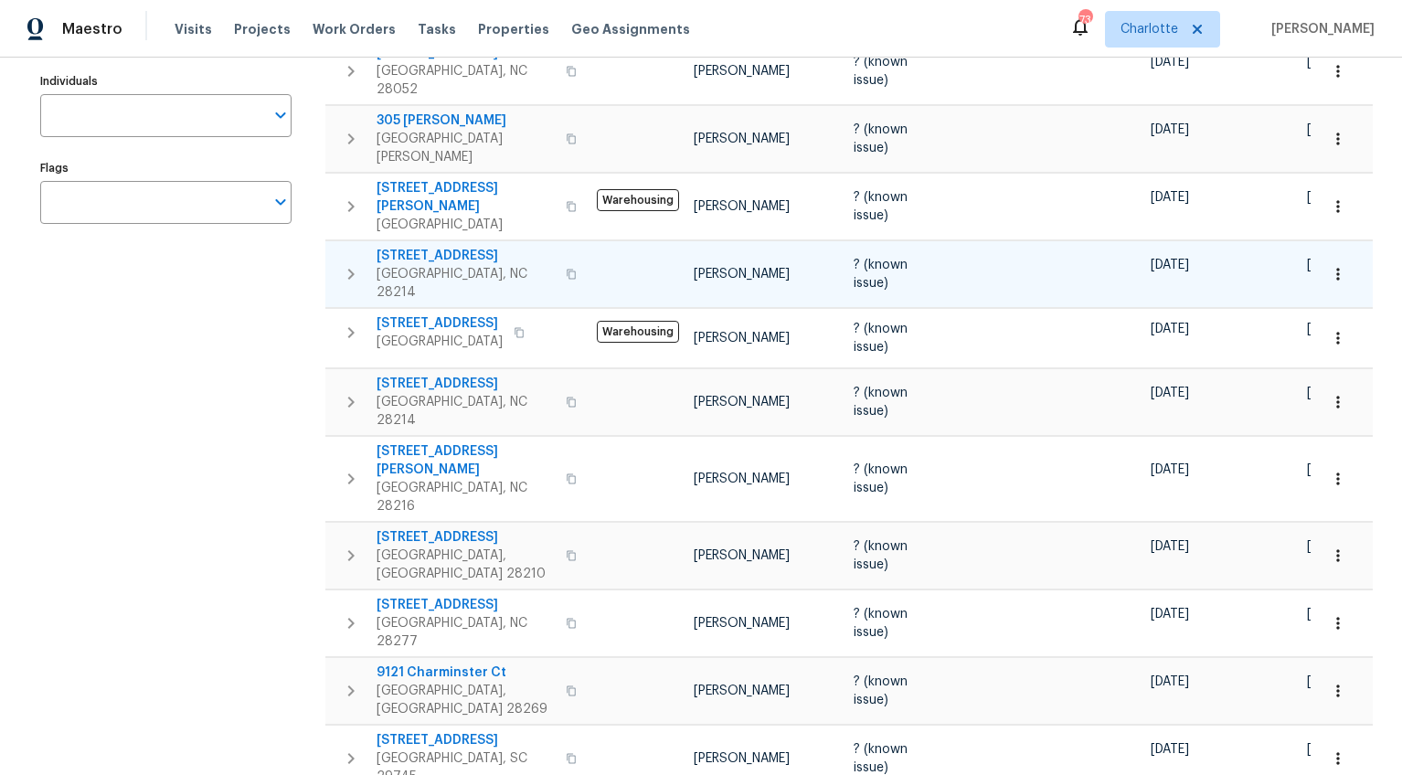
scroll to position [285, 0]
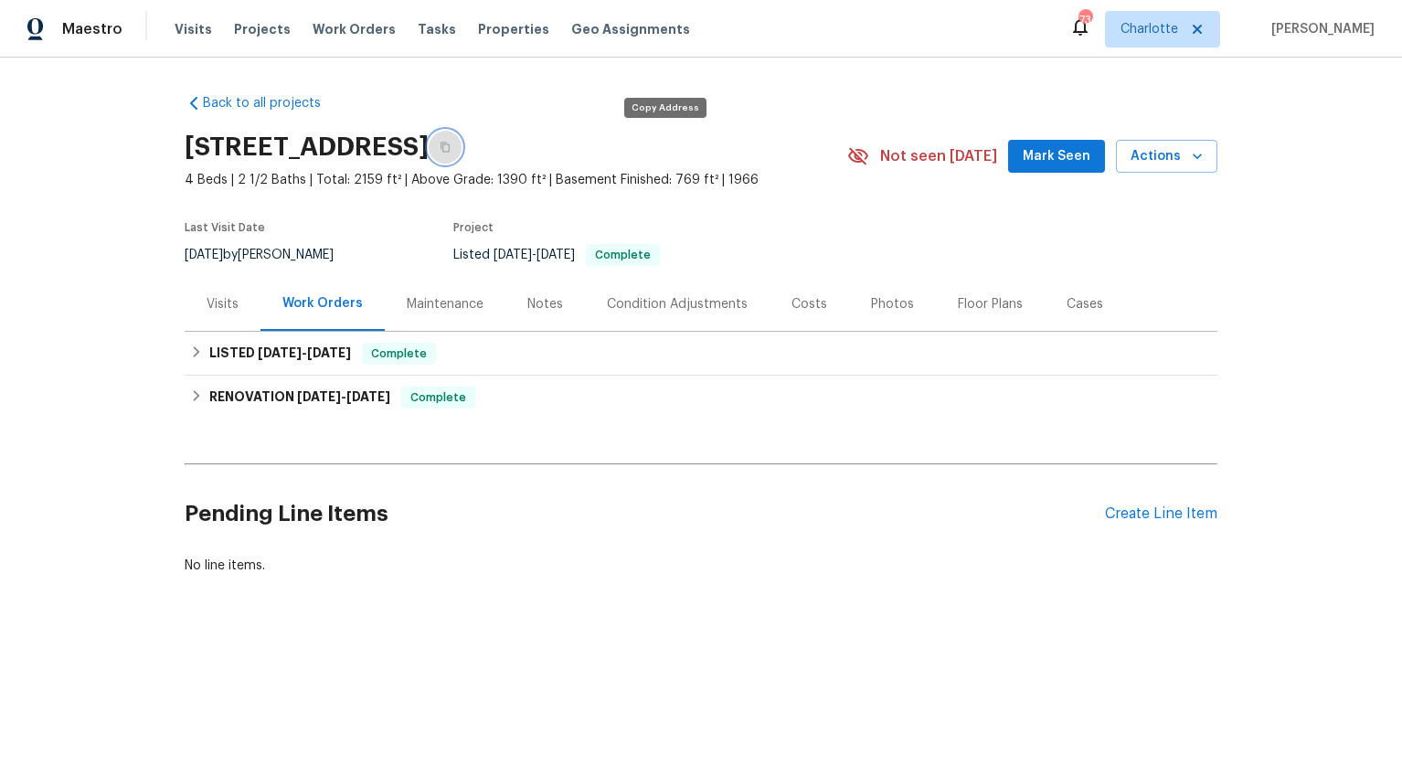
click at [451, 147] on icon "button" at bounding box center [445, 147] width 11 height 11
click at [776, 319] on div "Costs" at bounding box center [810, 304] width 80 height 54
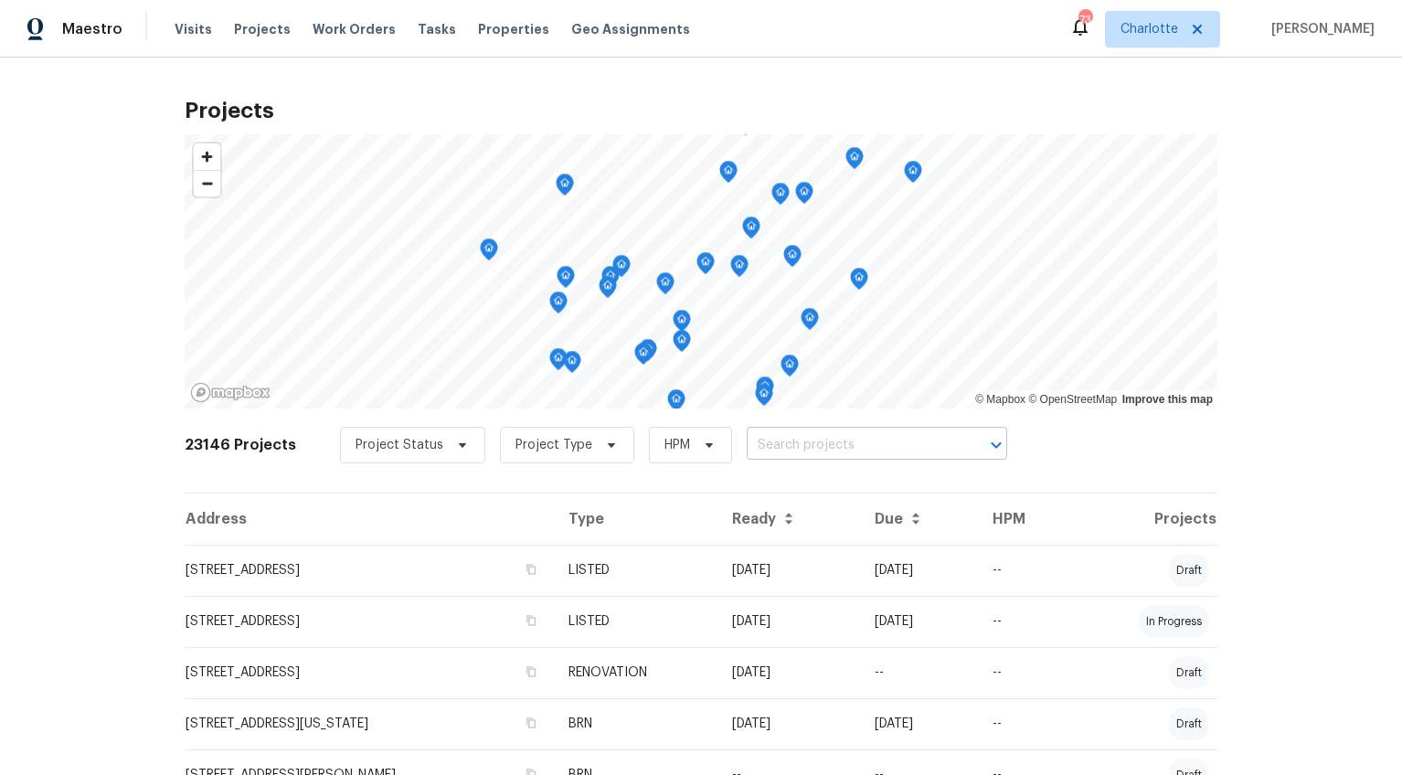
click at [755, 441] on input "text" at bounding box center [851, 445] width 209 height 28
type input "905 [PERSON_NAME]"
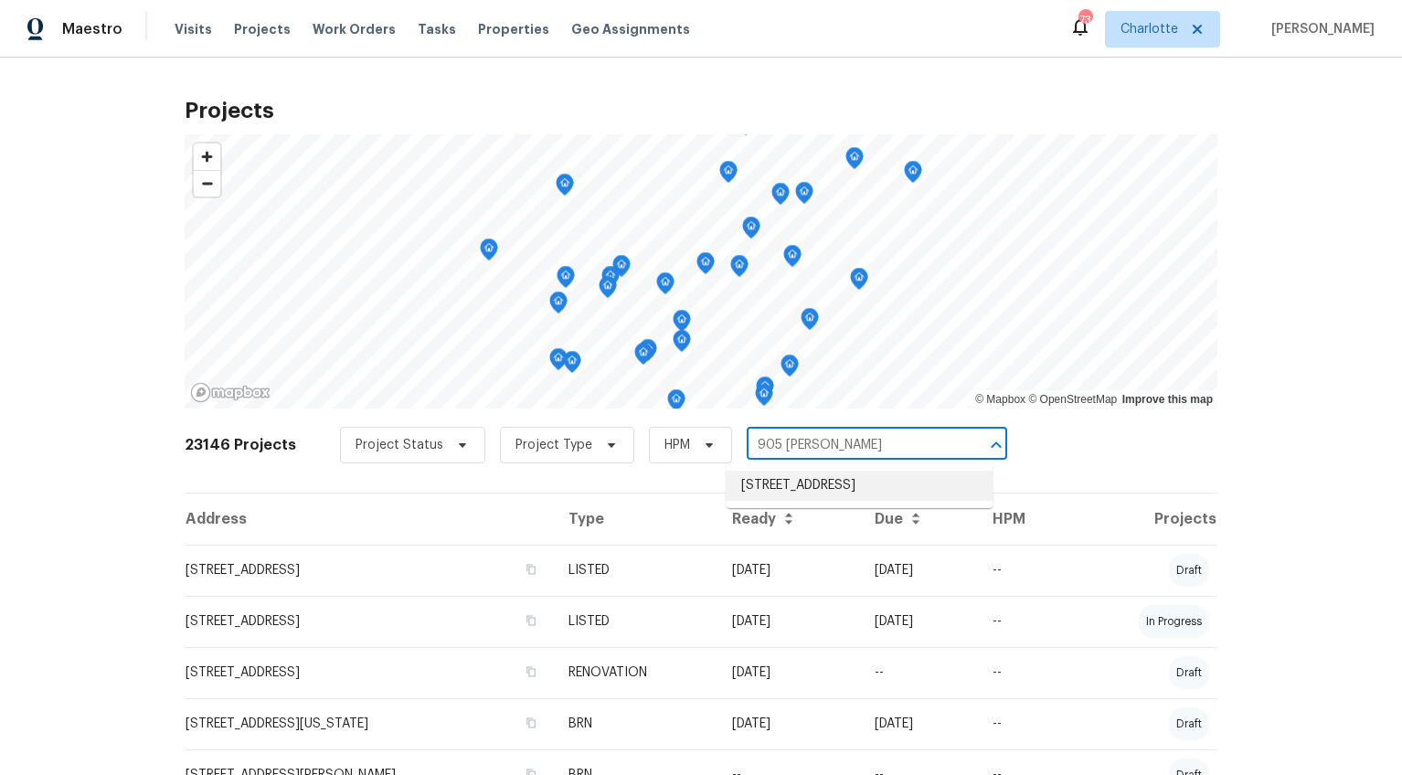
click at [778, 483] on li "[STREET_ADDRESS]" at bounding box center [860, 486] width 266 height 30
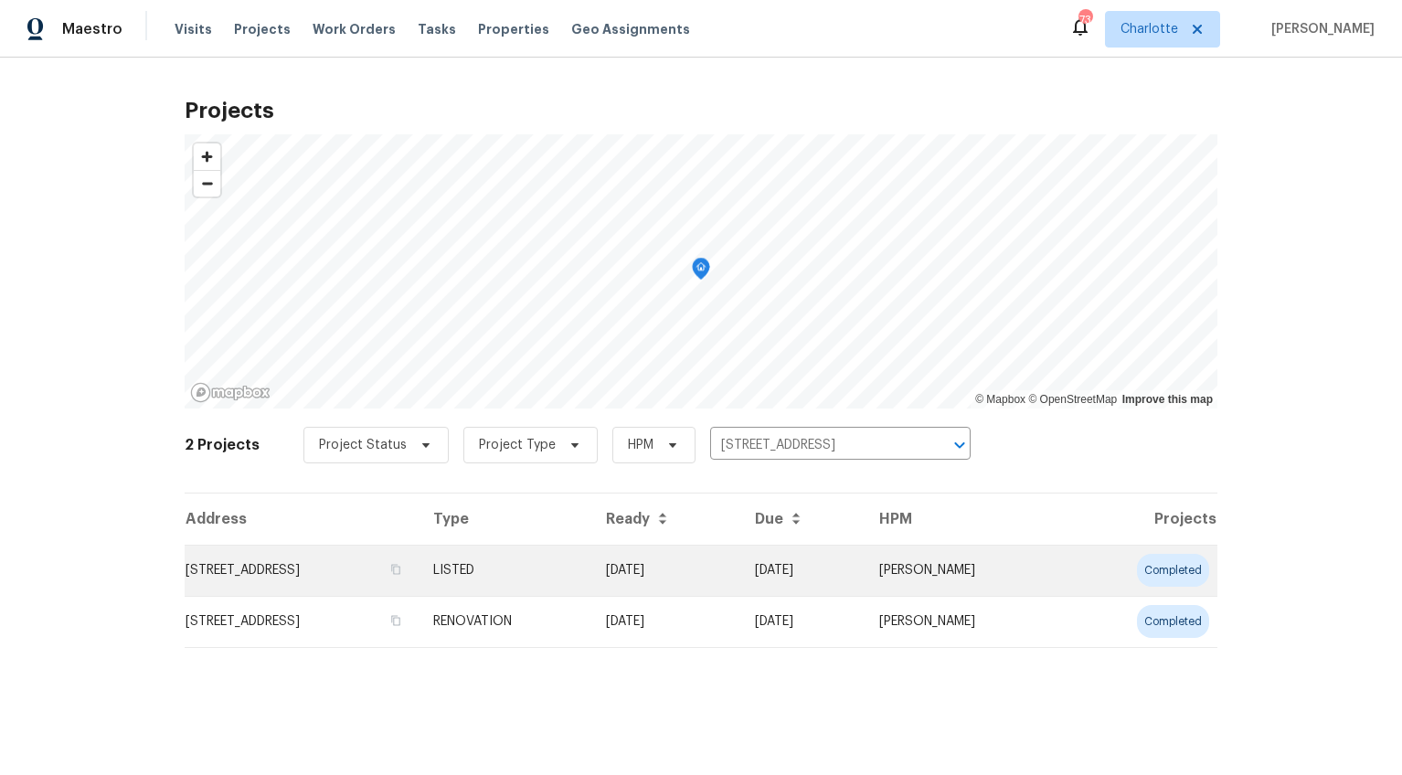
click at [248, 568] on td "[STREET_ADDRESS]" at bounding box center [302, 570] width 234 height 51
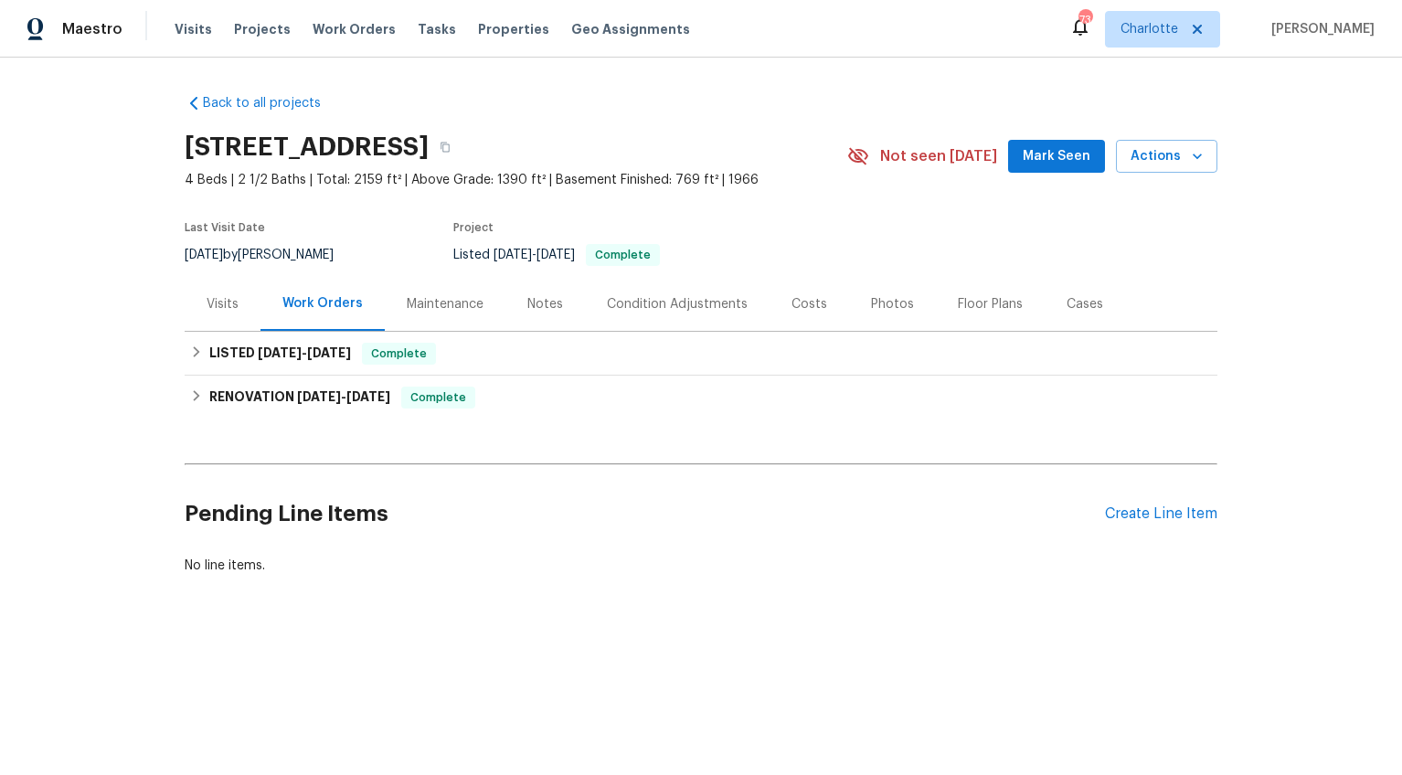
click at [795, 302] on div "Costs" at bounding box center [809, 304] width 36 height 18
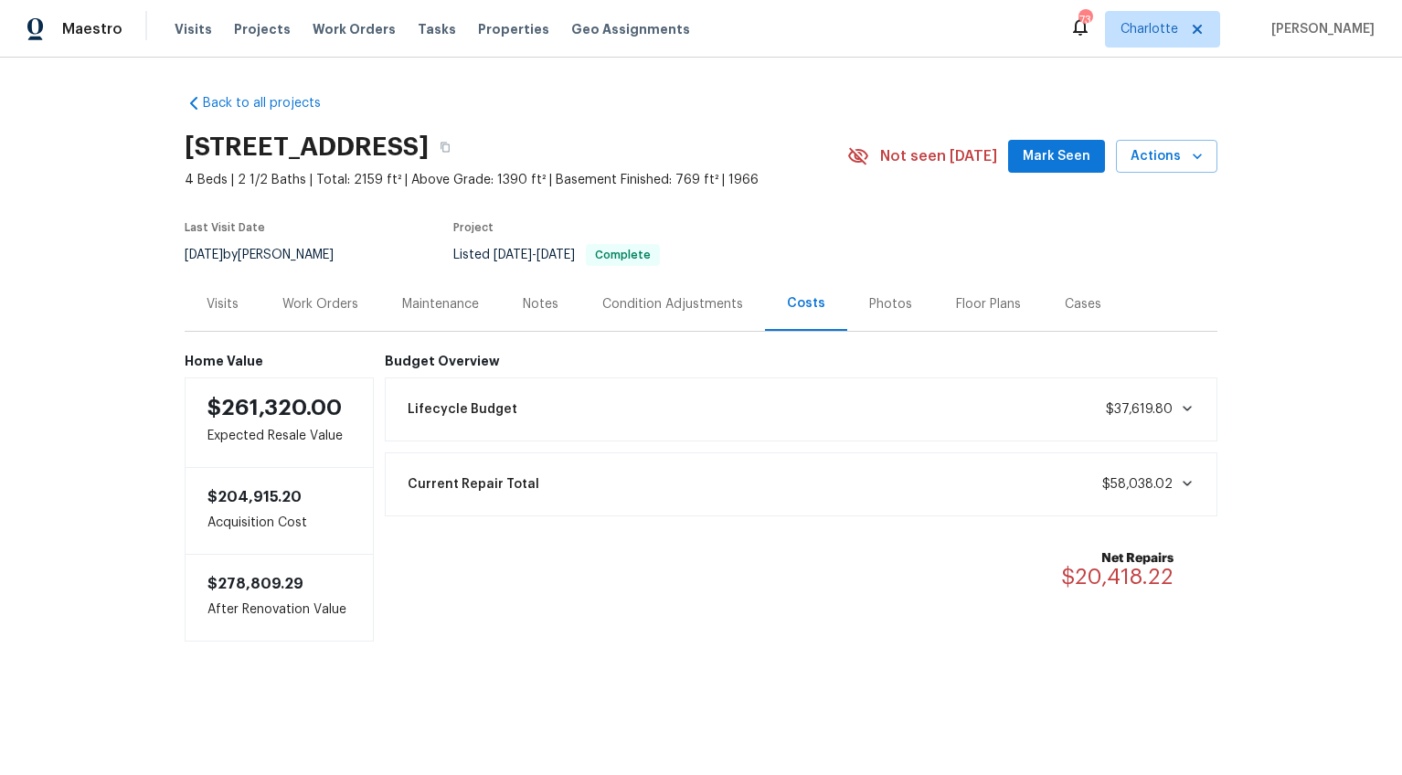
click at [880, 301] on div "Photos" at bounding box center [890, 304] width 43 height 18
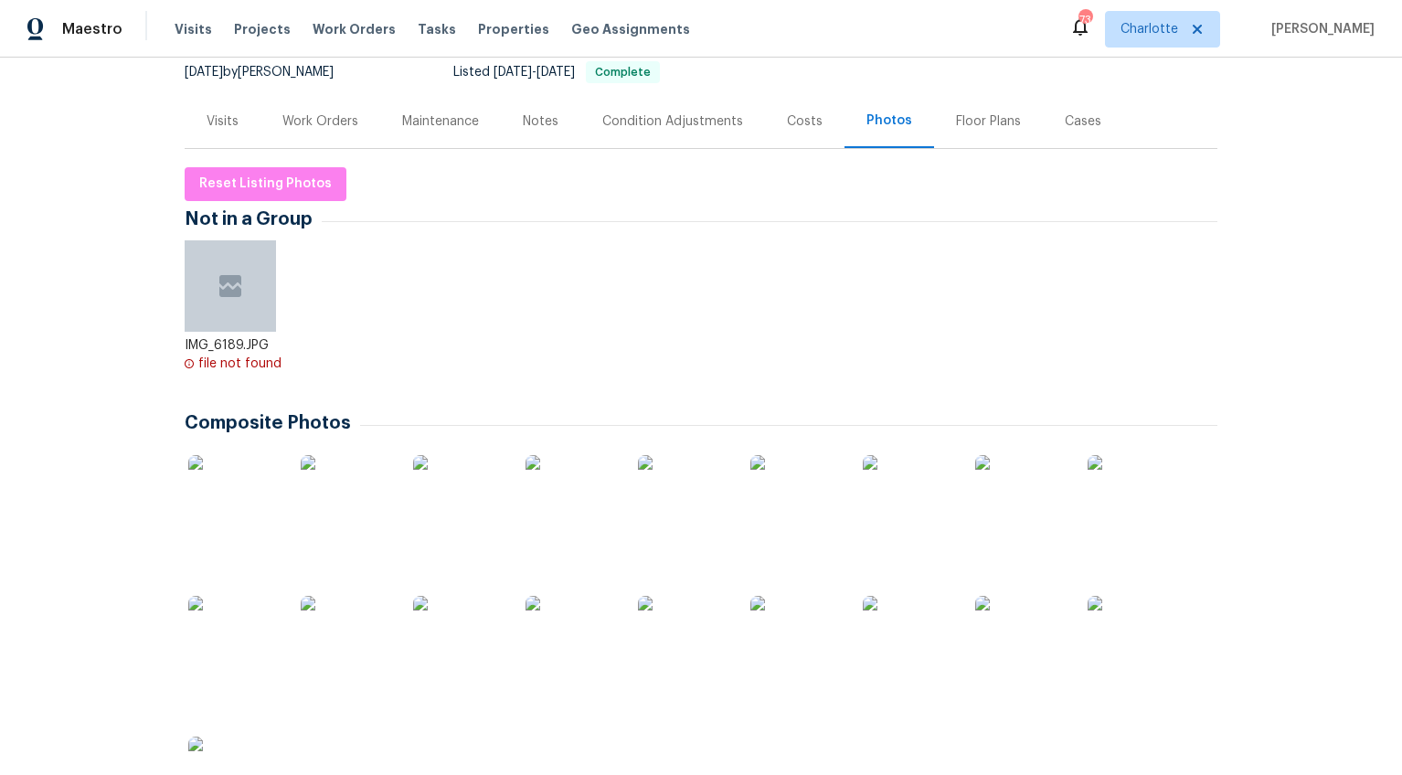
scroll to position [163, 0]
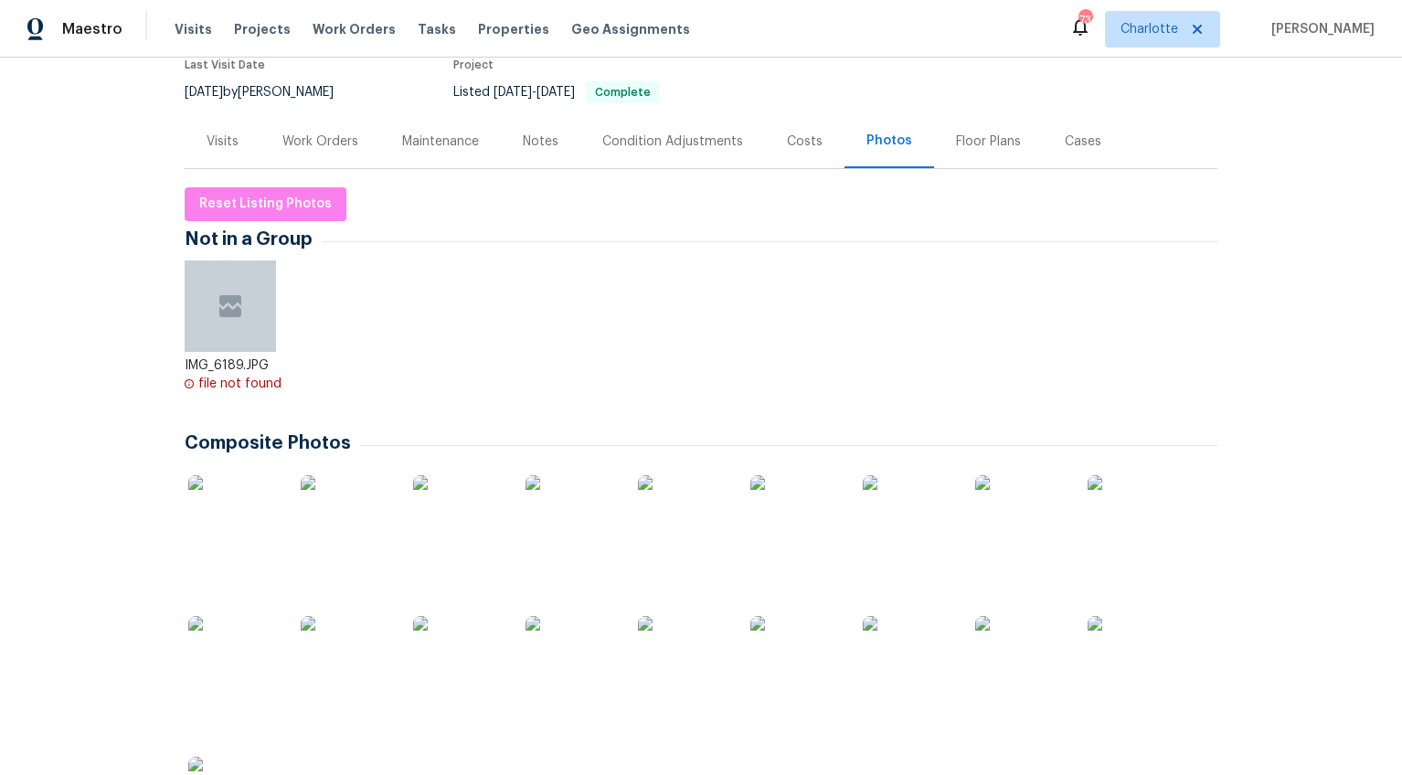
click at [544, 143] on div "Notes" at bounding box center [541, 142] width 36 height 18
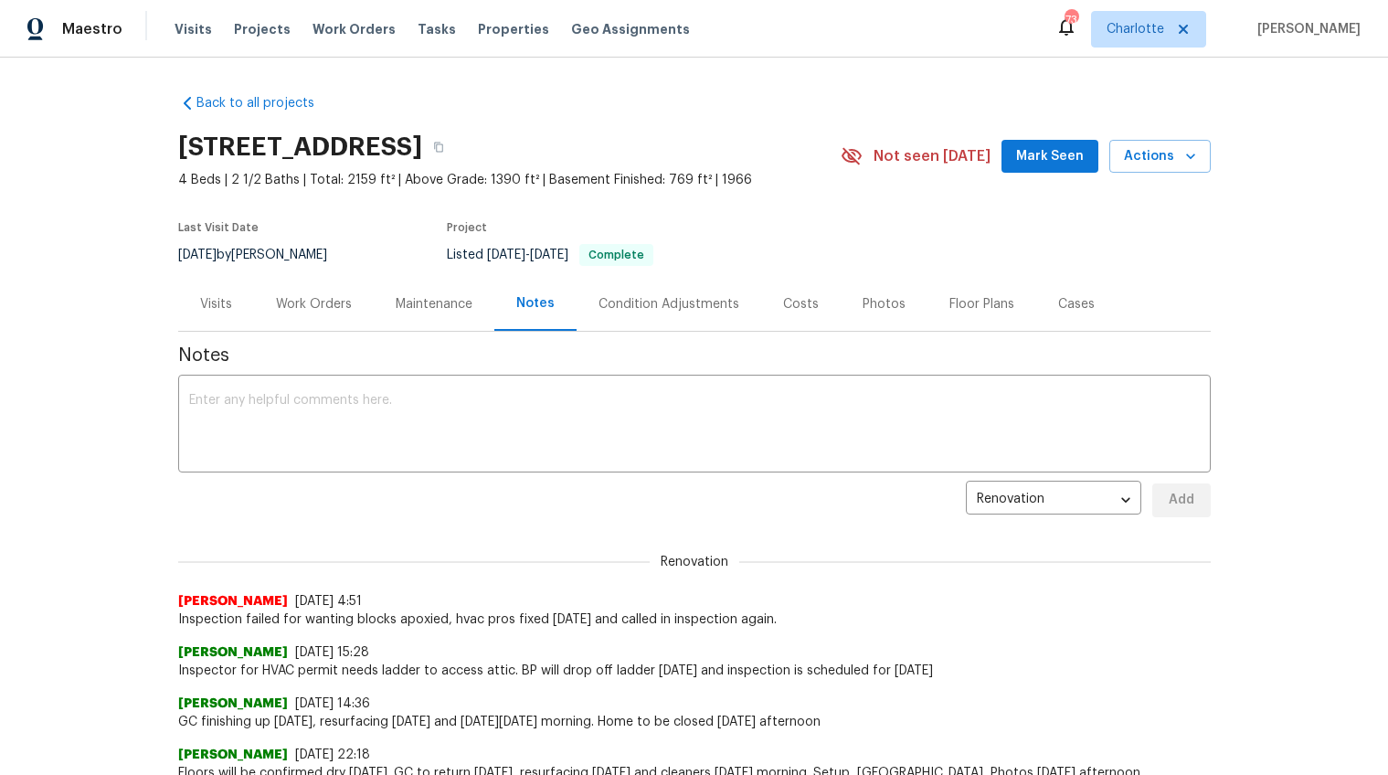
click at [296, 313] on div "Work Orders" at bounding box center [314, 304] width 120 height 54
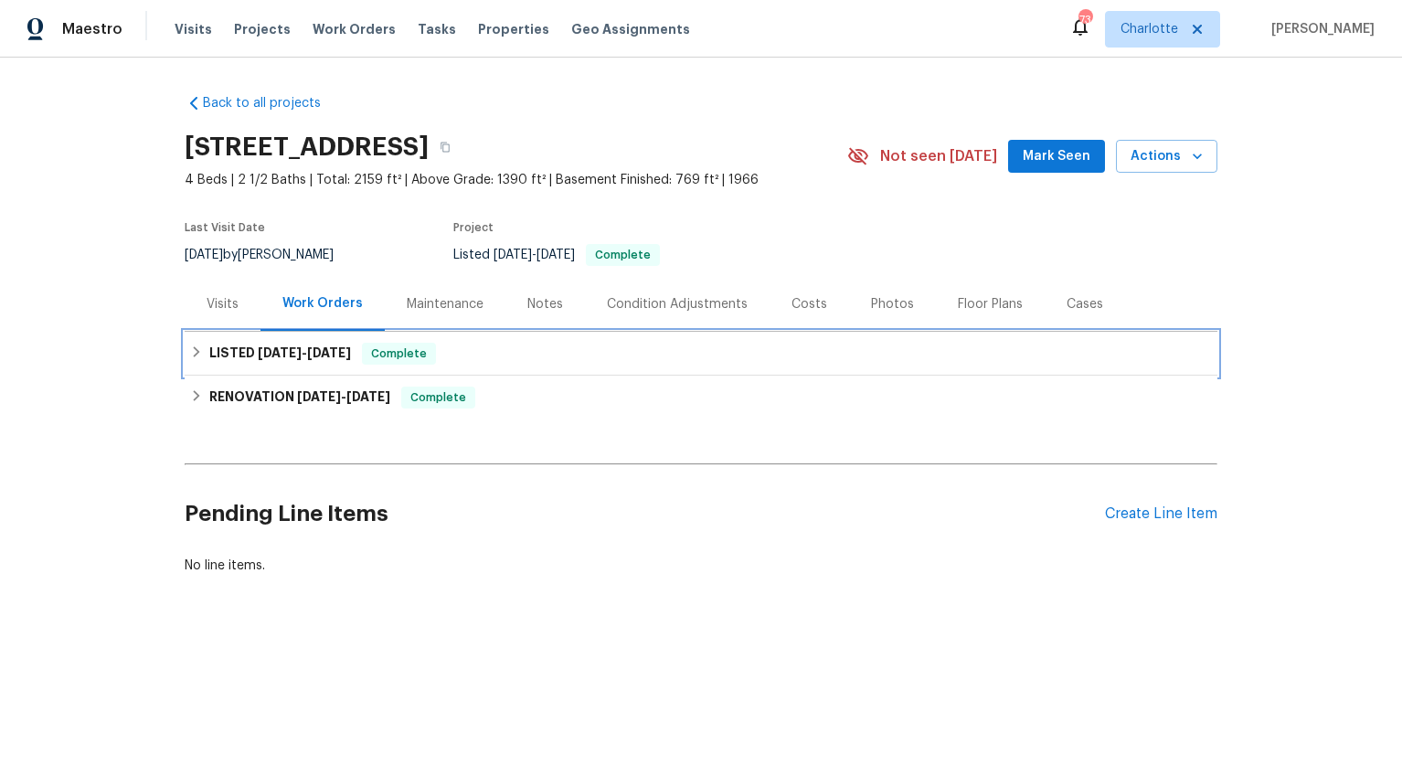
click at [461, 366] on div "LISTED [DATE] - [DATE] Complete" at bounding box center [701, 354] width 1033 height 44
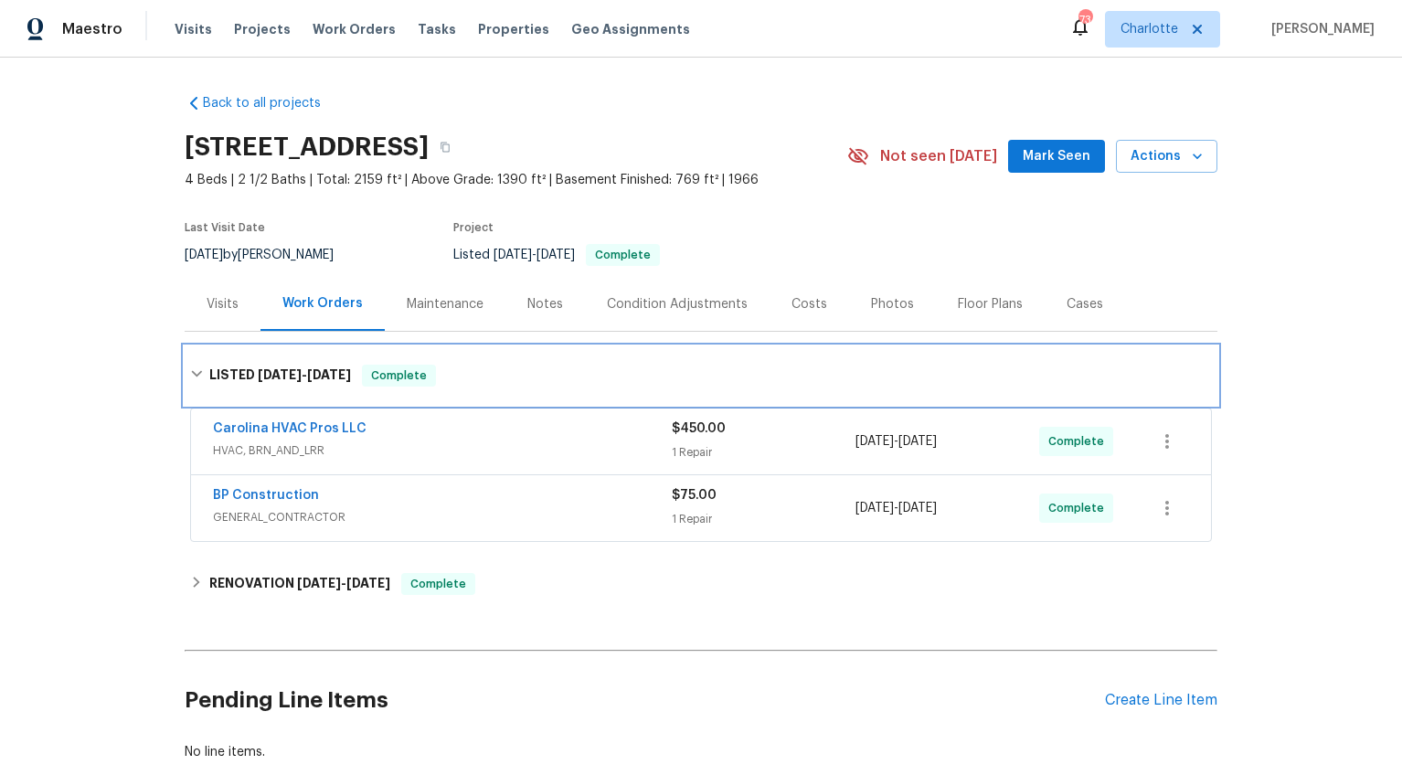
click at [458, 377] on div "LISTED [DATE] - [DATE] Complete" at bounding box center [701, 376] width 1022 height 22
